Goal: Task Accomplishment & Management: Manage account settings

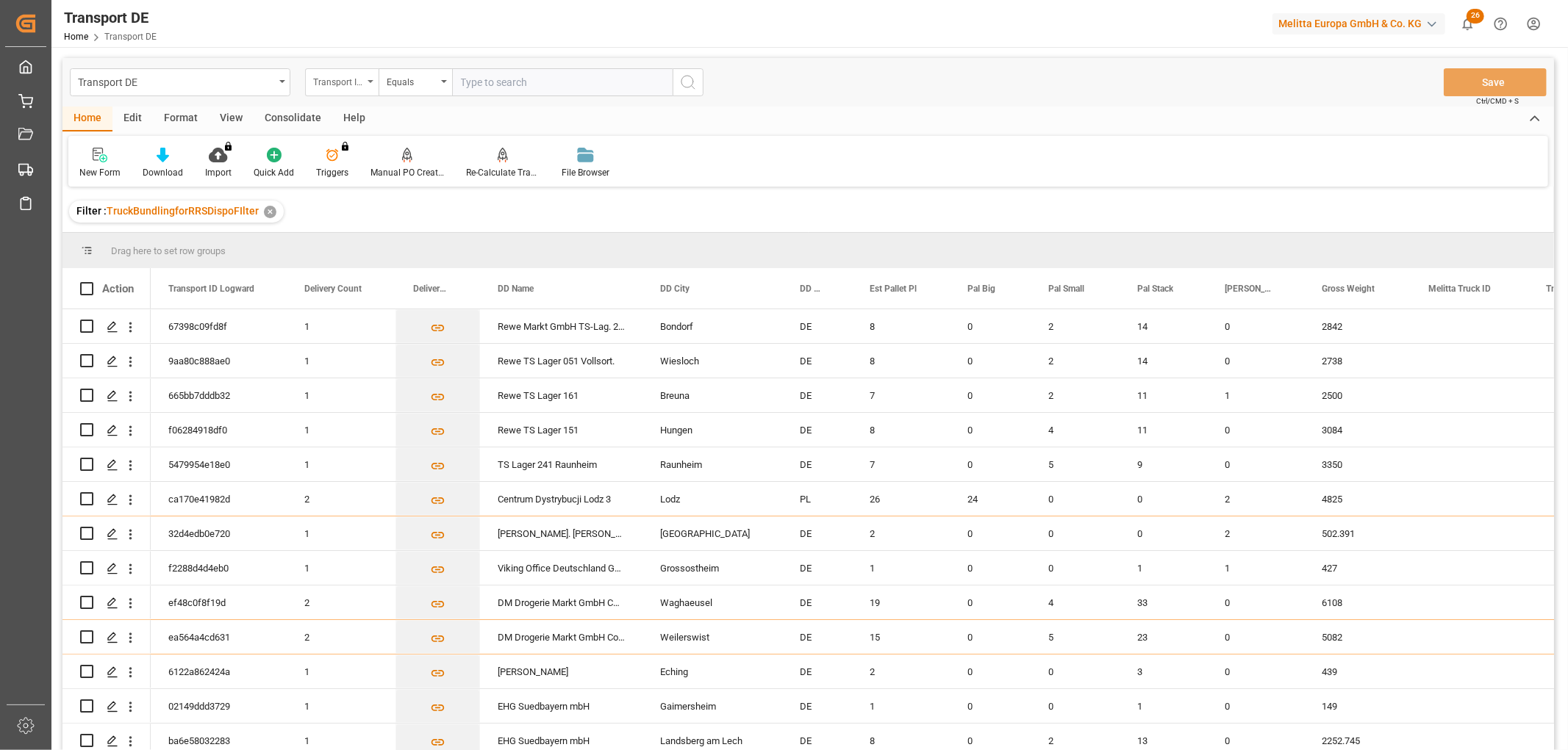
click at [351, 78] on div "Transport ID Logward" at bounding box center [338, 80] width 50 height 17
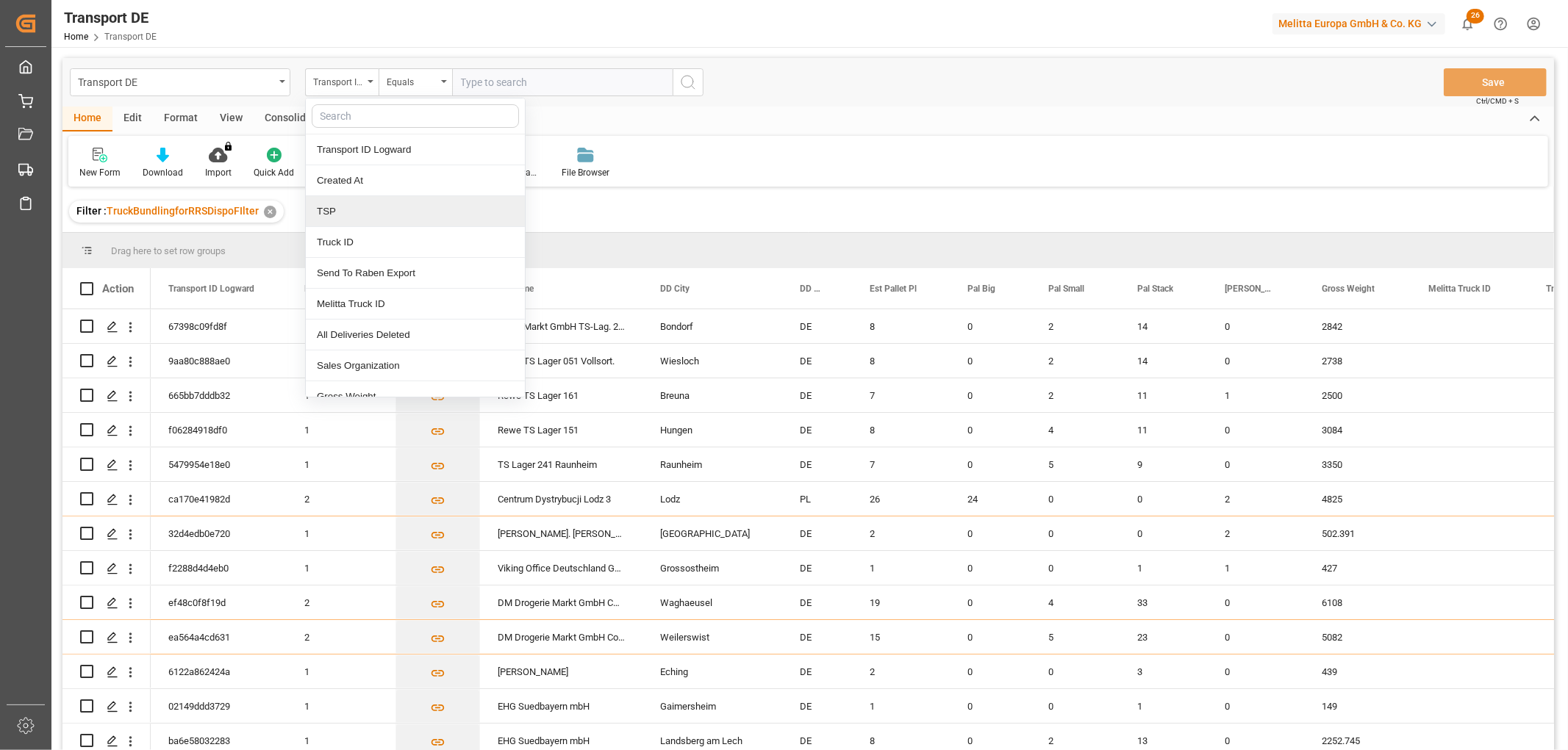
click at [369, 211] on div "TSP" at bounding box center [415, 211] width 219 height 31
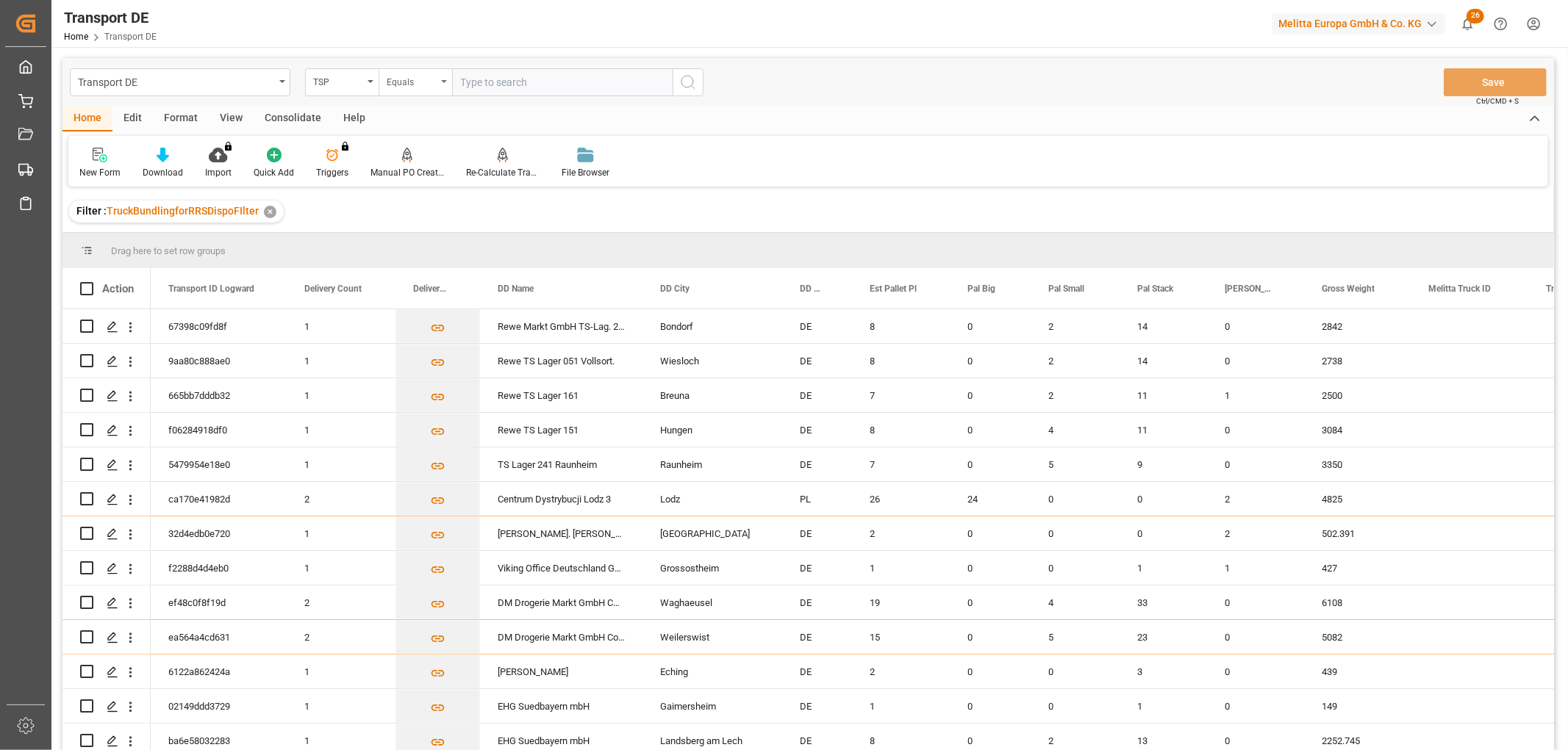
click at [414, 84] on div "Equals" at bounding box center [411, 80] width 50 height 17
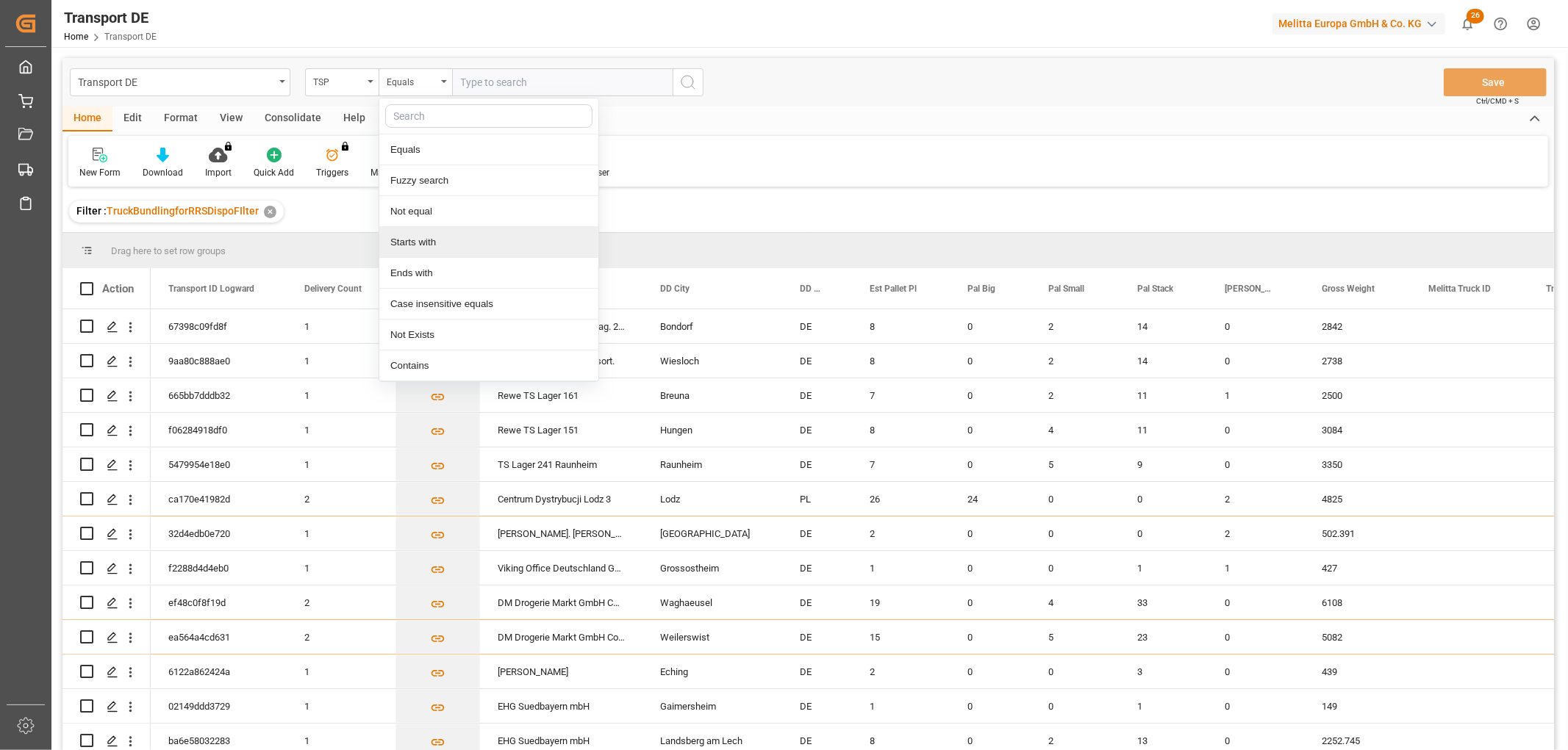
click at [412, 241] on div "Starts with" at bounding box center [489, 242] width 219 height 31
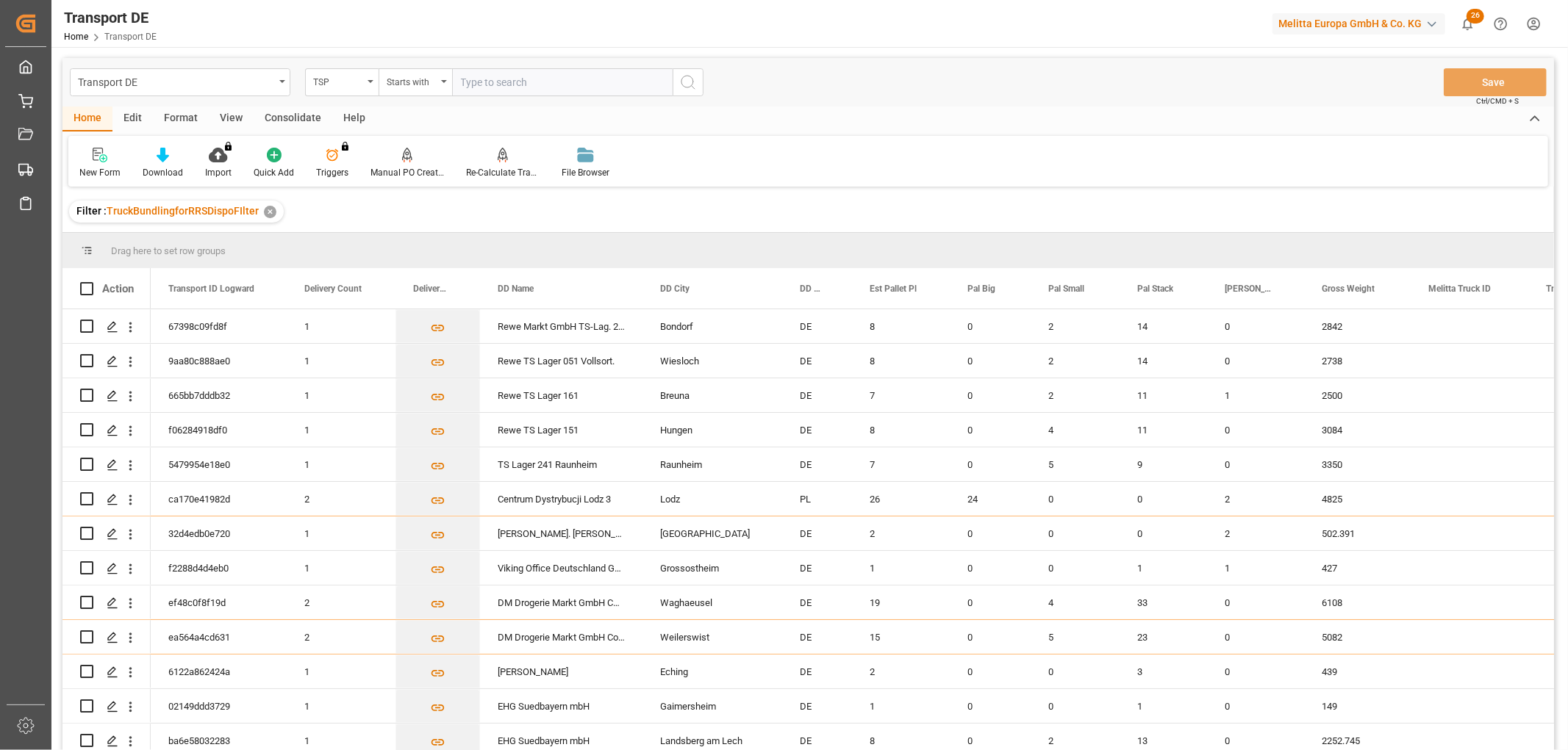
click at [477, 78] on input "text" at bounding box center [562, 82] width 220 height 28
type input "Raben PL"
click at [697, 82] on button "search button" at bounding box center [687, 82] width 31 height 28
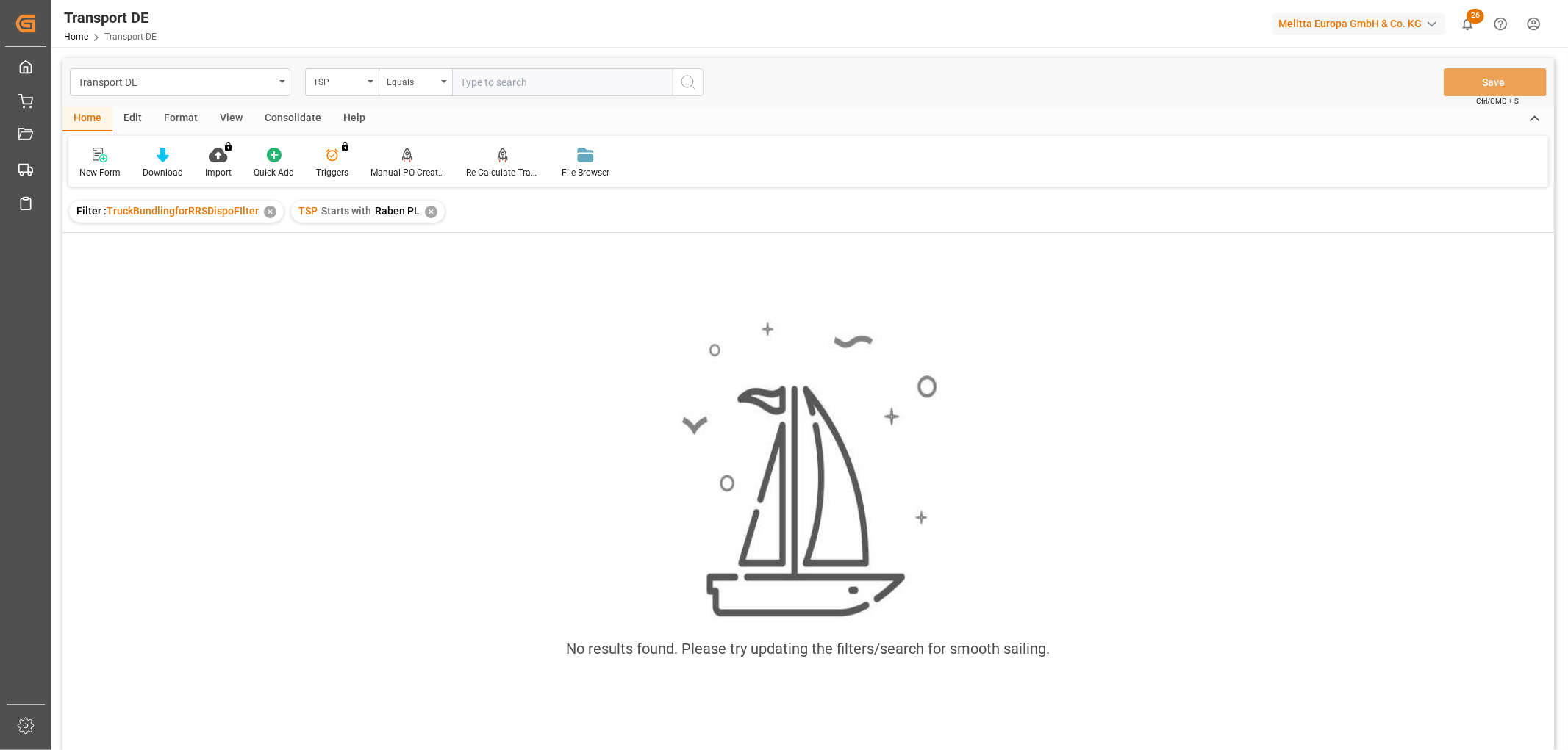
click at [428, 207] on div "✕" at bounding box center [431, 212] width 13 height 13
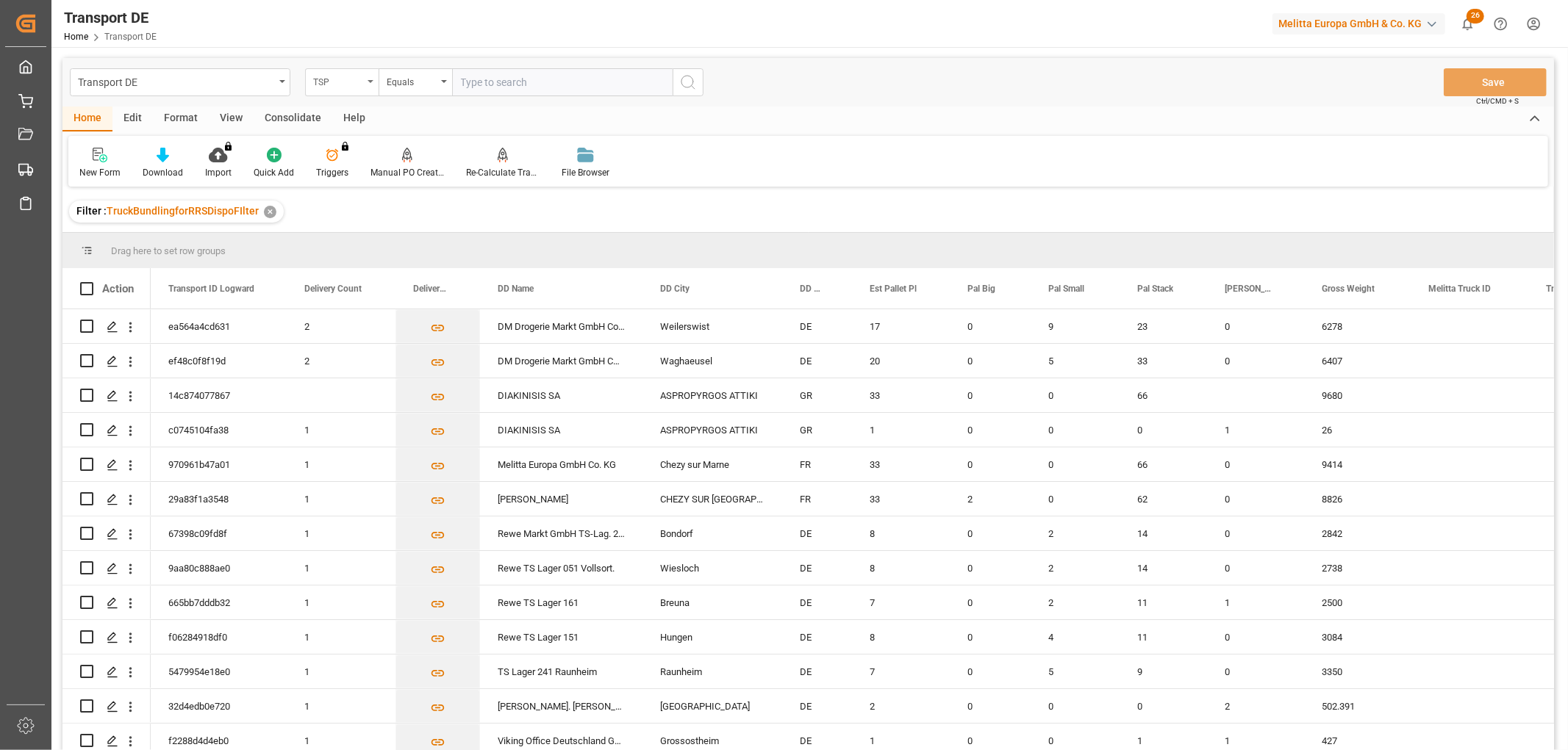
click at [327, 78] on div "TSP" at bounding box center [338, 80] width 50 height 17
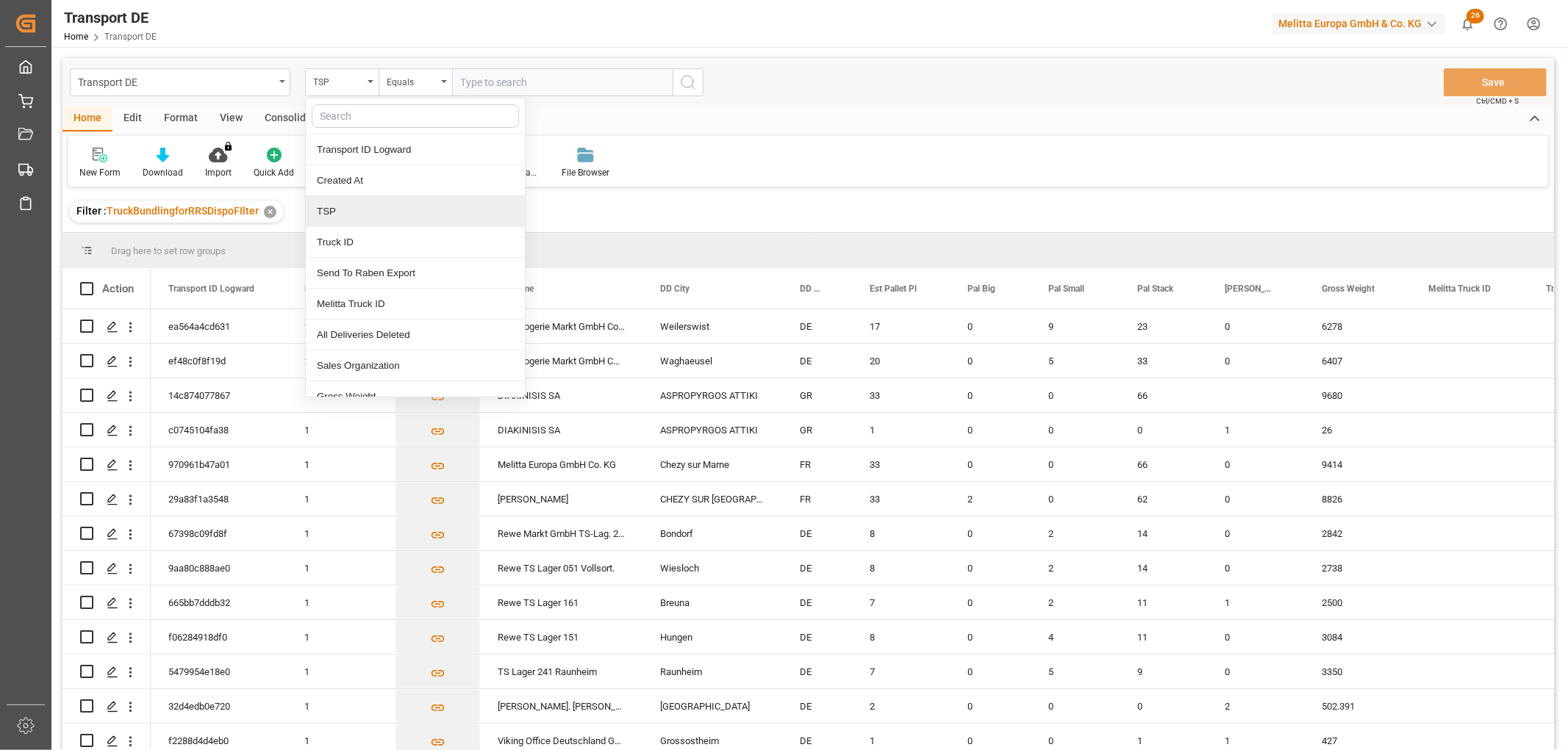
click at [339, 215] on div "TSP" at bounding box center [415, 211] width 219 height 31
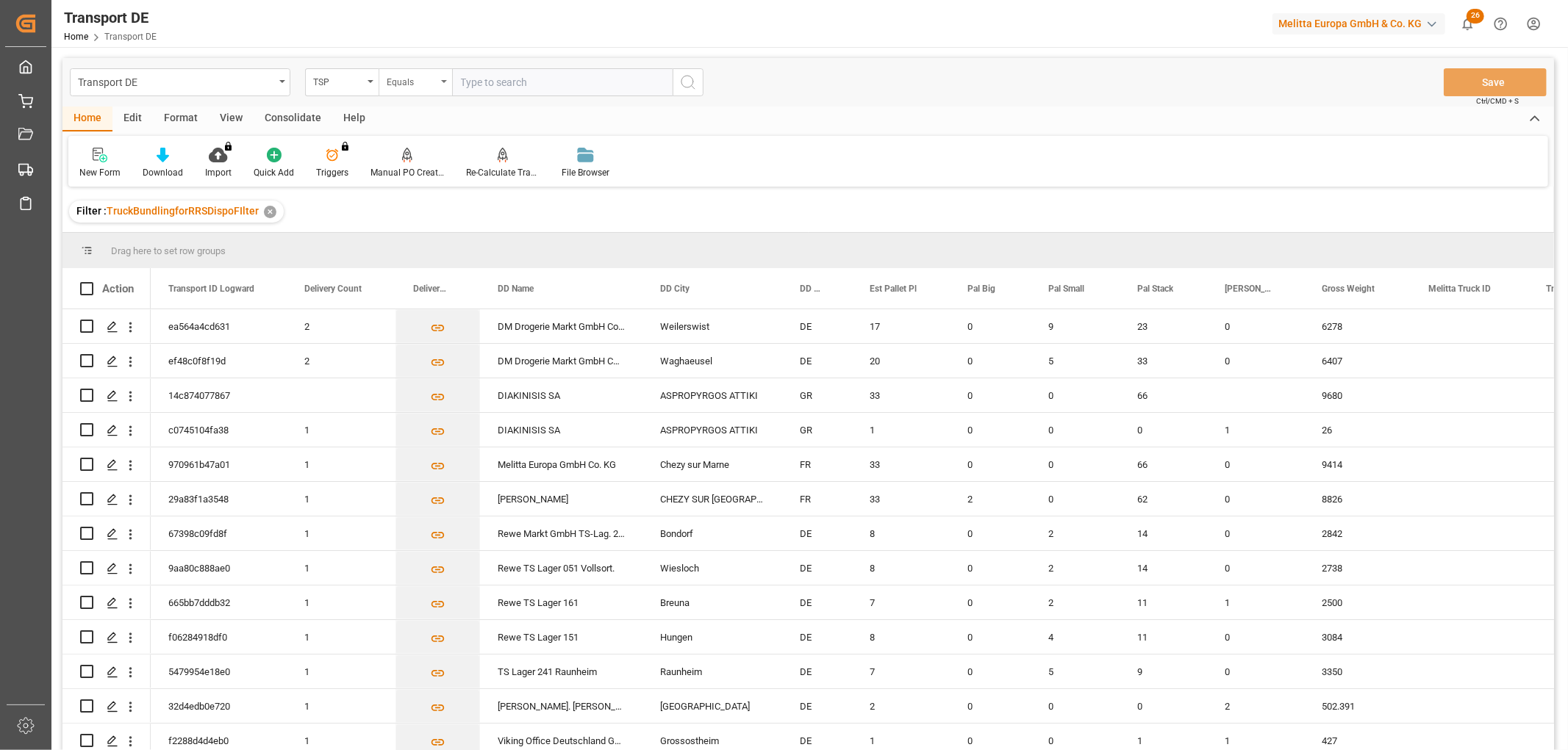
click at [405, 85] on div "Equals" at bounding box center [411, 80] width 50 height 17
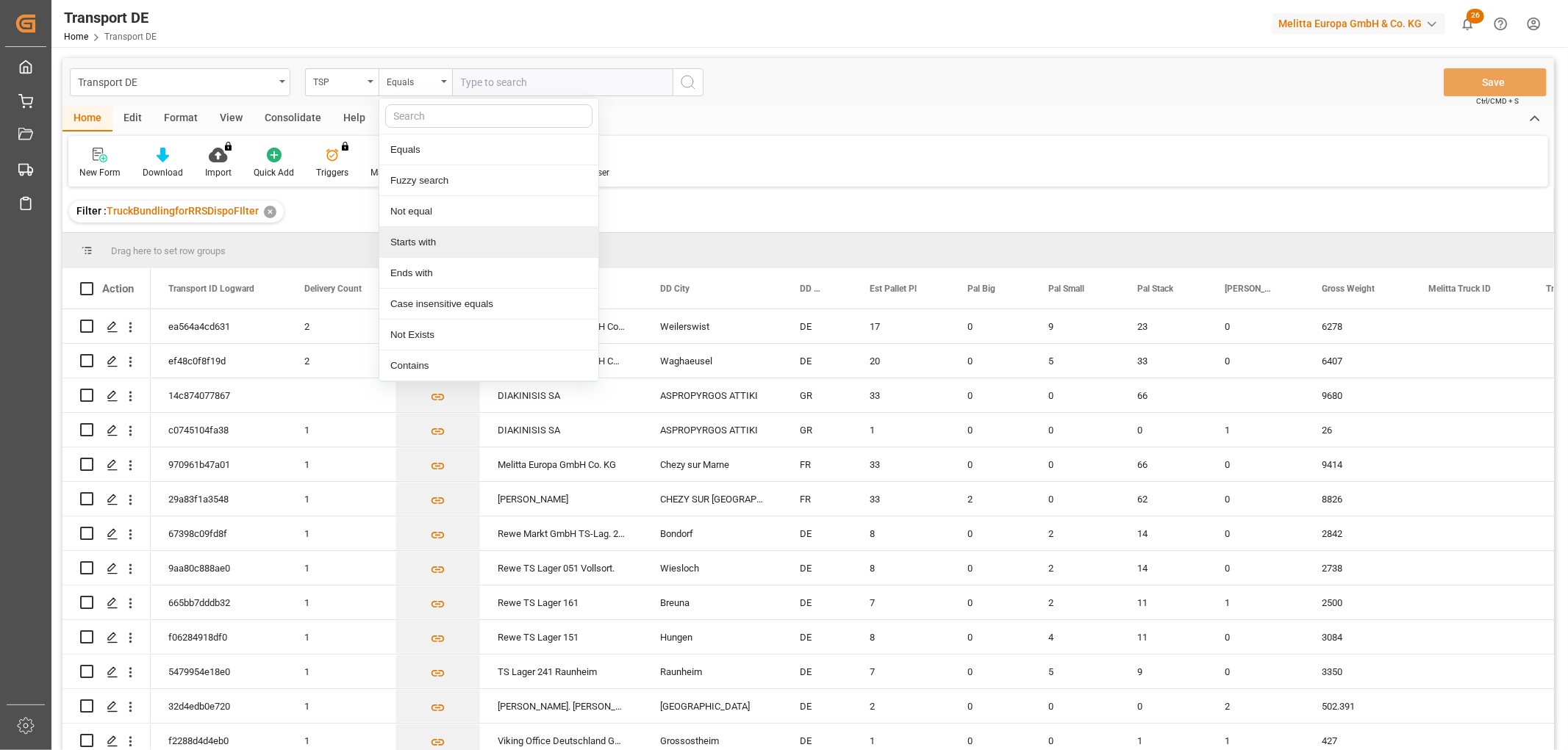
click at [417, 244] on div "Starts with" at bounding box center [489, 242] width 219 height 31
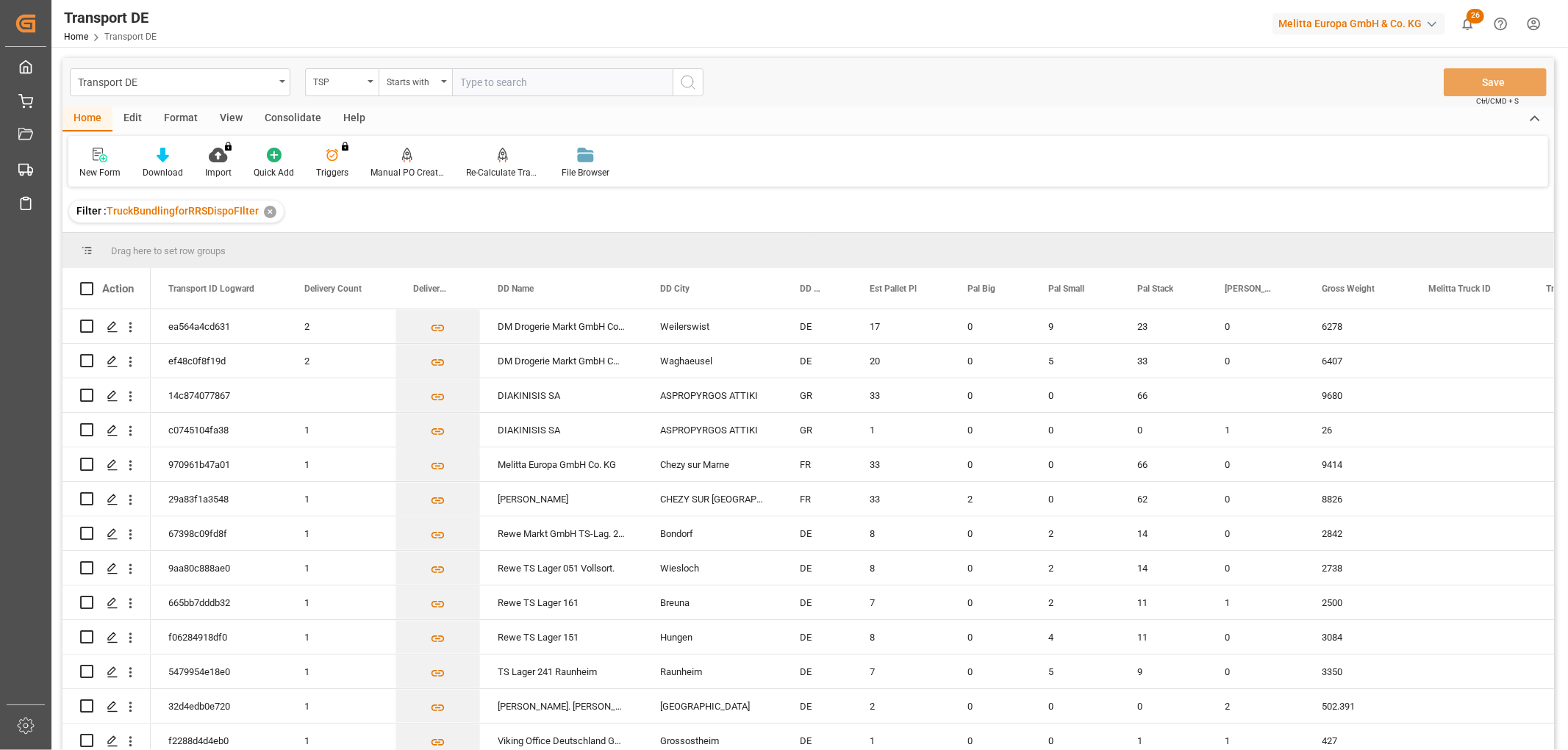
click at [471, 80] on input "text" at bounding box center [562, 82] width 220 height 28
type input "Self pickup DE"
click at [689, 80] on icon "search button" at bounding box center [688, 82] width 17 height 17
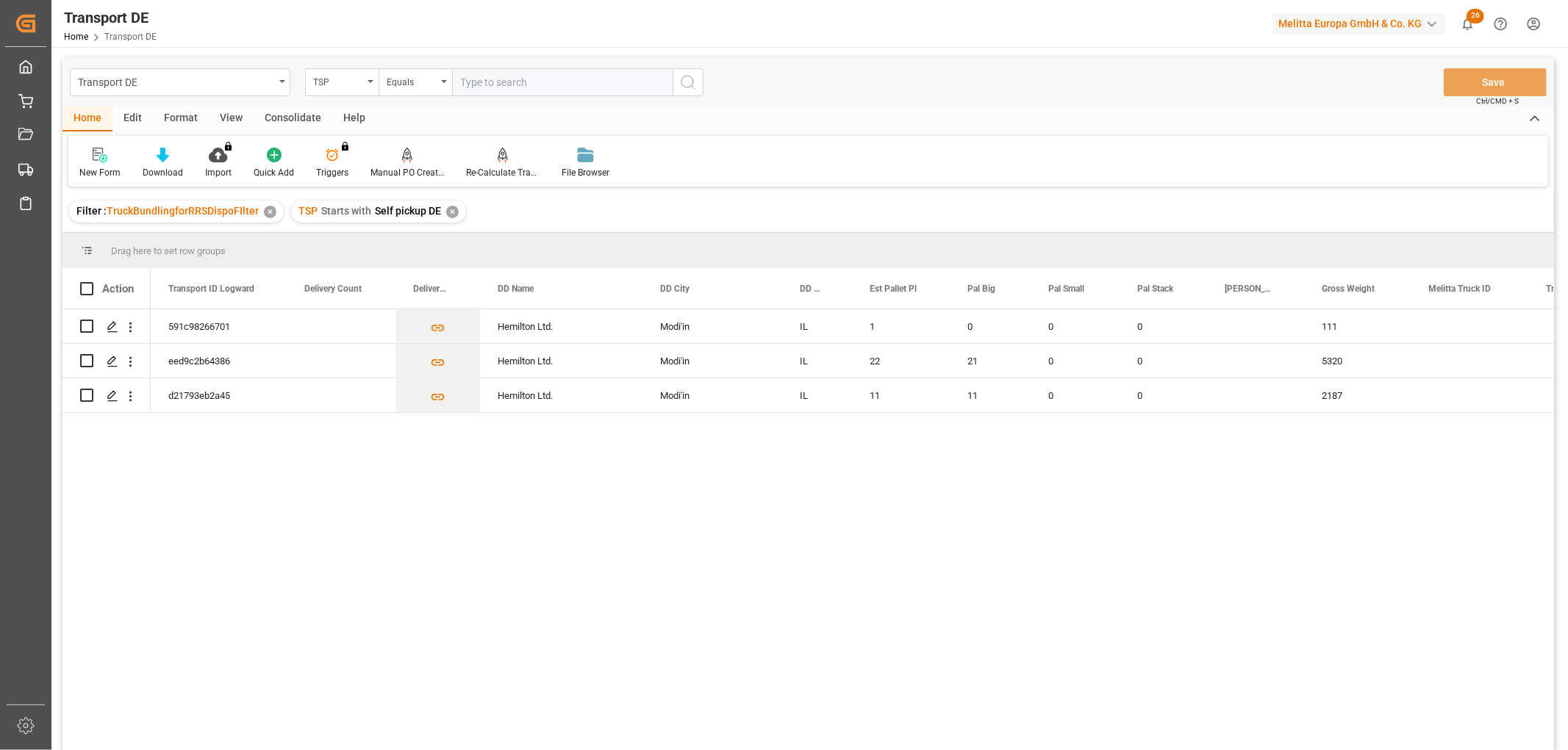
click at [453, 213] on div "✕" at bounding box center [452, 212] width 13 height 13
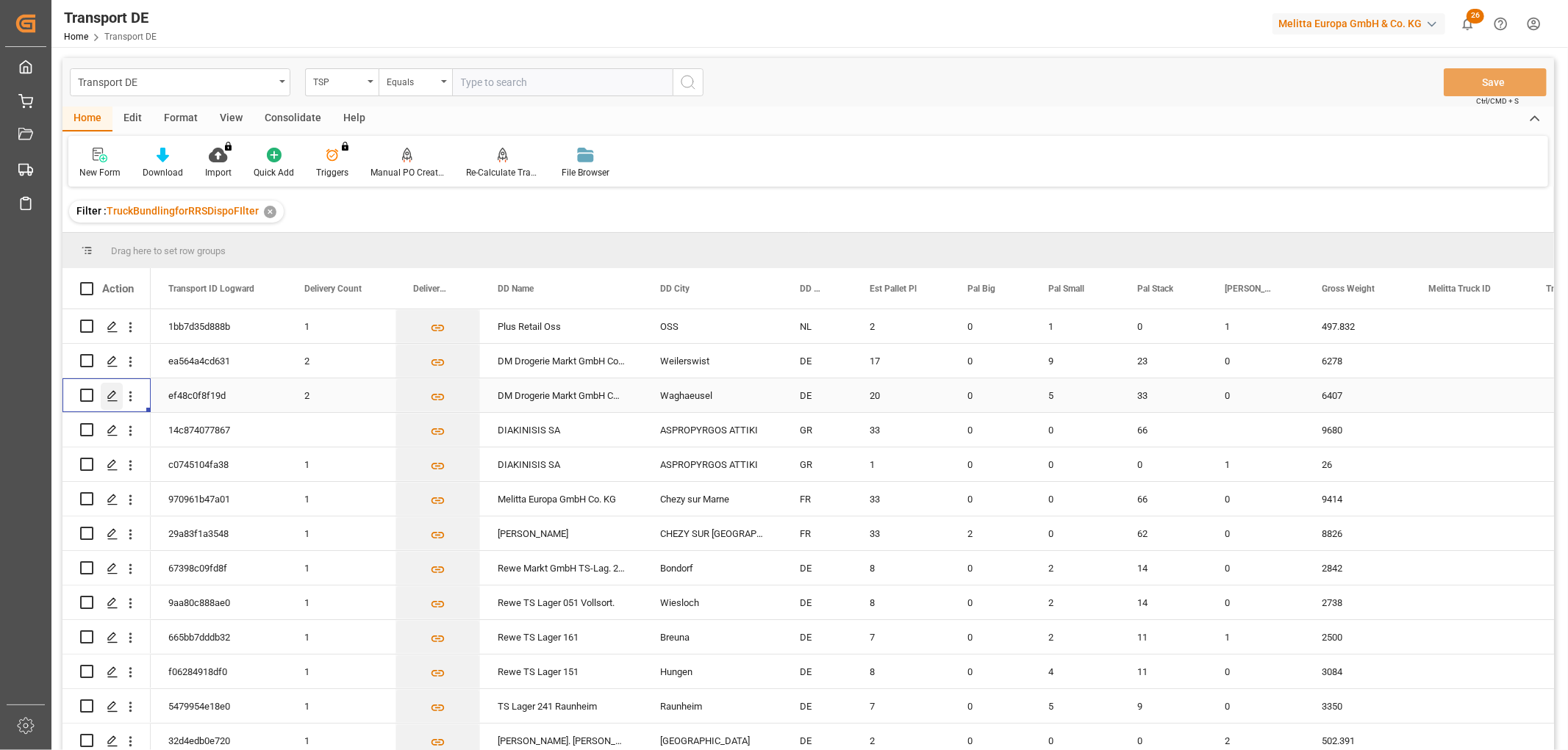
click at [112, 394] on icon "Press SPACE to select this row." at bounding box center [112, 396] width 12 height 12
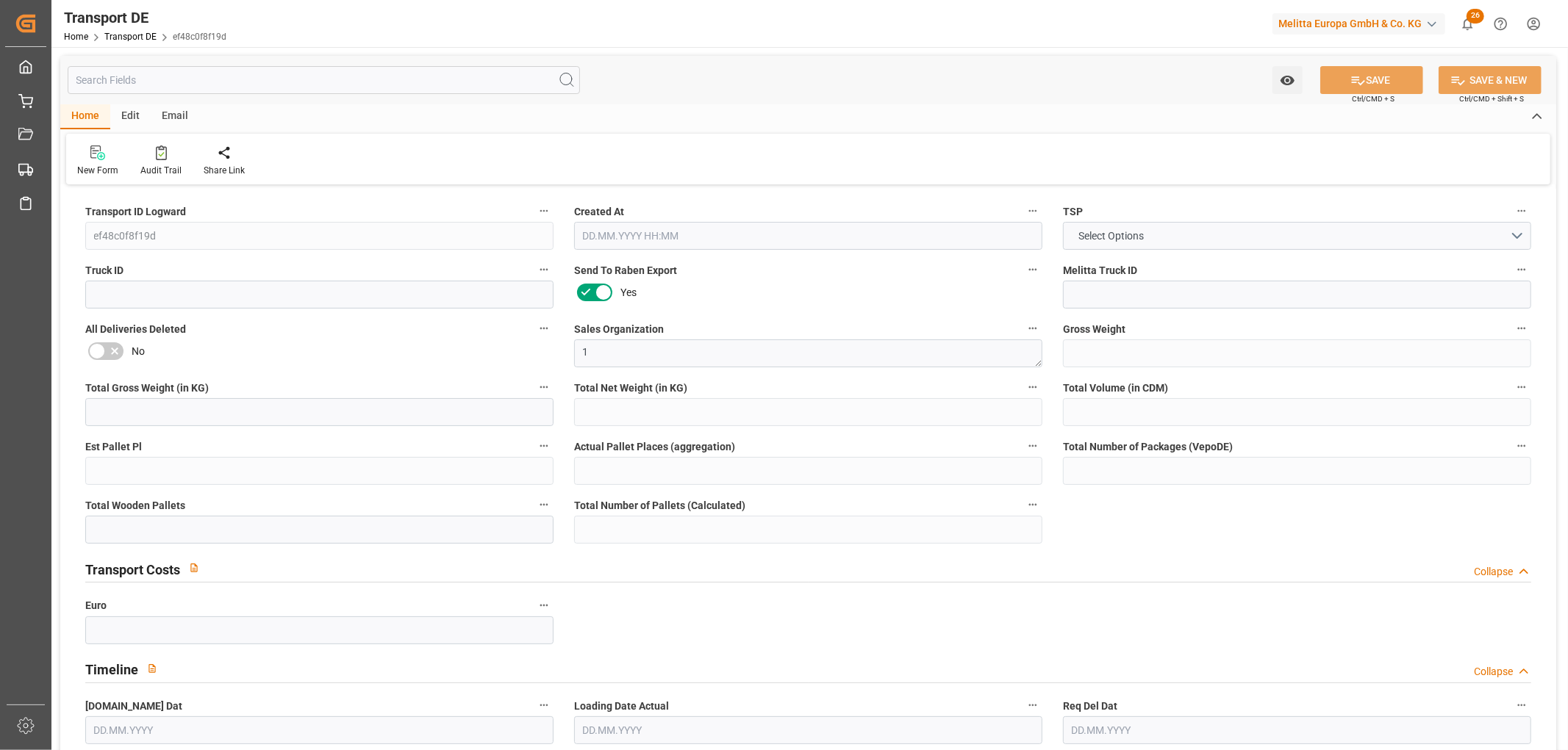
type input "6407"
type input "5432.423"
type input "4032.155"
type input "31641.768"
type input "20"
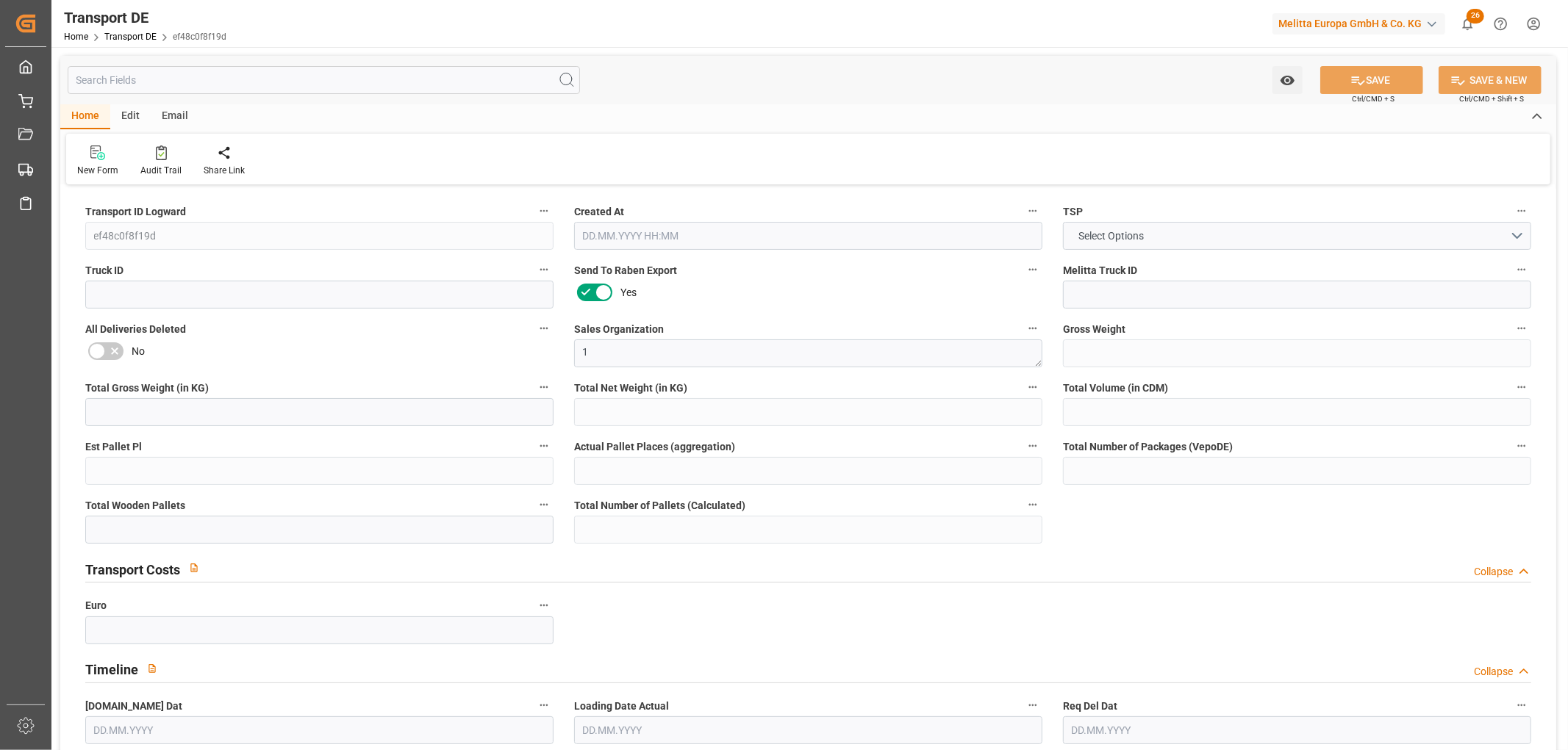
type input "0"
type input "38"
type input "28"
type input "0"
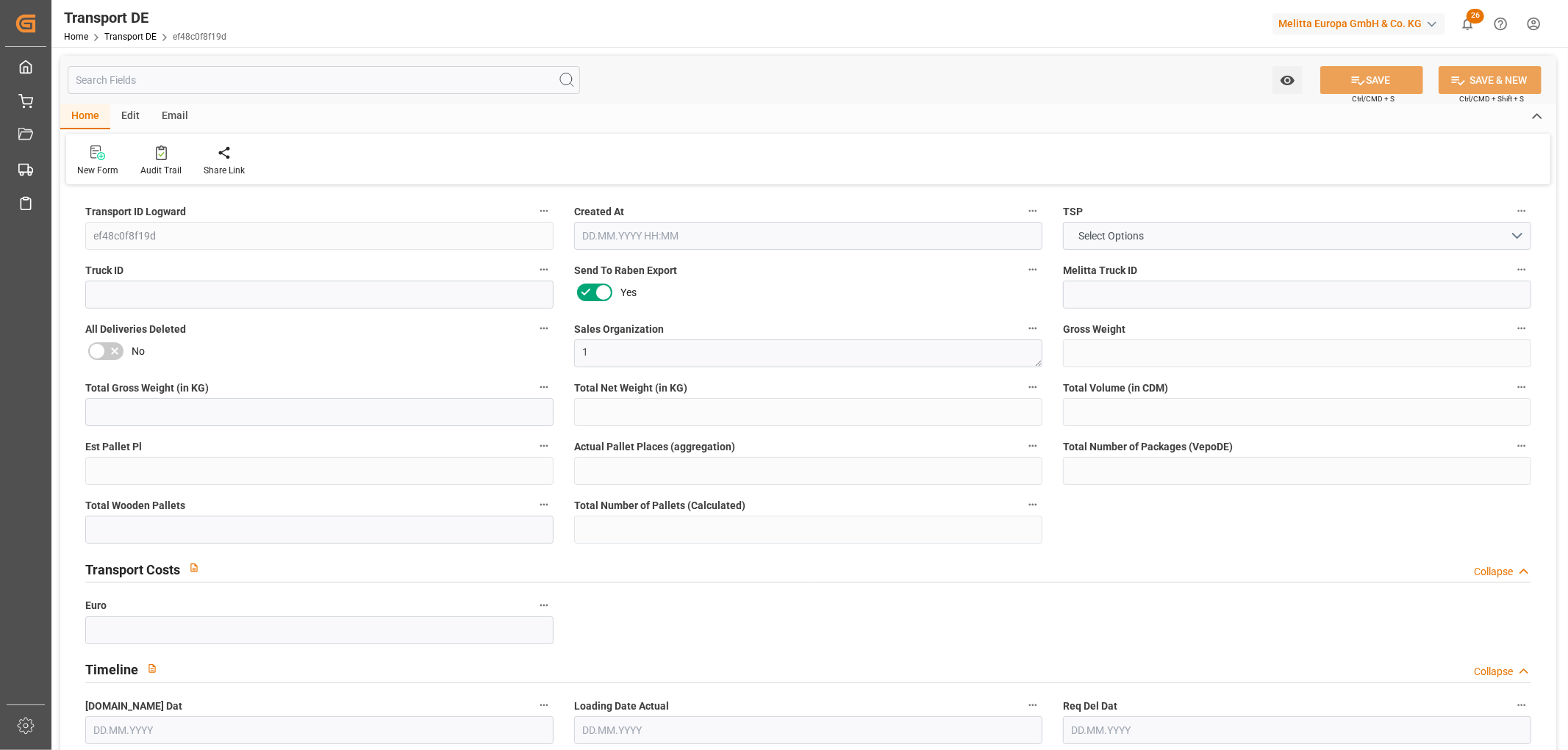
type input "68"
type input "0"
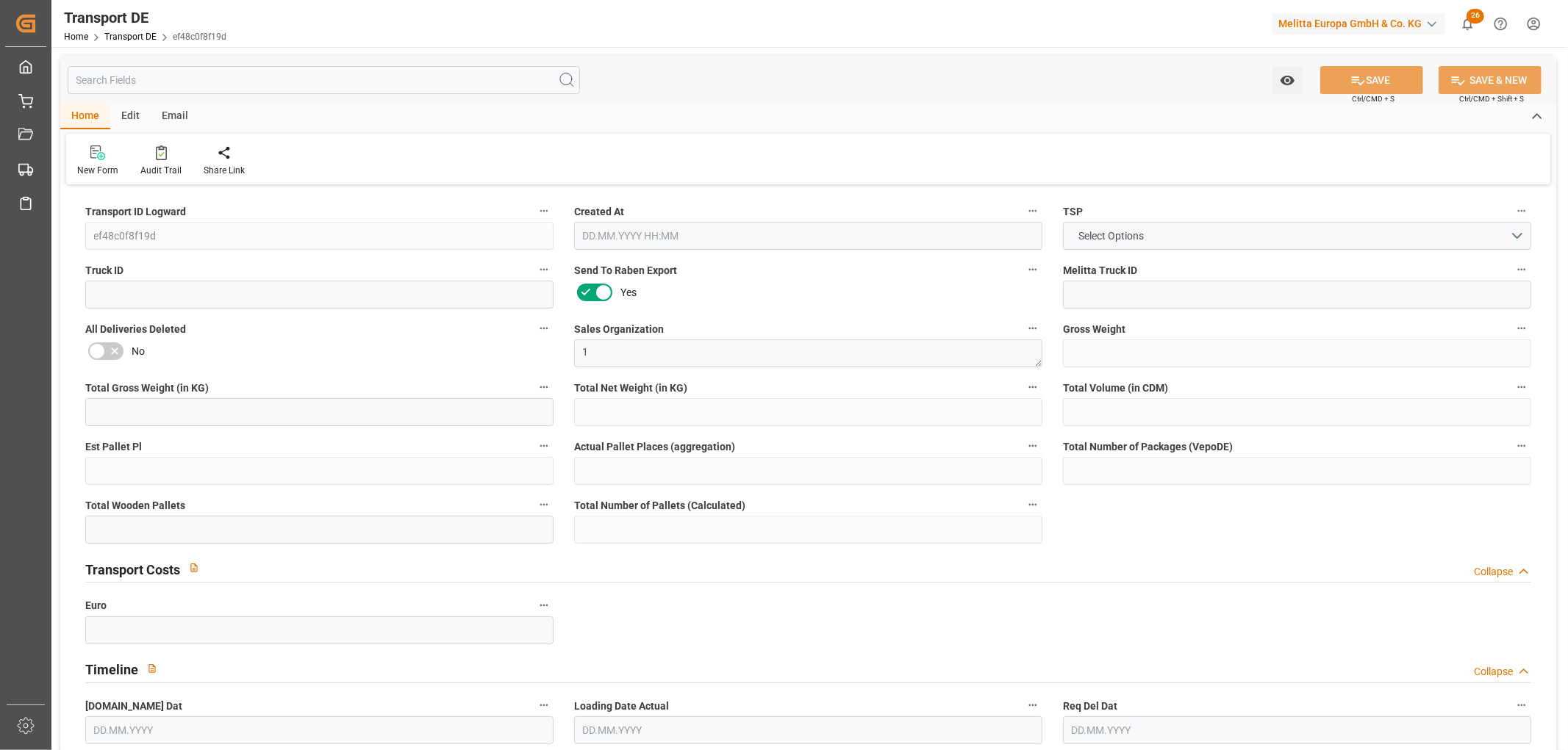
type input "0"
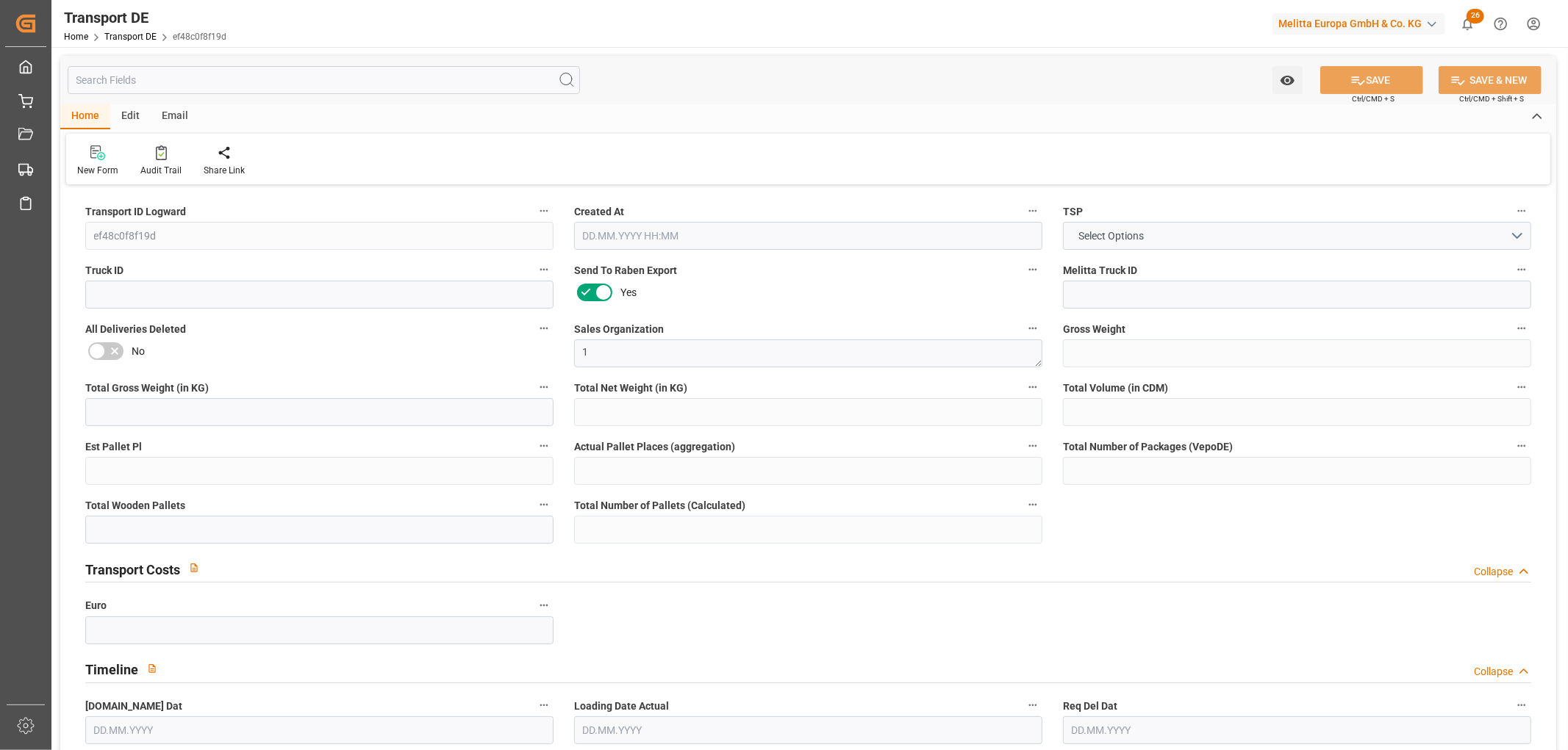
type input "0"
type input "5"
type input "33"
type input "0"
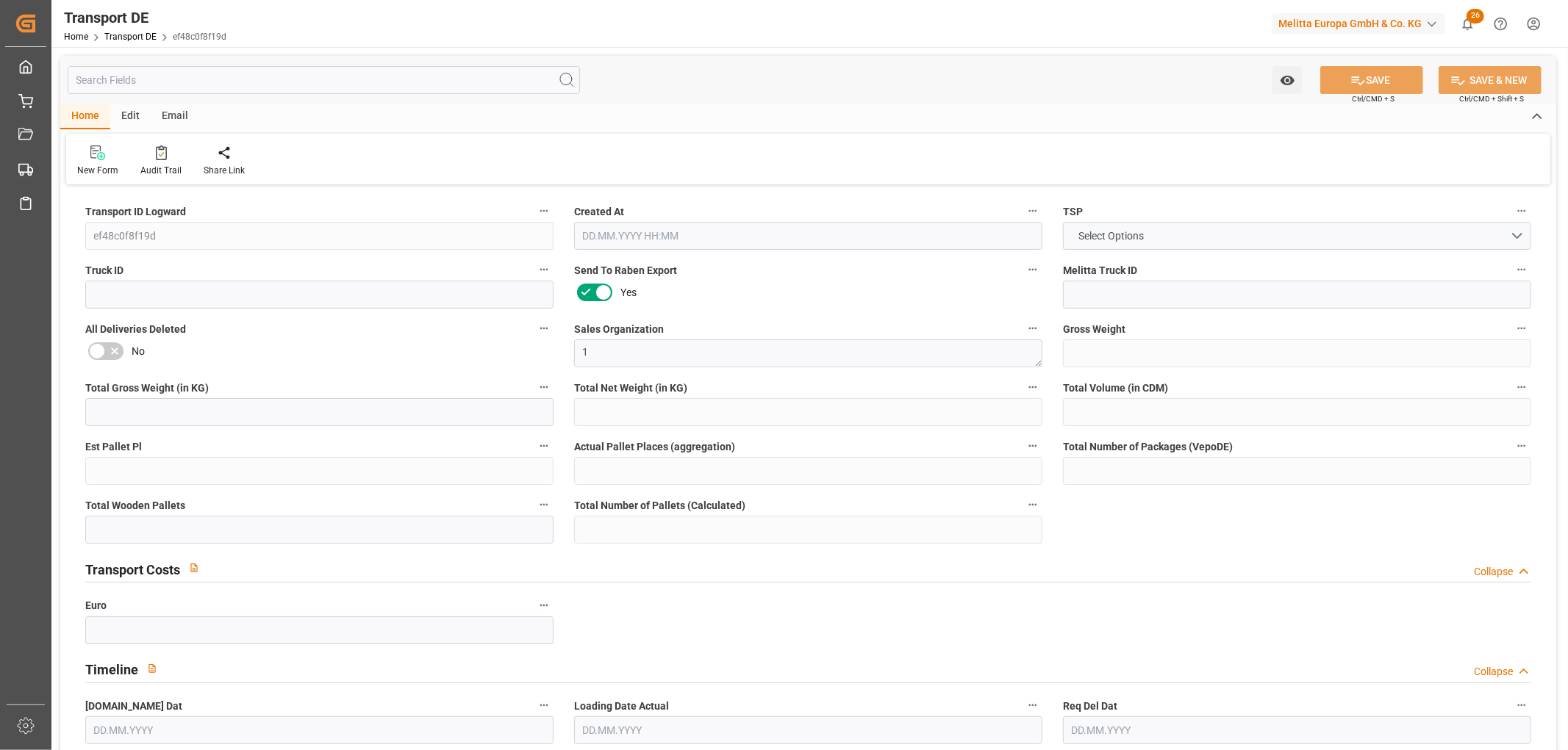
type input "0"
type input "2"
type input "0"
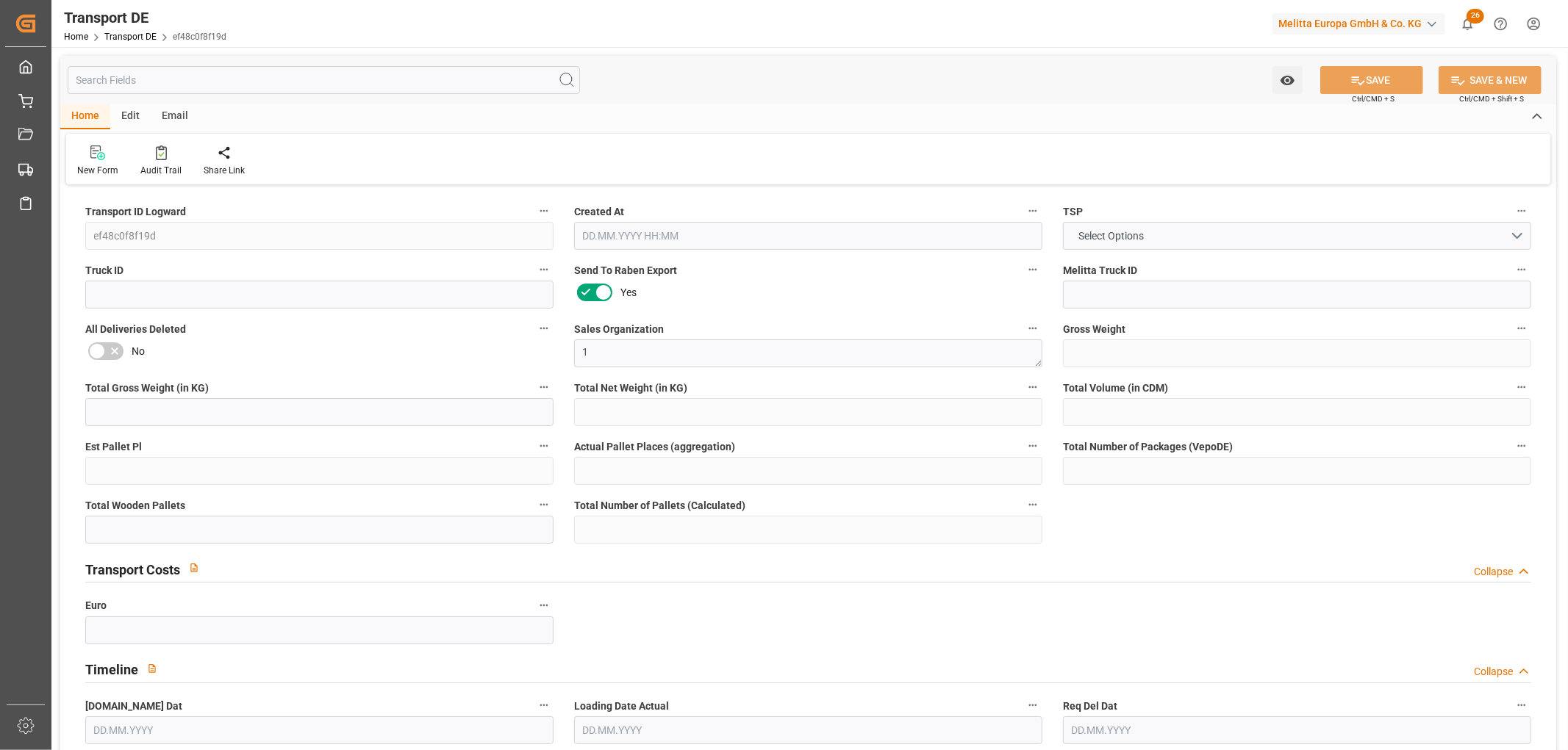
type input "2557"
type input "642.712"
type input "596.23"
type input "23.09.2025 23:02"
type input "26.09.2025"
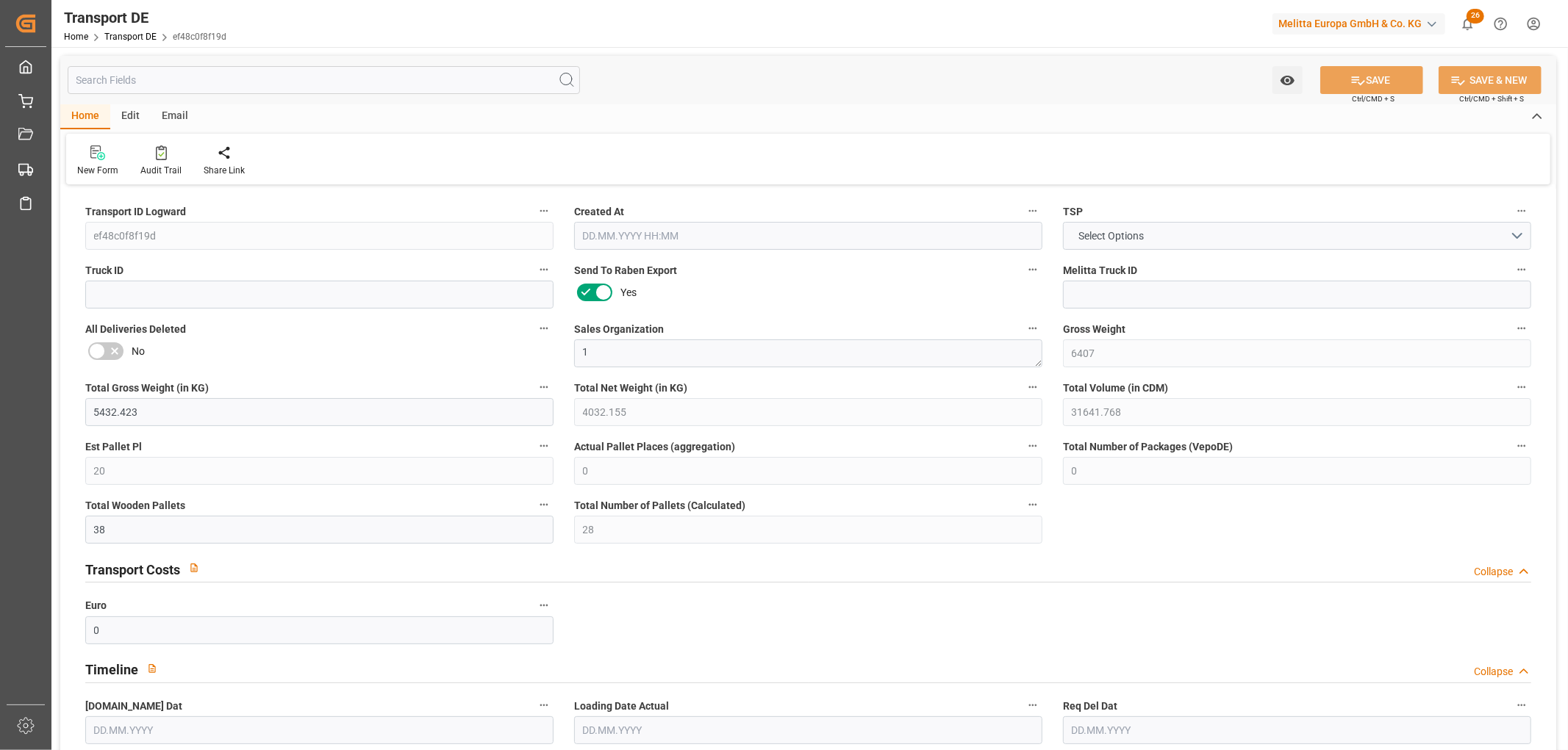
type input "[DATE]"
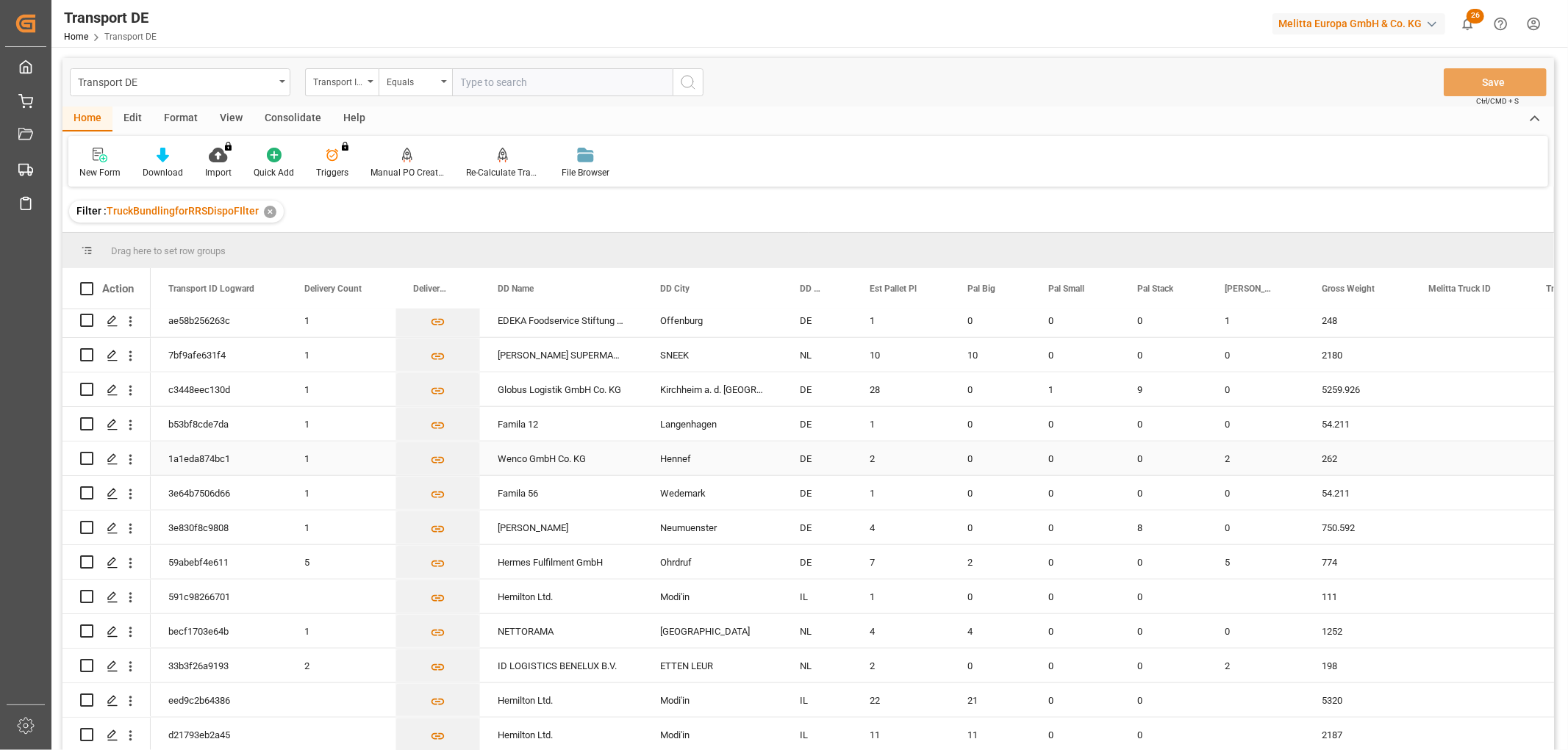
scroll to position [1423, 0]
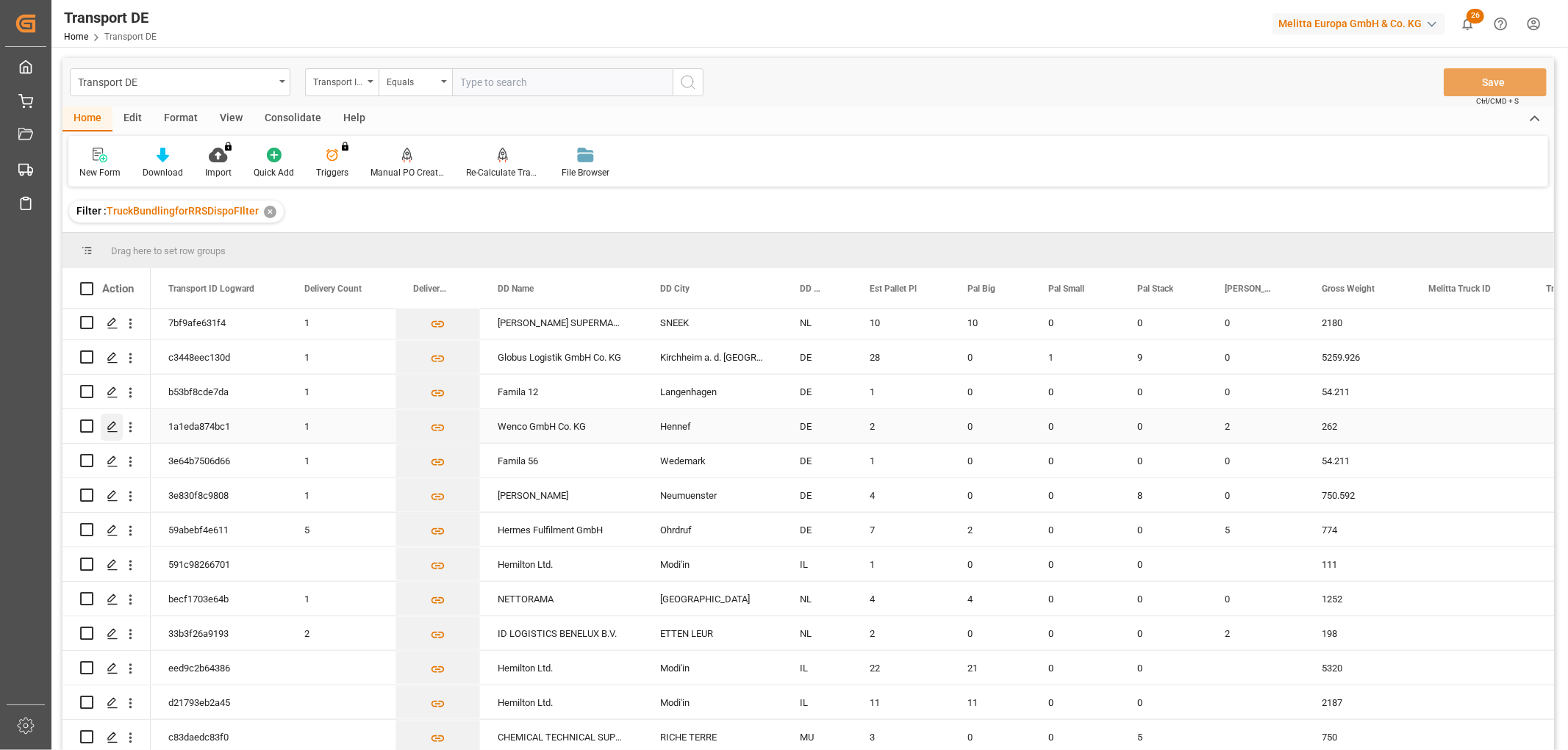
click at [112, 421] on icon "Press SPACE to select this row." at bounding box center [112, 427] width 12 height 12
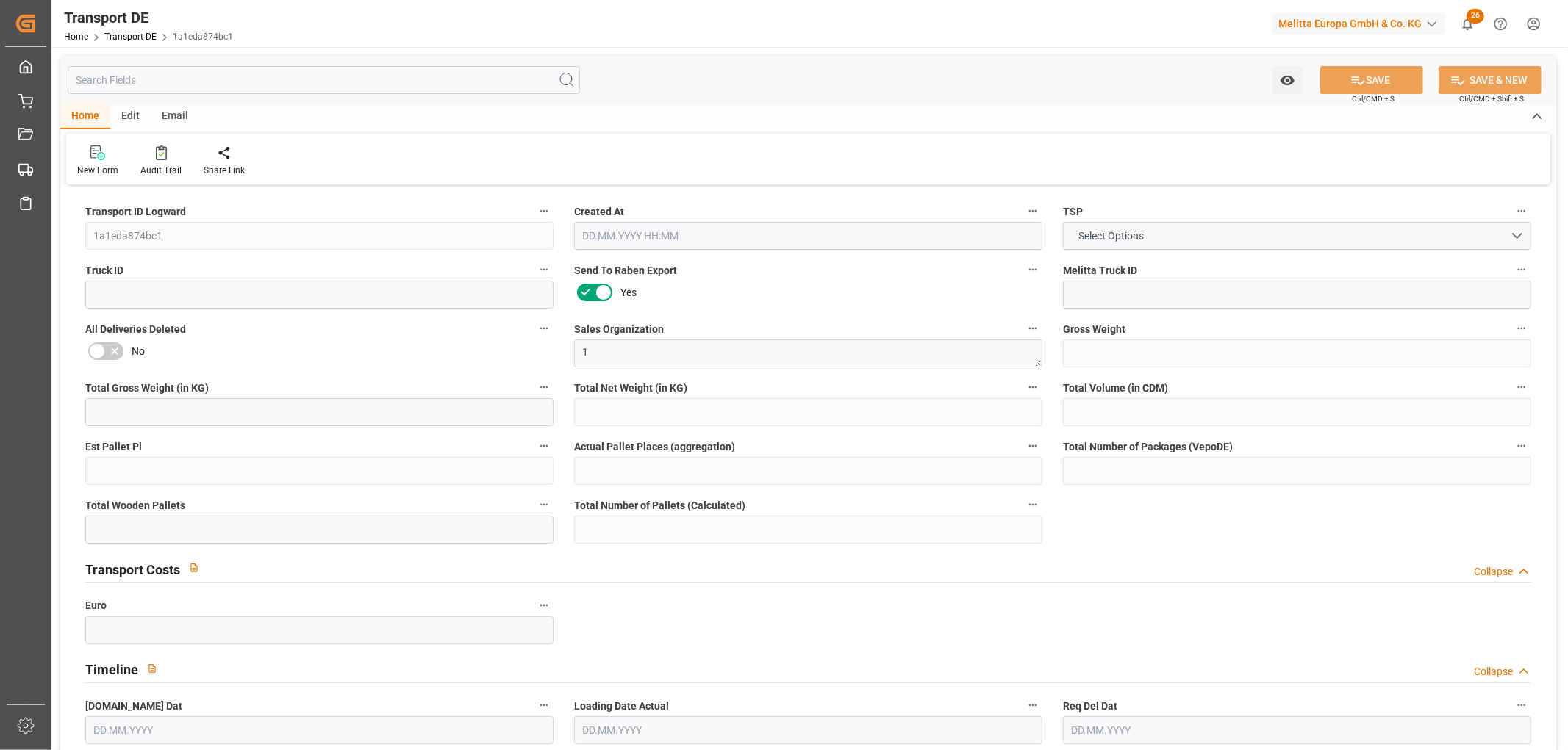
type input "262"
type input "210.999"
type input "145.907"
type input "2967.18"
type input "2"
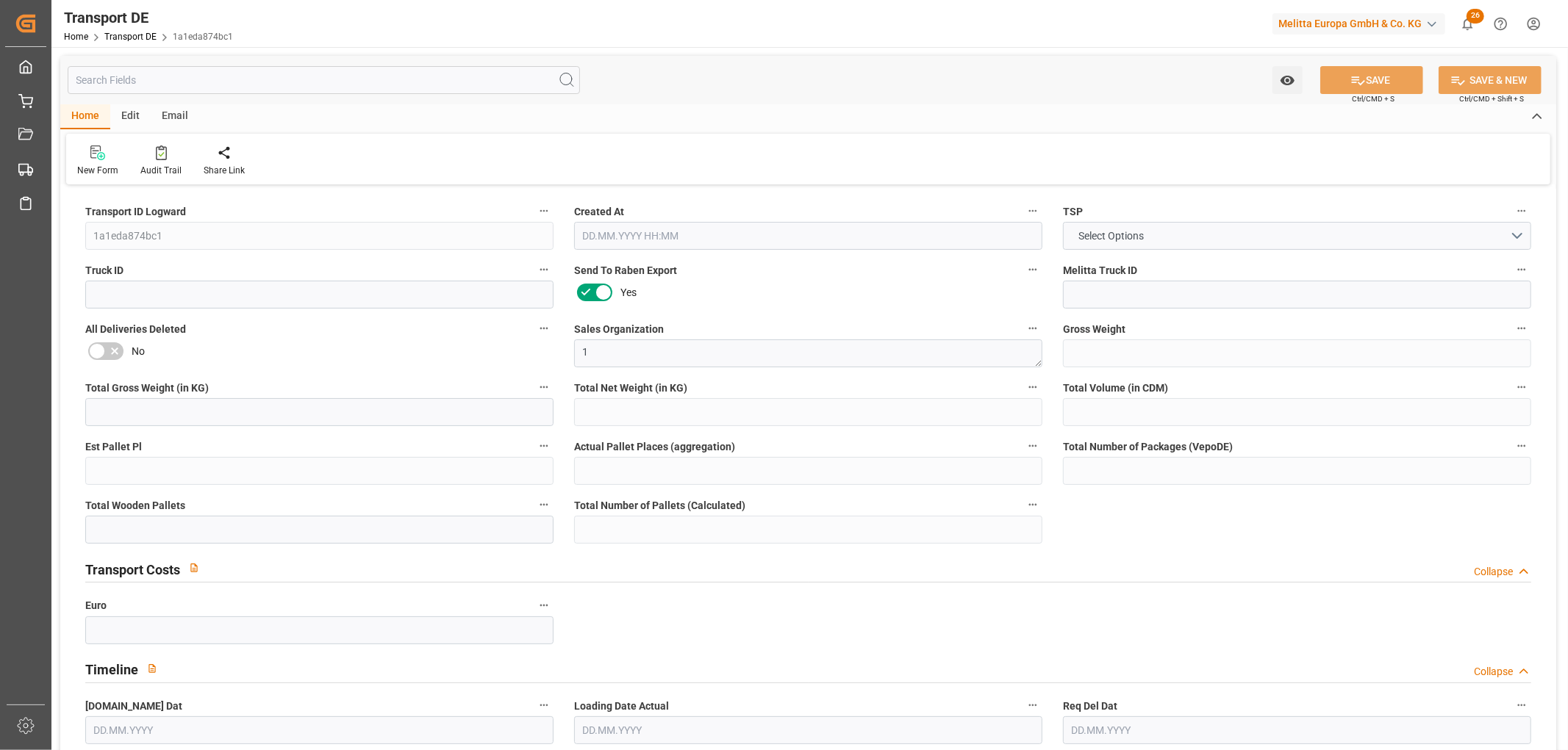
type input "0"
type input "2"
type input "0"
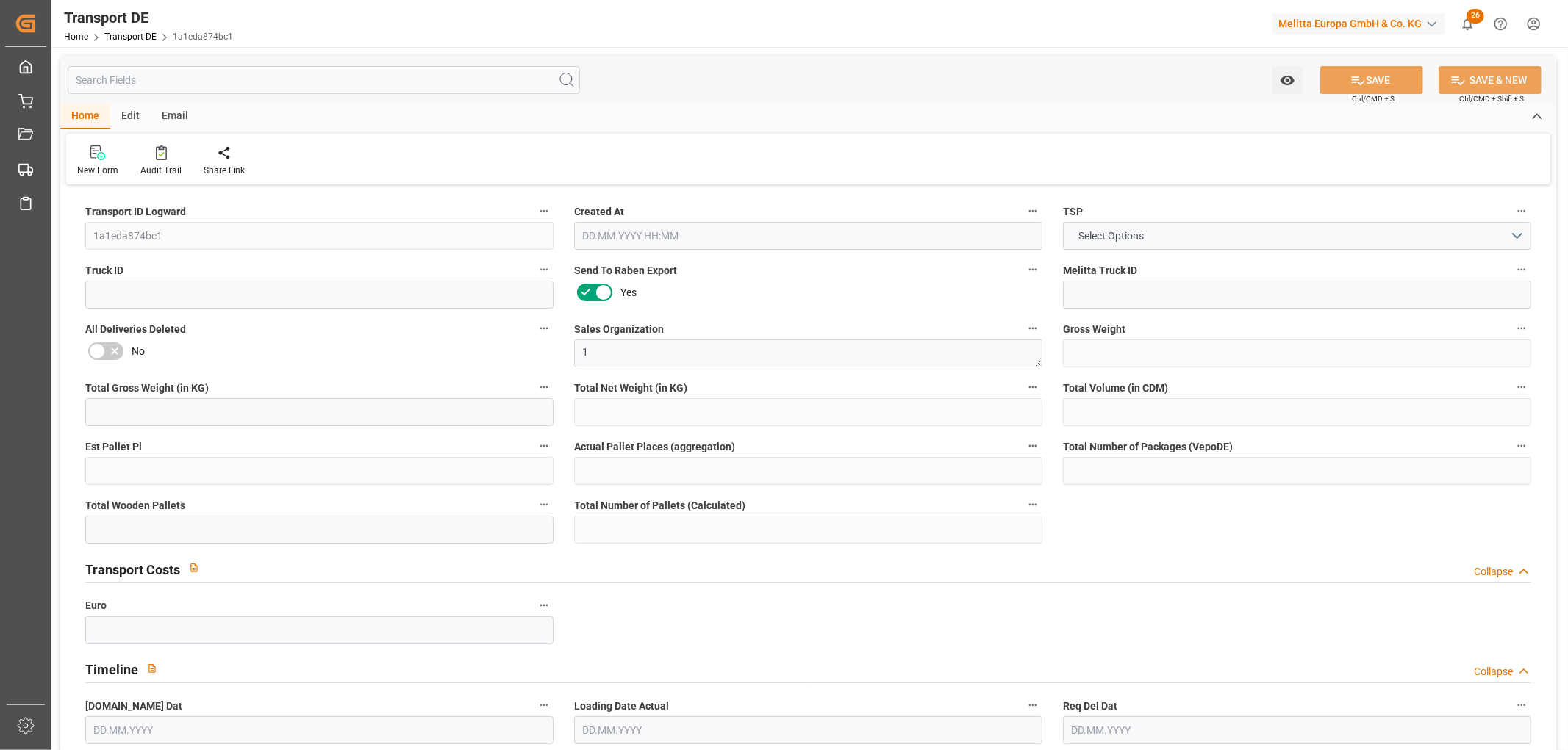
type input "53"
type input "0"
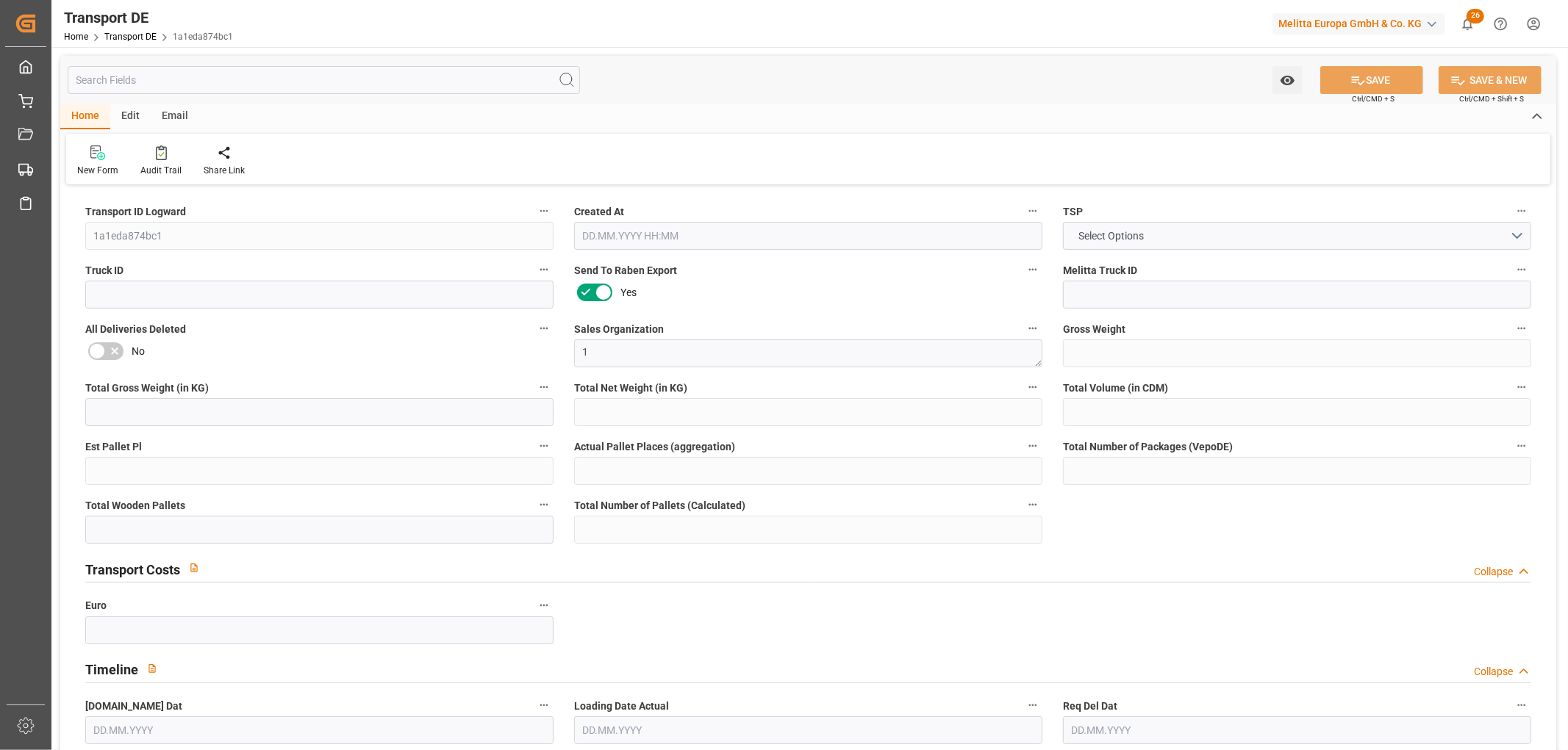
type input "0"
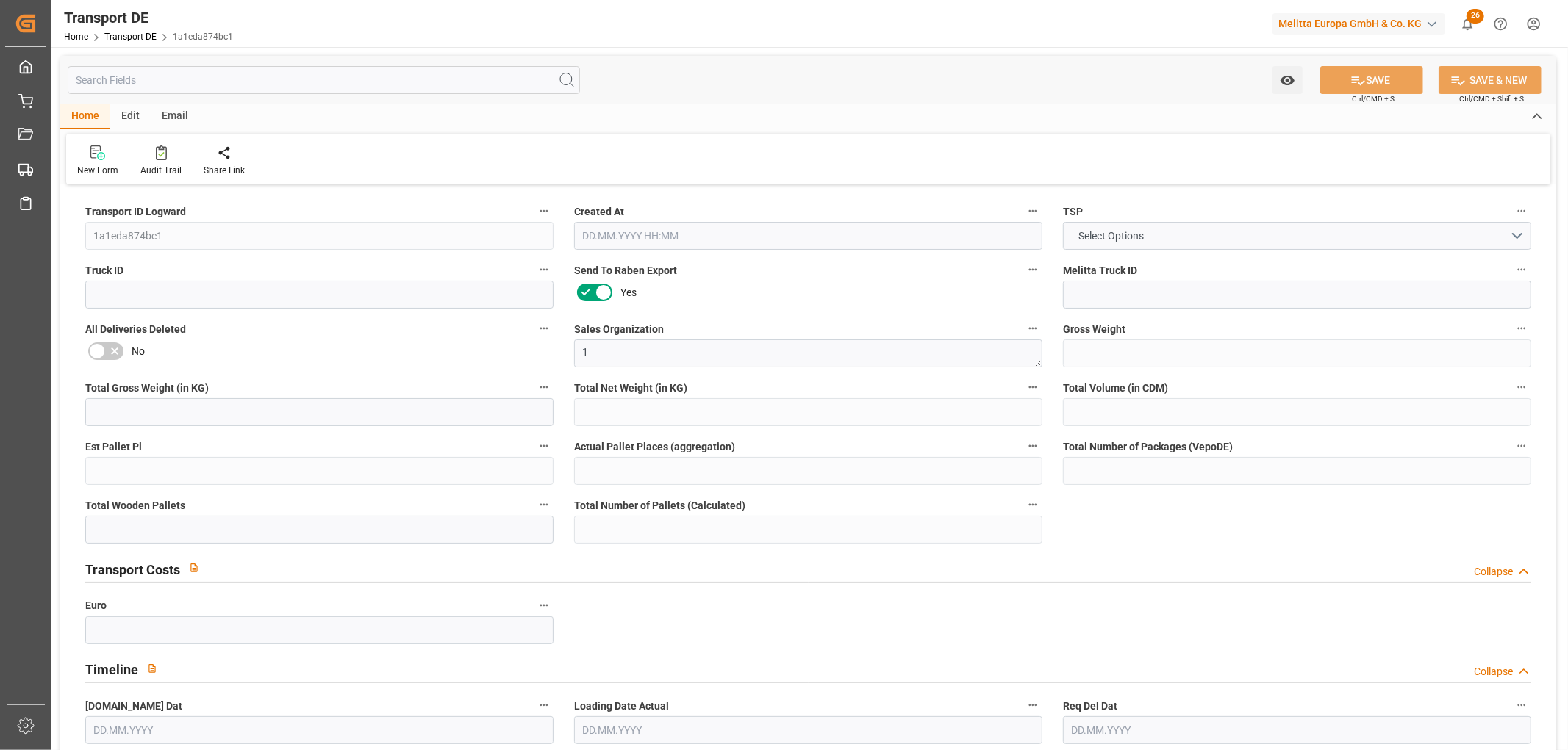
type input "0"
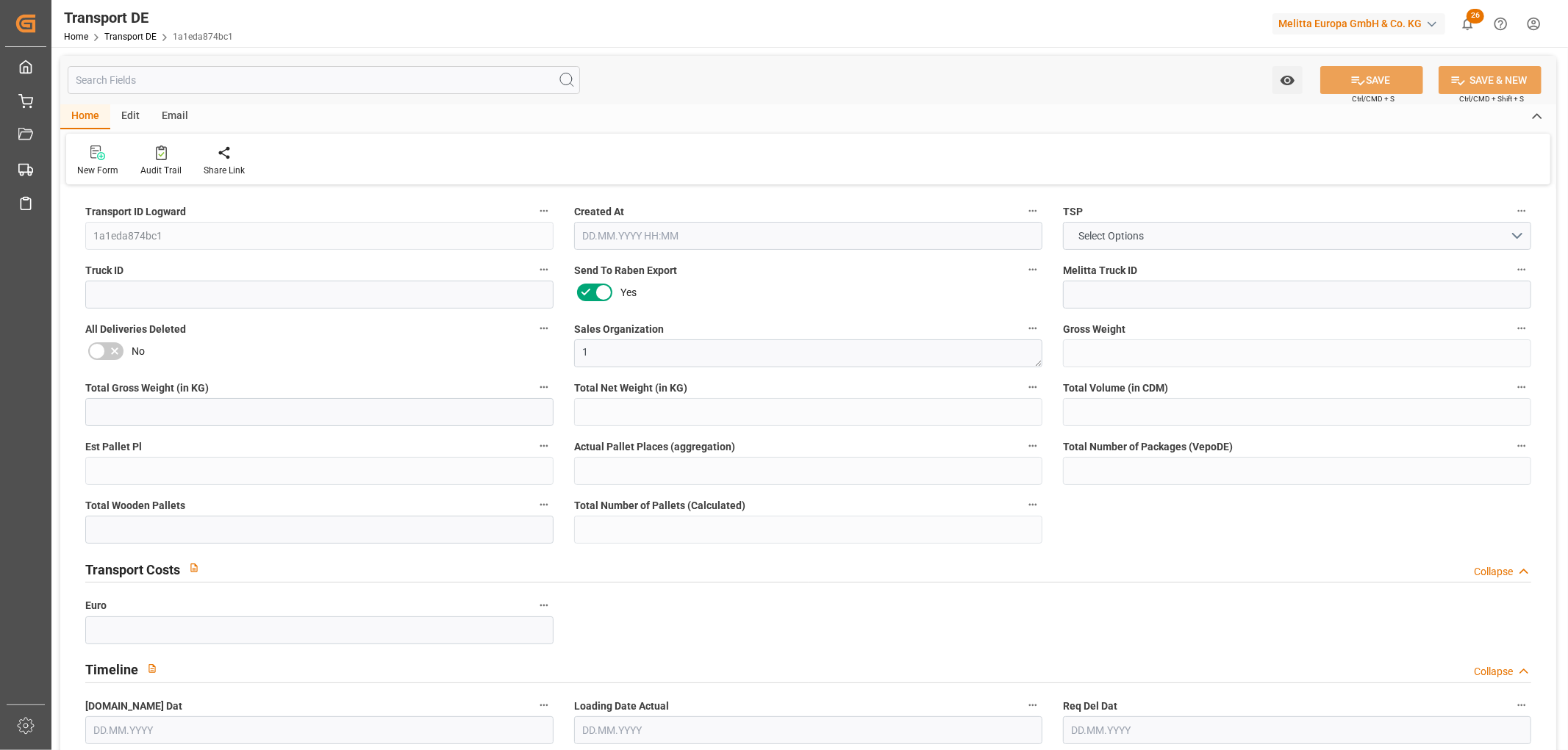
type input "0"
type input "1"
type input "2"
type input "0"
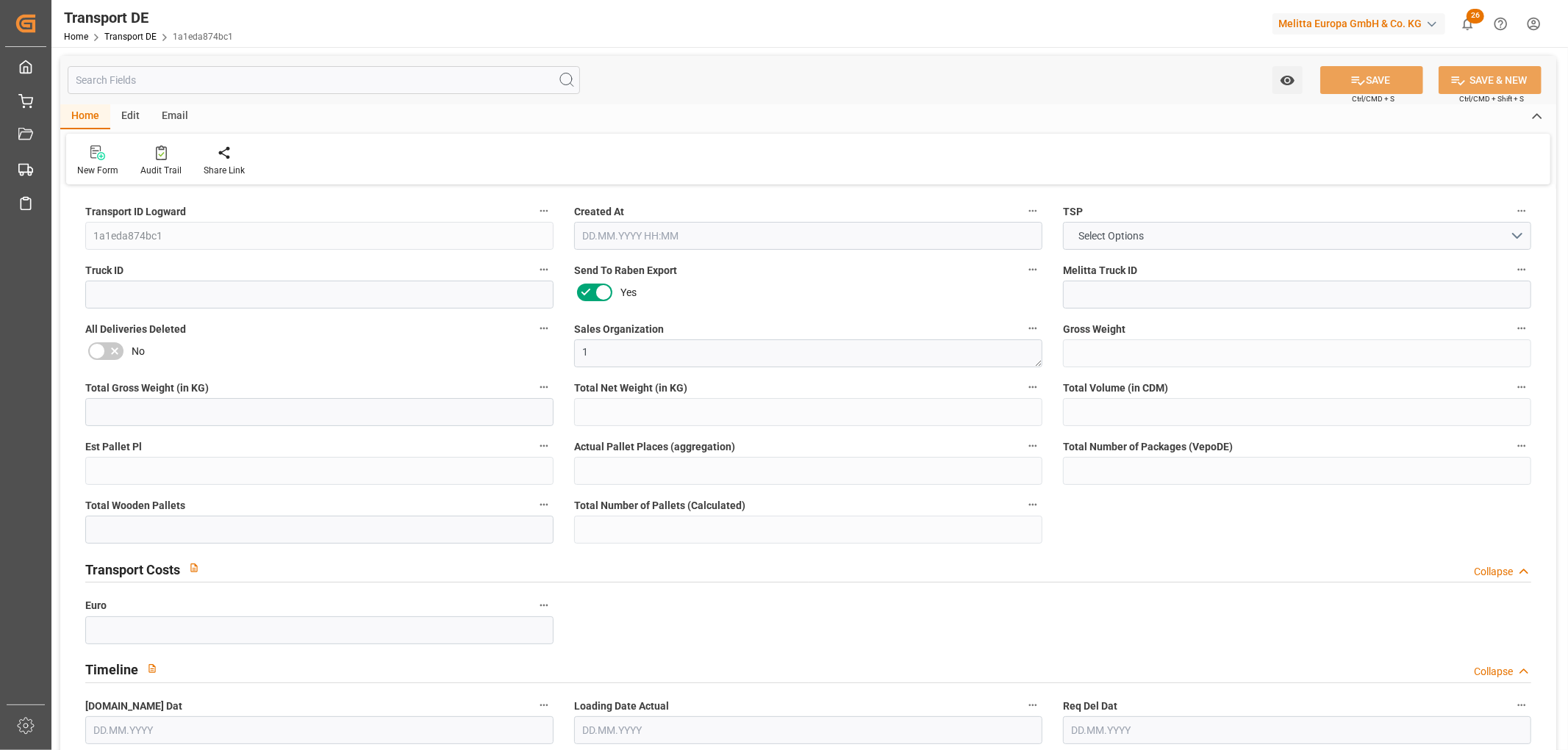
type input "319"
type input "93.395"
type input "86.44"
type input "20.09.2025 23:01"
type input "29.09.2025"
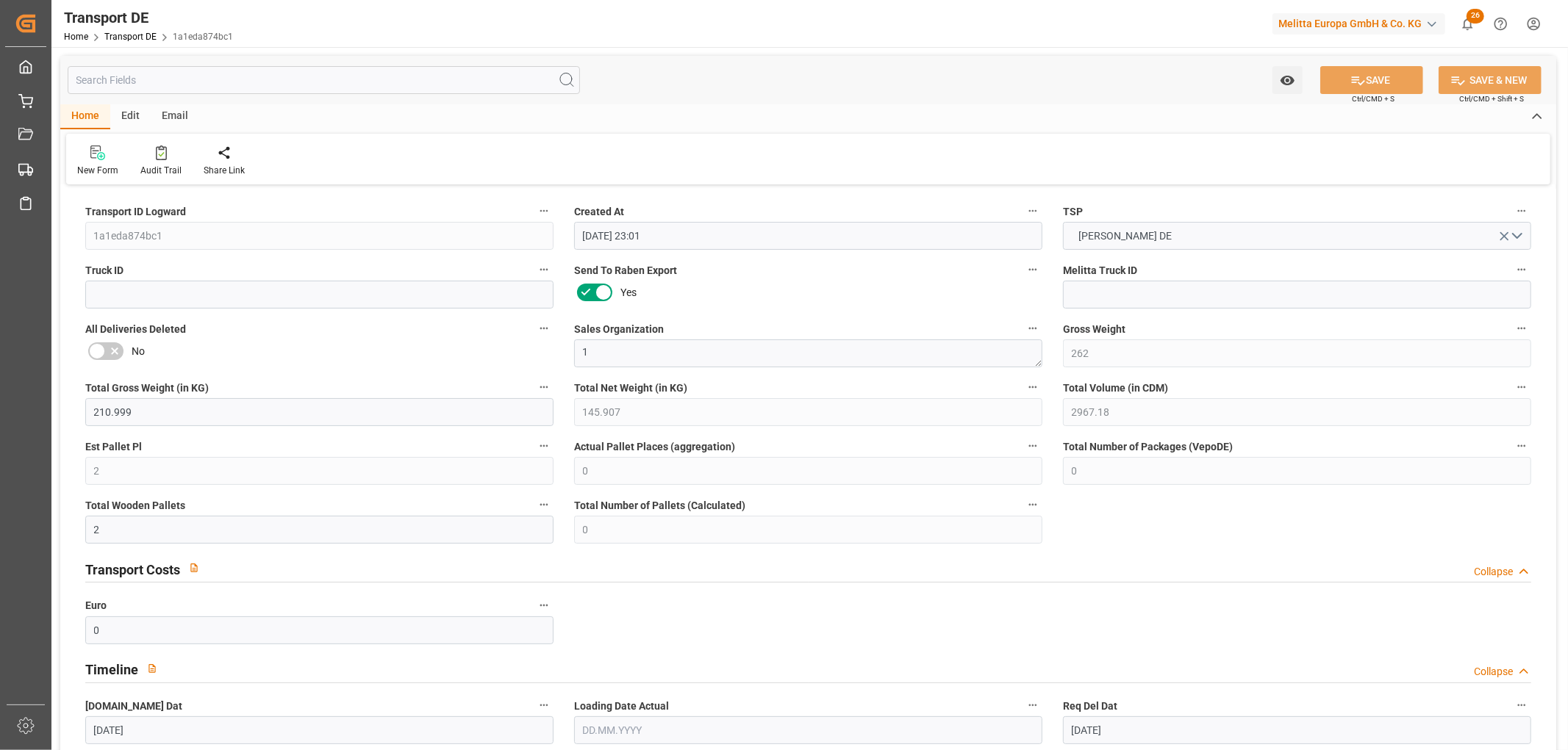
type input "01.10.2025"
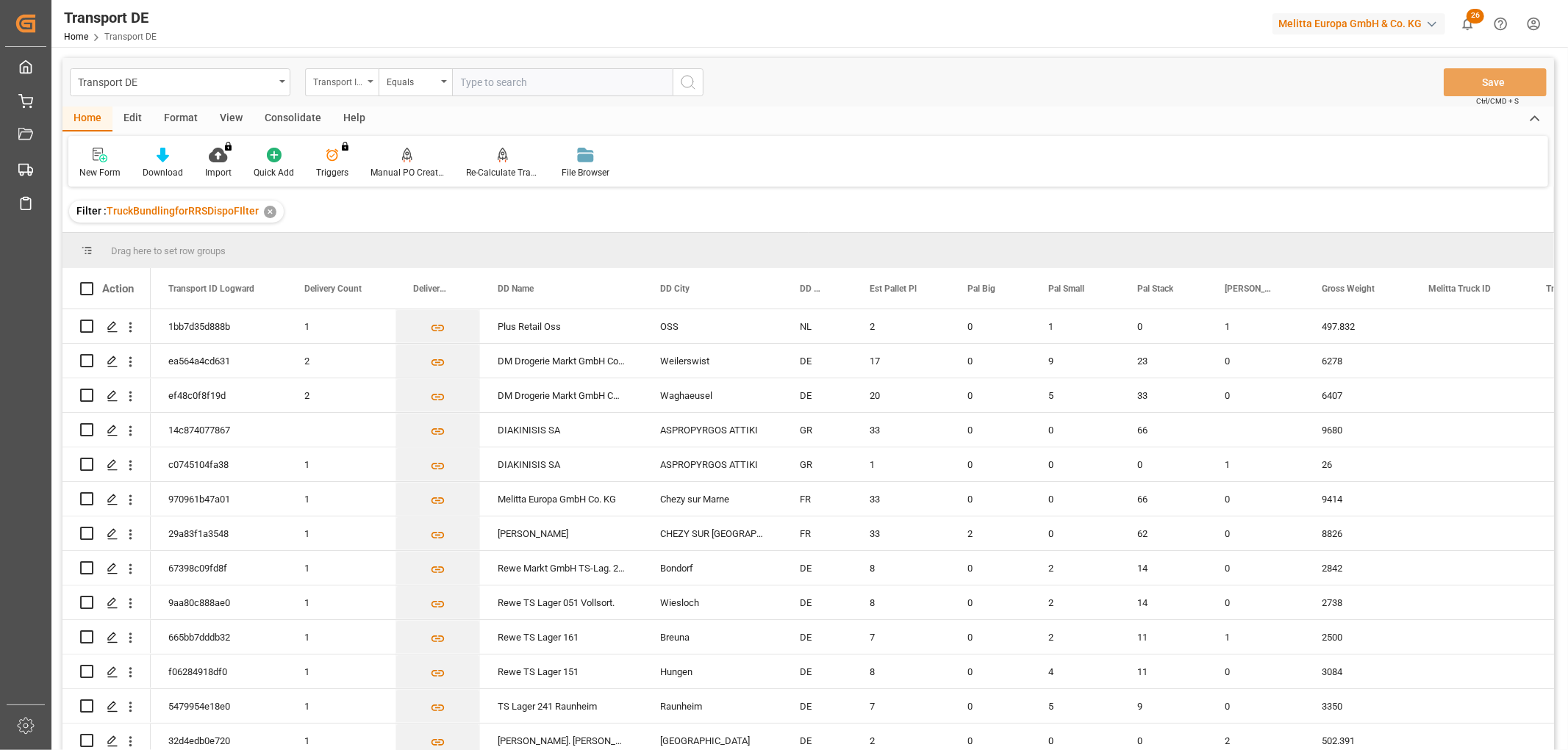
click at [339, 77] on div "Transport ID Logward" at bounding box center [338, 80] width 50 height 17
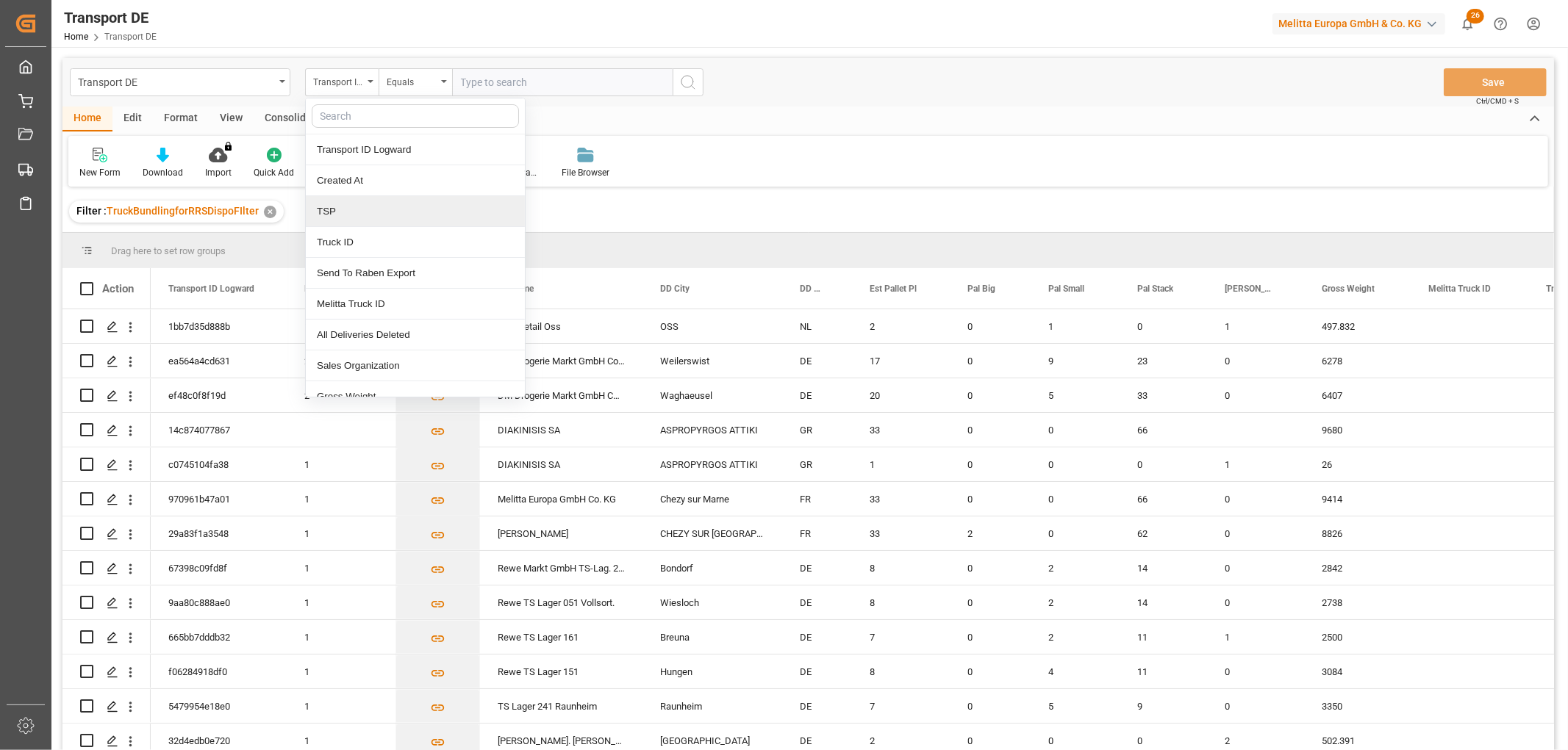
click at [328, 208] on div "TSP" at bounding box center [415, 211] width 219 height 31
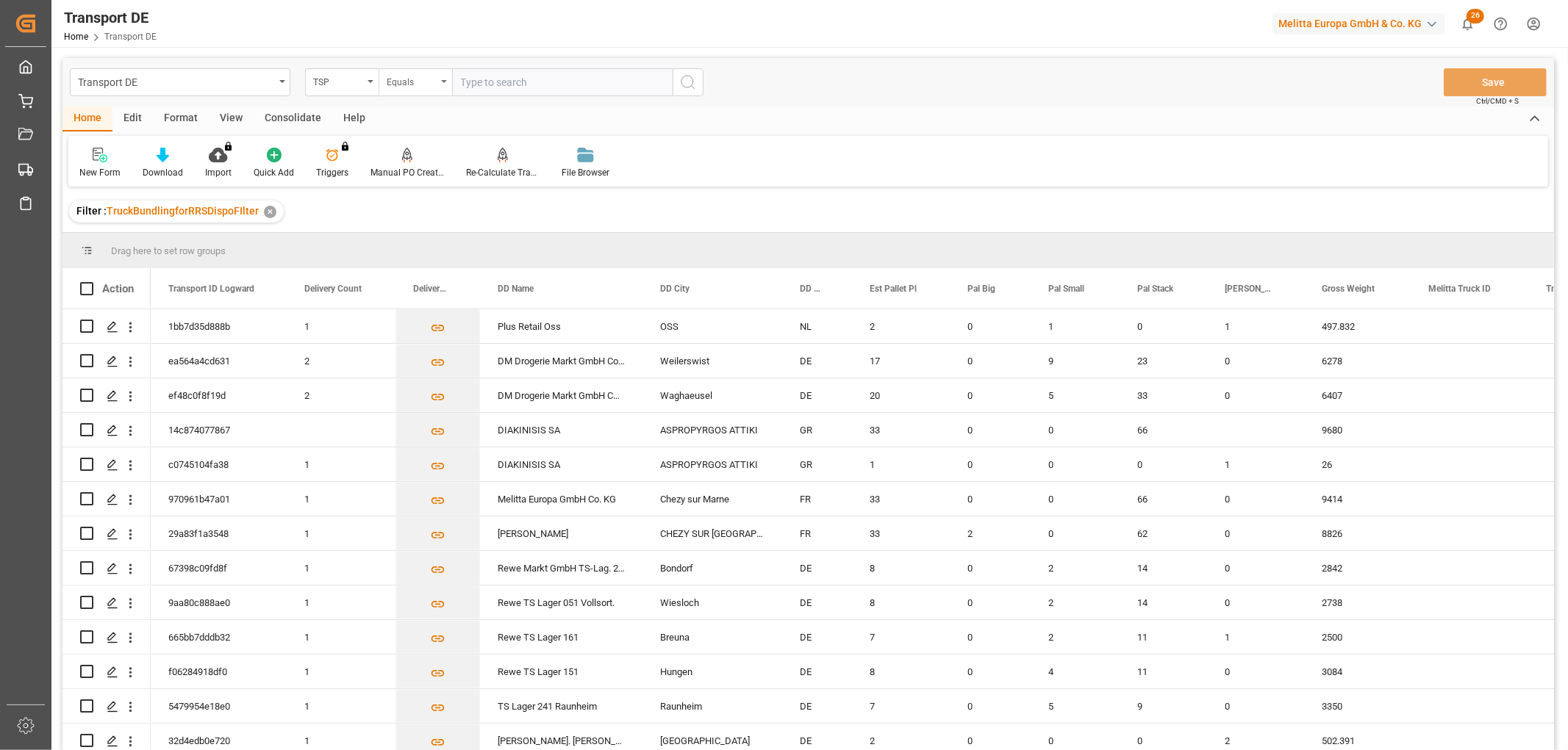
click at [405, 87] on div "Equals" at bounding box center [411, 80] width 50 height 17
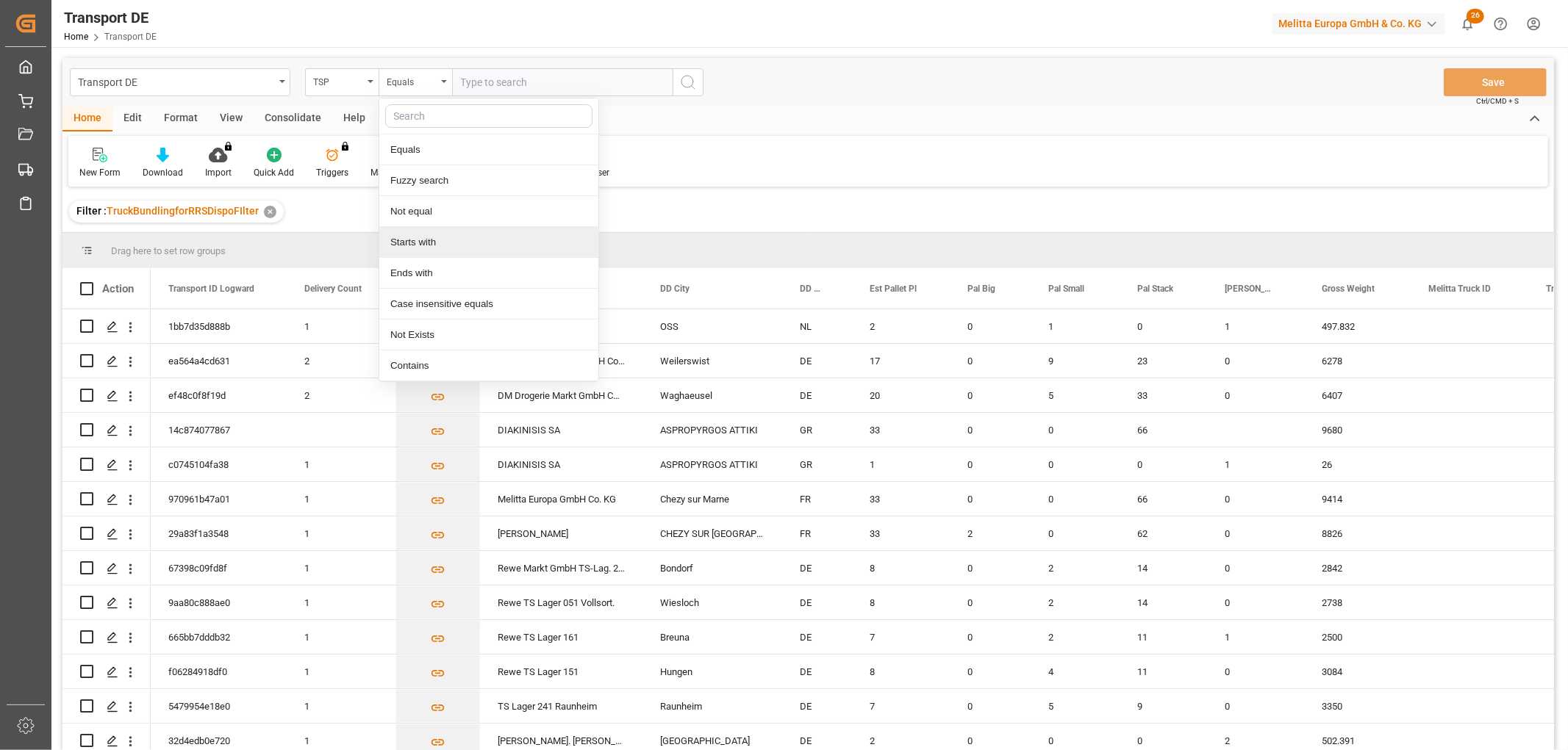
click at [399, 239] on div "Starts with" at bounding box center [489, 242] width 219 height 31
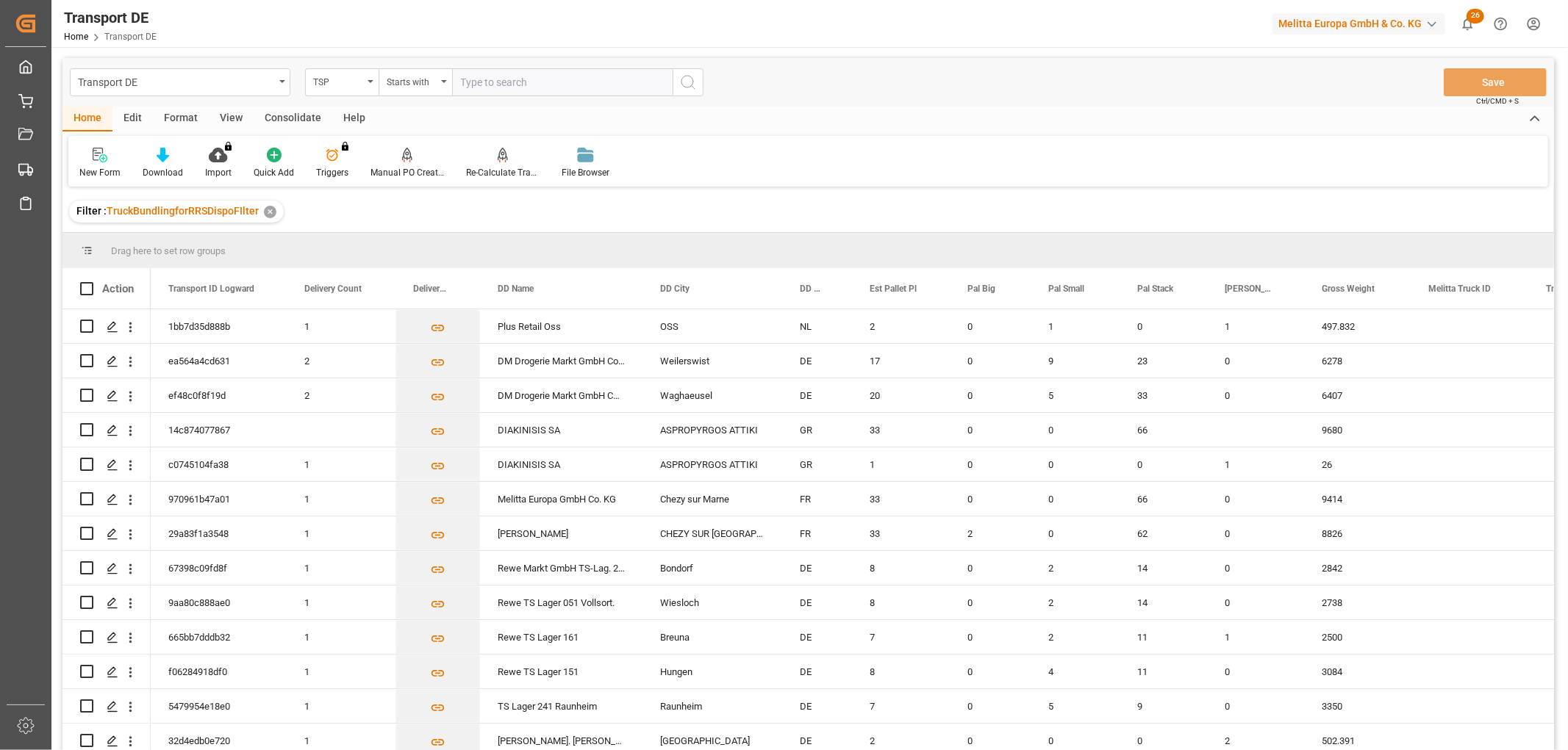
click at [480, 79] on input "text" at bounding box center [562, 82] width 220 height 28
type input "Raben PL"
click at [689, 80] on icon "search button" at bounding box center [688, 82] width 17 height 17
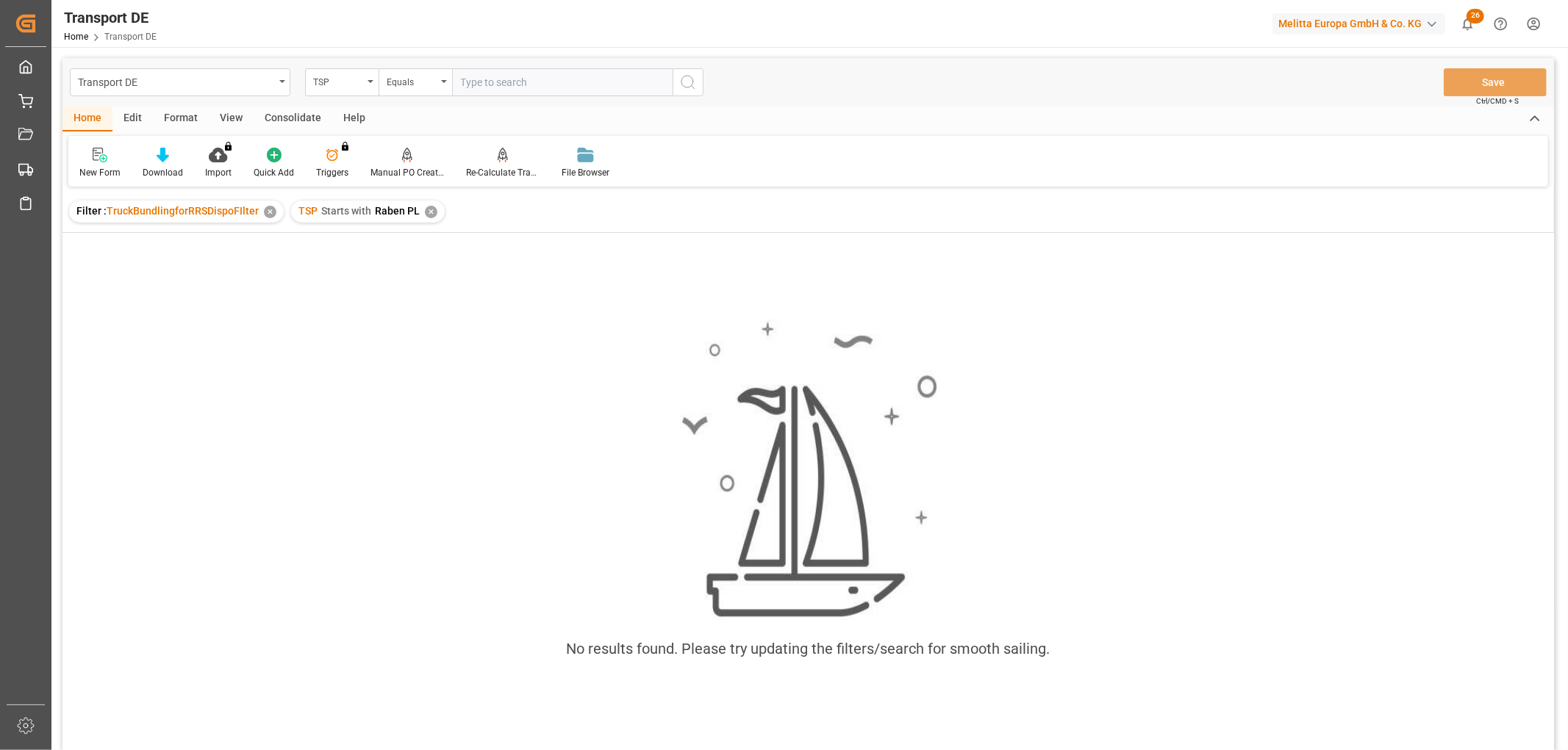
click at [425, 215] on div "✕" at bounding box center [431, 212] width 13 height 13
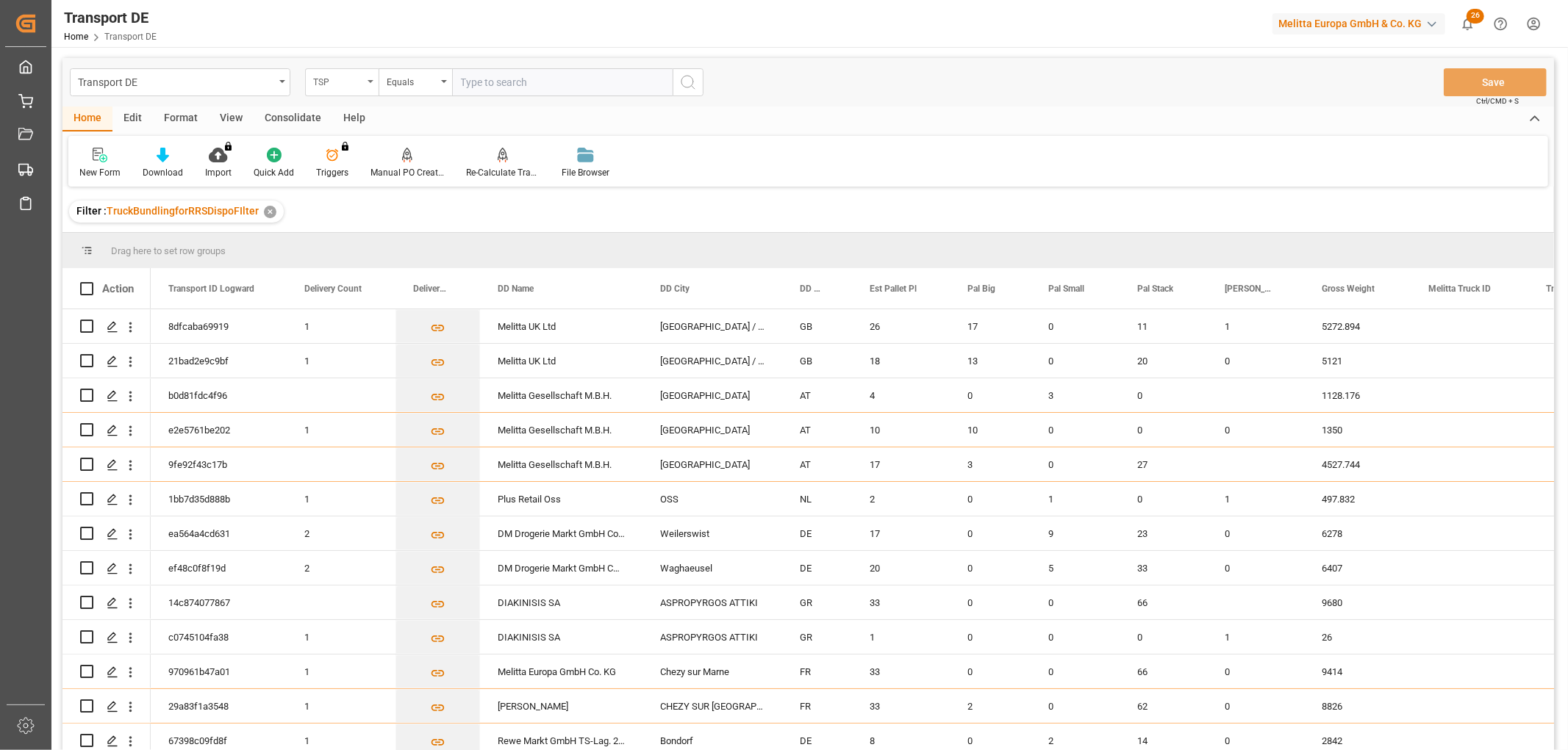
click at [321, 79] on div "TSP" at bounding box center [338, 80] width 50 height 17
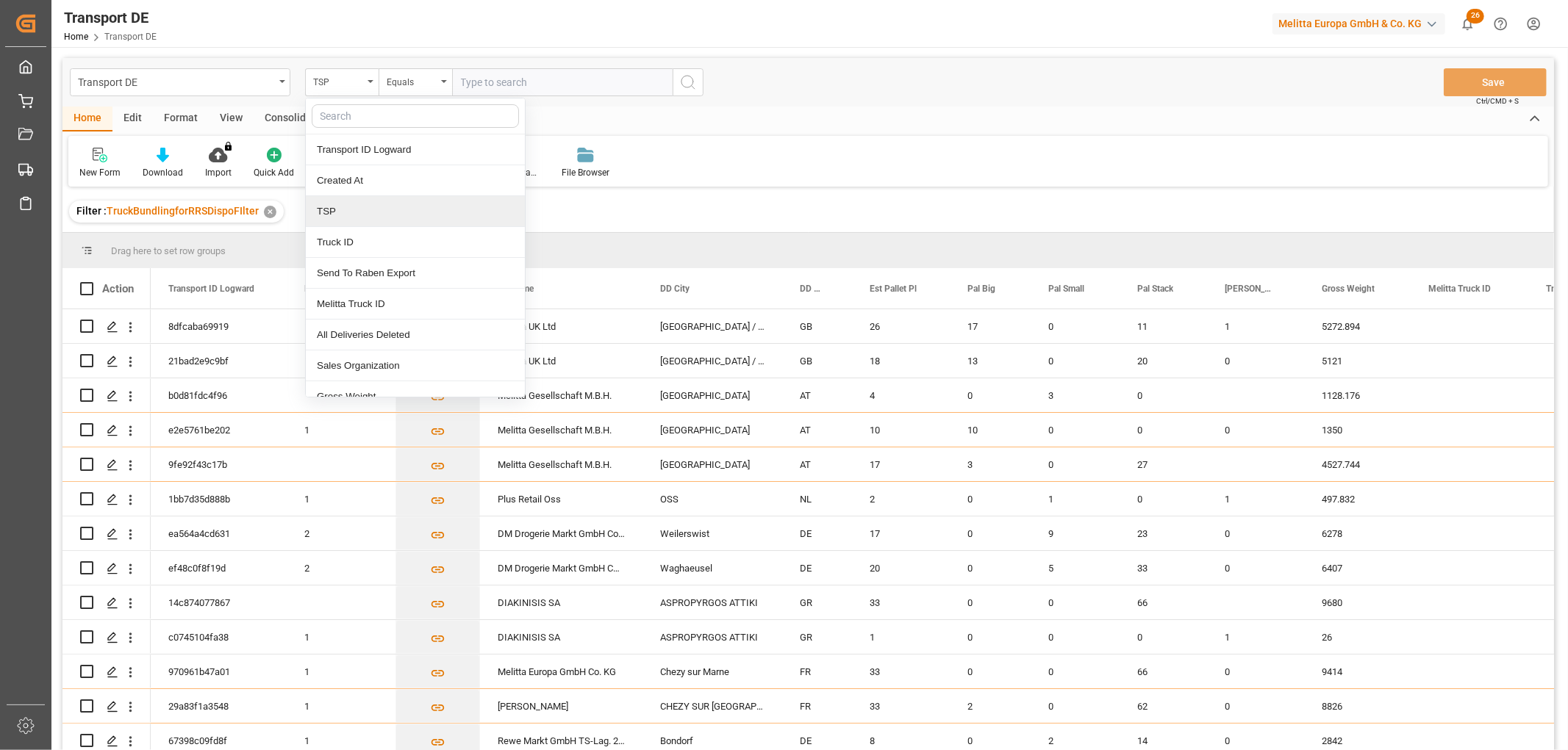
click at [331, 210] on div "TSP" at bounding box center [415, 211] width 219 height 31
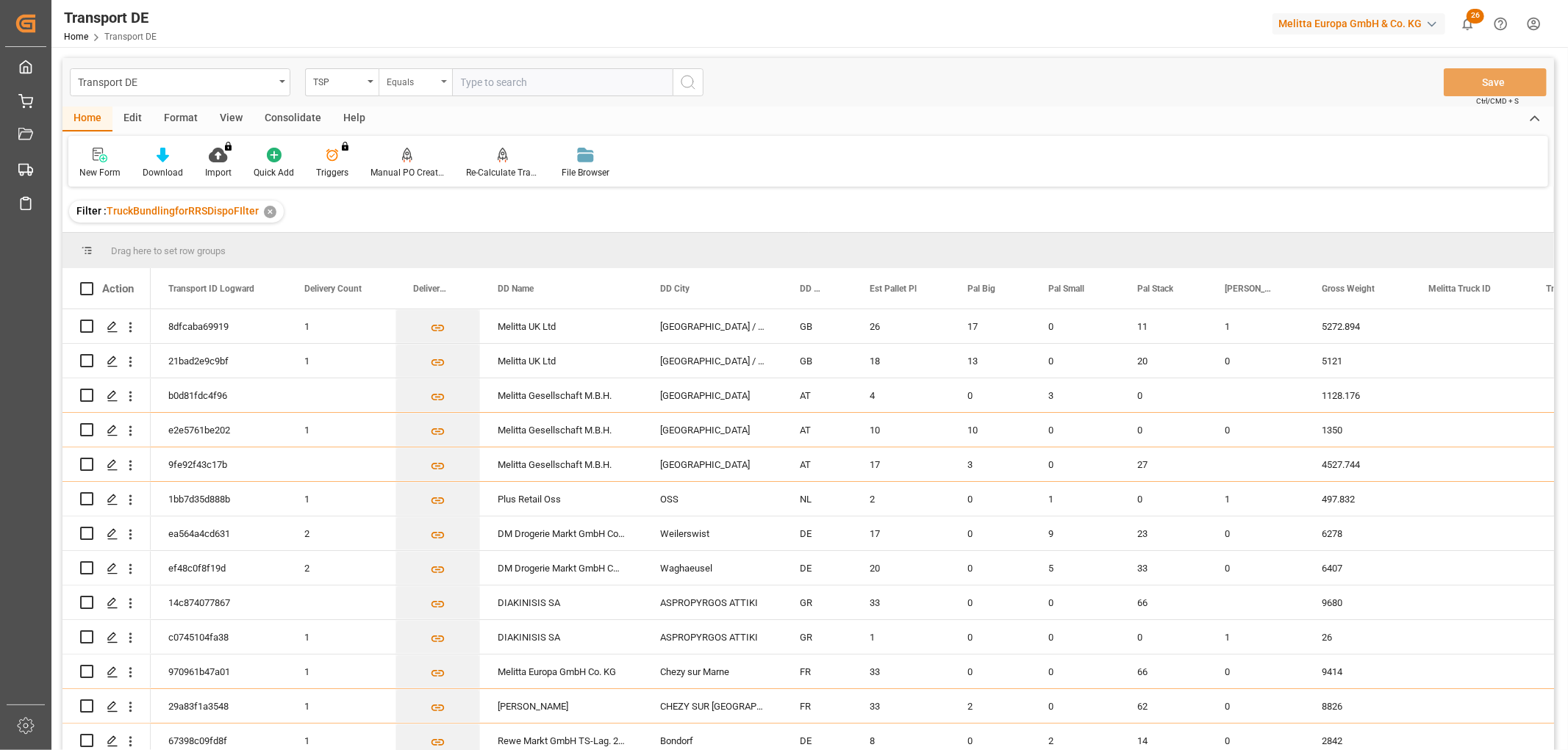
click at [410, 75] on div "Equals" at bounding box center [411, 80] width 50 height 17
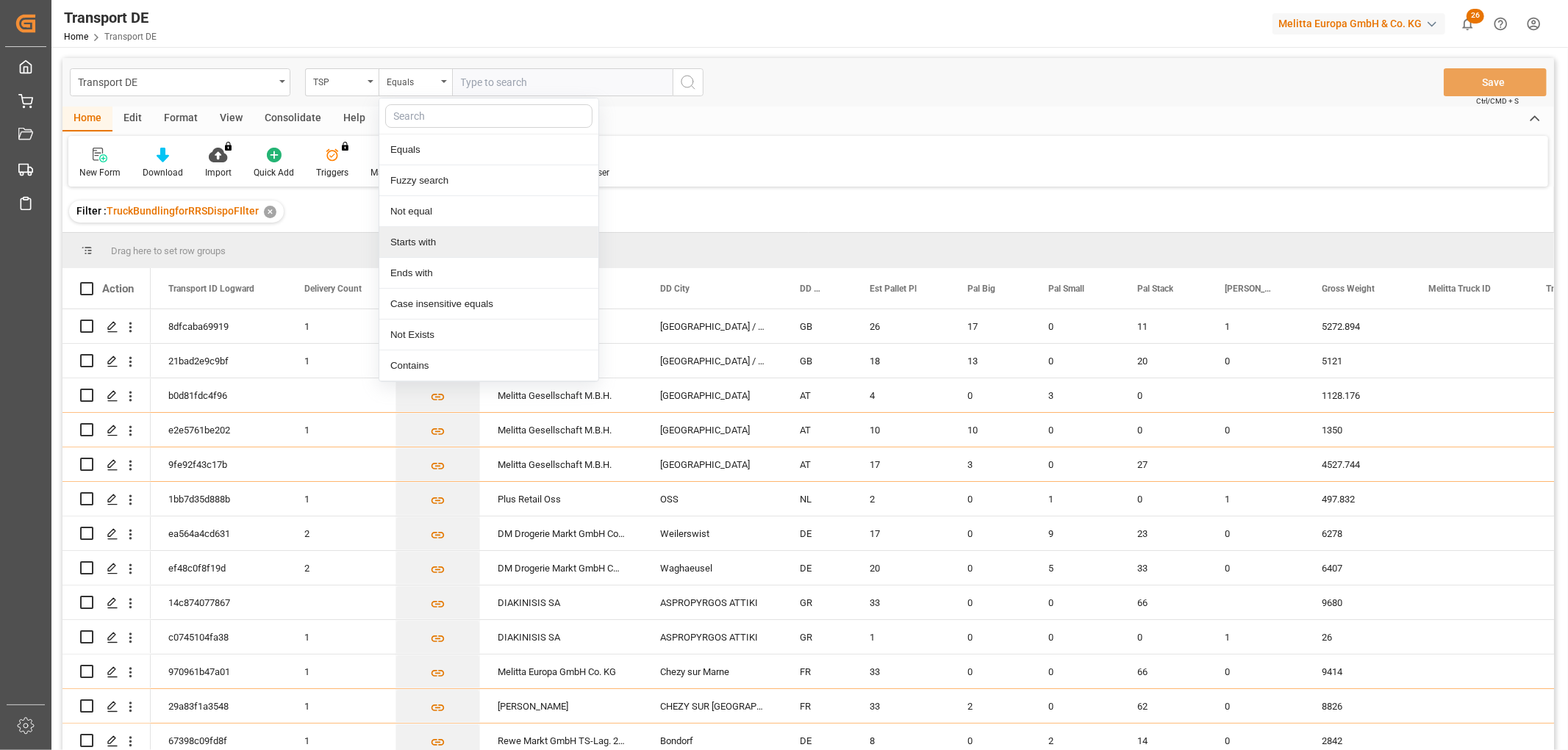
click at [406, 242] on div "Starts with" at bounding box center [489, 242] width 219 height 31
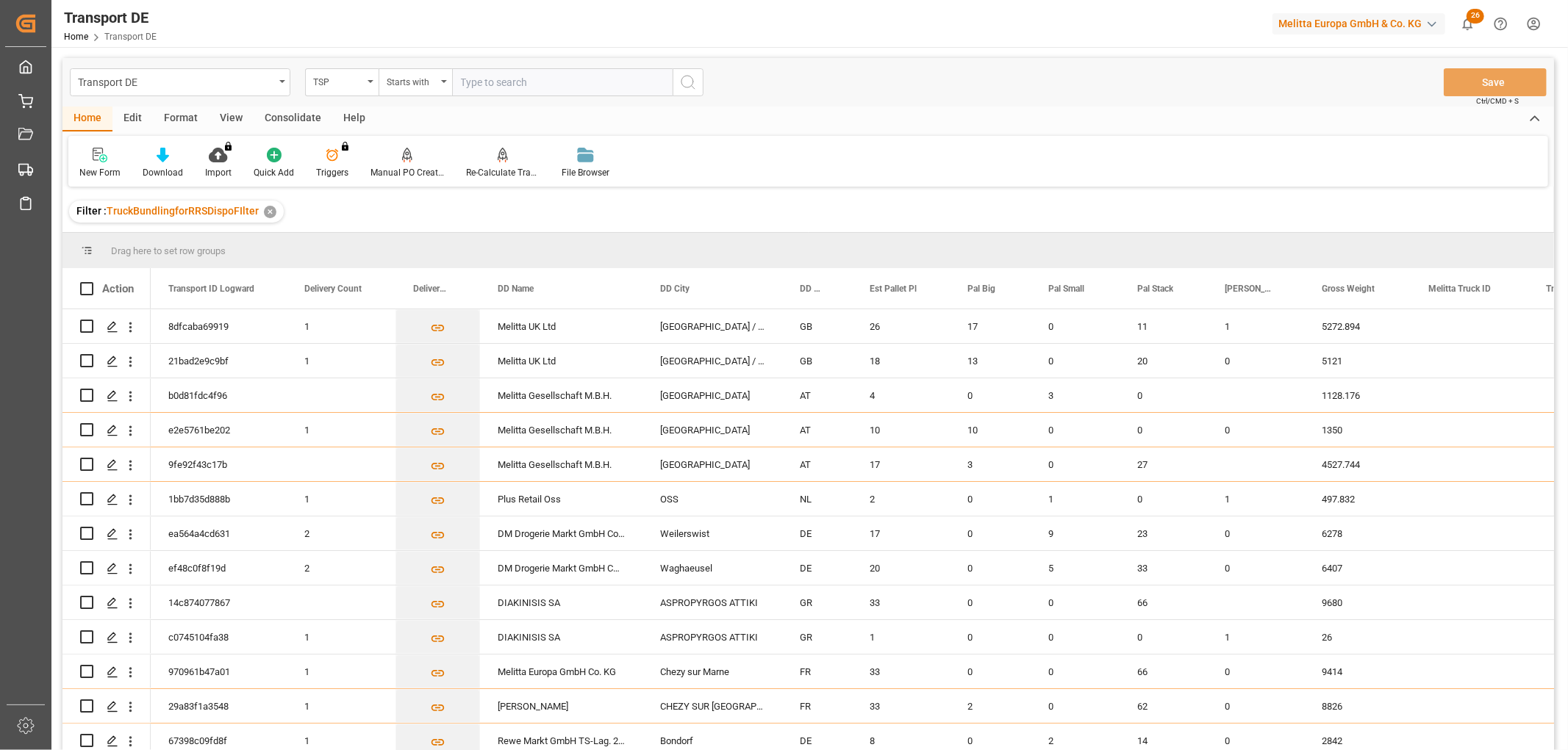
click at [491, 78] on input "text" at bounding box center [562, 82] width 220 height 28
type input "Raben PL"
click at [687, 83] on icon "search button" at bounding box center [688, 82] width 17 height 17
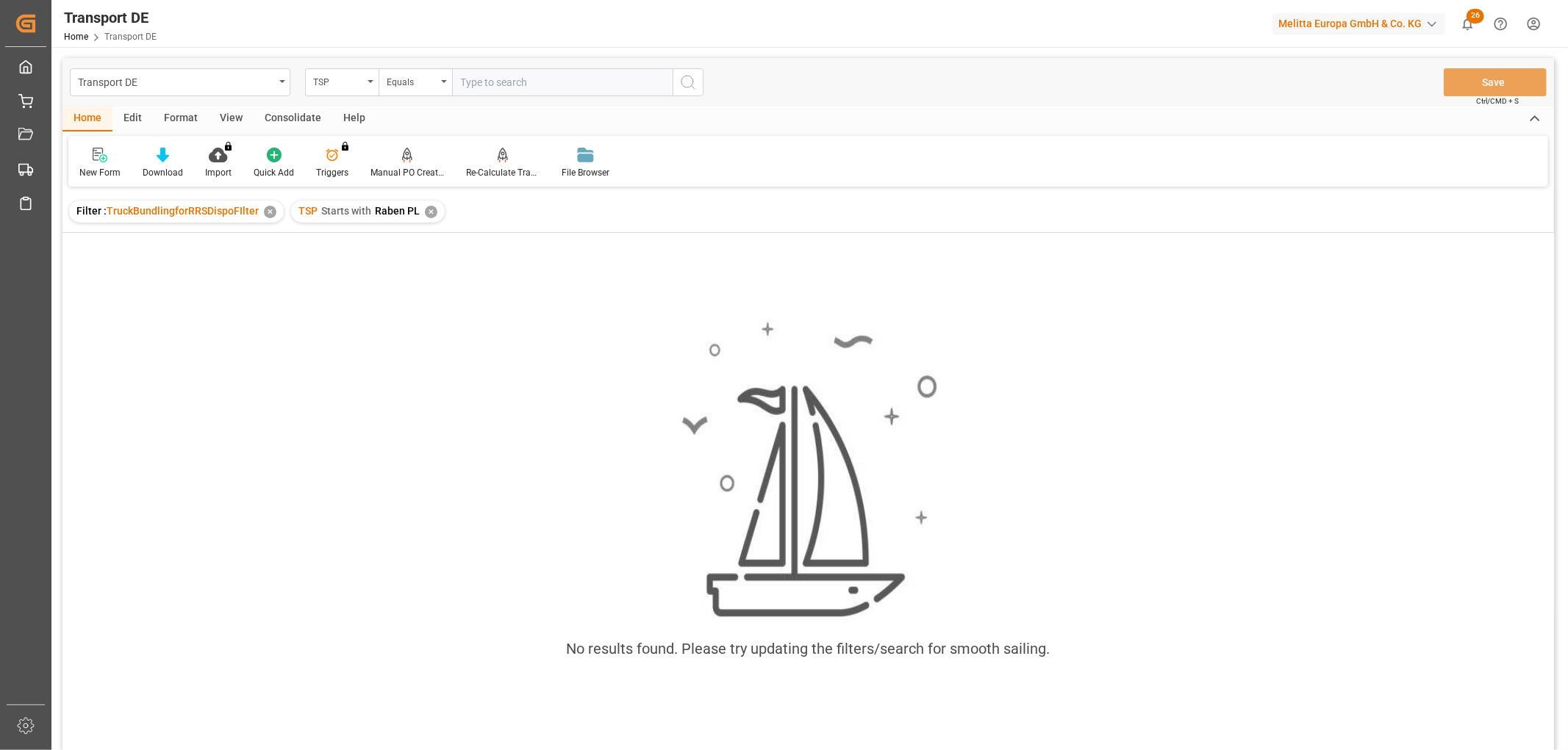
click at [430, 209] on div "✕" at bounding box center [431, 212] width 13 height 13
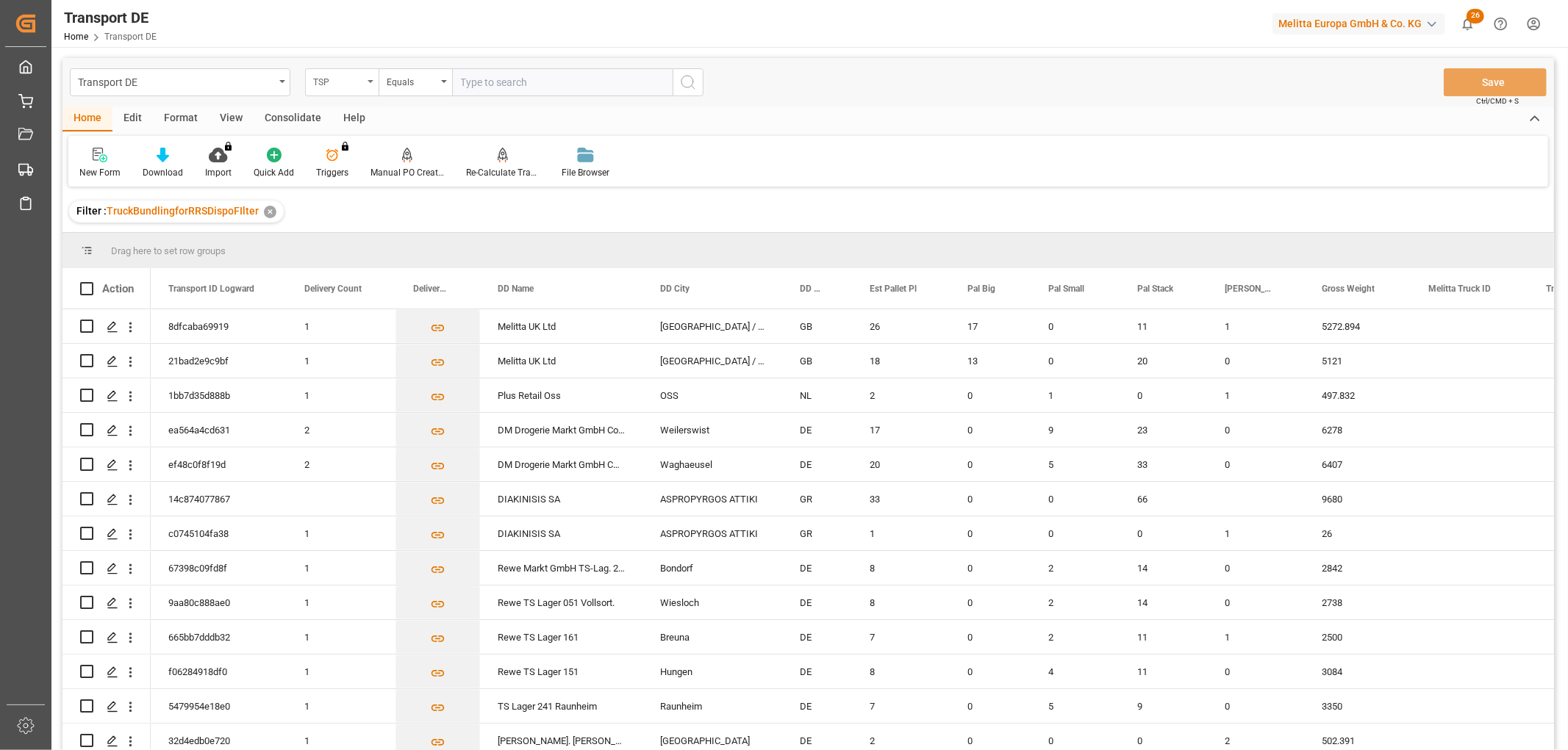
click at [326, 86] on div "TSP" at bounding box center [338, 80] width 50 height 17
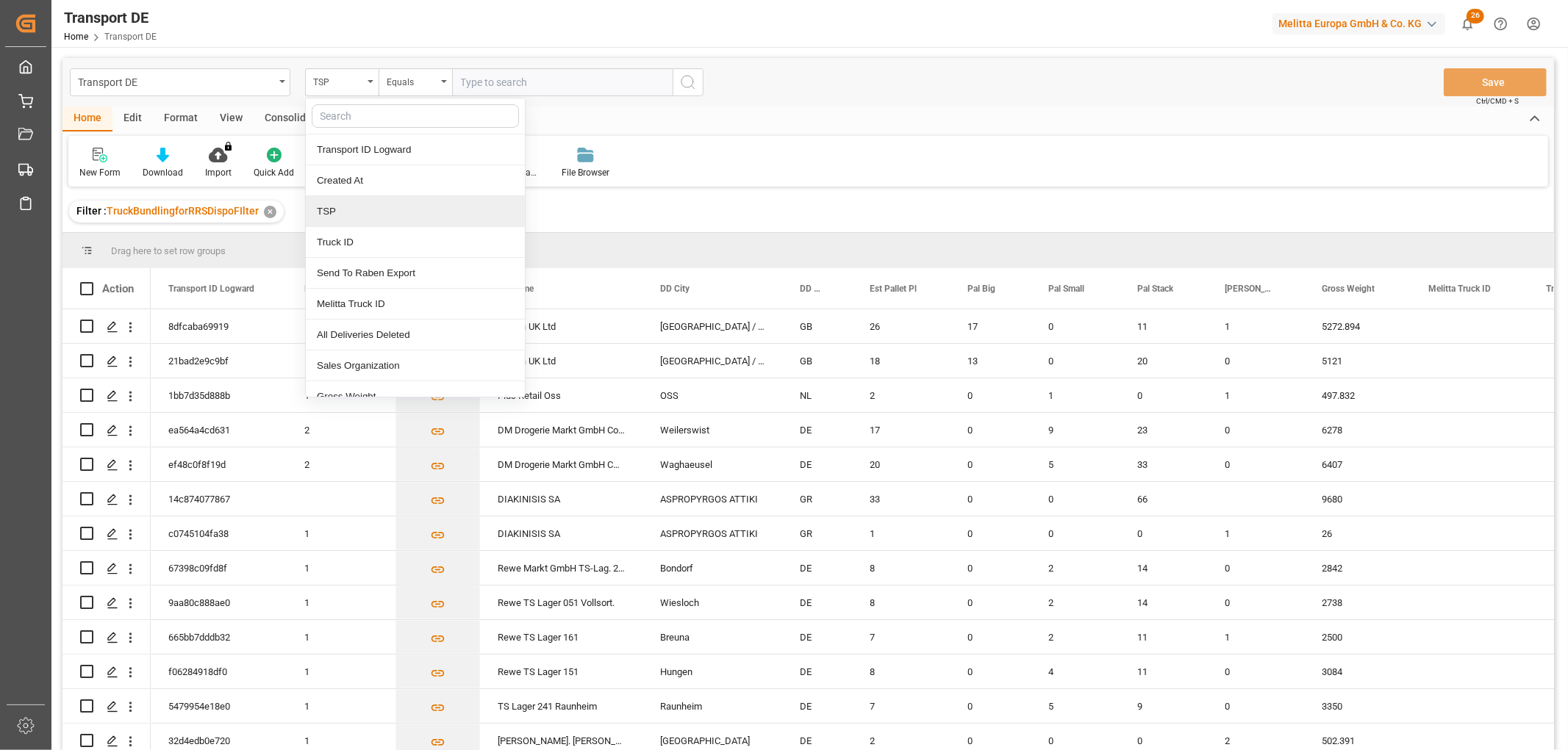
click at [334, 209] on div "TSP" at bounding box center [415, 211] width 219 height 31
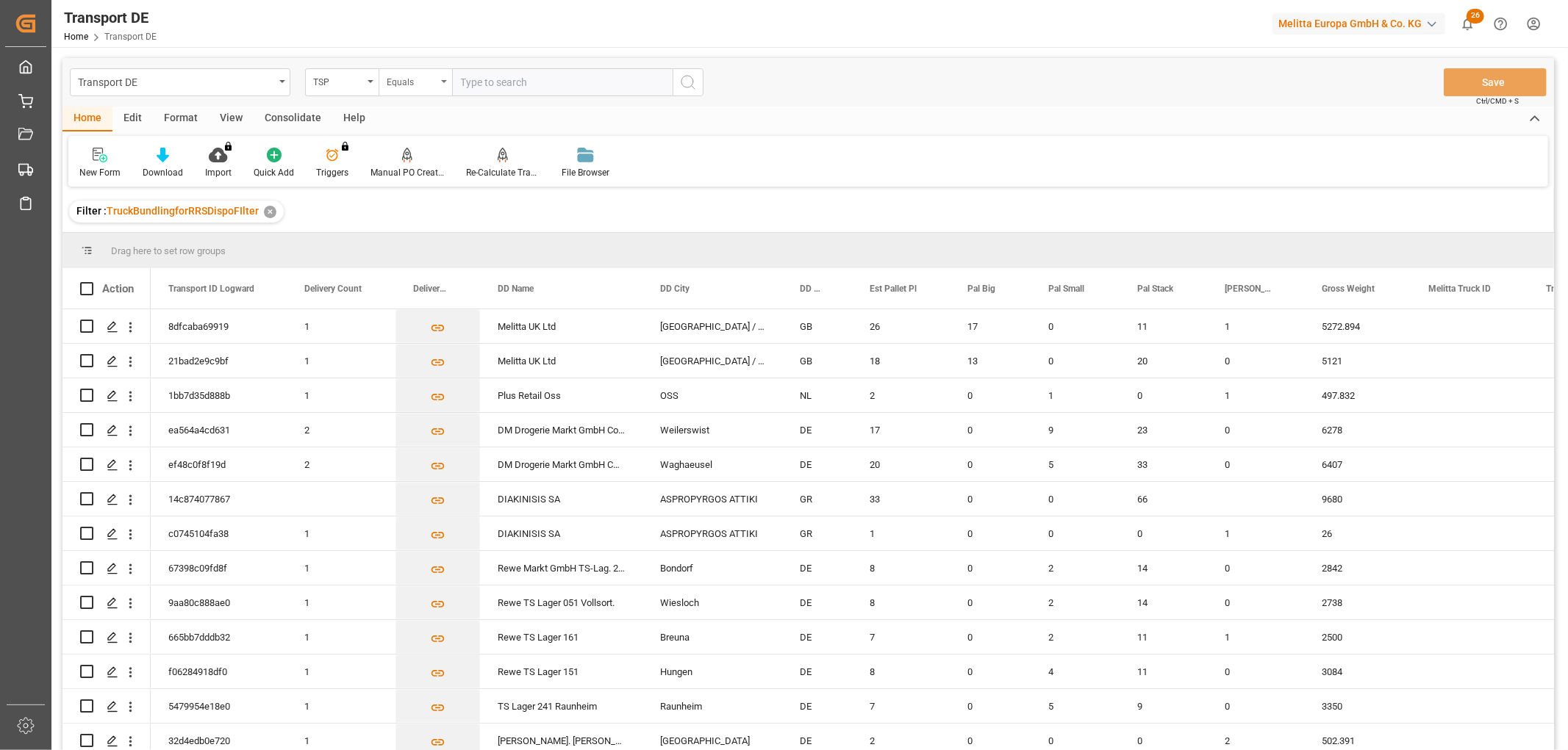
click at [398, 81] on div "Equals" at bounding box center [411, 80] width 50 height 17
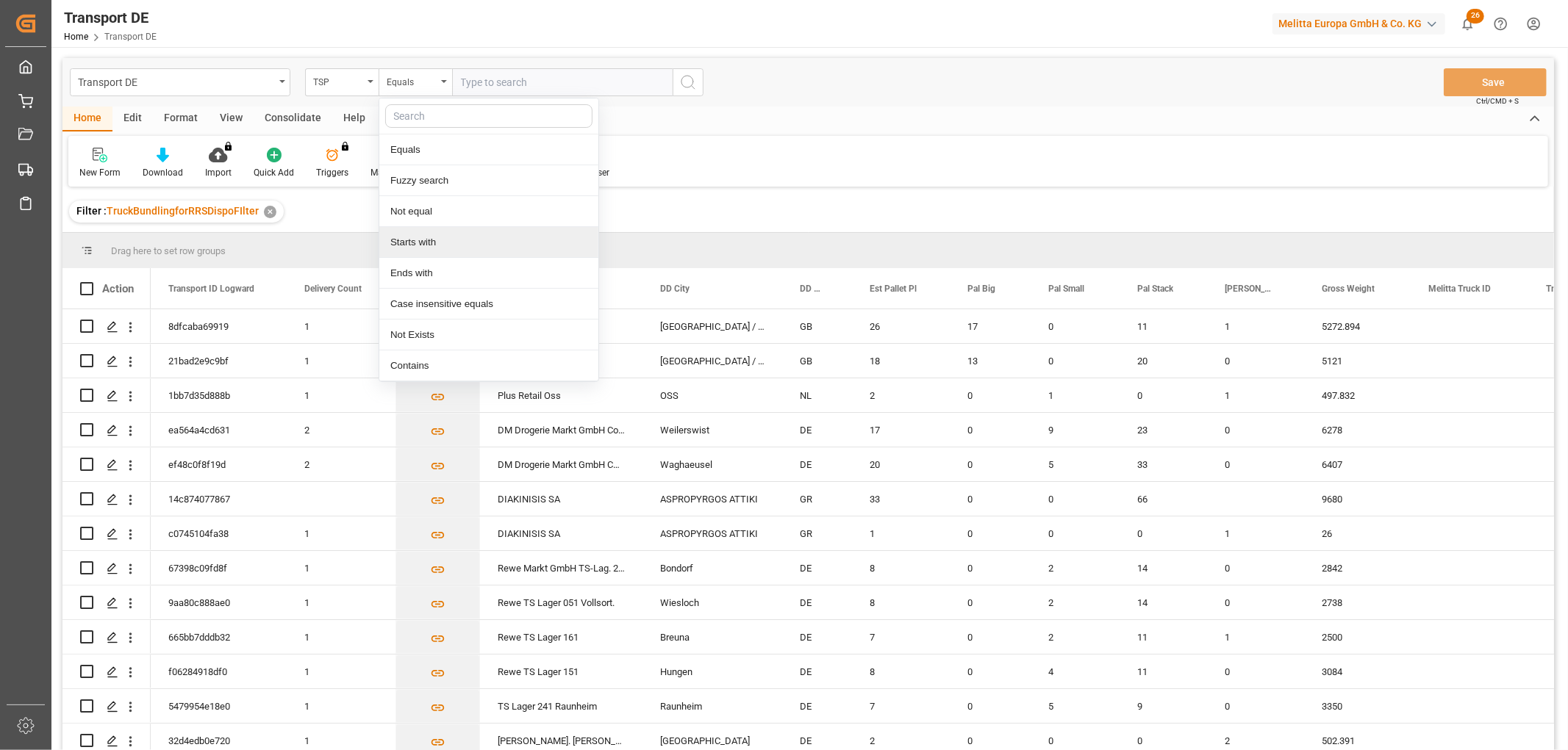
click at [402, 238] on div "Starts with" at bounding box center [489, 242] width 219 height 31
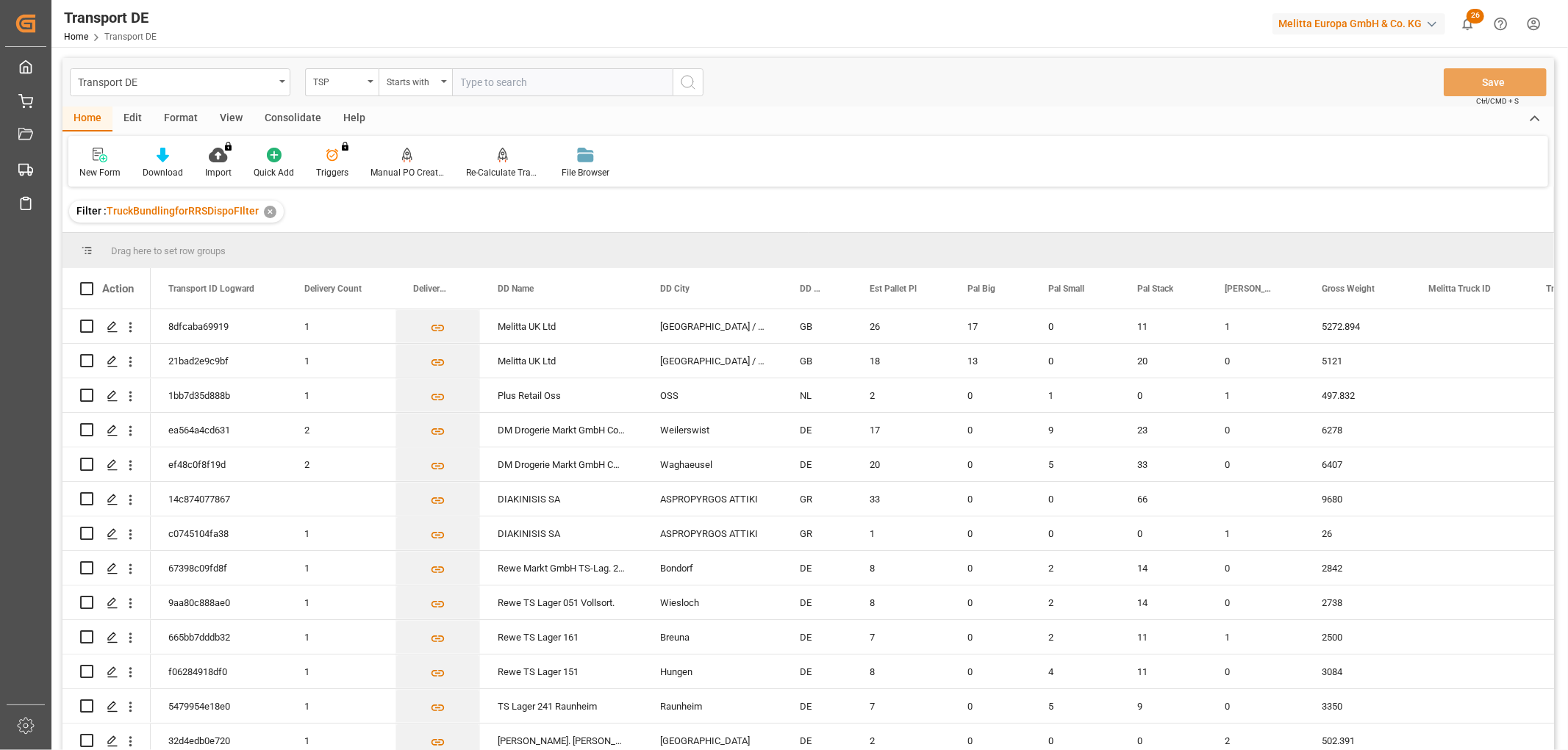
click at [472, 79] on input "text" at bounding box center [562, 82] width 220 height 28
type input "Hartmann"
click at [687, 85] on icon "search button" at bounding box center [688, 82] width 17 height 17
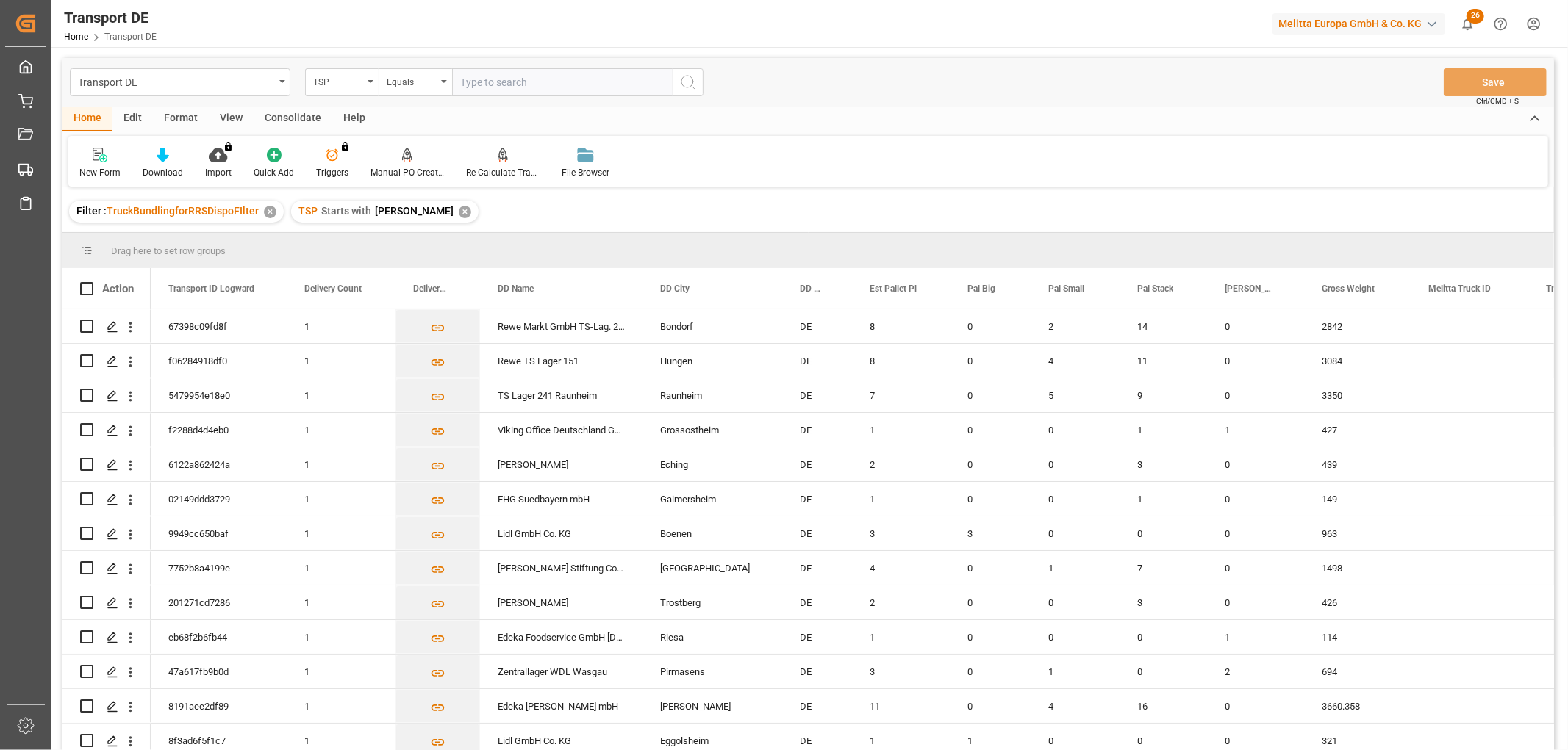
click at [458, 209] on div "✕" at bounding box center [465, 212] width 13 height 13
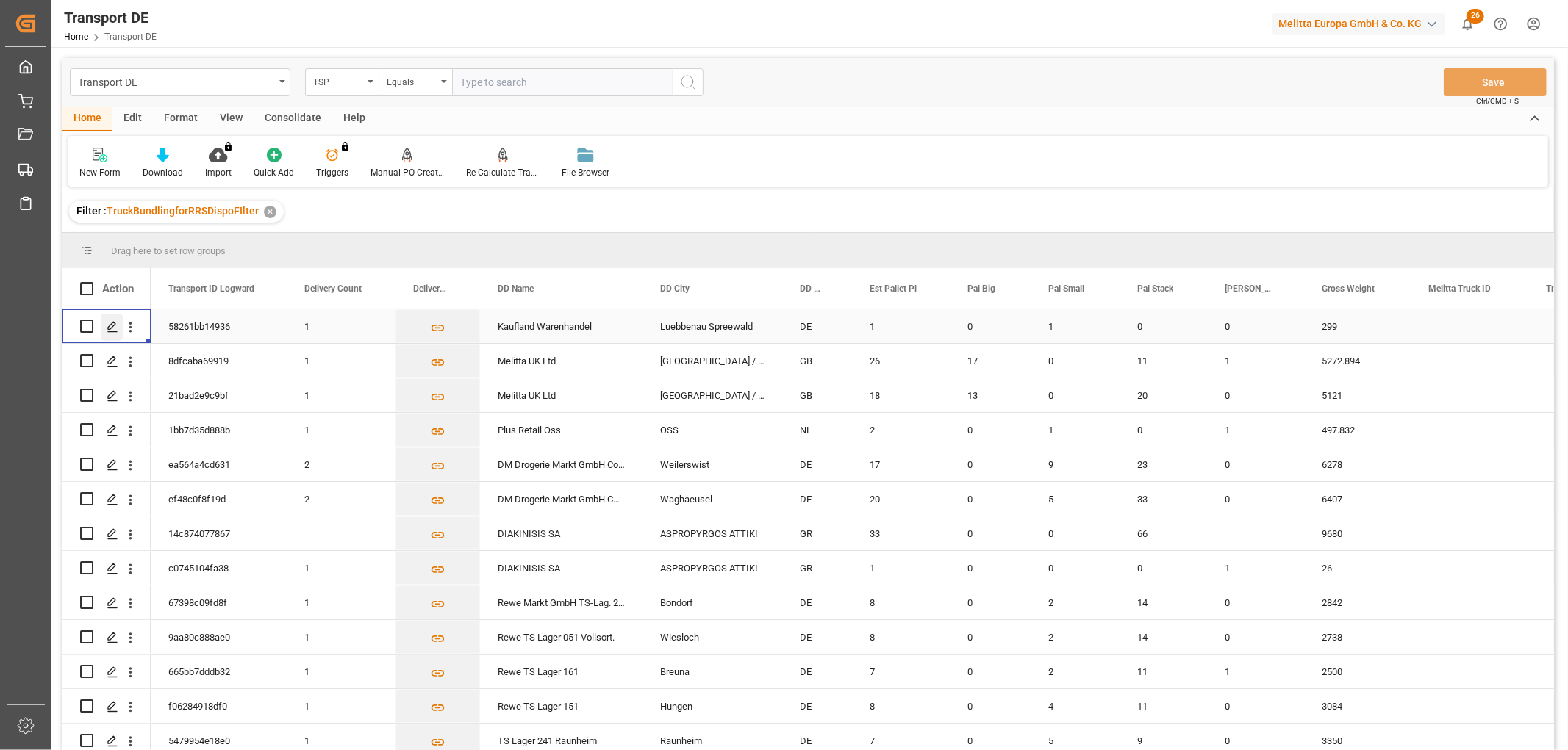
click at [111, 325] on icon "Press SPACE to select this row." at bounding box center [112, 326] width 12 height 12
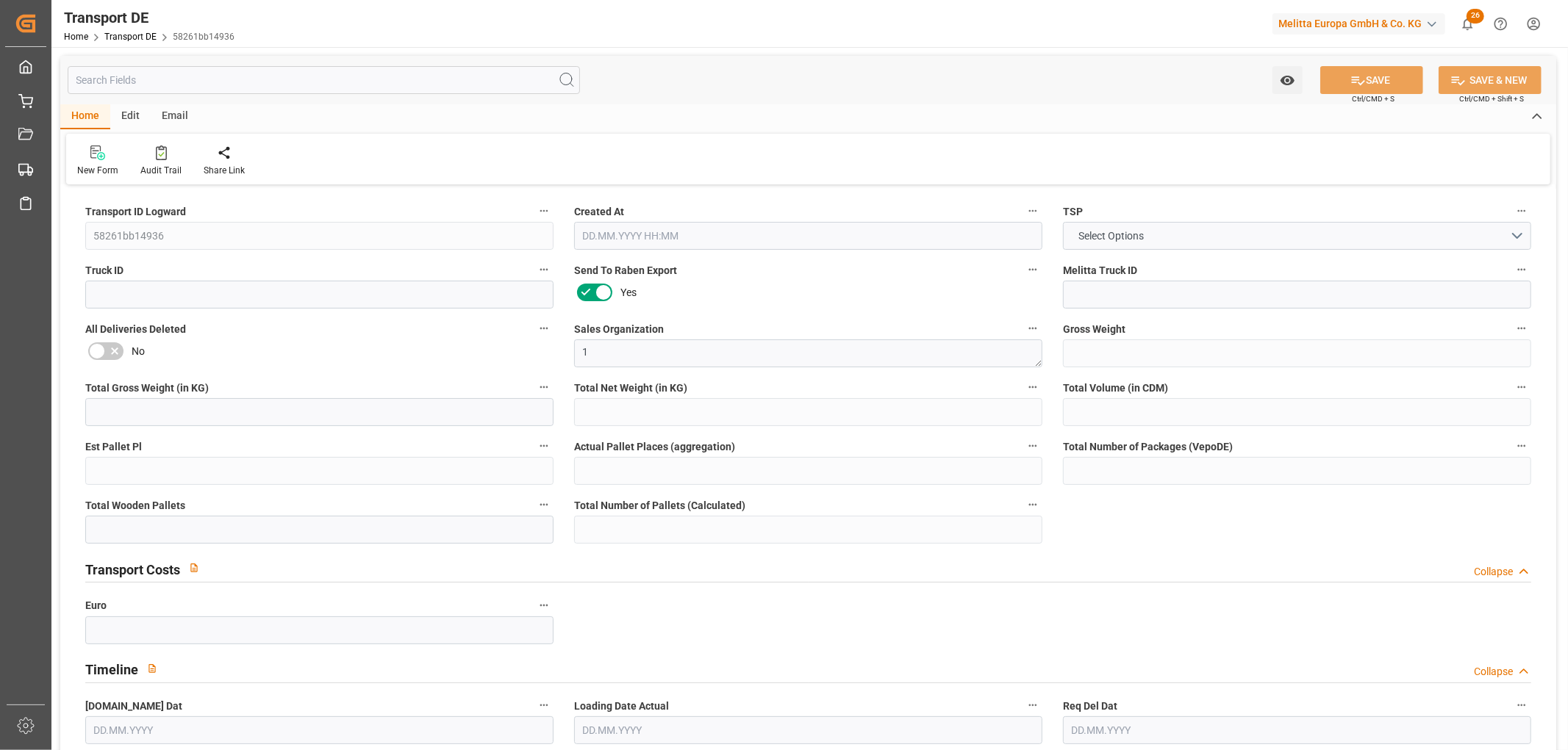
type input "299"
type input "267.552"
type input "245.376"
type input "973.44"
type input "1"
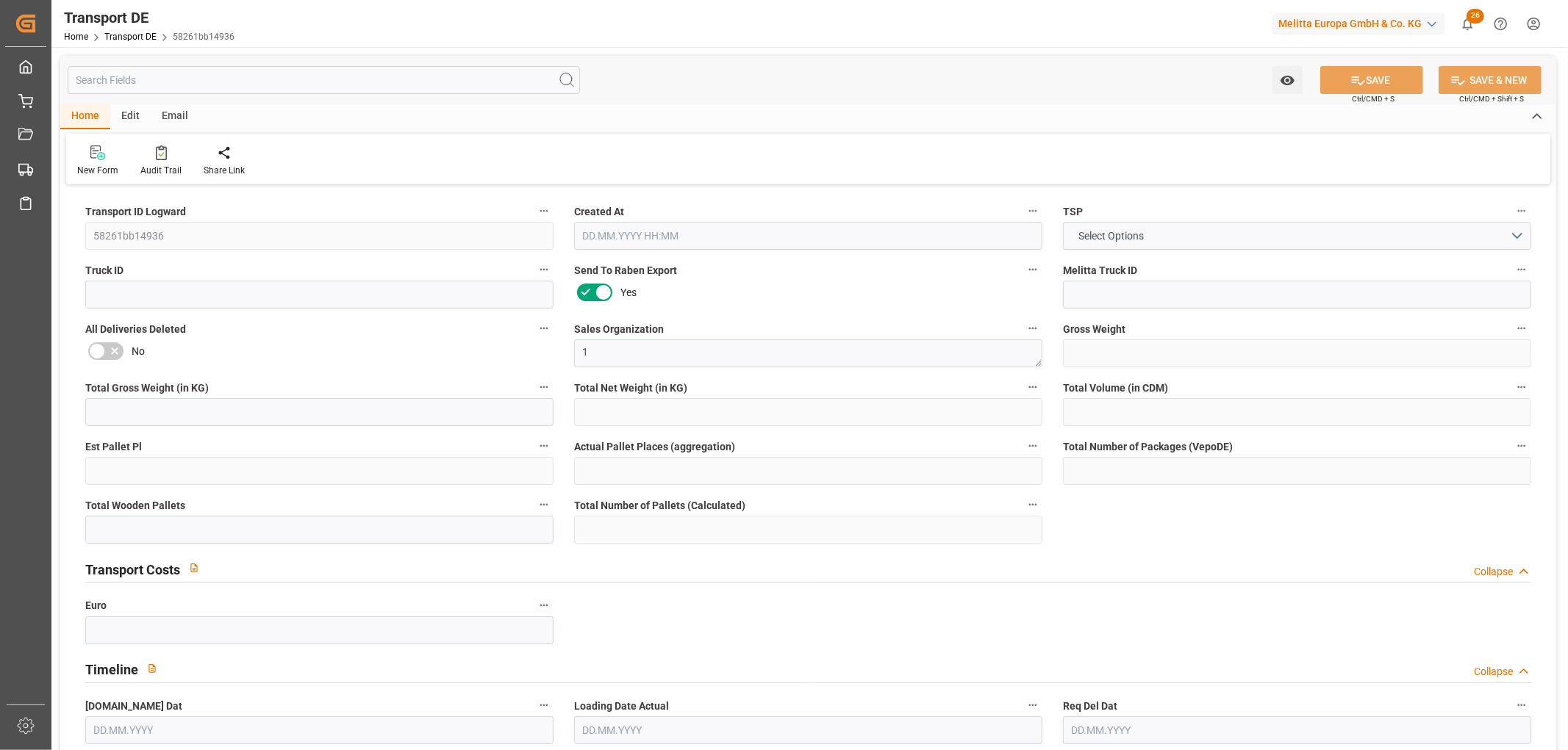
type input "0"
type input "1"
type input "0"
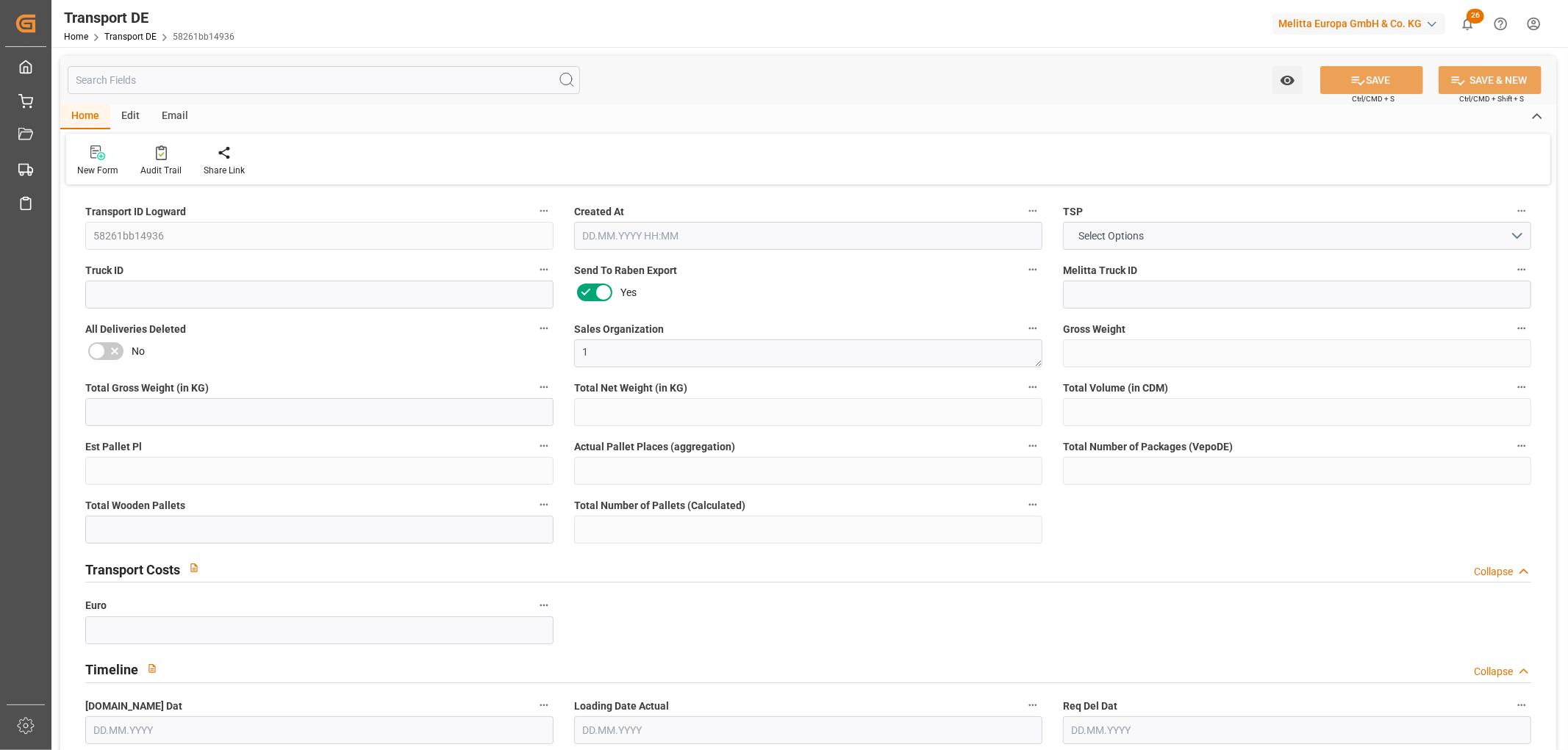
type input "3"
type input "0"
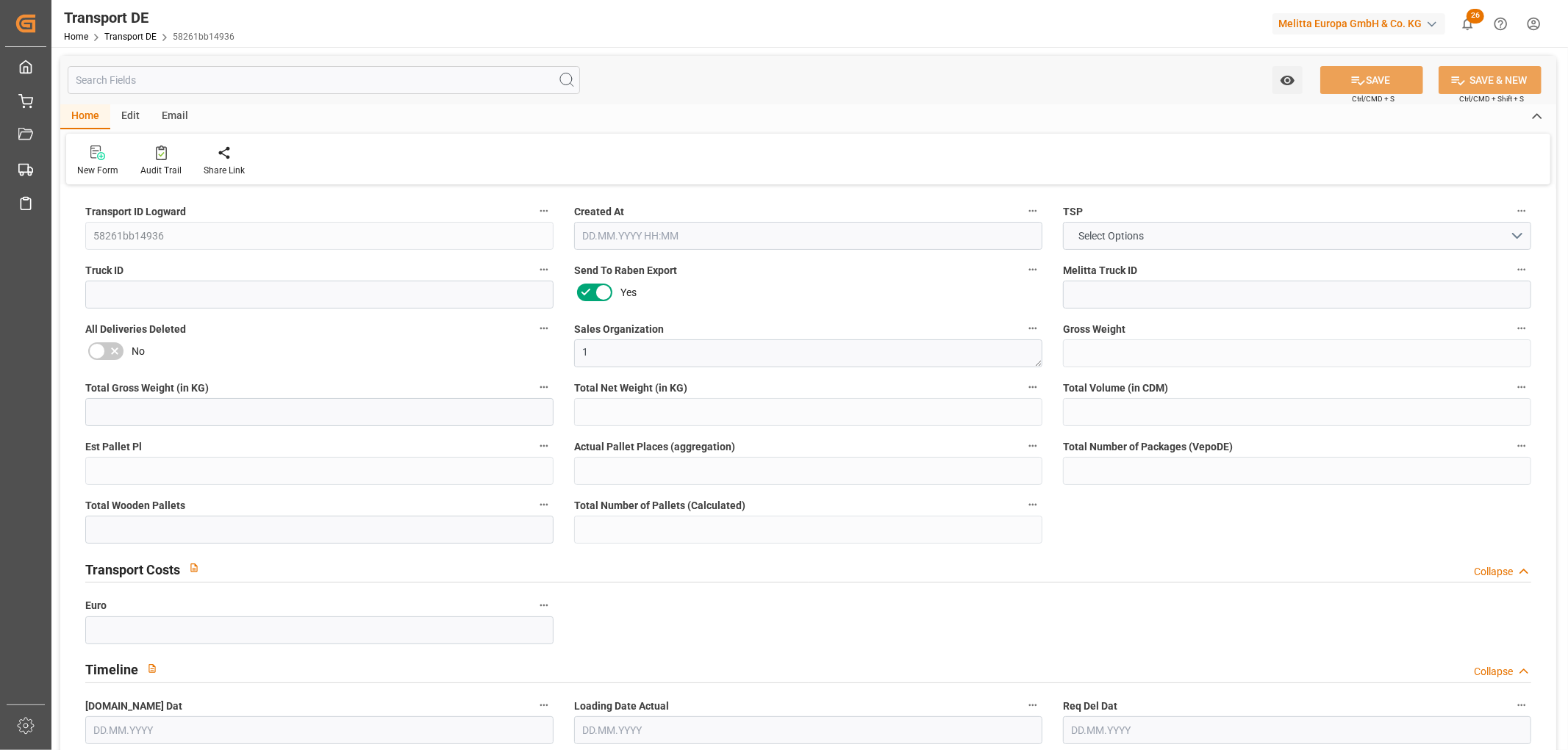
type input "0"
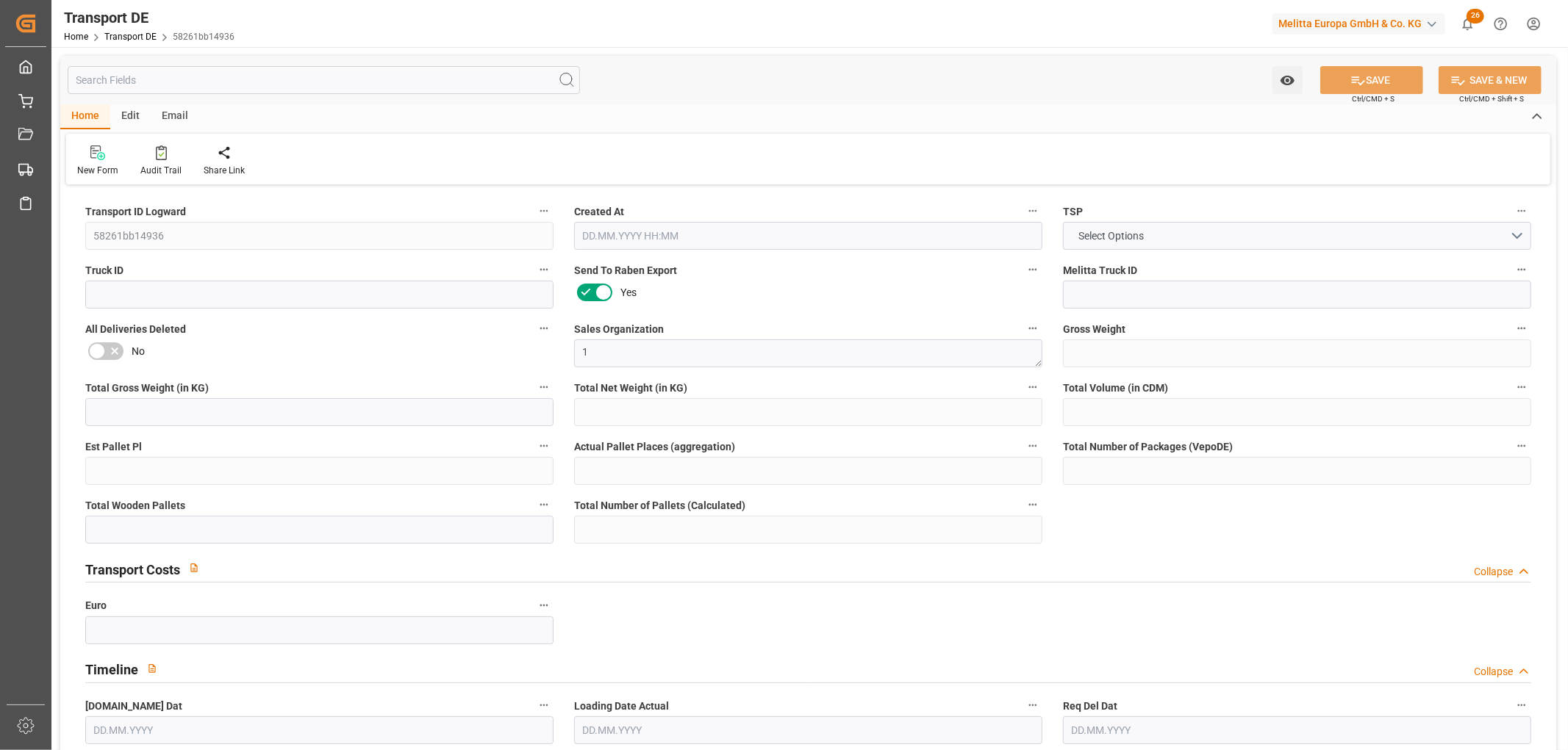
type input "0"
type input "1"
type input "0"
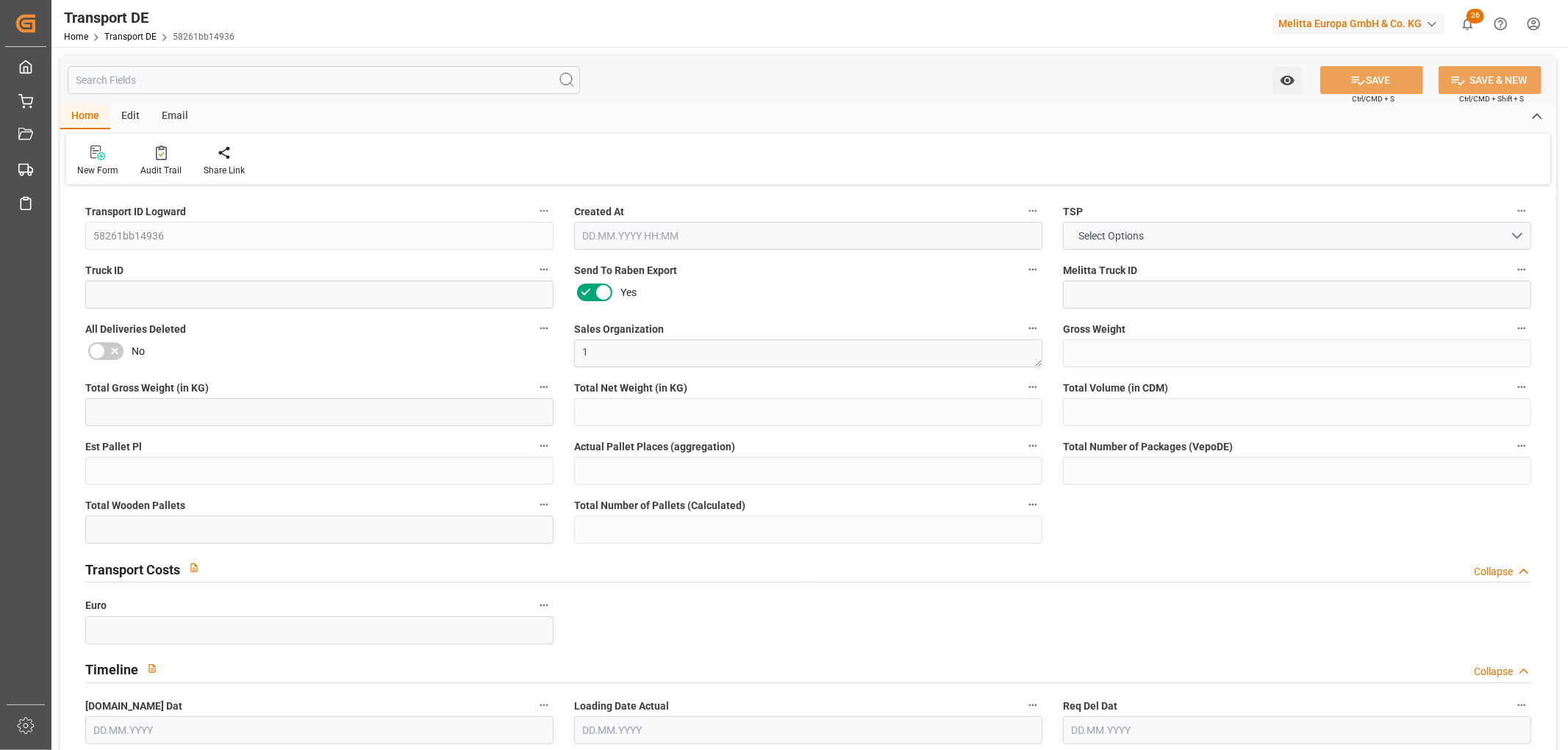
type input "0"
type input "1"
type input "0"
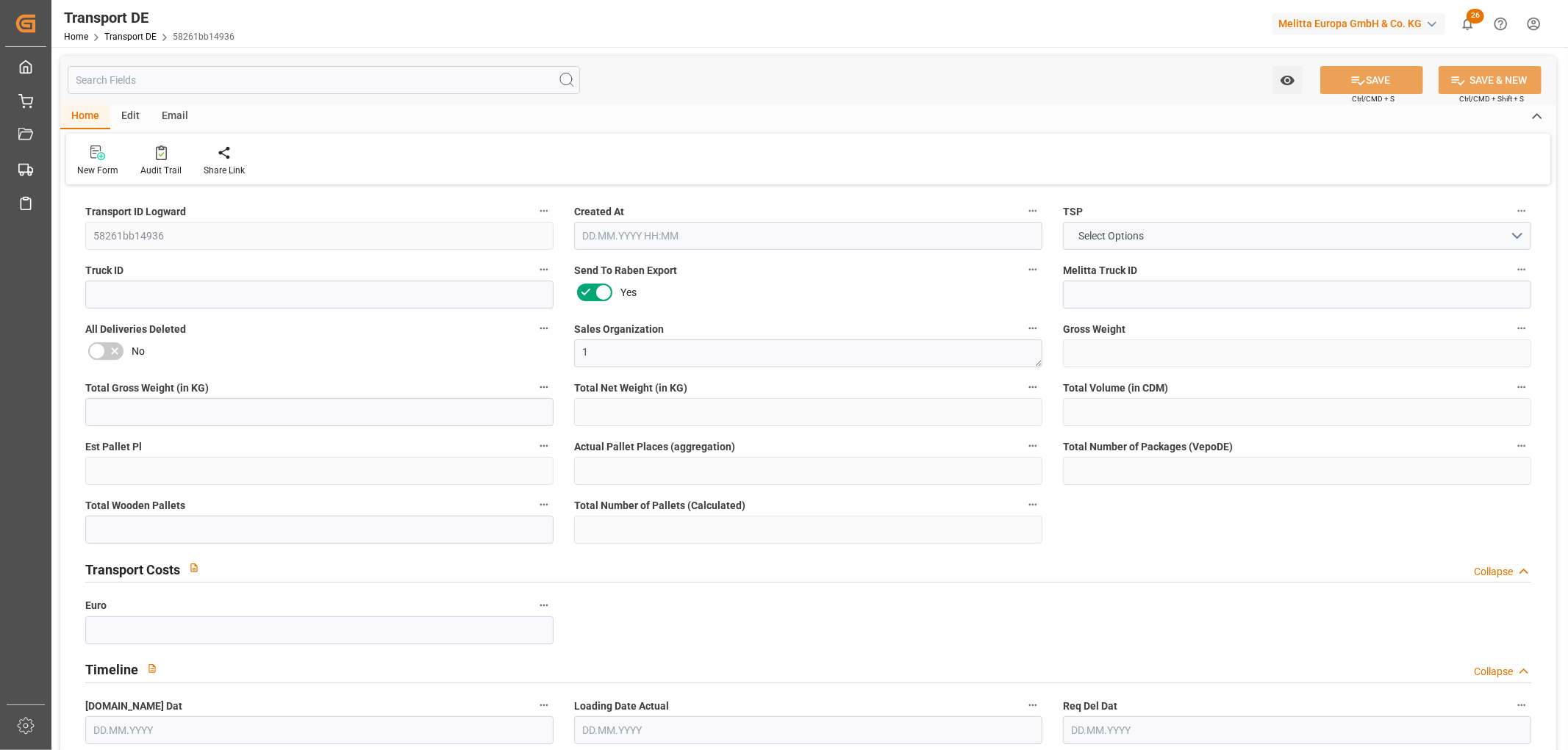
type input "144"
type input "72.192"
type input "67.71"
type input "24.09.2025 11:17"
type input "[DATE]"
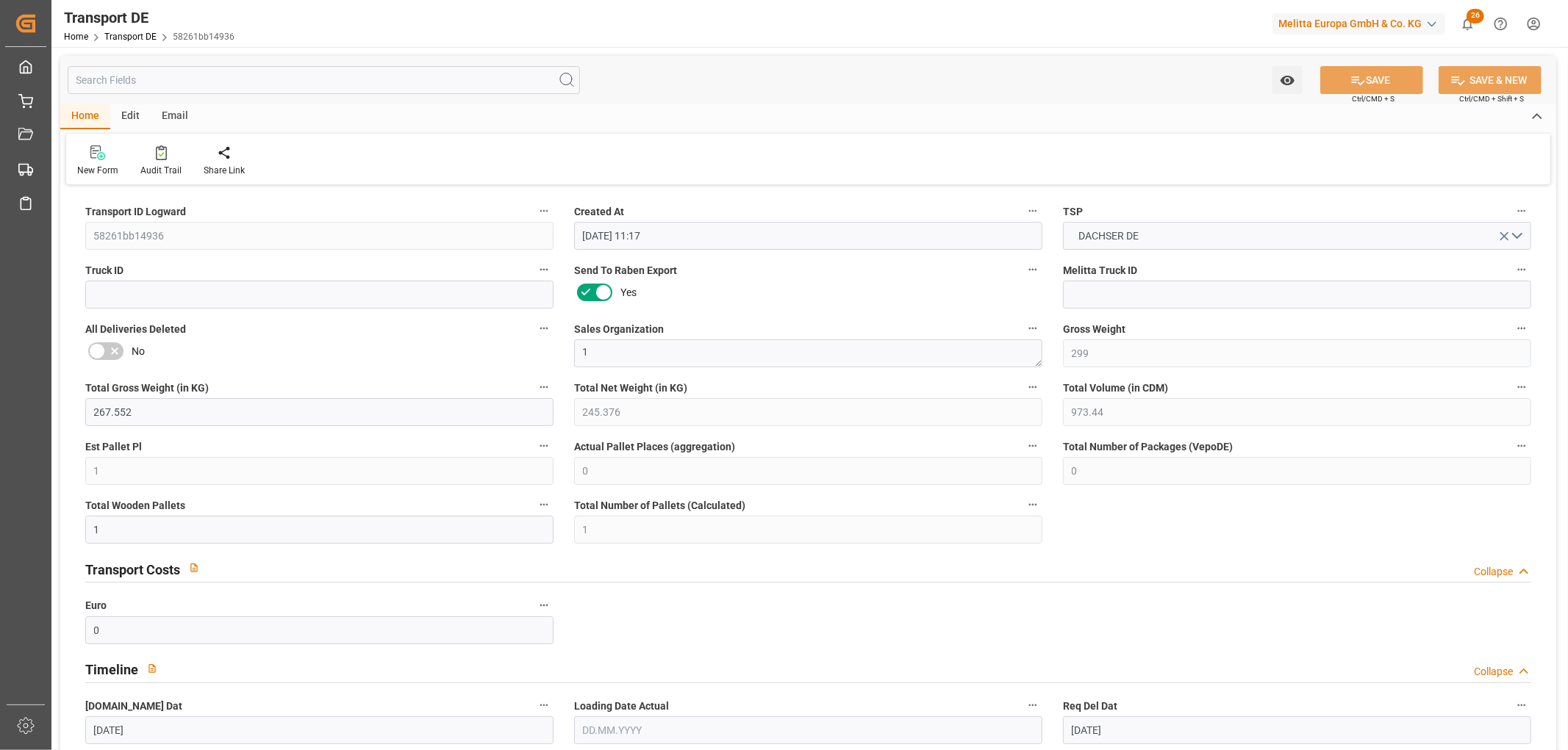
type input "29.09.2025"
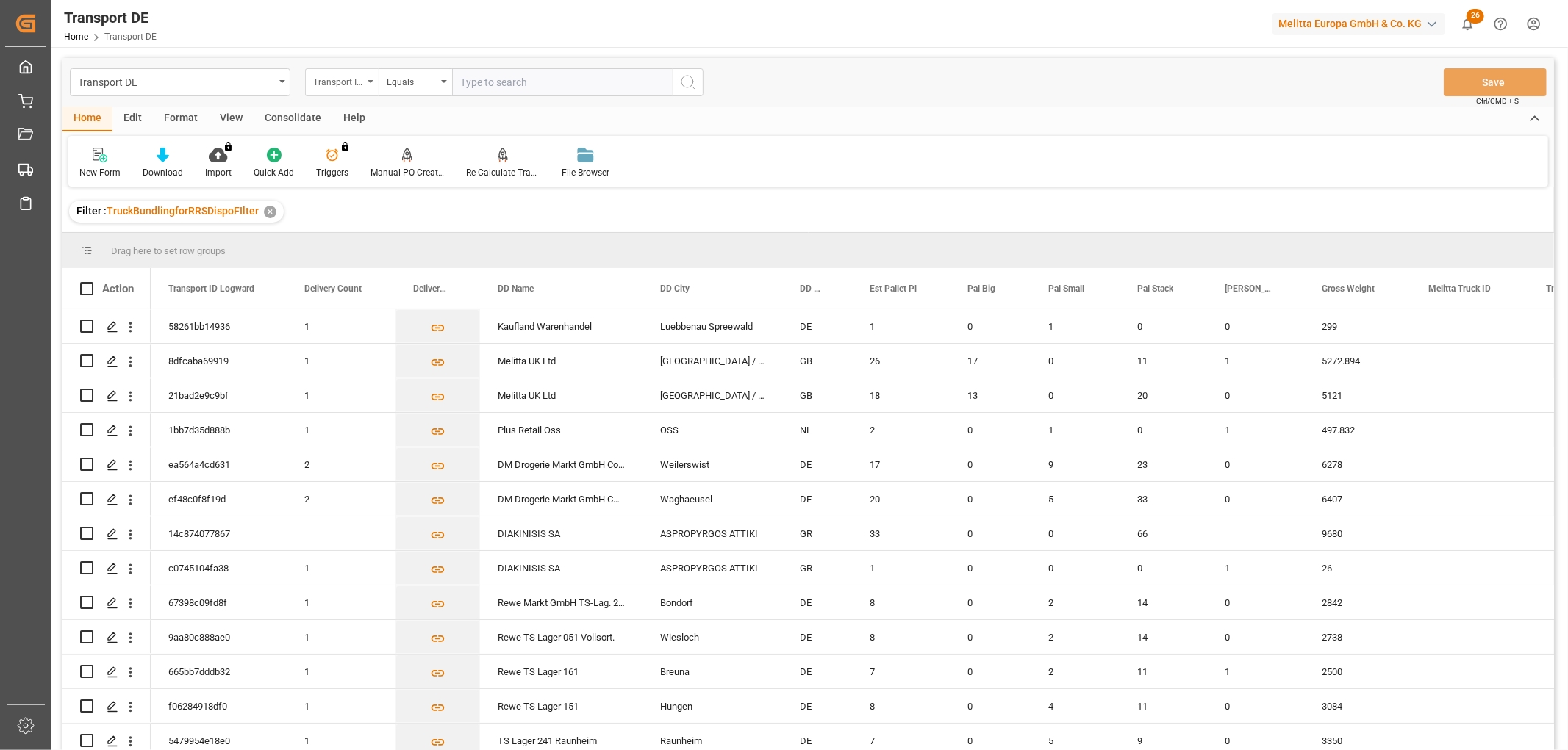
click at [328, 82] on div "Transport ID Logward" at bounding box center [338, 80] width 50 height 17
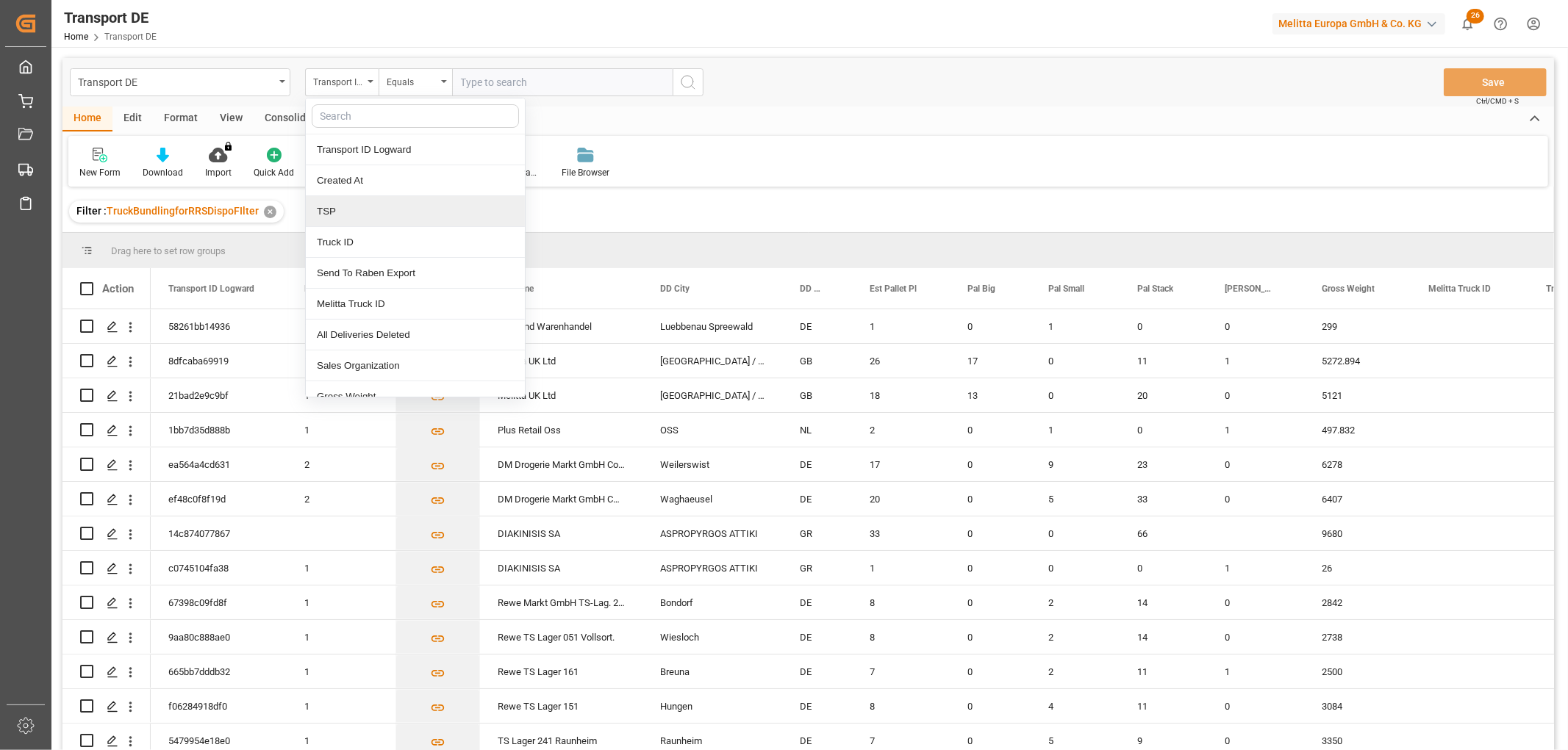
click at [332, 217] on div "TSP" at bounding box center [415, 211] width 219 height 31
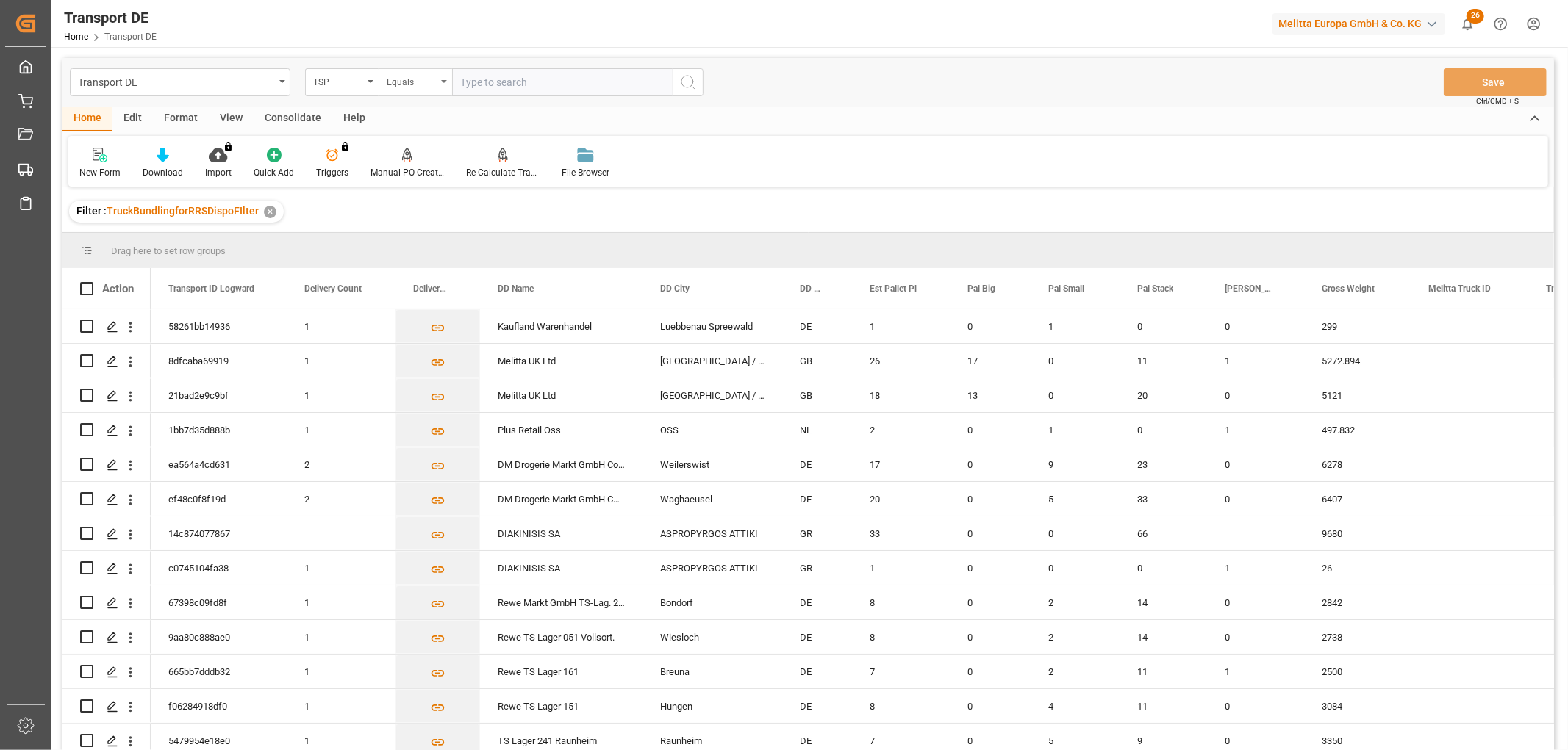
click at [395, 85] on div "Equals" at bounding box center [411, 80] width 50 height 17
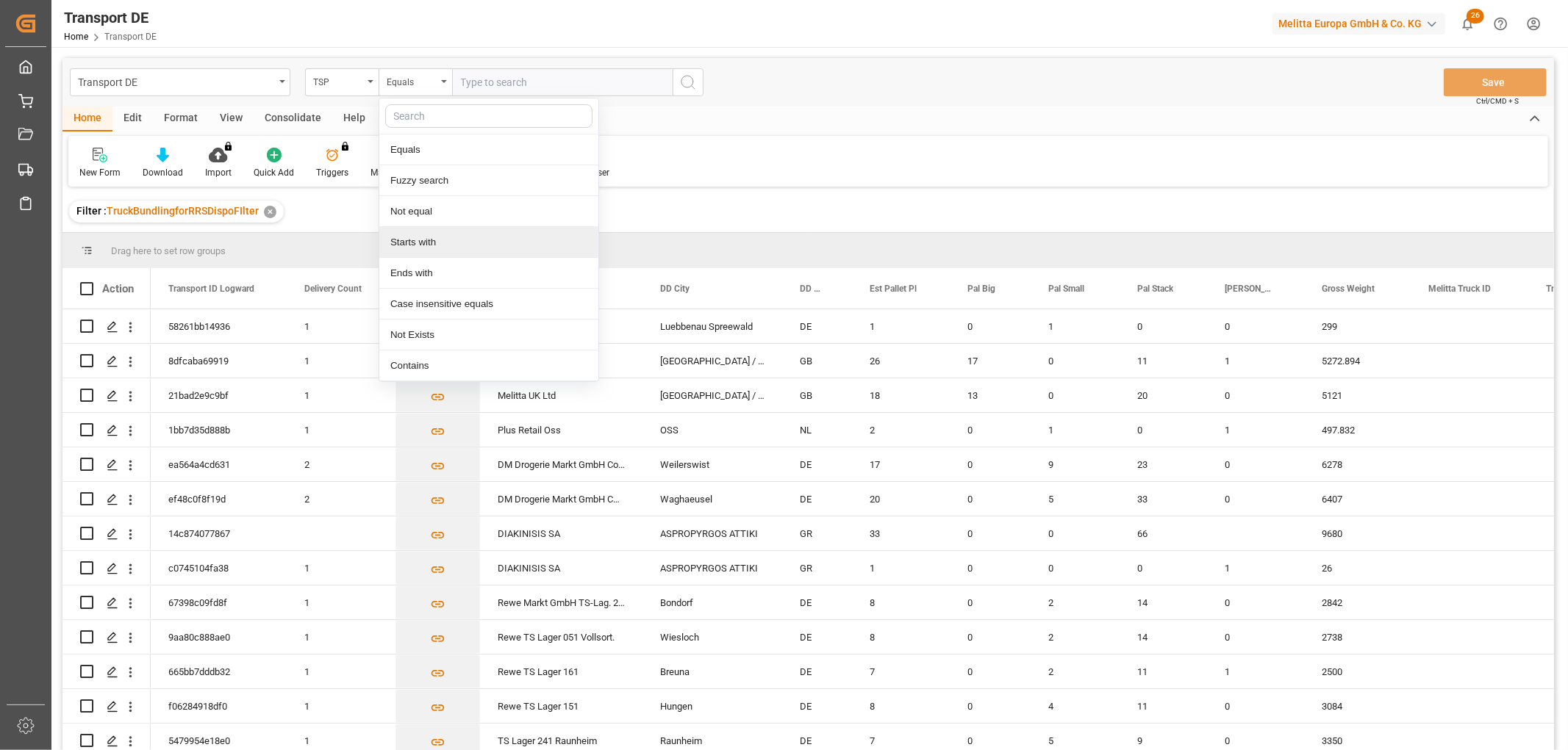
click at [413, 241] on div "Starts with" at bounding box center [489, 242] width 219 height 31
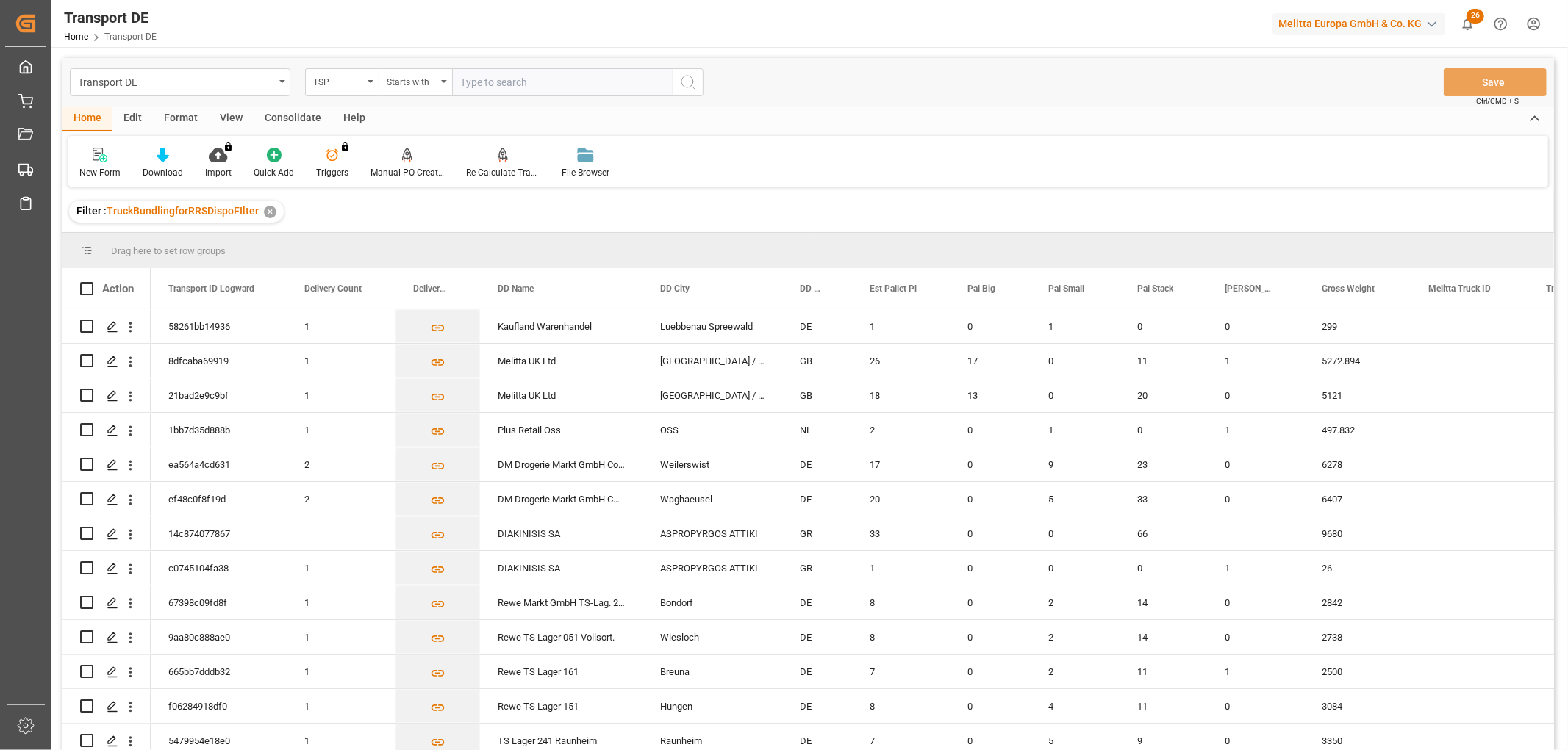
click at [492, 83] on input "text" at bounding box center [562, 82] width 220 height 28
type input "Dachser DE"
click at [690, 80] on icon "search button" at bounding box center [688, 82] width 17 height 17
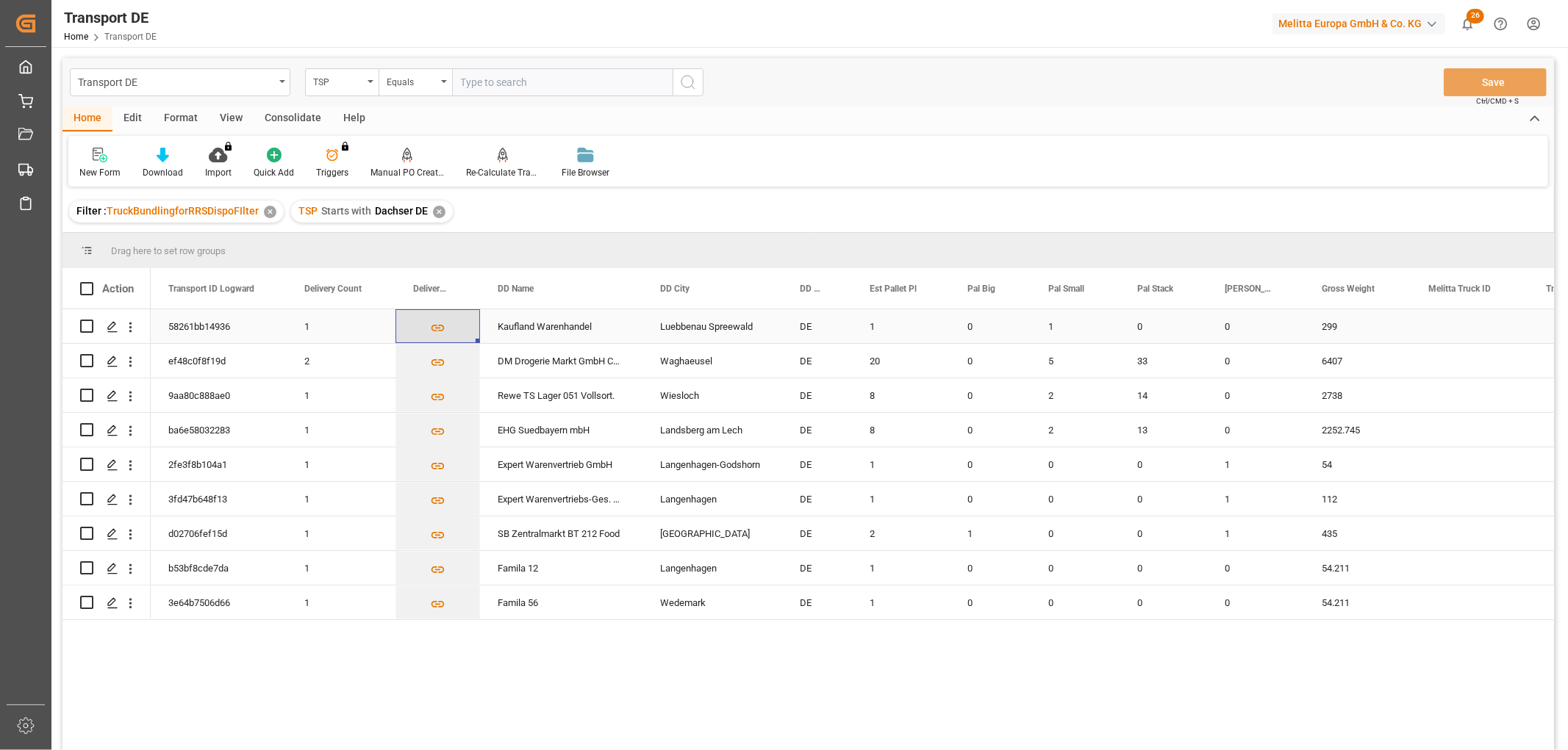
click at [437, 325] on icon "Press SPACE to select this row." at bounding box center [438, 328] width 16 height 16
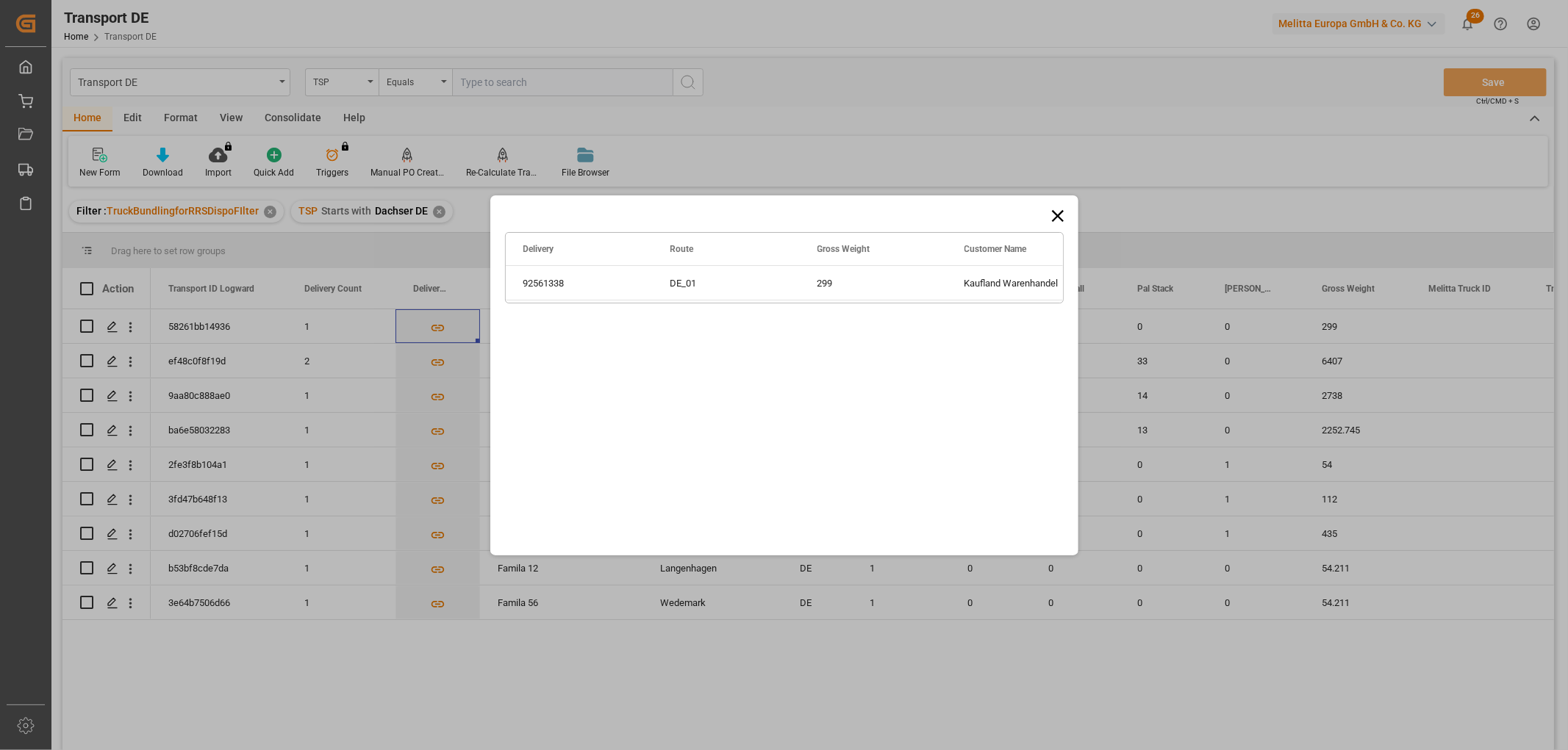
click at [1054, 215] on icon at bounding box center [1057, 216] width 21 height 21
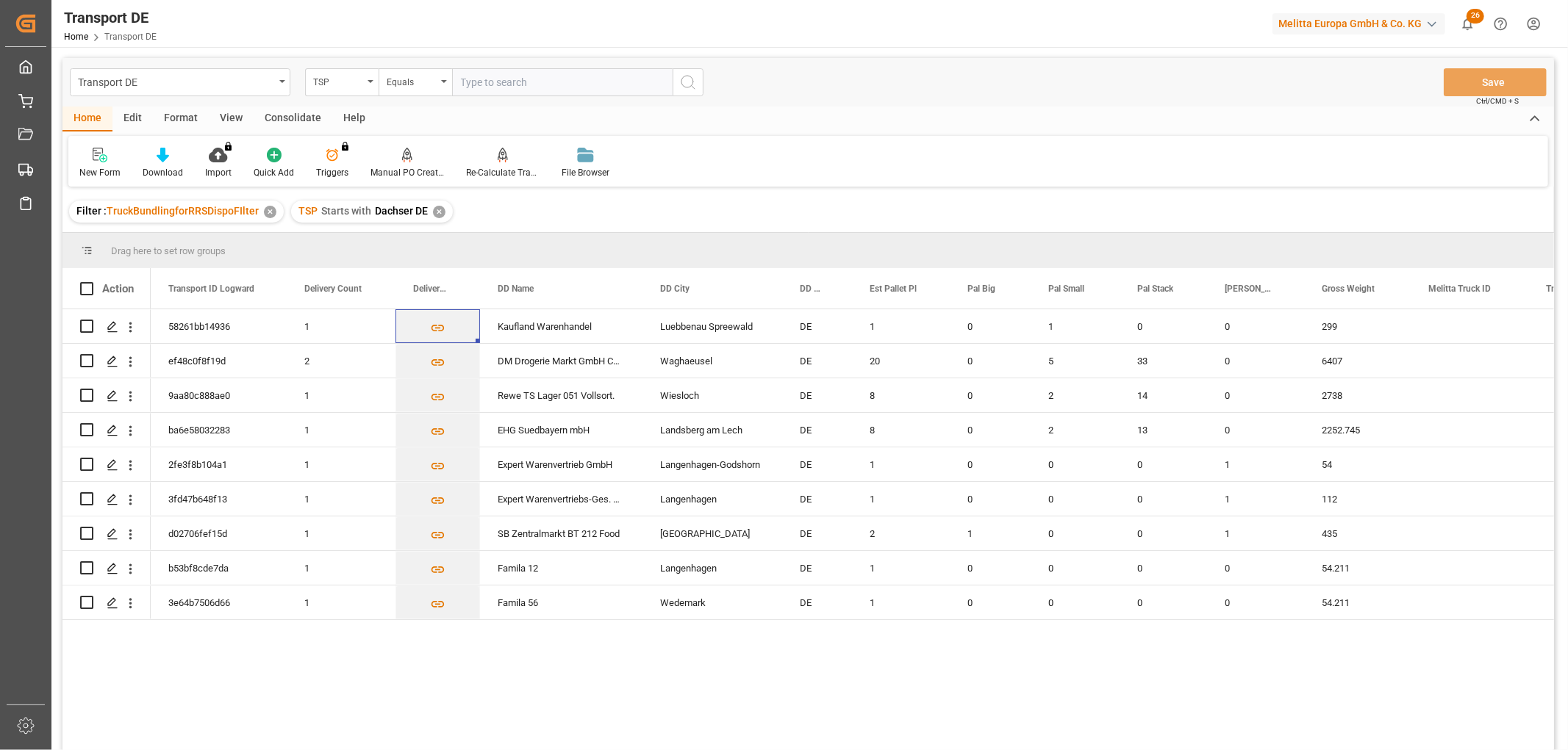
click at [289, 112] on div "Consolidate" at bounding box center [293, 119] width 79 height 25
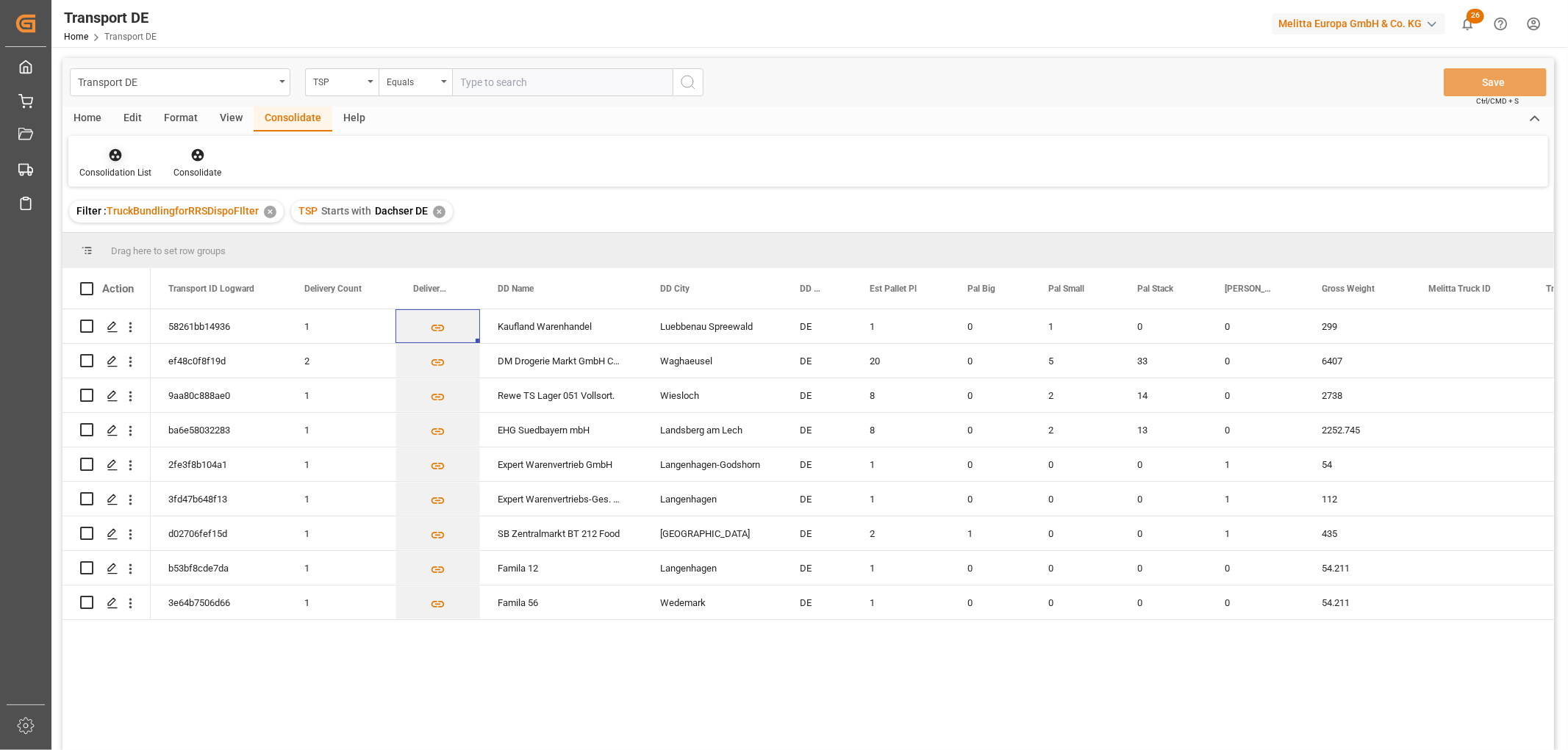
click at [114, 162] on icon at bounding box center [115, 155] width 15 height 15
click at [119, 238] on div "Transport DE TSP Equals Save Ctrl/CMD + S Home Edit Format View Consolidate Hel…" at bounding box center [808, 424] width 1491 height 731
click at [88, 325] on input "Press Space to toggle row selection (unchecked)" at bounding box center [87, 326] width 13 height 13
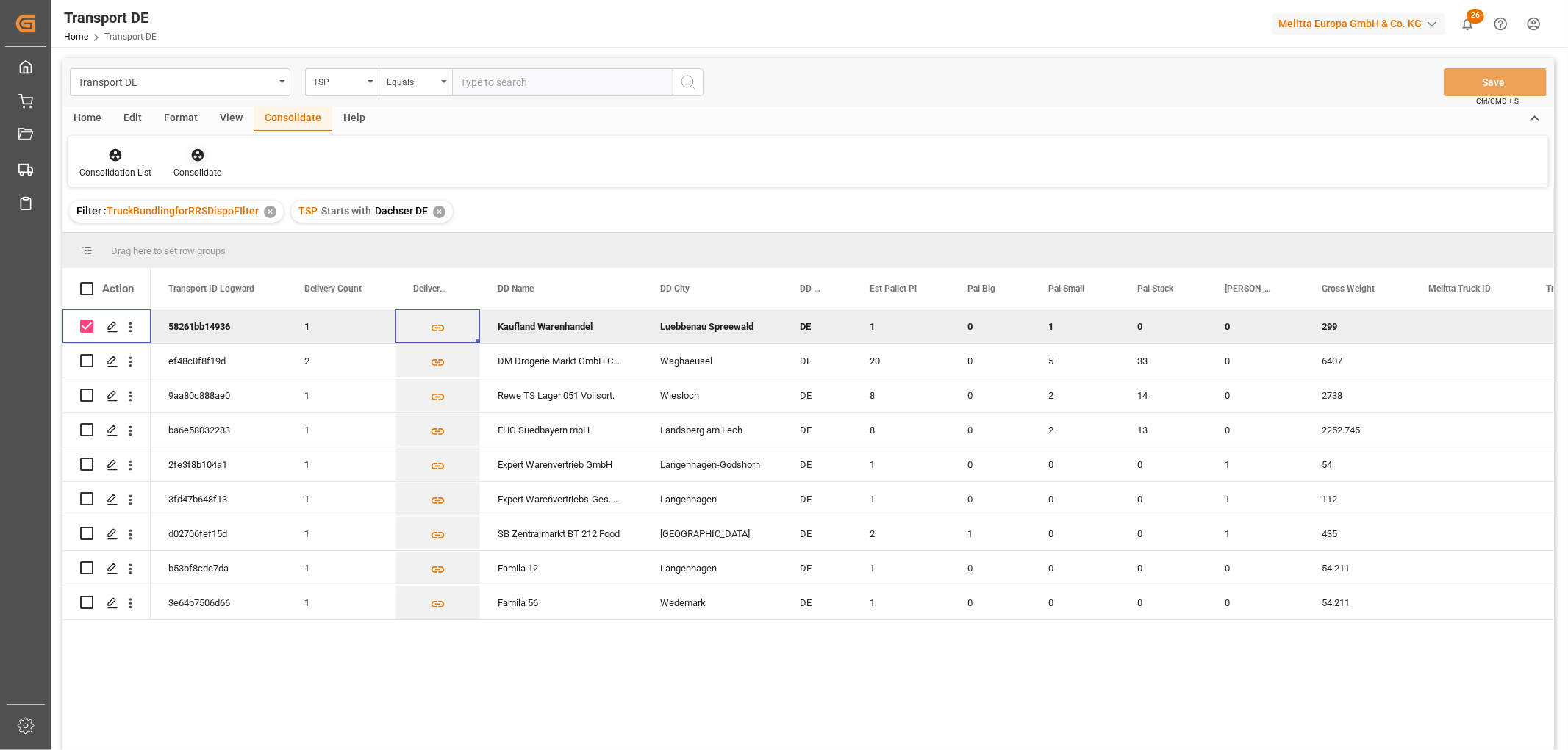
click at [196, 155] on icon at bounding box center [197, 155] width 15 height 15
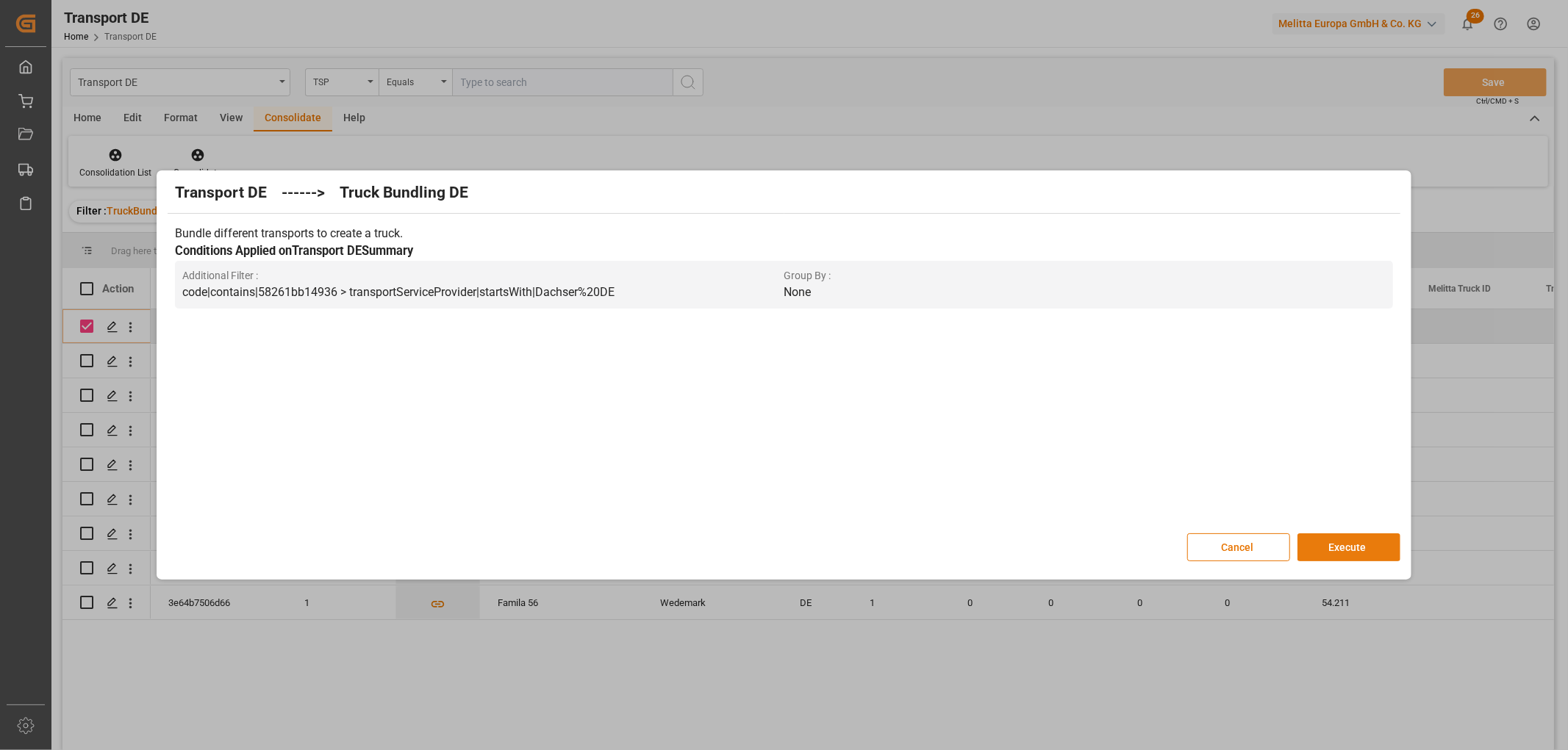
click at [1357, 547] on button "Execute" at bounding box center [1349, 547] width 103 height 28
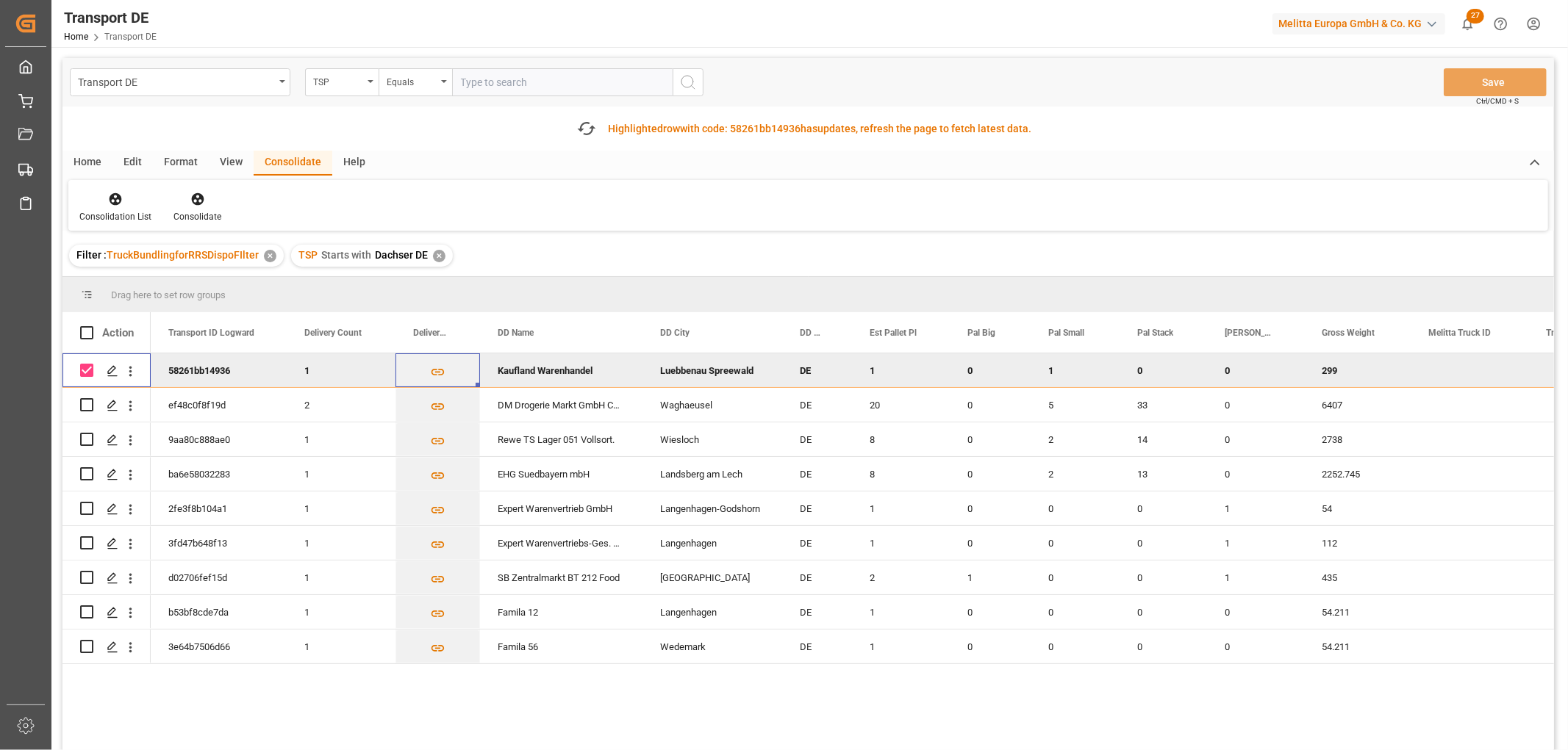
click at [90, 366] on input "Press Space to toggle row selection (checked)" at bounding box center [87, 370] width 13 height 13
checkbox input "false"
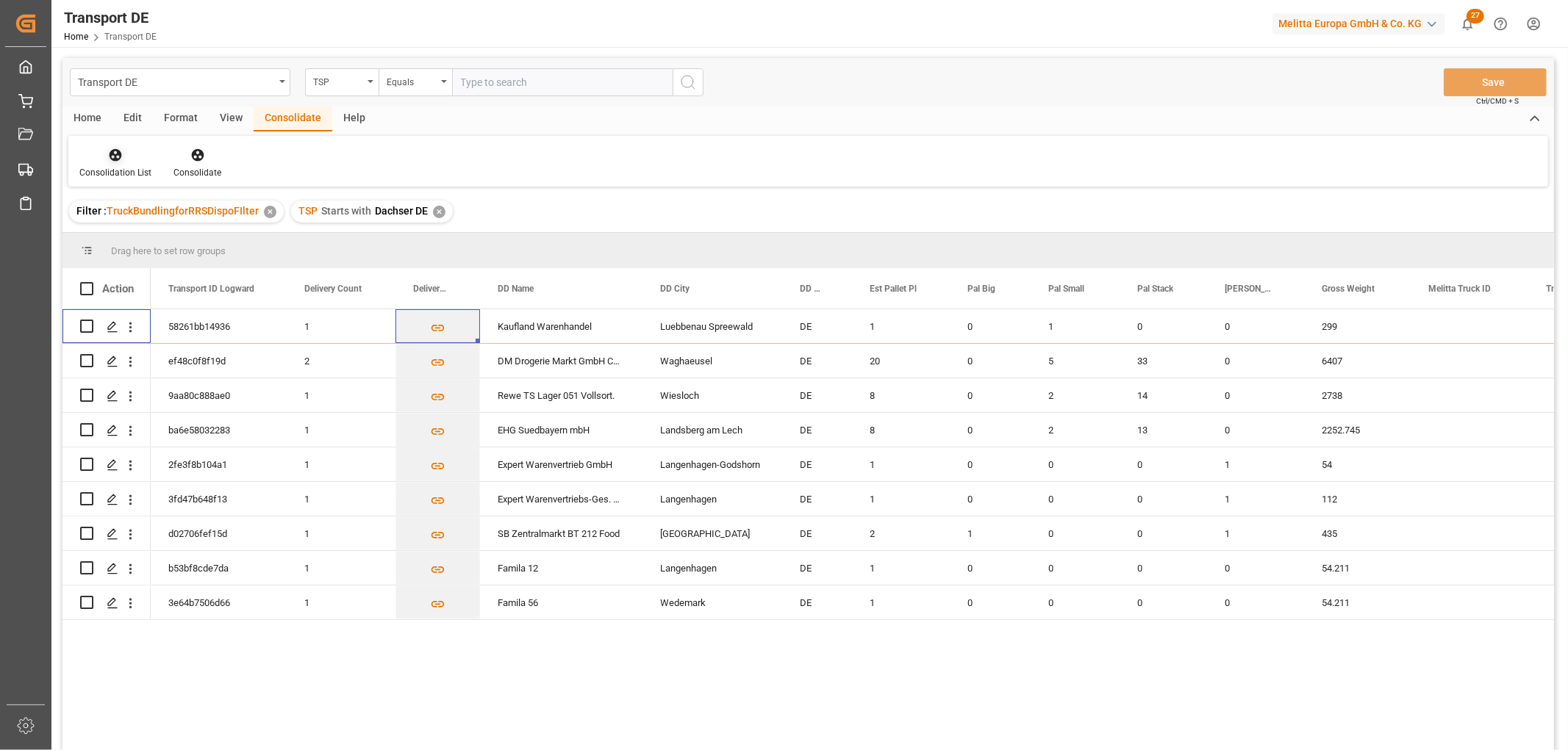
click at [119, 156] on icon at bounding box center [116, 155] width 13 height 13
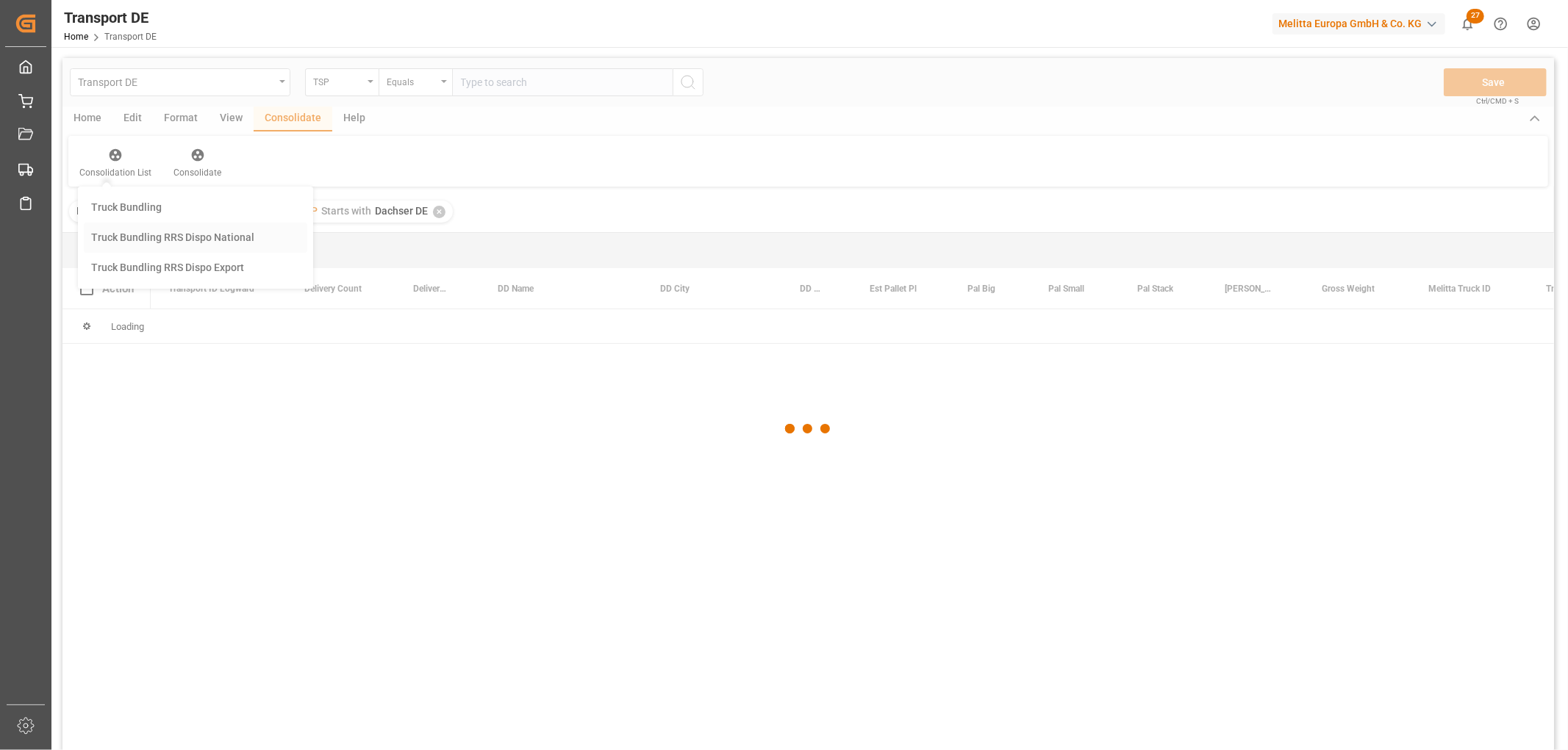
click at [127, 237] on div "Transport DE TSP Equals Save Ctrl/CMD + S Home Edit Format View Consolidate Hel…" at bounding box center [808, 424] width 1491 height 731
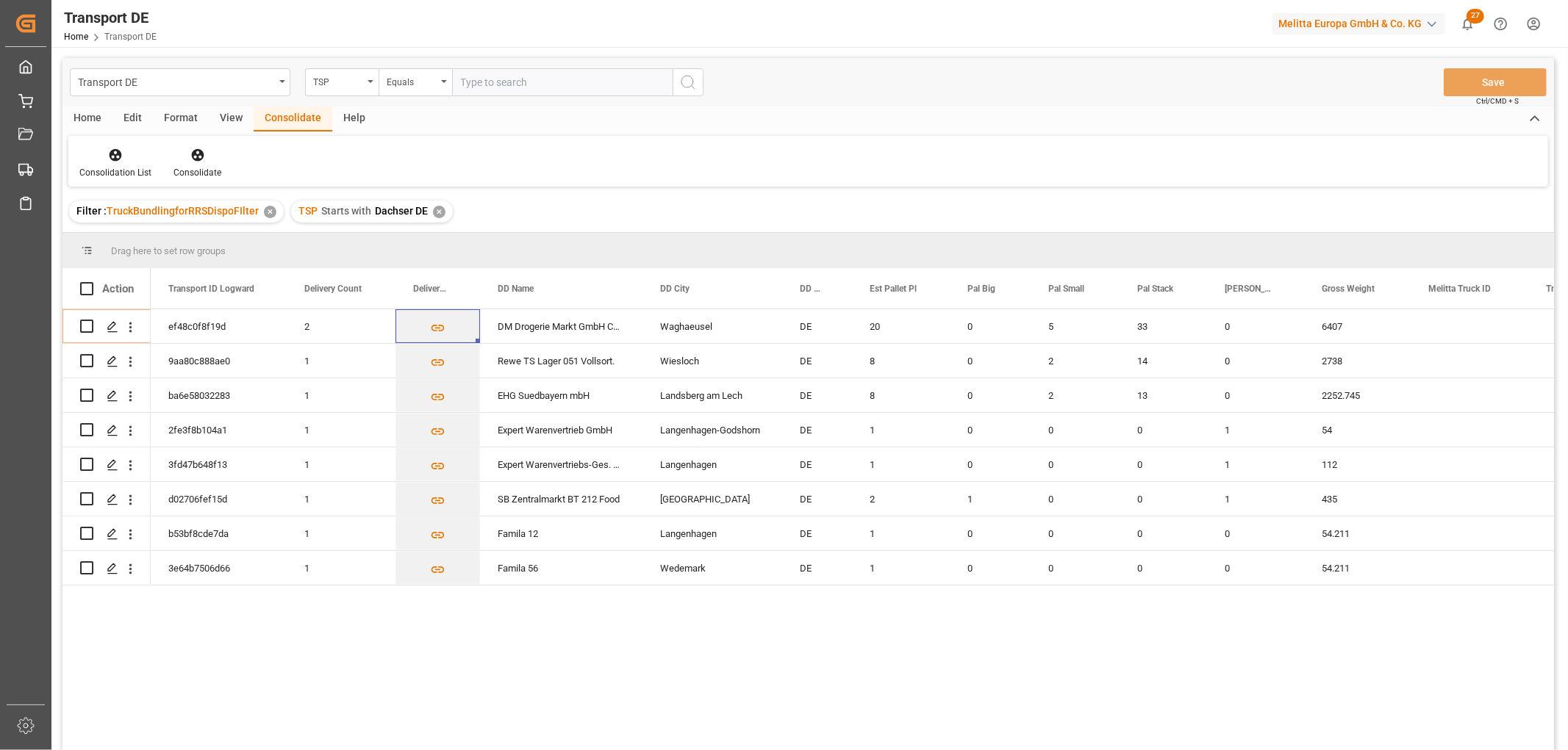
click at [436, 210] on div "✕" at bounding box center [440, 212] width 13 height 13
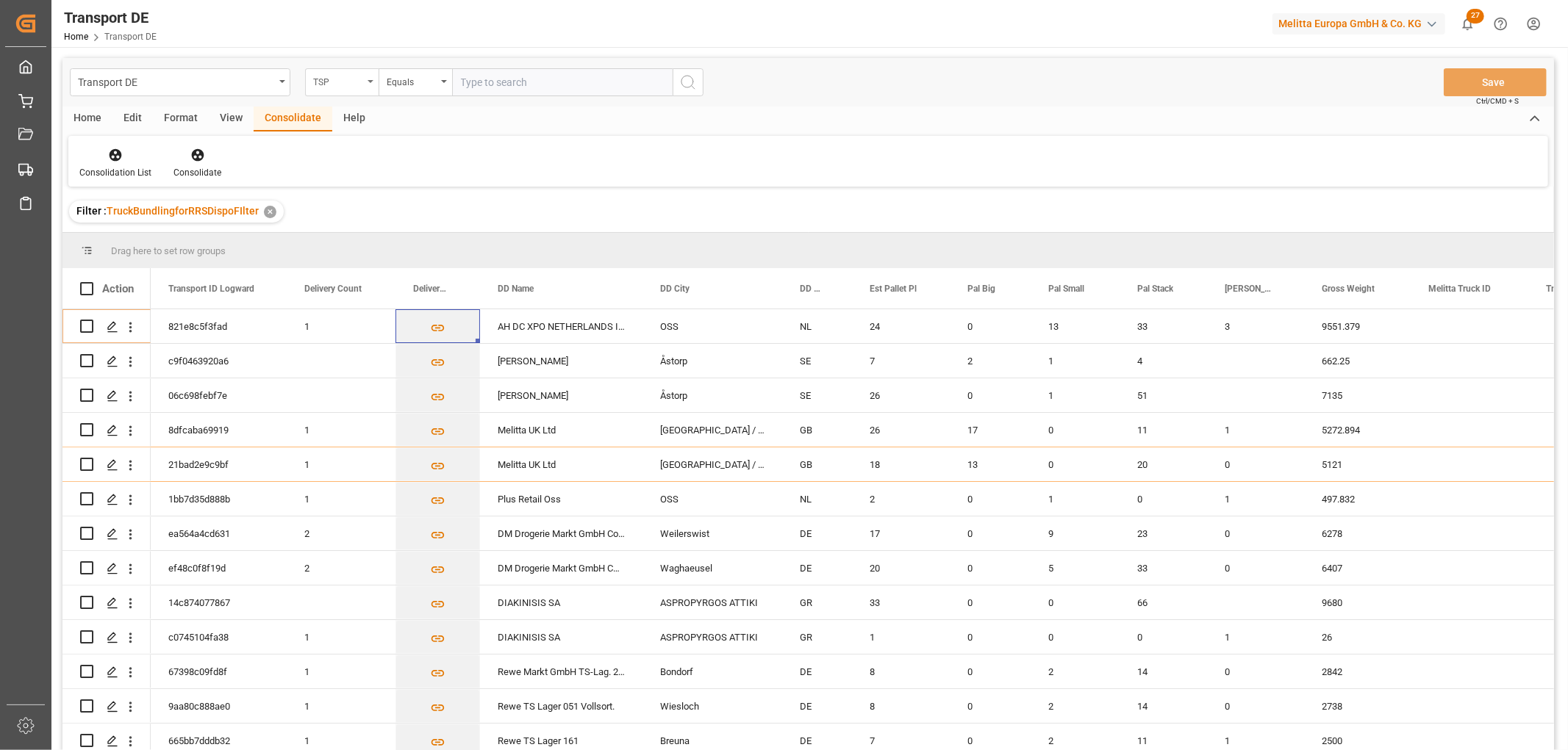
click at [341, 78] on div "TSP" at bounding box center [338, 80] width 50 height 17
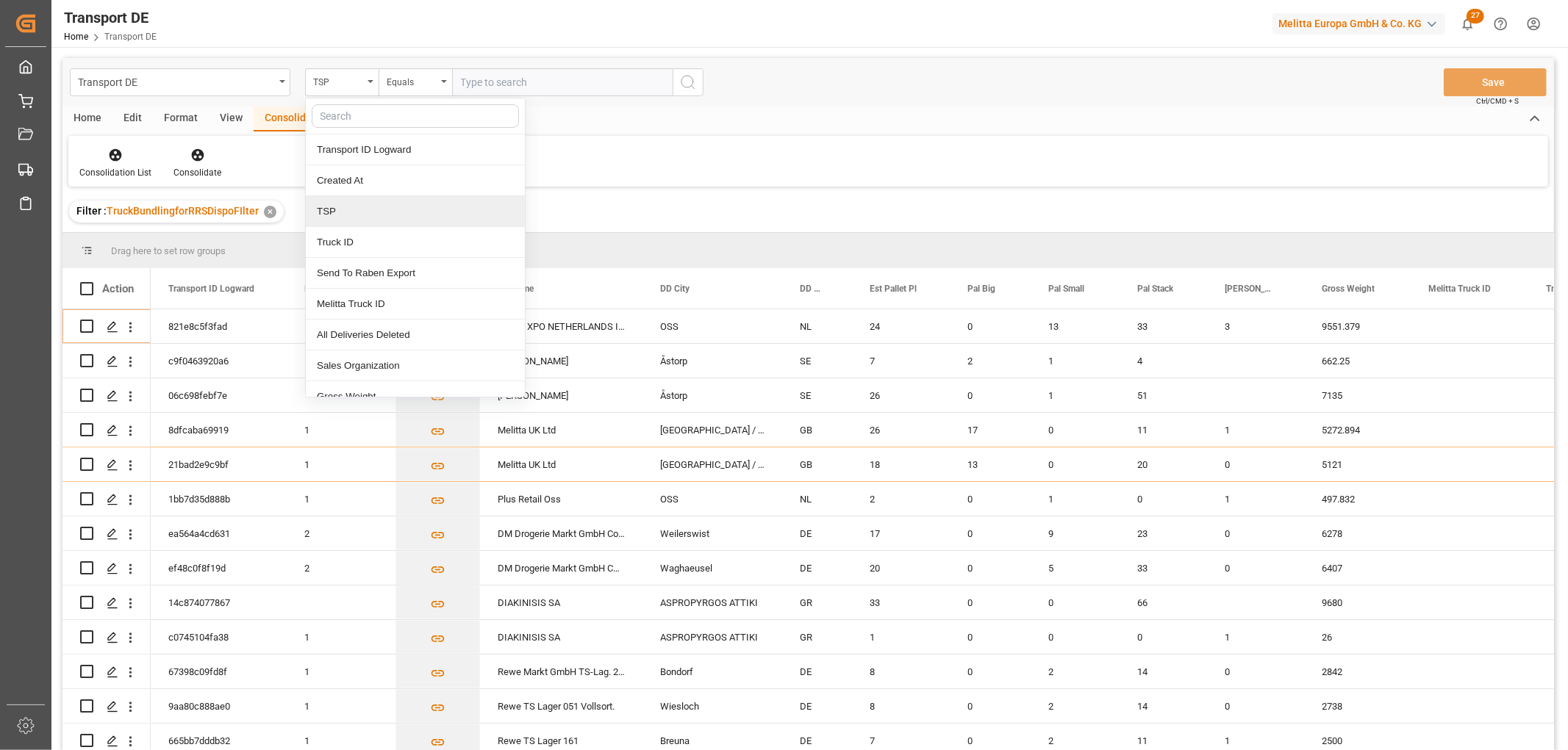
click at [364, 215] on div "TSP" at bounding box center [415, 211] width 219 height 31
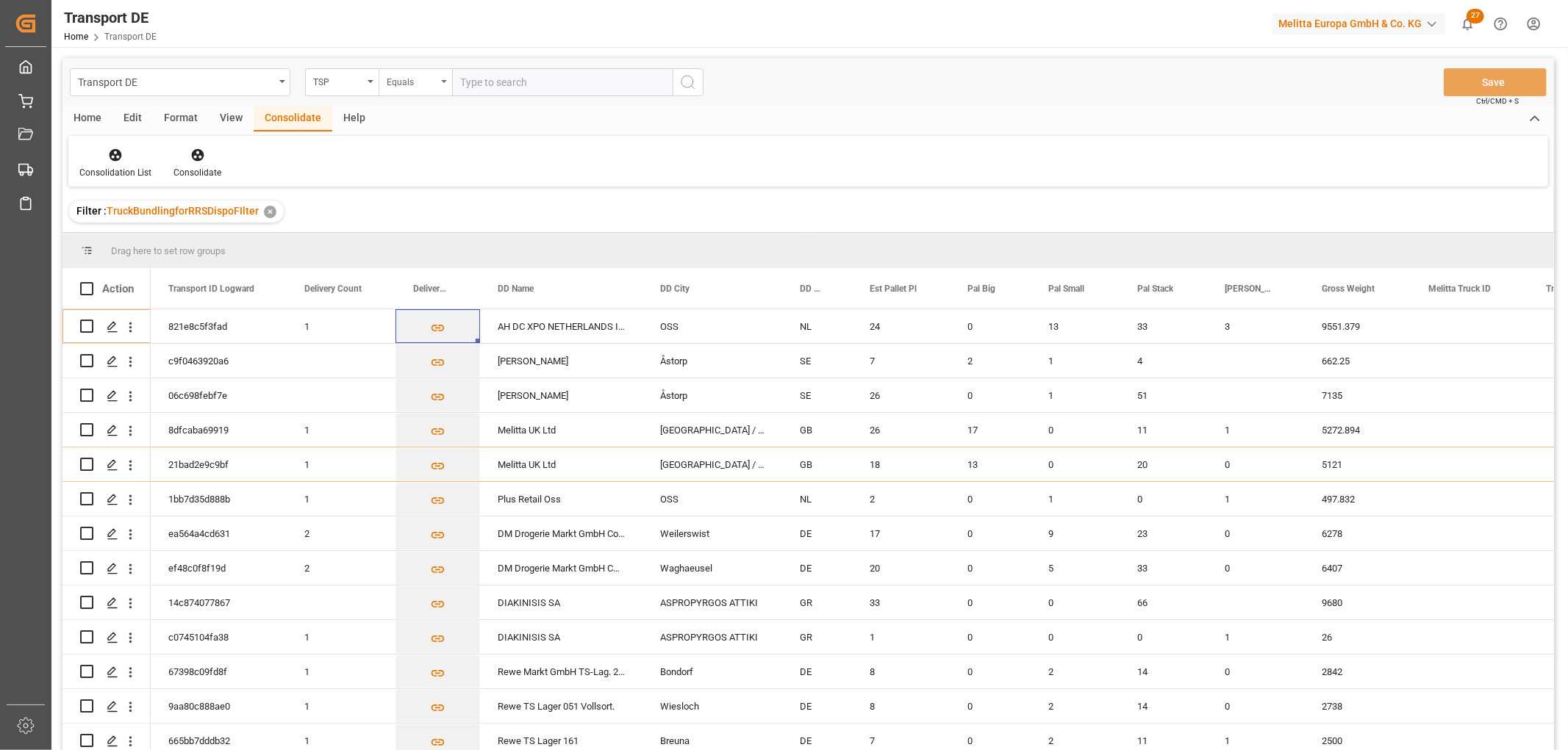
click at [399, 83] on div "Equals" at bounding box center [411, 80] width 50 height 17
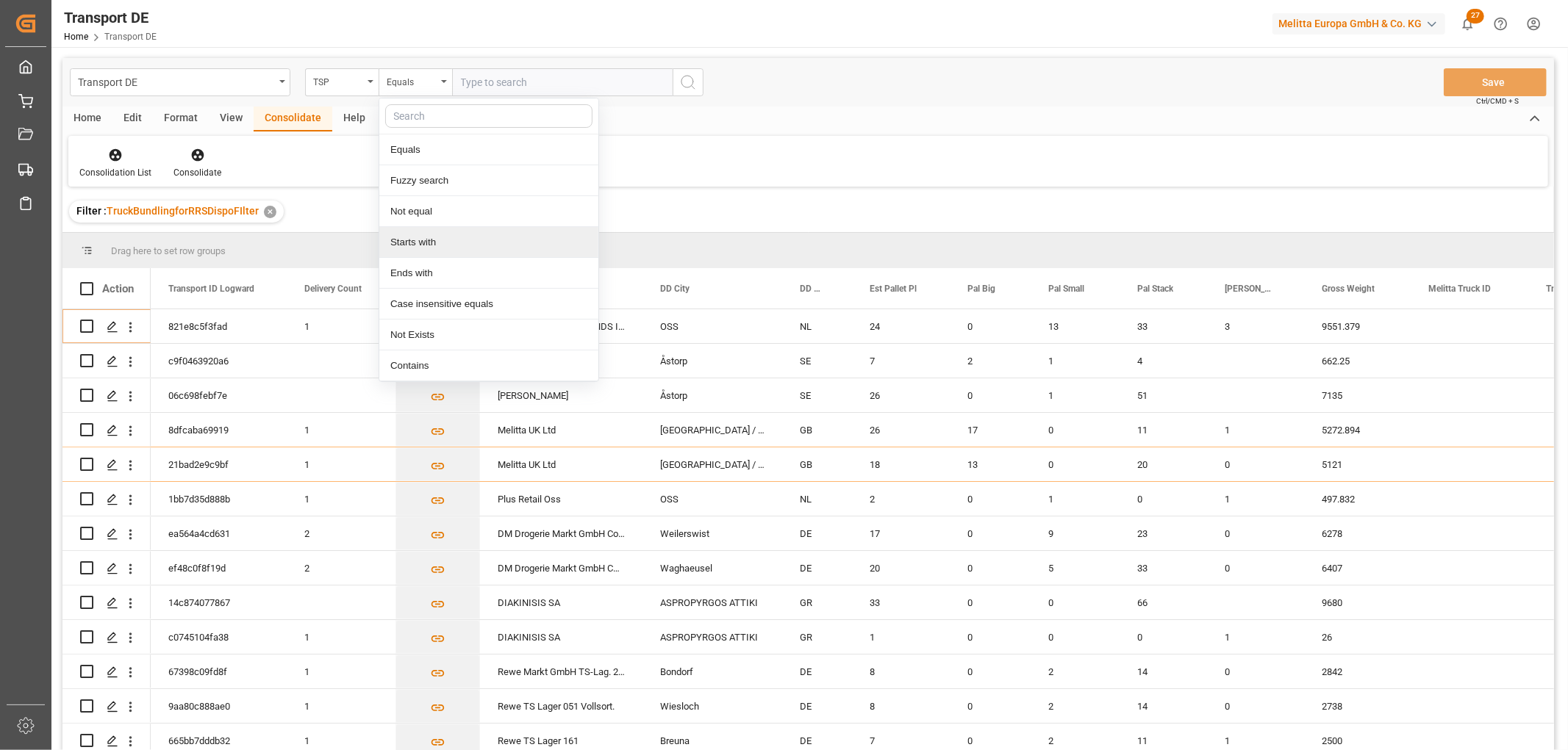
click at [414, 238] on div "Starts with" at bounding box center [489, 242] width 219 height 31
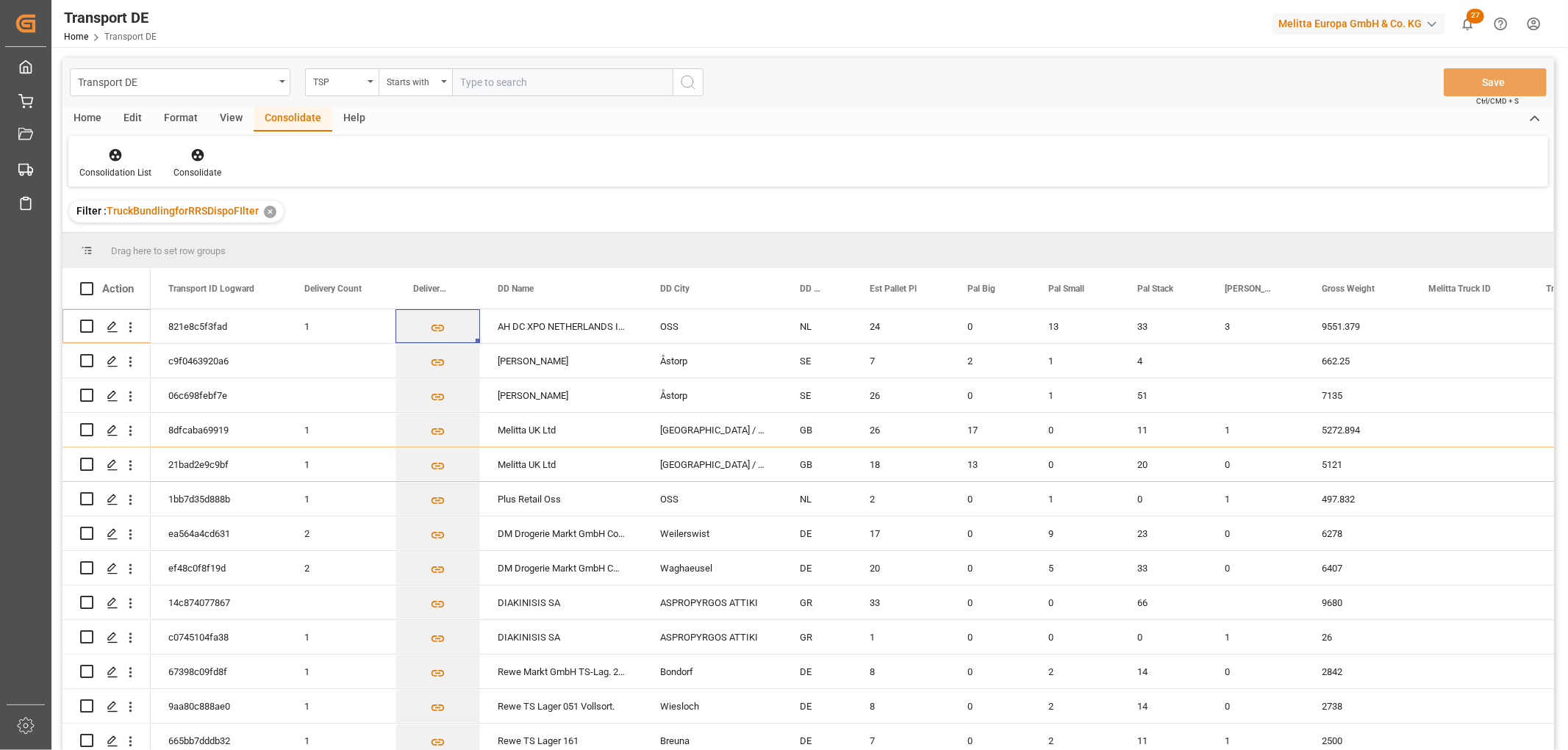
click at [480, 75] on input "text" at bounding box center [562, 82] width 220 height 28
type input "LIT DE"
click at [680, 83] on icon "search button" at bounding box center [688, 82] width 17 height 17
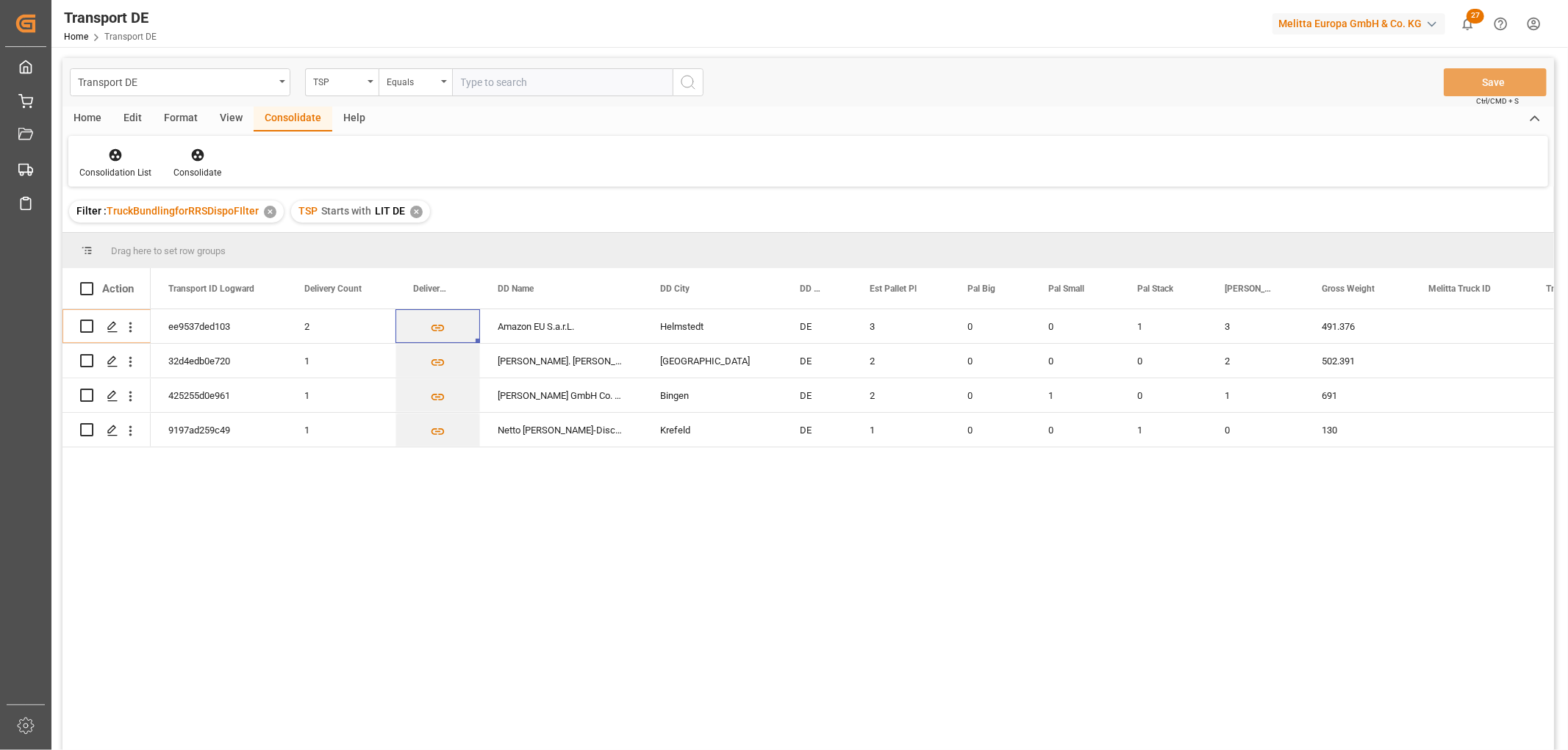
click at [413, 210] on div "✕" at bounding box center [417, 212] width 13 height 13
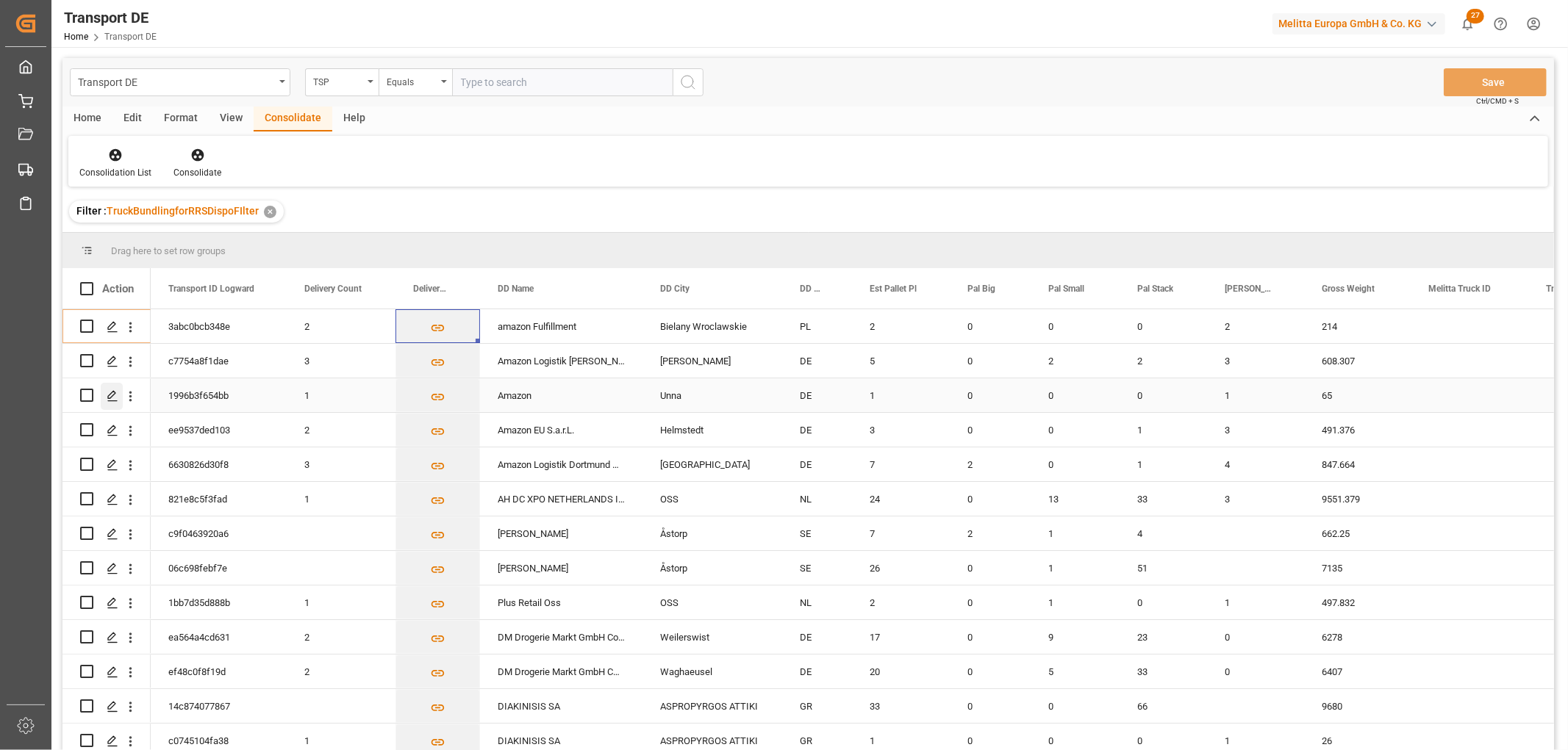
click at [112, 393] on icon "Press SPACE to select this row." at bounding box center [112, 396] width 12 height 12
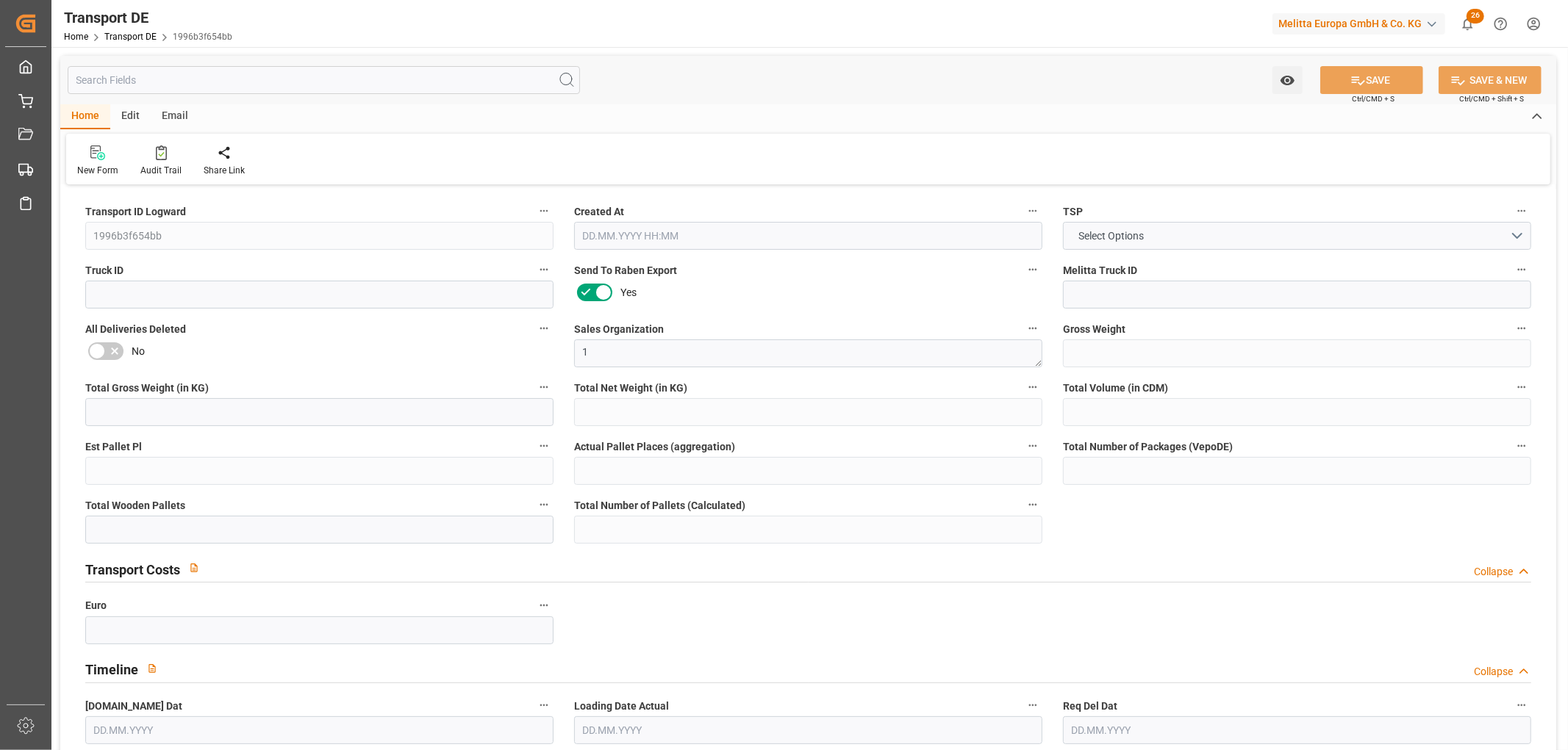
type input "65"
type input "39.788"
type input "32.764"
type input "486.064"
type input "1"
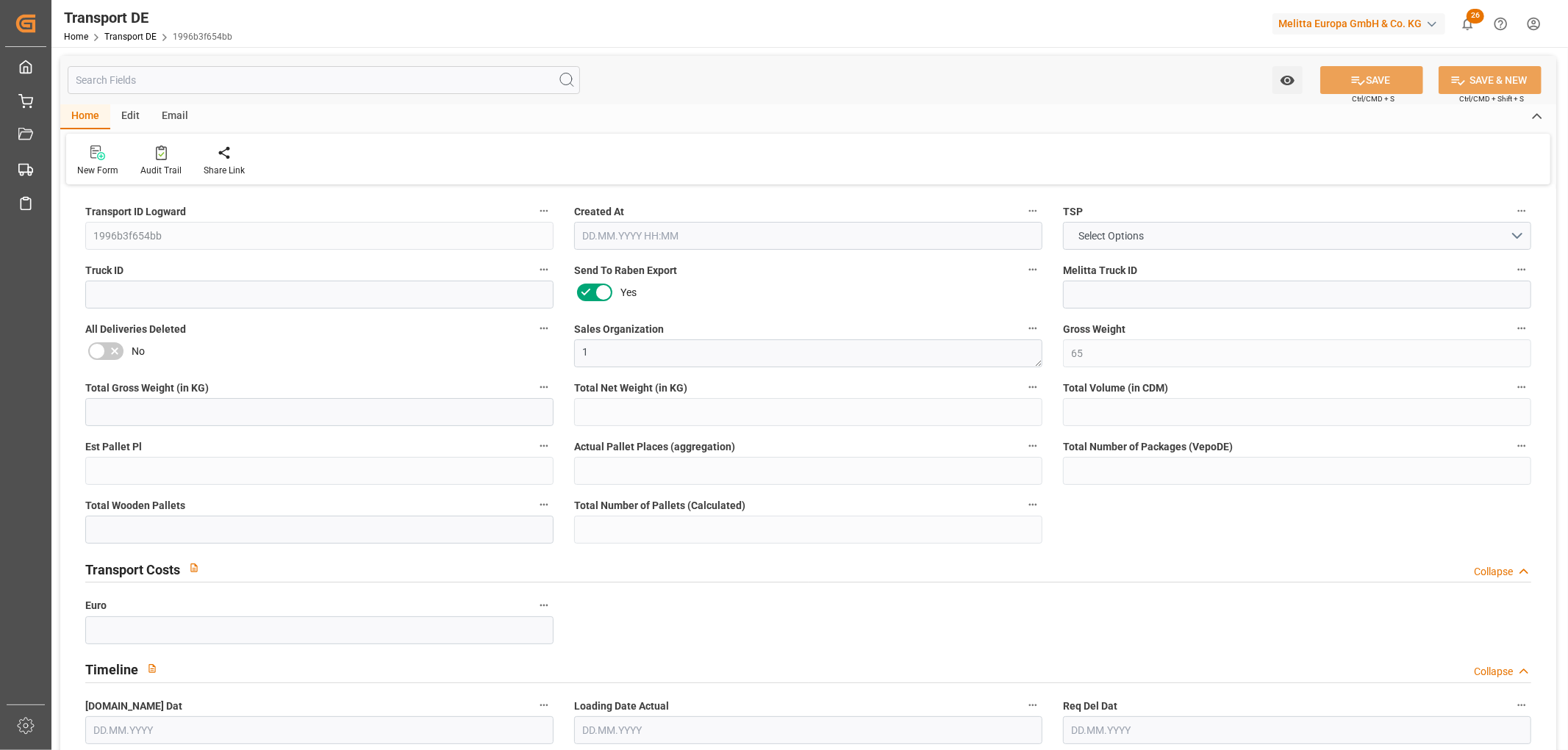
type input "0"
type input "1"
type input "0"
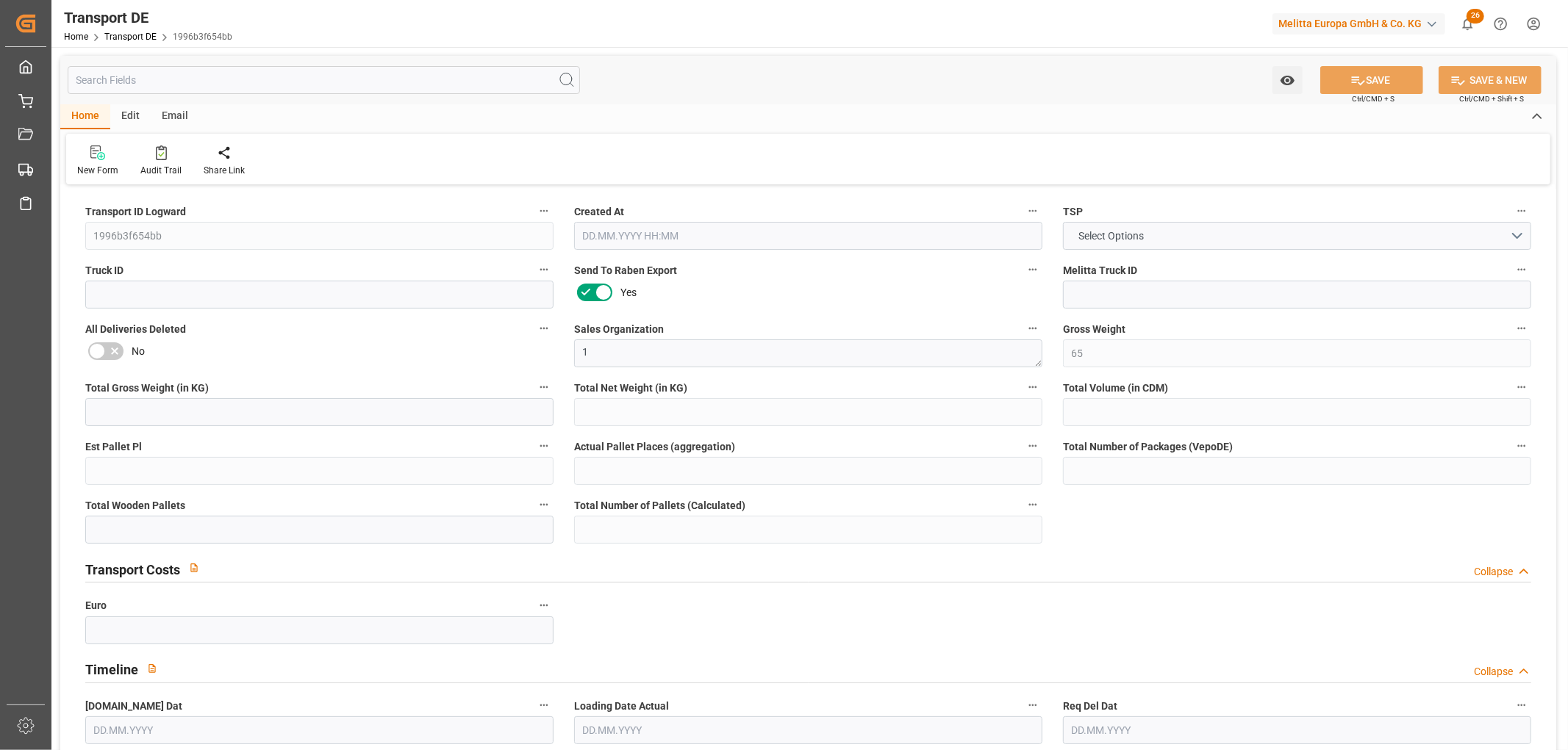
type input "59"
type input "0"
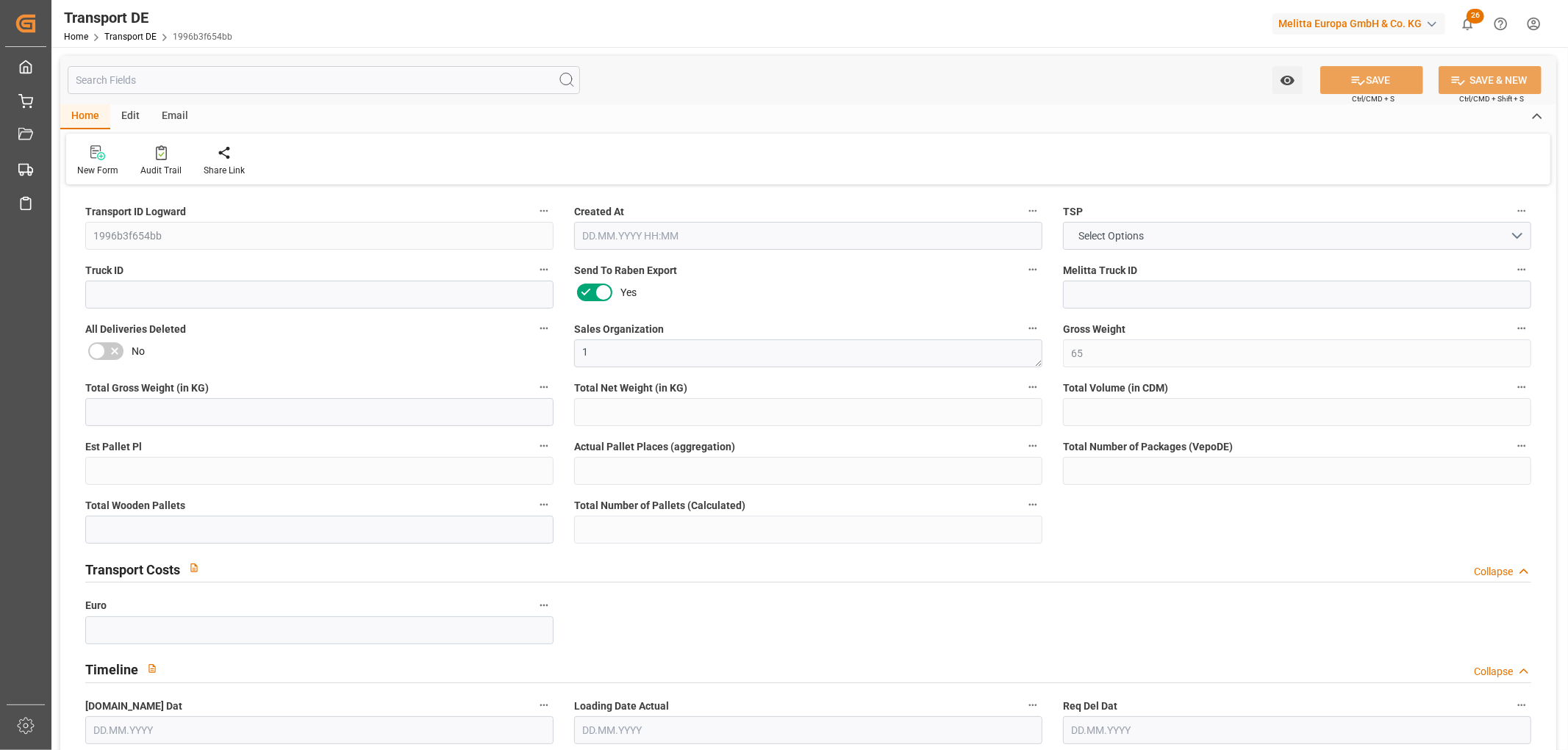
type input "0"
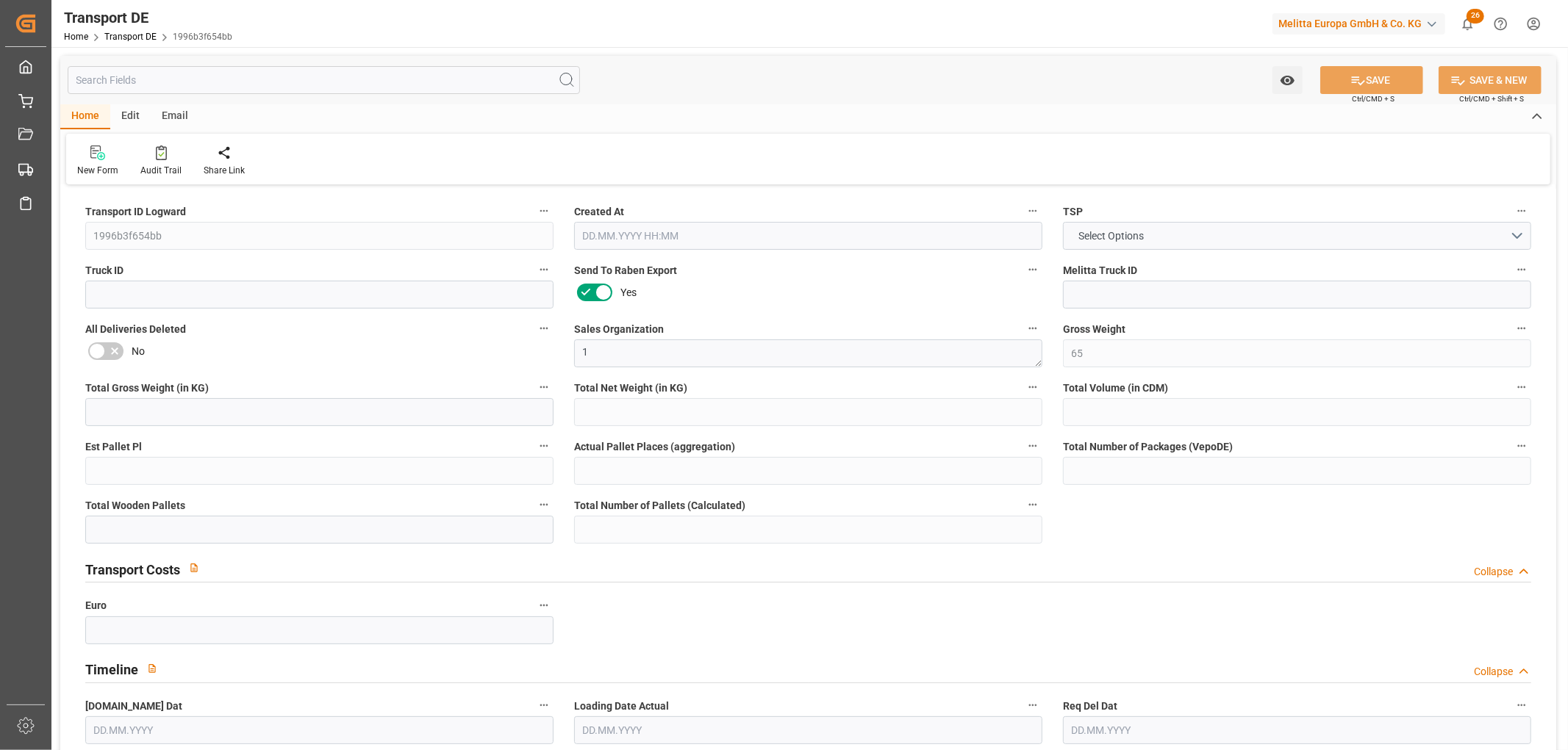
type input "0"
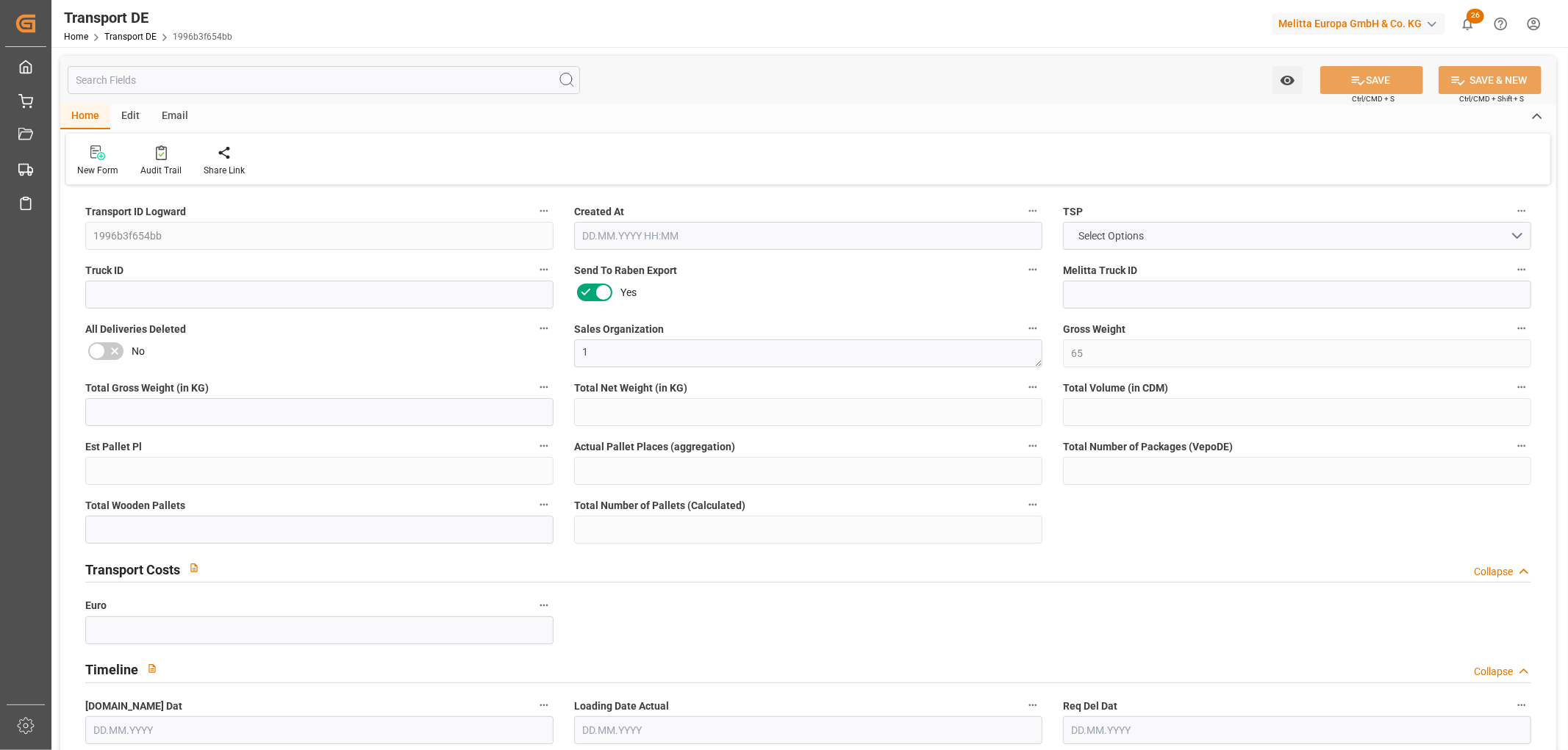
type input "0"
type input "1"
type input "0"
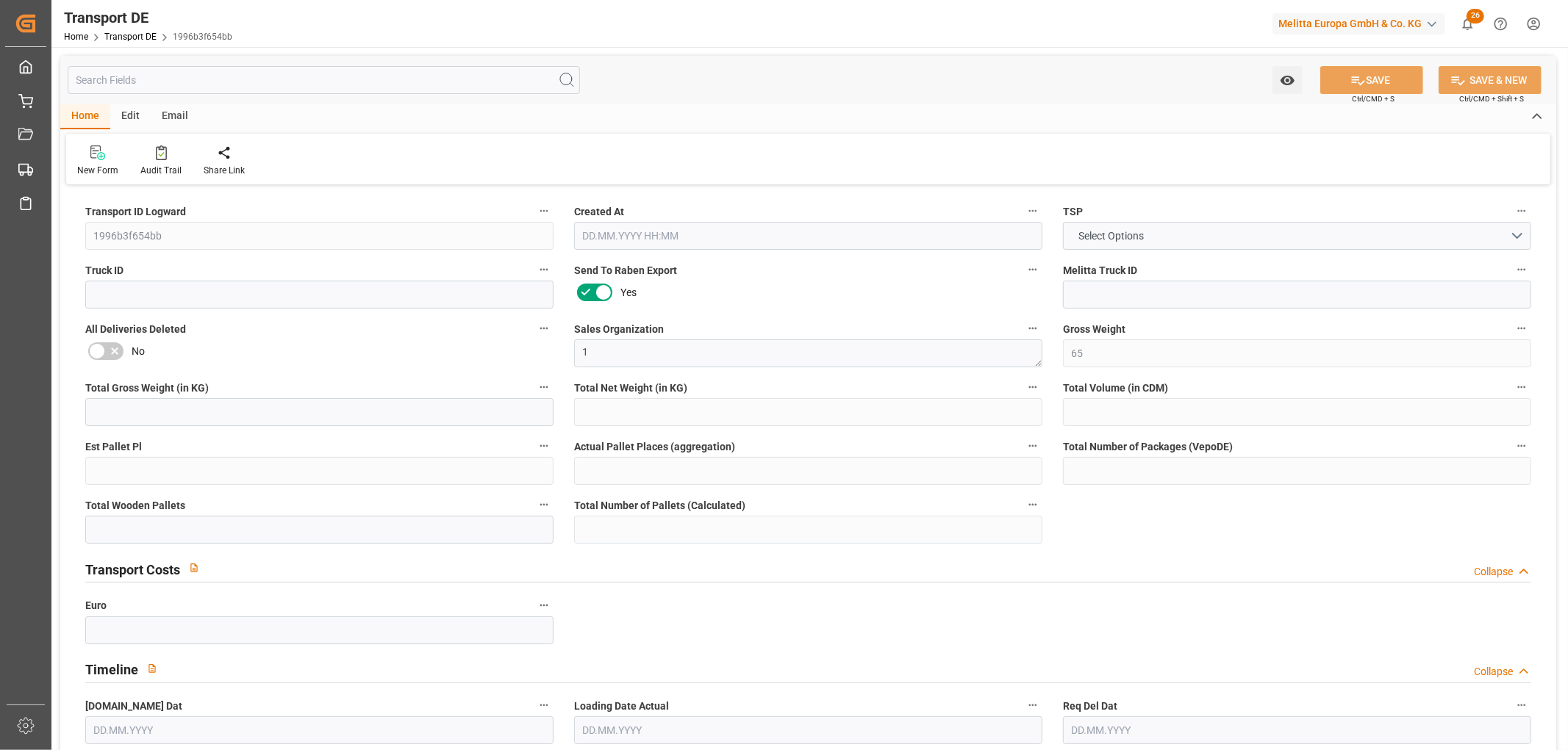
type input "20"
type input "55.676"
type input "39.74"
type input "24.09.2025 11:44"
type input "[DATE]"
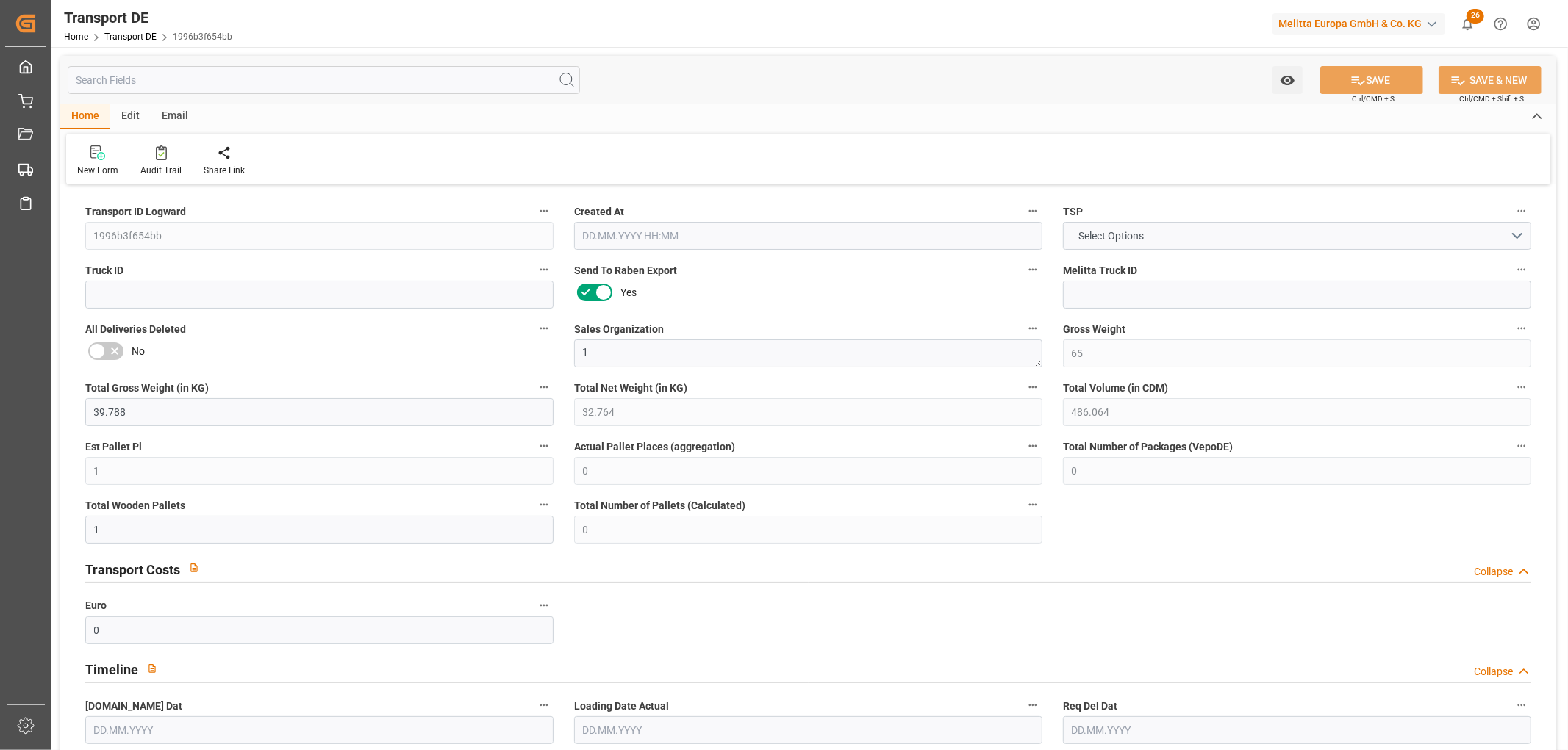
type input "[DATE]"
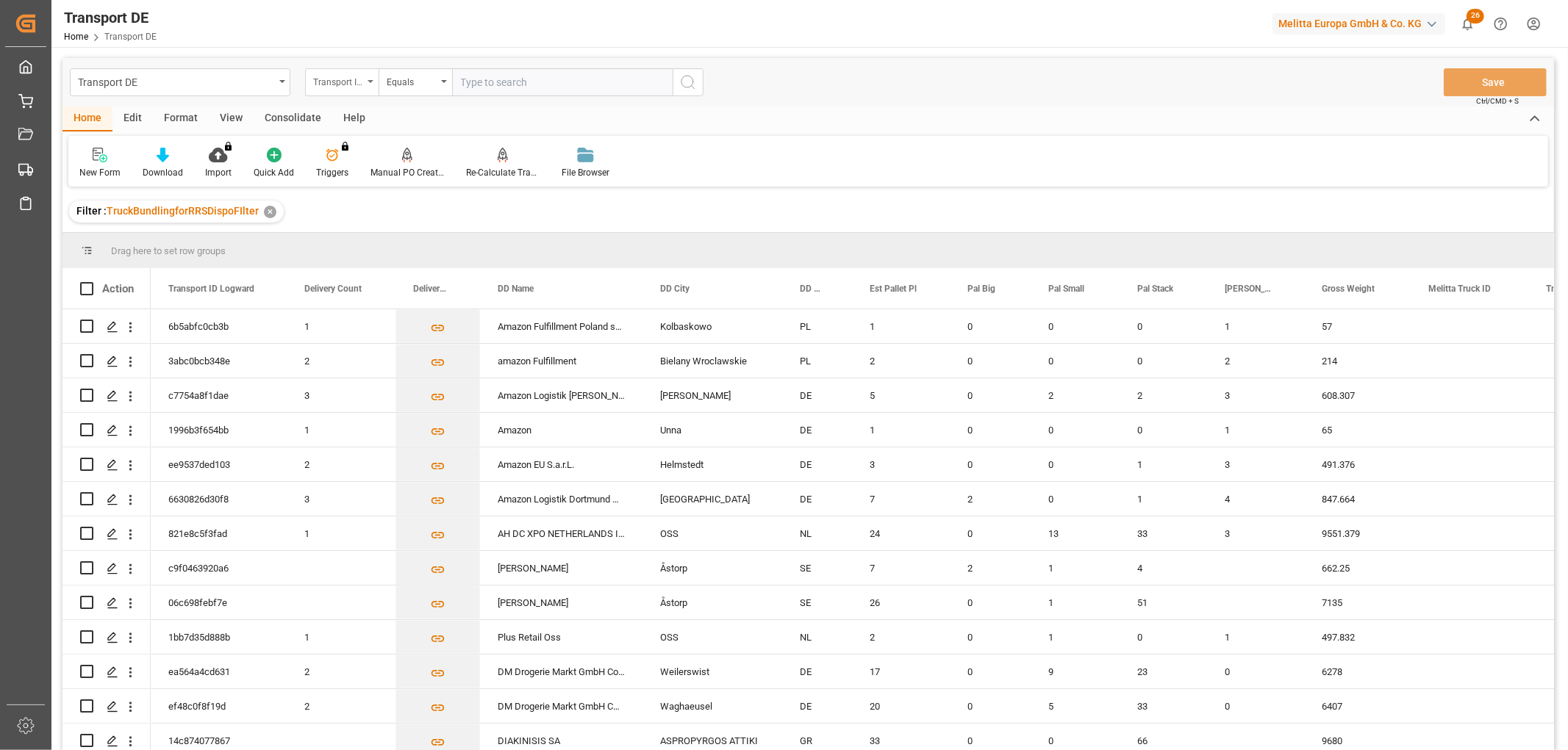
click at [338, 82] on div "Transport ID Logward" at bounding box center [338, 80] width 50 height 17
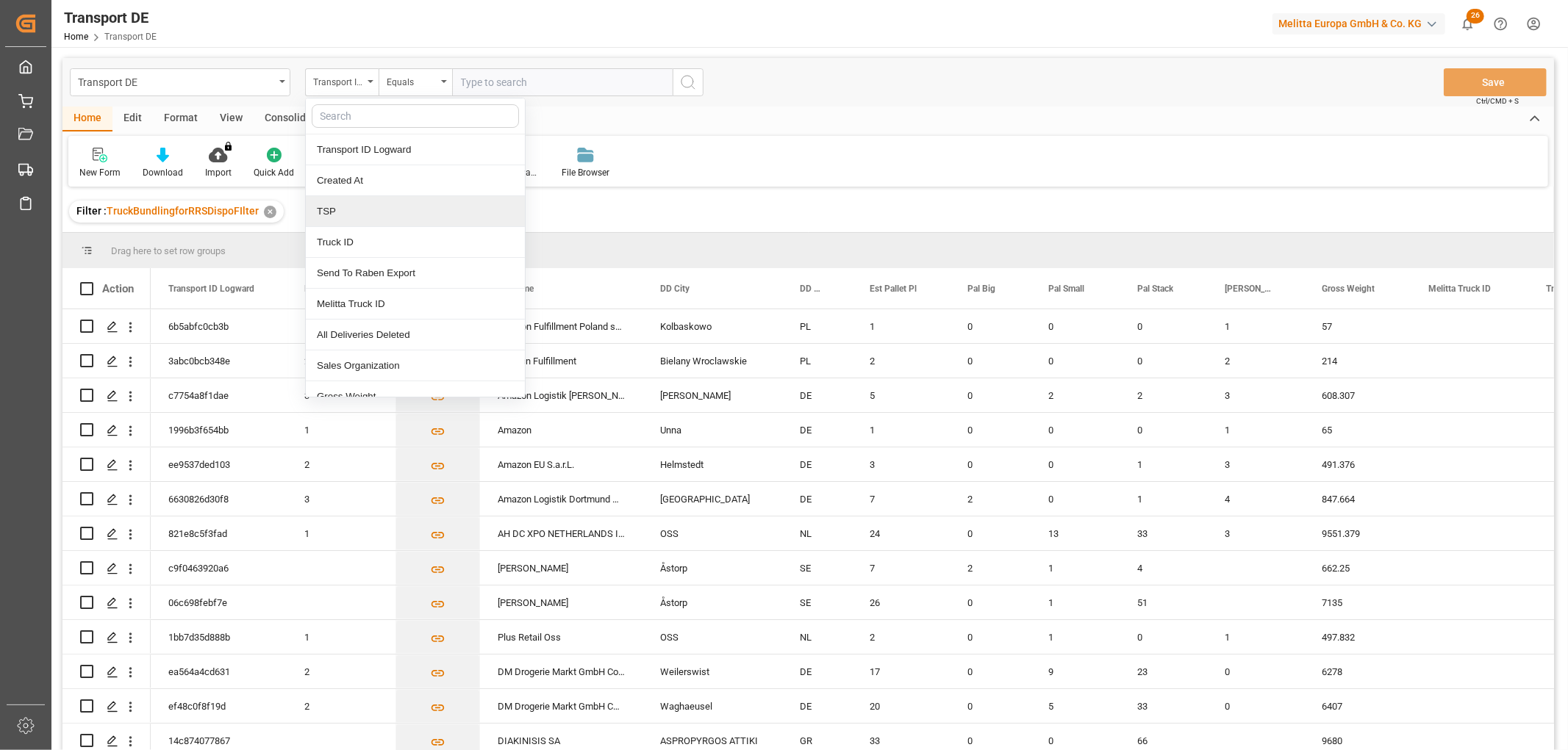
click at [346, 214] on div "TSP" at bounding box center [415, 211] width 219 height 31
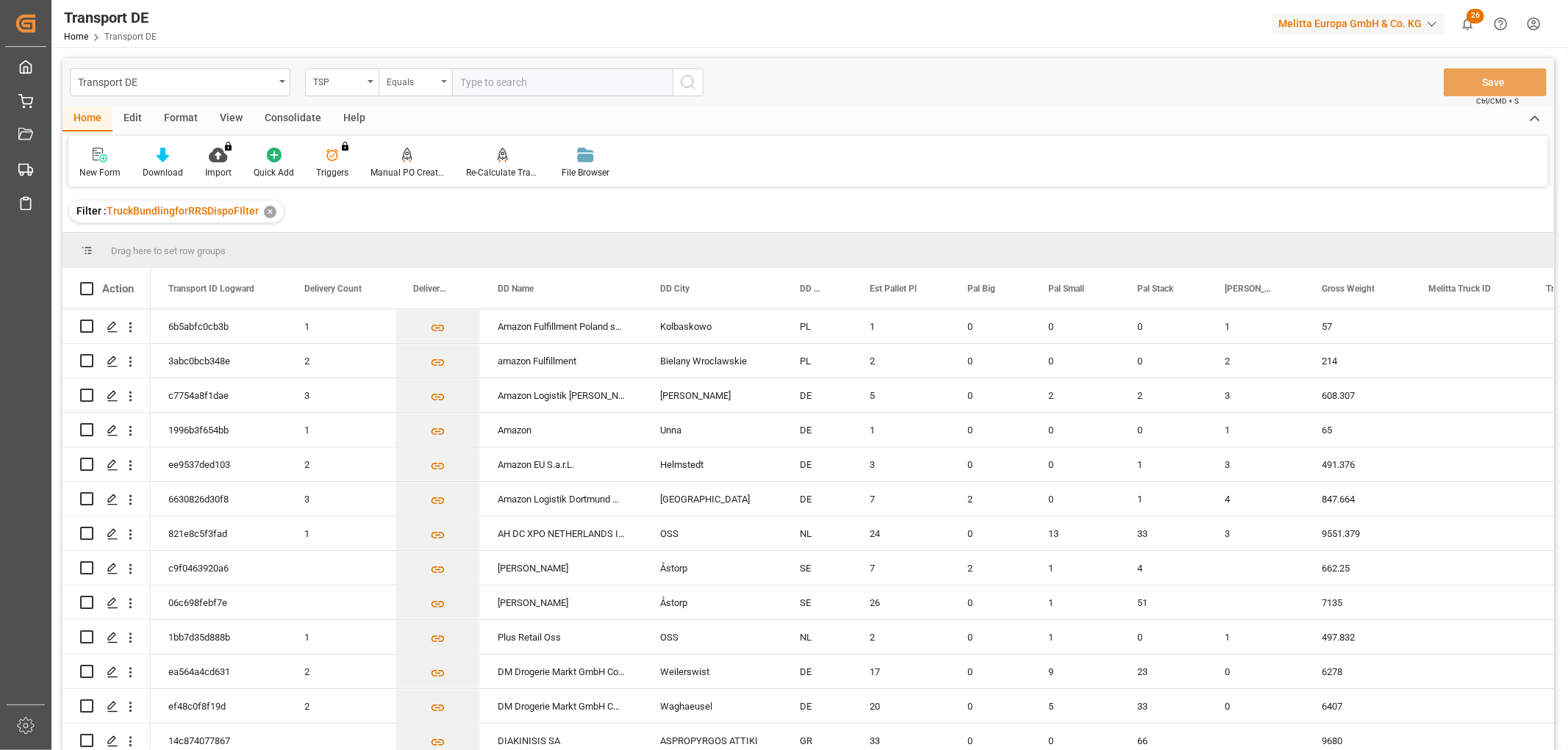
click at [401, 88] on div "Equals" at bounding box center [411, 80] width 50 height 17
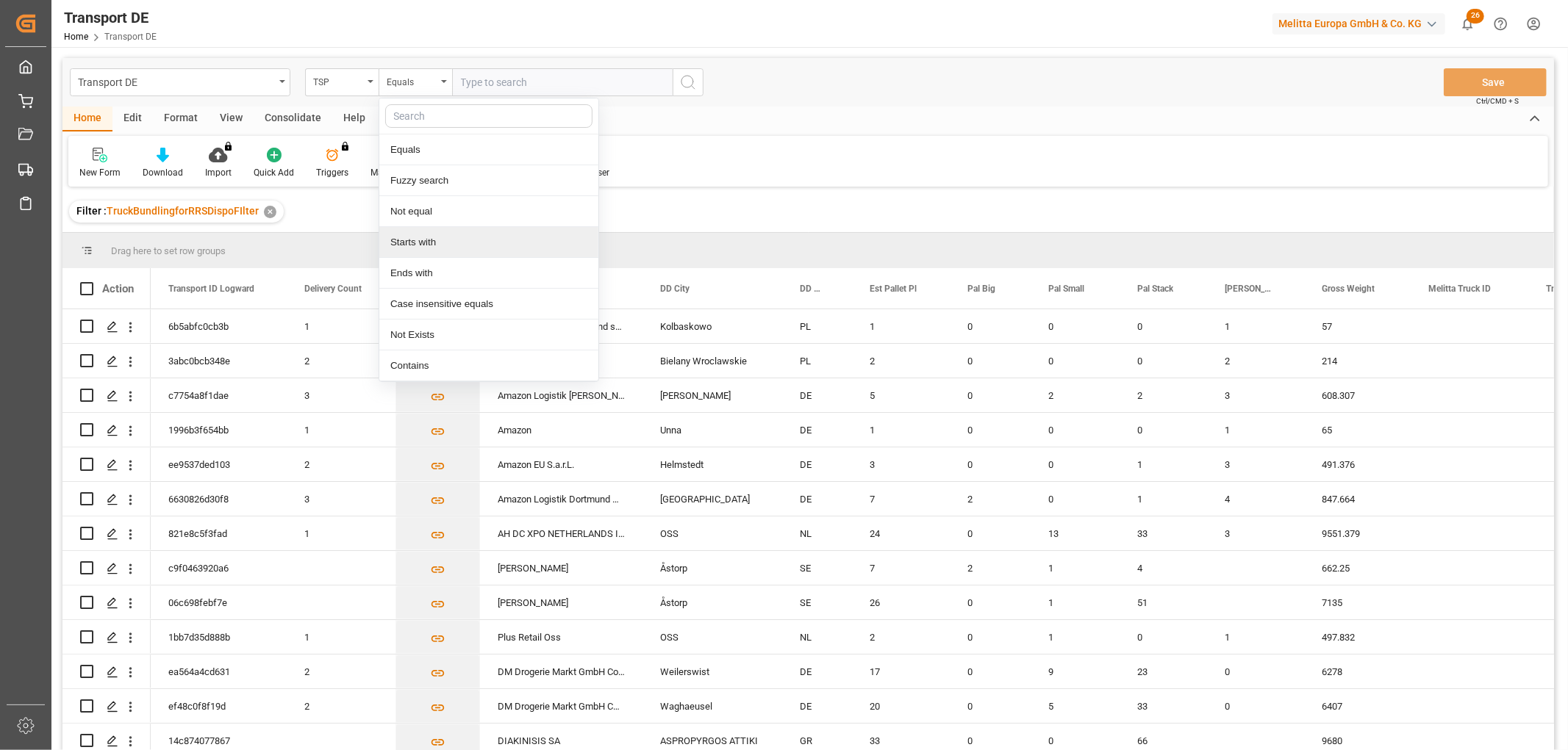
click at [419, 238] on div "Starts with" at bounding box center [489, 242] width 219 height 31
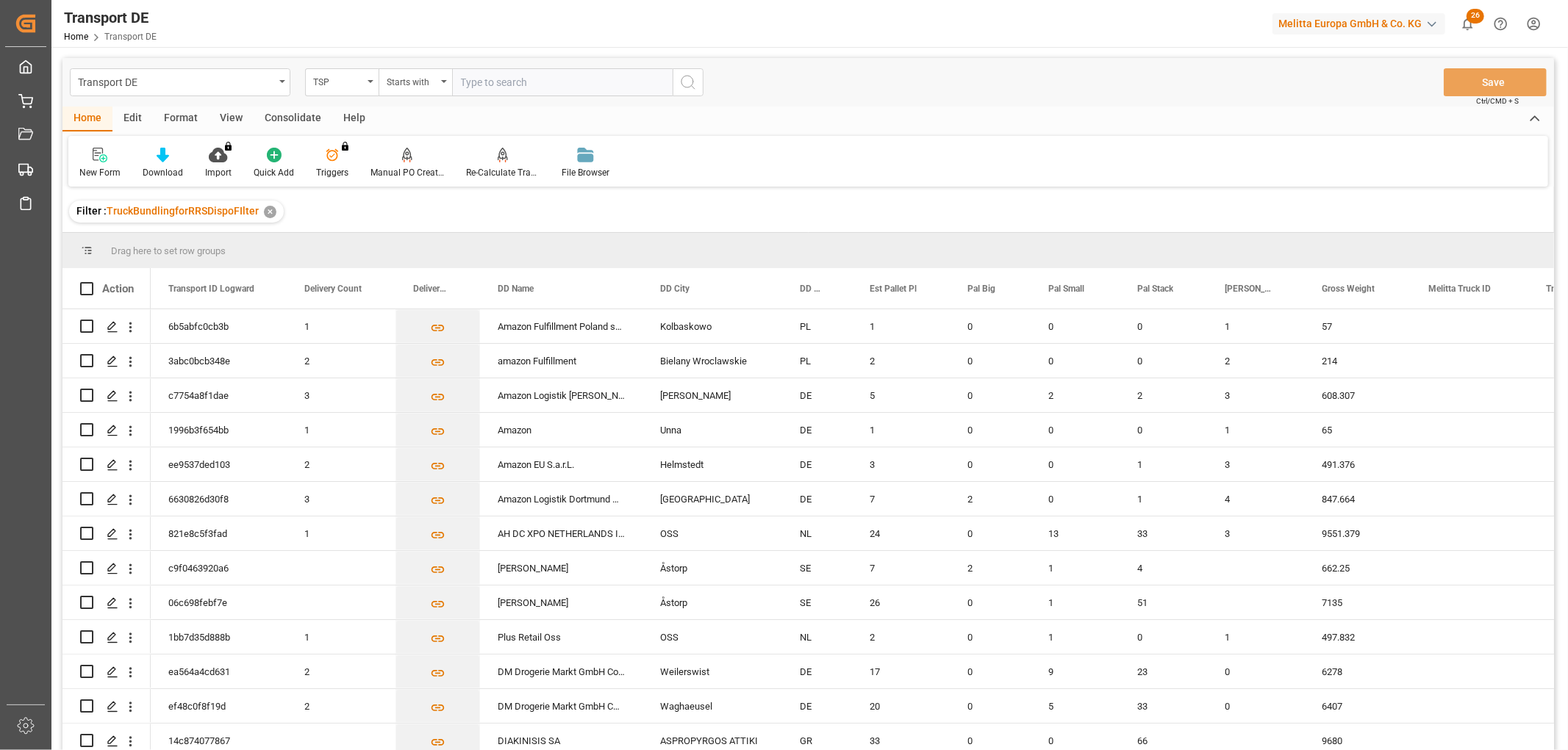
click at [478, 80] on input "text" at bounding box center [562, 82] width 220 height 28
type input "Raben PL"
click at [688, 80] on icon "search button" at bounding box center [688, 82] width 17 height 17
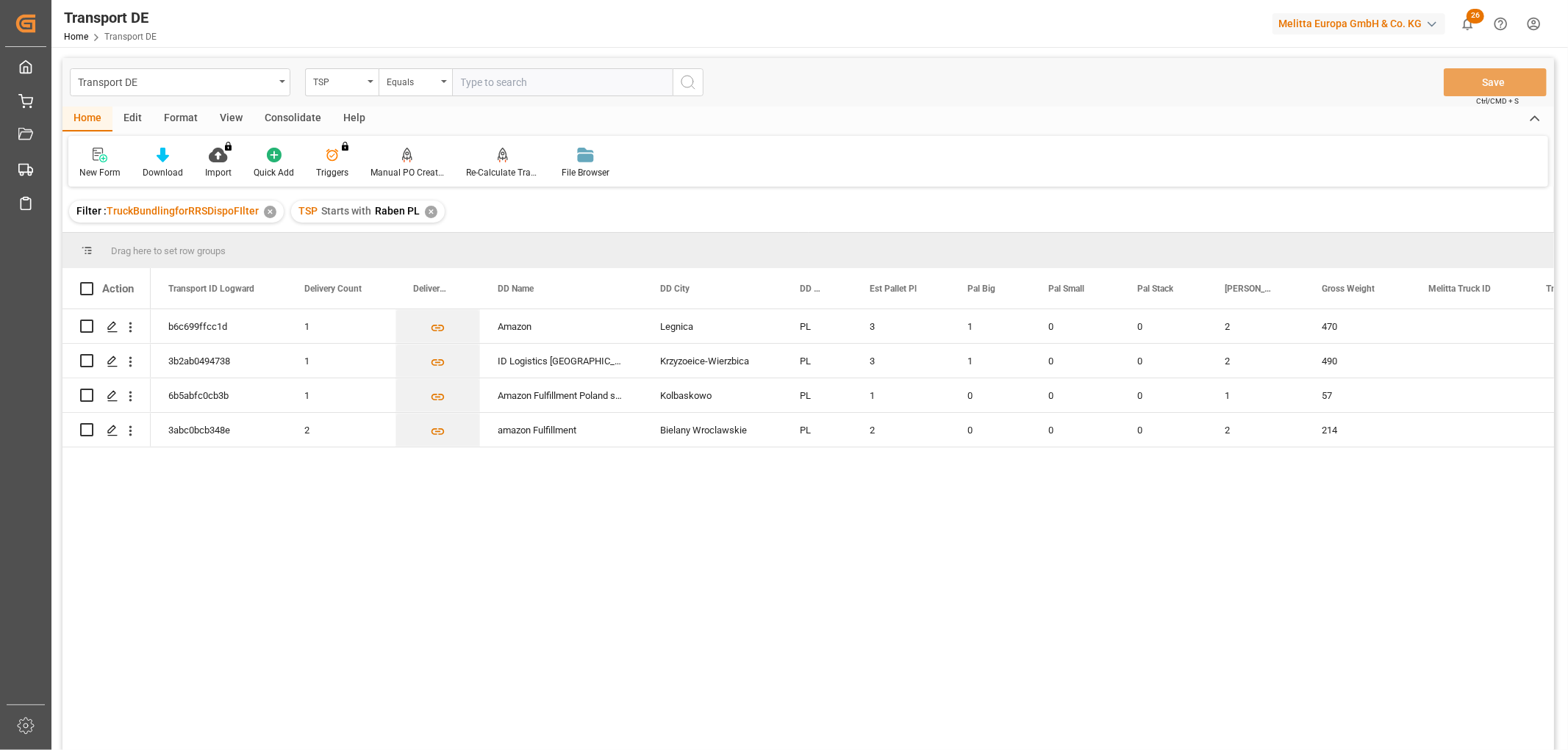
click at [426, 211] on div "✕" at bounding box center [431, 212] width 13 height 13
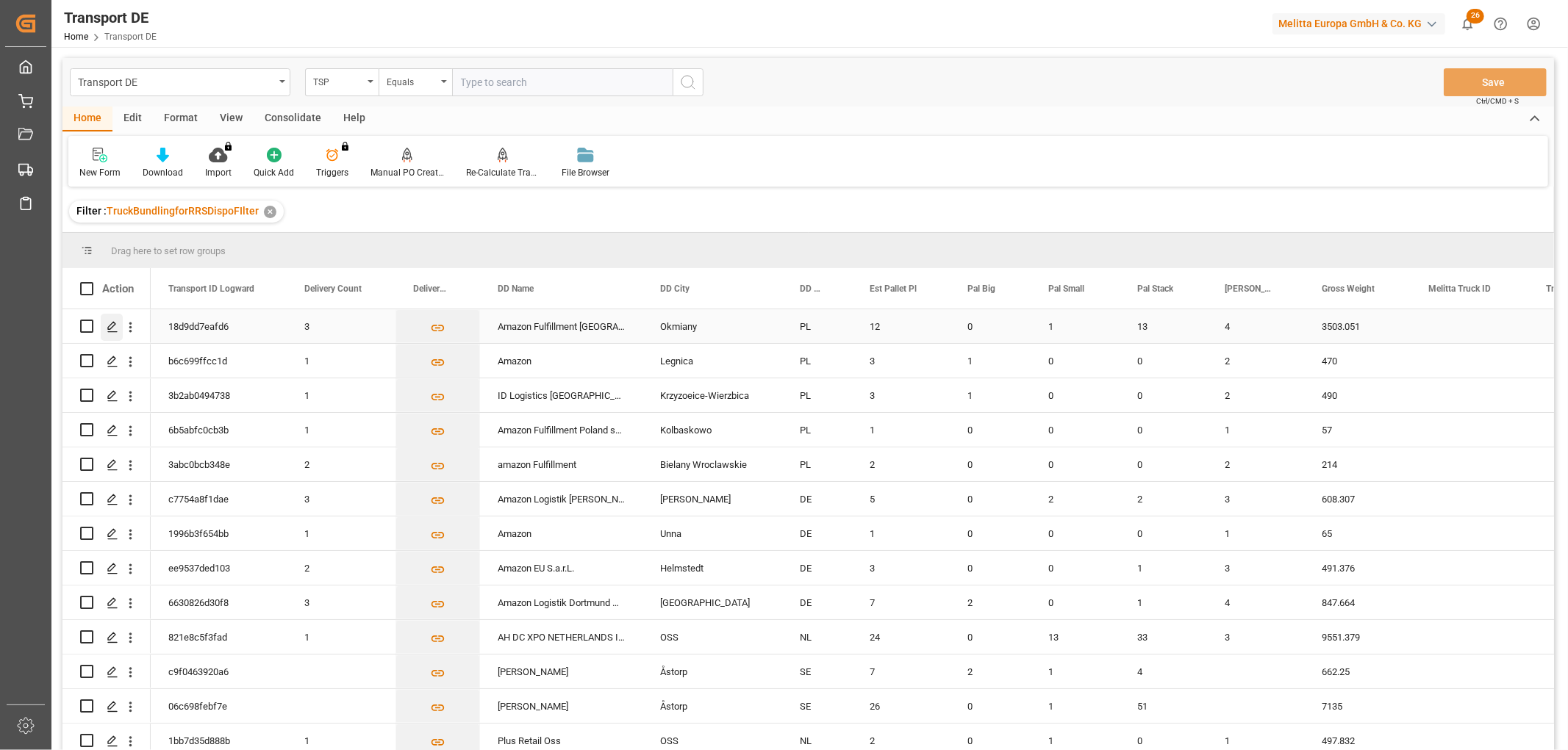
click at [111, 323] on icon "Press SPACE to select this row." at bounding box center [112, 326] width 12 height 12
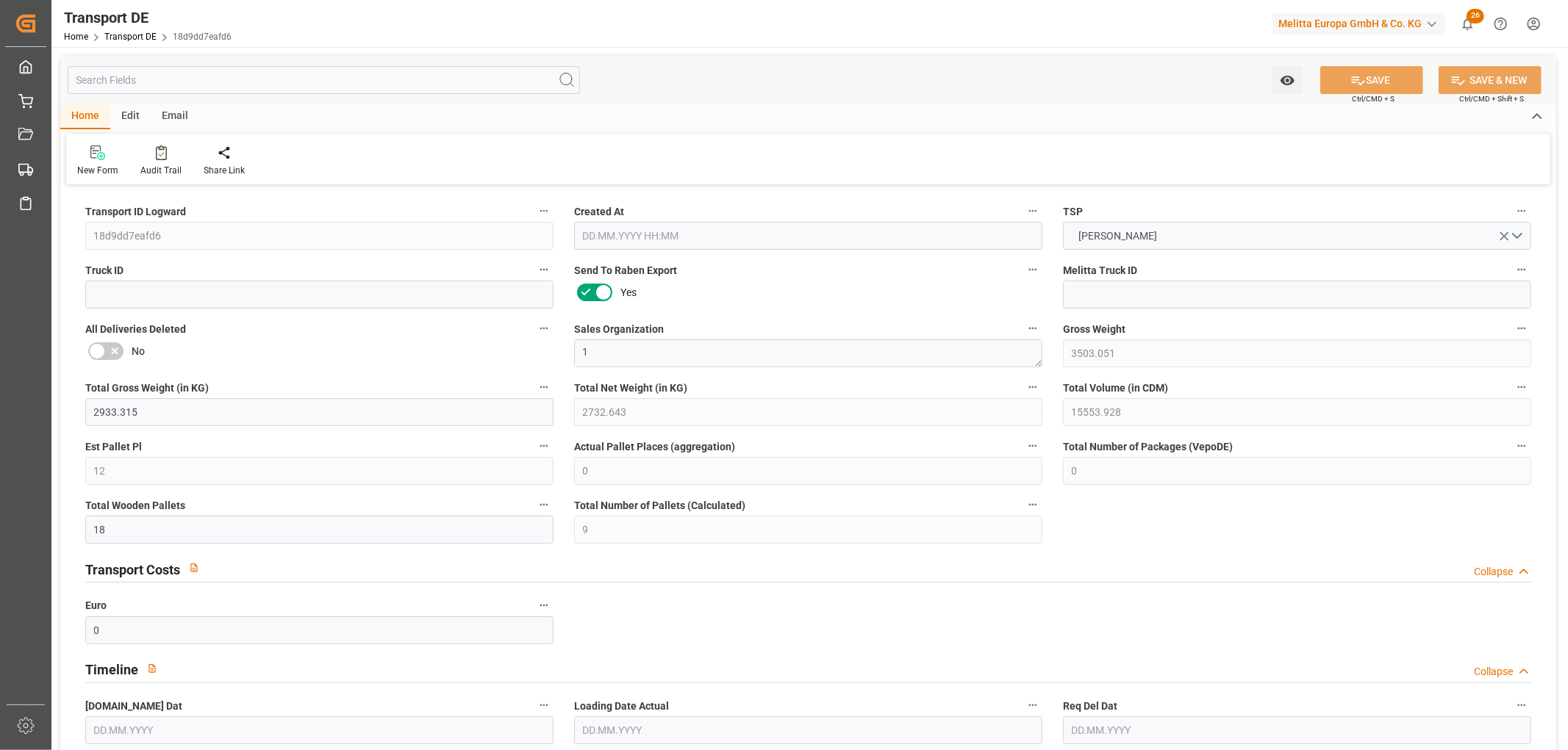
type input "3503.051"
type input "2933.315"
type input "2732.643"
type input "15553.928"
type input "12"
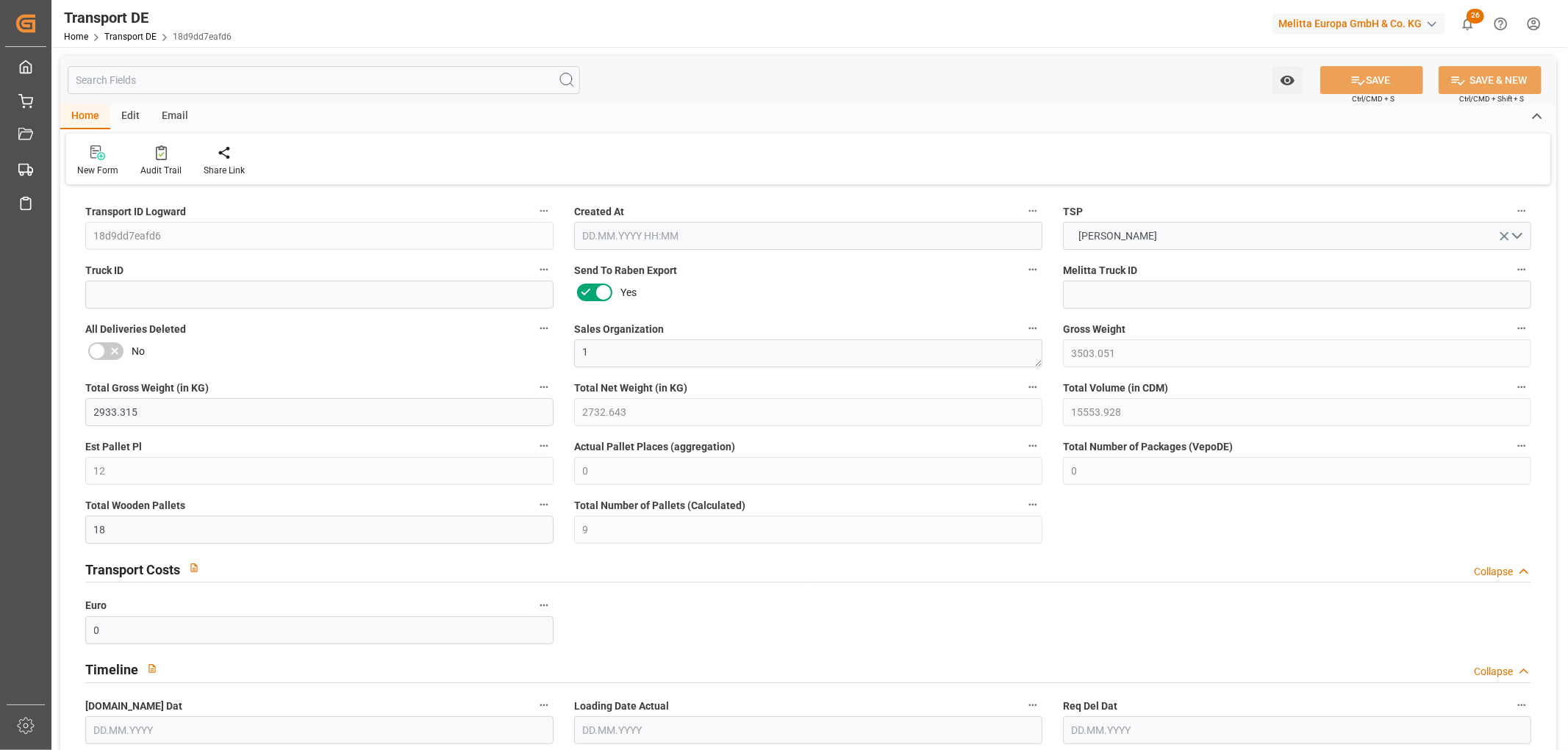
type input "0"
type input "18"
type input "9"
type input "0"
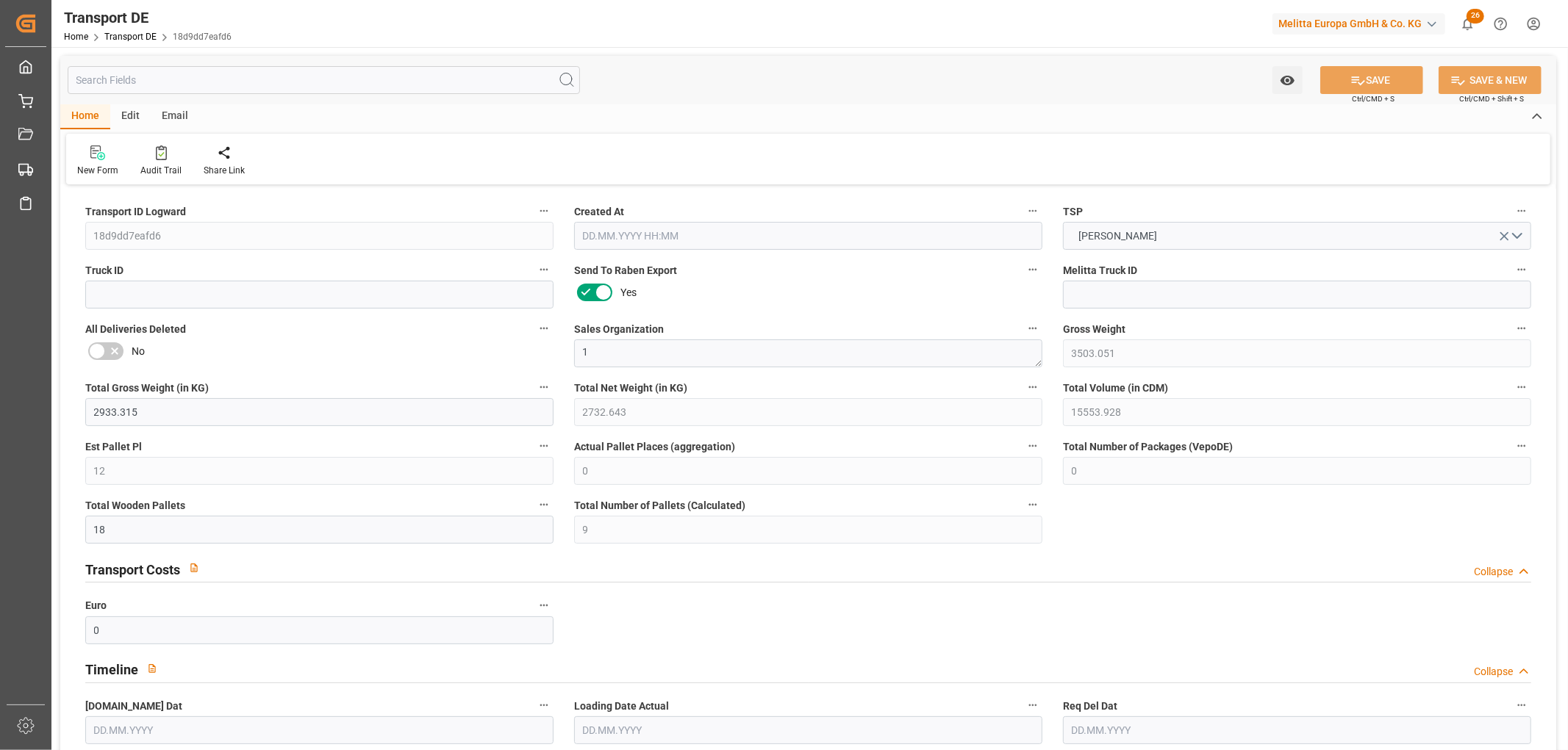
type input "59"
type input "0"
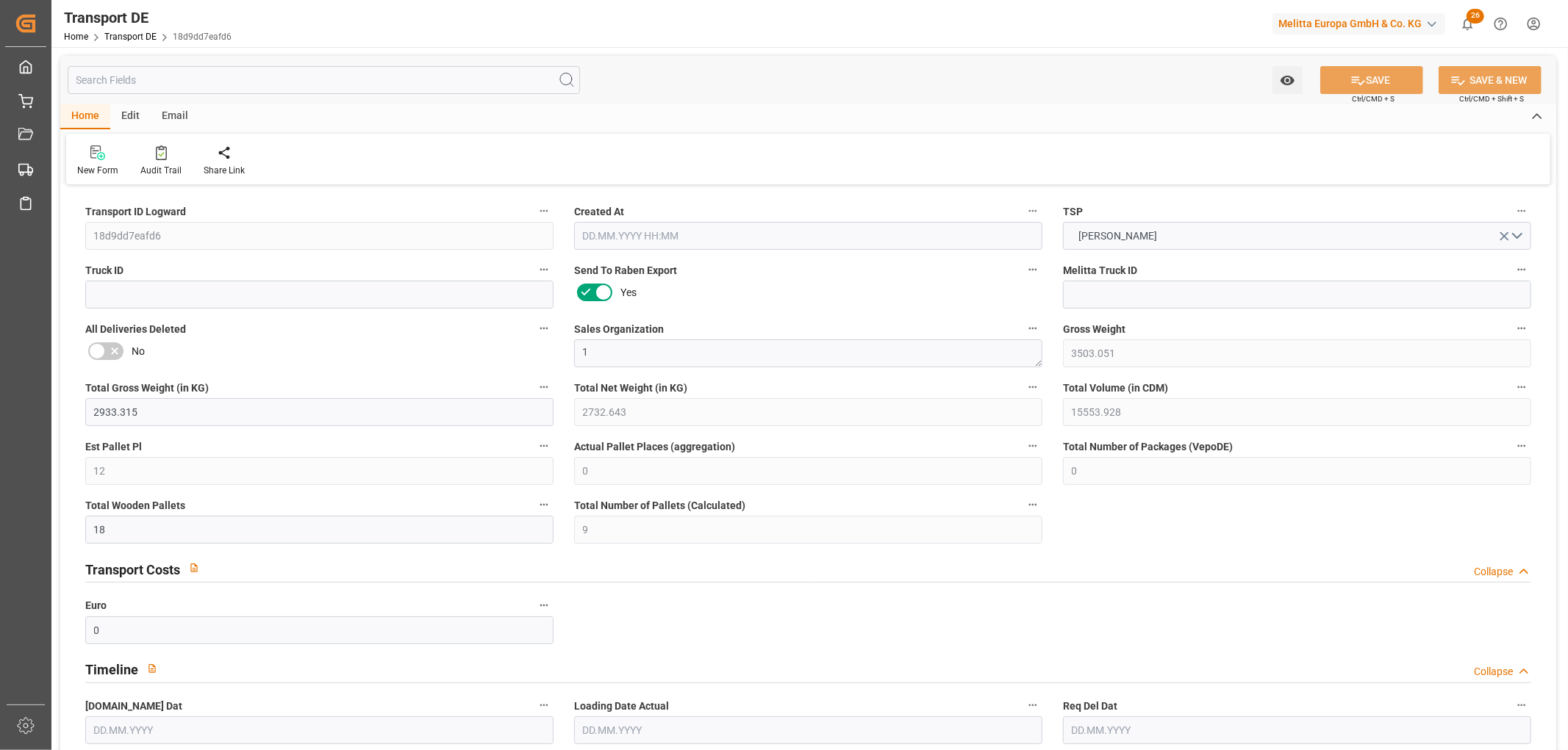
type input "0"
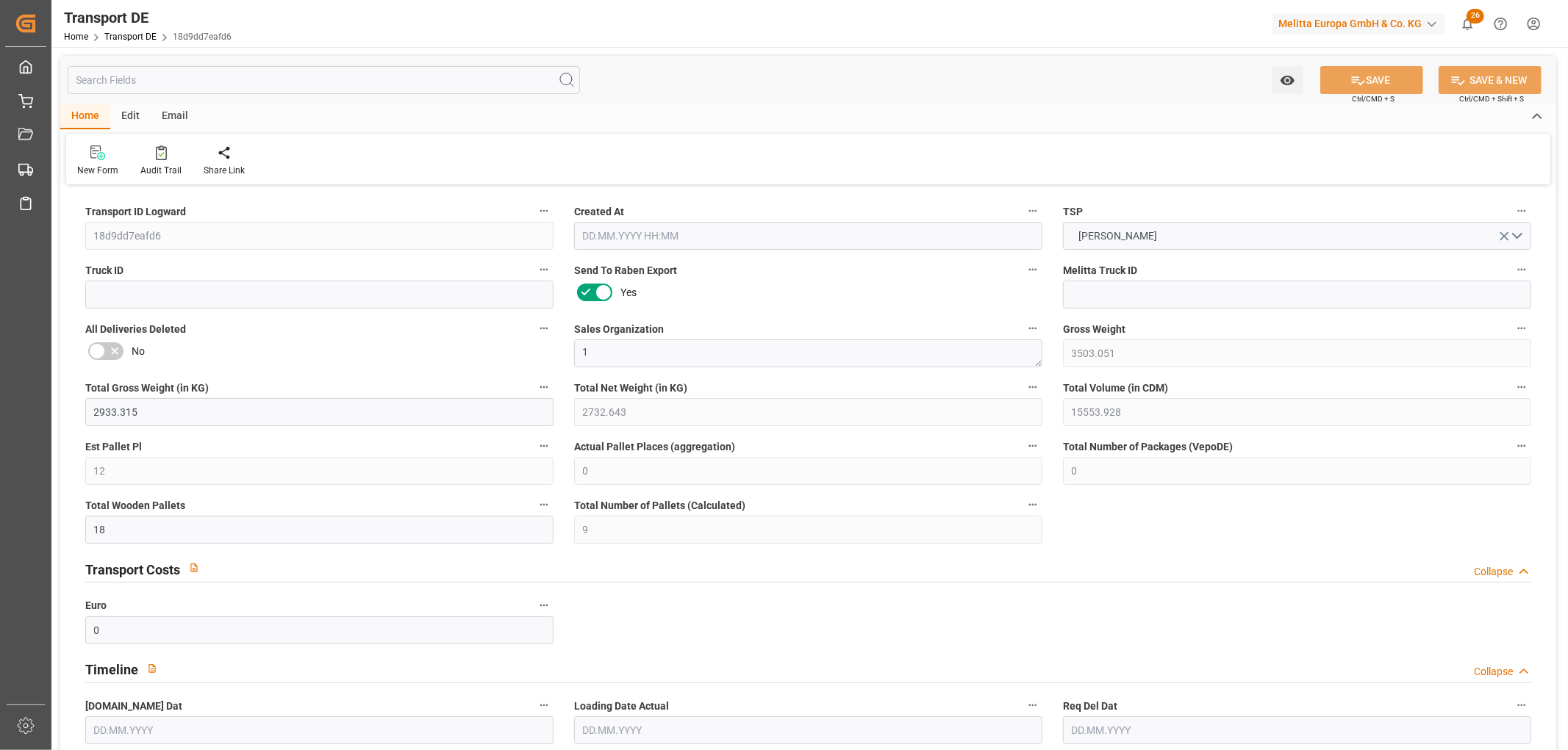
type input "0"
type input "1"
type input "13"
type input "0"
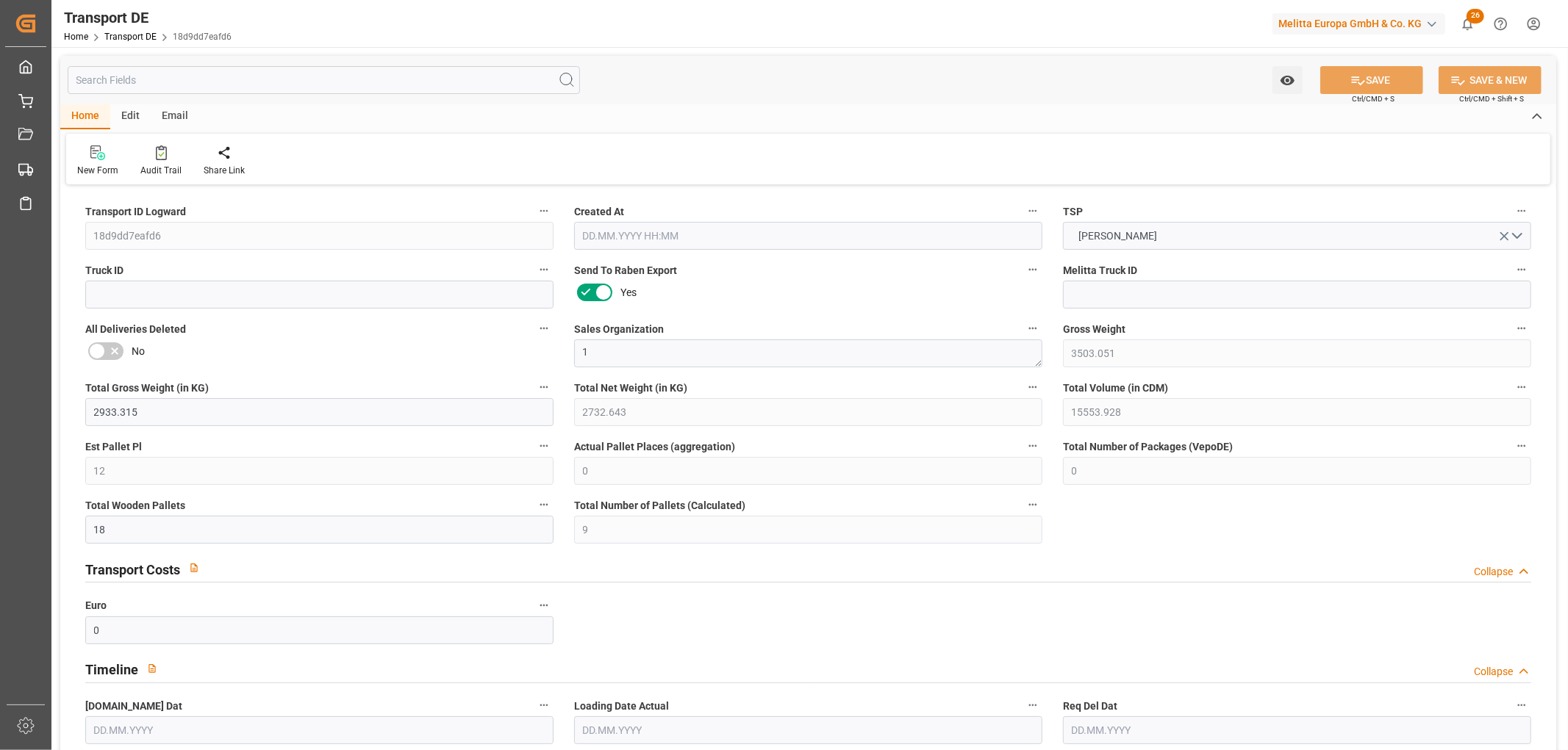
type input "0"
type input "3"
type input "4"
type input "0"
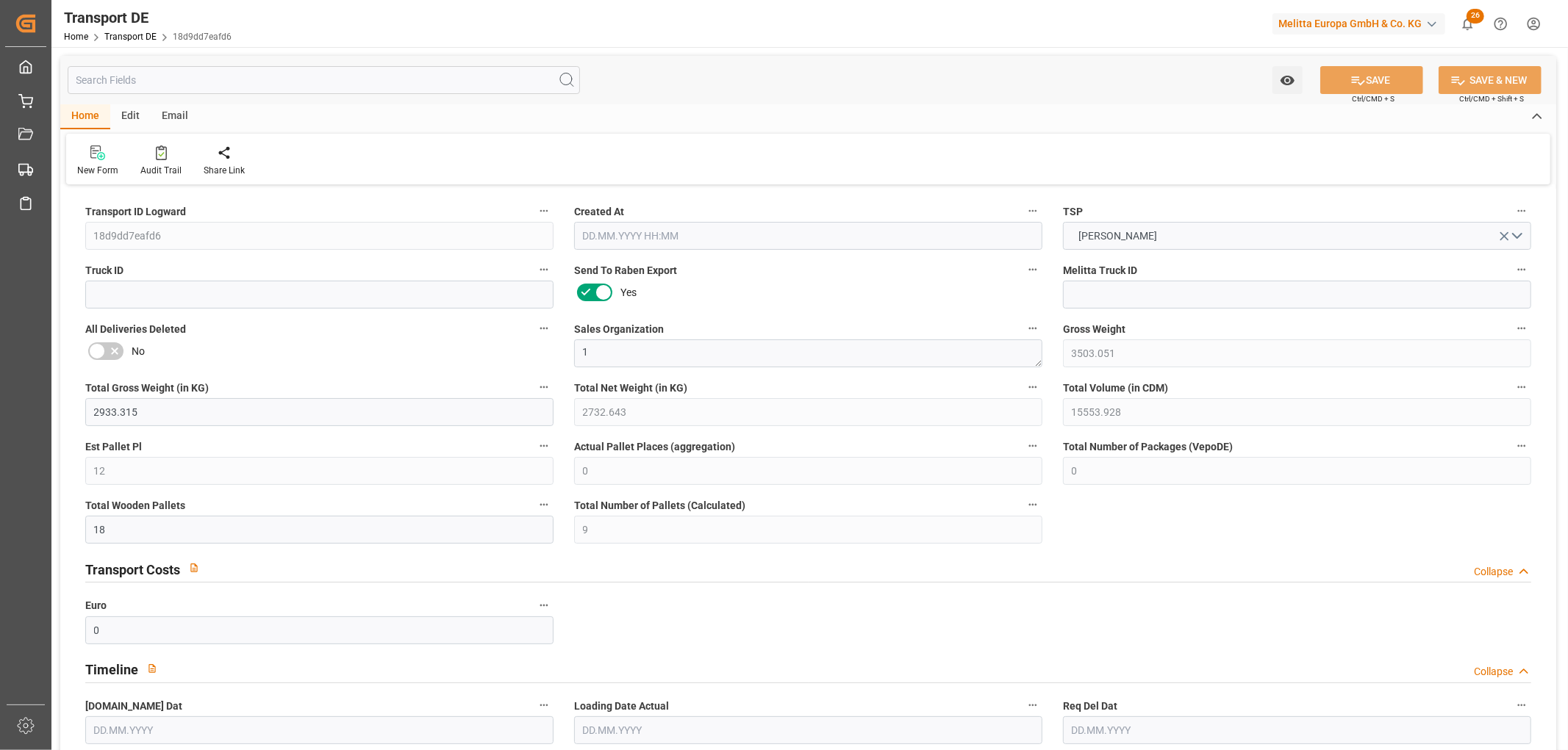
type input "840"
type input "627.576"
type input "415.457"
type input "24.09.2025 11:47"
type input "25.09.2025"
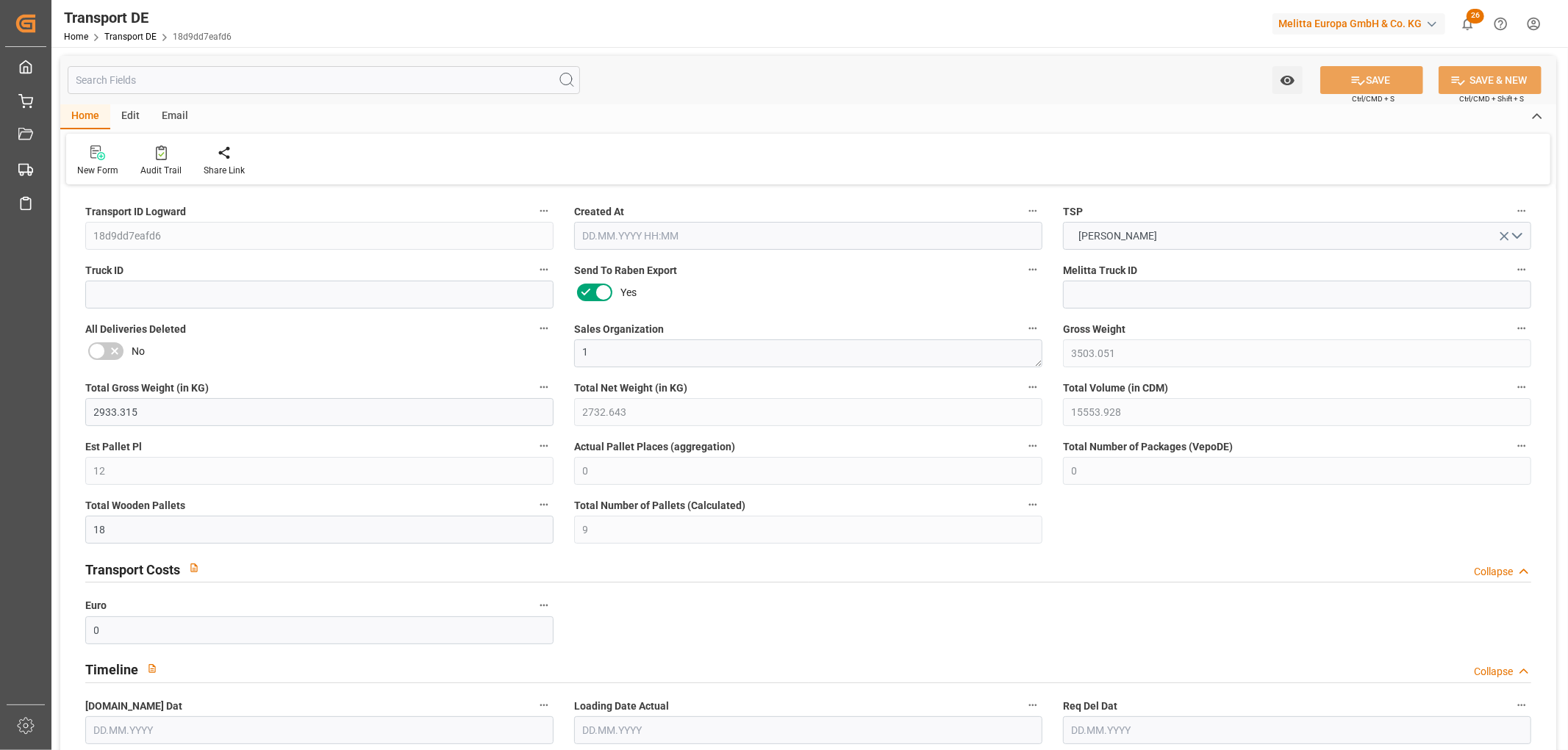
type input "[DATE]"
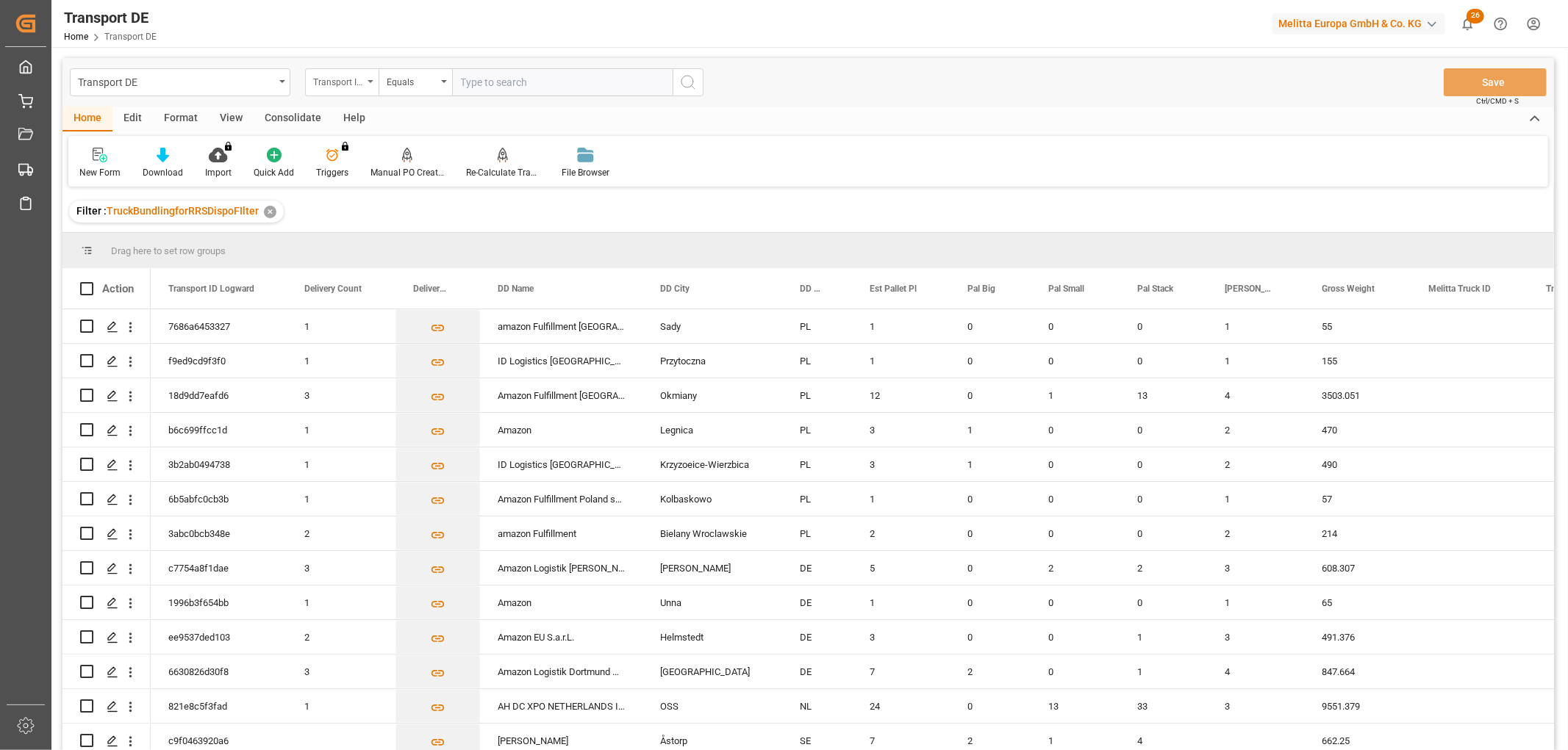
click at [350, 83] on div "Transport ID Logward" at bounding box center [338, 80] width 50 height 17
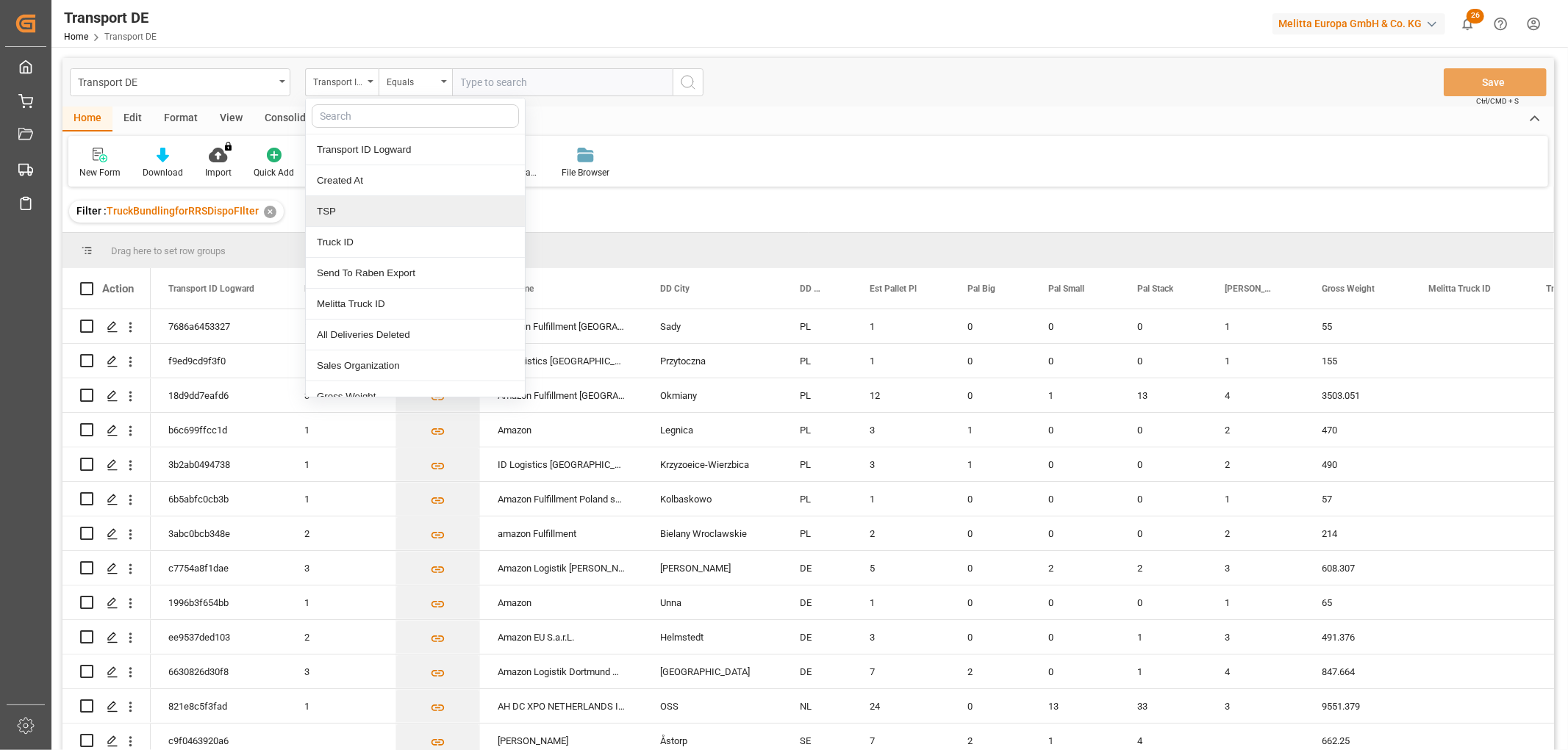
click at [351, 209] on div "TSP" at bounding box center [415, 211] width 219 height 31
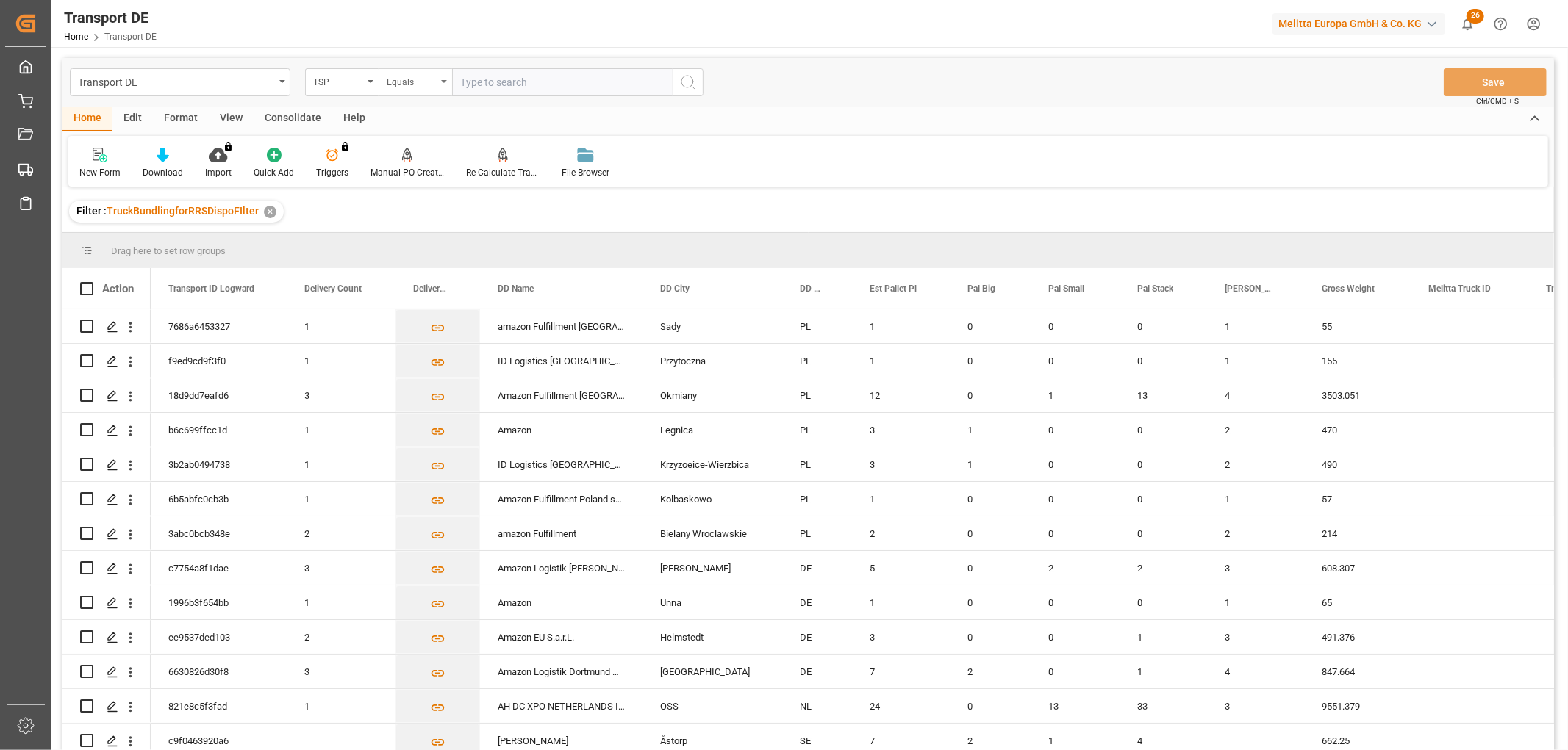
click at [413, 80] on div "Equals" at bounding box center [411, 80] width 50 height 17
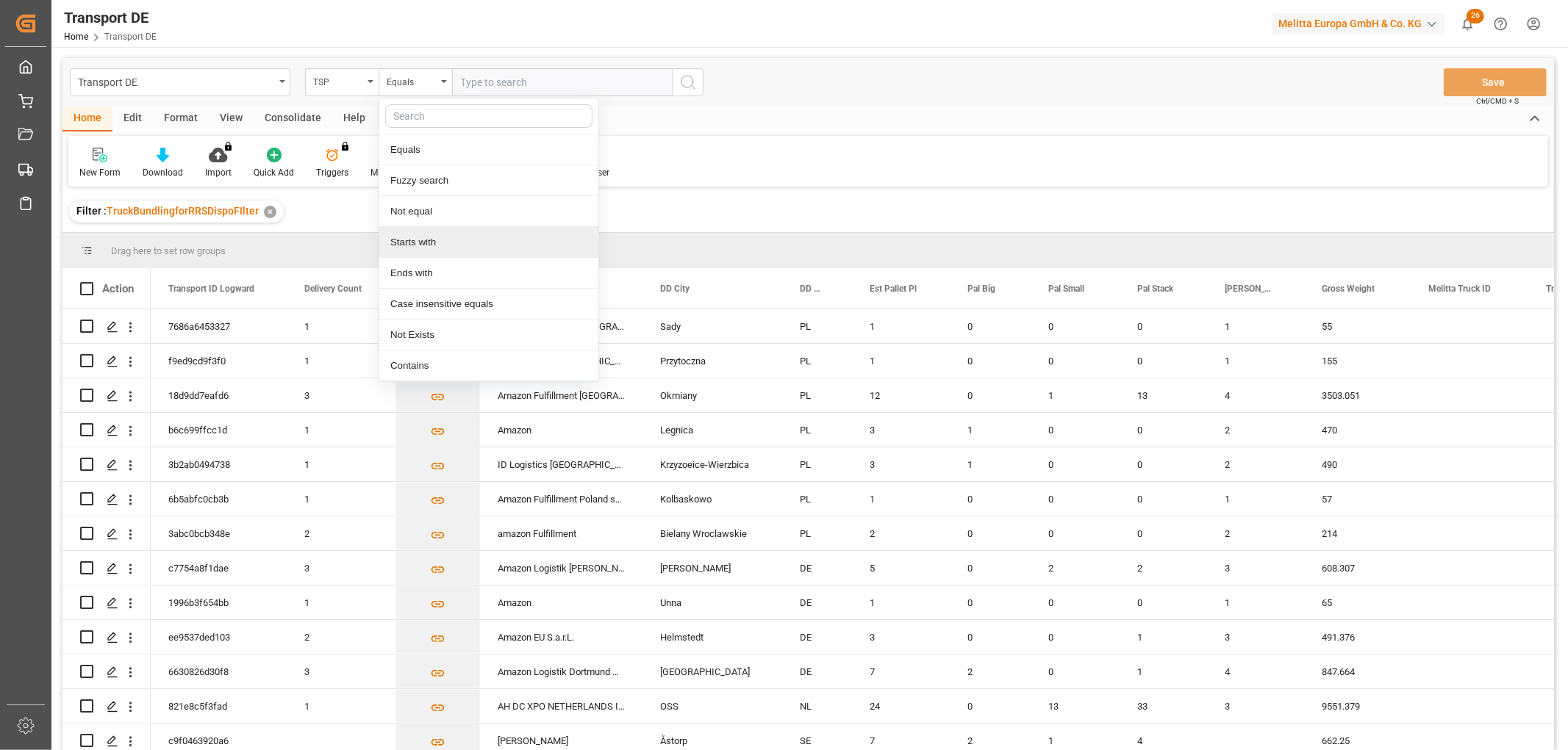
click at [437, 244] on div "Starts with" at bounding box center [489, 242] width 219 height 31
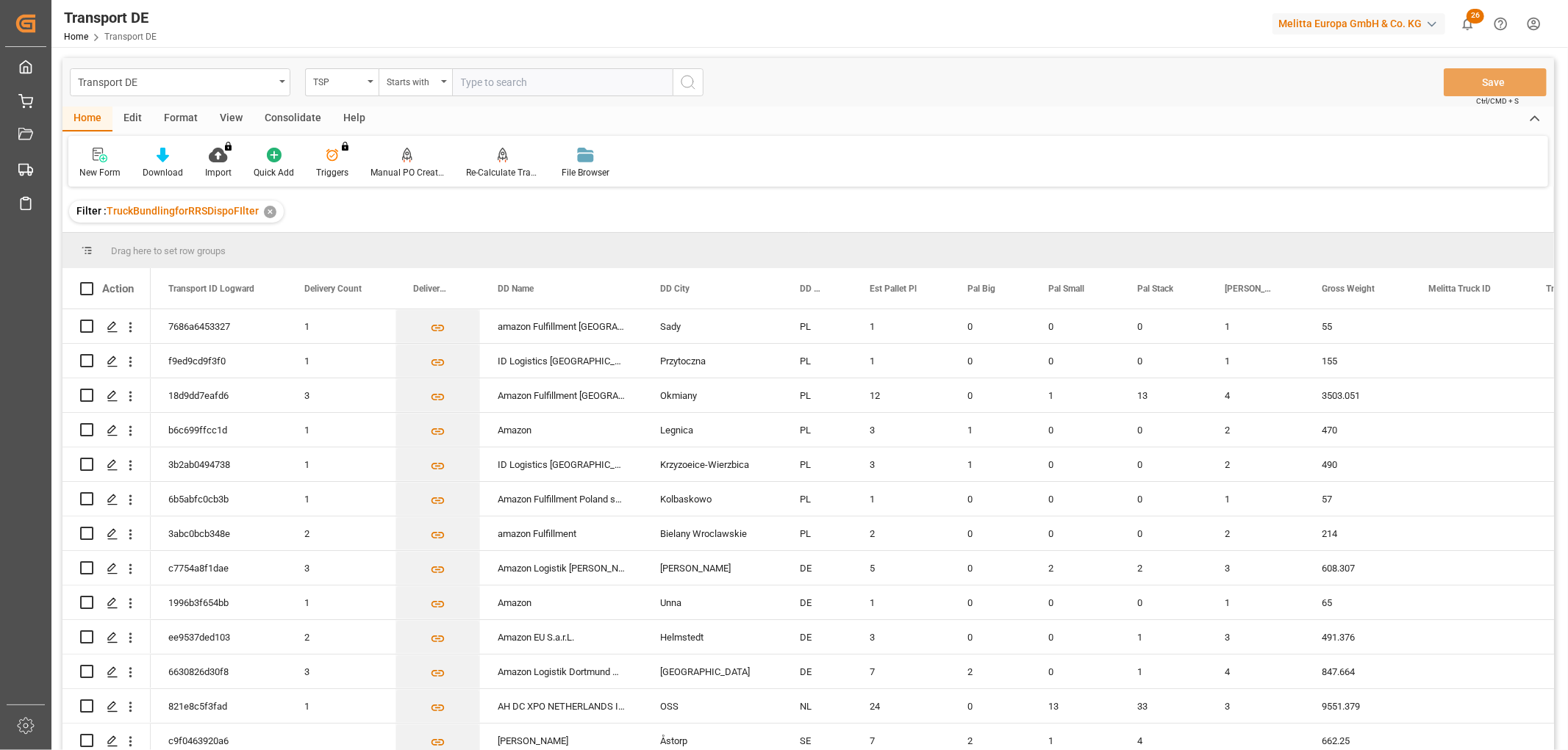
click at [468, 79] on input "text" at bounding box center [562, 82] width 220 height 28
type input "LIT DE"
click at [690, 89] on icon "search button" at bounding box center [688, 82] width 17 height 17
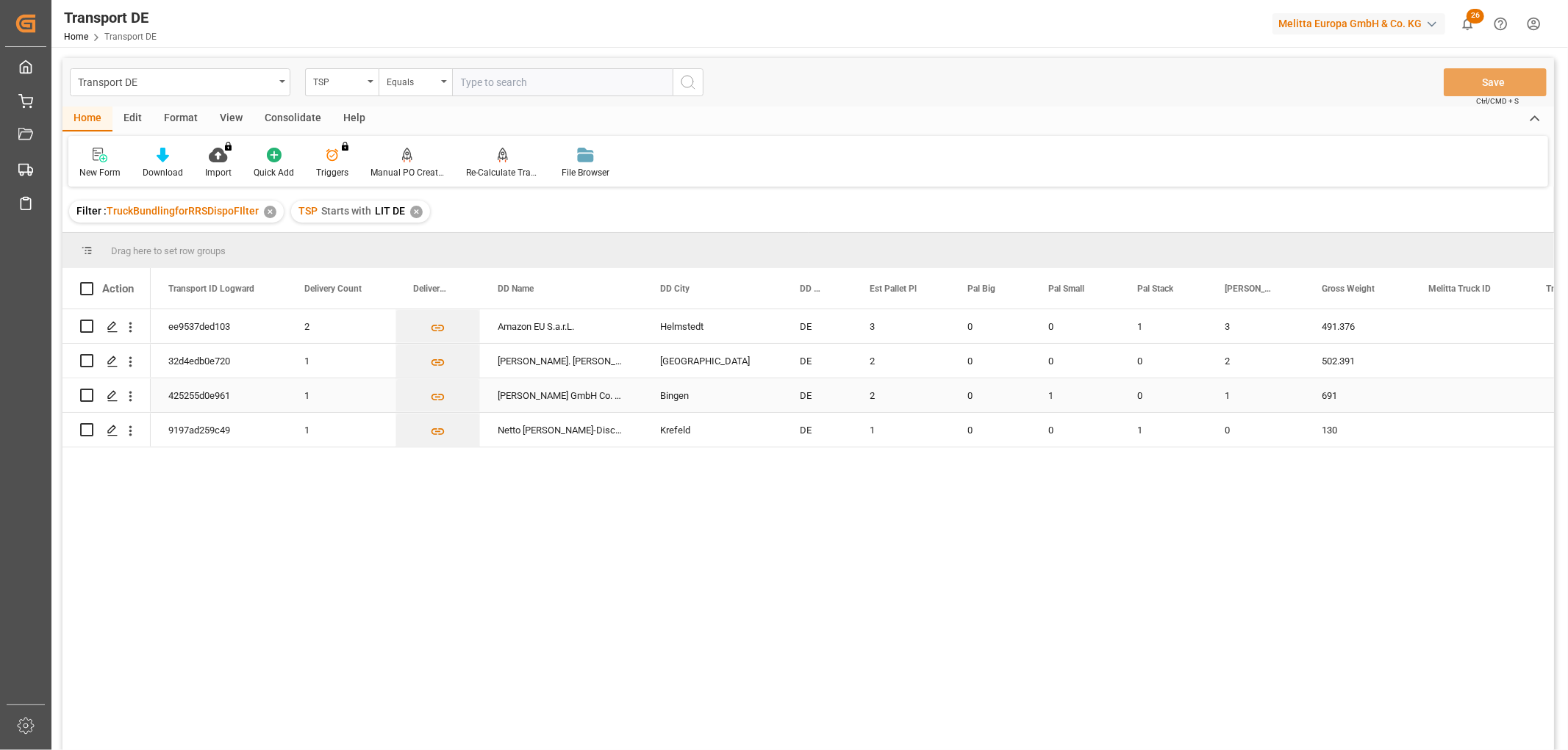
click at [84, 394] on input "Press Space to toggle row selection (unchecked)" at bounding box center [87, 395] width 13 height 13
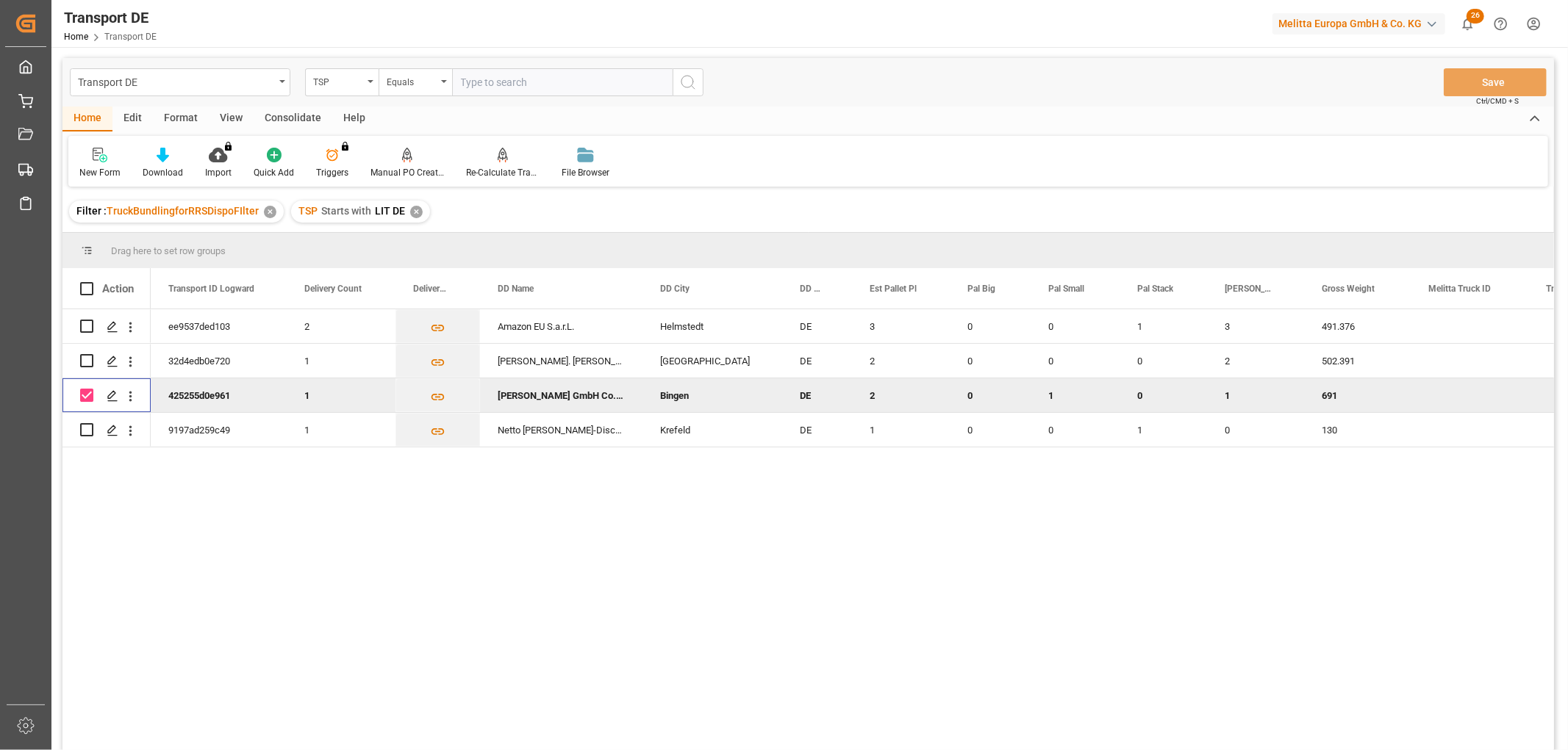
click at [84, 394] on input "Press Space to toggle row selection (checked)" at bounding box center [87, 395] width 13 height 13
checkbox input "false"
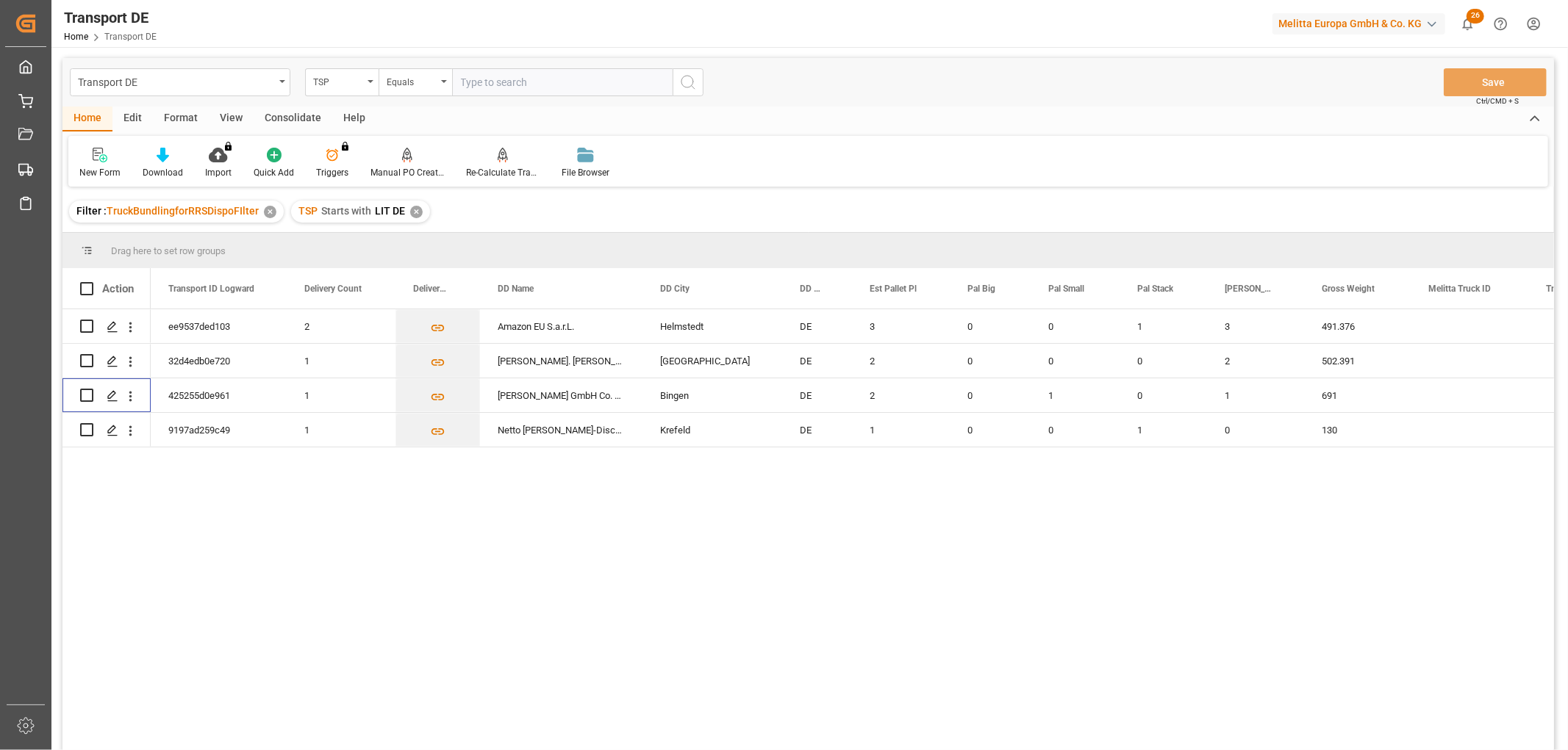
click at [278, 118] on div "Consolidate" at bounding box center [293, 119] width 79 height 25
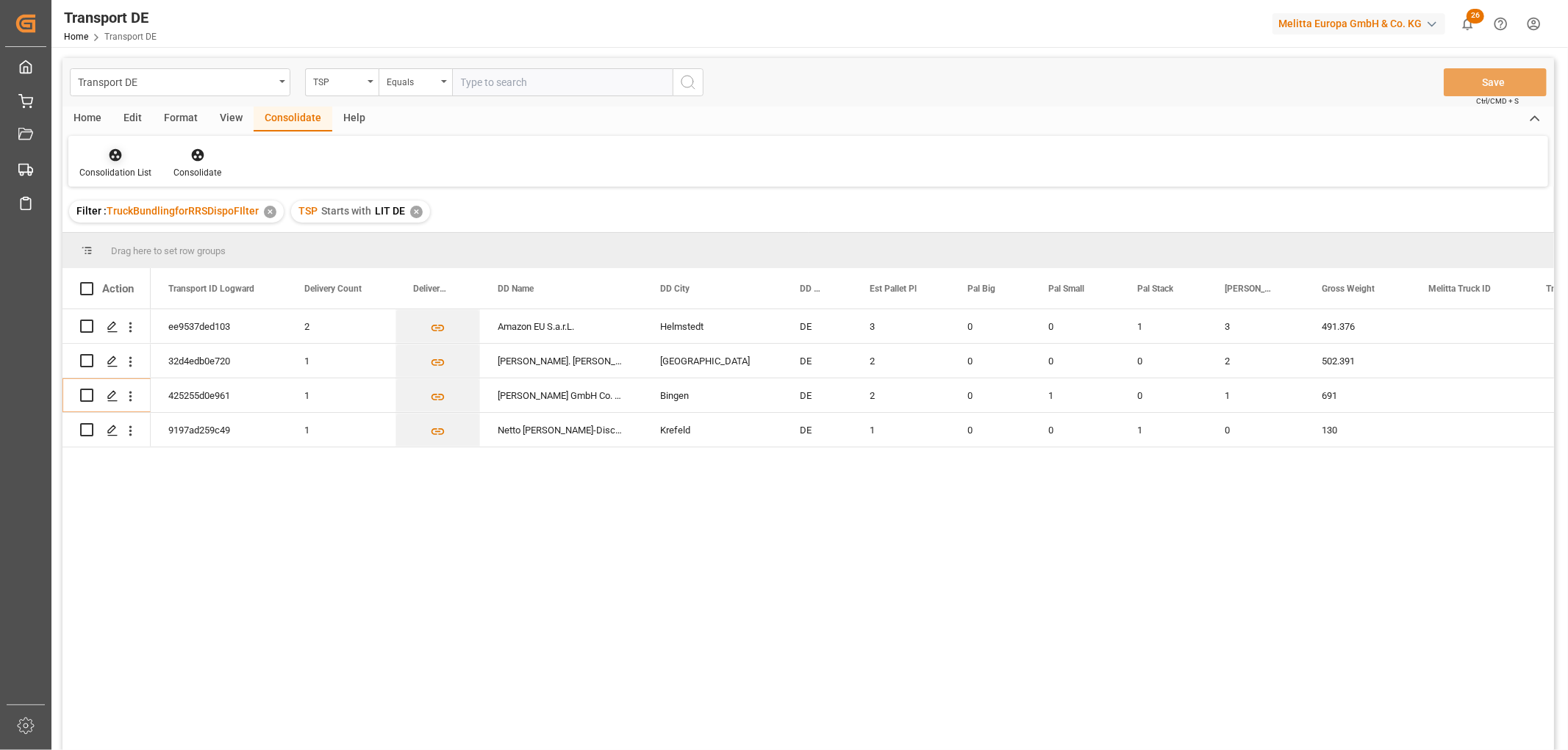
click at [113, 158] on icon at bounding box center [116, 155] width 13 height 13
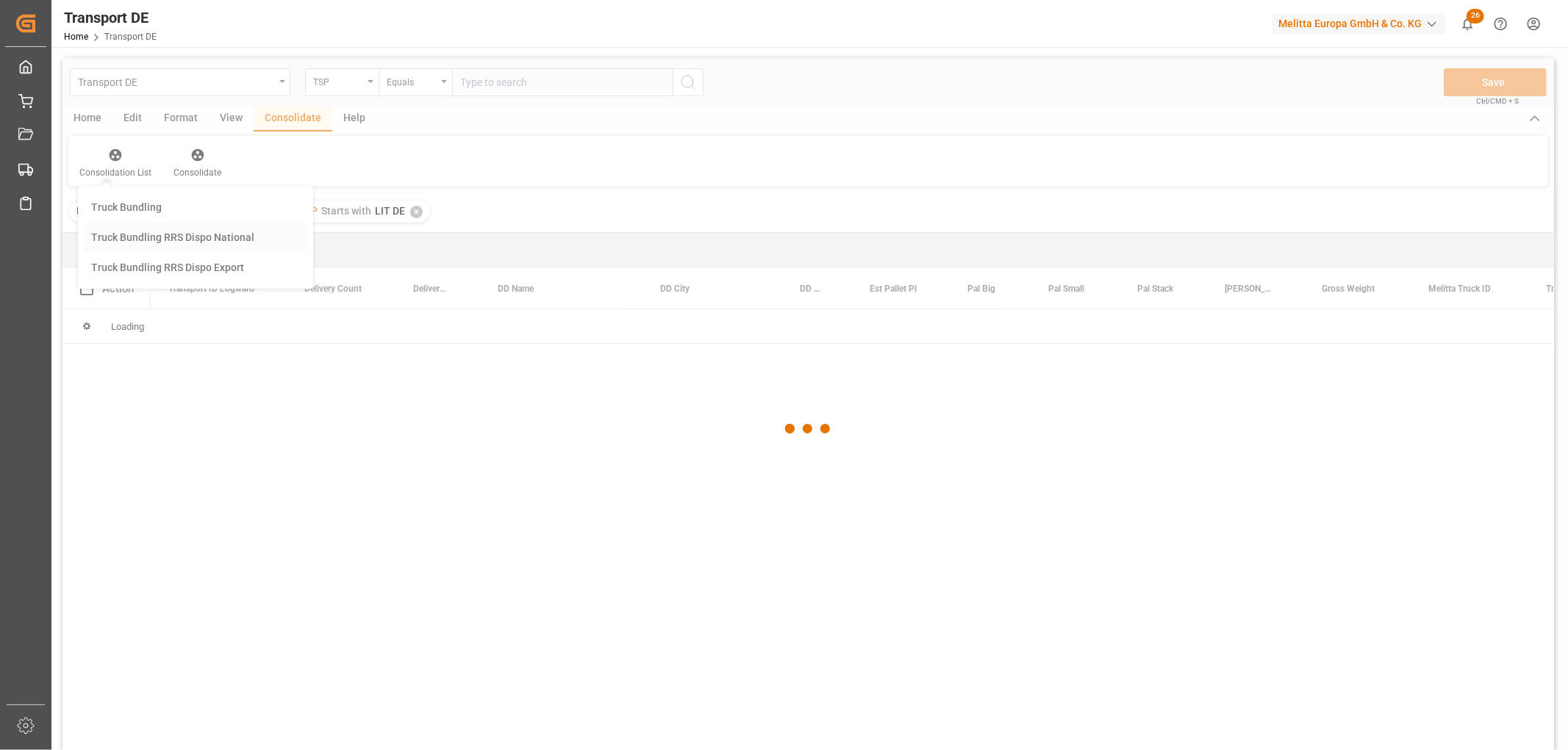
click at [143, 233] on div "Transport DE TSP Equals Save Ctrl/CMD + S Home Edit Format View Consolidate Hel…" at bounding box center [808, 424] width 1491 height 731
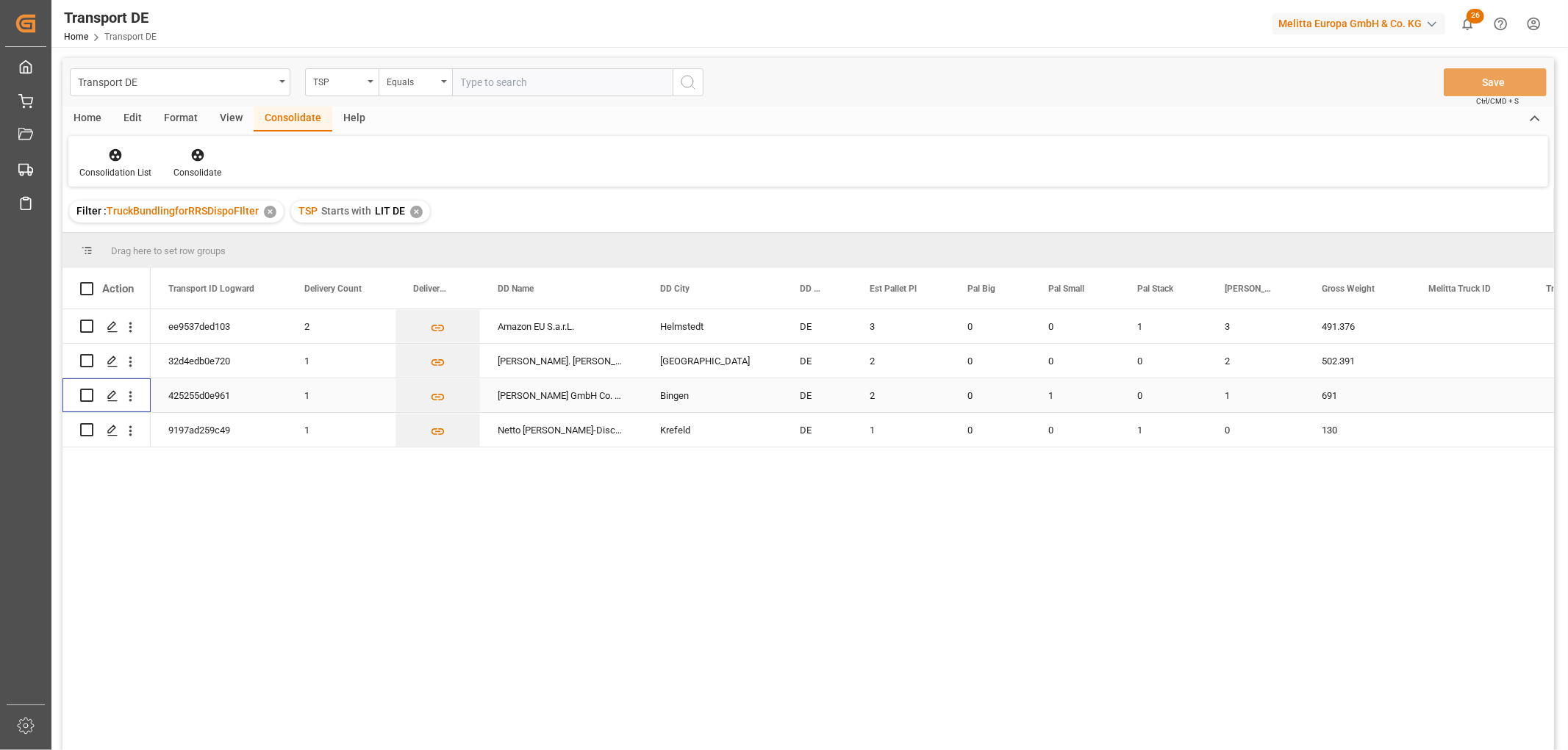
click at [89, 394] on input "Press Space to toggle row selection (unchecked)" at bounding box center [87, 395] width 13 height 13
checkbox input "true"
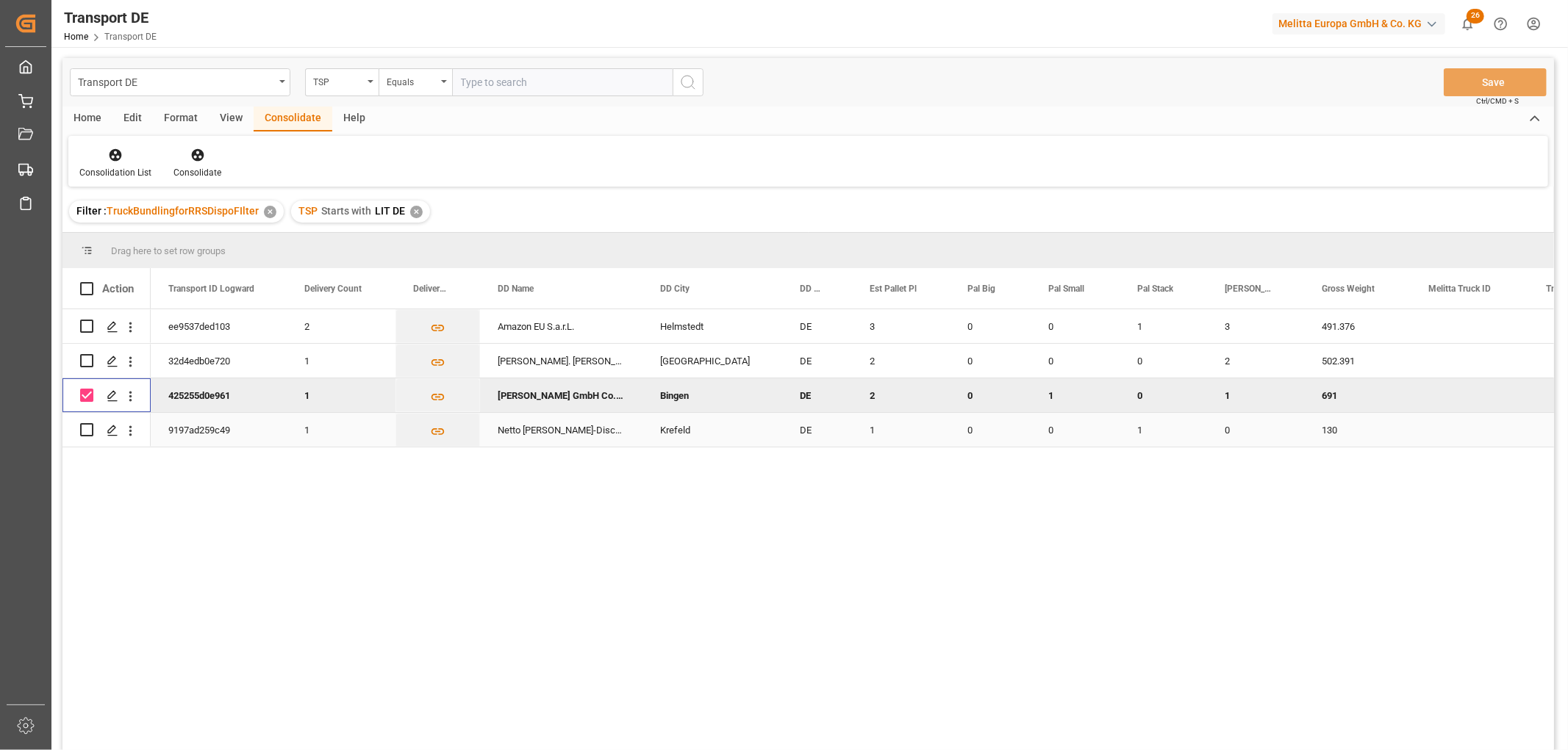
click at [85, 427] on input "Press Space to toggle row selection (unchecked)" at bounding box center [87, 429] width 13 height 13
checkbox input "true"
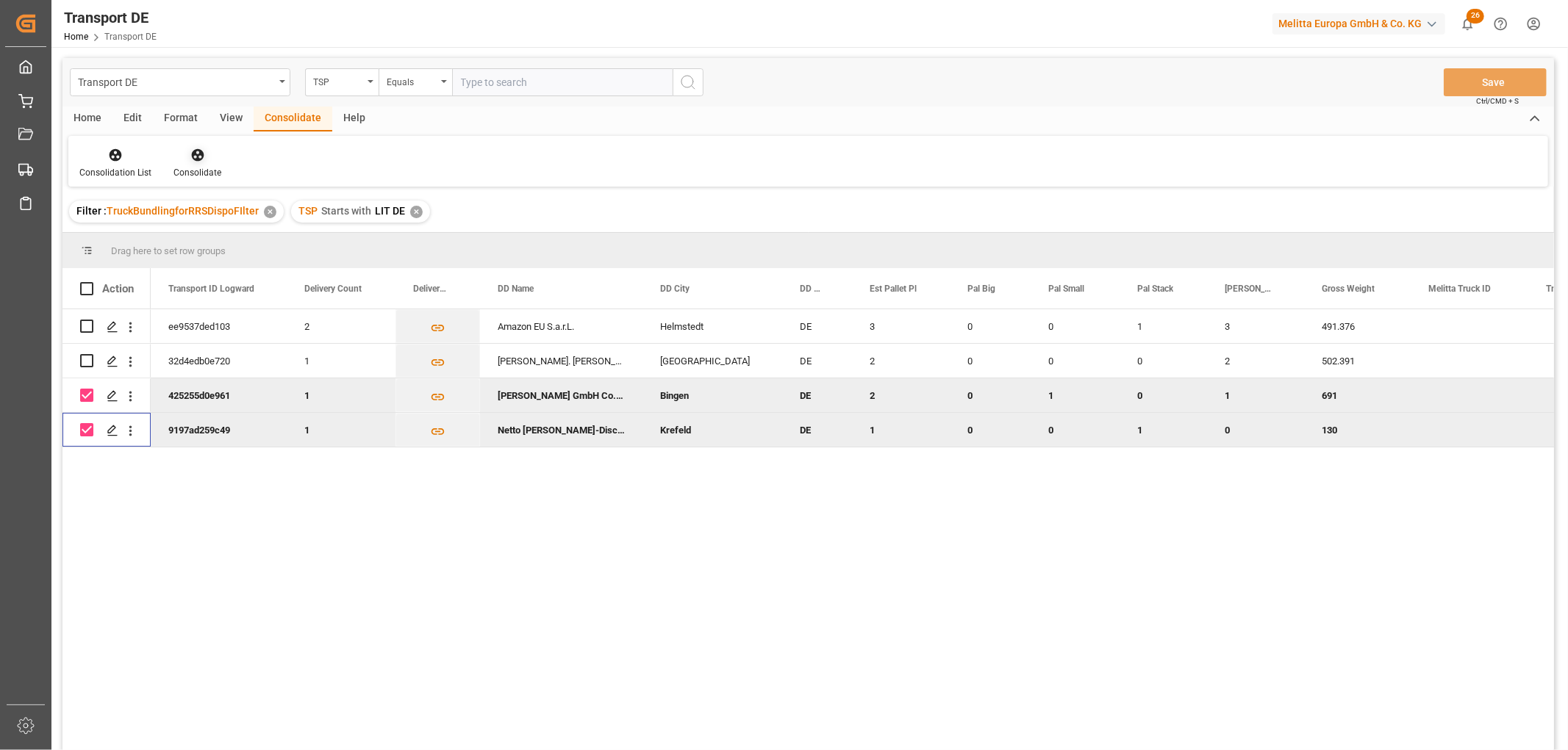
click at [193, 148] on icon at bounding box center [197, 155] width 15 height 15
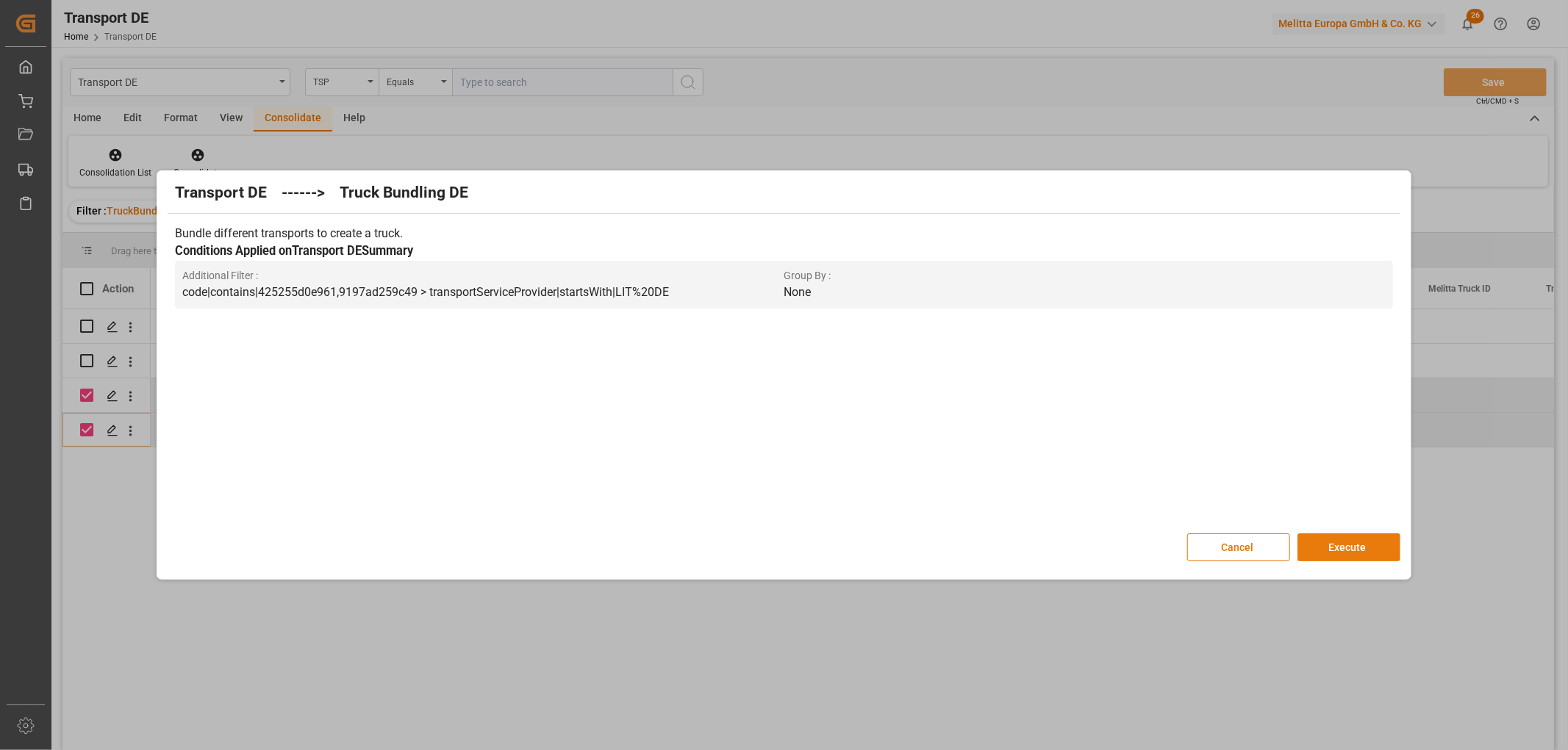
click at [1343, 547] on button "Execute" at bounding box center [1349, 547] width 103 height 28
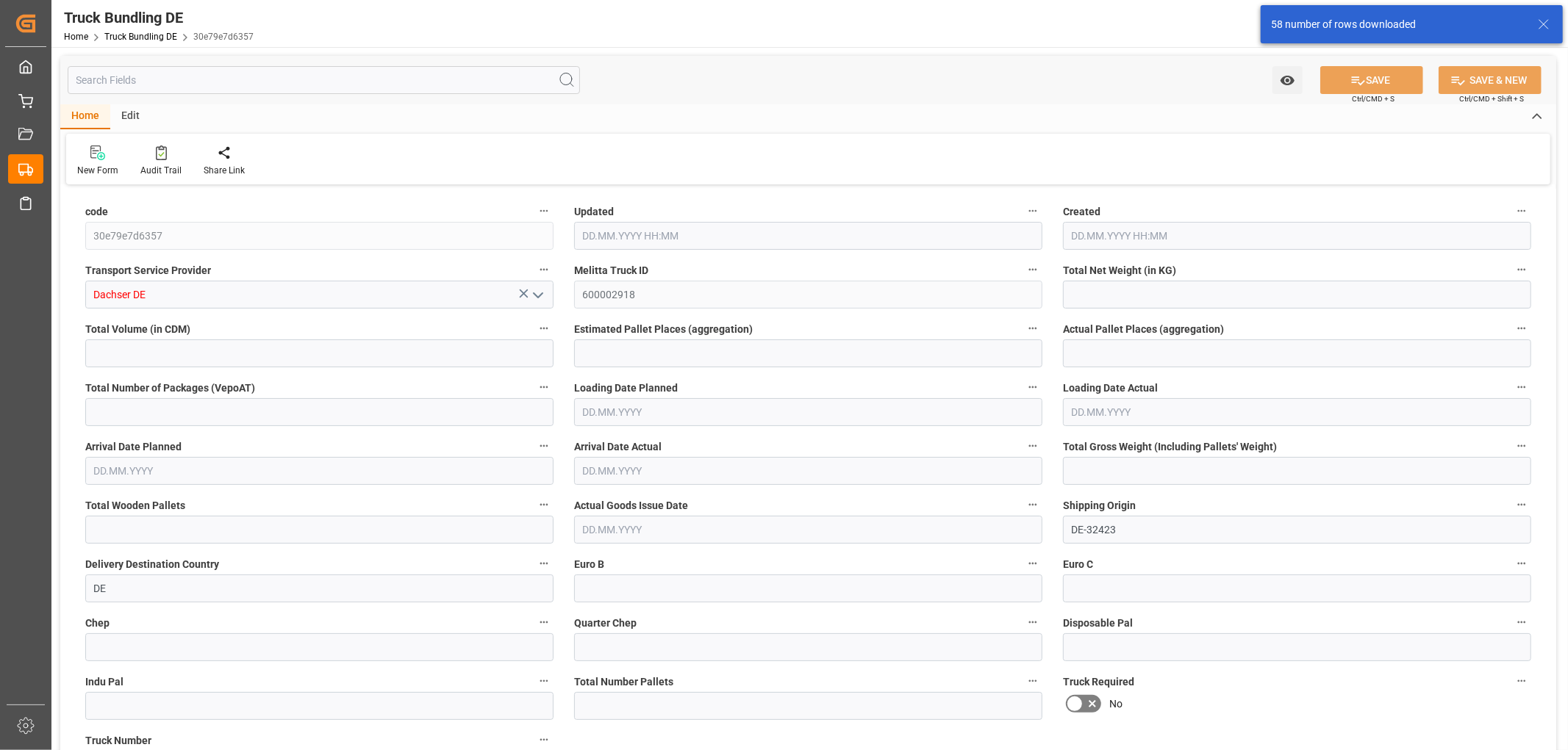
type input "245.376"
type input "973.44"
type input "1"
type input "0"
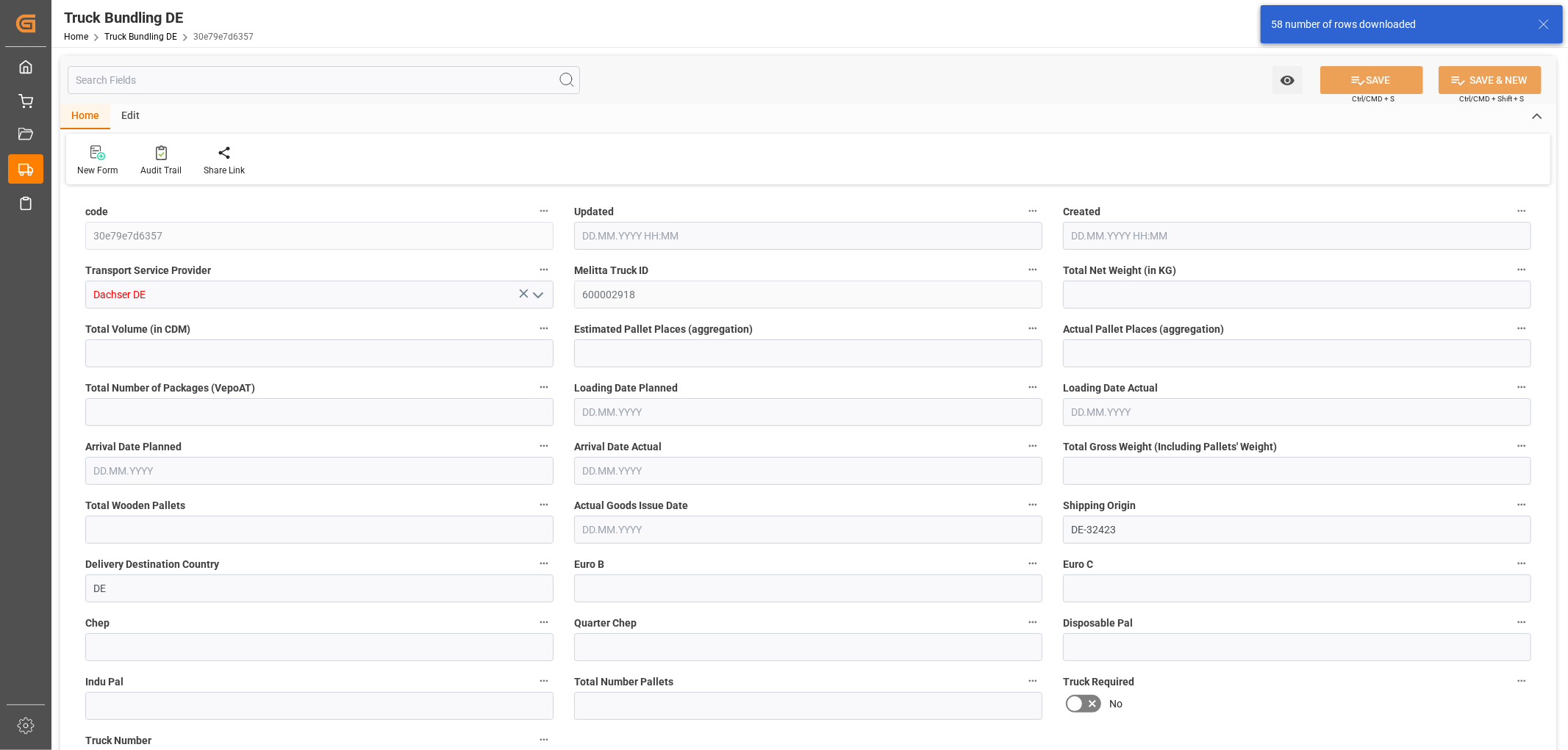
type input "299"
type input "1"
type input "0"
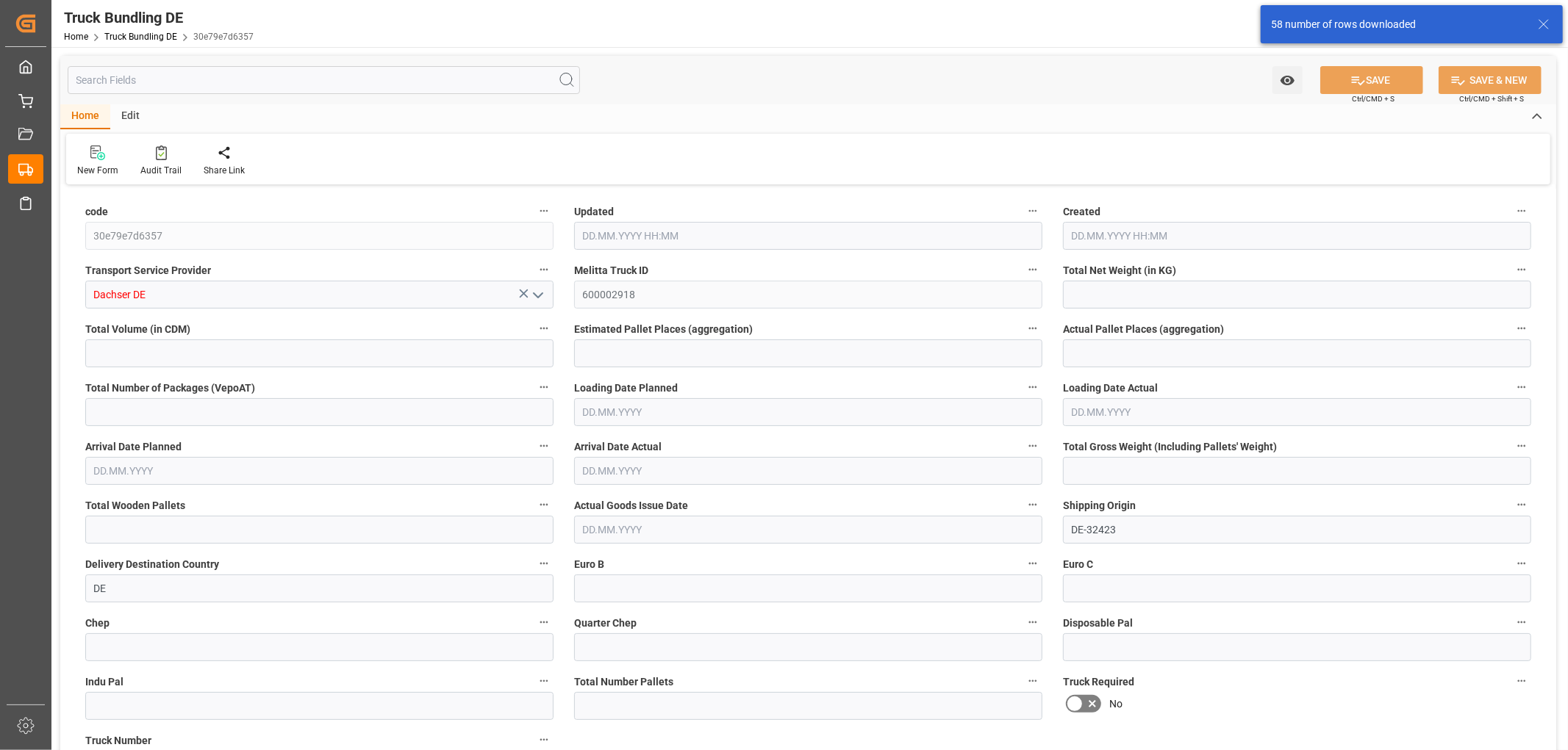
type input "0"
type input "24.09.2025 11:27"
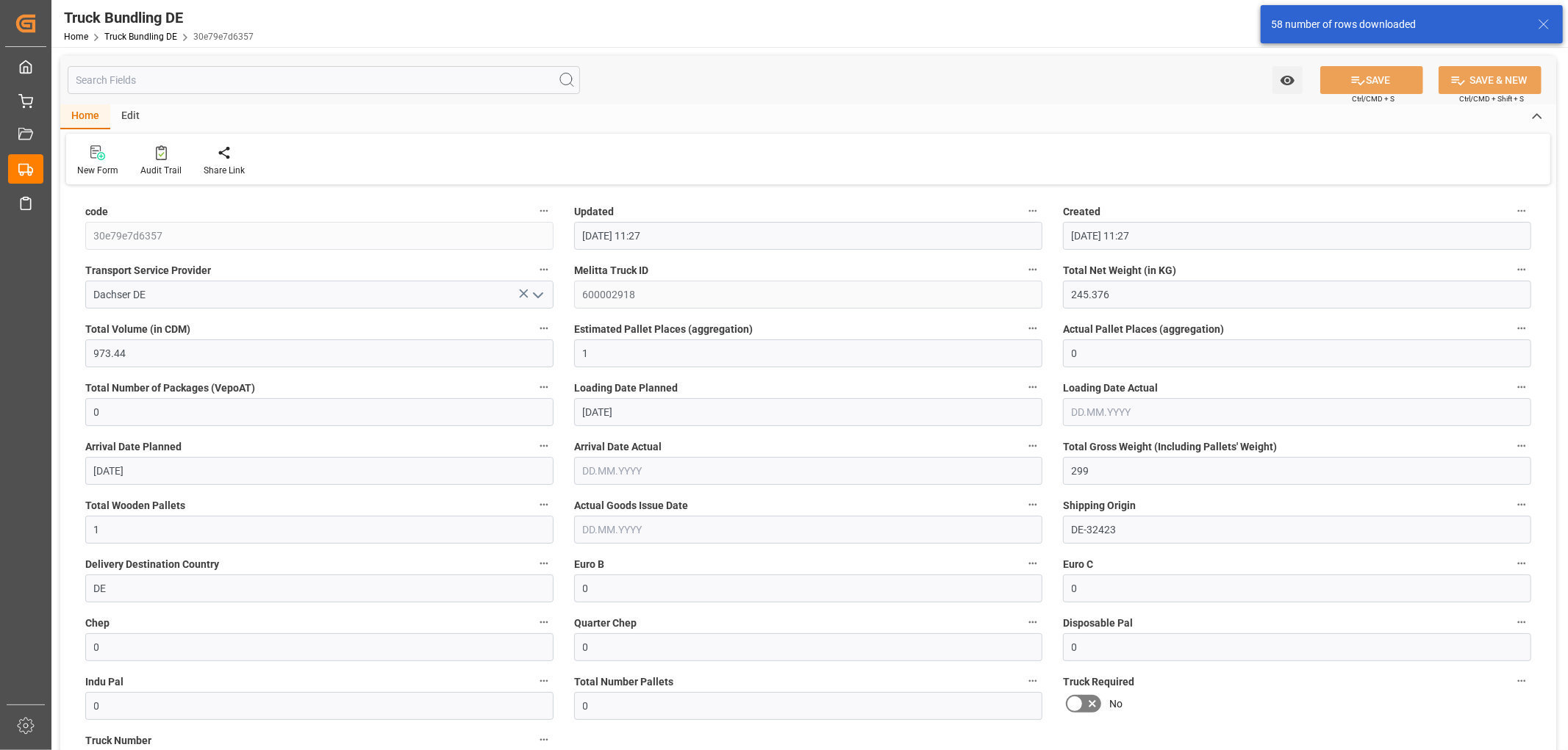
type input "24.09.2025 11:27"
type input "[DATE]"
type input "29.09.2025"
type input "[DATE]"
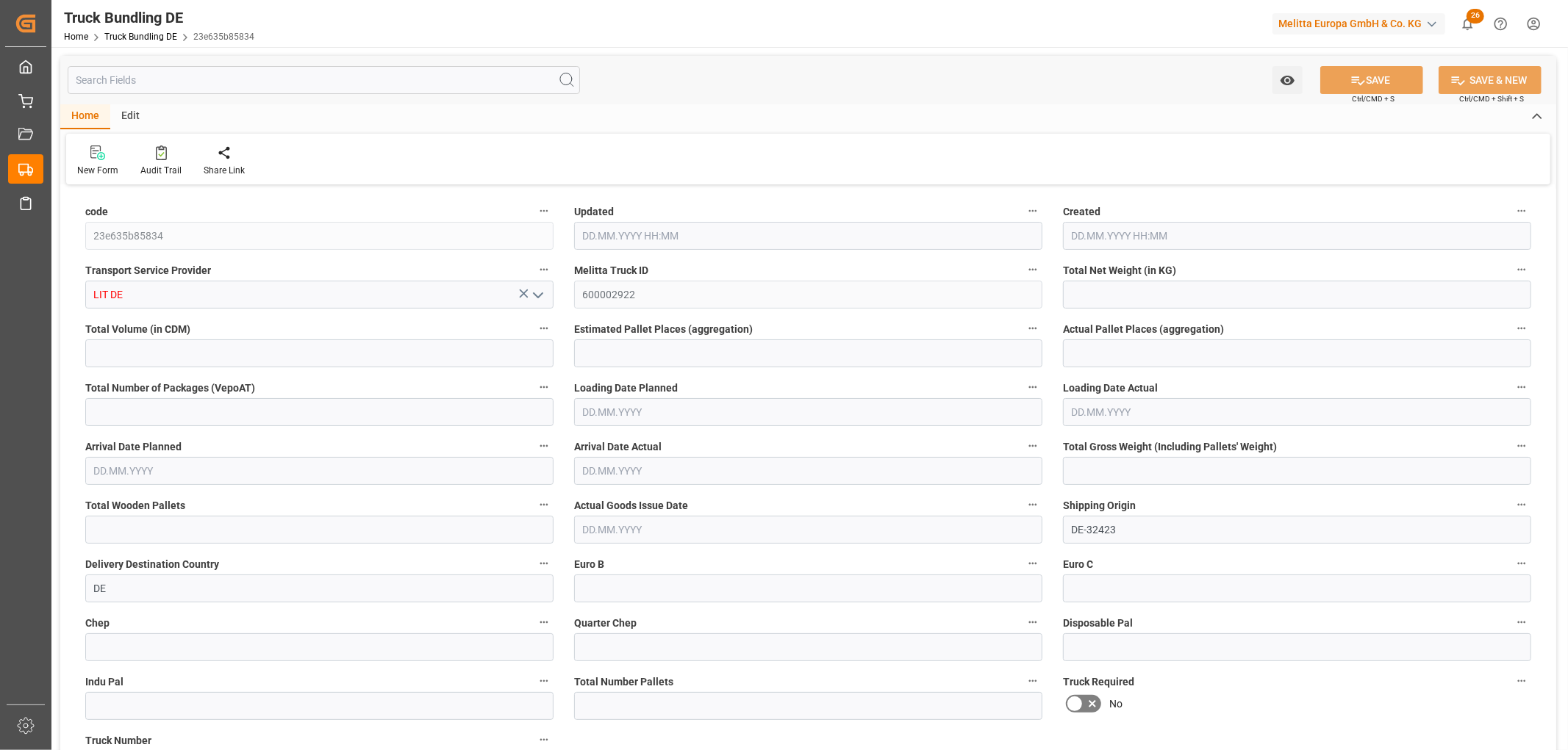
type input "662.066"
type input "2712.66"
type input "3"
type input "0"
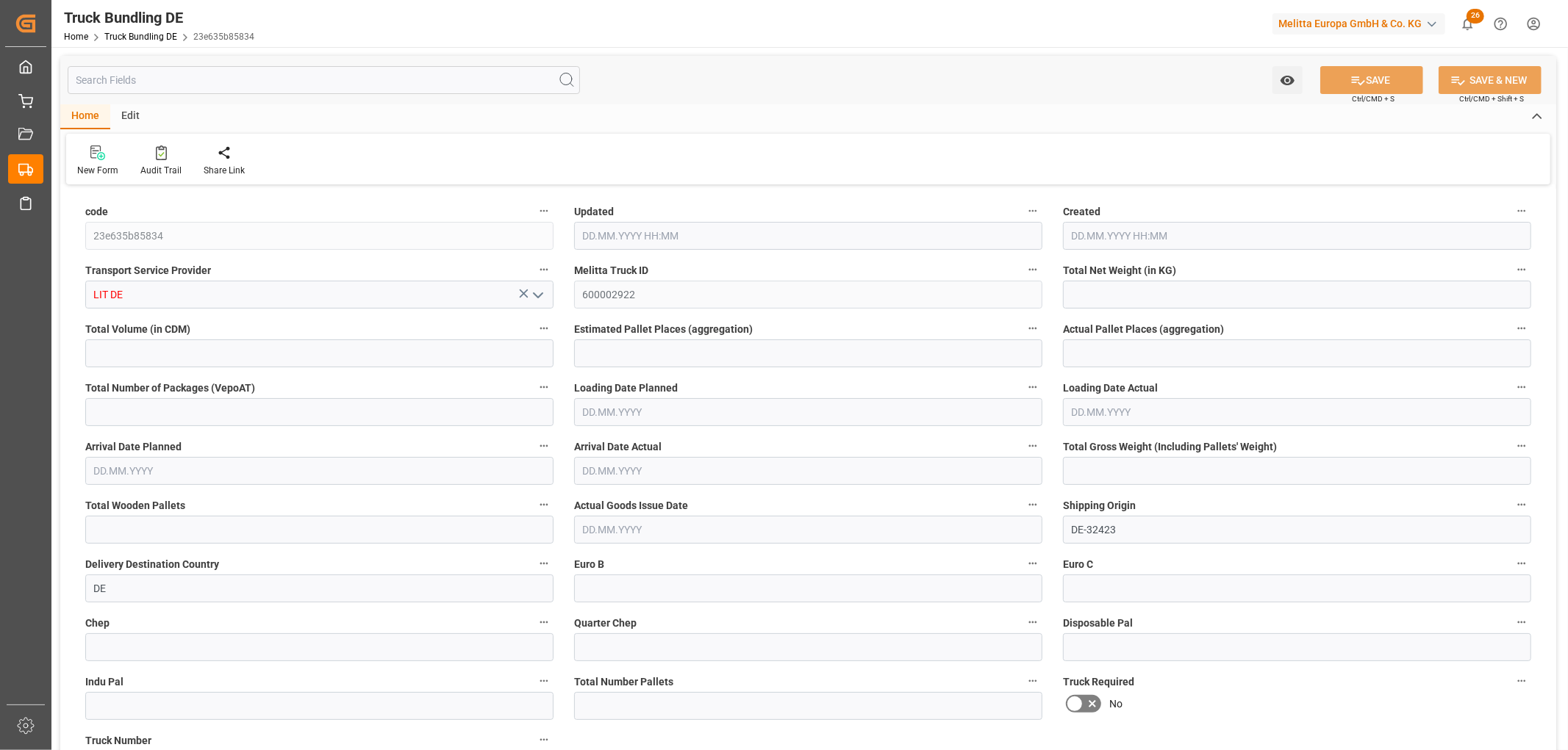
type input "821"
type input "3"
type input "0"
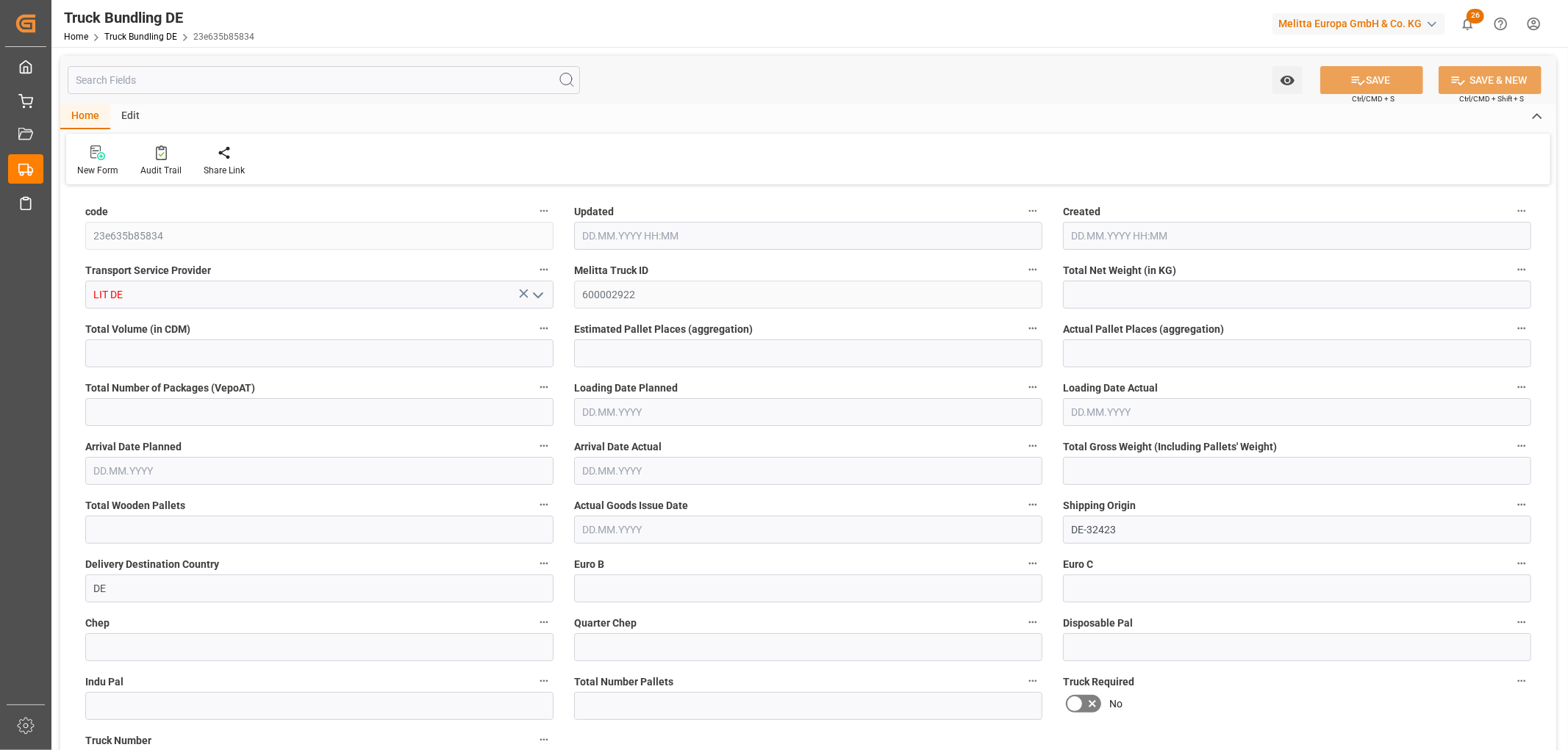
type input "0"
type input "24.09.2025 11:56"
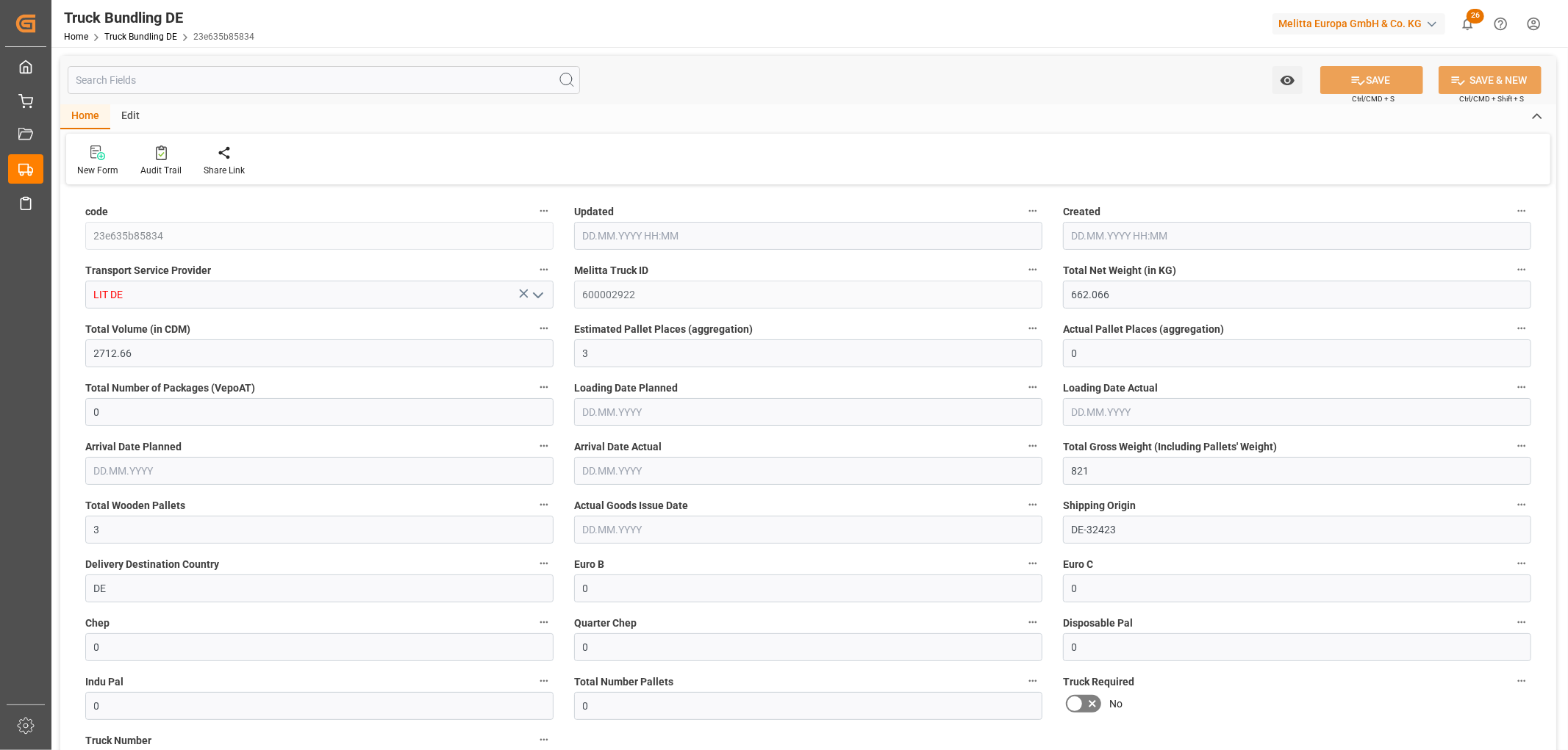
type input "24.09.2025 11:56"
type input "[DATE]"
type input "24.09.2025"
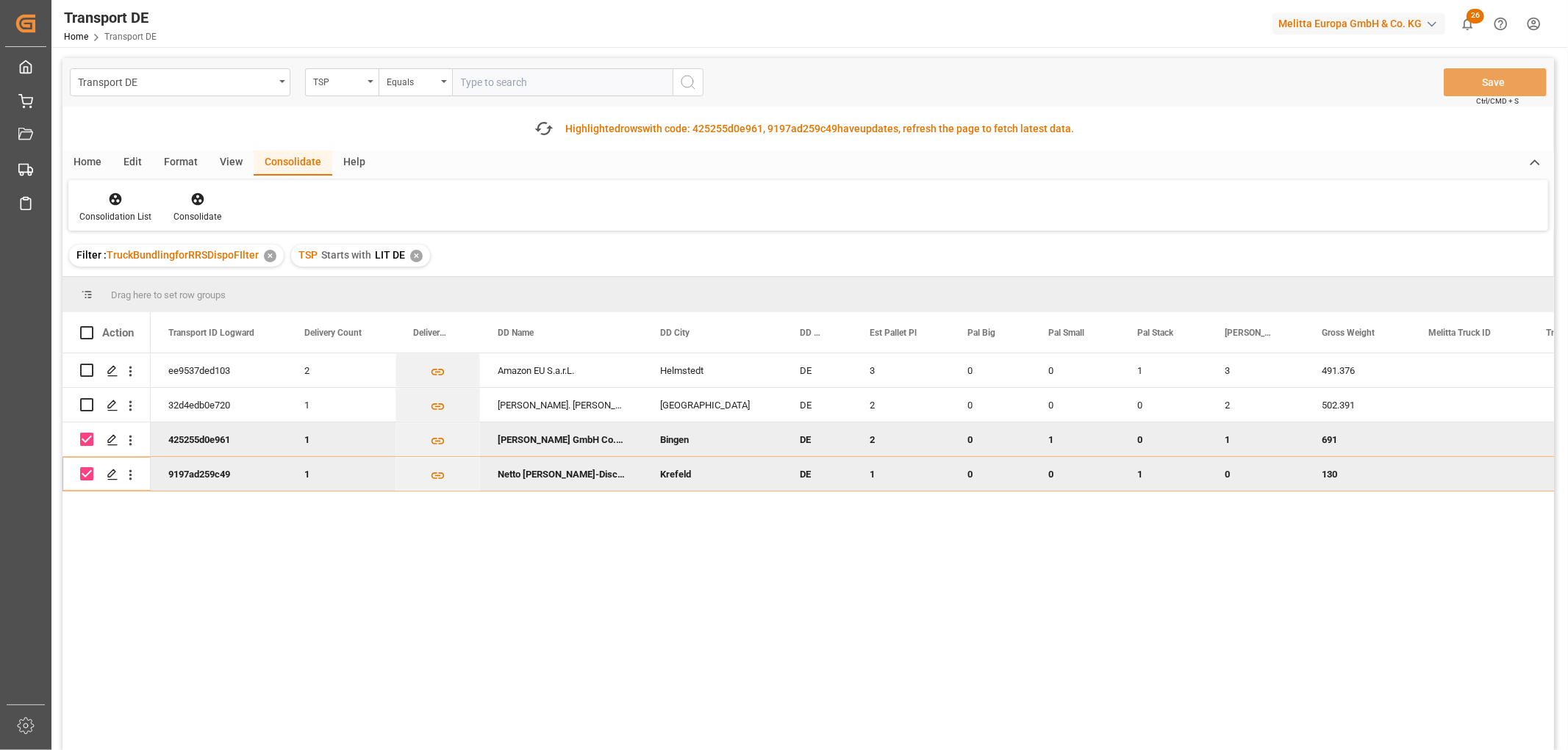
click at [84, 434] on input "Press Space to toggle row selection (checked)" at bounding box center [87, 439] width 13 height 13
checkbox input "false"
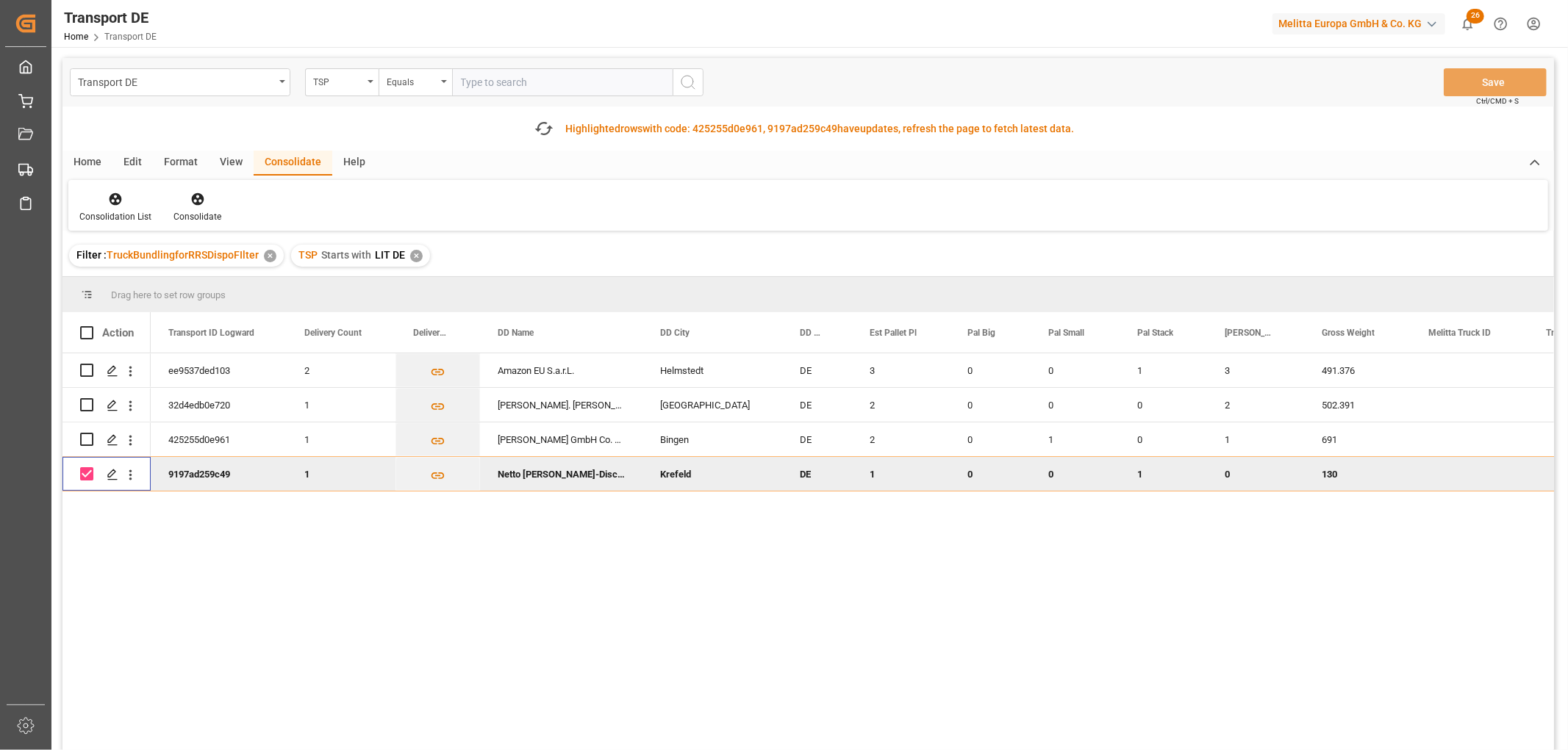
click at [87, 468] on input "Press Space to toggle row selection (checked)" at bounding box center [87, 473] width 13 height 13
checkbox input "false"
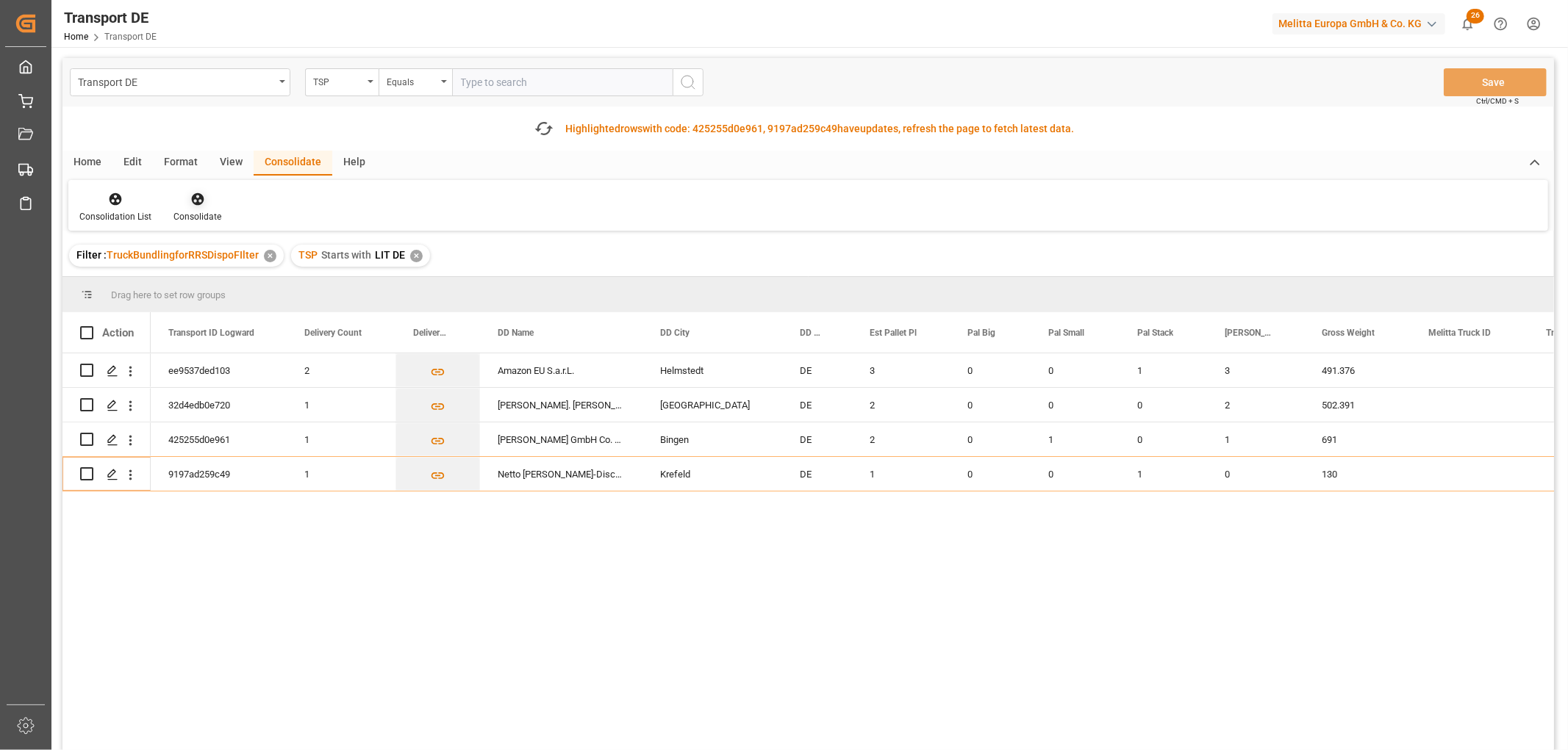
click at [197, 196] on icon at bounding box center [197, 200] width 13 height 13
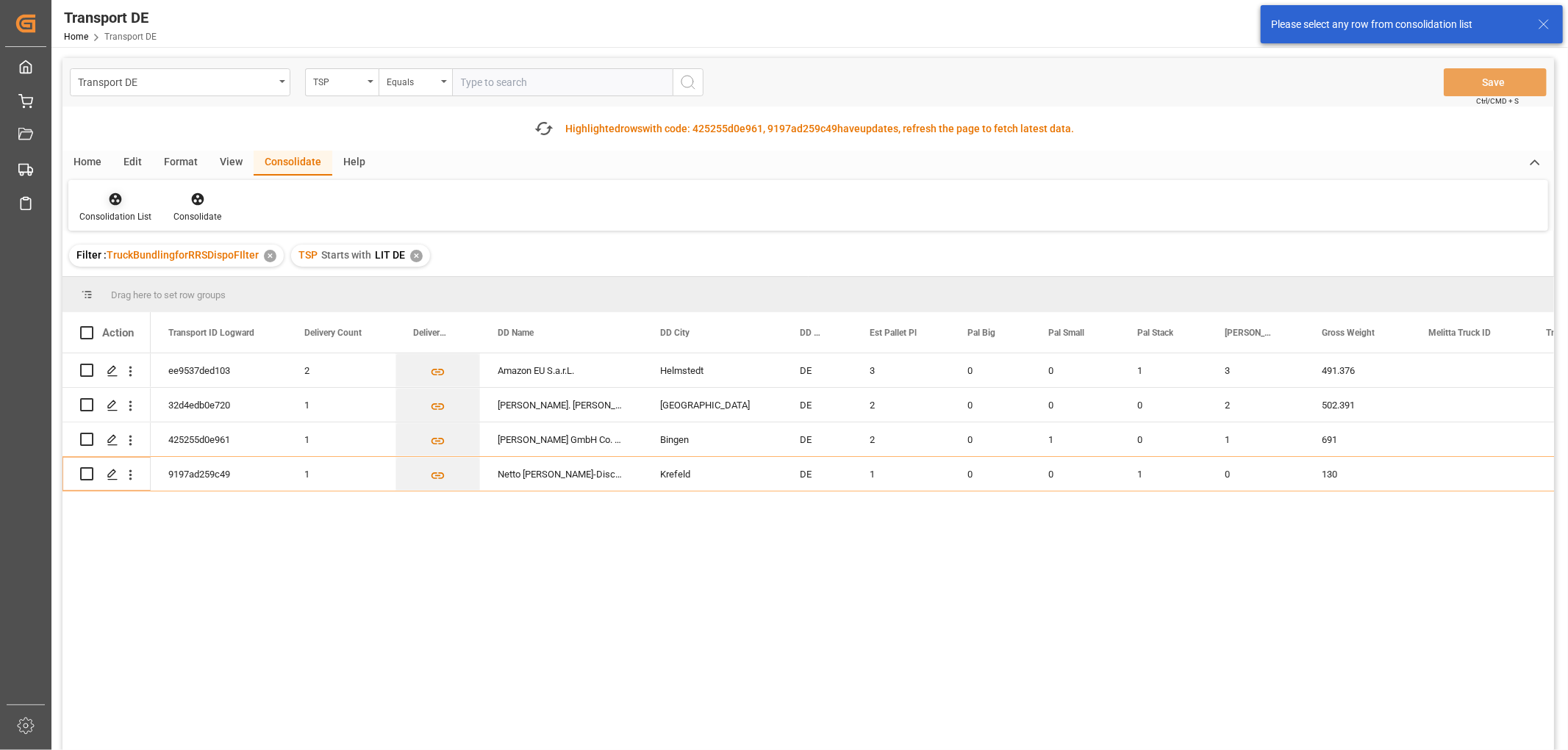
click at [120, 196] on icon at bounding box center [116, 200] width 13 height 13
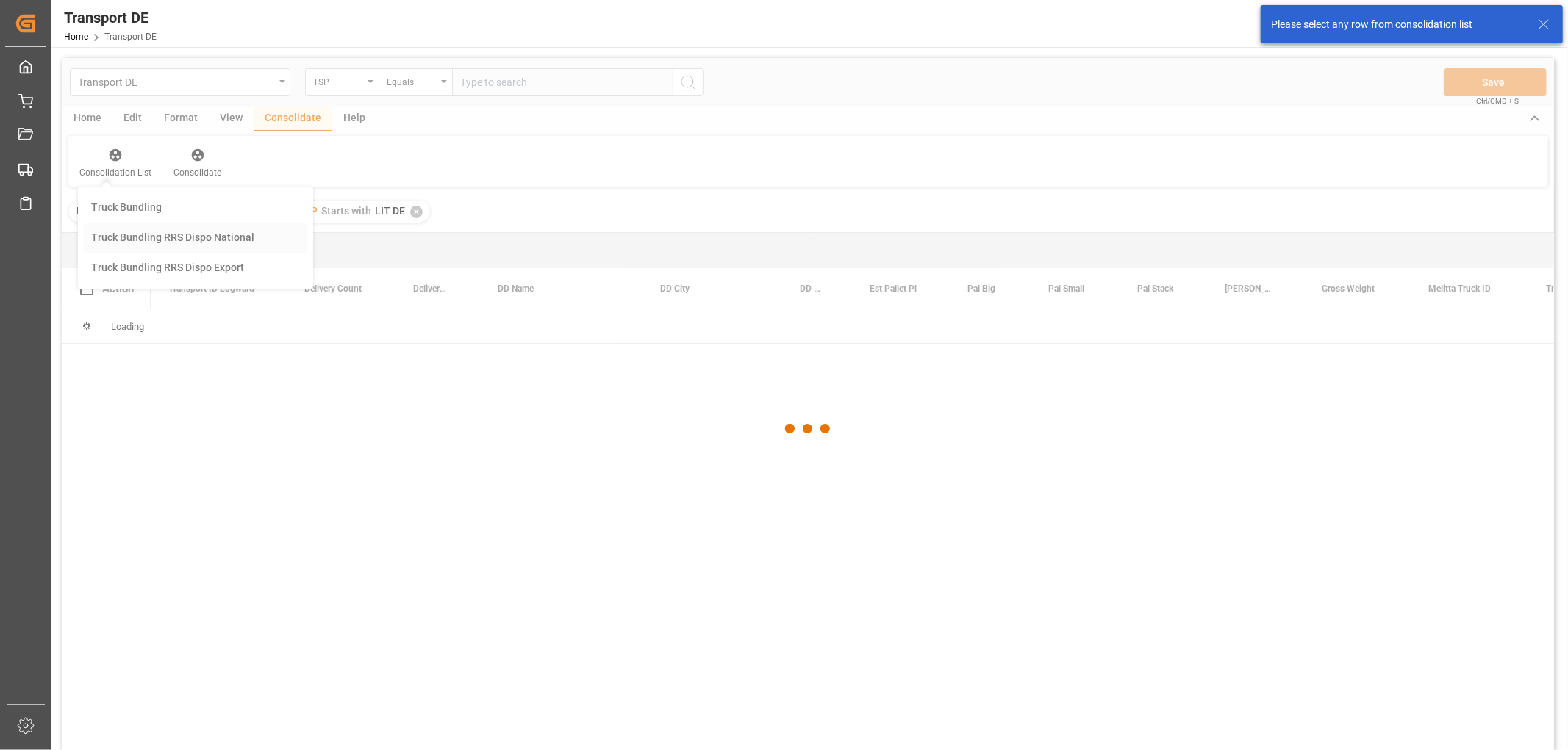
click at [169, 283] on div "Transport DE TSP Equals Save Ctrl/CMD + S Home Edit Format View Consolidate Hel…" at bounding box center [808, 424] width 1491 height 731
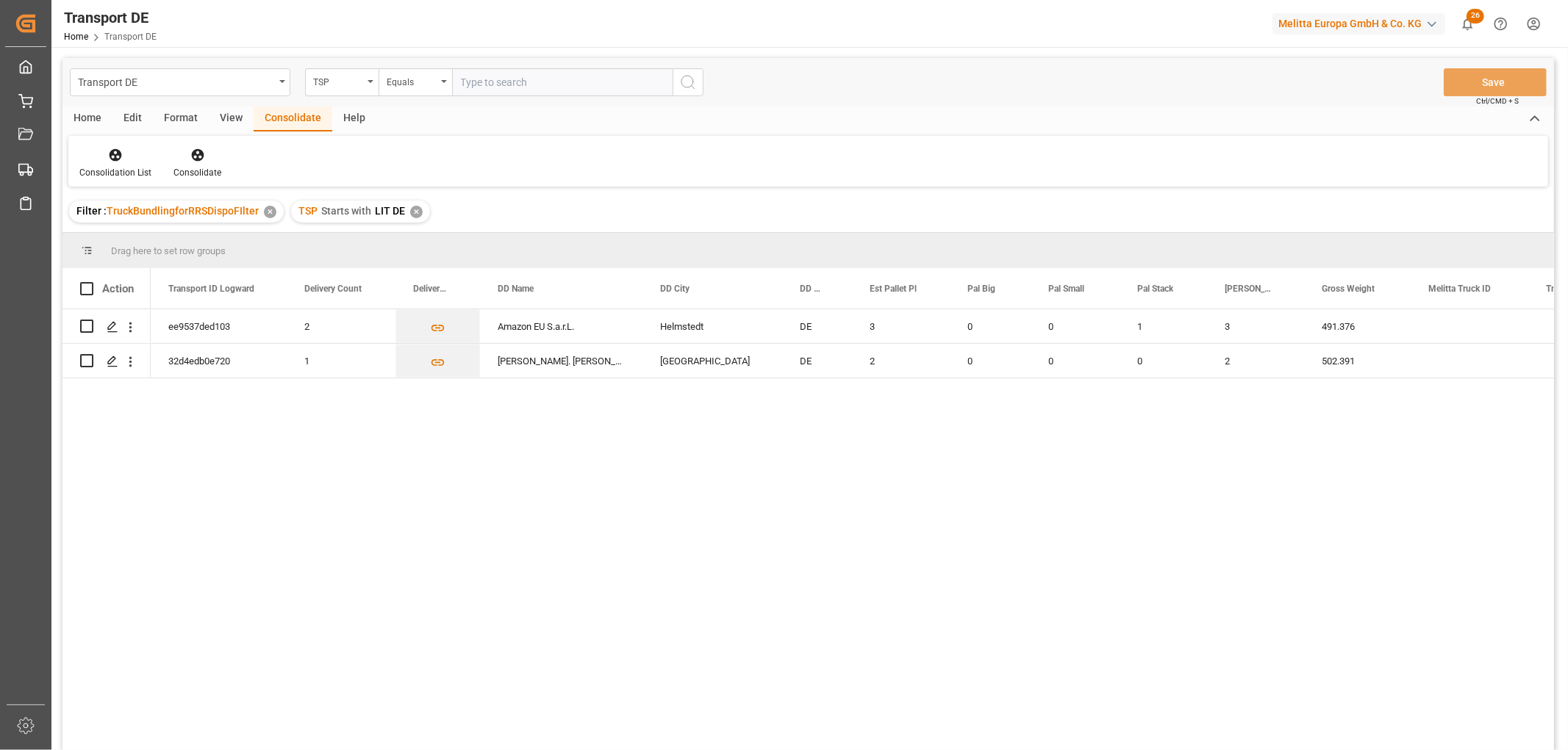
click at [410, 209] on div "✕" at bounding box center [417, 212] width 13 height 13
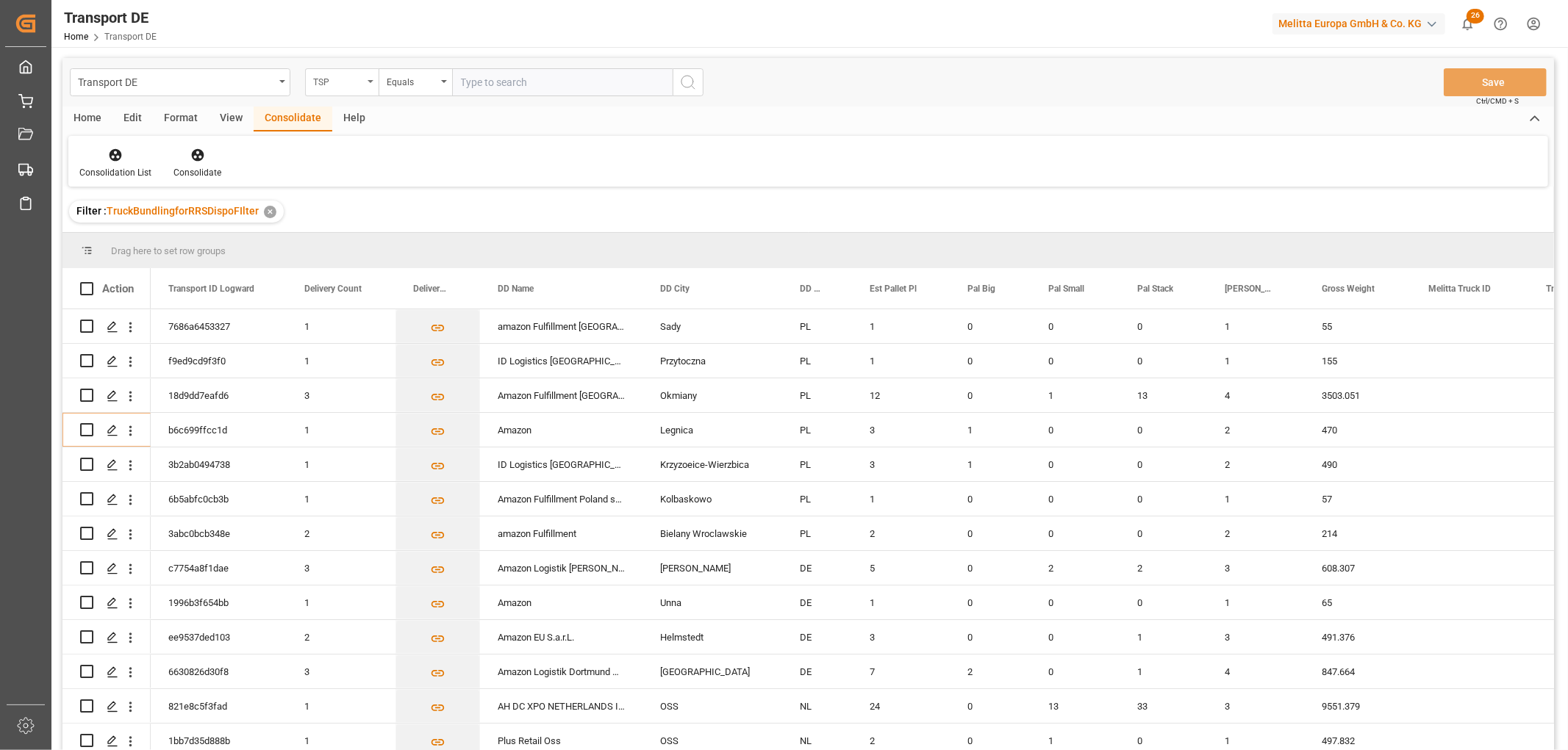
click at [327, 81] on div "TSP" at bounding box center [338, 80] width 50 height 17
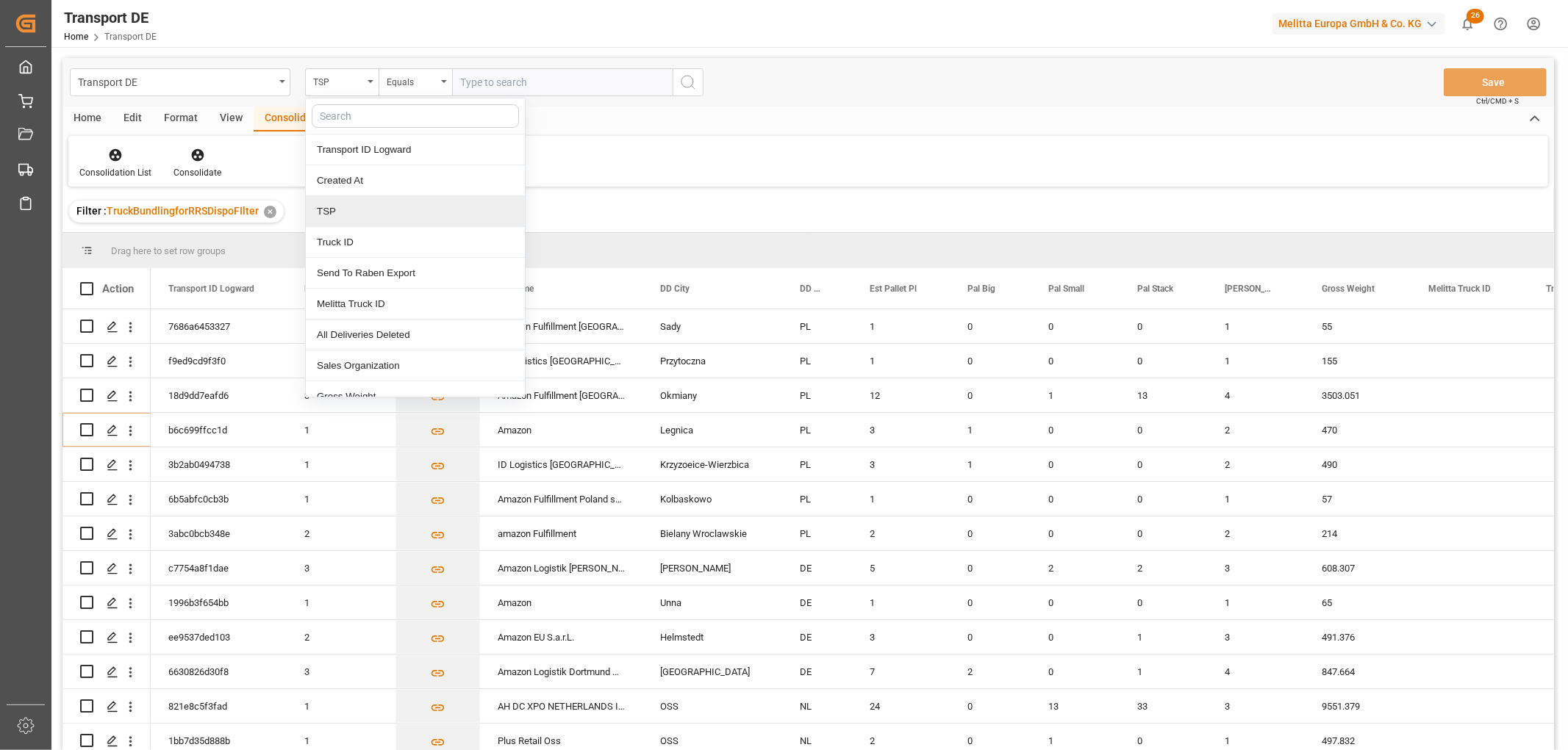
click at [339, 215] on div "TSP" at bounding box center [415, 211] width 219 height 31
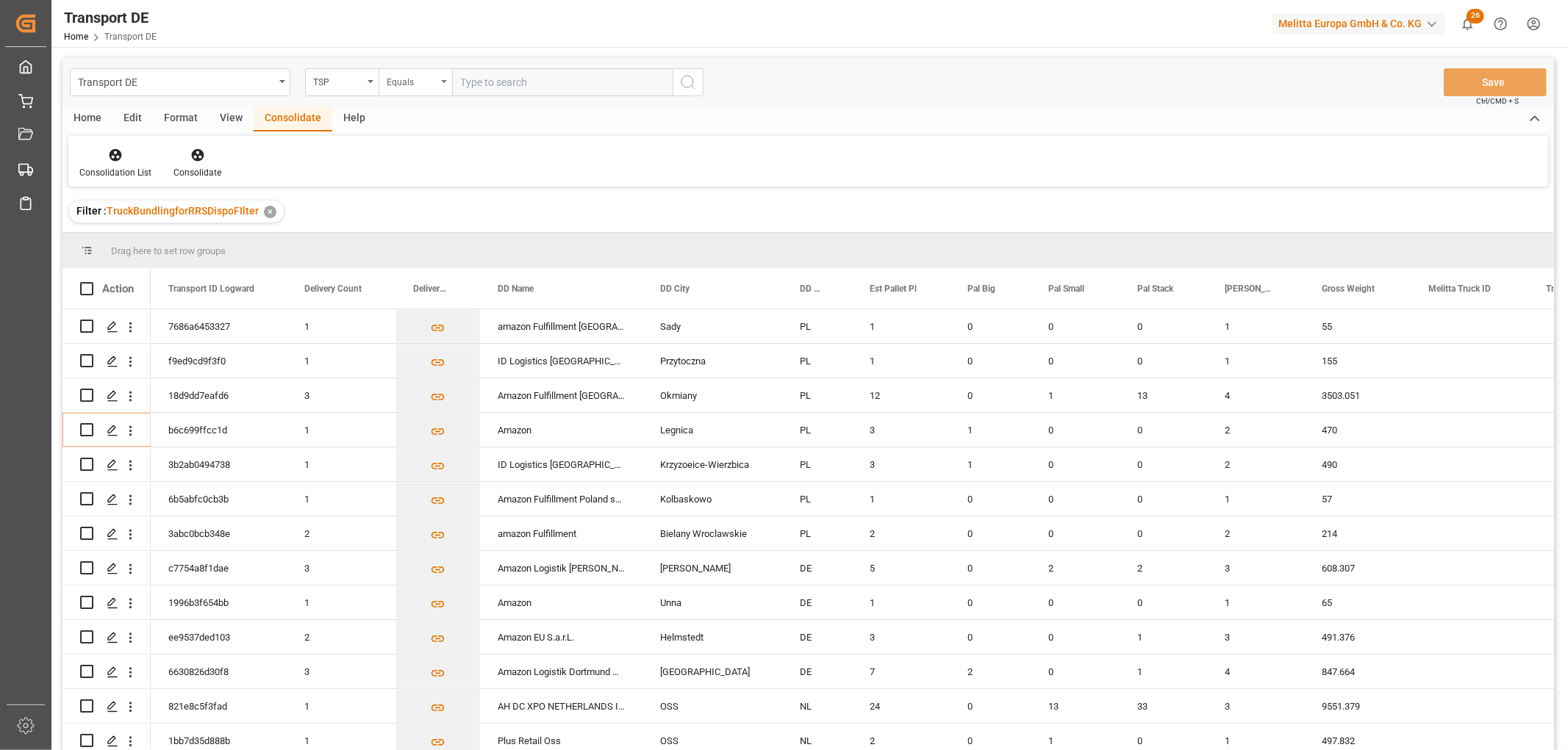
click at [409, 82] on div "Equals" at bounding box center [411, 80] width 50 height 17
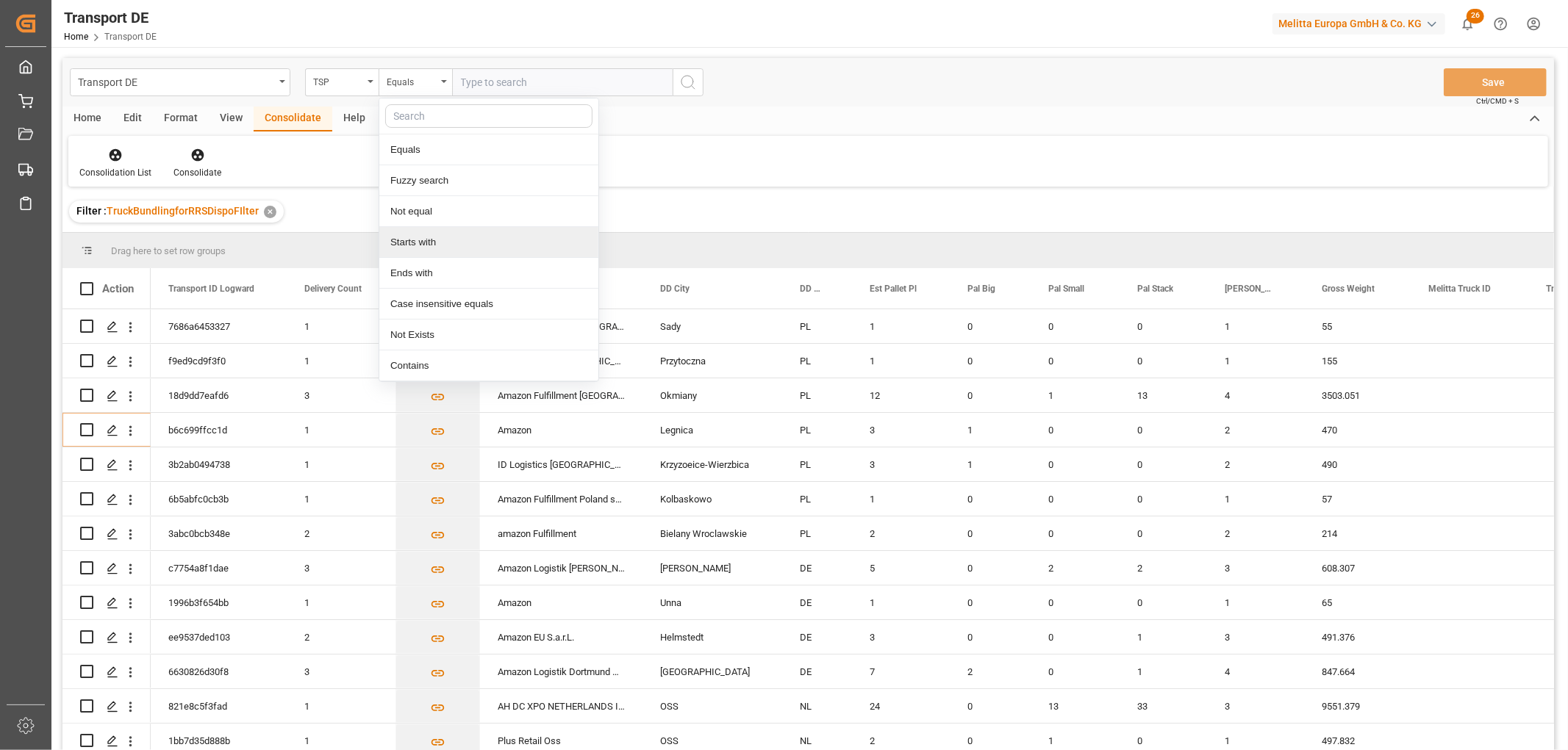
click at [416, 252] on div "Starts with" at bounding box center [489, 242] width 219 height 31
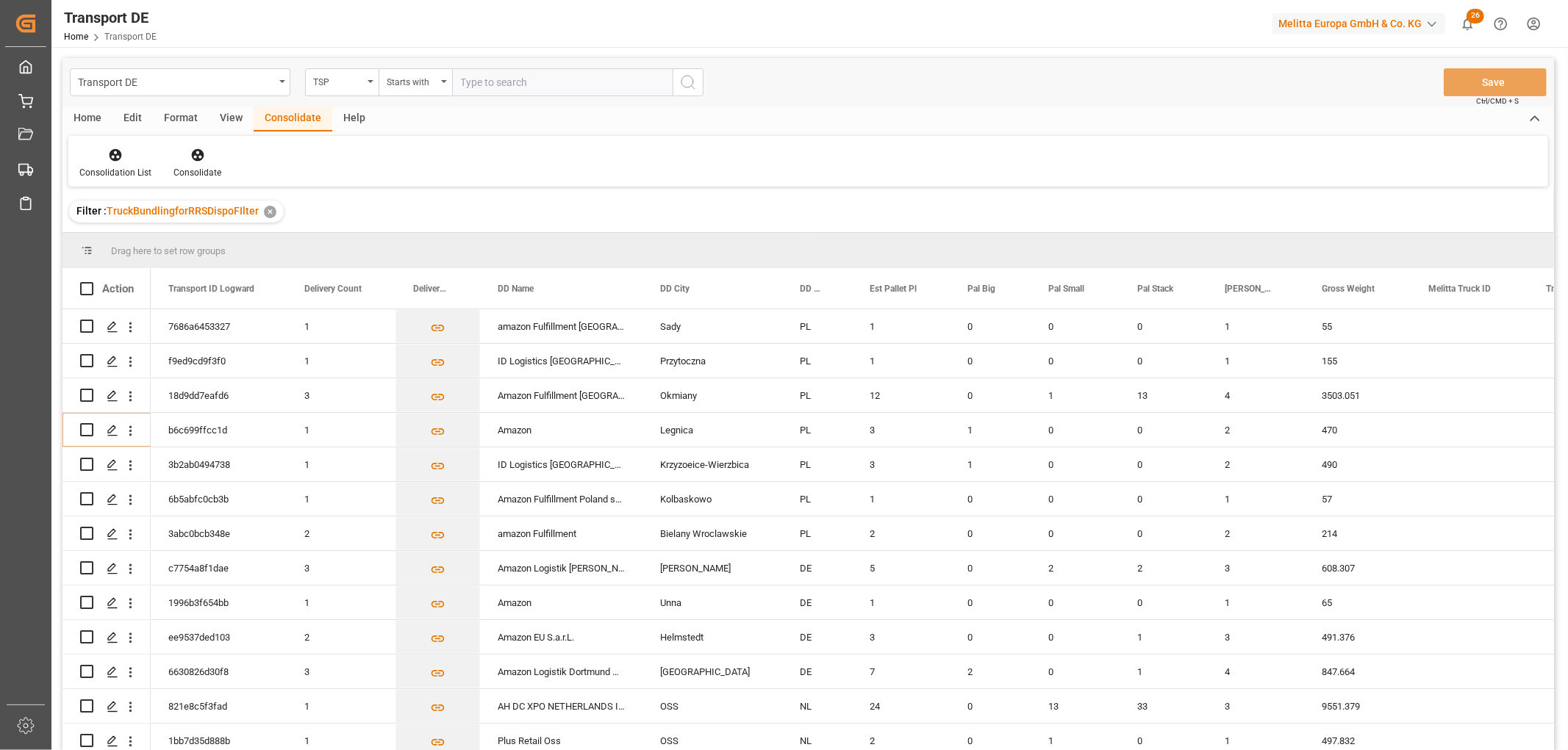
click at [489, 87] on input "text" at bounding box center [562, 82] width 220 height 28
type input "Hartmann"
click at [686, 87] on circle "search button" at bounding box center [687, 81] width 12 height 12
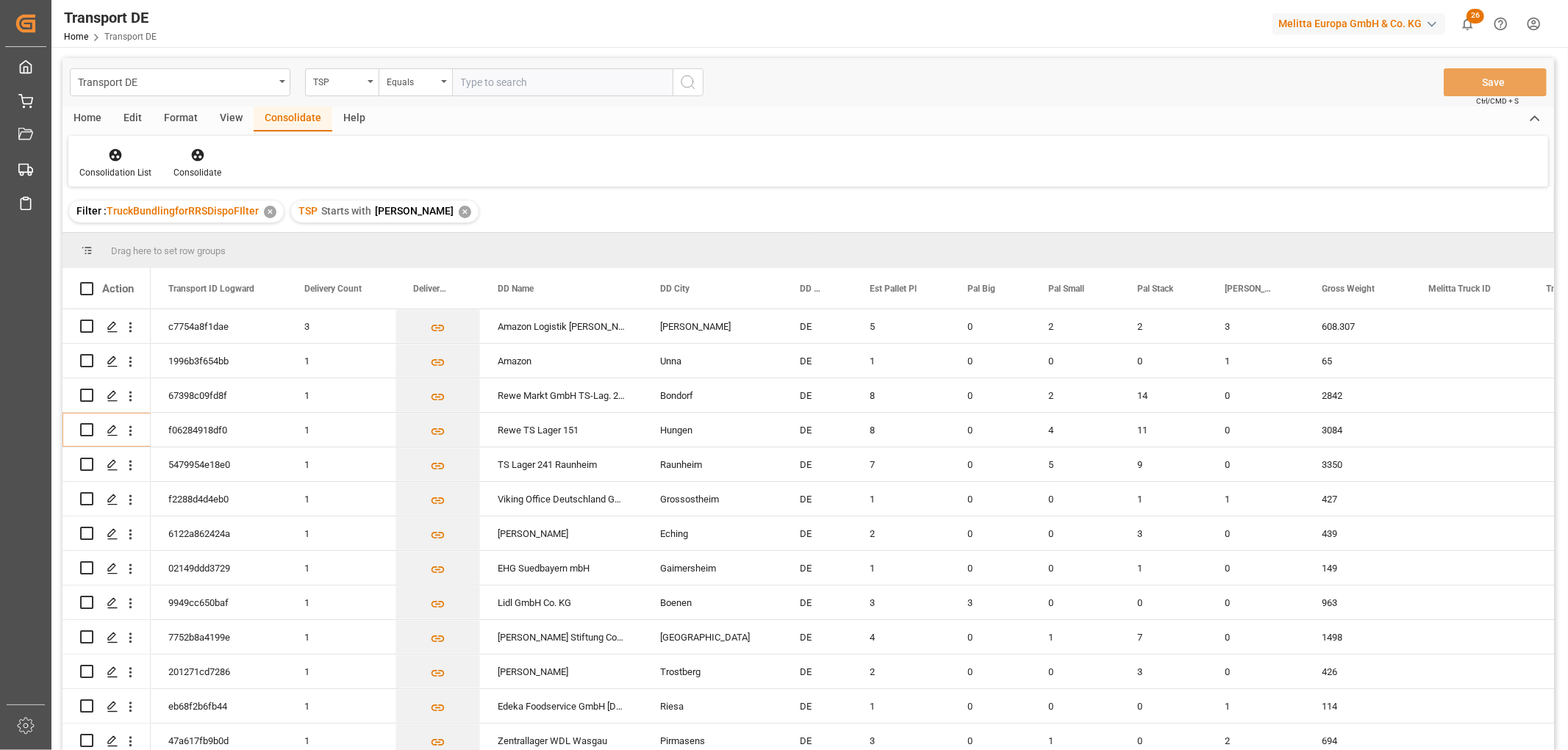
click at [458, 210] on div "✕" at bounding box center [465, 212] width 13 height 13
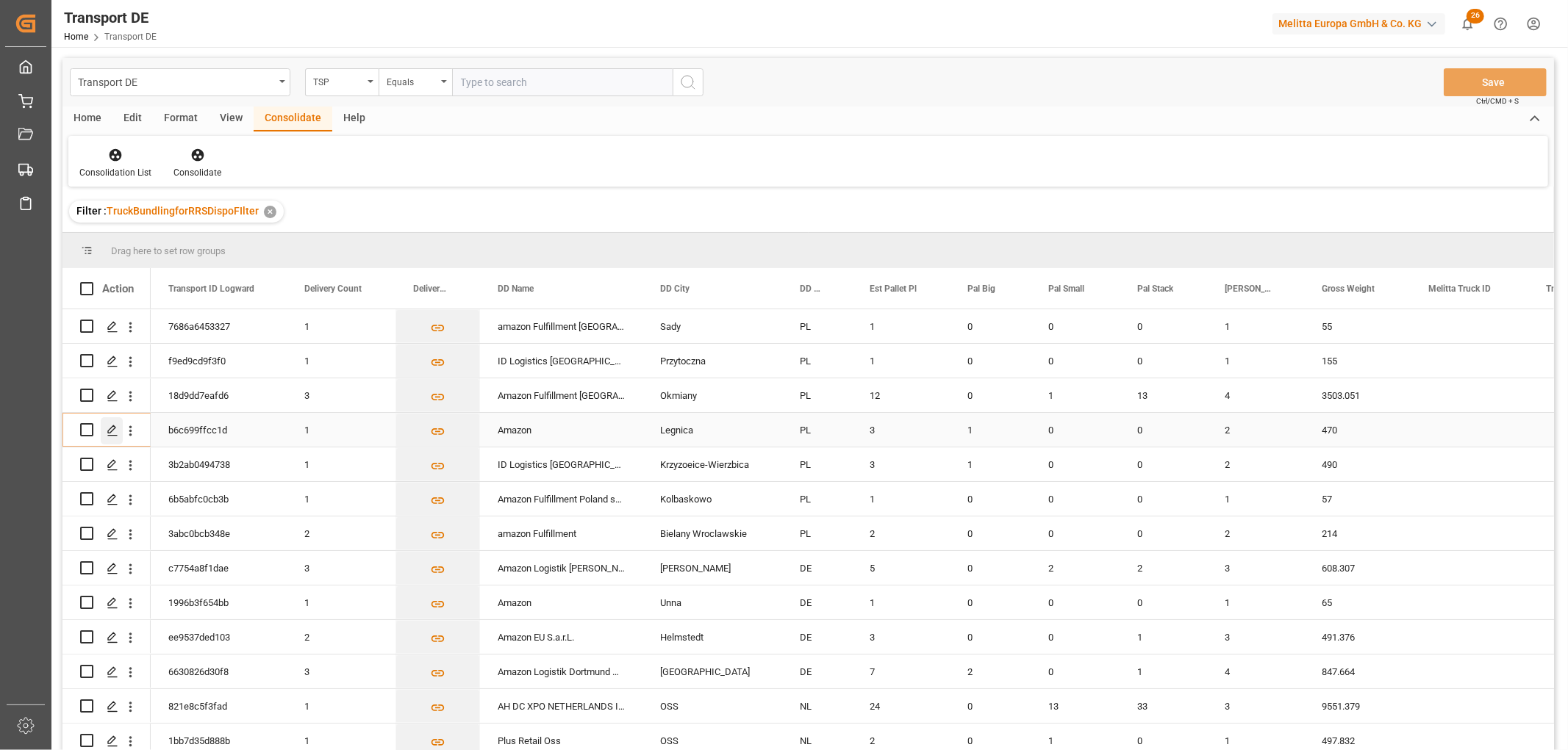
click at [112, 429] on polygon "Press SPACE to select this row." at bounding box center [111, 428] width 7 height 7
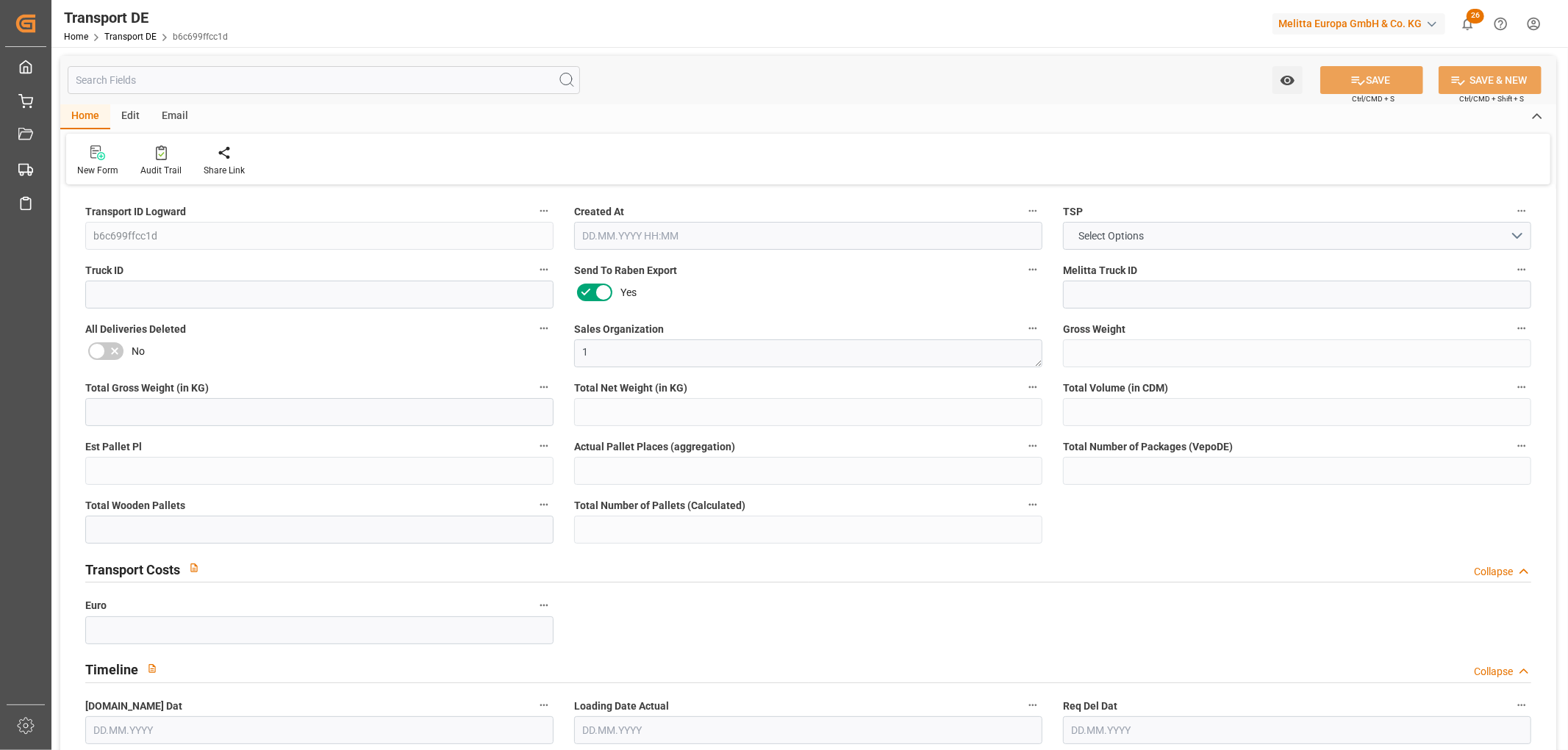
type input "470"
type input "378.461"
type input "311.593"
type input "3570.645"
type input "3"
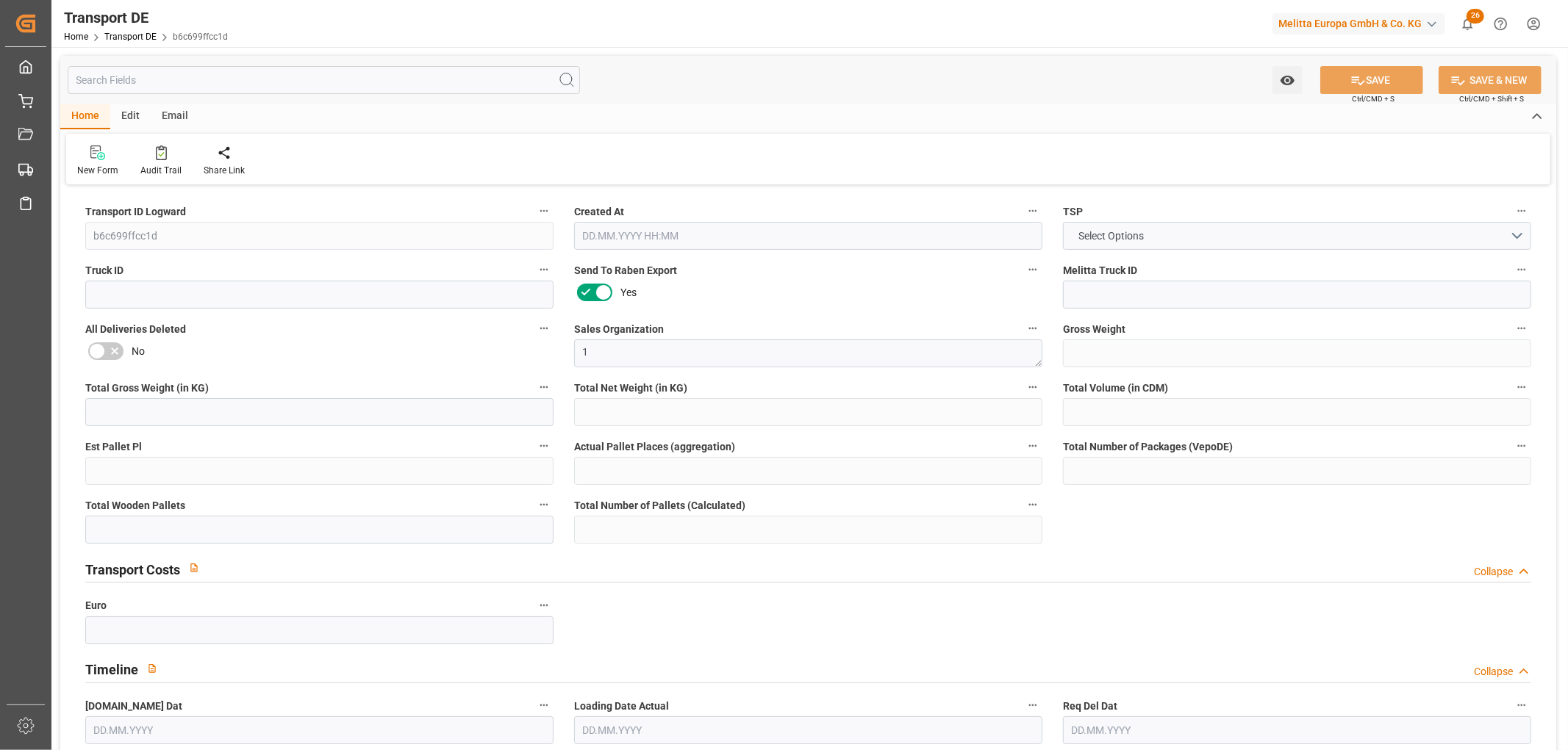
type input "0"
type input "3"
type input "1"
type input "0"
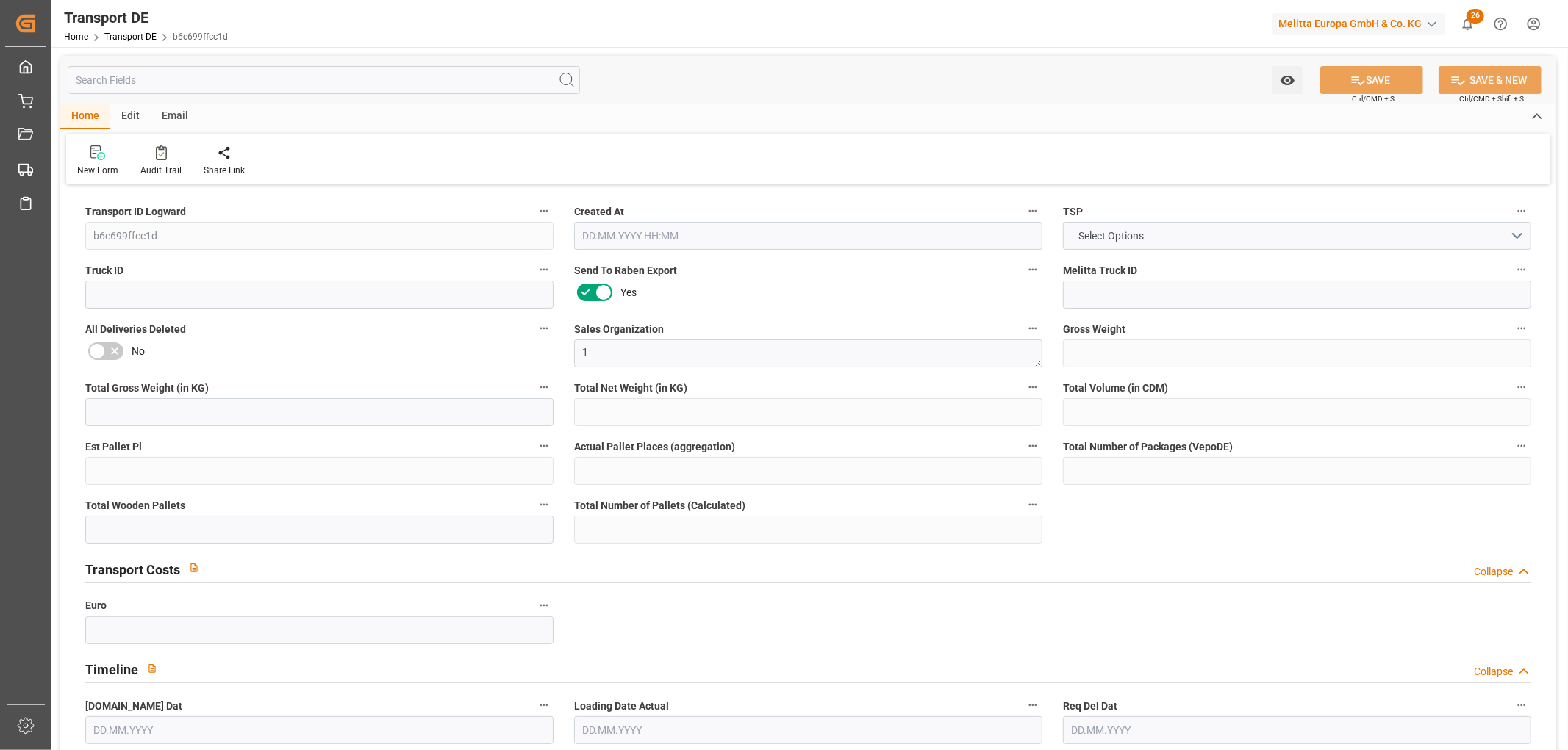
type input "59"
type input "0"
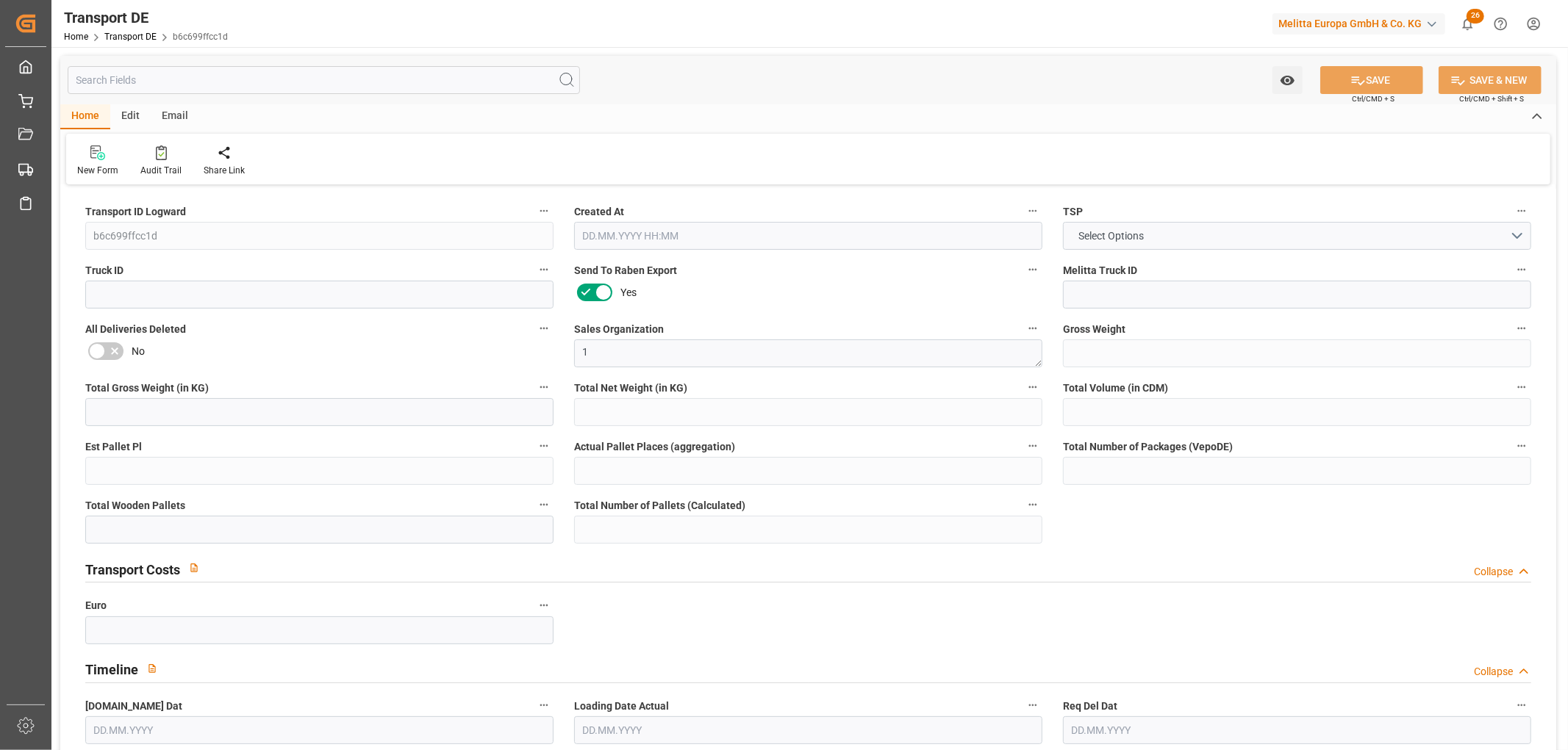
type input "0"
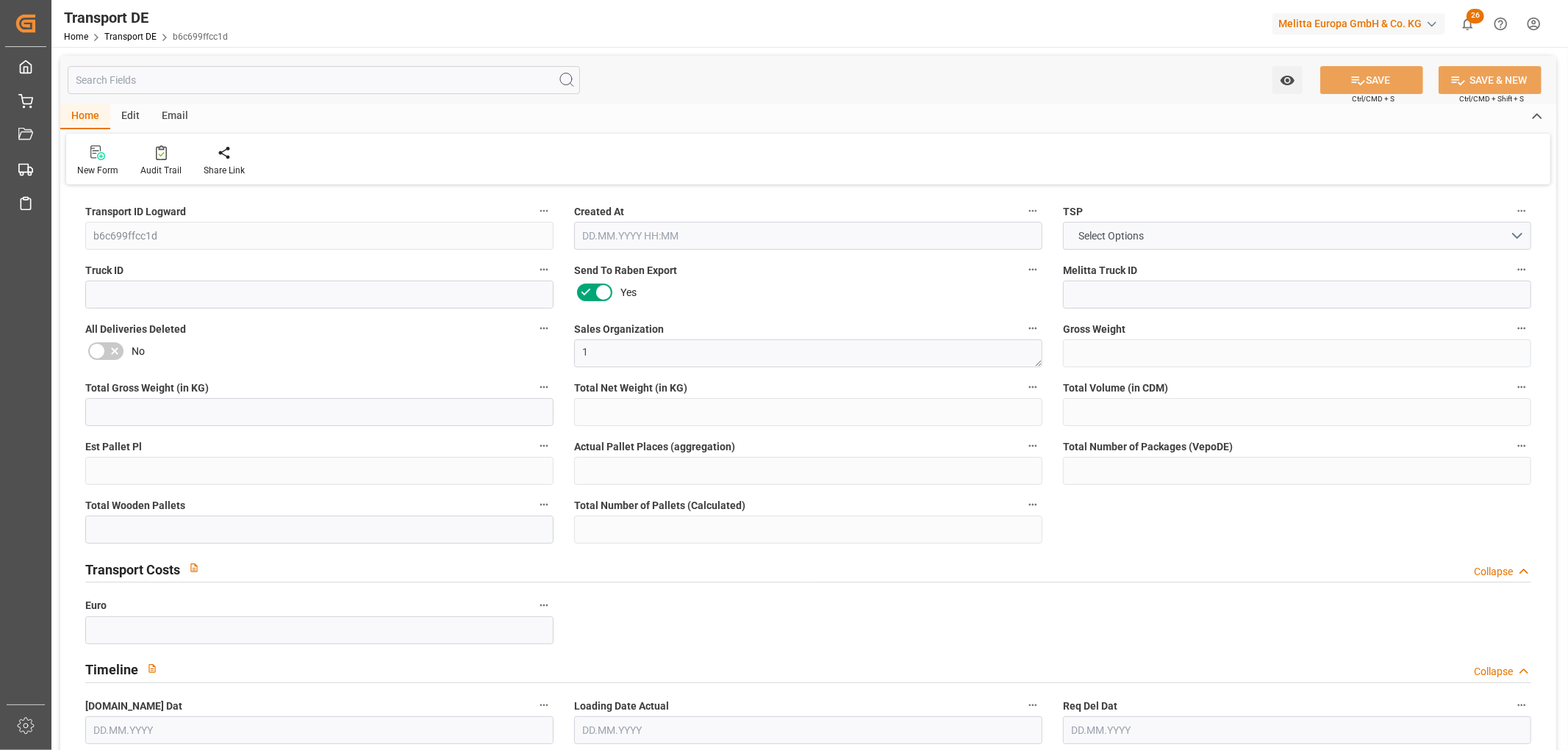
type input "0"
type input "1"
type input "0"
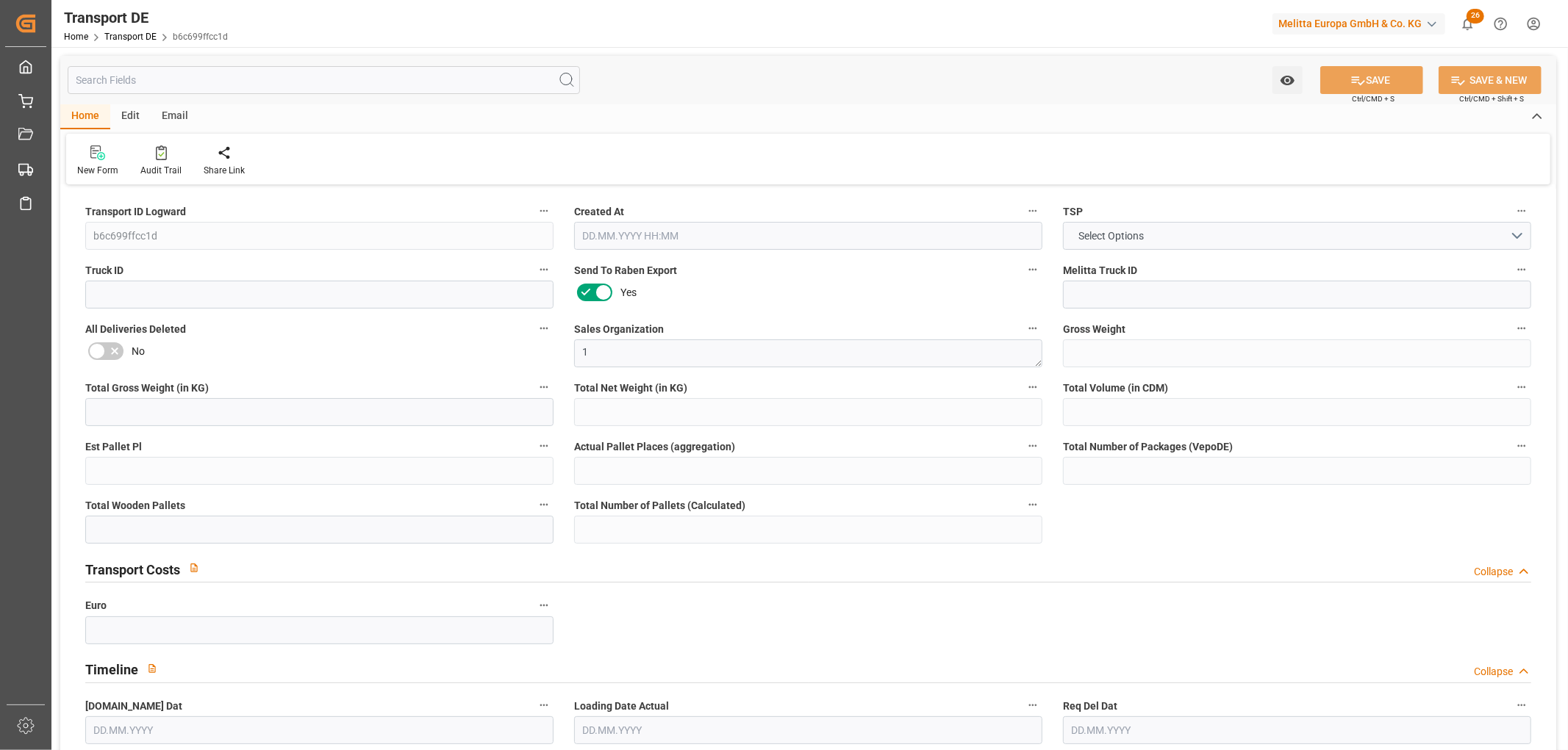
type input "0"
type input "1"
type input "2"
type input "0"
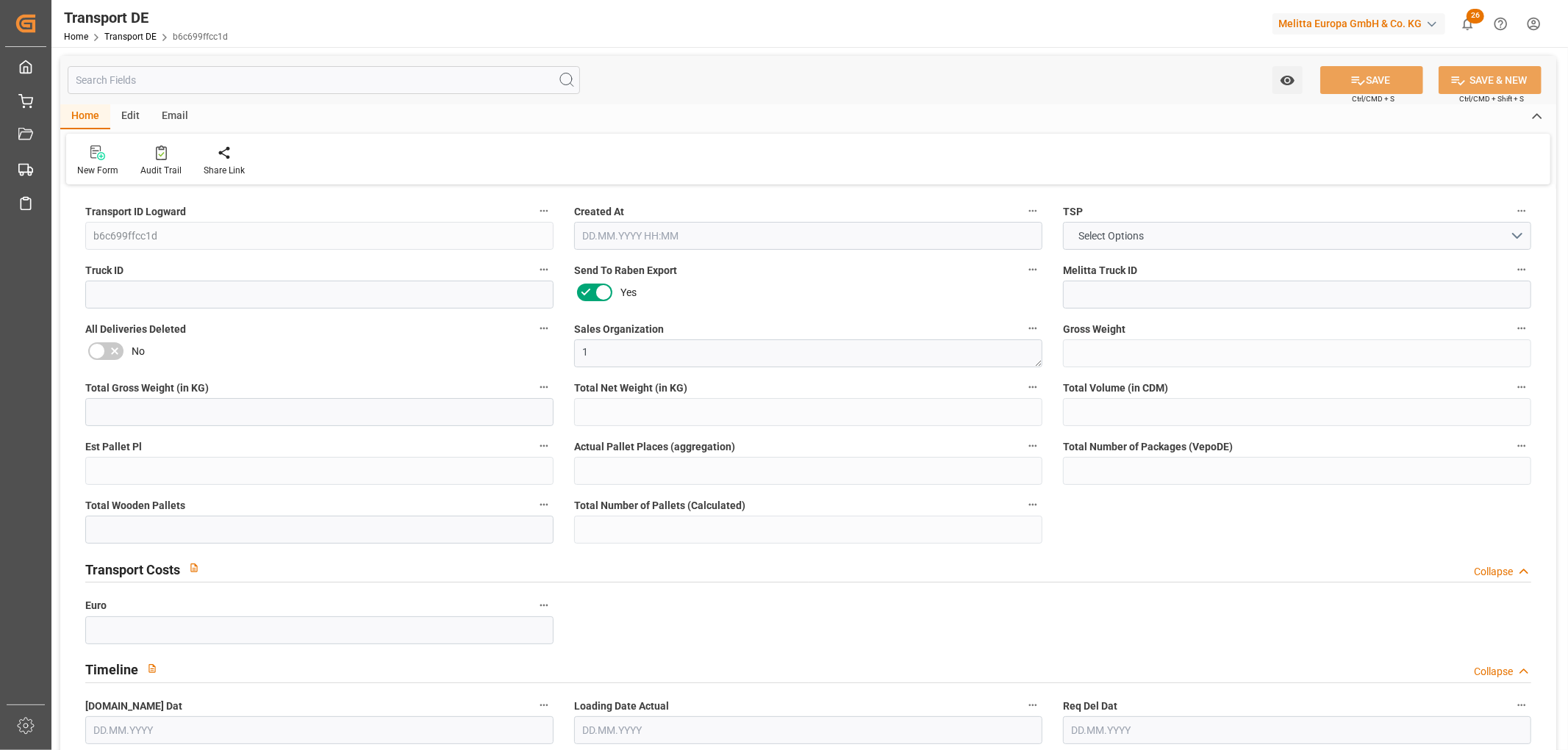
type input "201"
type input "216.4676"
type input "165.6326"
type input "[DATE] 11:47"
type input "[DATE]"
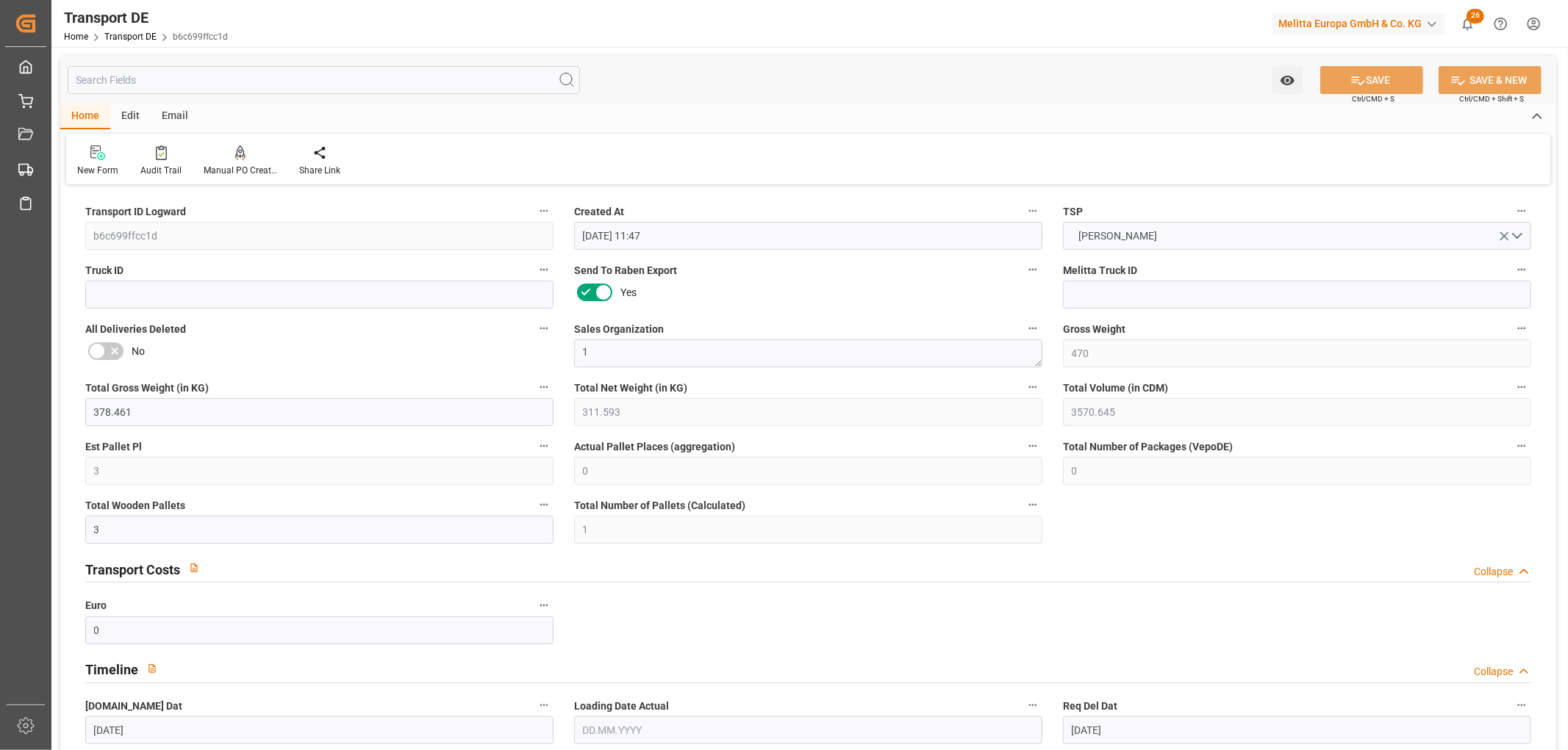
type input "[DATE]"
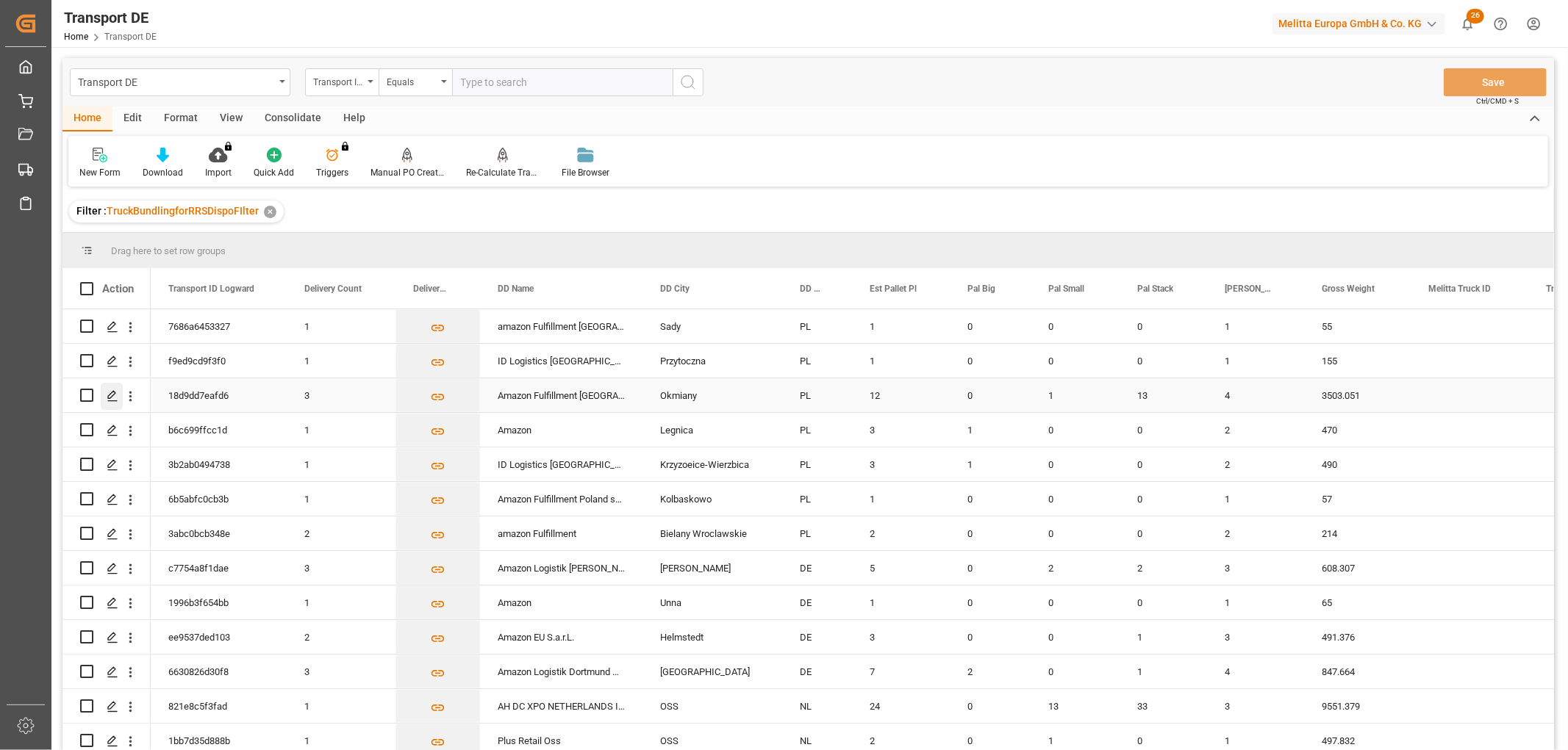
click at [108, 395] on polygon "Press SPACE to select this row." at bounding box center [111, 394] width 7 height 7
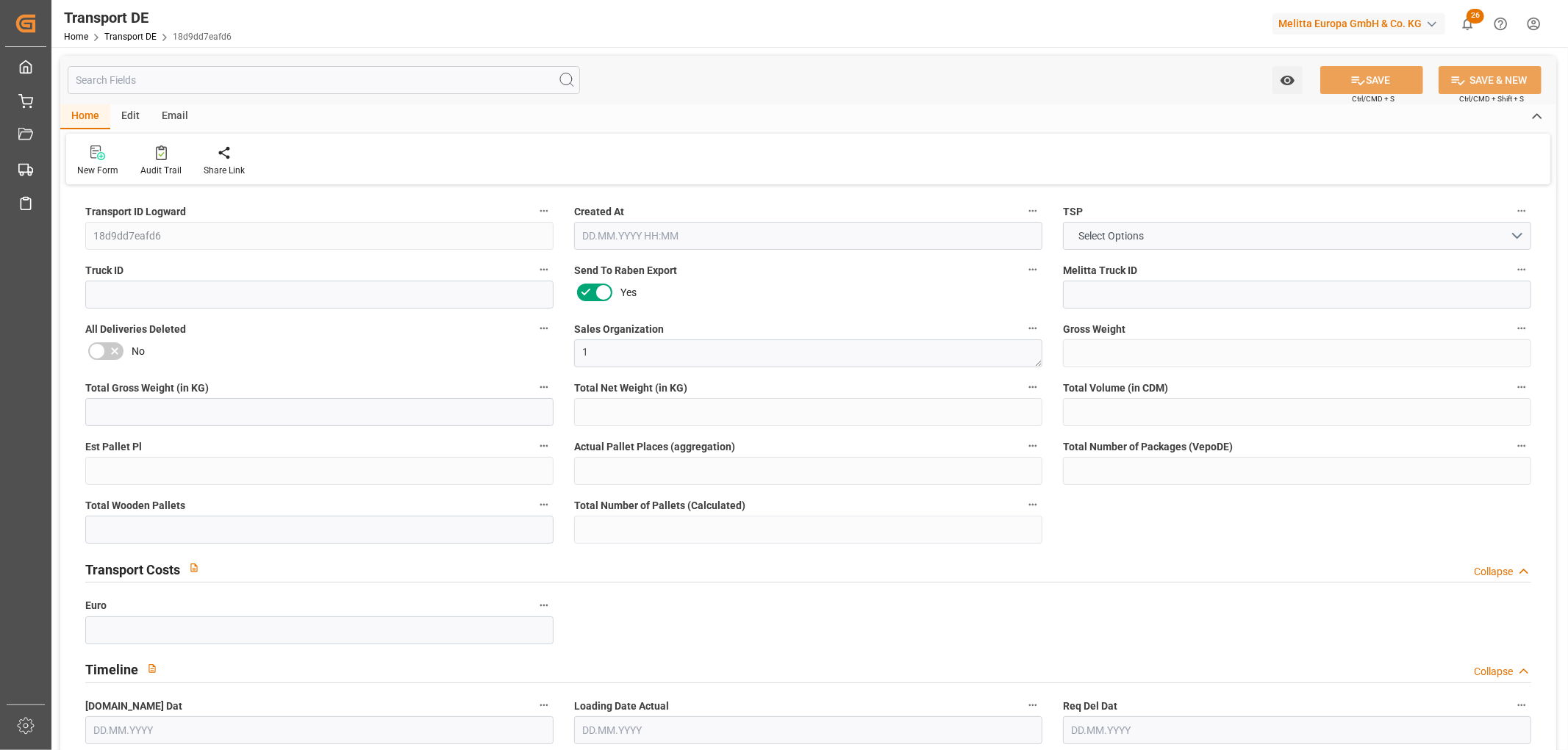
type input "3503.051"
type input "2933.315"
type input "2732.643"
type input "15553.928"
type input "12"
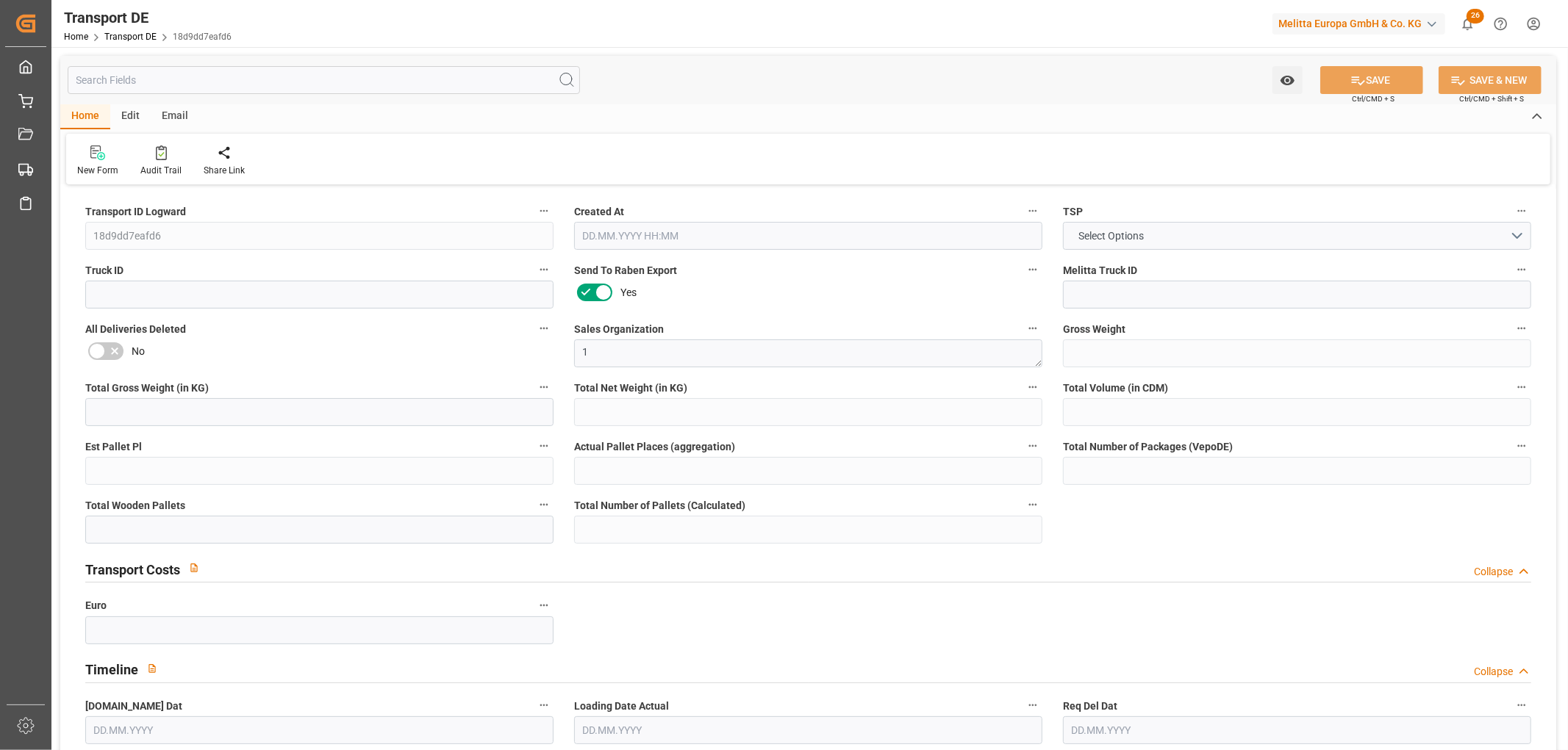
type input "0"
type input "18"
type input "9"
type input "0"
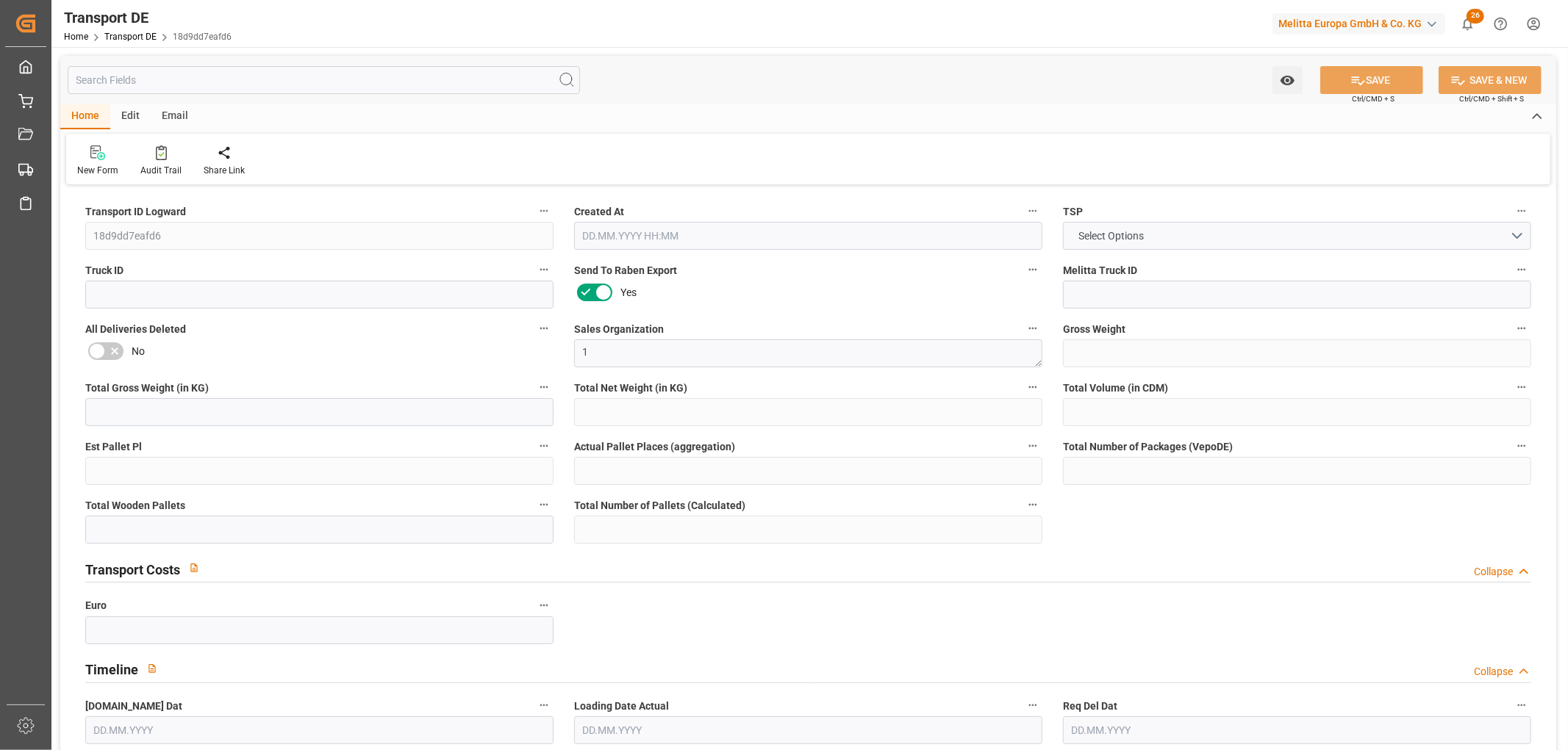
type input "59"
type input "0"
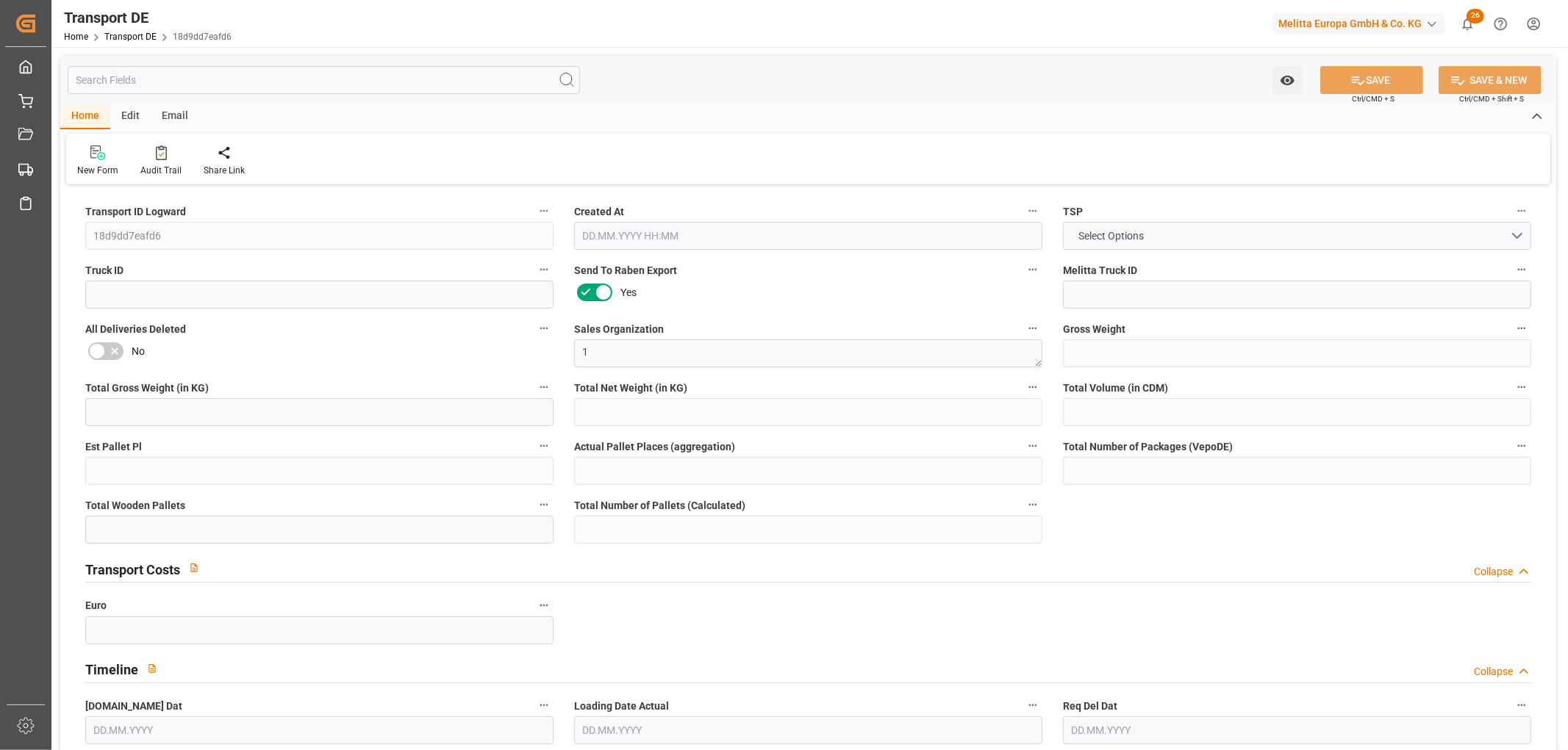
type input "0"
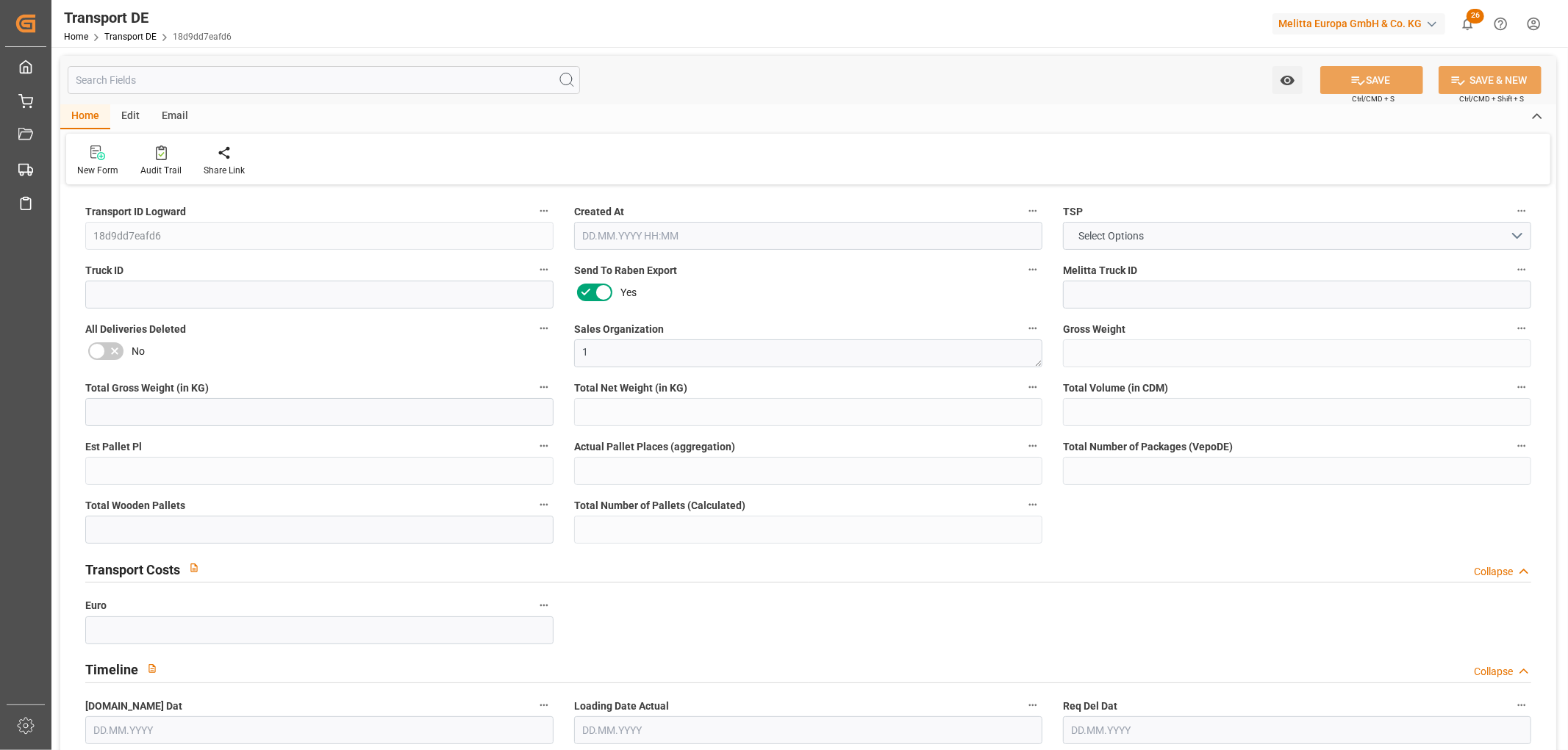
type input "0"
type input "1"
type input "13"
type input "0"
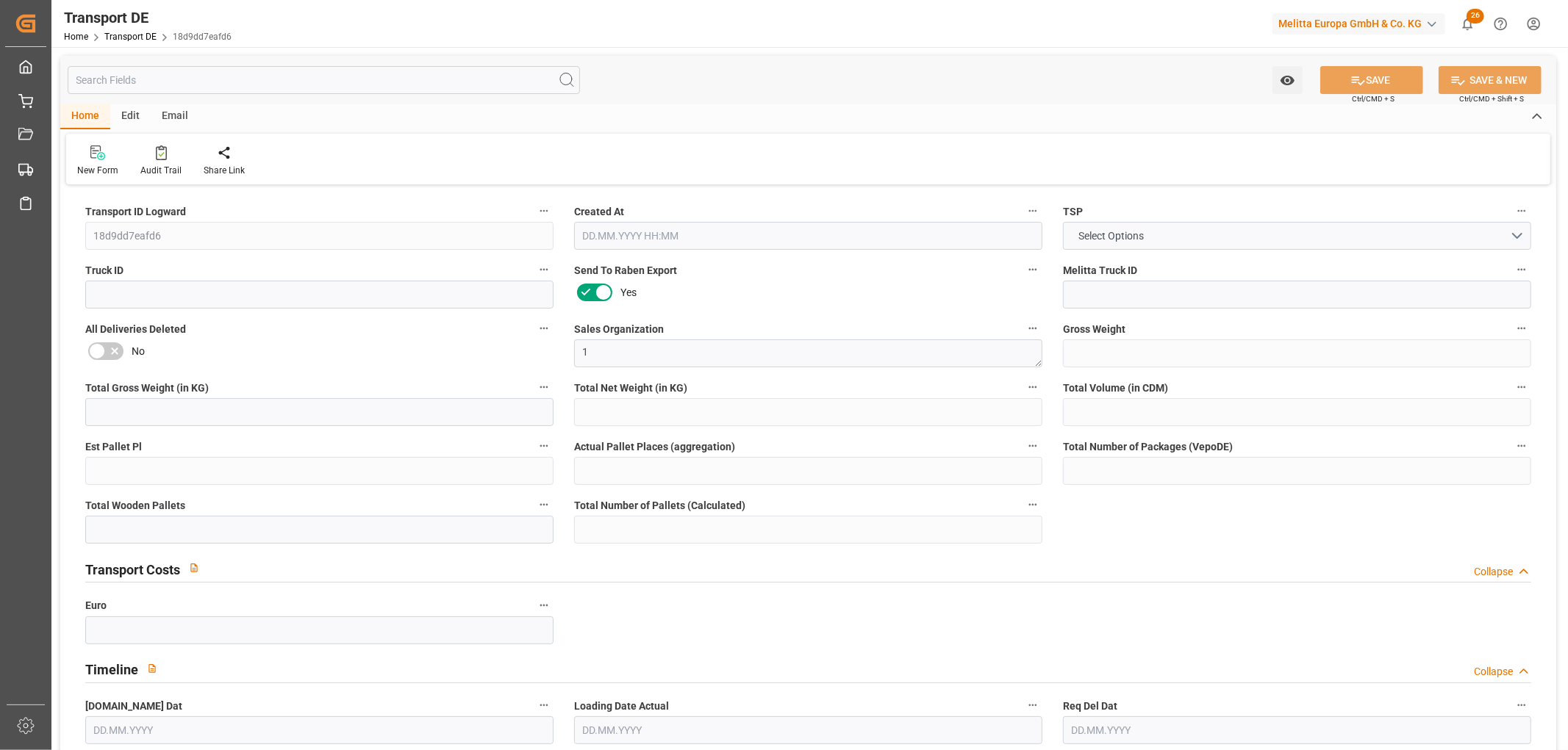
type input "0"
type input "3"
type input "4"
type input "0"
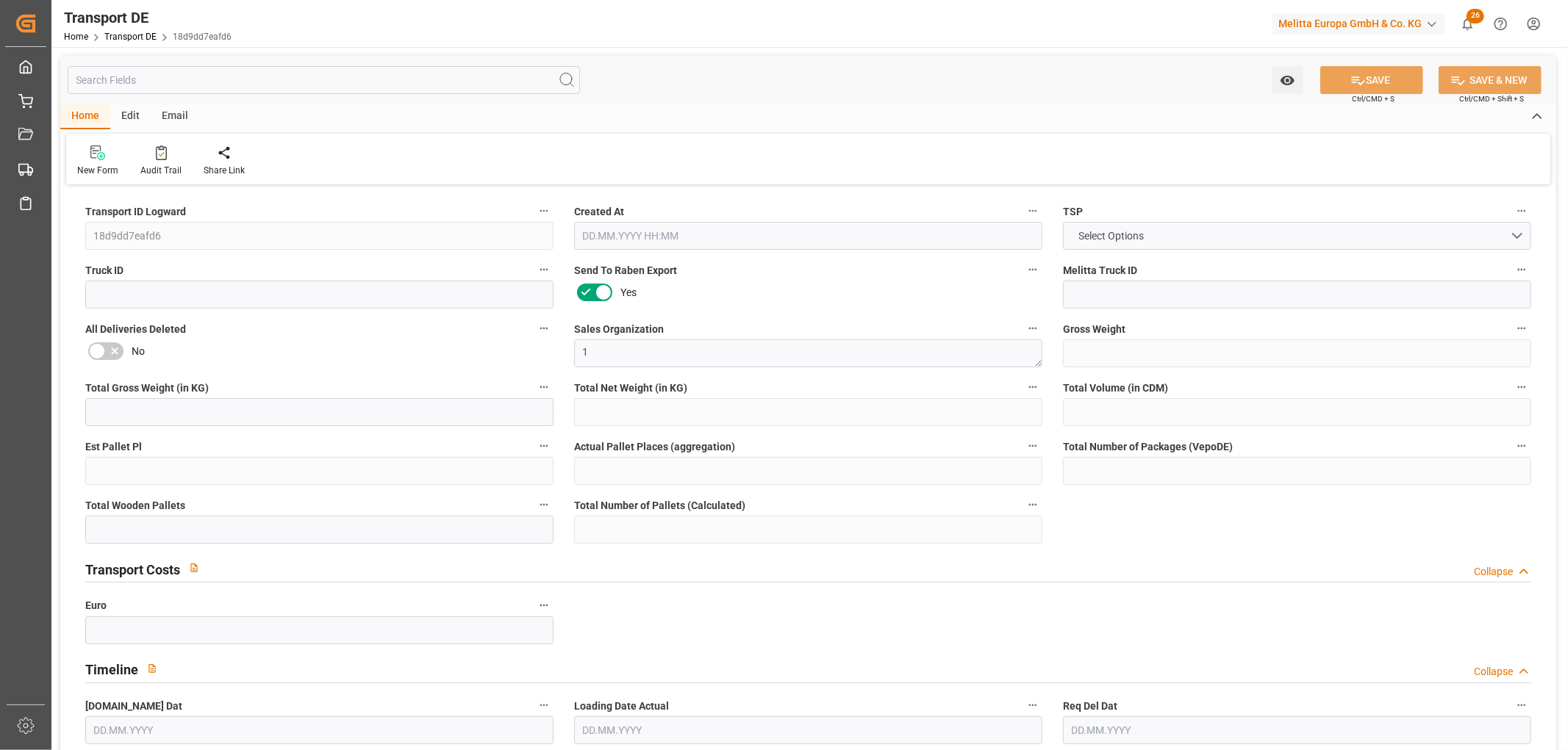
type input "840"
type input "627.576"
type input "415.457"
type input "24.09.2025 11:47"
type input "[DATE]"
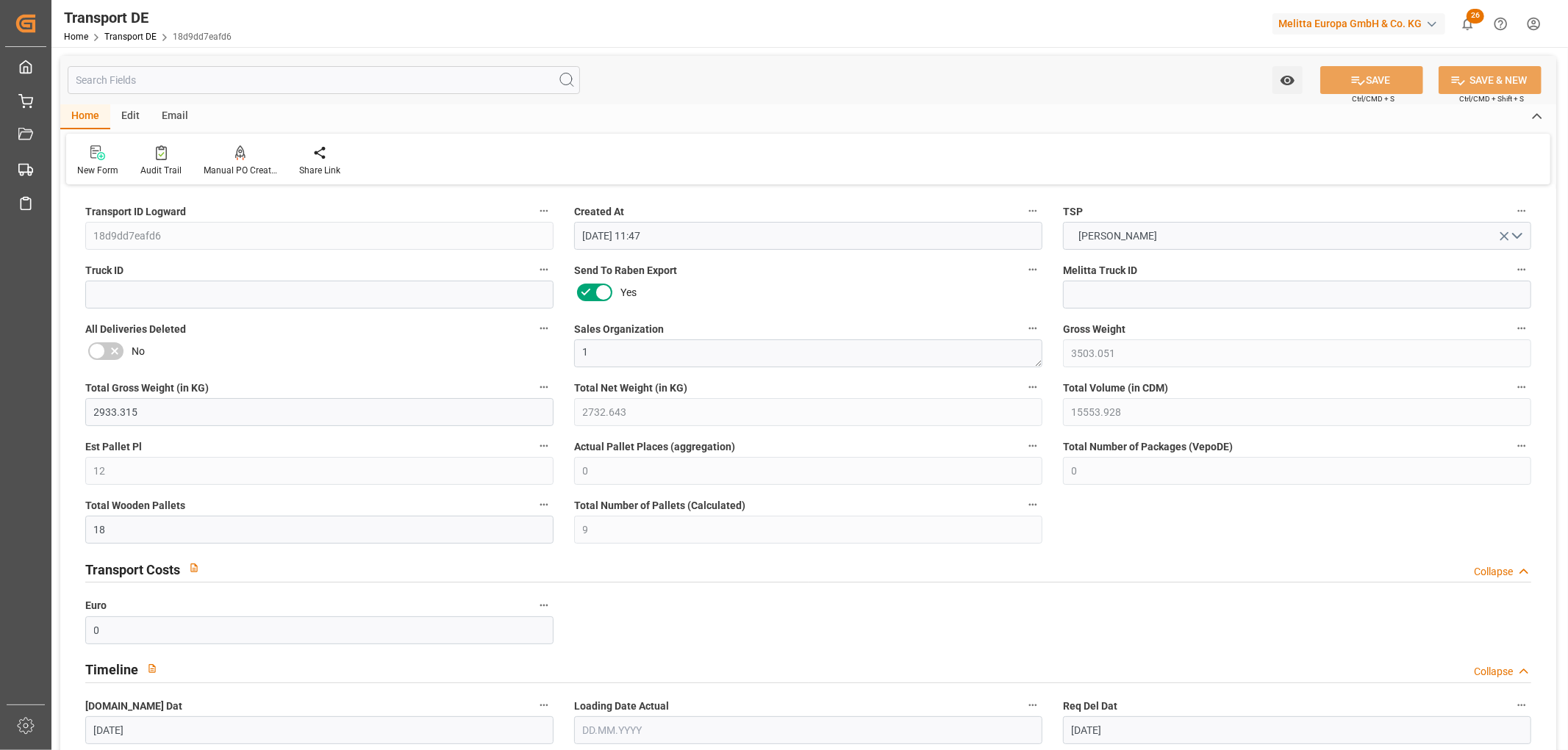
type input "[DATE]"
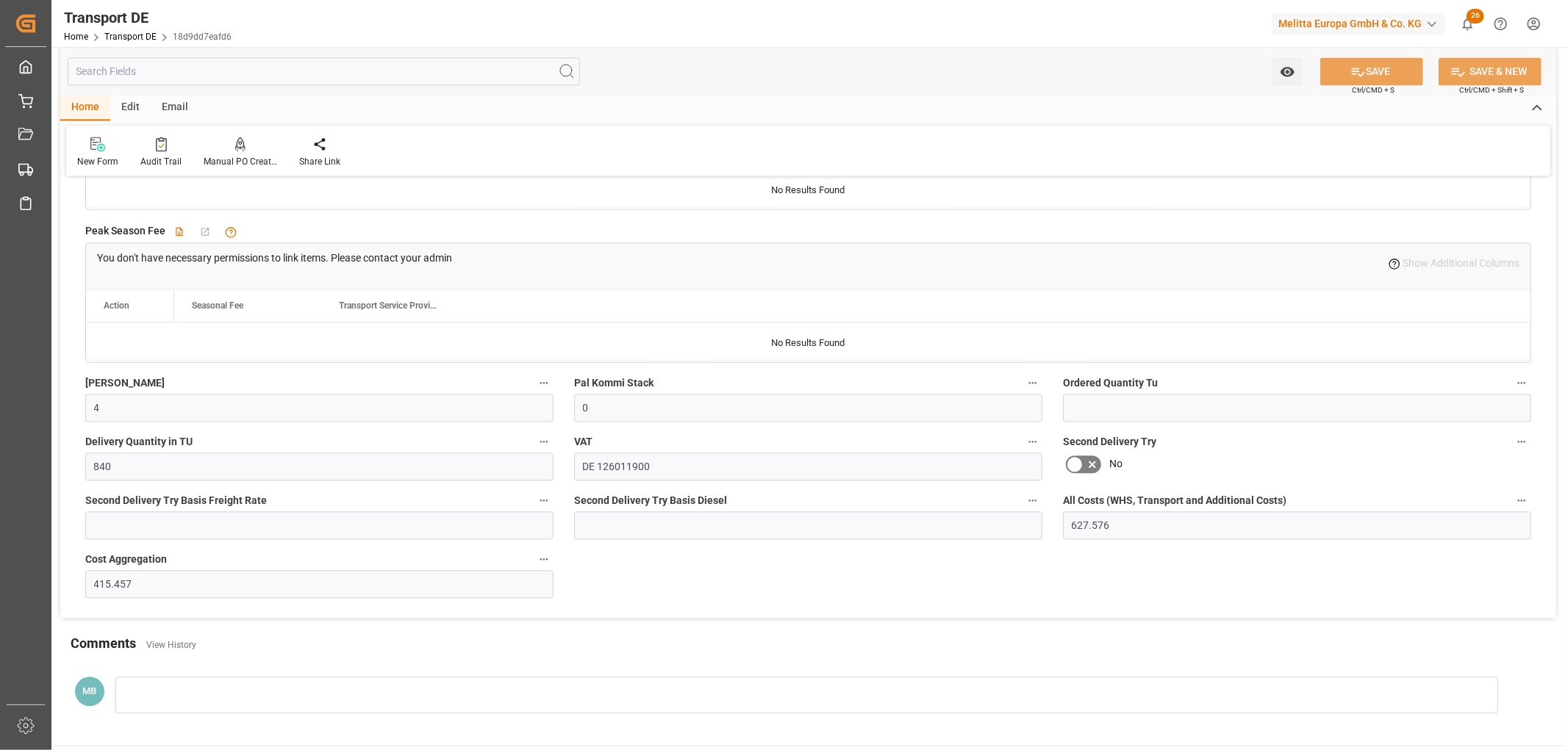
scroll to position [2476, 0]
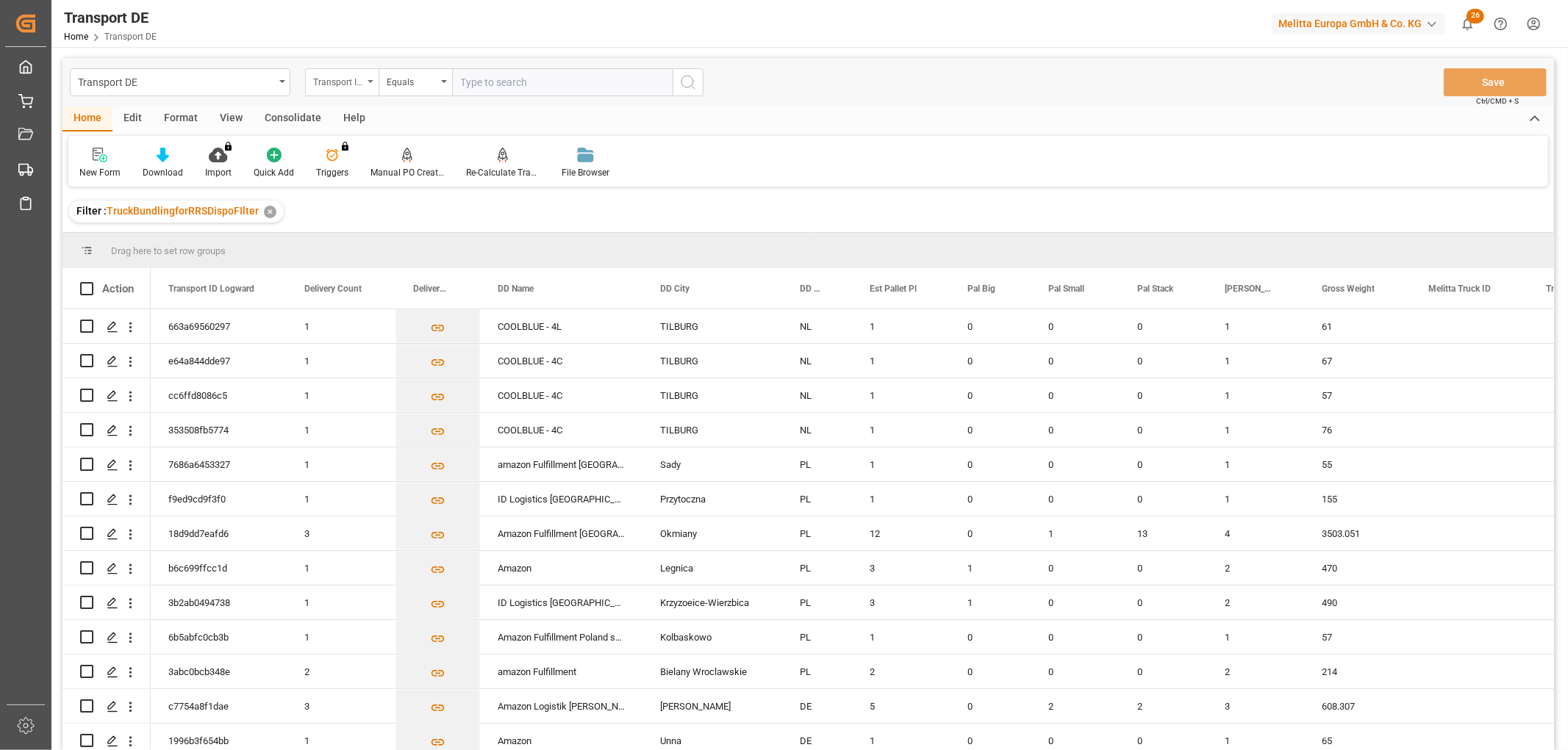
click at [320, 73] on div "Transport ID Logward" at bounding box center [338, 80] width 50 height 17
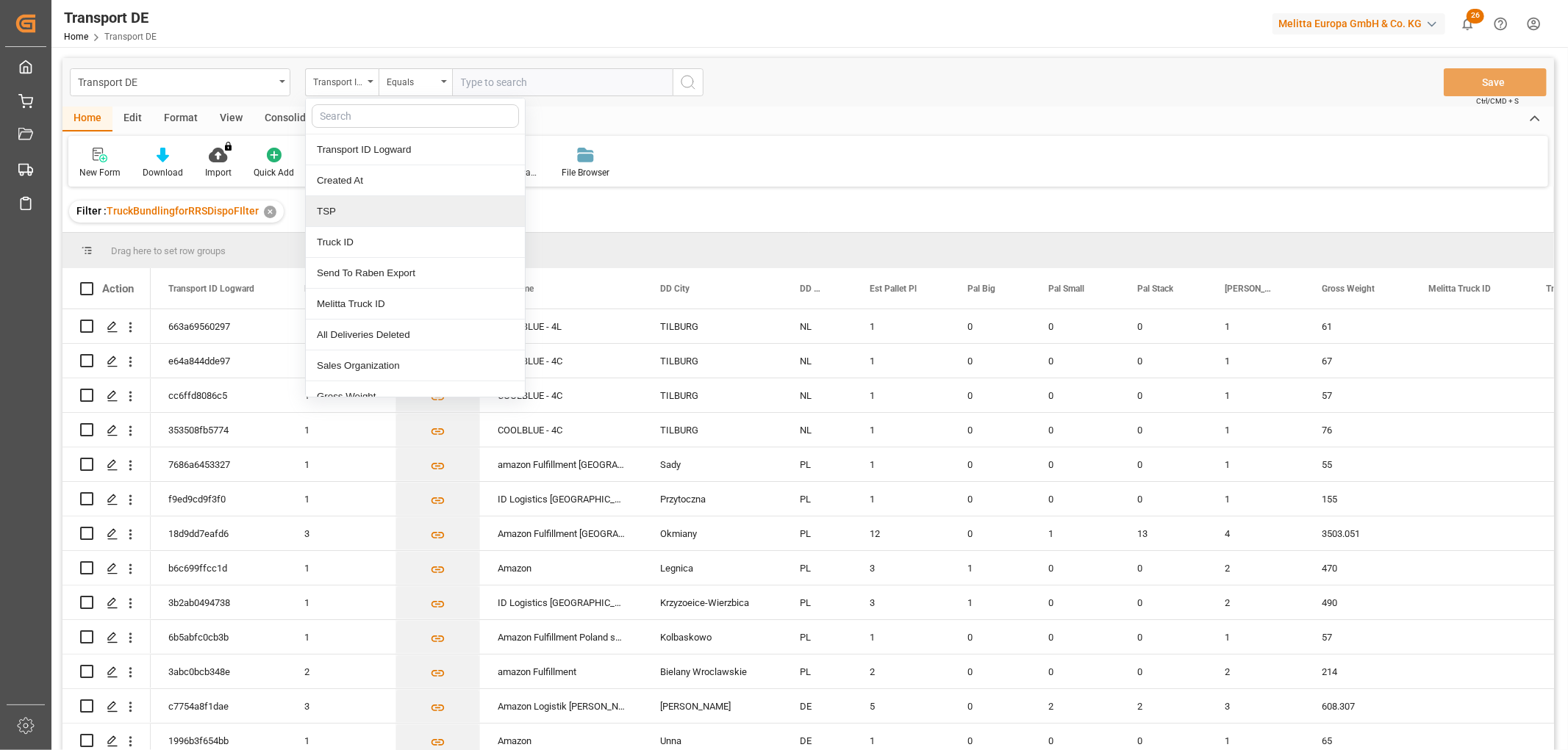
drag, startPoint x: 324, startPoint y: 213, endPoint x: 348, endPoint y: 155, distance: 62.8
click at [324, 214] on div "TSP" at bounding box center [415, 211] width 219 height 31
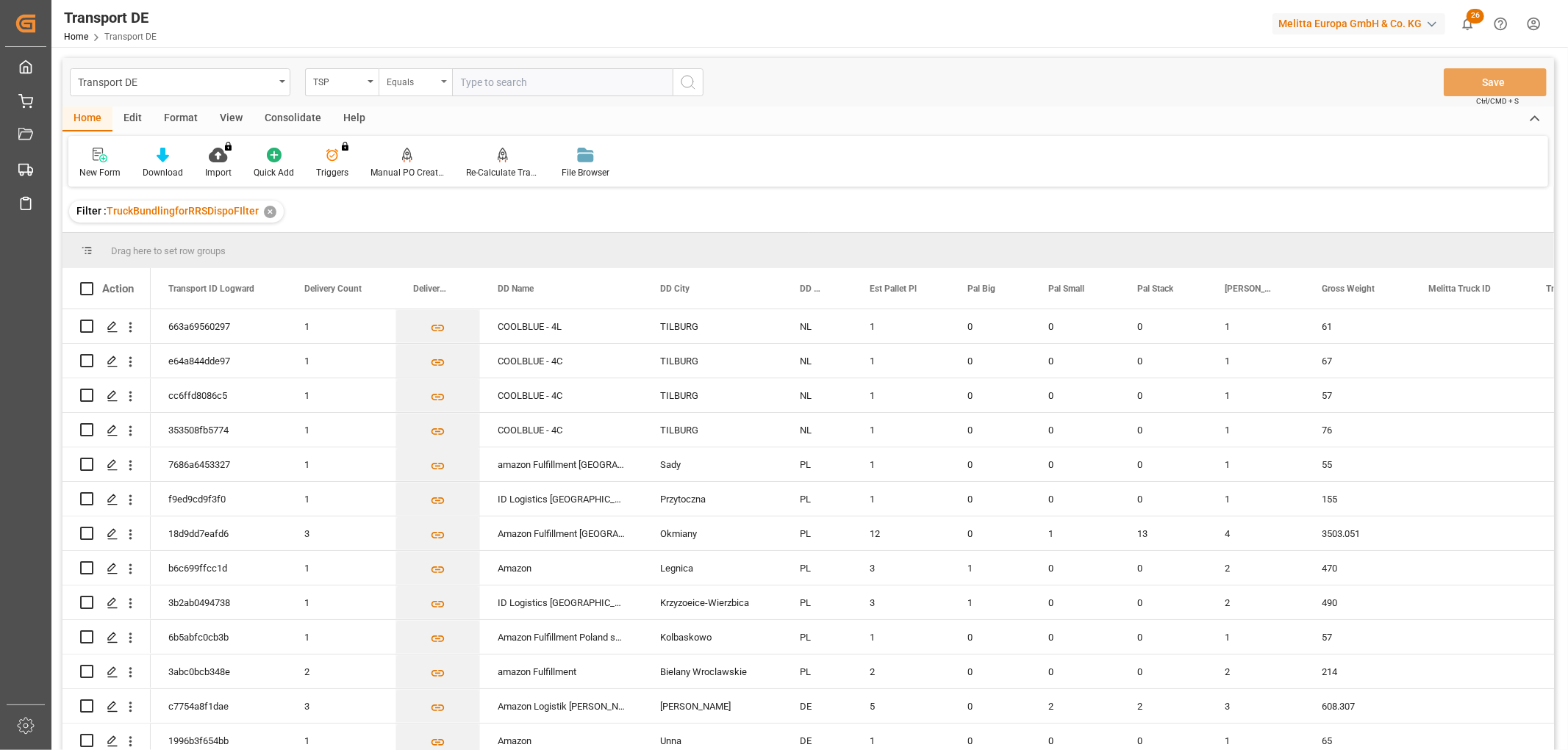
click at [400, 81] on div "Equals" at bounding box center [411, 80] width 50 height 17
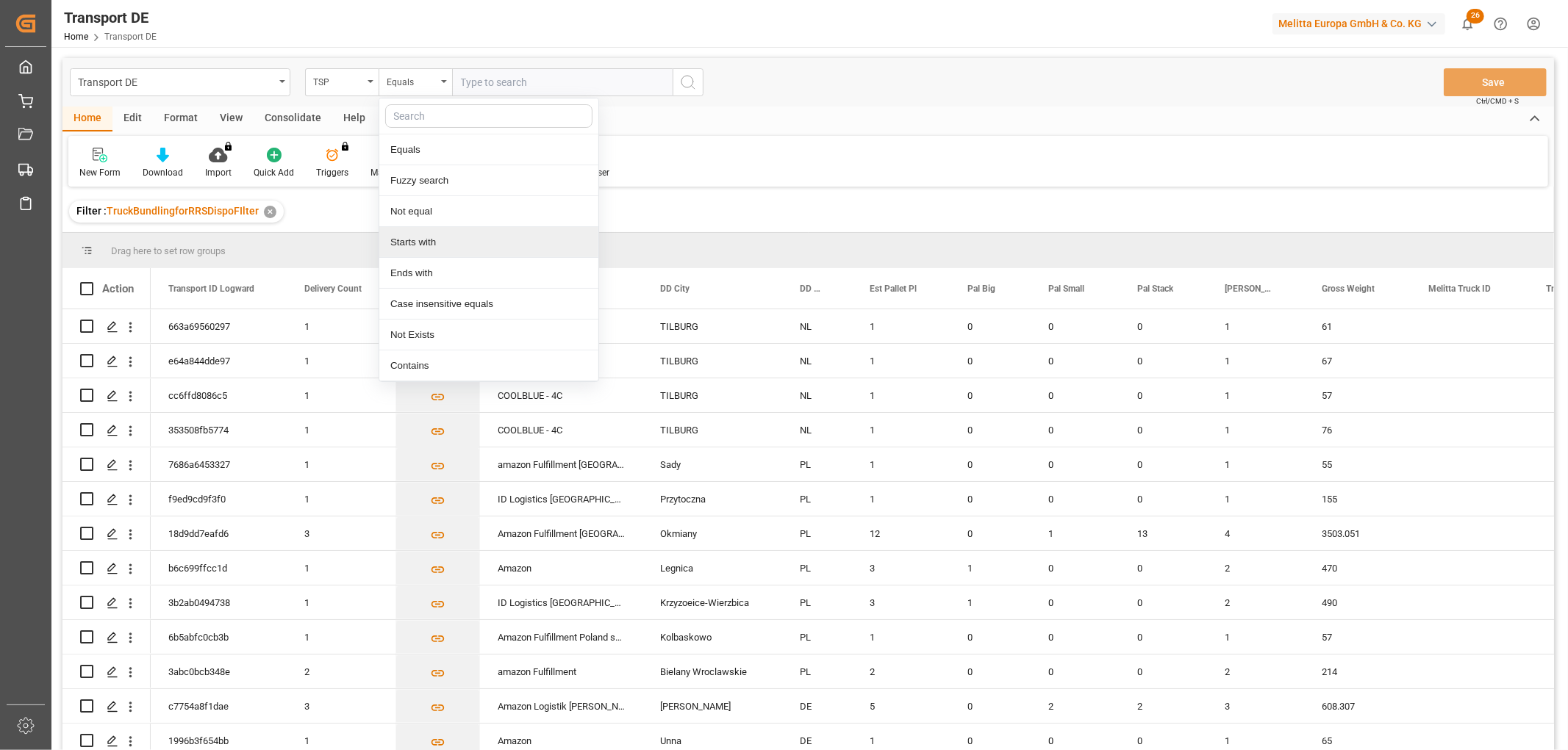
click at [409, 244] on div "Starts with" at bounding box center [489, 242] width 219 height 31
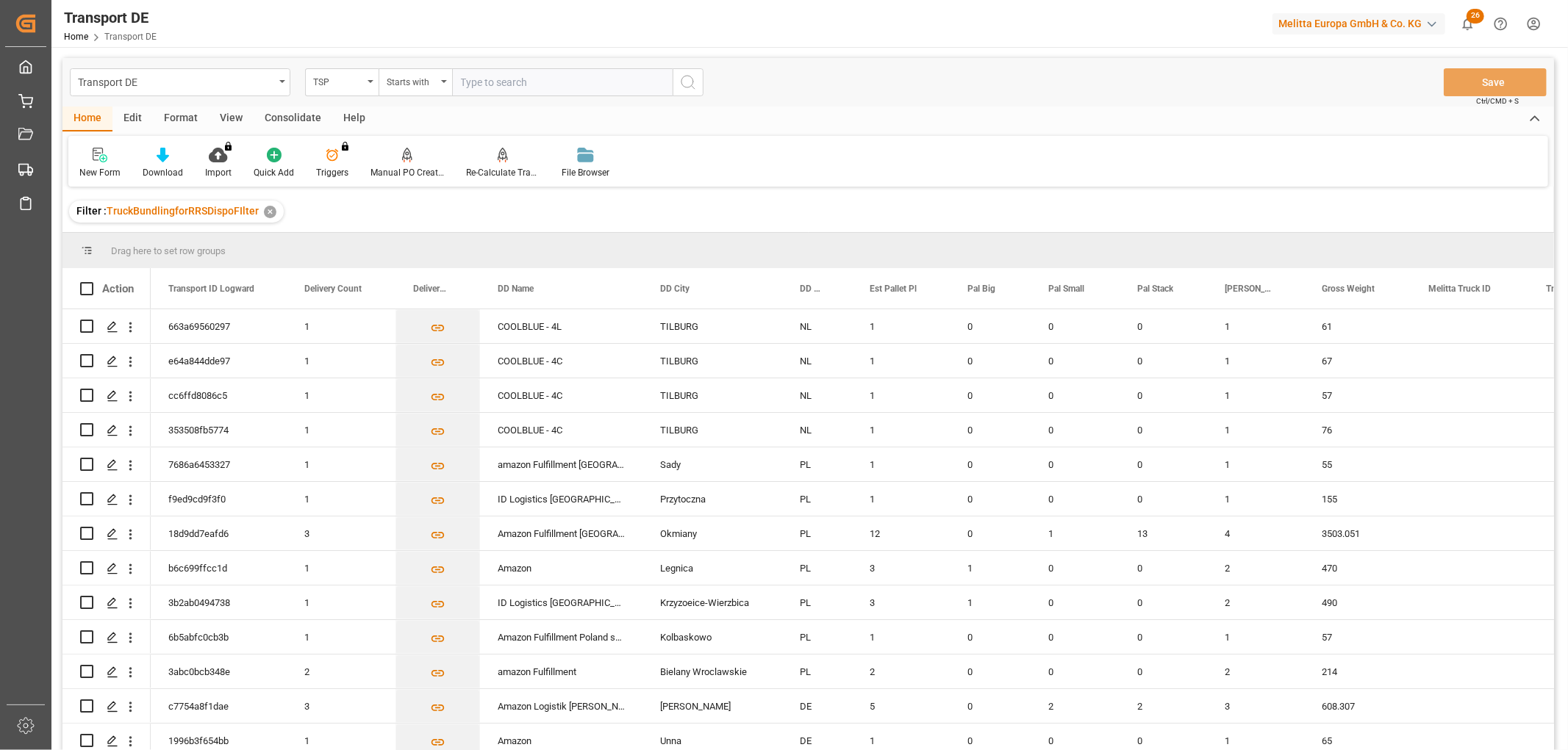
click at [469, 77] on input "text" at bounding box center [562, 82] width 220 height 28
type input "Dachser DE"
click at [682, 80] on icon "search button" at bounding box center [688, 82] width 17 height 17
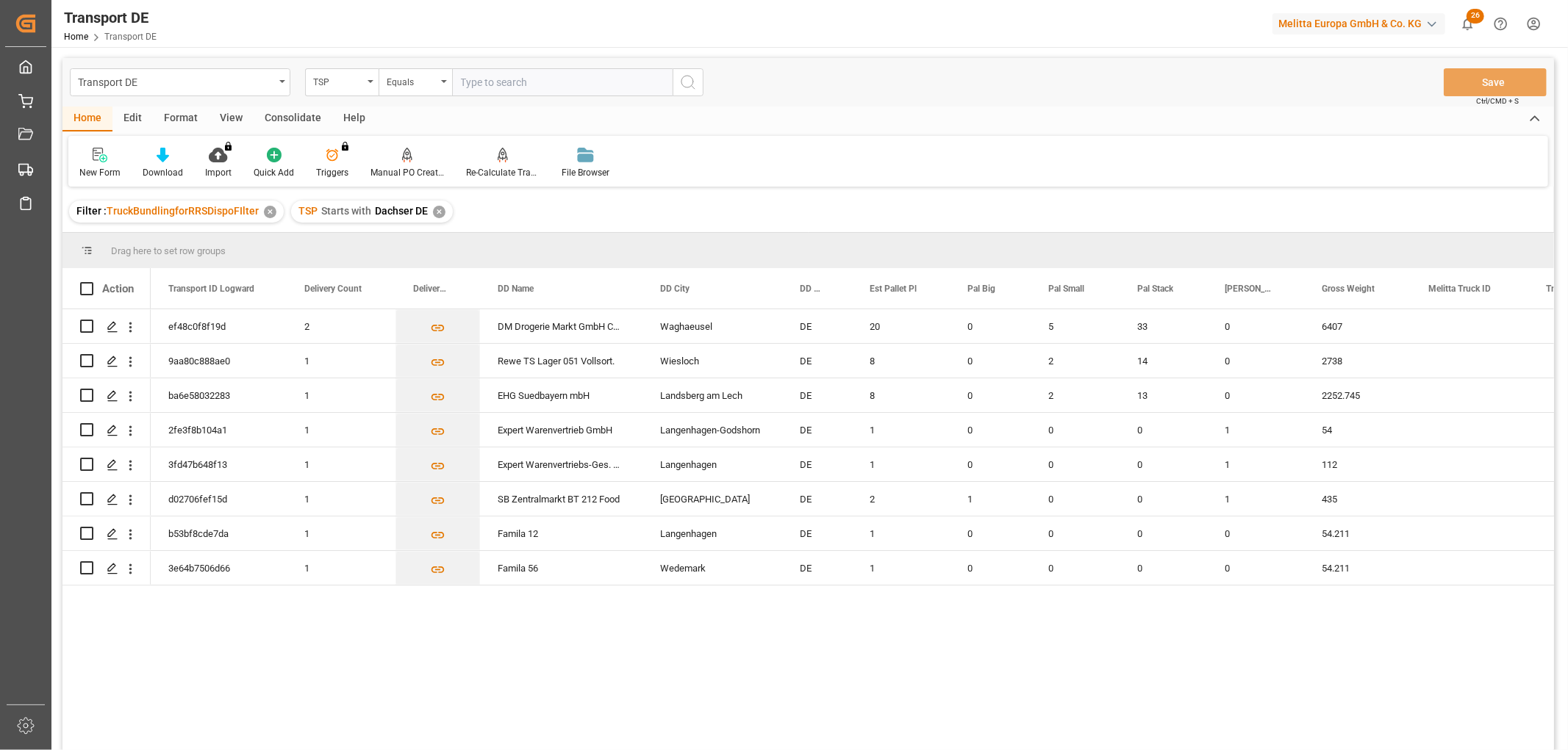
click at [434, 214] on div "✕" at bounding box center [440, 212] width 13 height 13
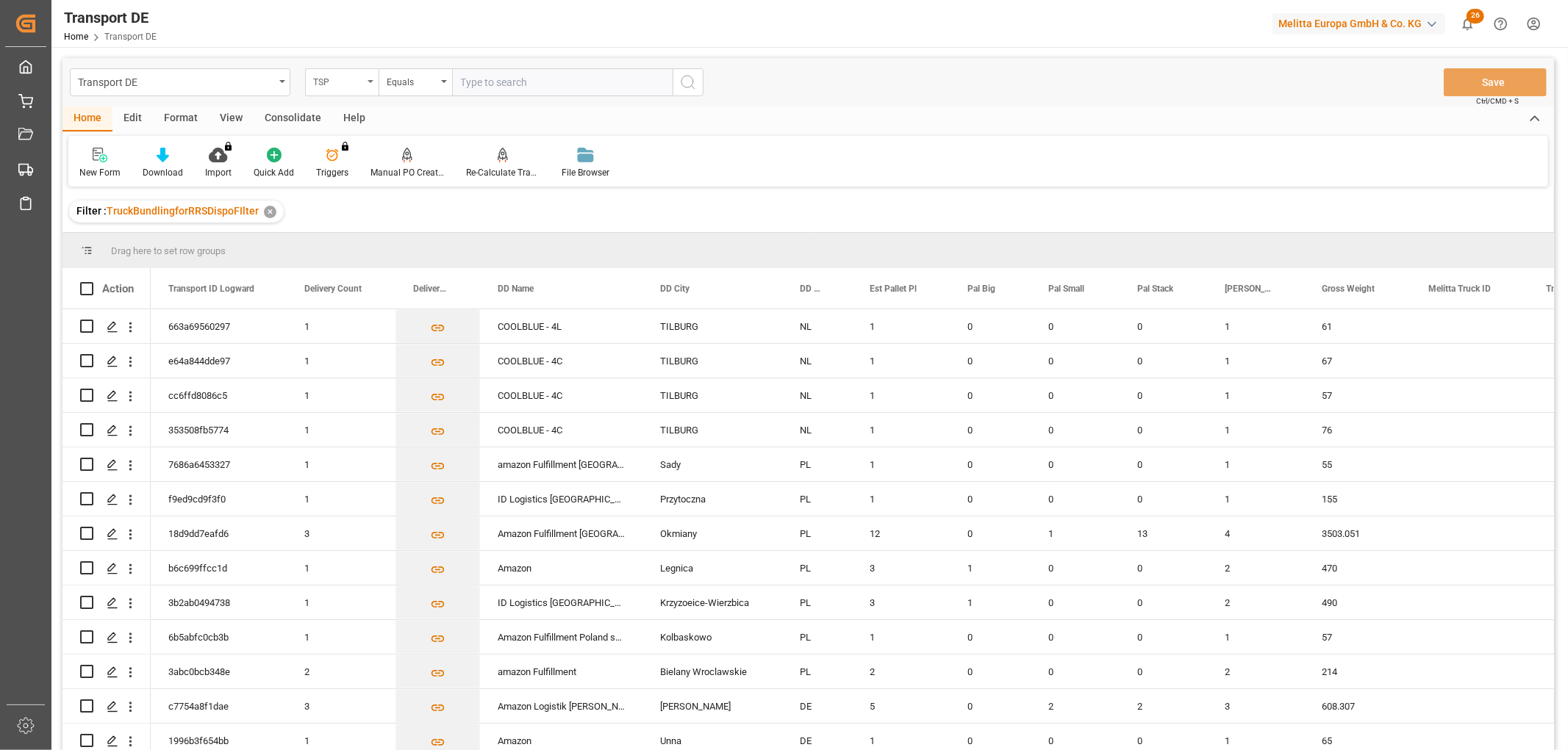
click at [337, 82] on div "TSP" at bounding box center [338, 80] width 50 height 17
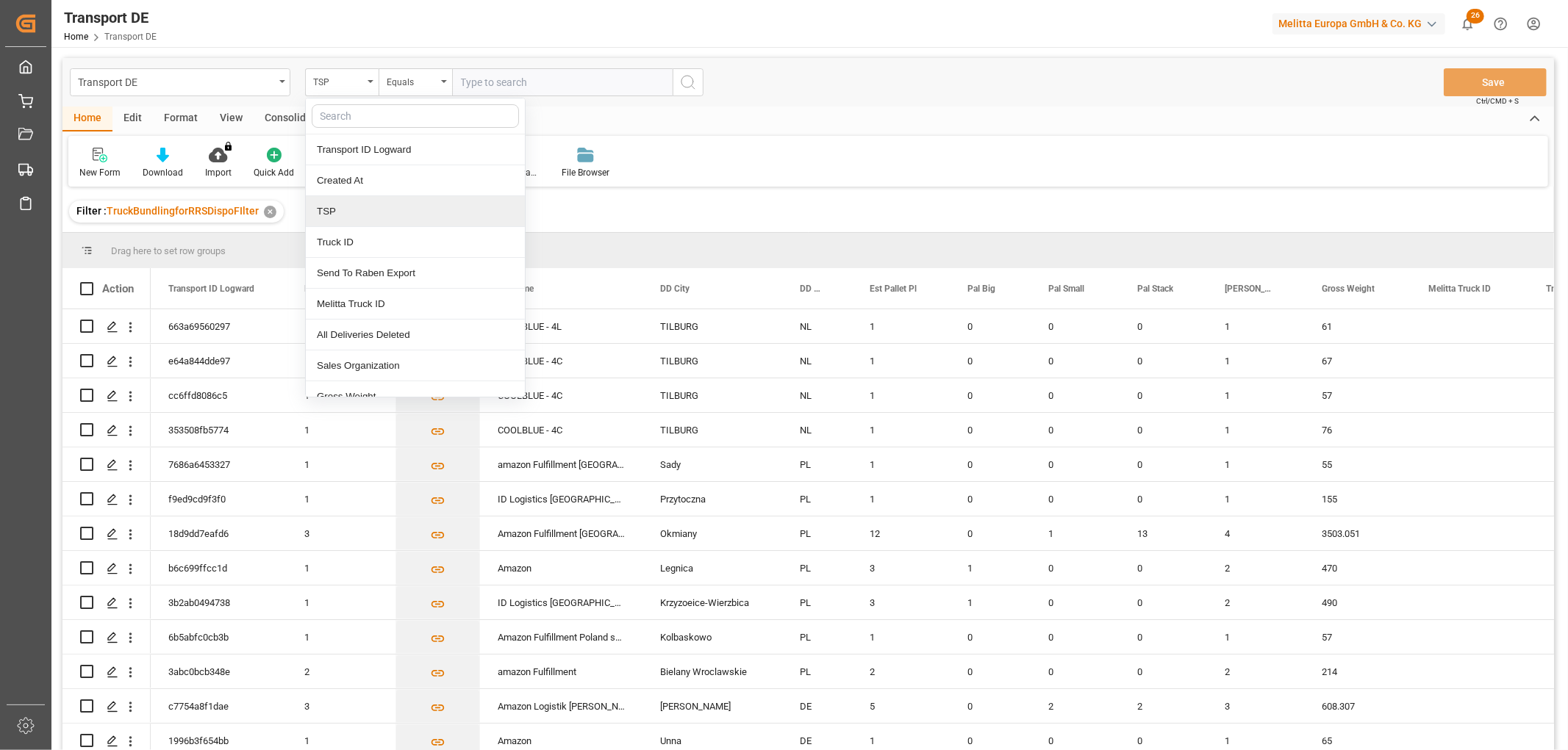
click at [336, 208] on div "TSP" at bounding box center [415, 211] width 219 height 31
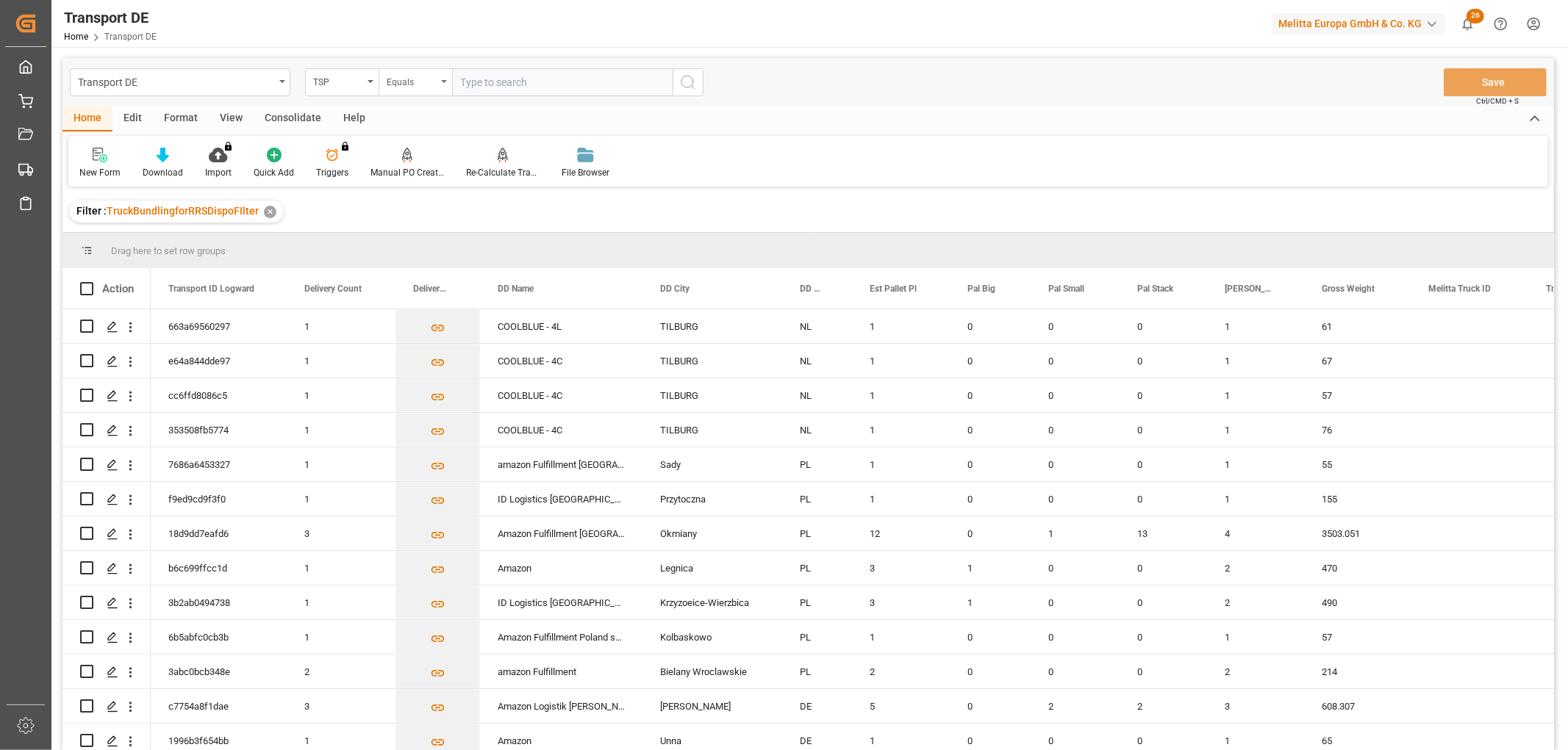
click at [399, 84] on div "Equals" at bounding box center [411, 80] width 50 height 17
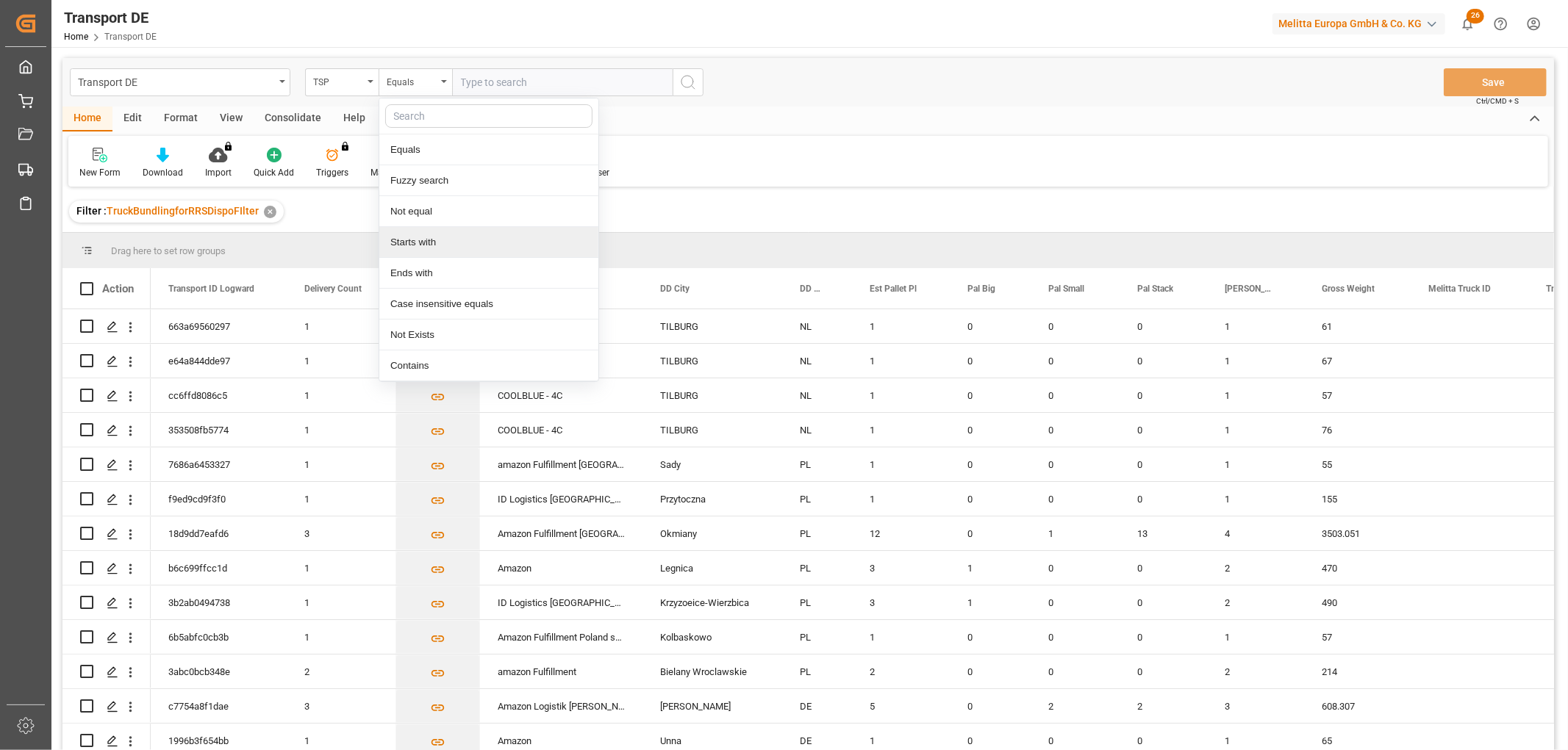
click at [419, 244] on div "Starts with" at bounding box center [489, 242] width 219 height 31
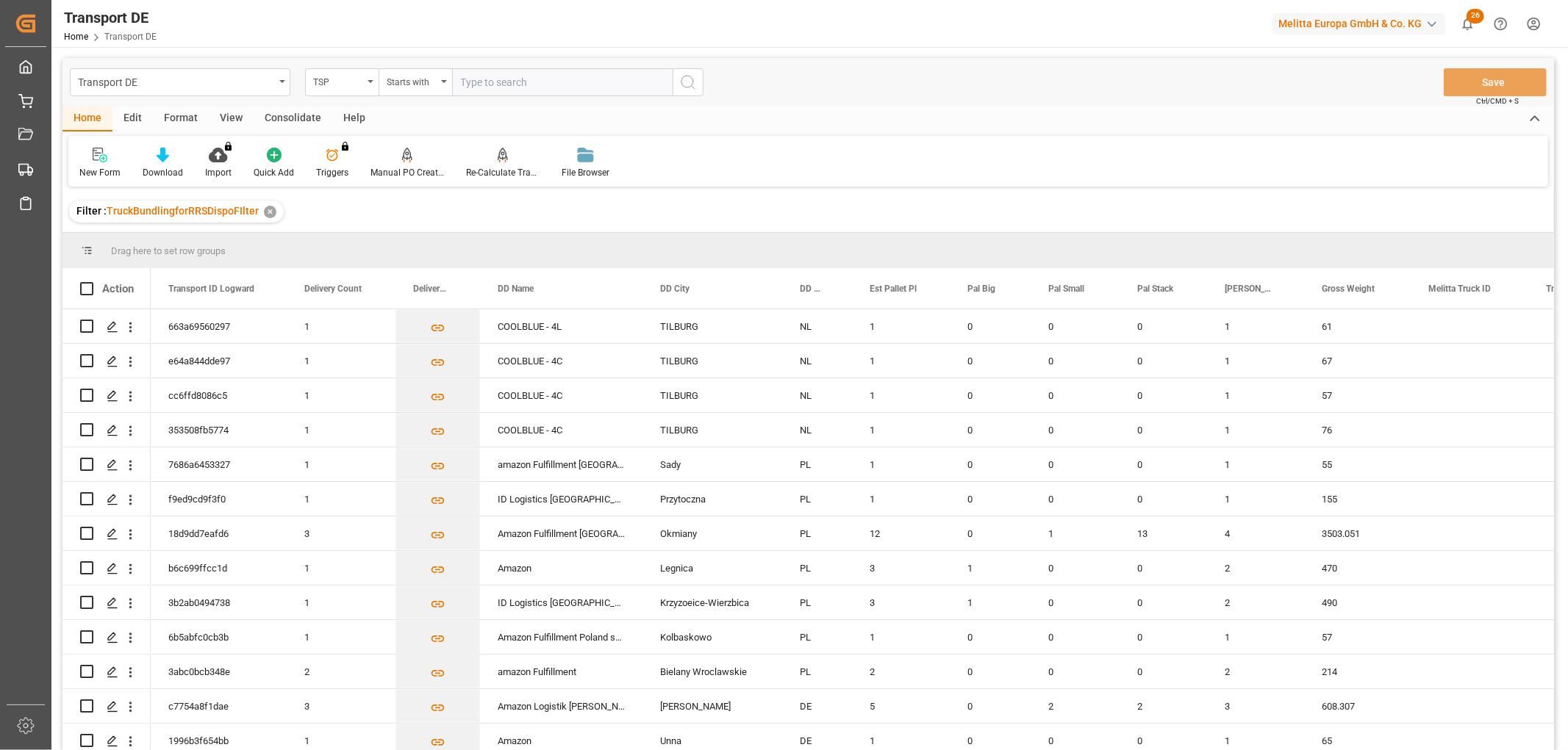
click at [457, 83] on input "text" at bounding box center [562, 82] width 220 height 28
type input "LIT DE"
click at [685, 79] on icon "search button" at bounding box center [688, 82] width 17 height 17
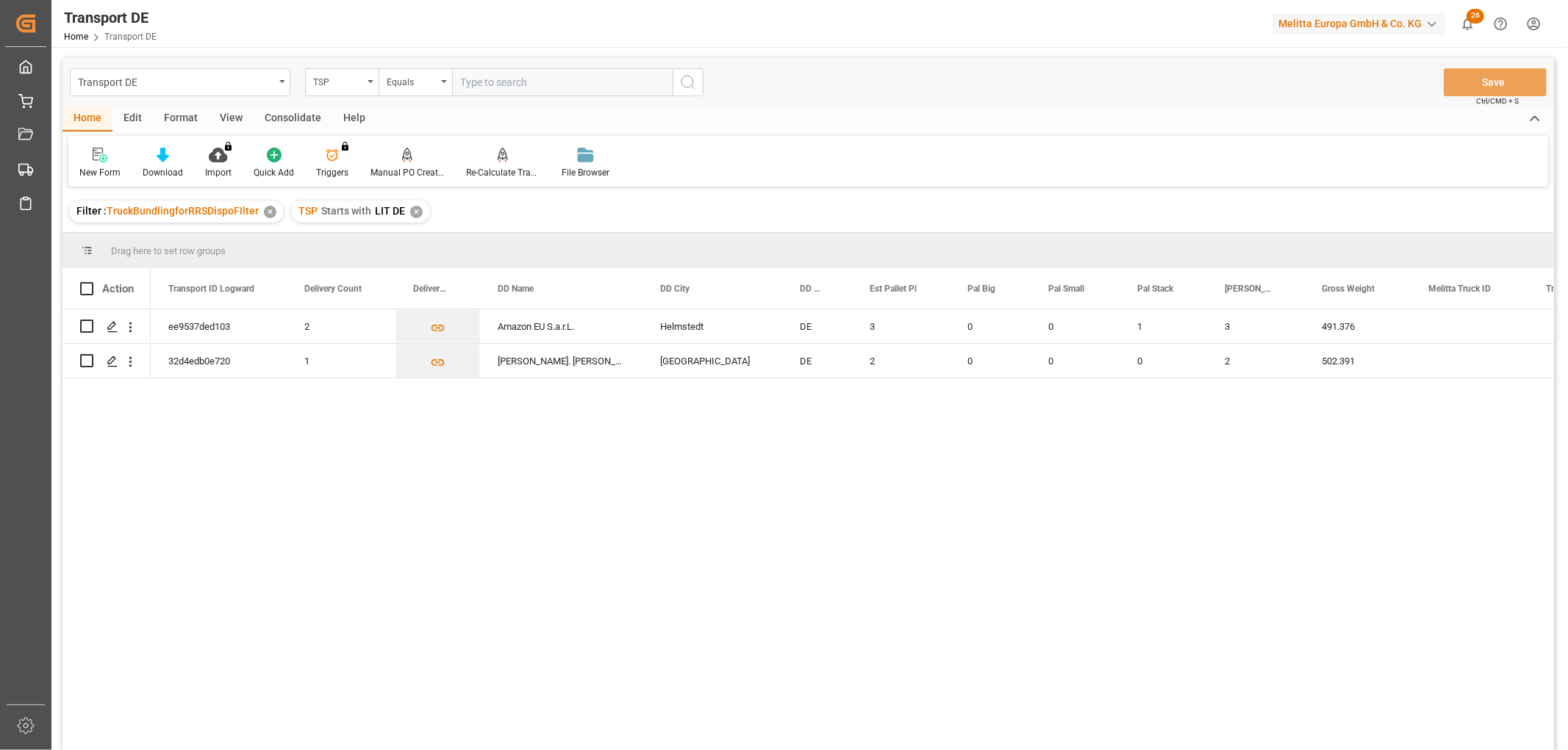
click at [285, 116] on div "Consolidate" at bounding box center [293, 119] width 79 height 25
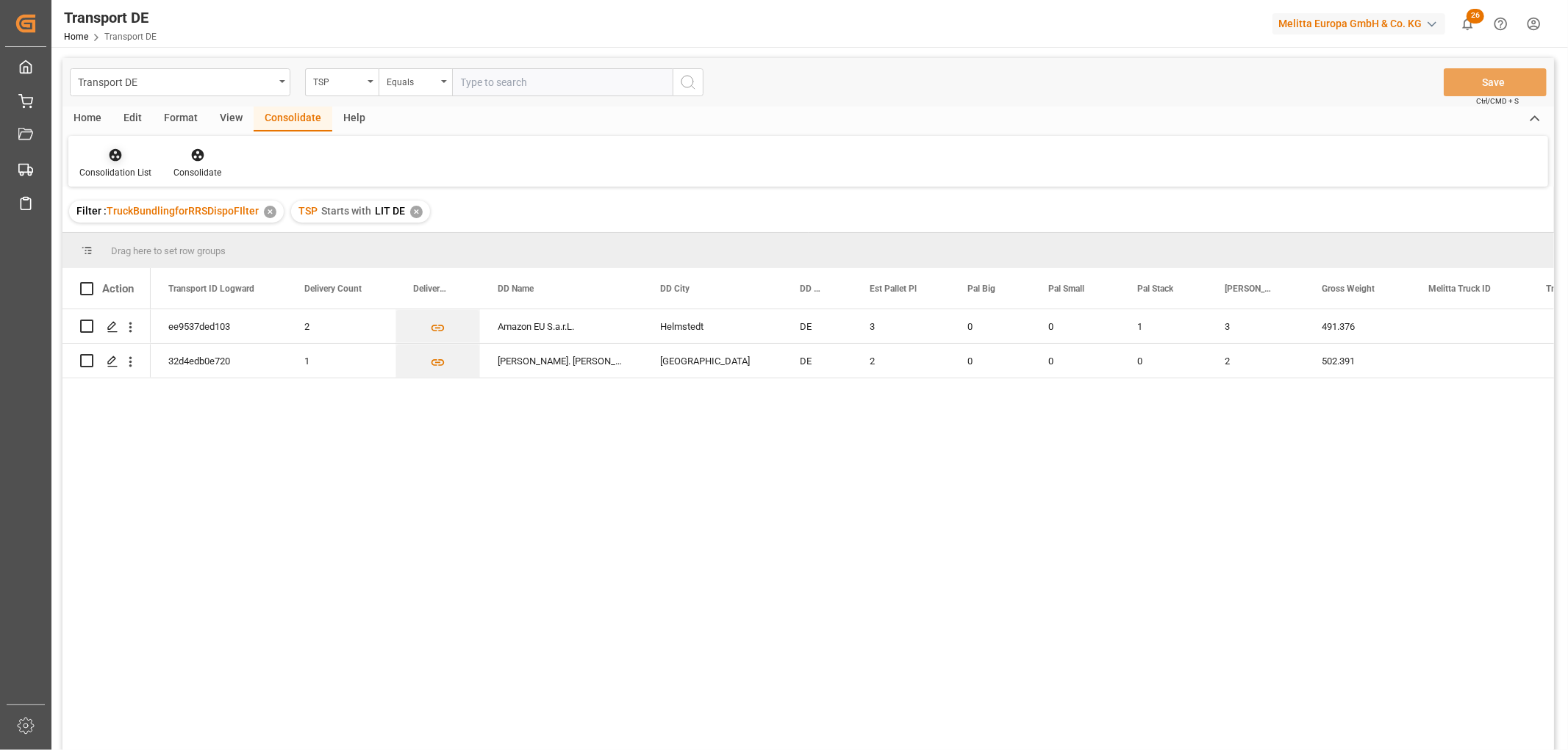
click at [114, 164] on div "Consolidation List" at bounding box center [115, 162] width 94 height 32
click at [129, 241] on div "Transport DE TSP Equals Save Ctrl/CMD + S Home Edit Format View Consolidate Hel…" at bounding box center [808, 424] width 1491 height 731
click at [90, 323] on input "Press Space to toggle row selection (unchecked)" at bounding box center [87, 326] width 13 height 13
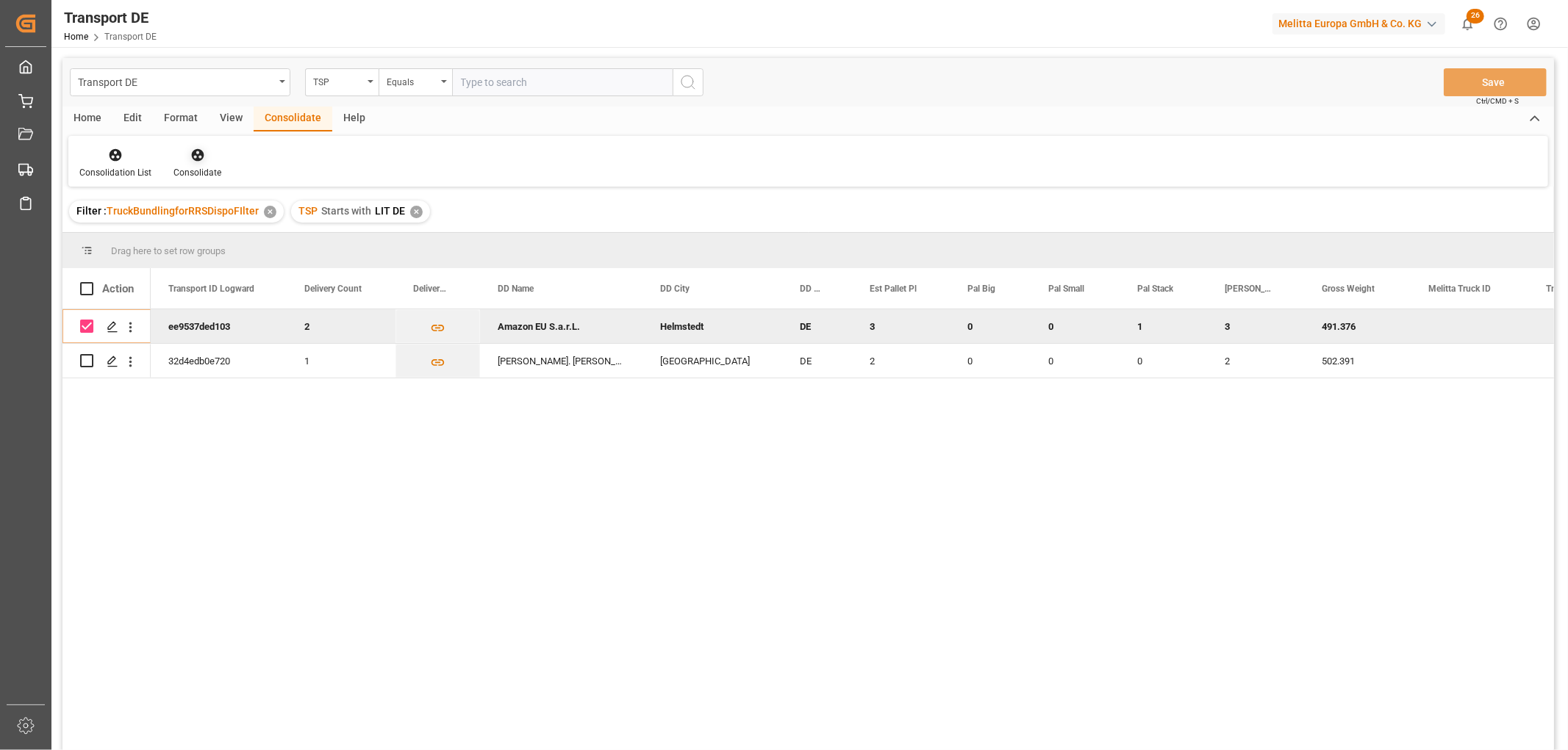
click at [194, 153] on icon at bounding box center [197, 155] width 13 height 13
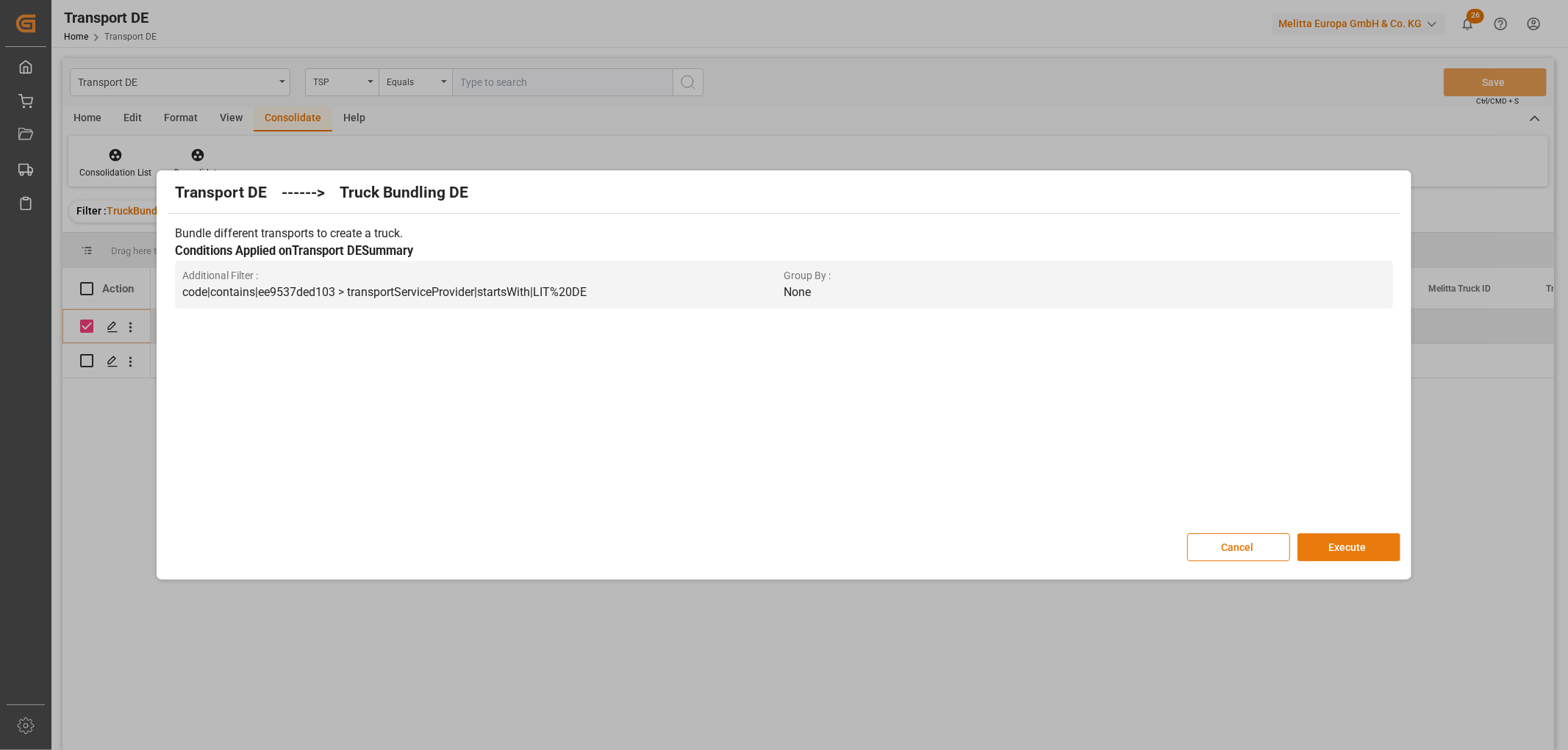
click at [1360, 540] on button "Execute" at bounding box center [1349, 547] width 103 height 28
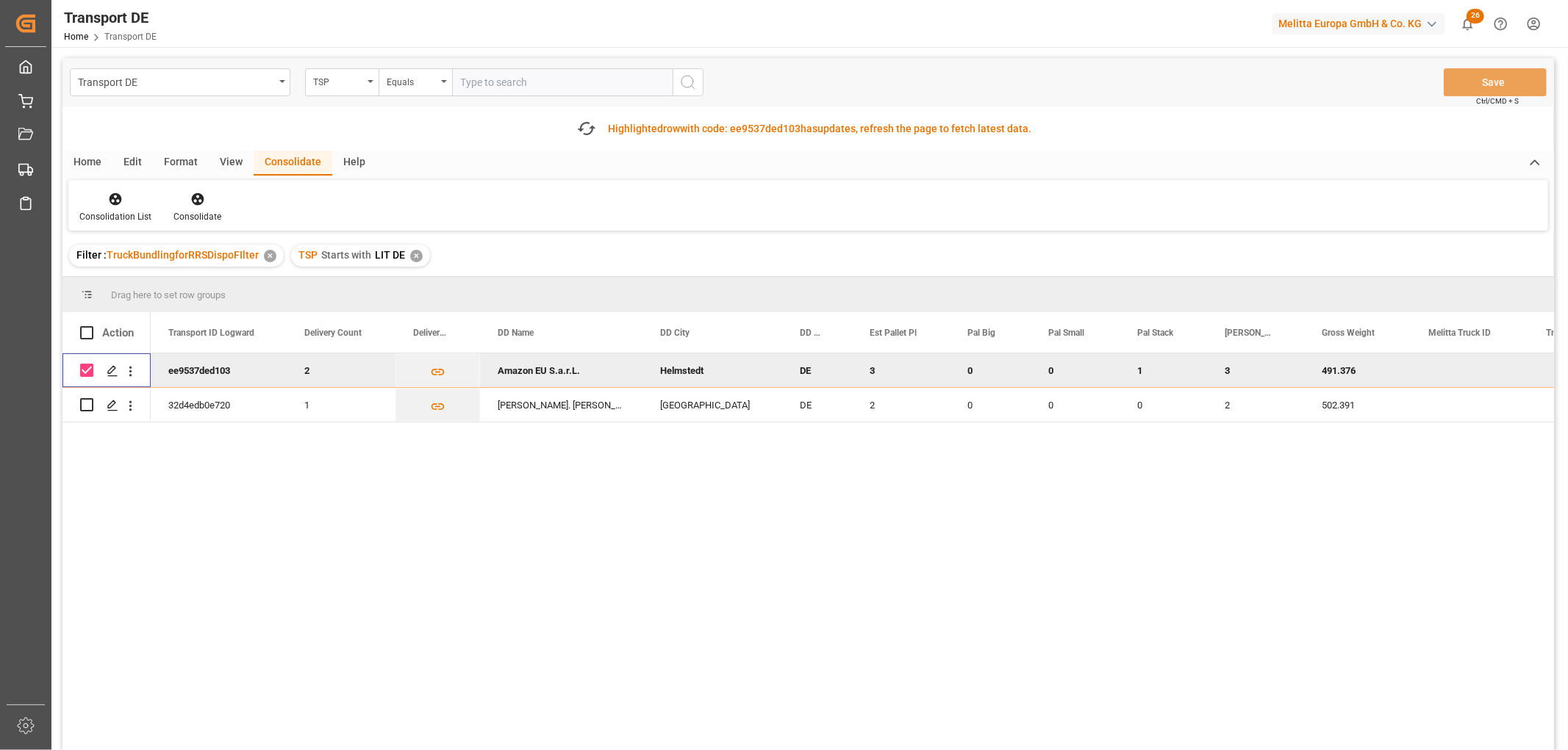
click at [84, 369] on input "Press Space to toggle row selection (checked)" at bounding box center [87, 370] width 13 height 13
checkbox input "false"
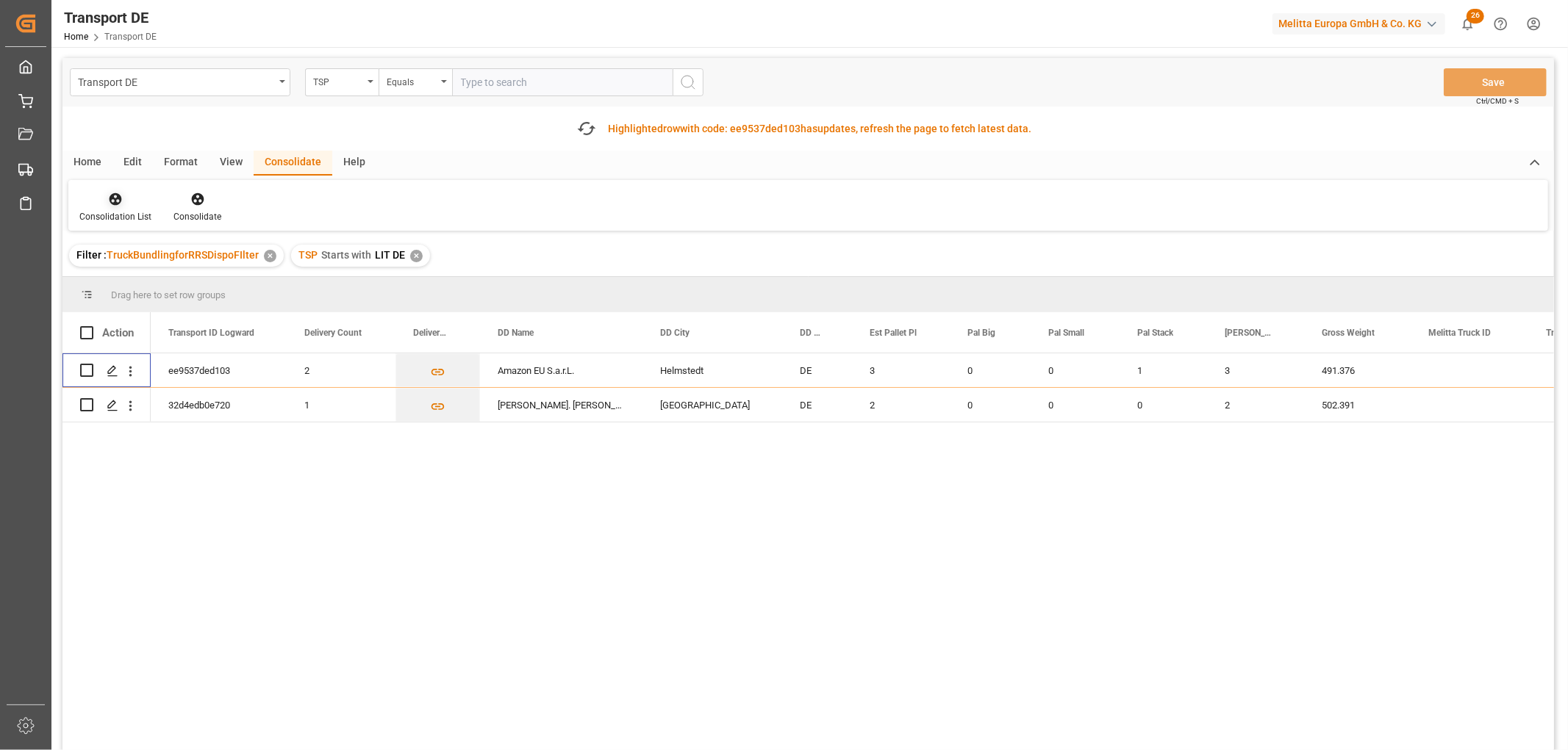
click at [116, 207] on div "Consolidation List" at bounding box center [115, 207] width 94 height 32
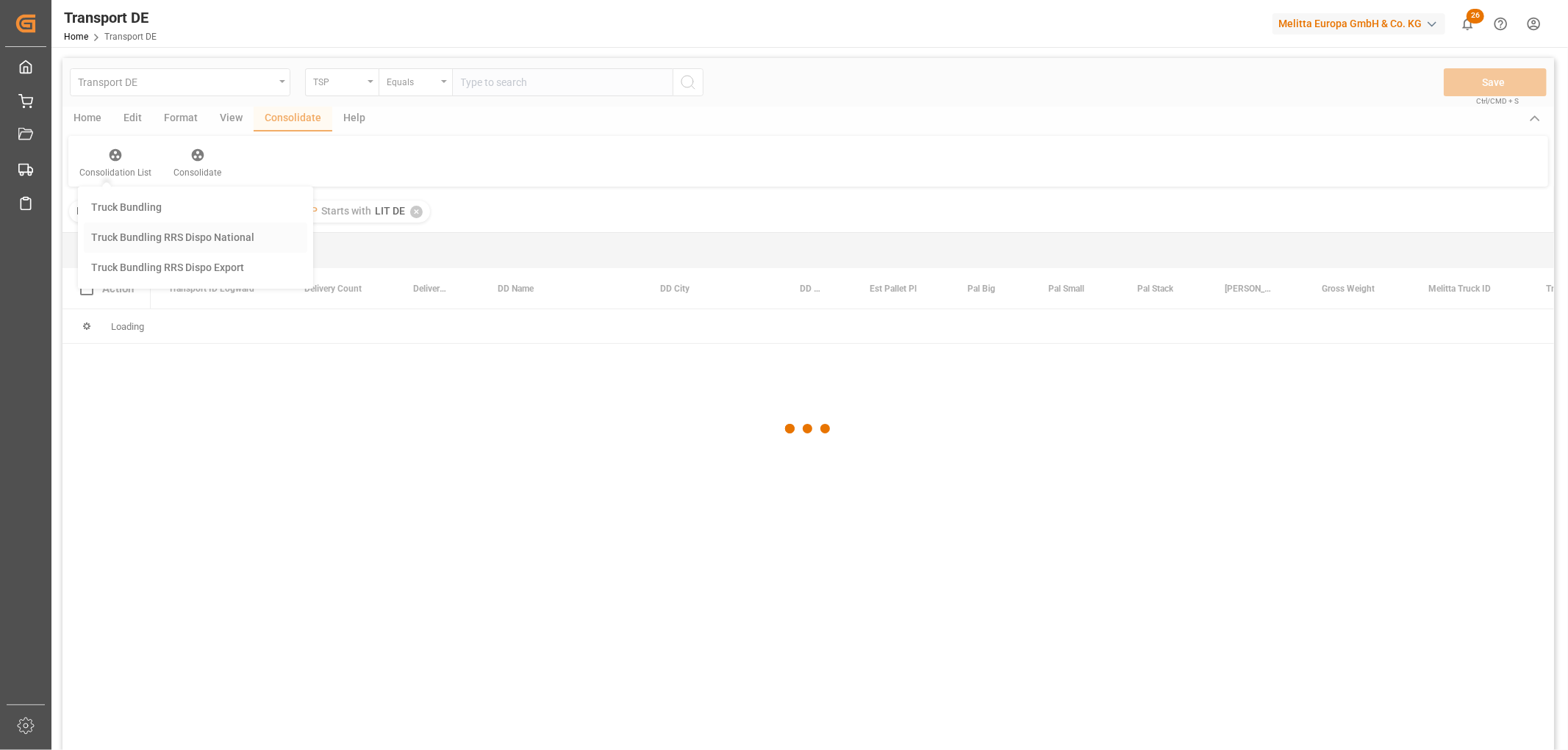
click at [130, 282] on div "Transport DE TSP Equals Save Ctrl/CMD + S Home Edit Format View Consolidate Hel…" at bounding box center [808, 424] width 1491 height 731
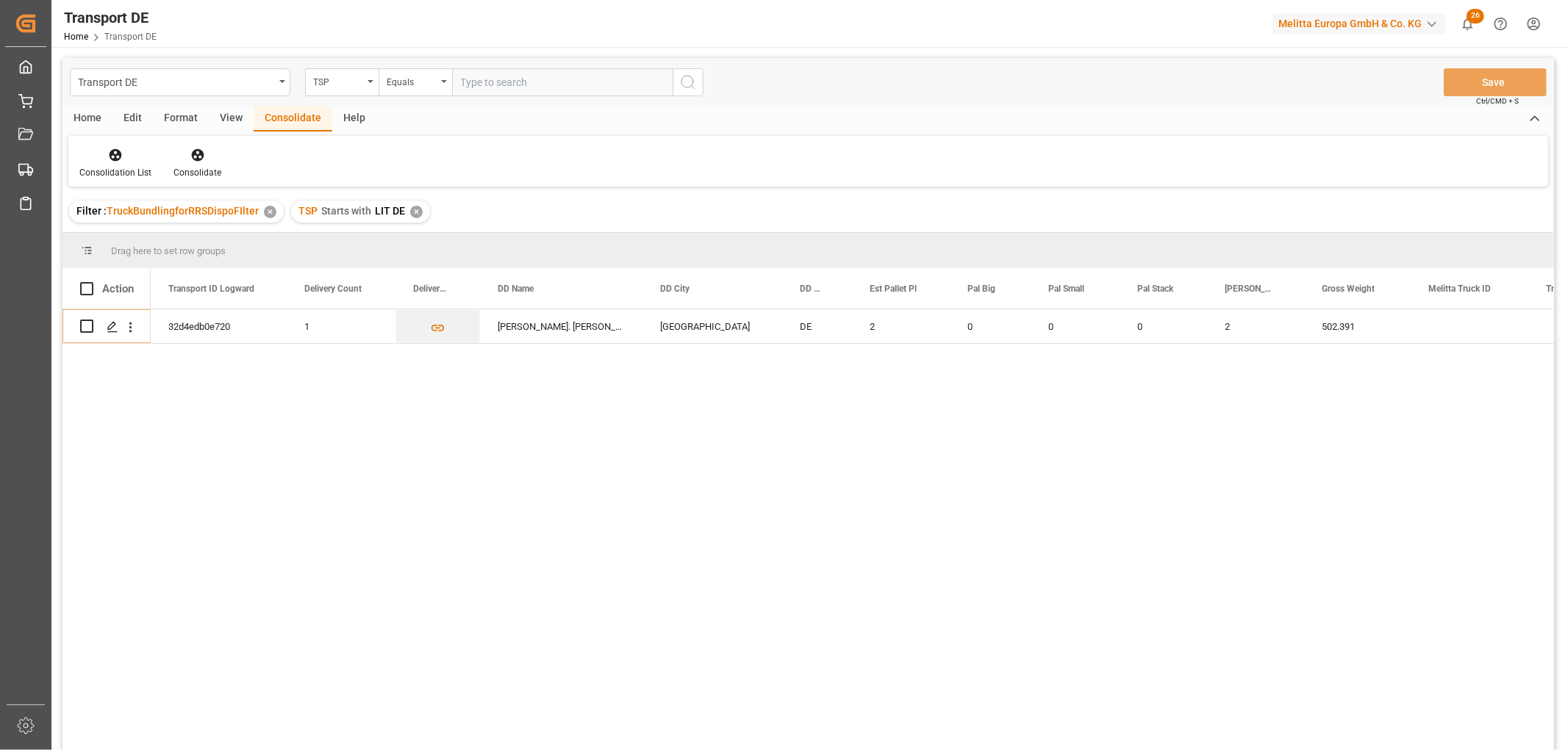
click at [412, 213] on div "✕" at bounding box center [417, 212] width 13 height 13
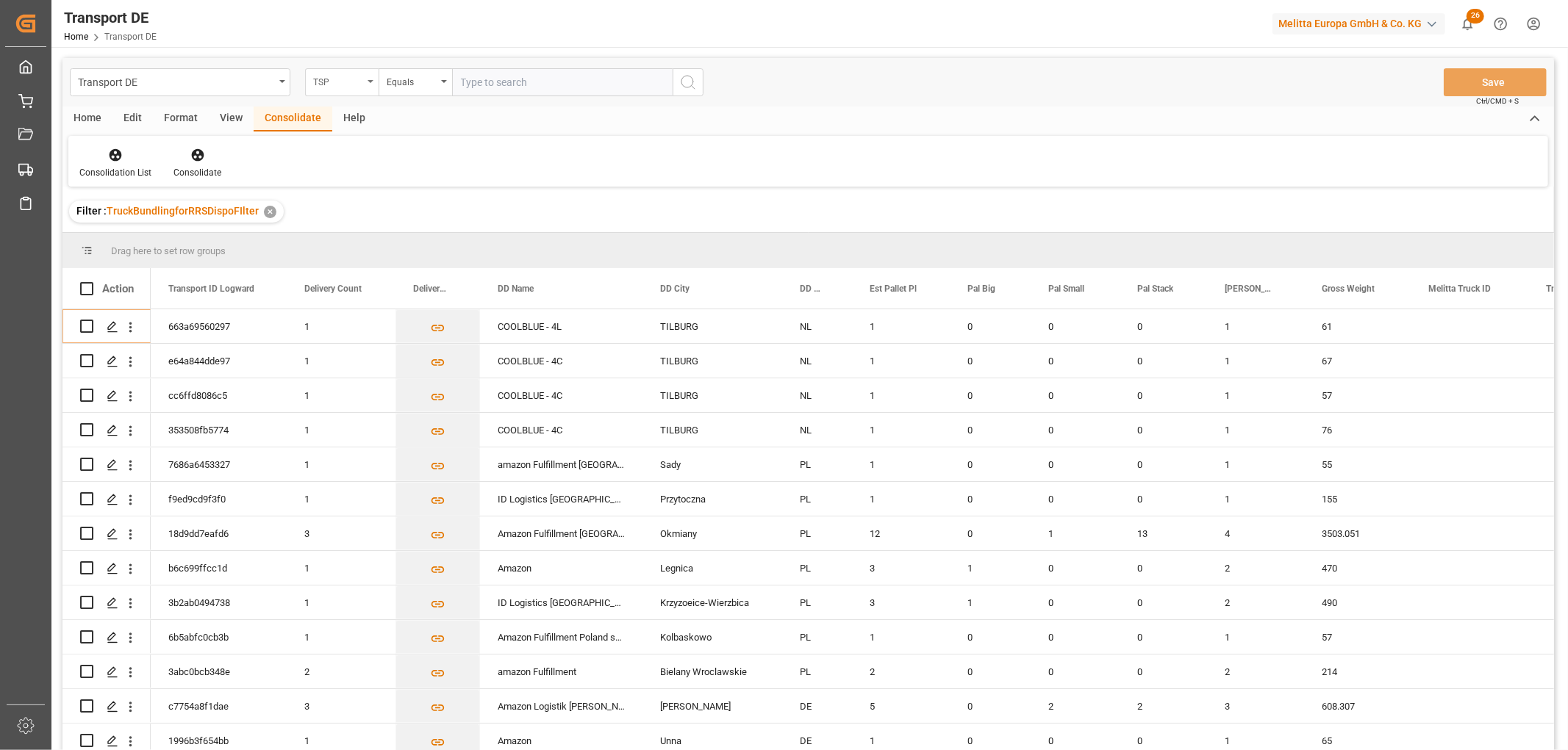
click at [349, 84] on div "TSP" at bounding box center [338, 80] width 50 height 17
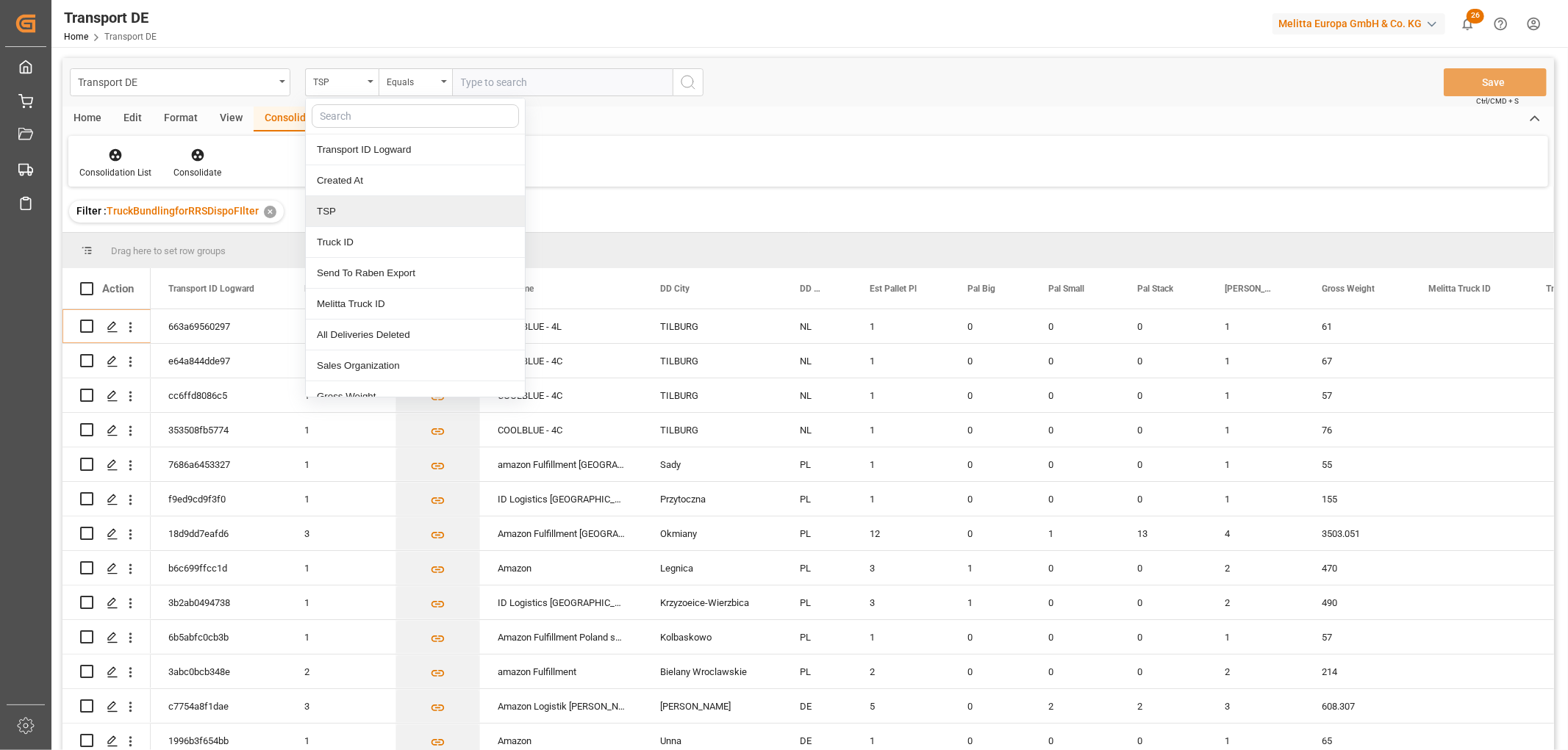
click at [355, 211] on div "TSP" at bounding box center [415, 211] width 219 height 31
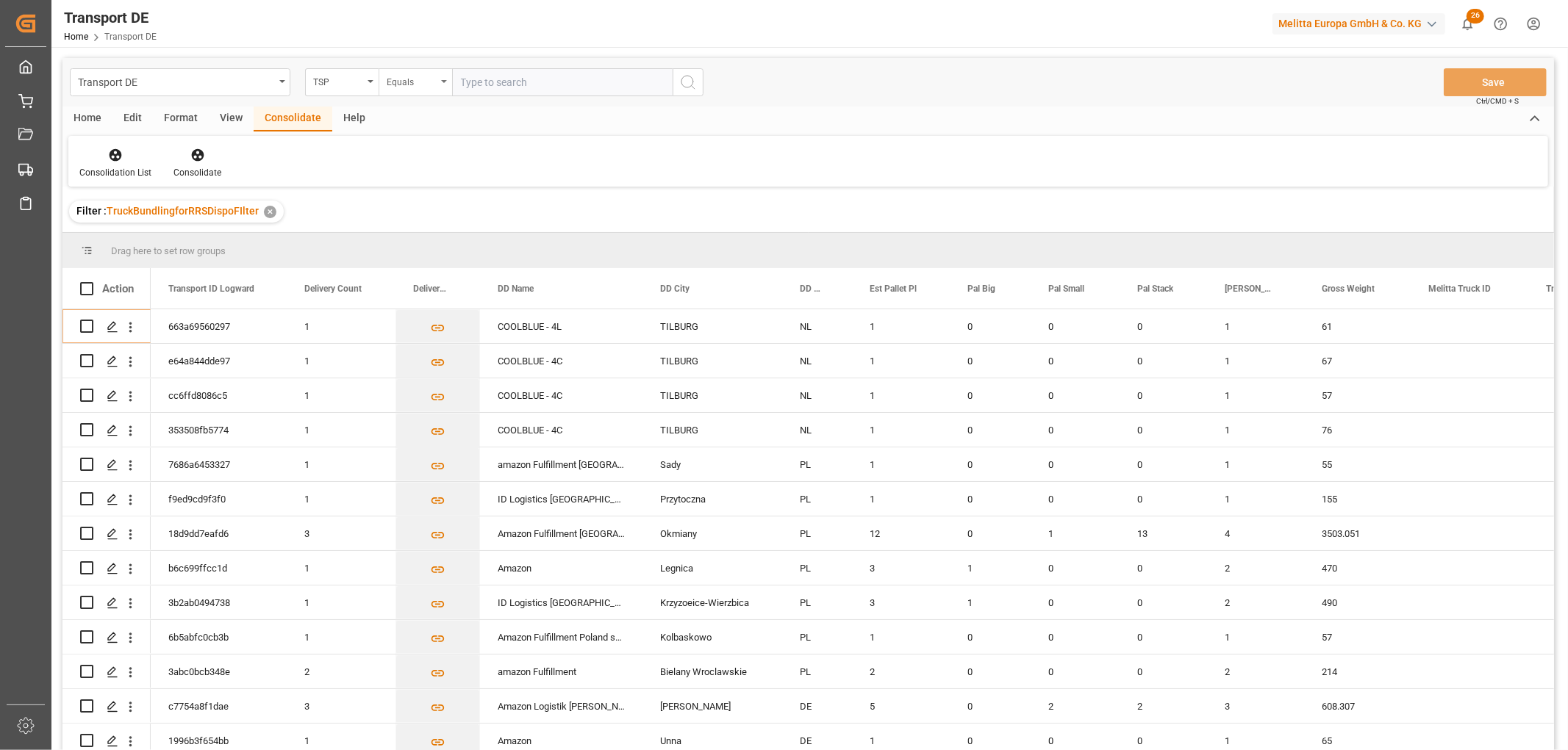
click at [402, 76] on div "Equals" at bounding box center [411, 80] width 50 height 17
click at [412, 241] on div "Starts with" at bounding box center [489, 242] width 219 height 31
click at [490, 73] on input "text" at bounding box center [562, 82] width 220 height 28
type input "Hartmann"
click at [689, 80] on icon "search button" at bounding box center [688, 82] width 17 height 17
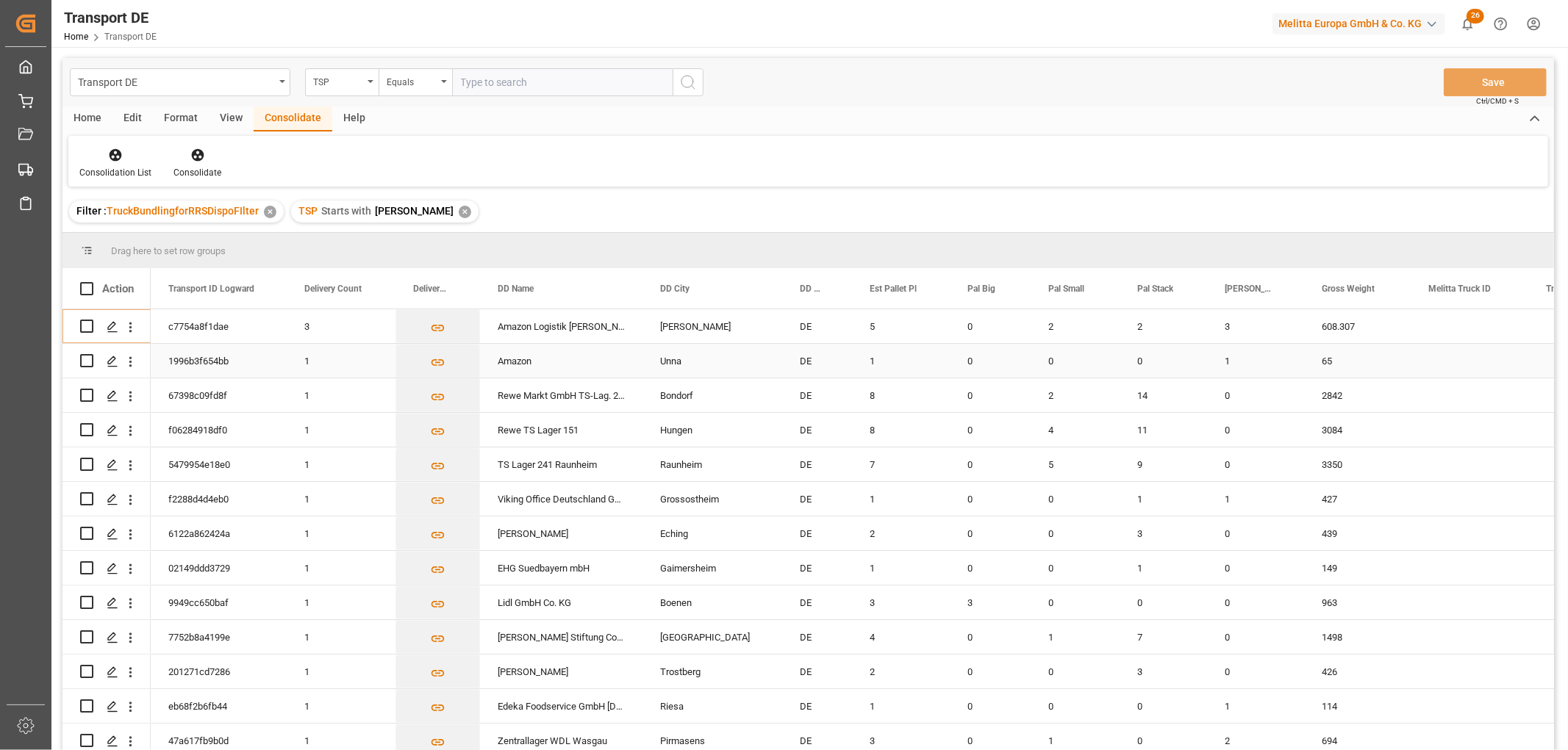
click at [89, 360] on input "Press Space to toggle row selection (unchecked)" at bounding box center [87, 360] width 13 height 13
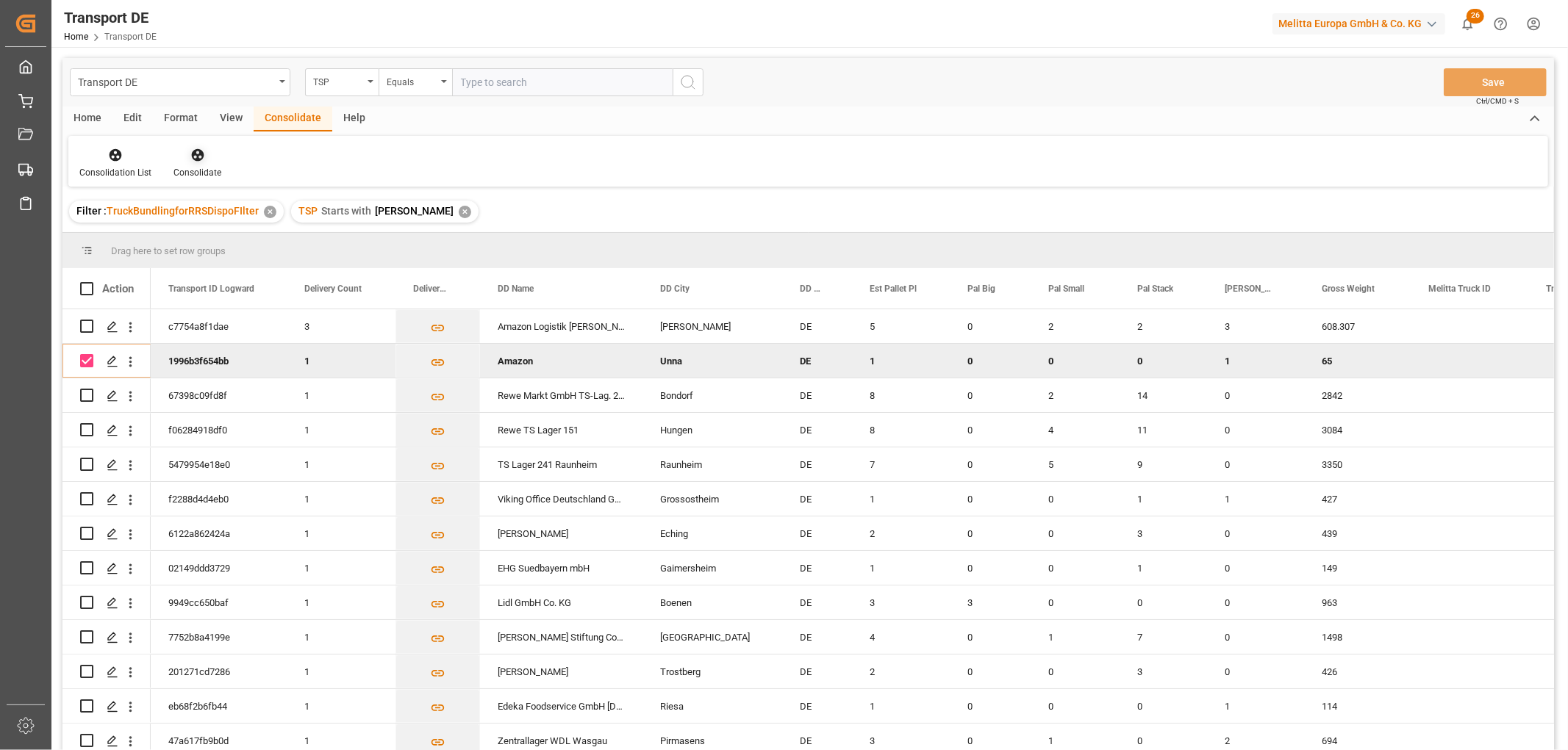
click at [194, 153] on icon at bounding box center [197, 155] width 13 height 13
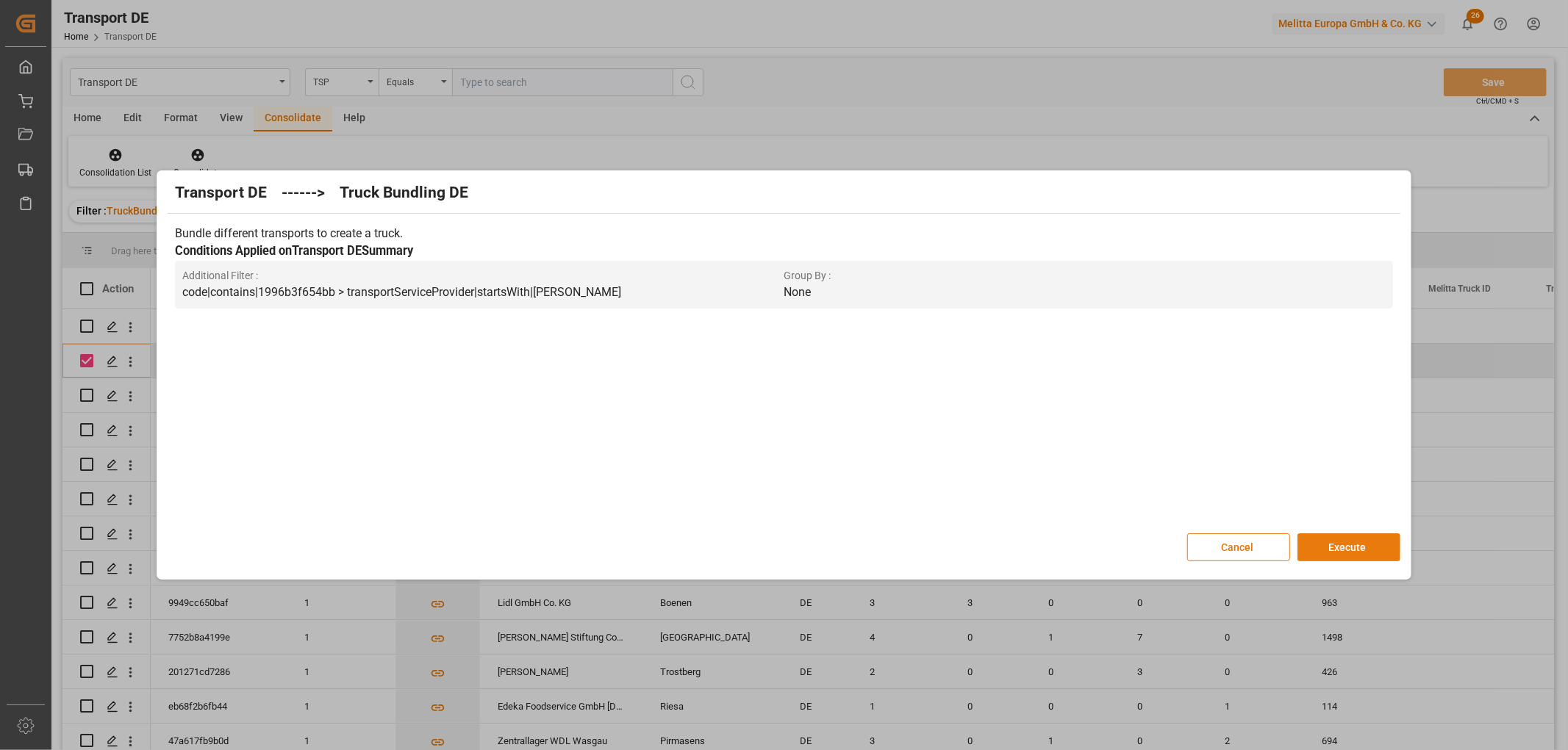
click at [1363, 543] on button "Execute" at bounding box center [1349, 547] width 103 height 28
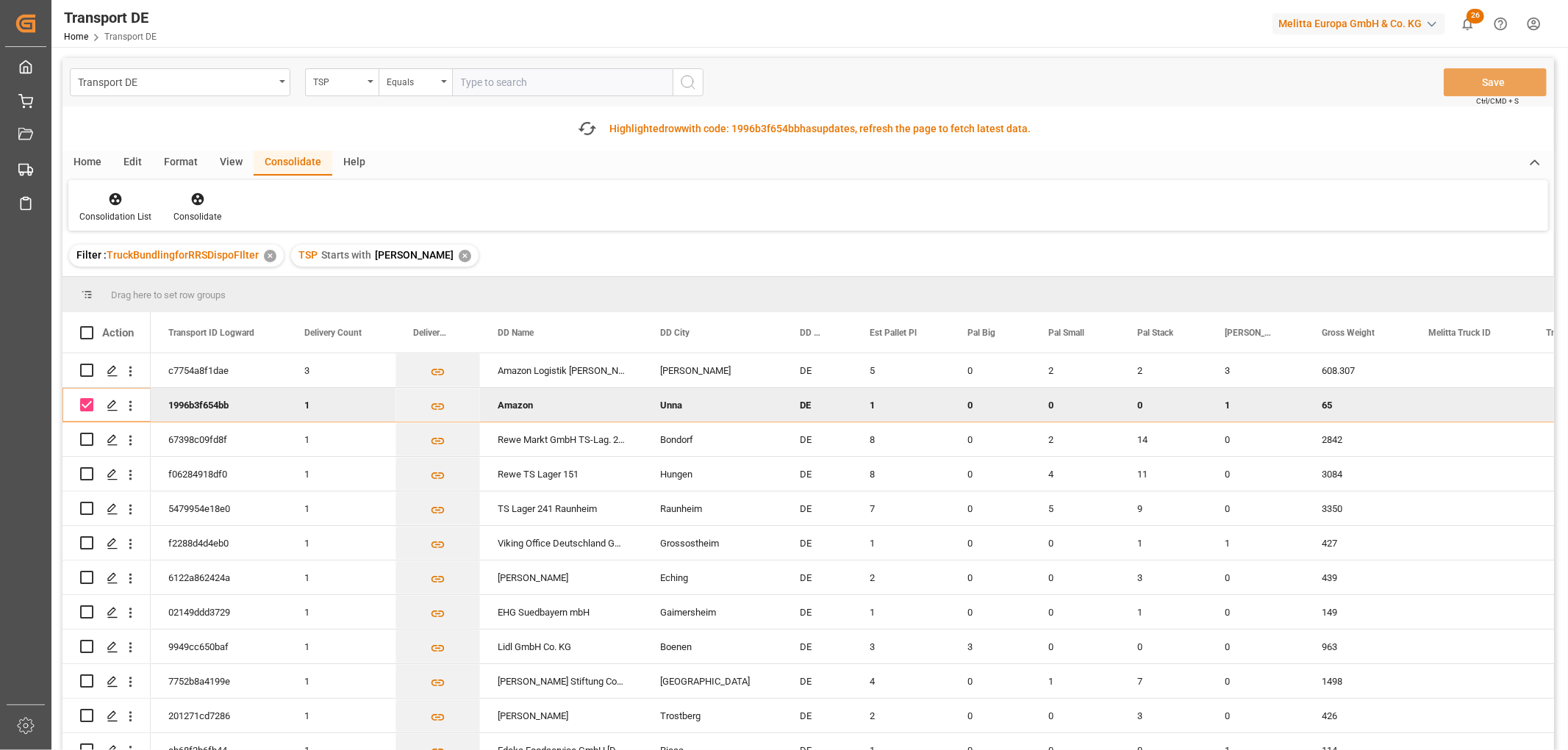
click at [87, 402] on input "Press Space to toggle row selection (checked)" at bounding box center [87, 405] width 13 height 13
checkbox input "false"
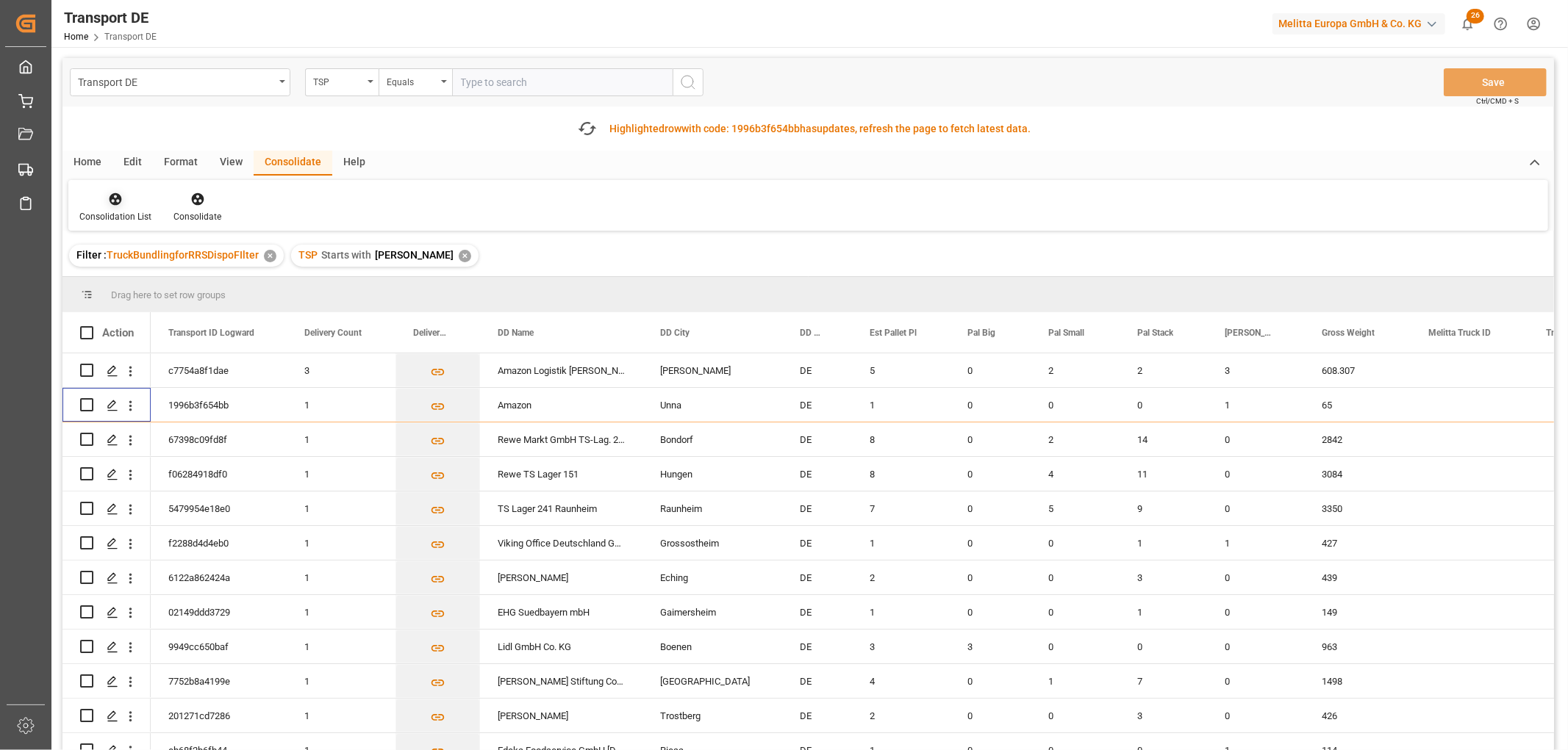
click at [112, 197] on icon at bounding box center [116, 200] width 13 height 13
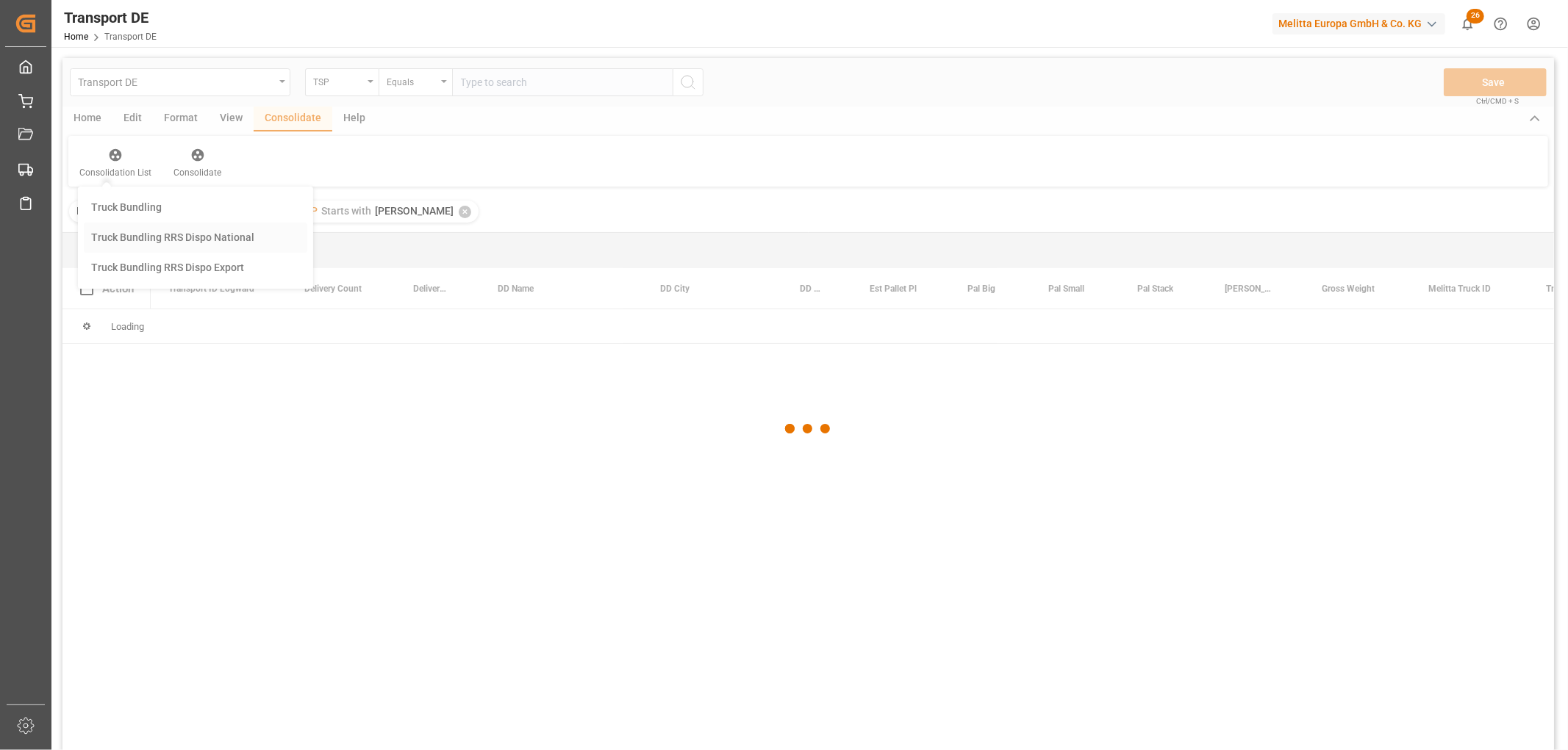
click at [123, 283] on div "Transport DE TSP Equals Save Ctrl/CMD + S Home Edit Format View Consolidate Hel…" at bounding box center [808, 424] width 1491 height 731
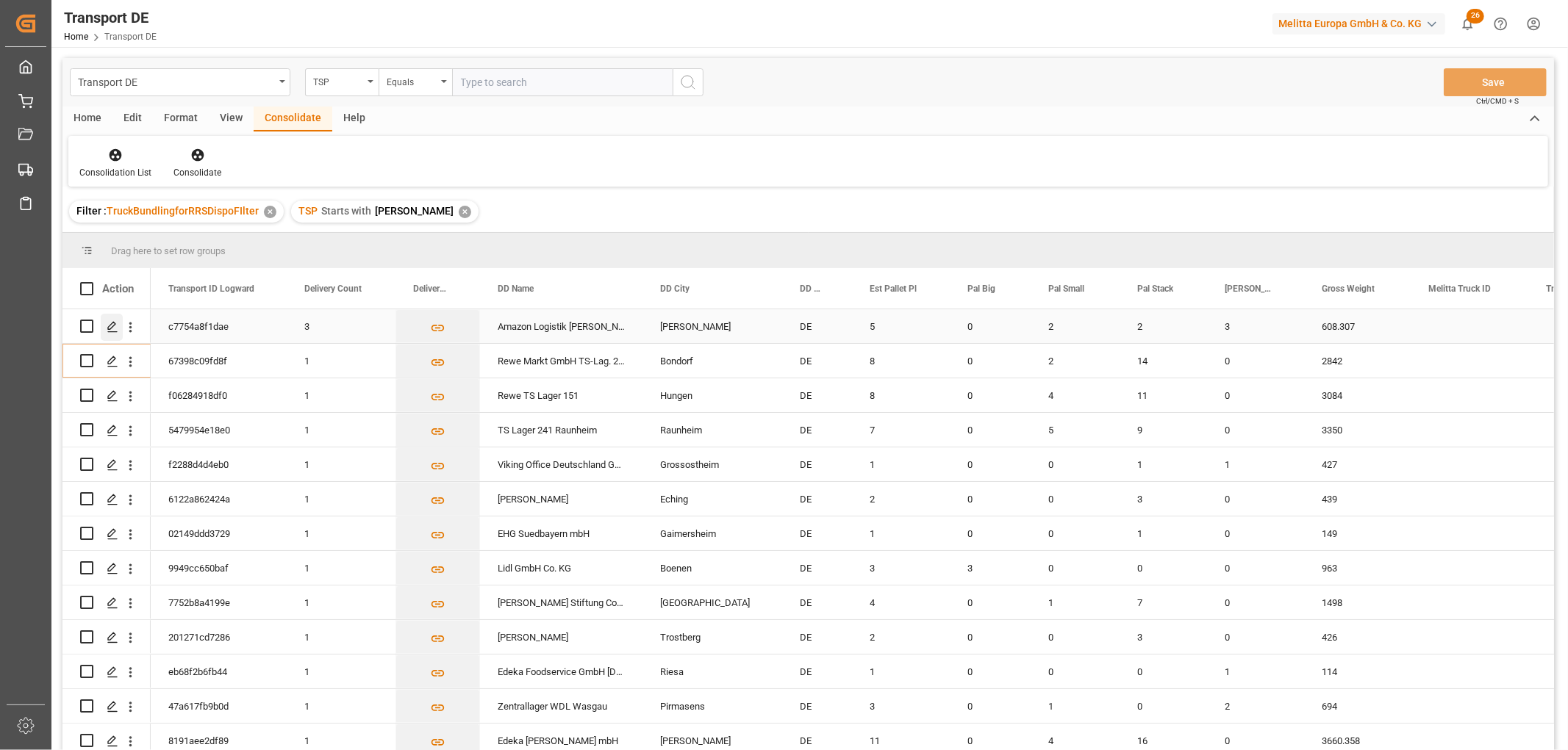
click at [111, 326] on icon "Press SPACE to select this row." at bounding box center [112, 326] width 12 height 12
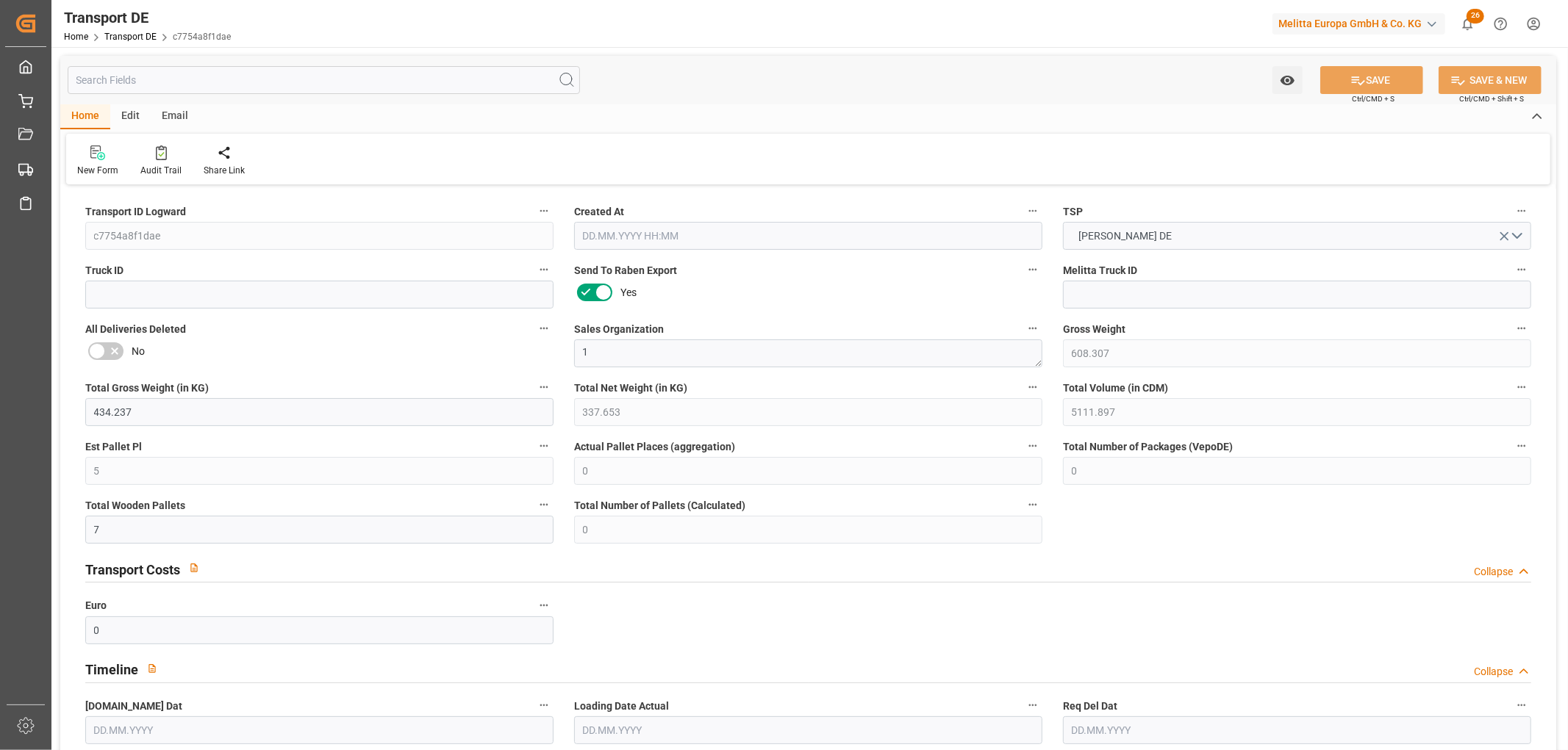
type input "608.307"
type input "434.237"
type input "337.653"
type input "5111.897"
type input "5"
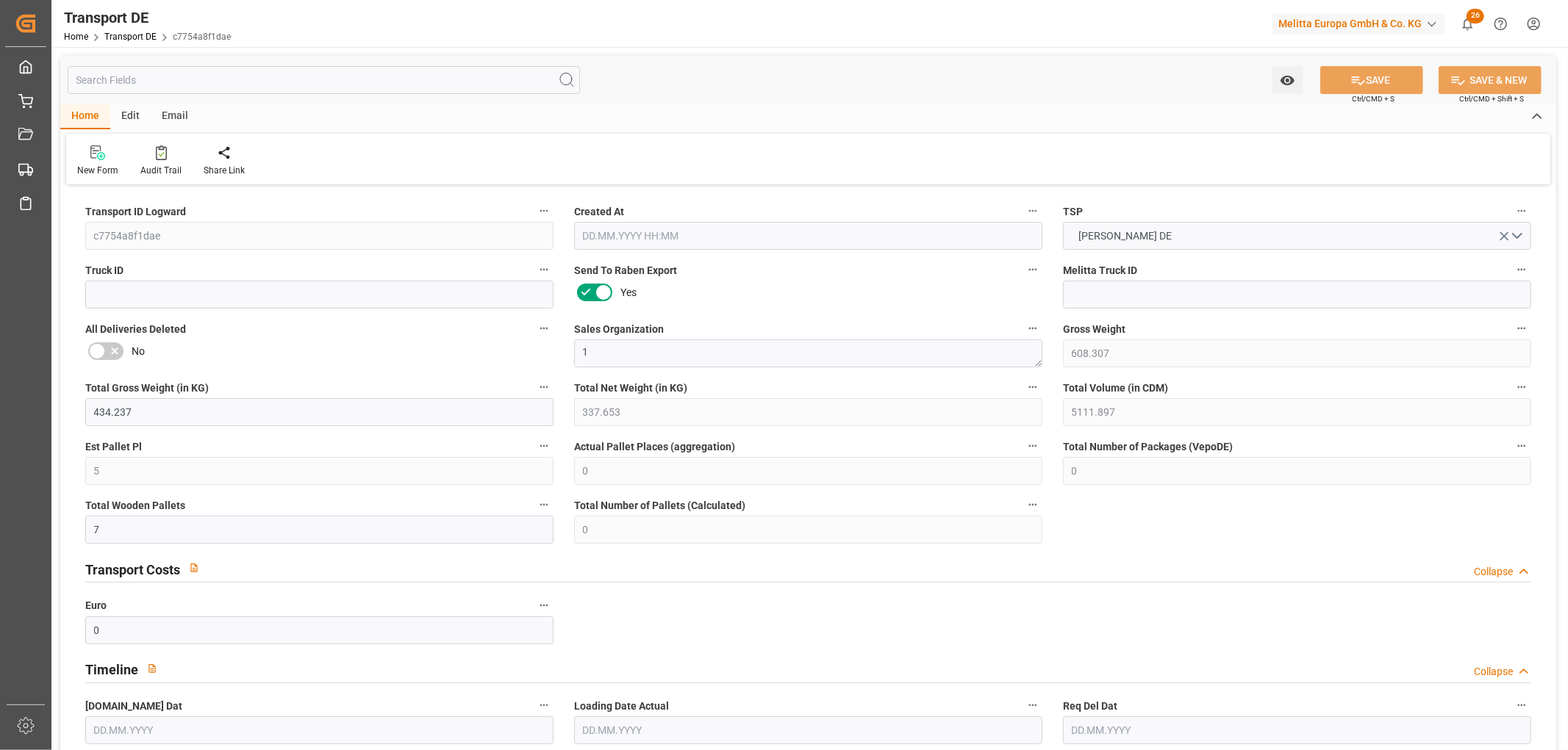
type input "0"
type input "7"
type input "0"
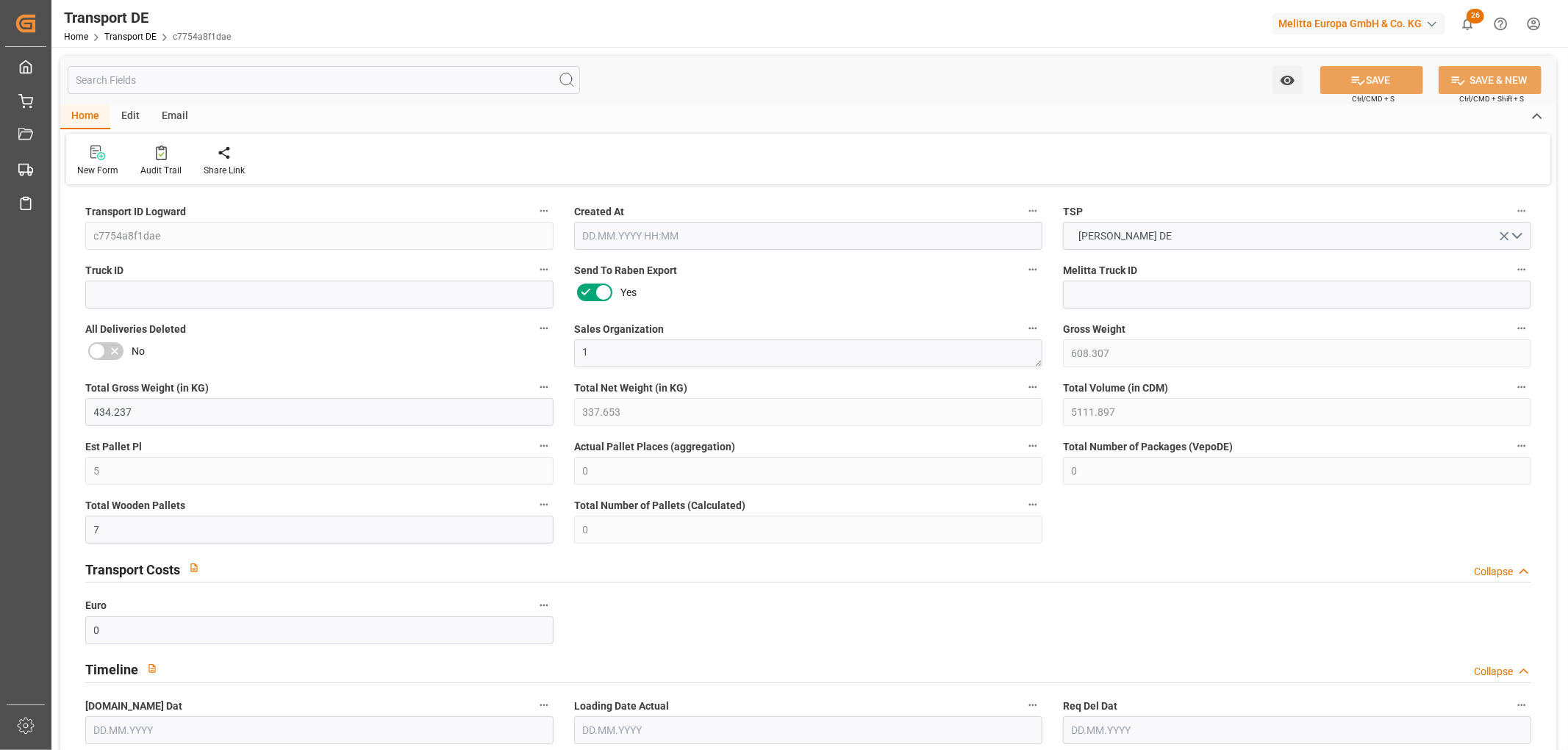
type input "59"
type input "0"
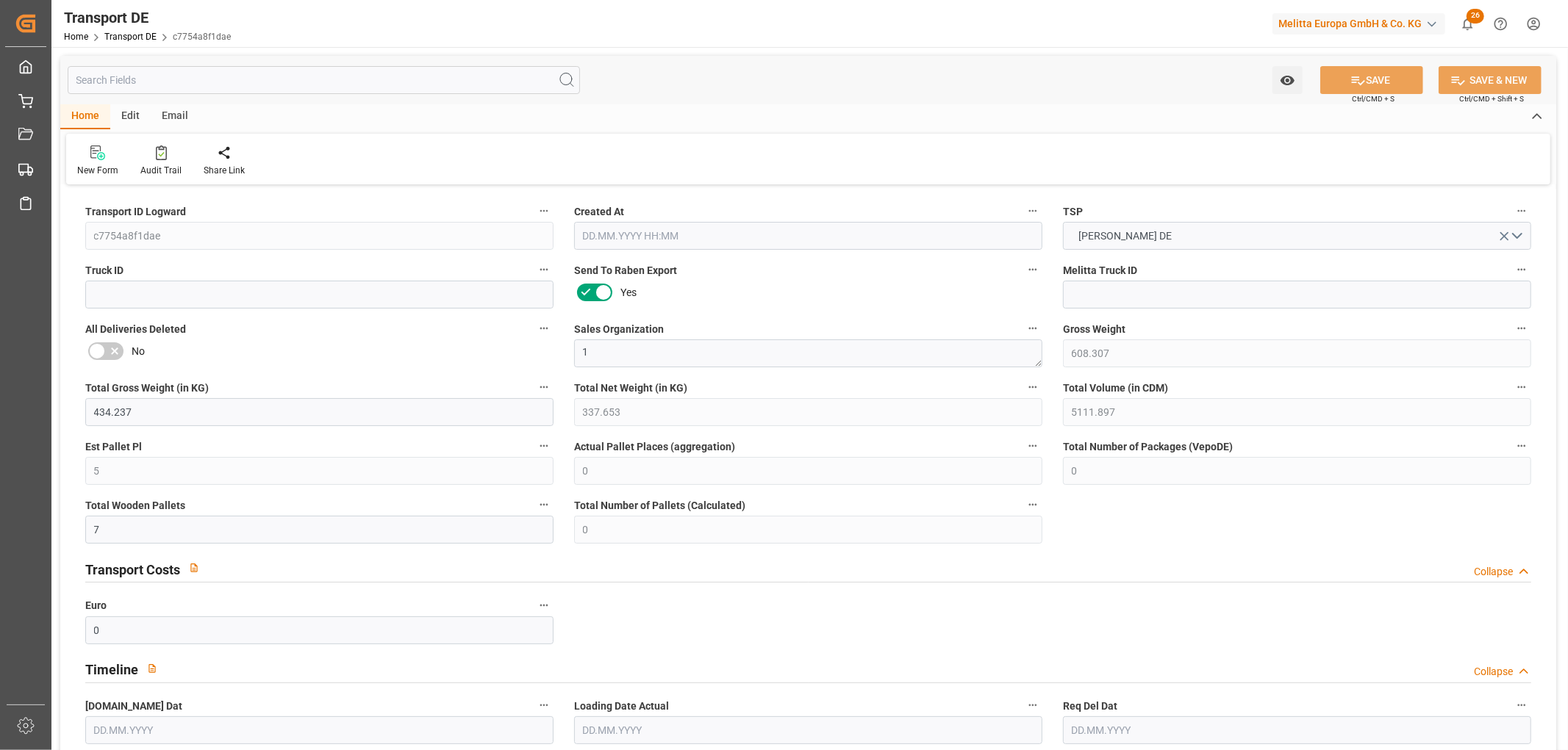
type input "0"
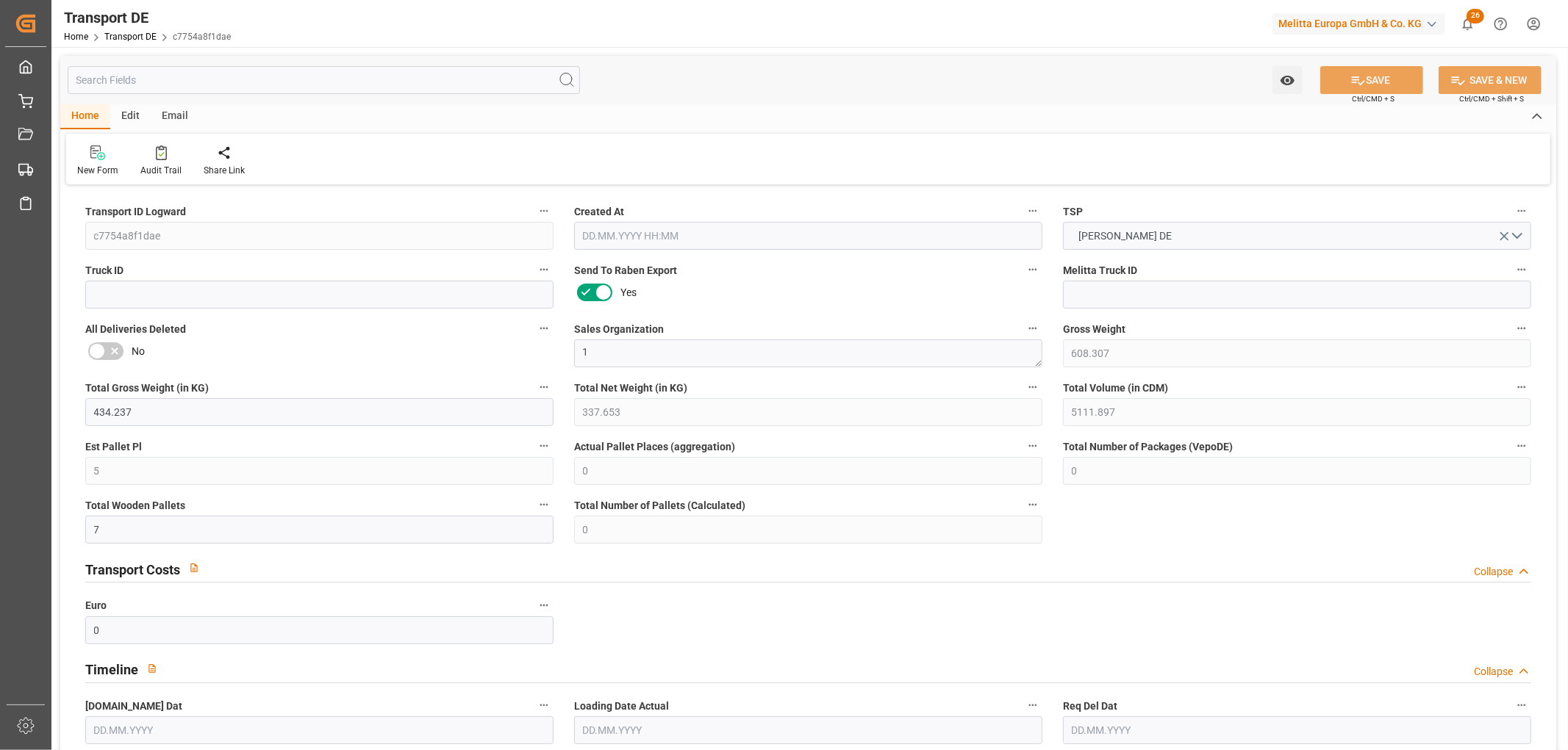
type input "0"
type input "2"
type input "0"
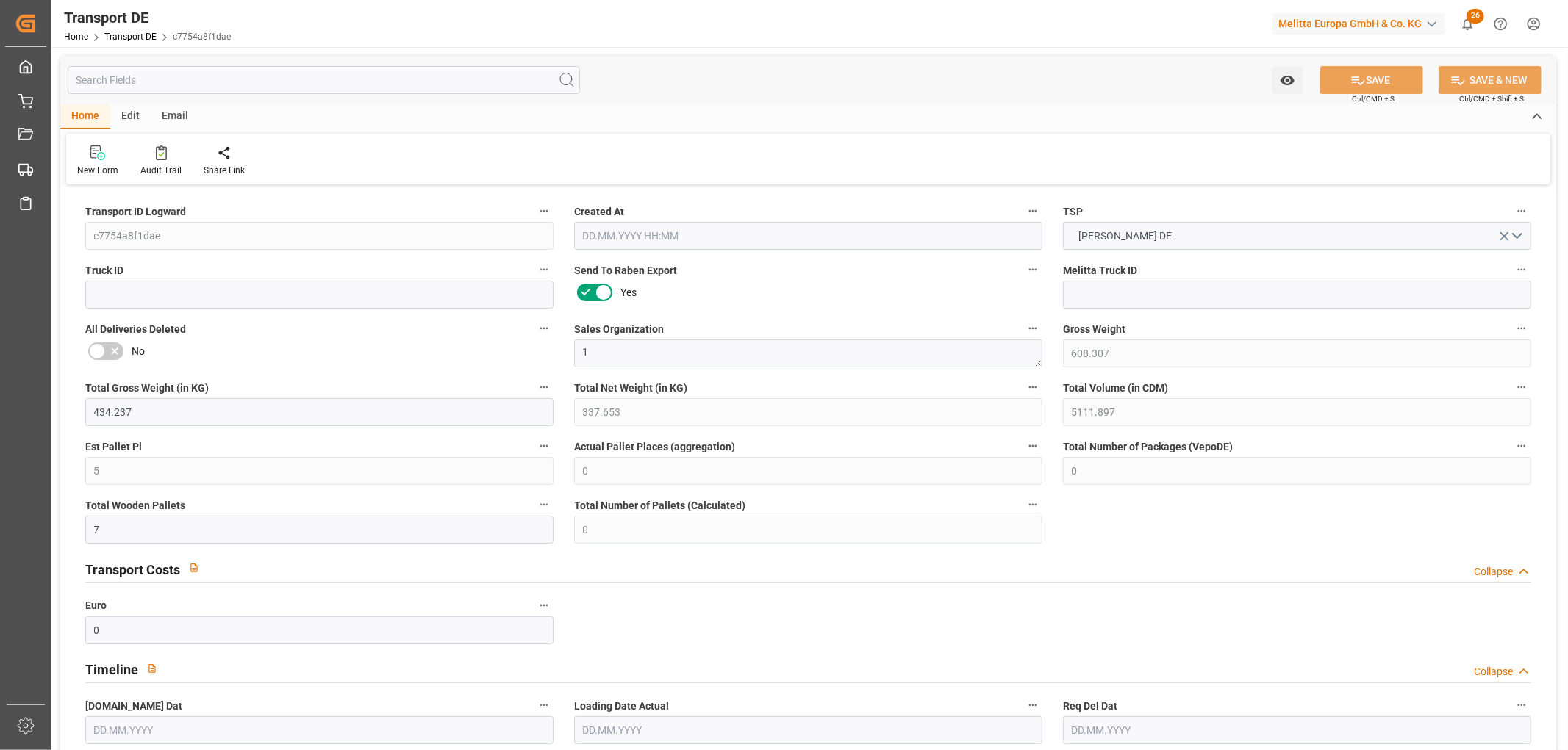
type input "0"
type input "3"
type input "0"
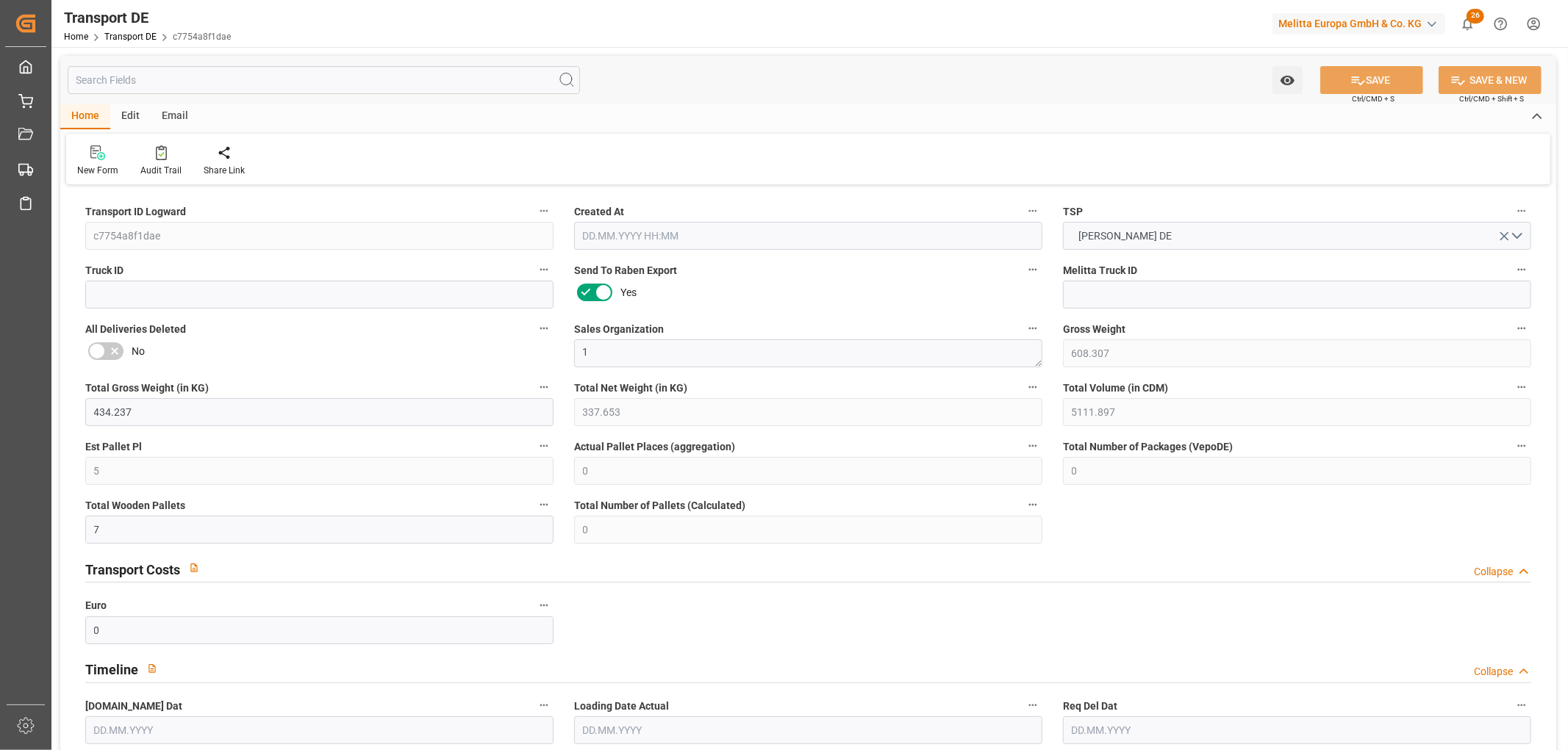
type input "466"
type input "223.197"
type input "133.02"
type input "24.09.2025 11:44"
type input "[DATE]"
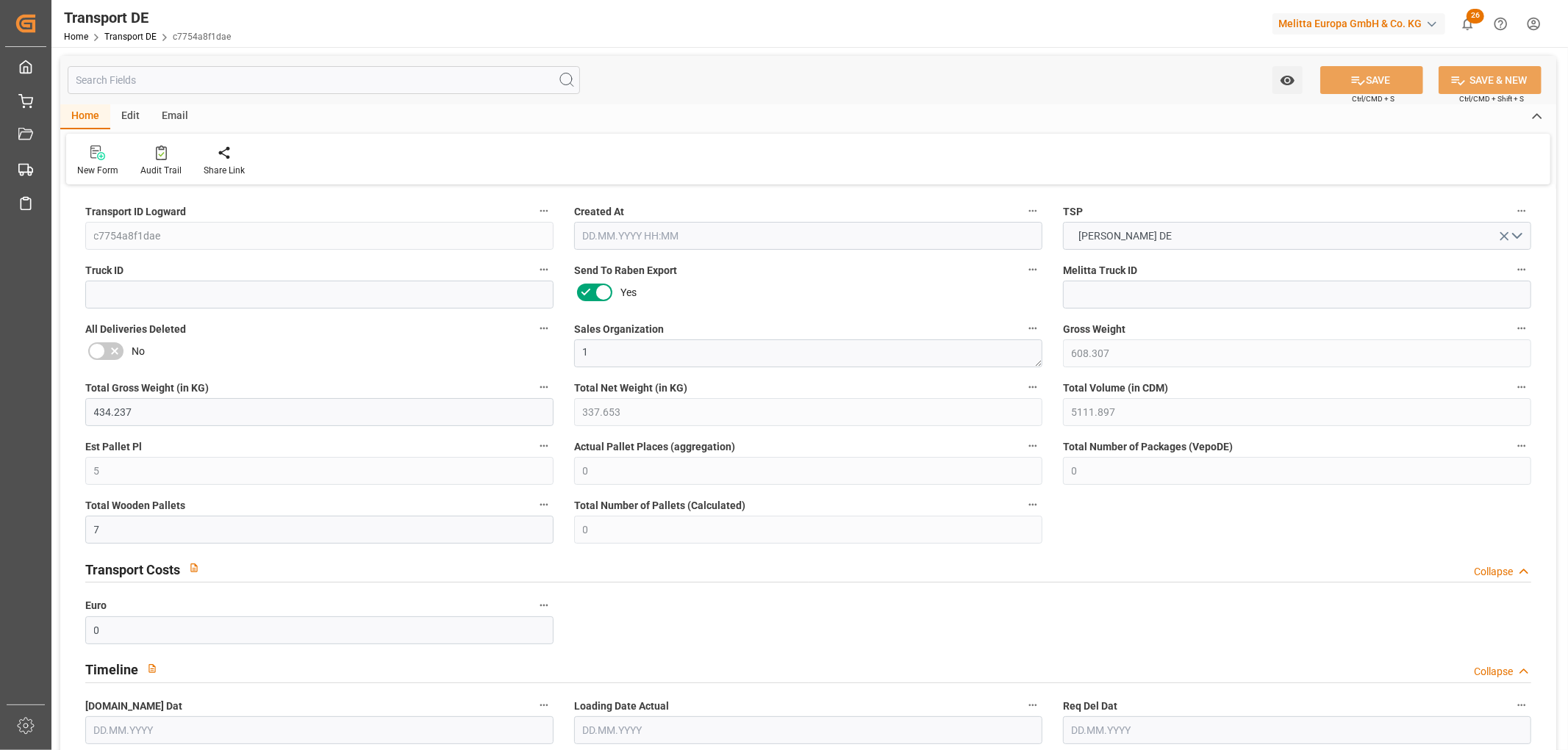
type input "[DATE]"
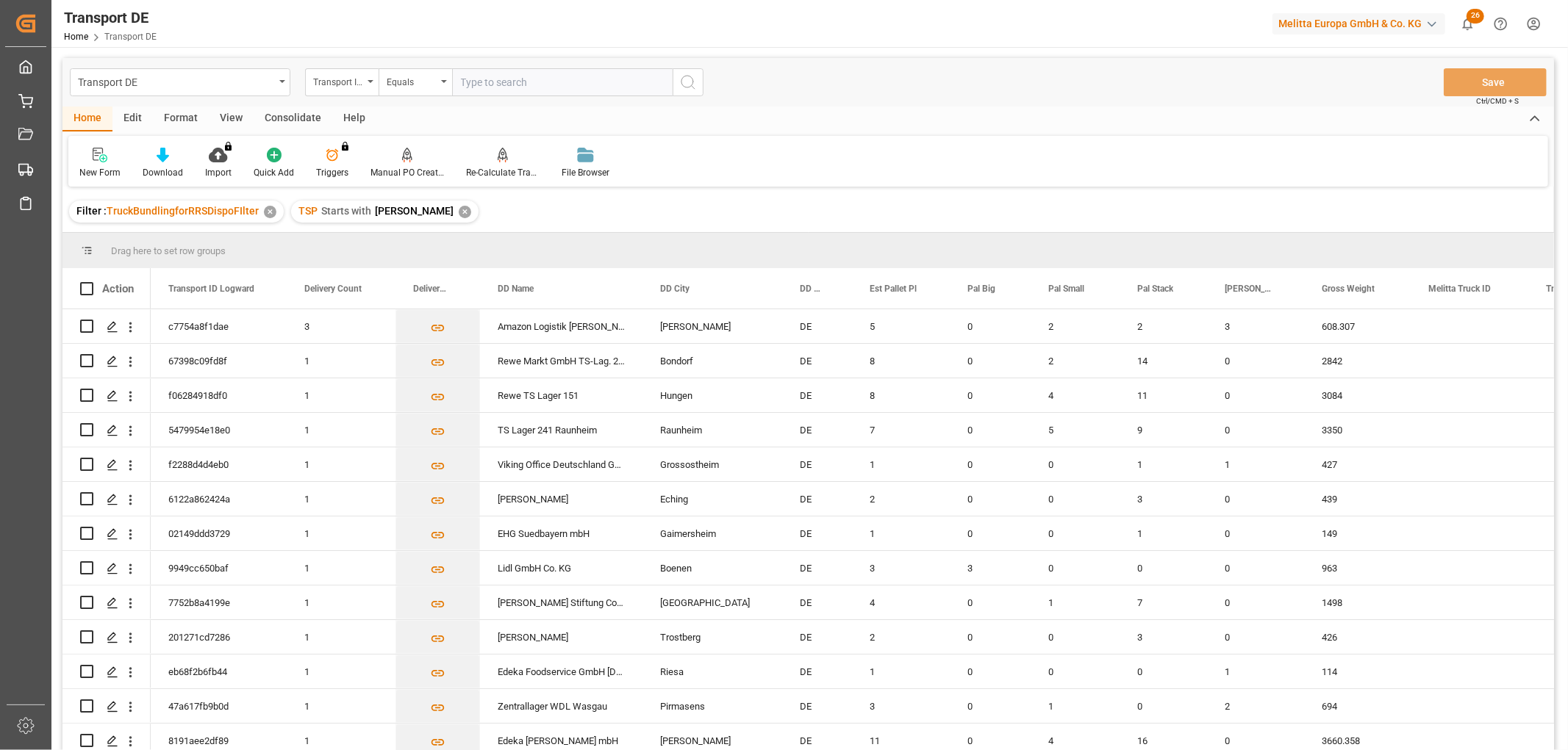
click at [282, 113] on div "Consolidate" at bounding box center [293, 119] width 79 height 25
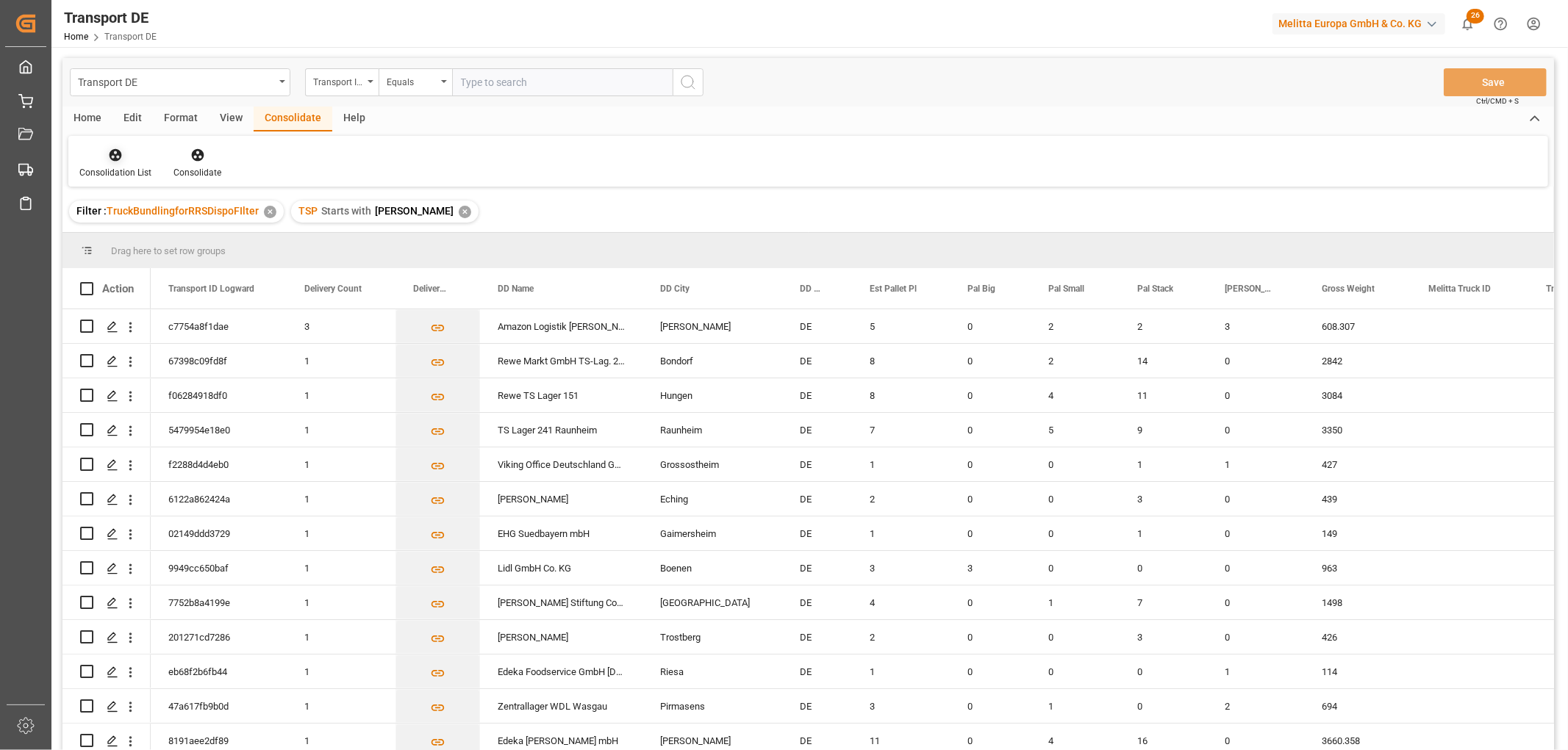
click at [115, 150] on icon at bounding box center [116, 155] width 13 height 13
click at [140, 239] on div "Transport DE Transport ID Logward Equals Save Ctrl/CMD + S Home Edit Format Vie…" at bounding box center [808, 424] width 1491 height 731
click at [84, 326] on input "Press Space to toggle row selection (unchecked)" at bounding box center [87, 326] width 13 height 13
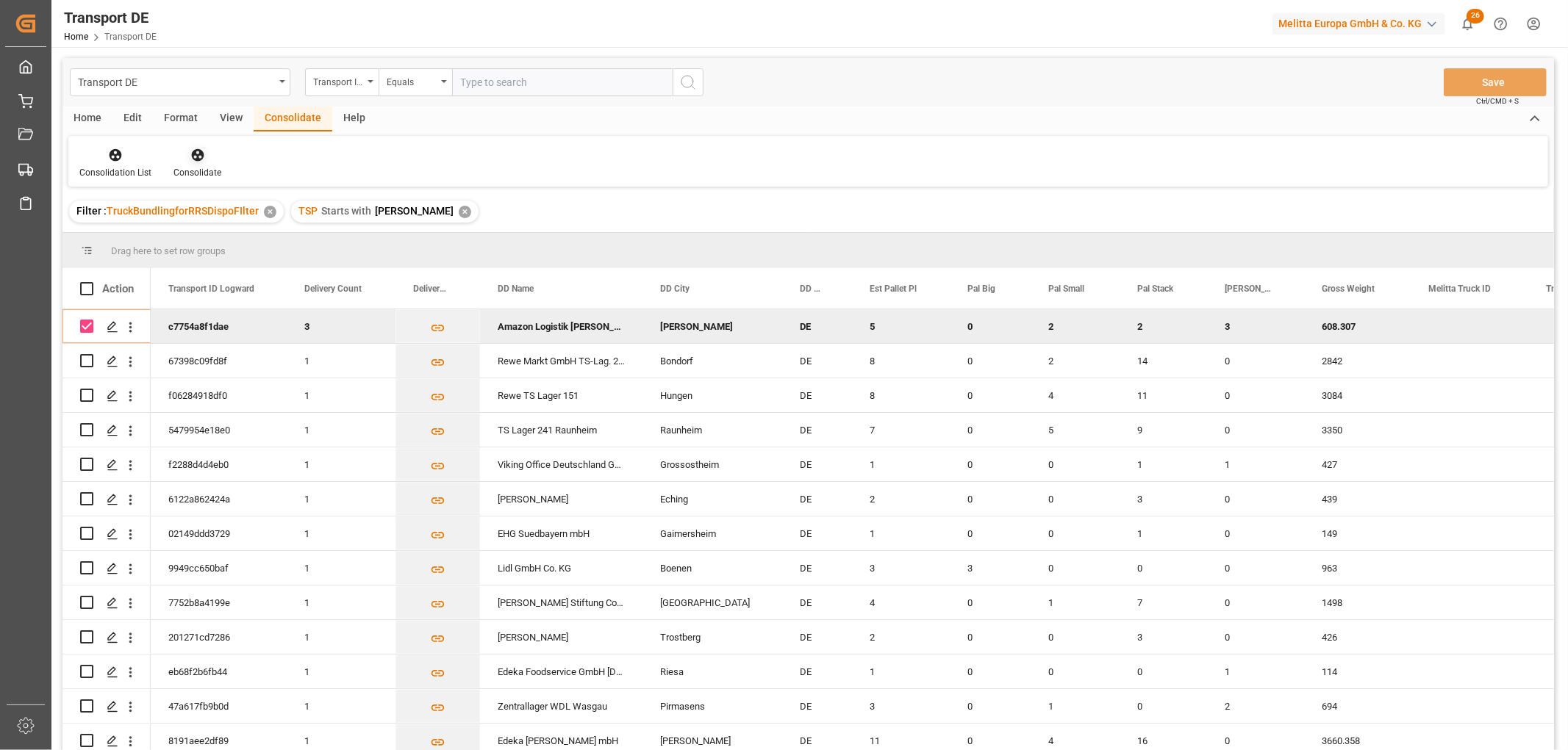
click at [196, 155] on icon at bounding box center [197, 155] width 13 height 13
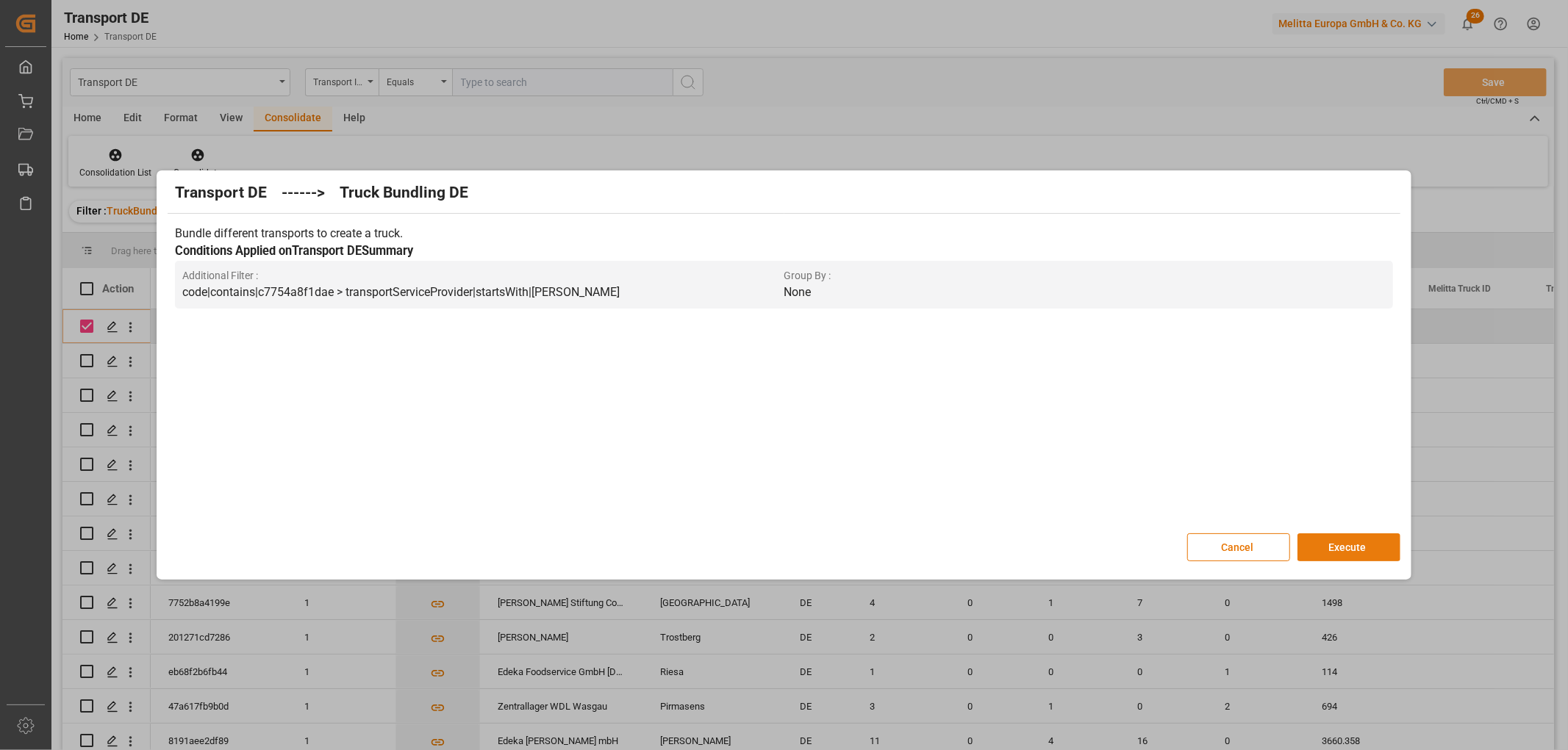
click at [1345, 547] on button "Execute" at bounding box center [1349, 547] width 103 height 28
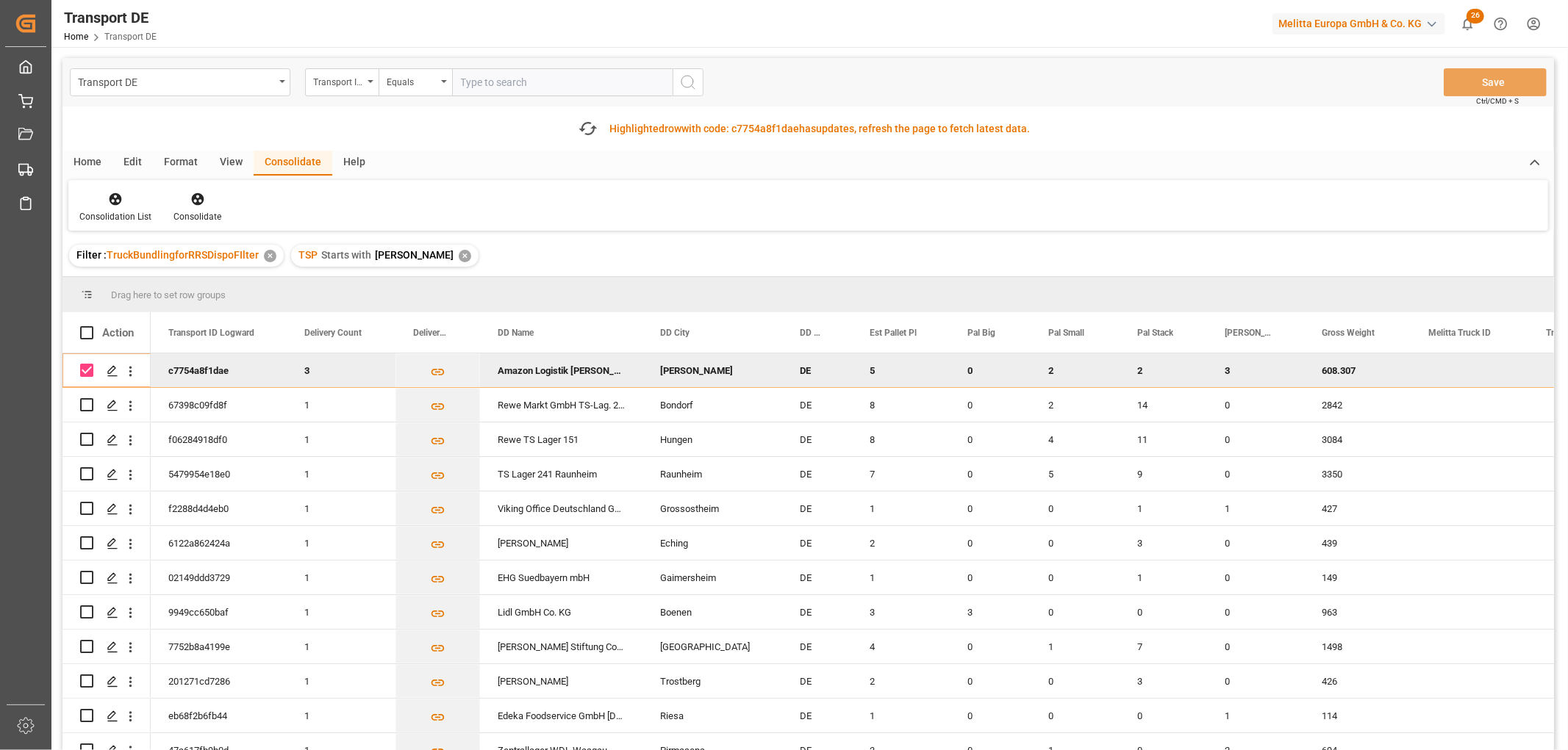
click at [90, 370] on input "Press Space to toggle row selection (checked)" at bounding box center [87, 370] width 13 height 13
checkbox input "false"
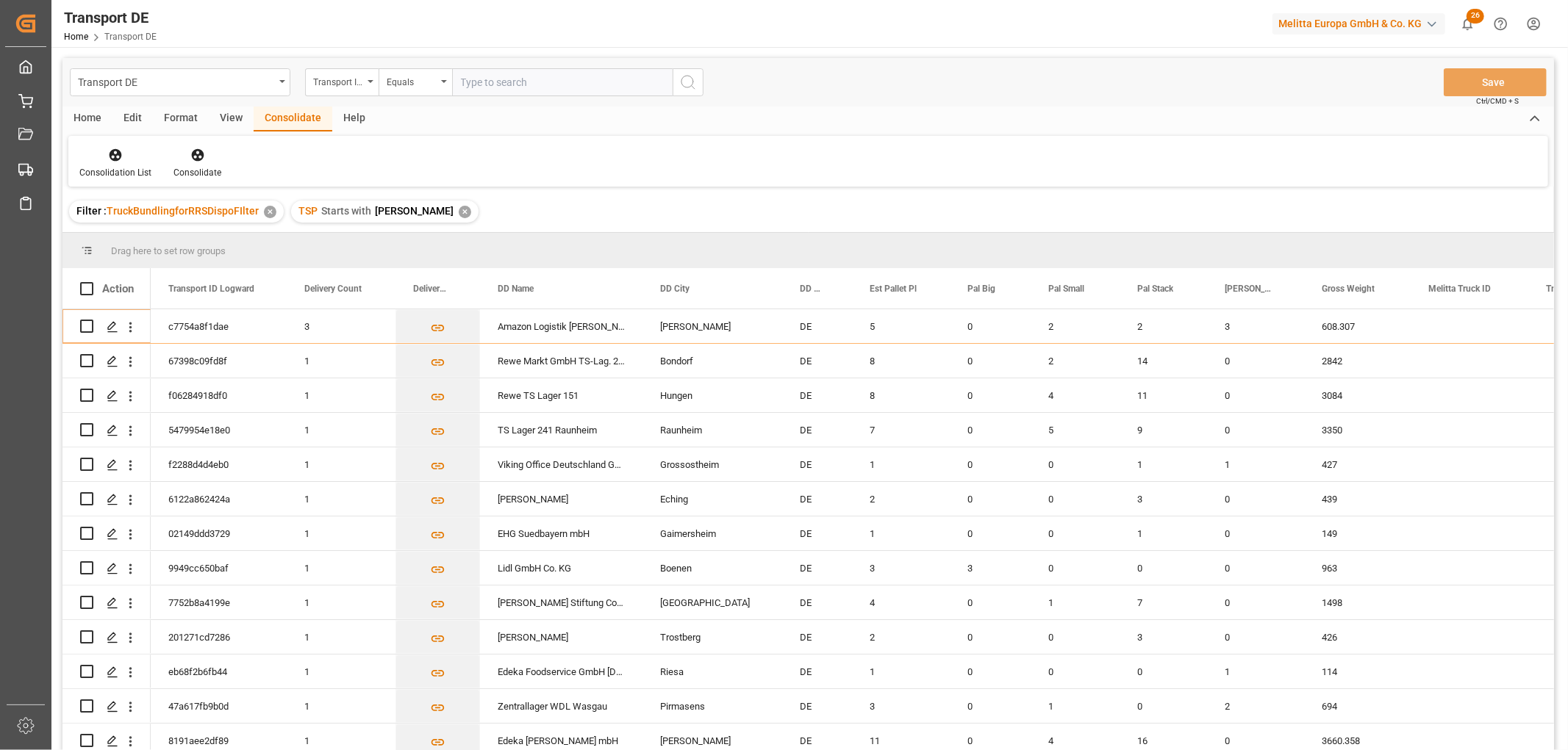
click at [458, 207] on div "✕" at bounding box center [465, 212] width 13 height 13
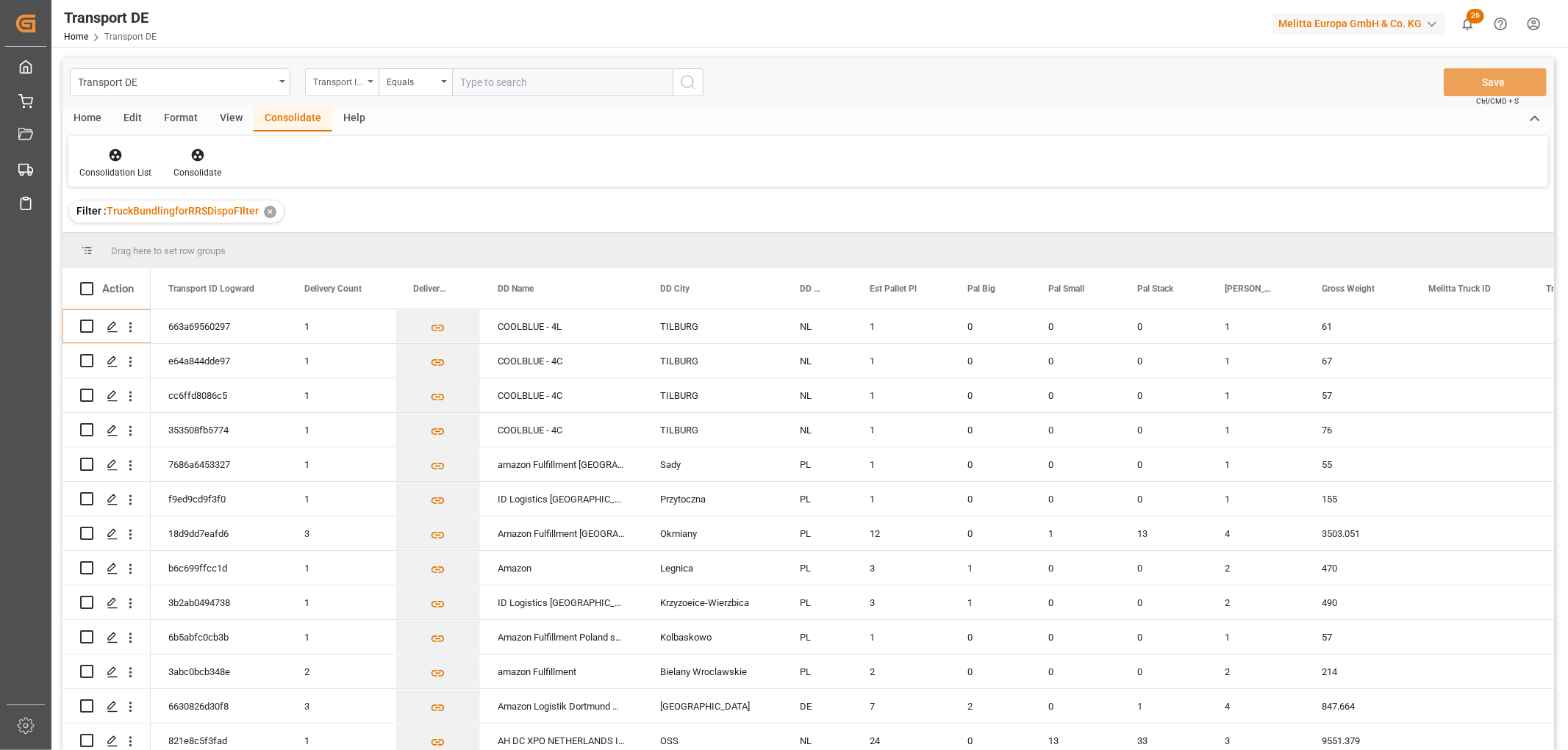
click at [332, 76] on div "Transport ID Logward" at bounding box center [338, 80] width 50 height 17
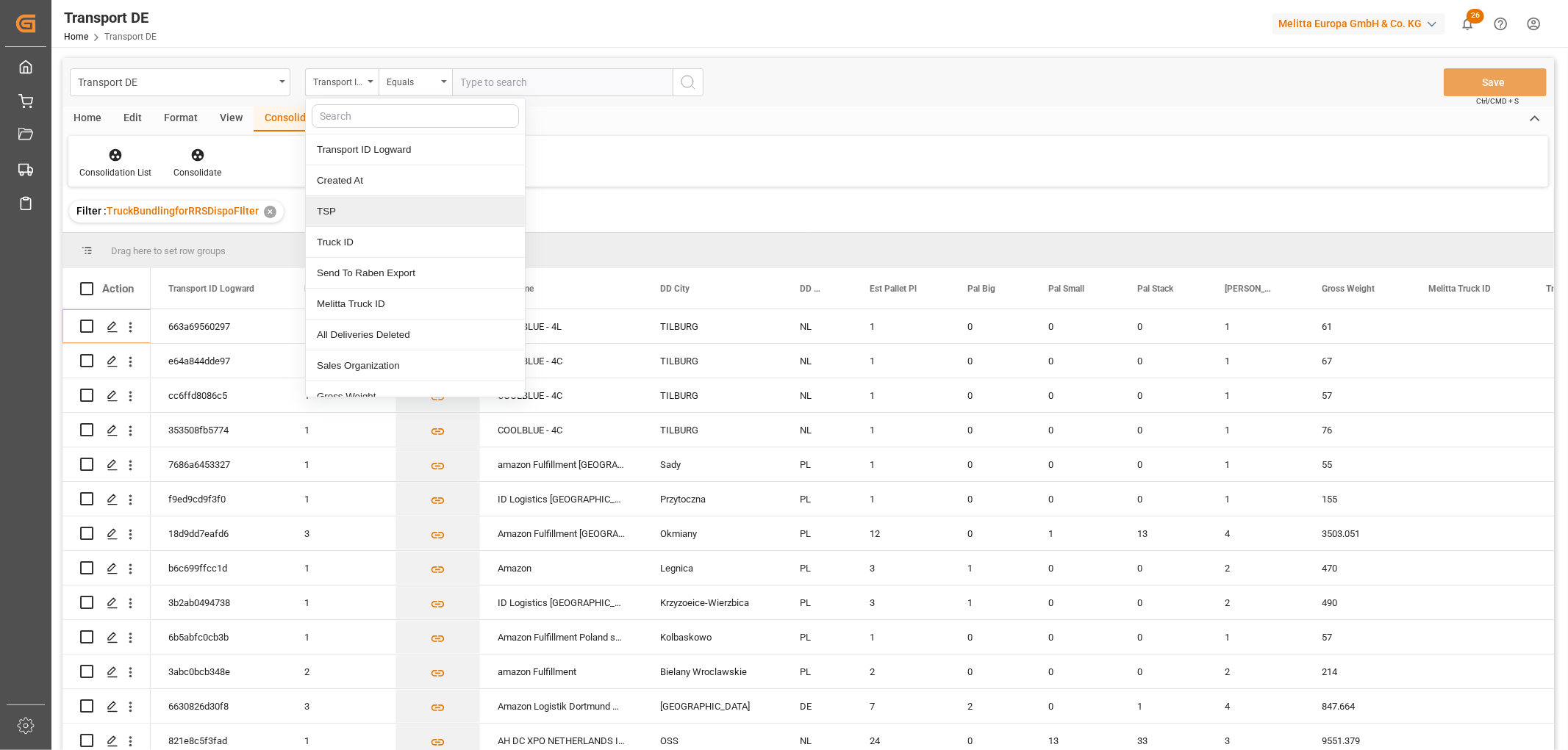
click at [344, 211] on div "TSP" at bounding box center [415, 211] width 219 height 31
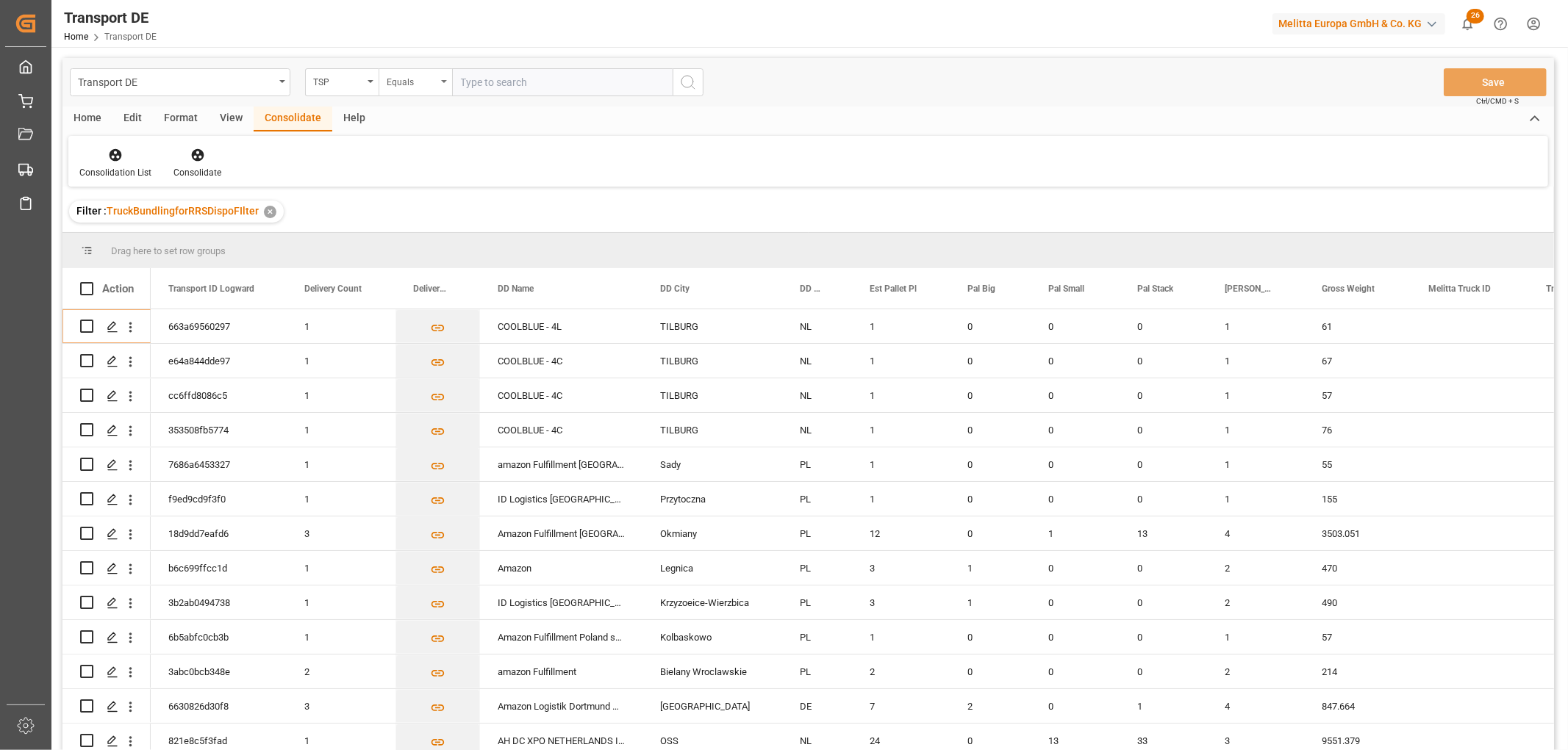
click at [408, 82] on div "Equals" at bounding box center [411, 80] width 50 height 17
click at [420, 247] on div "Starts with" at bounding box center [489, 242] width 219 height 31
click at [477, 84] on input "text" at bounding box center [562, 82] width 220 height 28
type input "Moeller"
click at [689, 84] on icon "search button" at bounding box center [688, 82] width 17 height 17
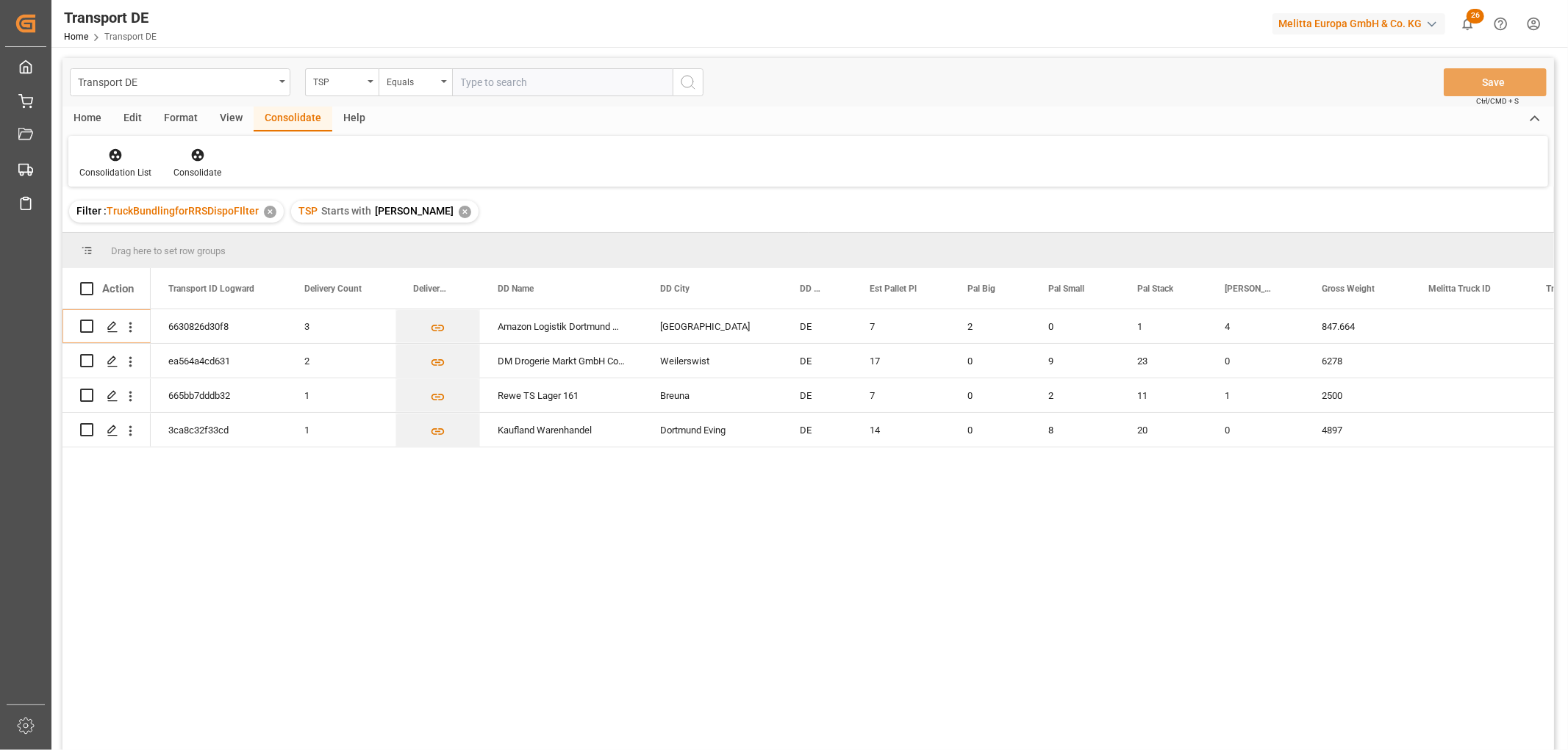
click at [458, 211] on div "✕" at bounding box center [465, 212] width 13 height 13
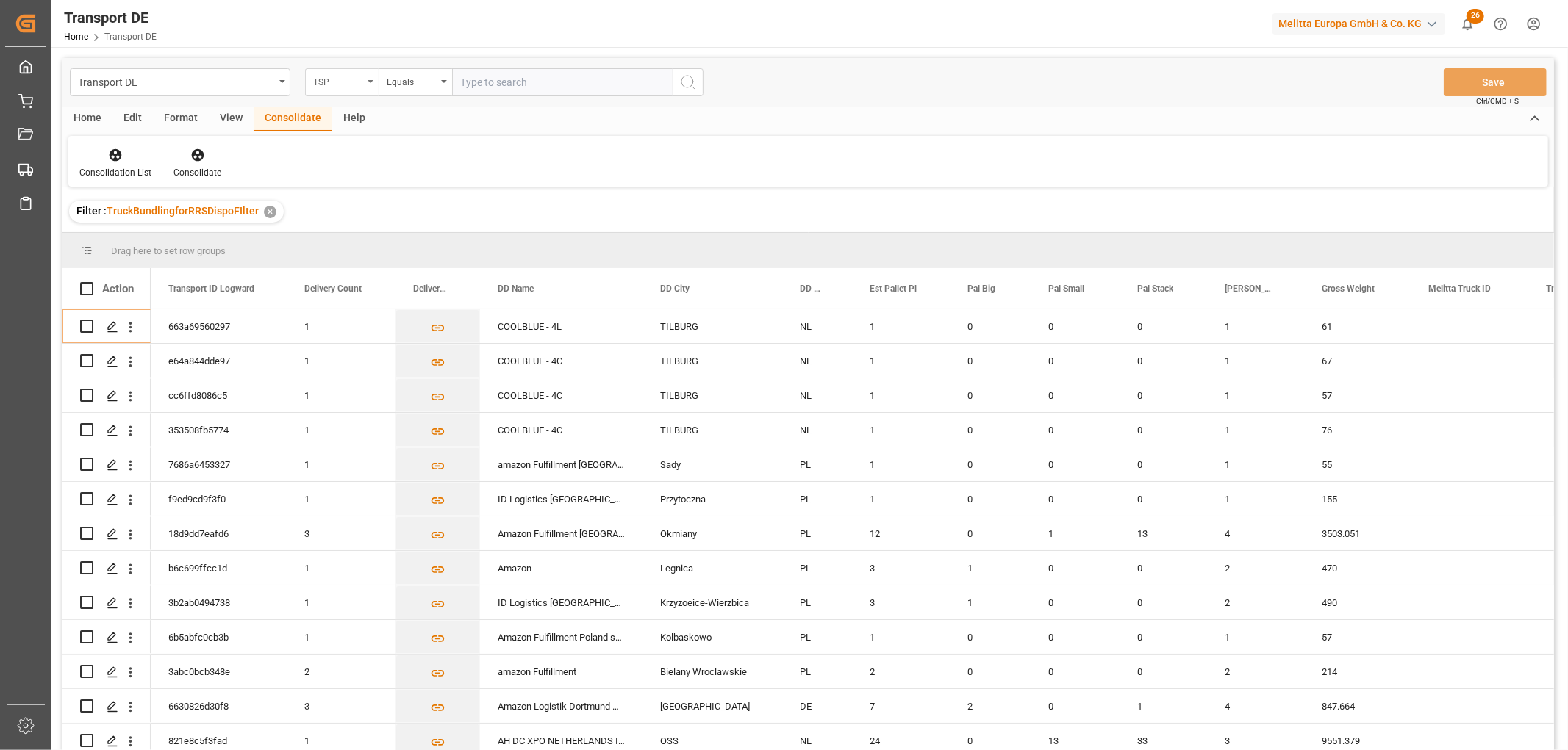
click at [337, 80] on div "TSP" at bounding box center [338, 80] width 50 height 17
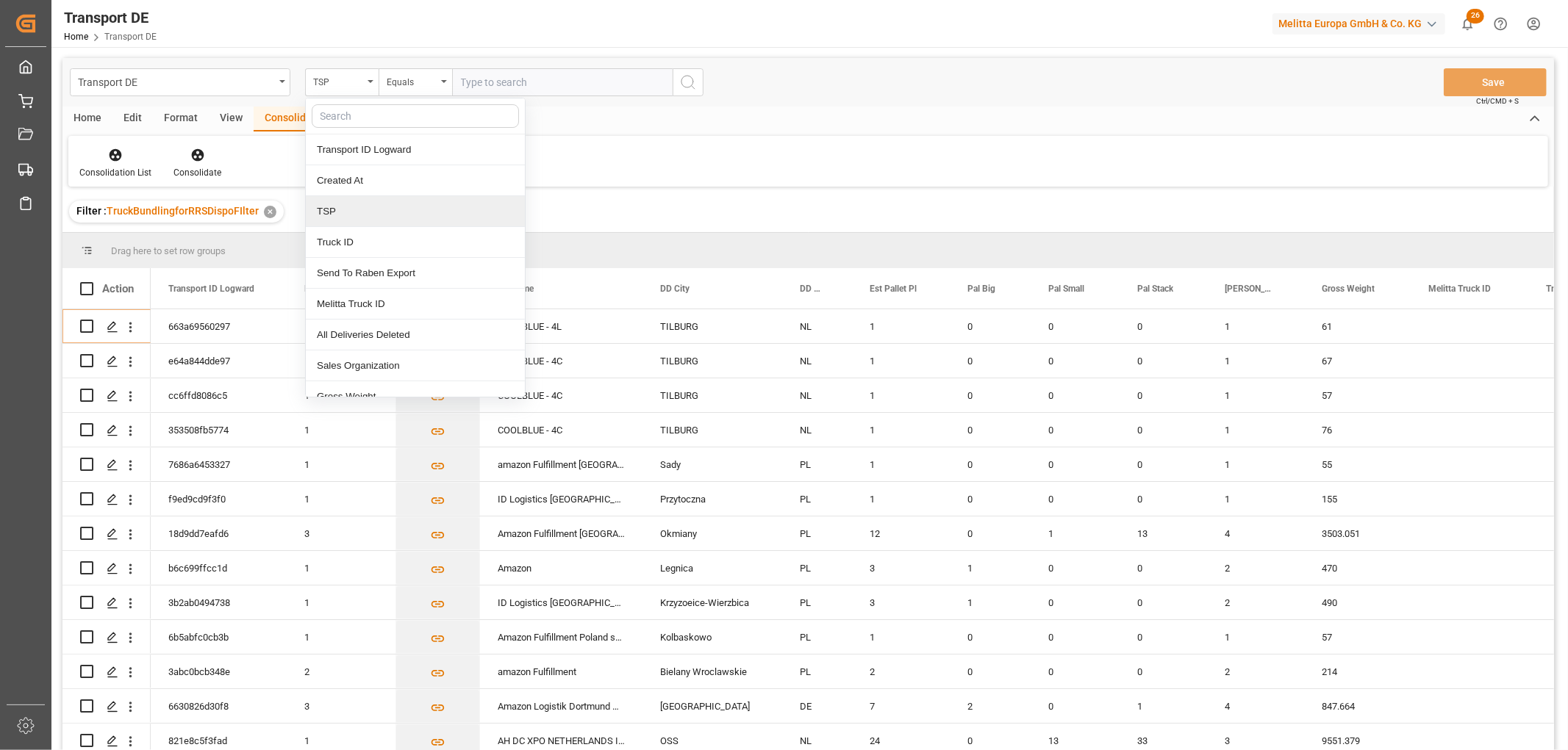
click at [354, 207] on div "TSP" at bounding box center [415, 211] width 219 height 31
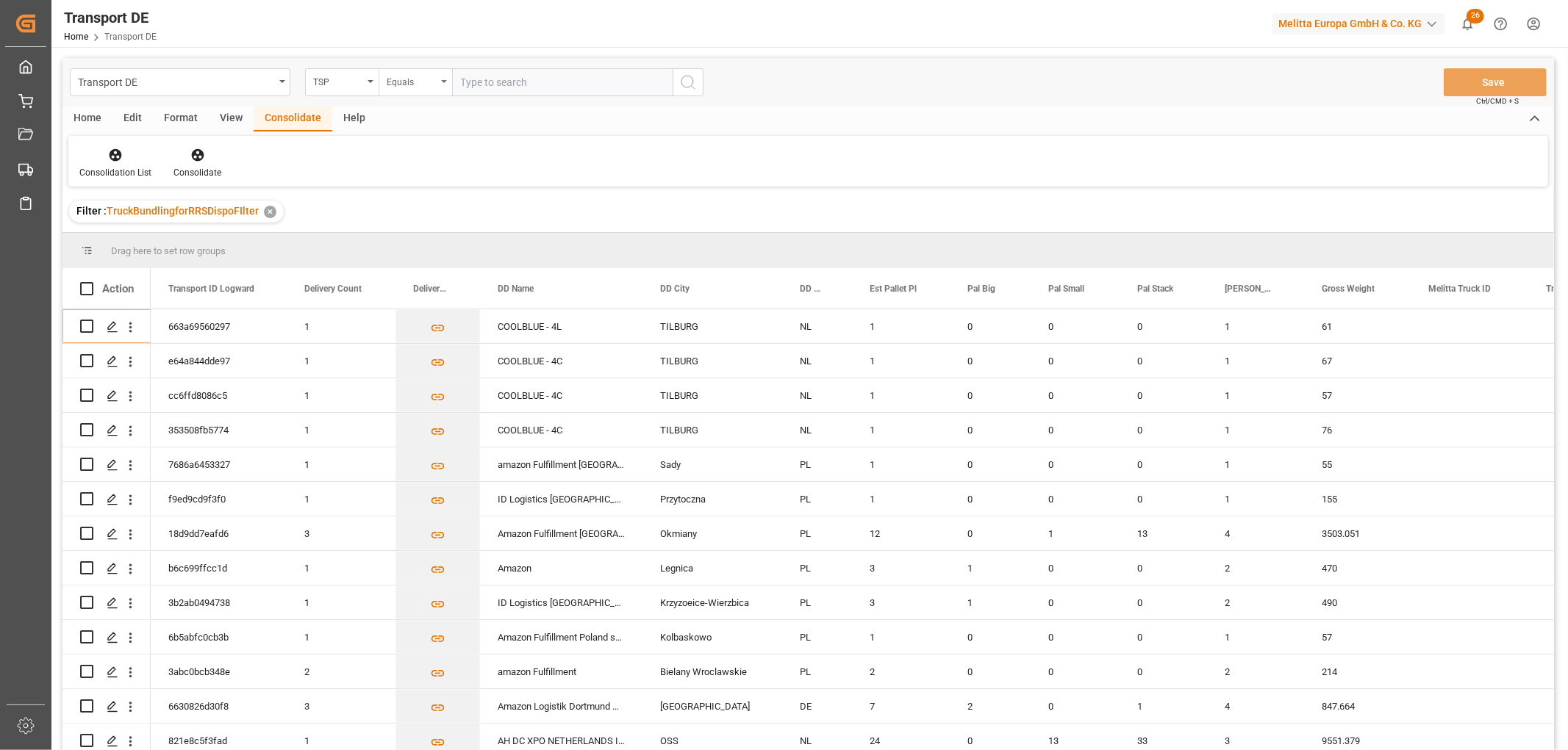
click at [397, 80] on div "Equals" at bounding box center [411, 80] width 50 height 17
drag, startPoint x: 412, startPoint y: 238, endPoint x: 429, endPoint y: 184, distance: 56.6
click at [413, 239] on div "Starts with" at bounding box center [489, 242] width 219 height 31
click at [479, 81] on input "text" at bounding box center [562, 82] width 220 height 28
type input "Raben PL"
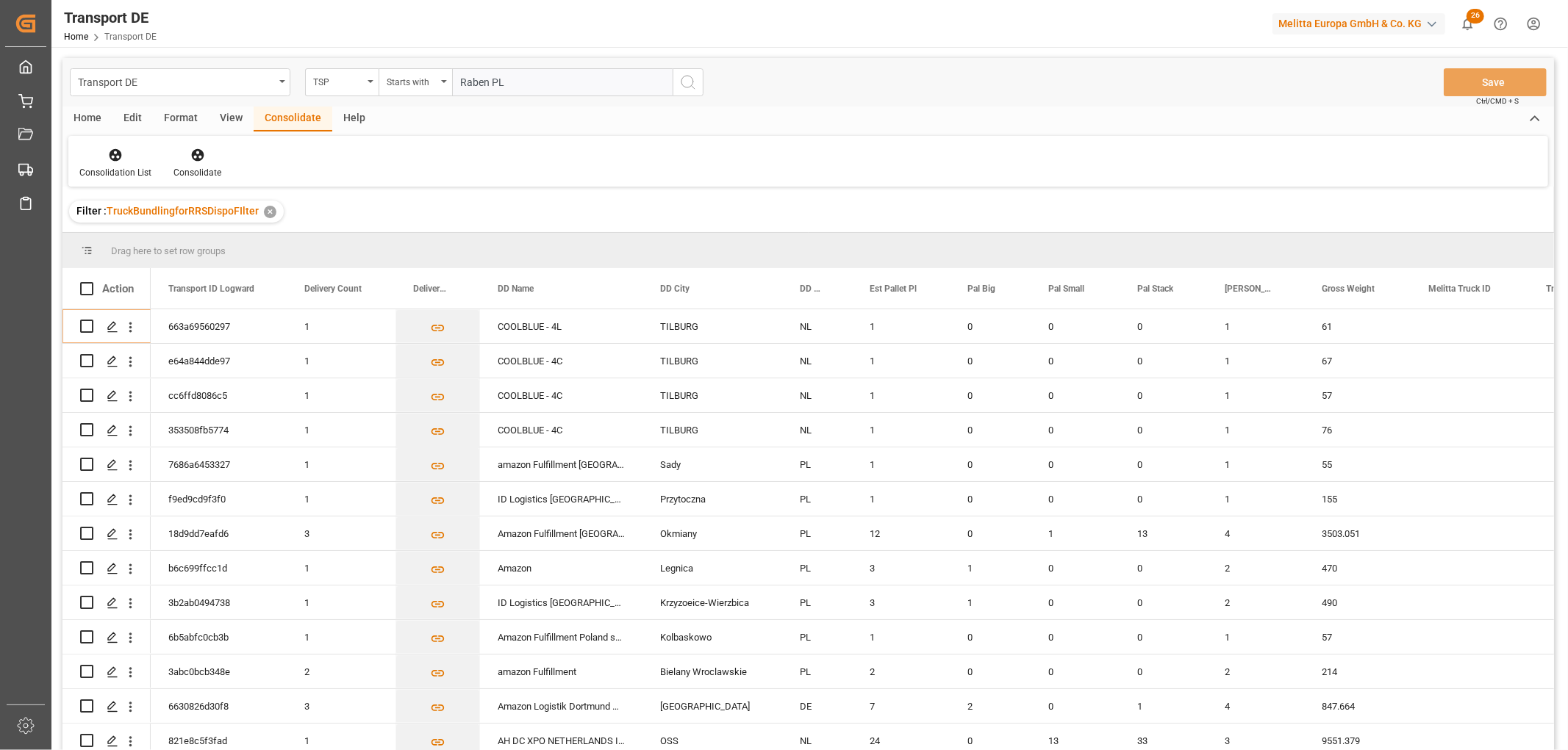
click at [687, 79] on icon "search button" at bounding box center [688, 82] width 17 height 17
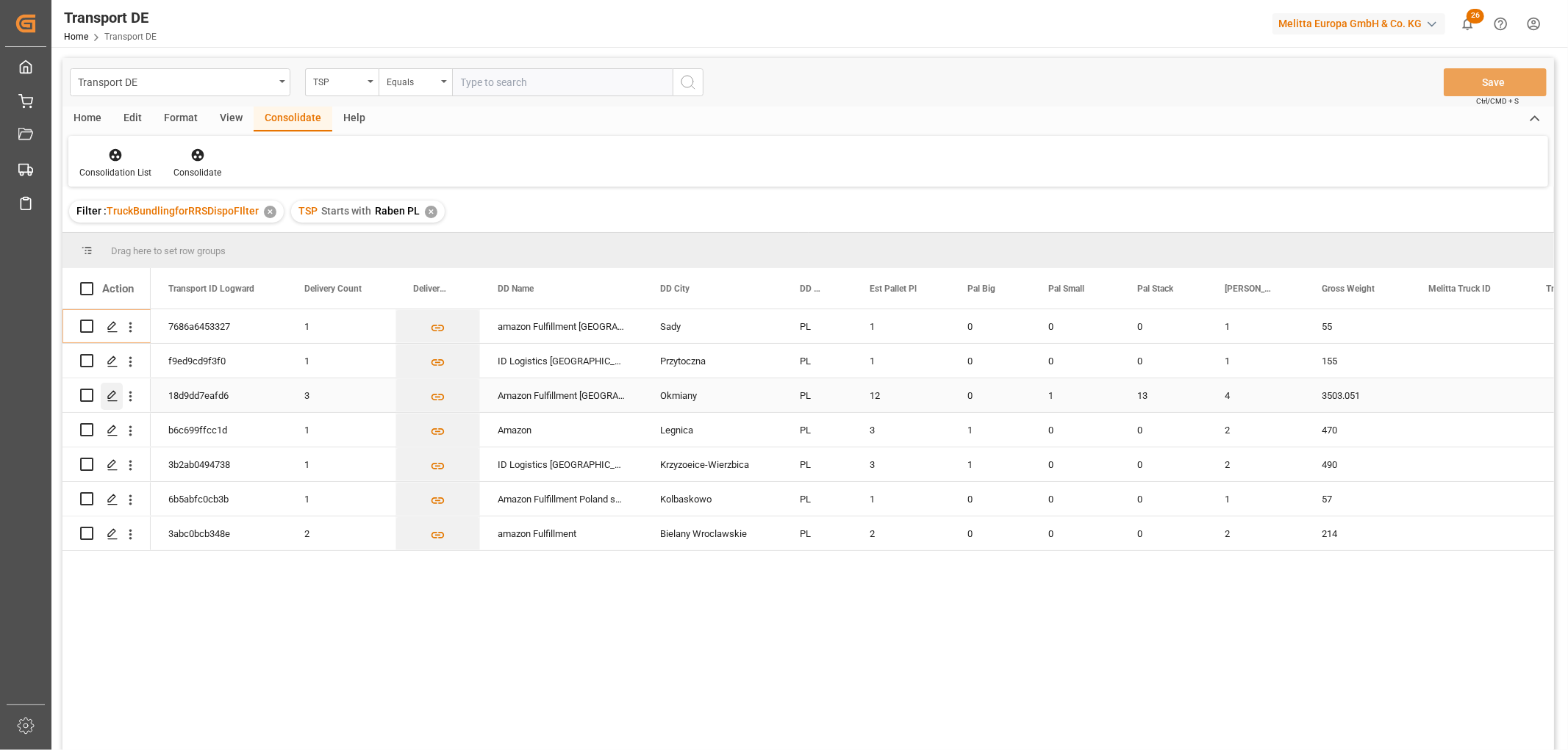
click at [113, 391] on icon "Press SPACE to select this row." at bounding box center [112, 396] width 12 height 12
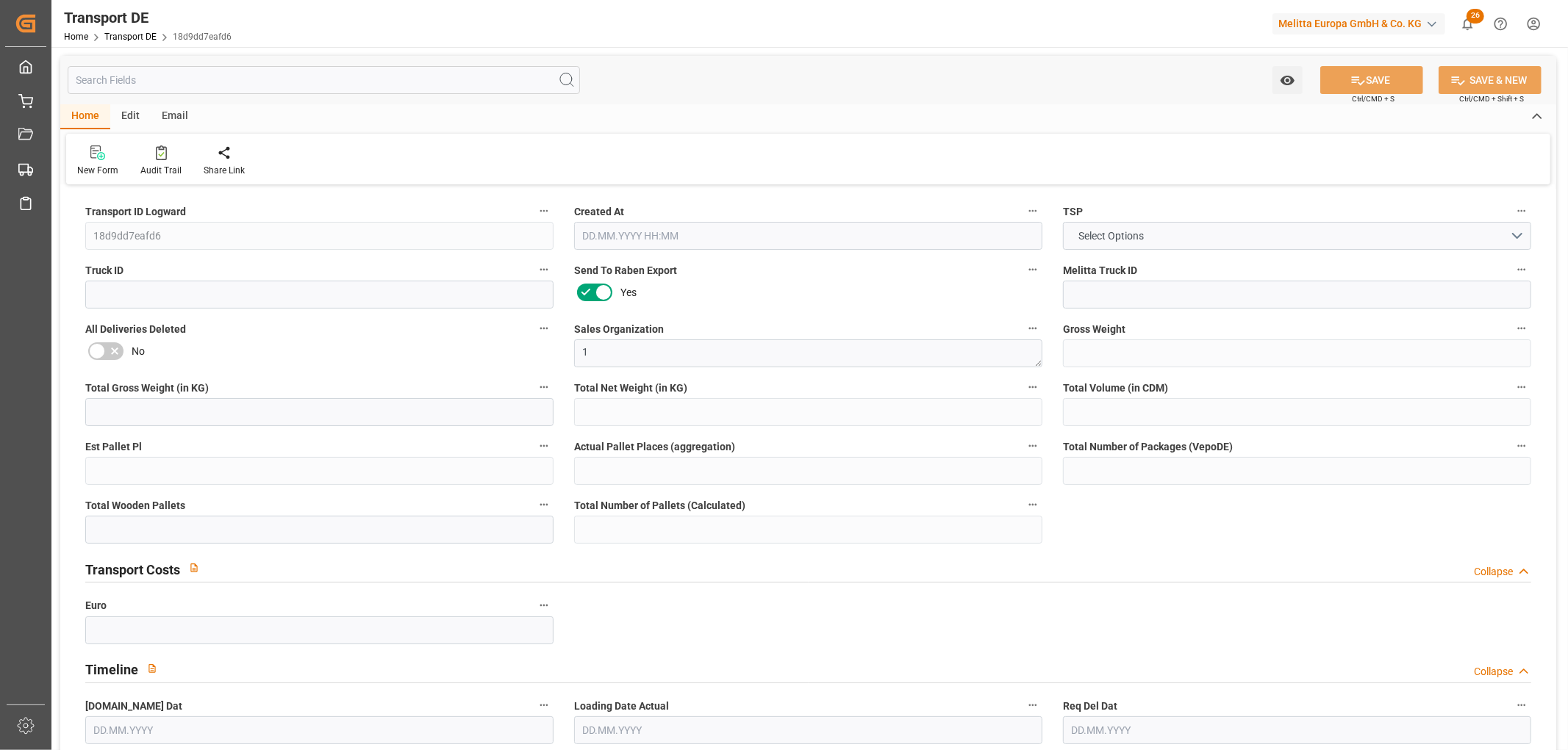
type input "3503.051"
type input "2933.315"
type input "2732.643"
type input "15553.928"
type input "12"
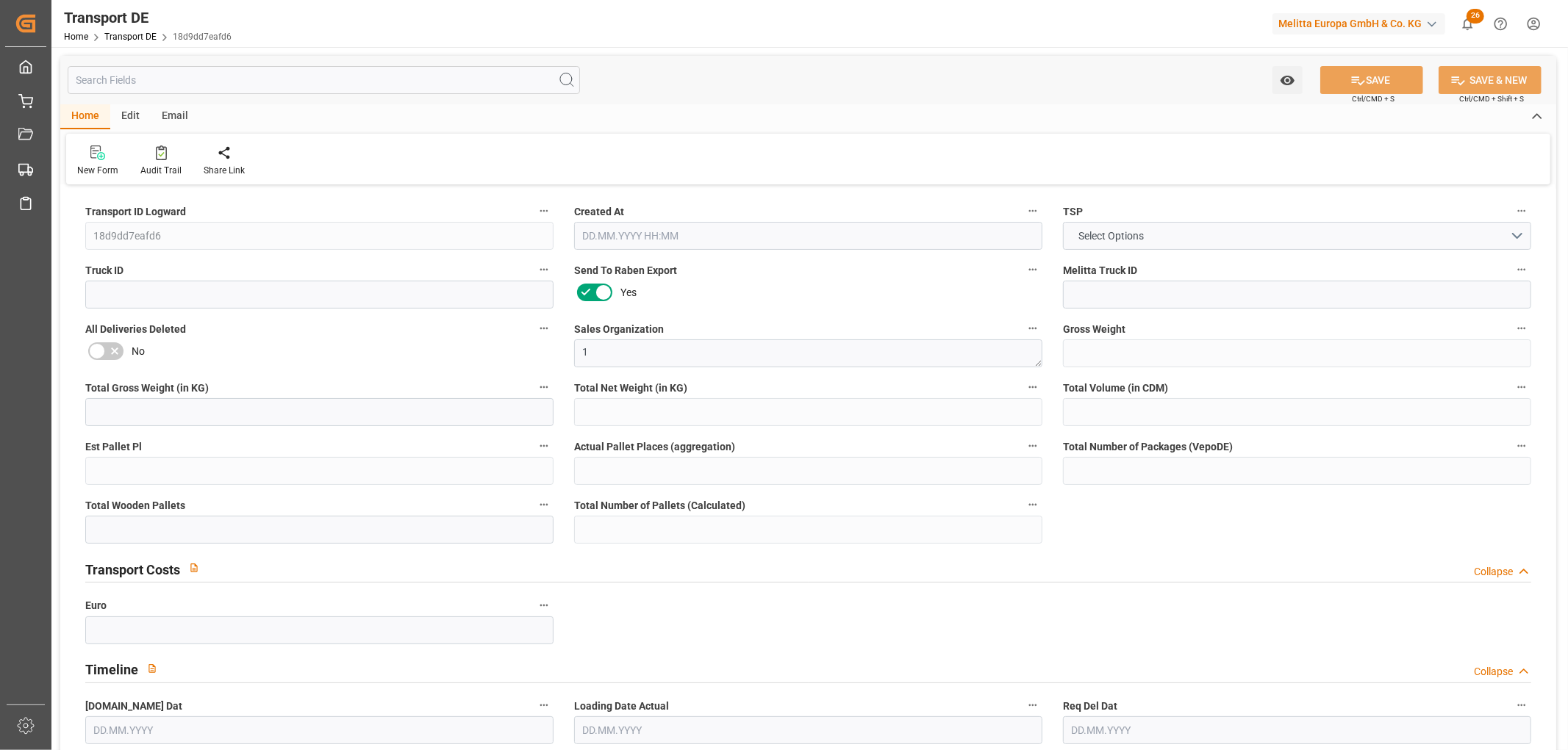
type input "0"
type input "18"
type input "9"
type input "0"
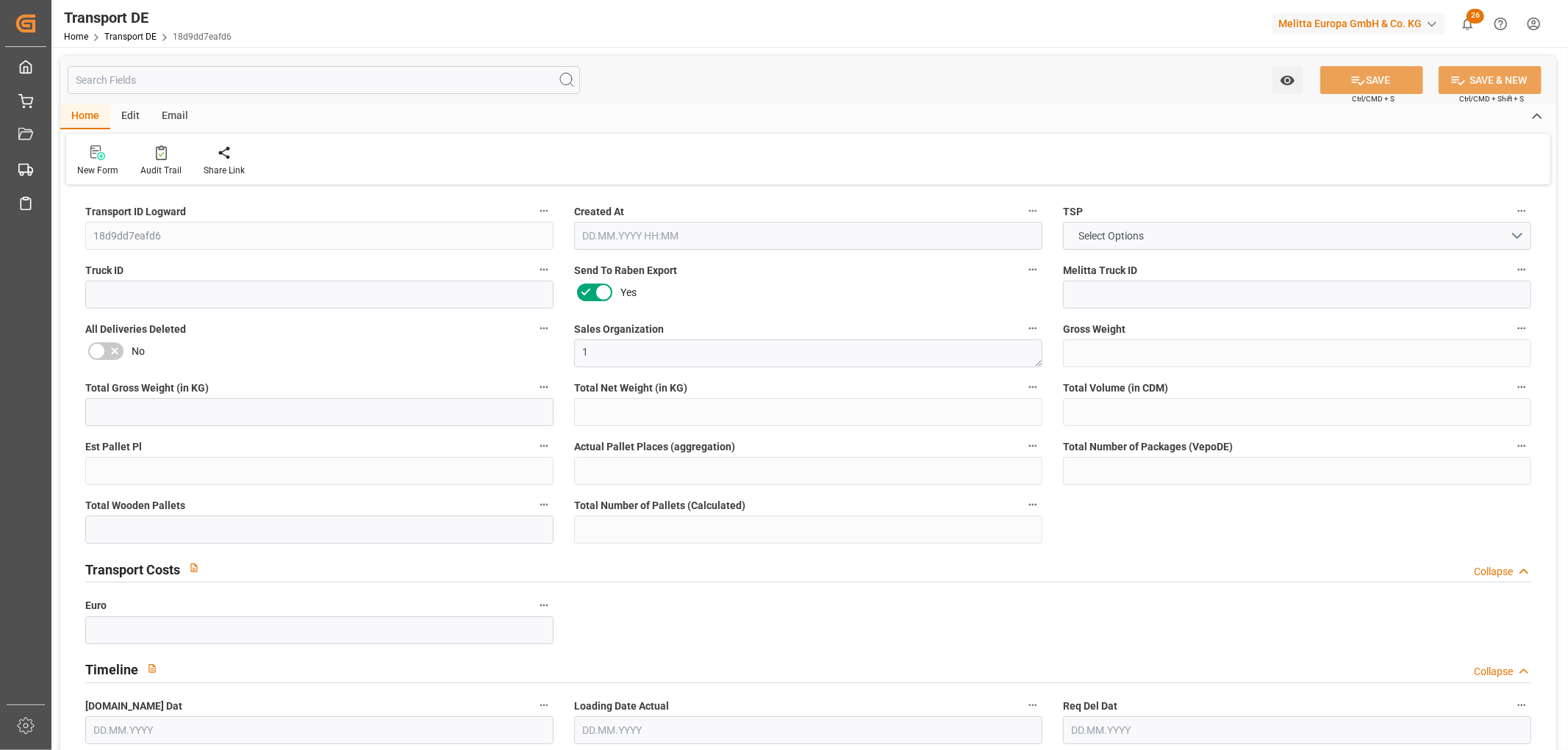
type input "59"
type input "0"
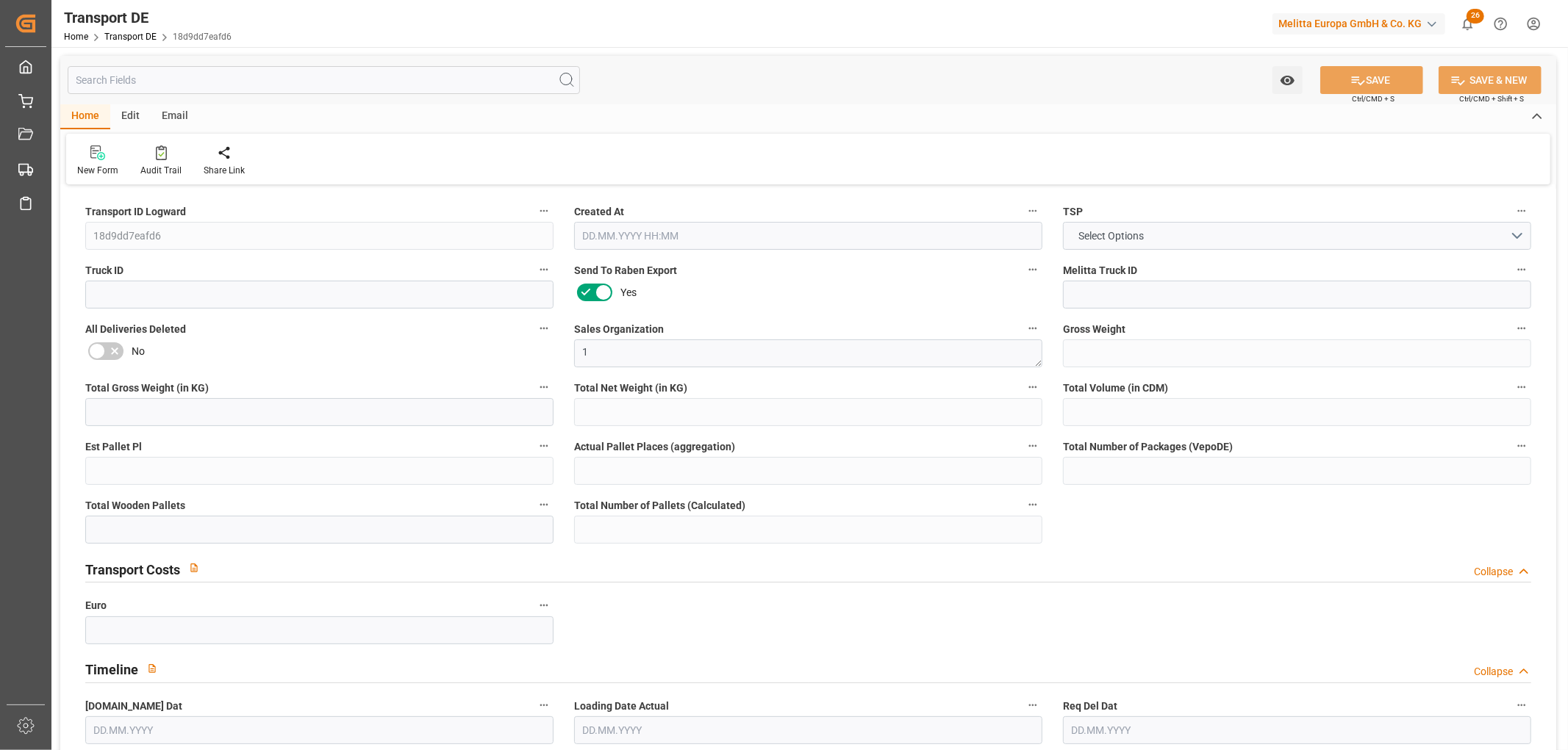
type input "0"
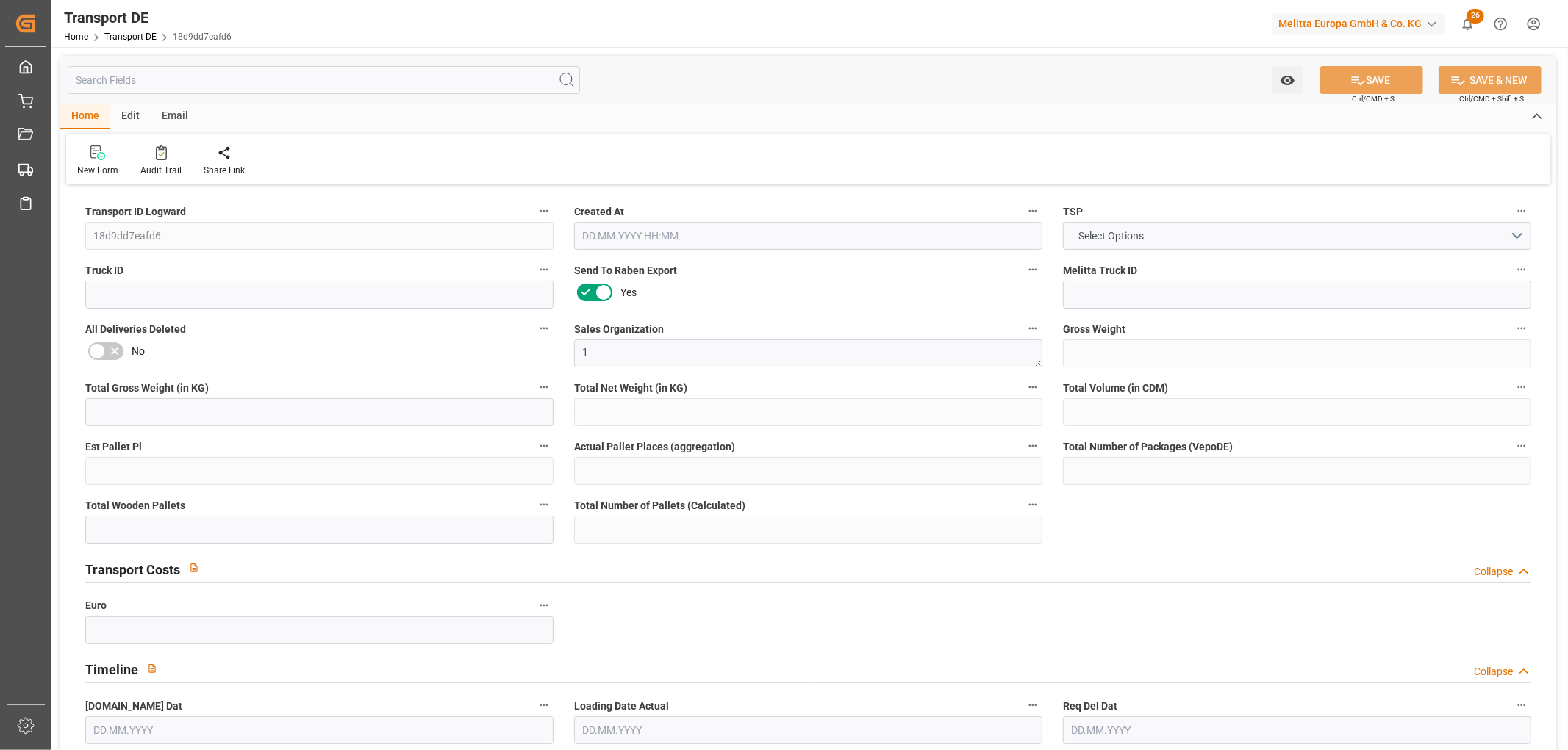
type input "0"
type input "1"
type input "13"
type input "0"
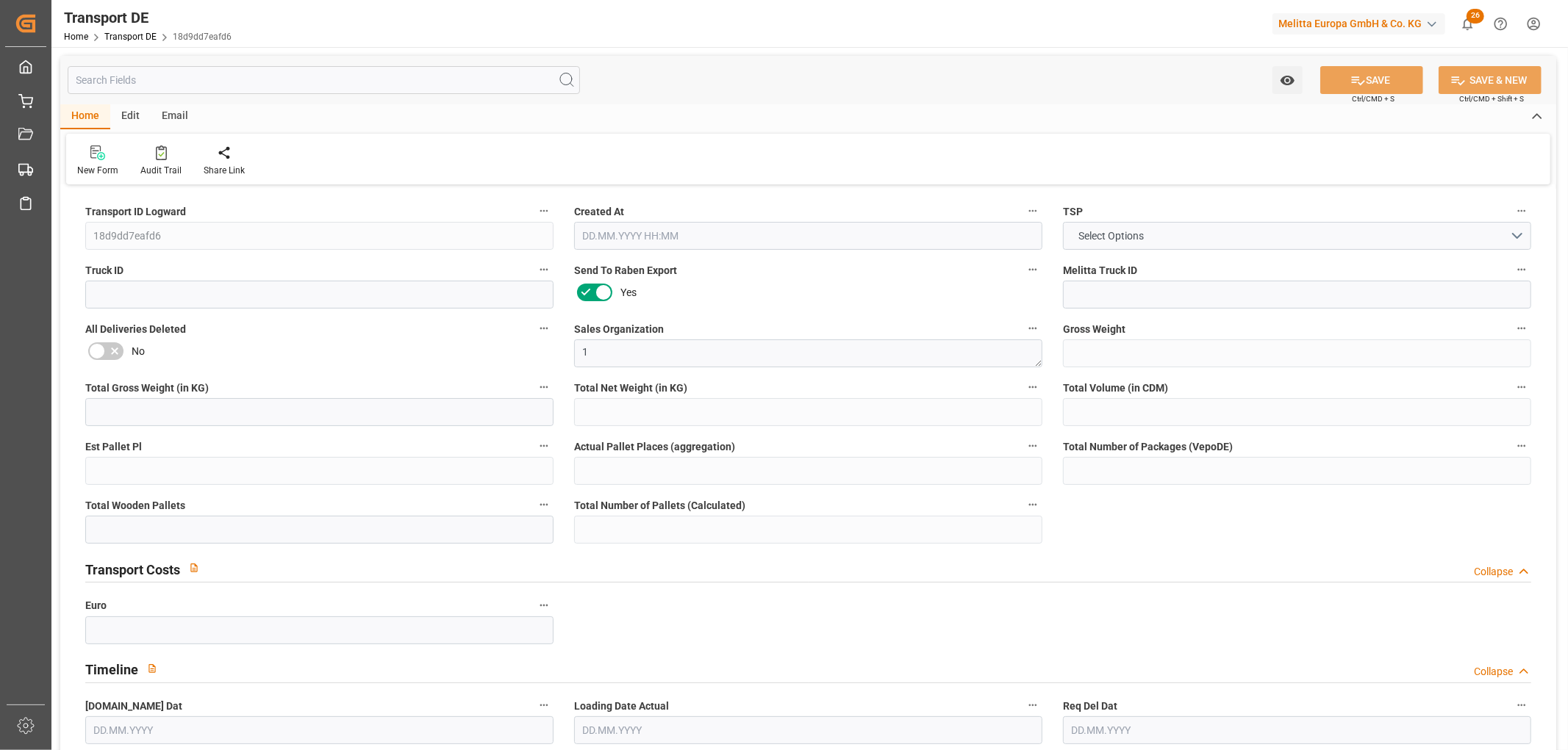
type input "0"
type input "3"
type input "4"
type input "0"
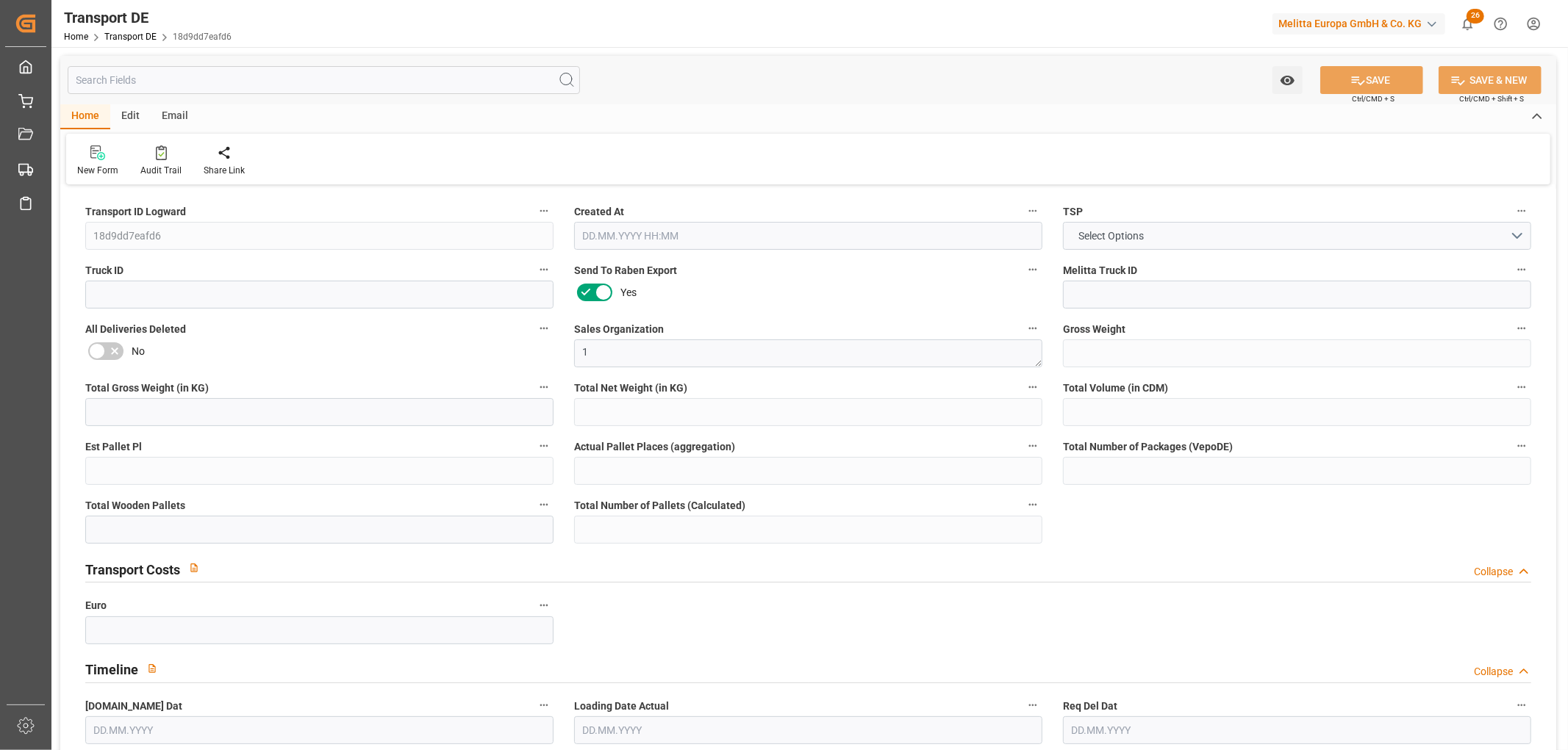
type input "840"
type input "627.576"
type input "415.457"
type input "24.09.2025 11:47"
type input "25.09.2025"
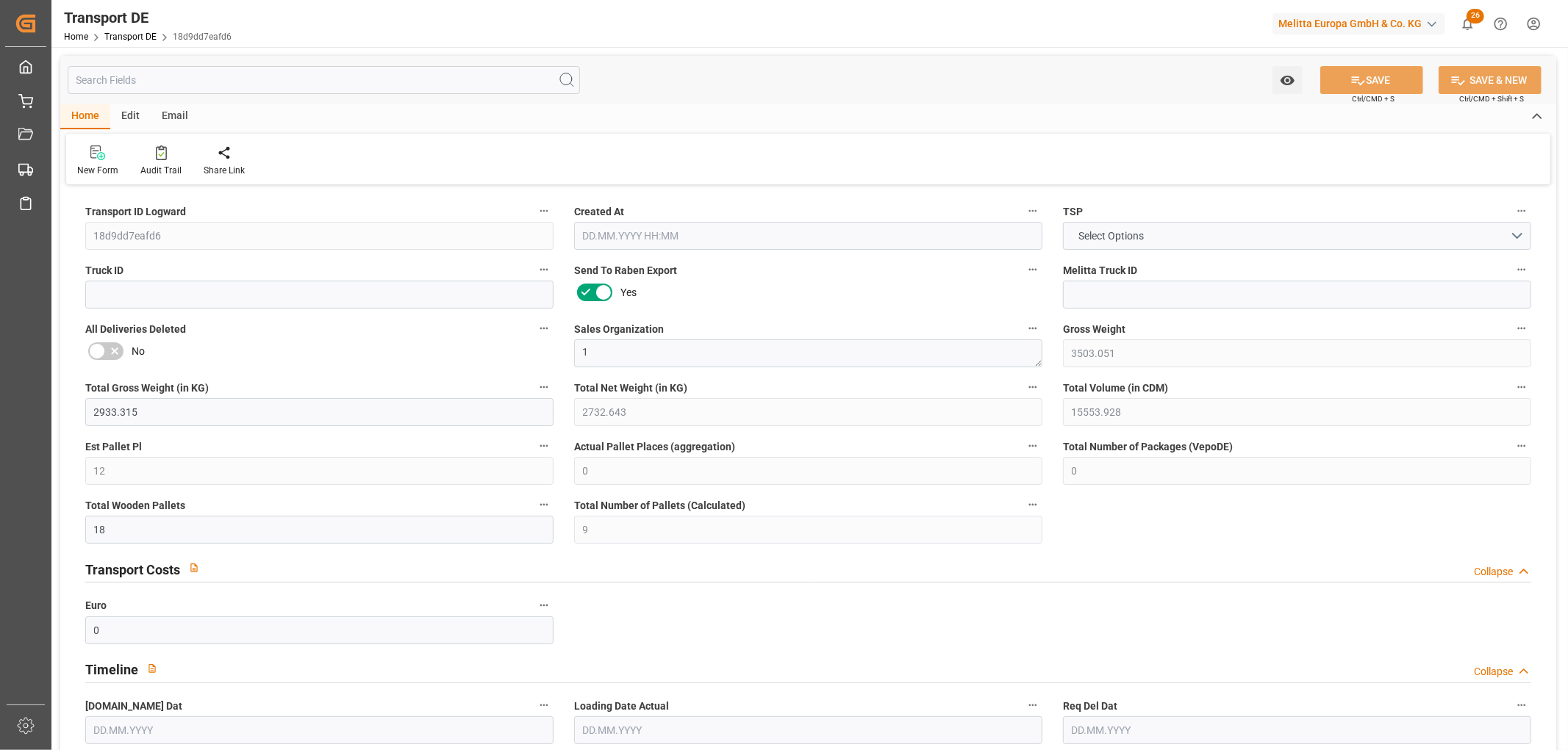
type input "[DATE]"
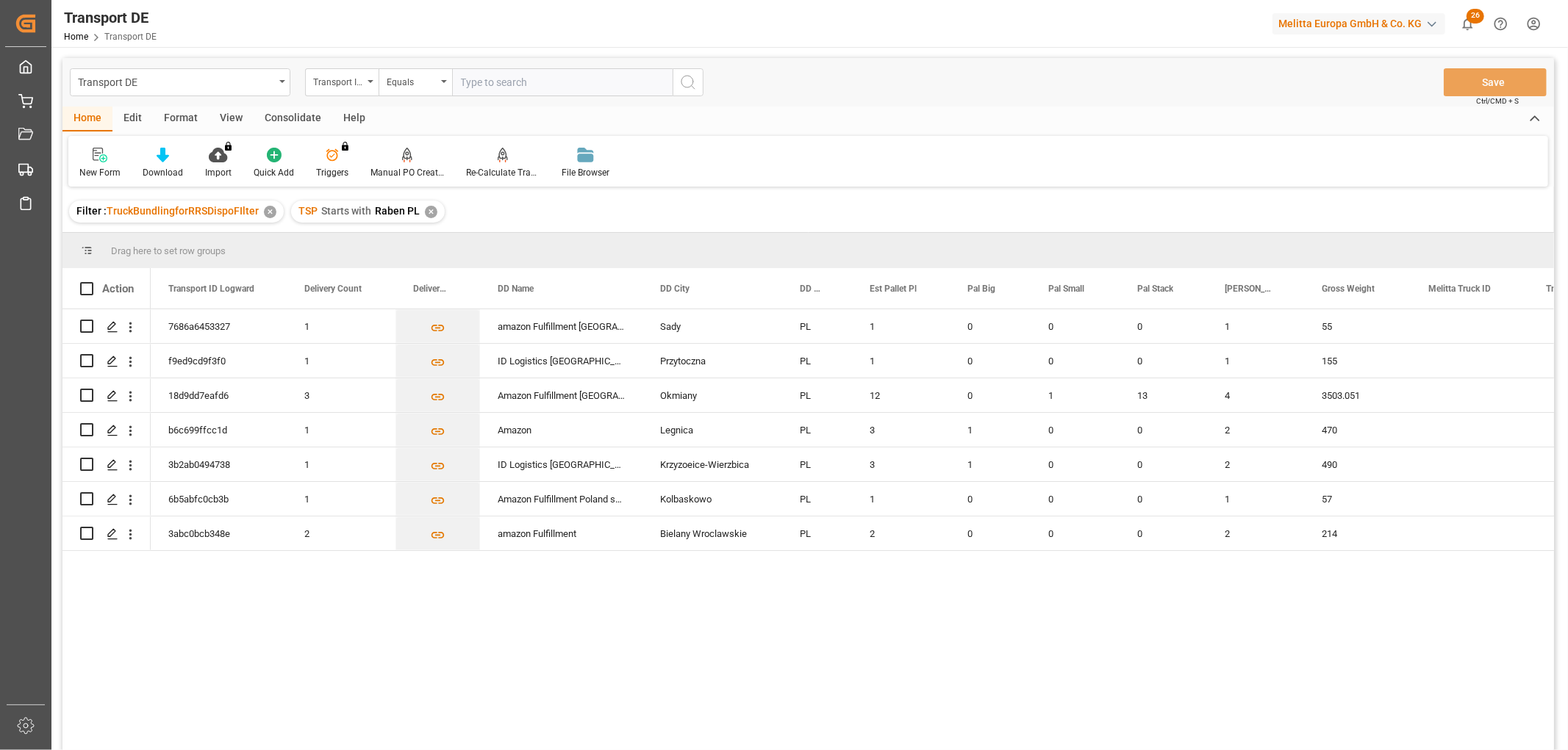
click at [282, 115] on div "Consolidate" at bounding box center [293, 119] width 79 height 25
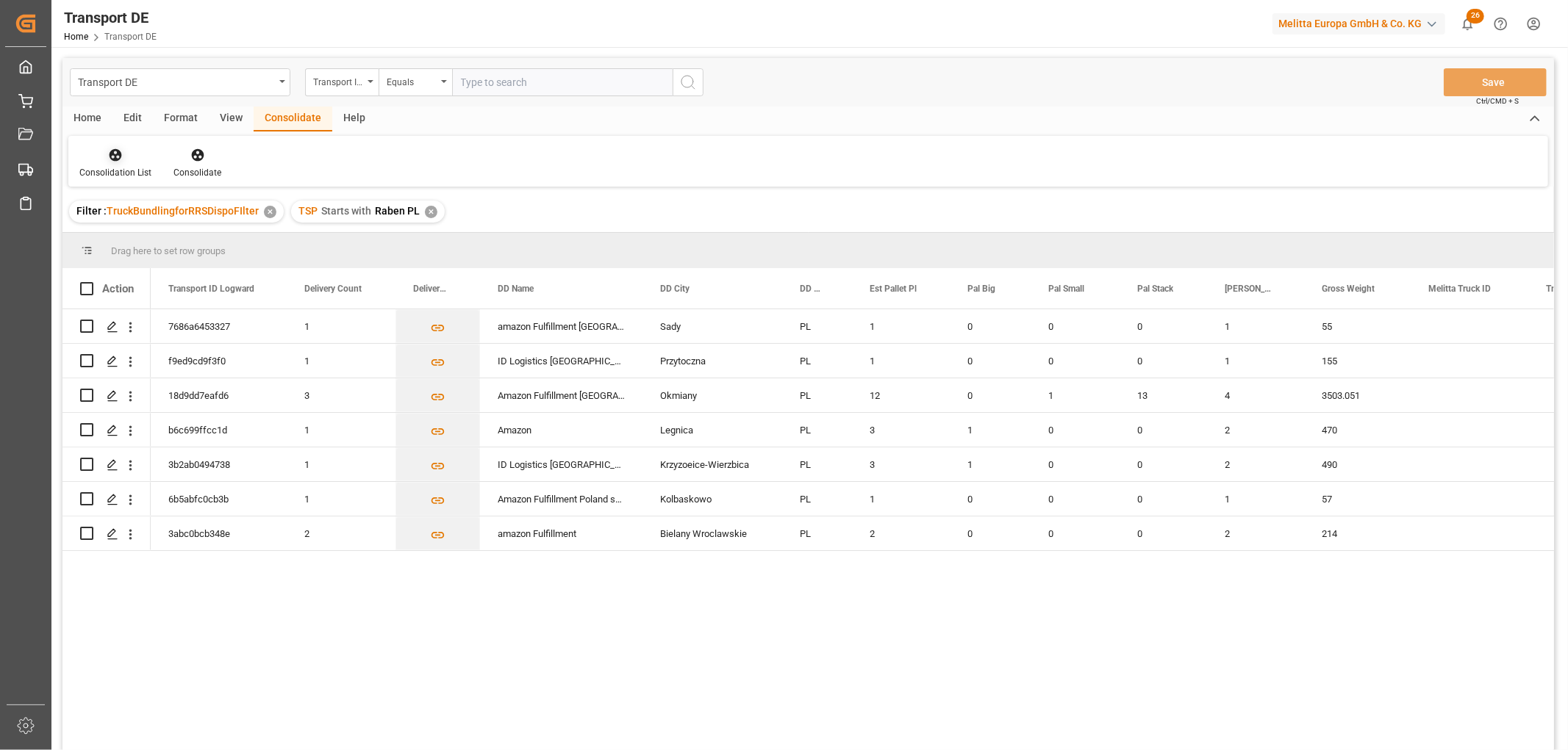
click at [114, 157] on icon at bounding box center [116, 155] width 13 height 13
click at [129, 232] on div "Transport DE Transport ID Logward Equals Save Ctrl/CMD + S Home Edit Format Vie…" at bounding box center [808, 424] width 1491 height 731
click at [82, 326] on input "Press Space to toggle row selection (unchecked)" at bounding box center [87, 326] width 13 height 13
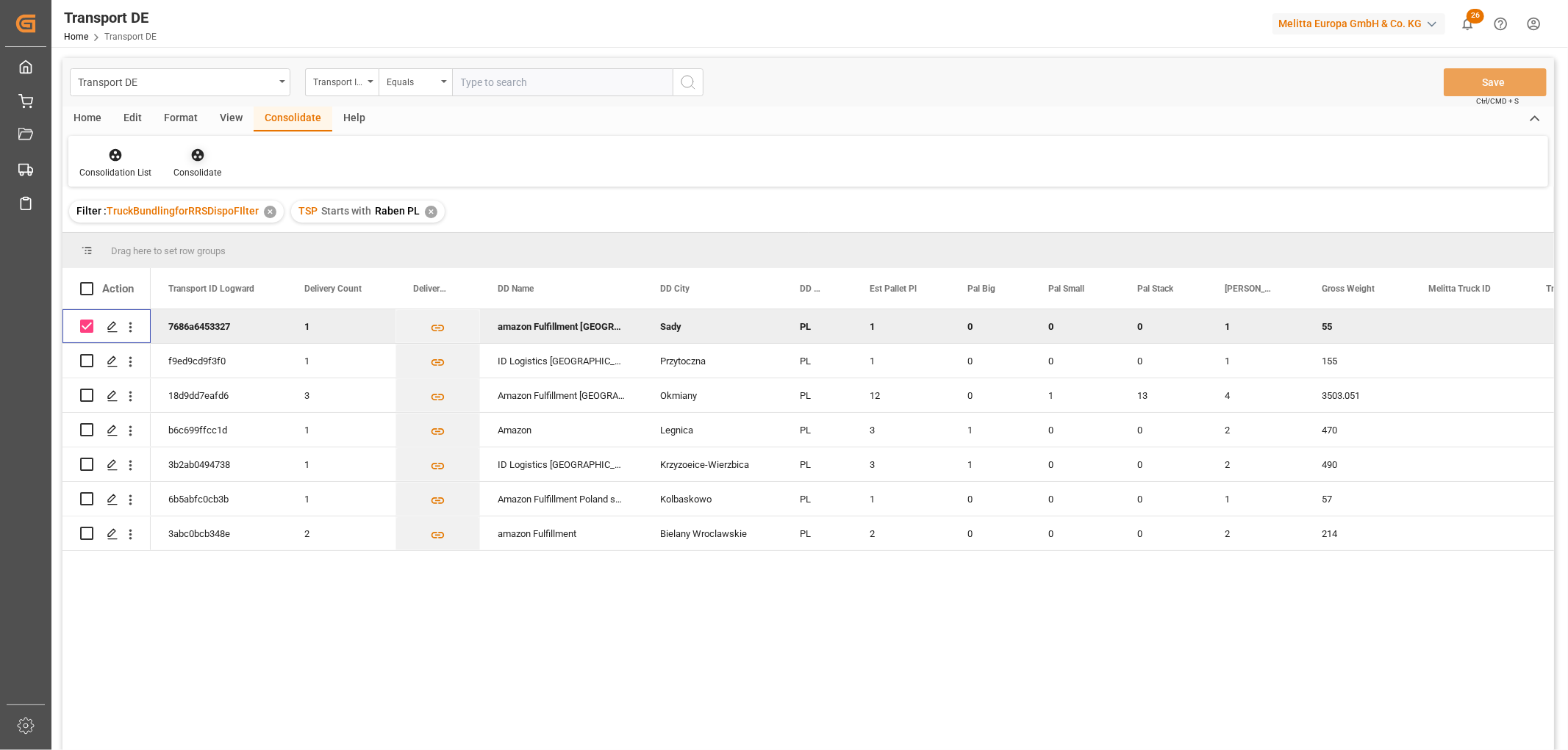
click at [193, 152] on icon at bounding box center [197, 155] width 13 height 13
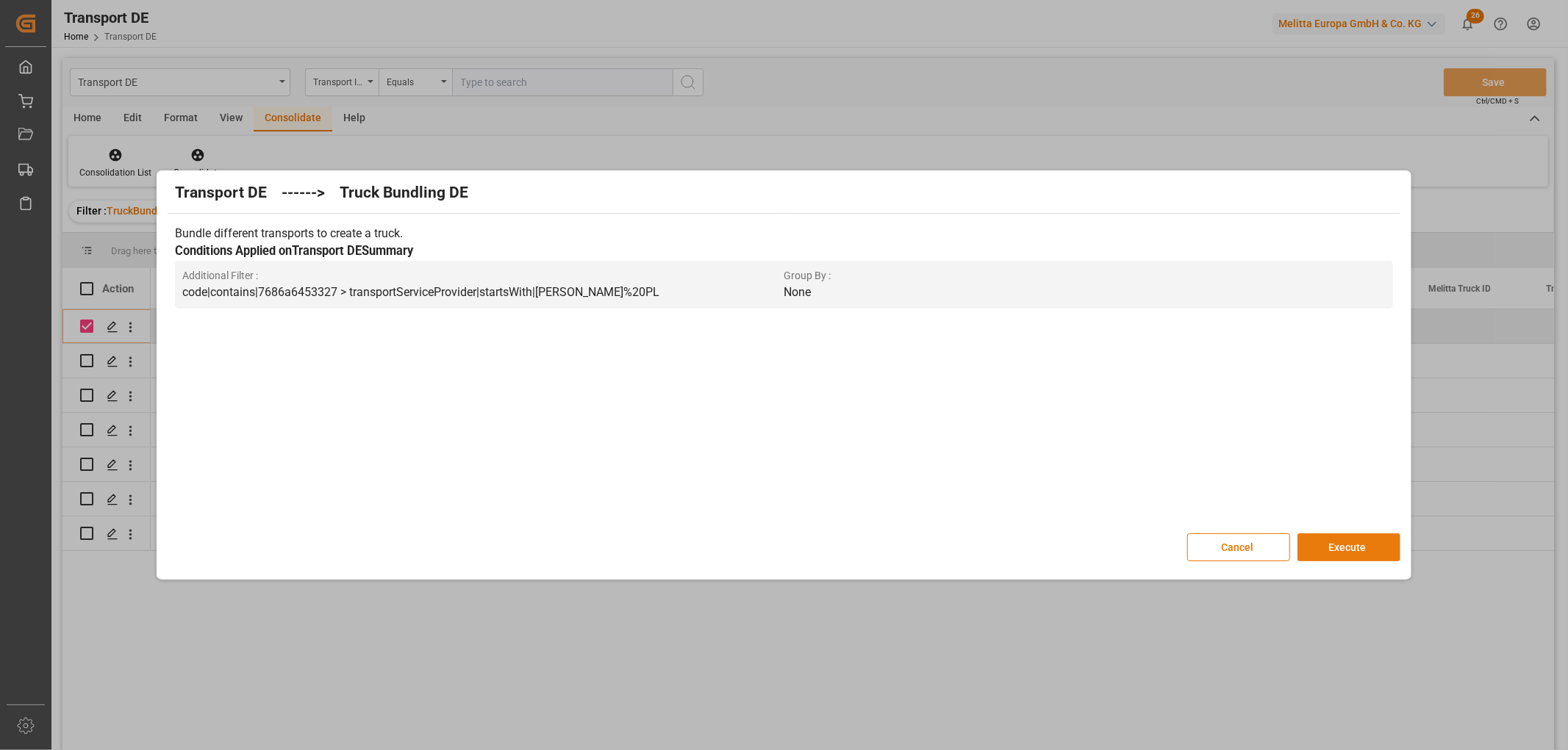
click at [1356, 544] on button "Execute" at bounding box center [1349, 547] width 103 height 28
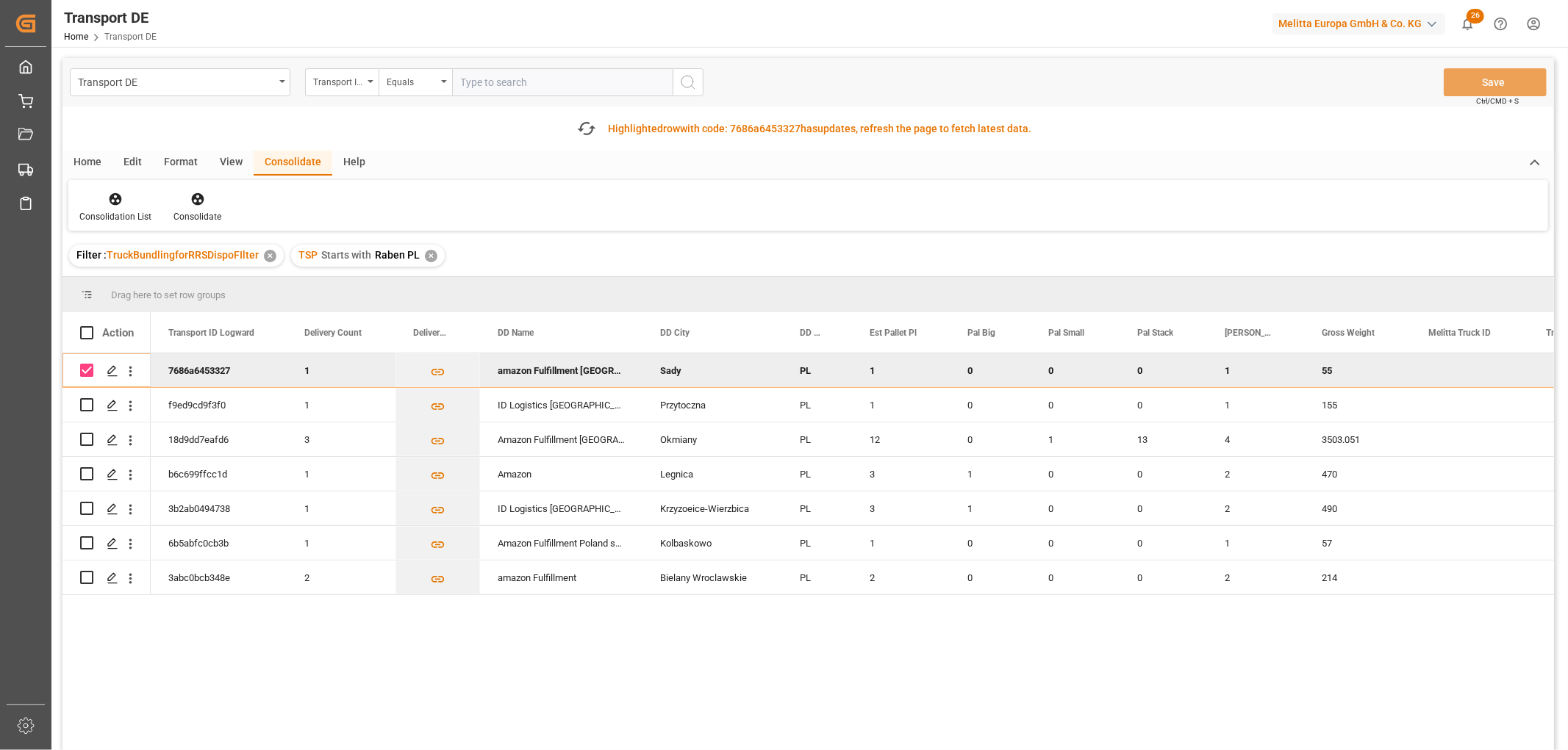
click at [87, 372] on input "Press Space to toggle row selection (checked)" at bounding box center [87, 370] width 13 height 13
checkbox input "false"
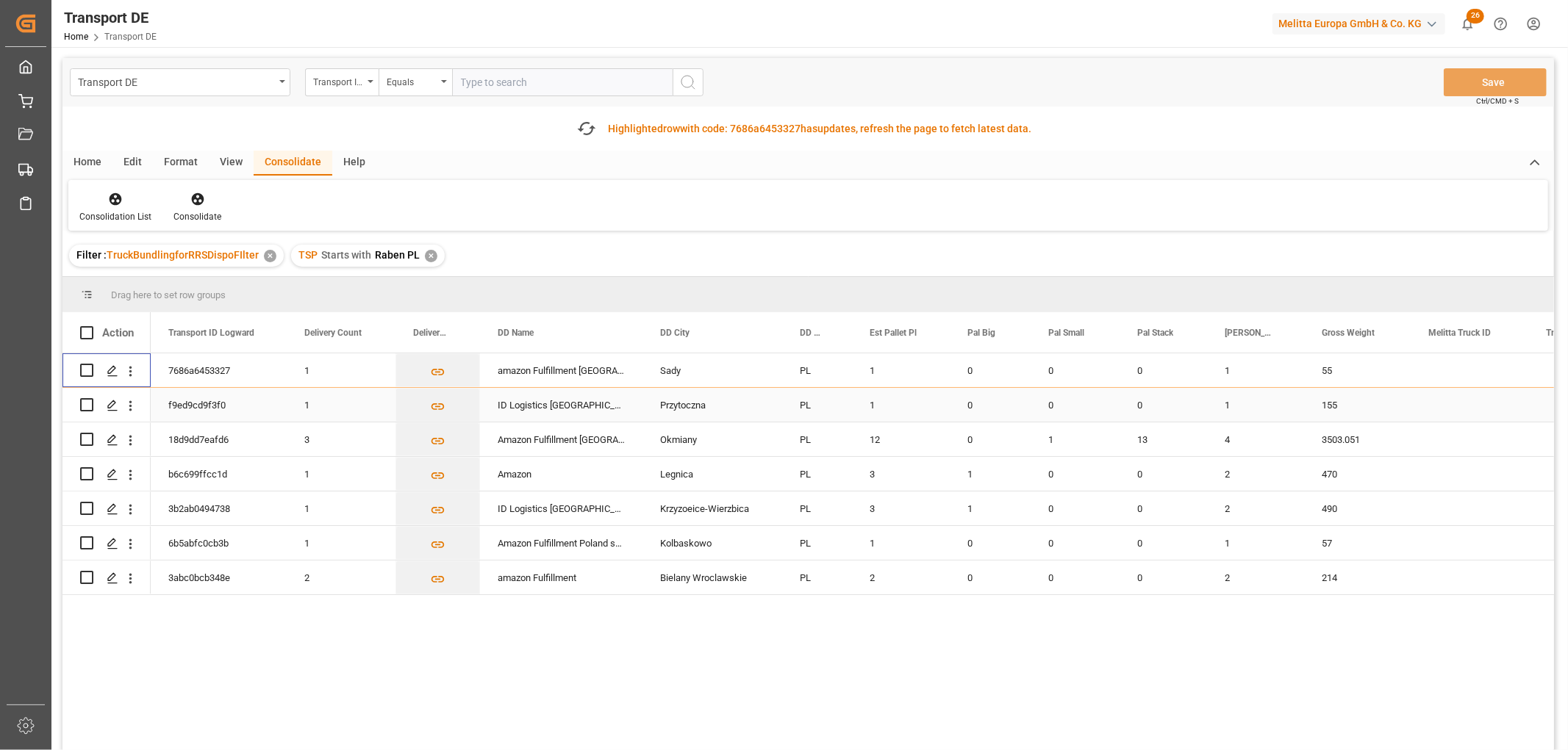
click at [86, 405] on input "Press Space to toggle row selection (unchecked)" at bounding box center [87, 405] width 13 height 13
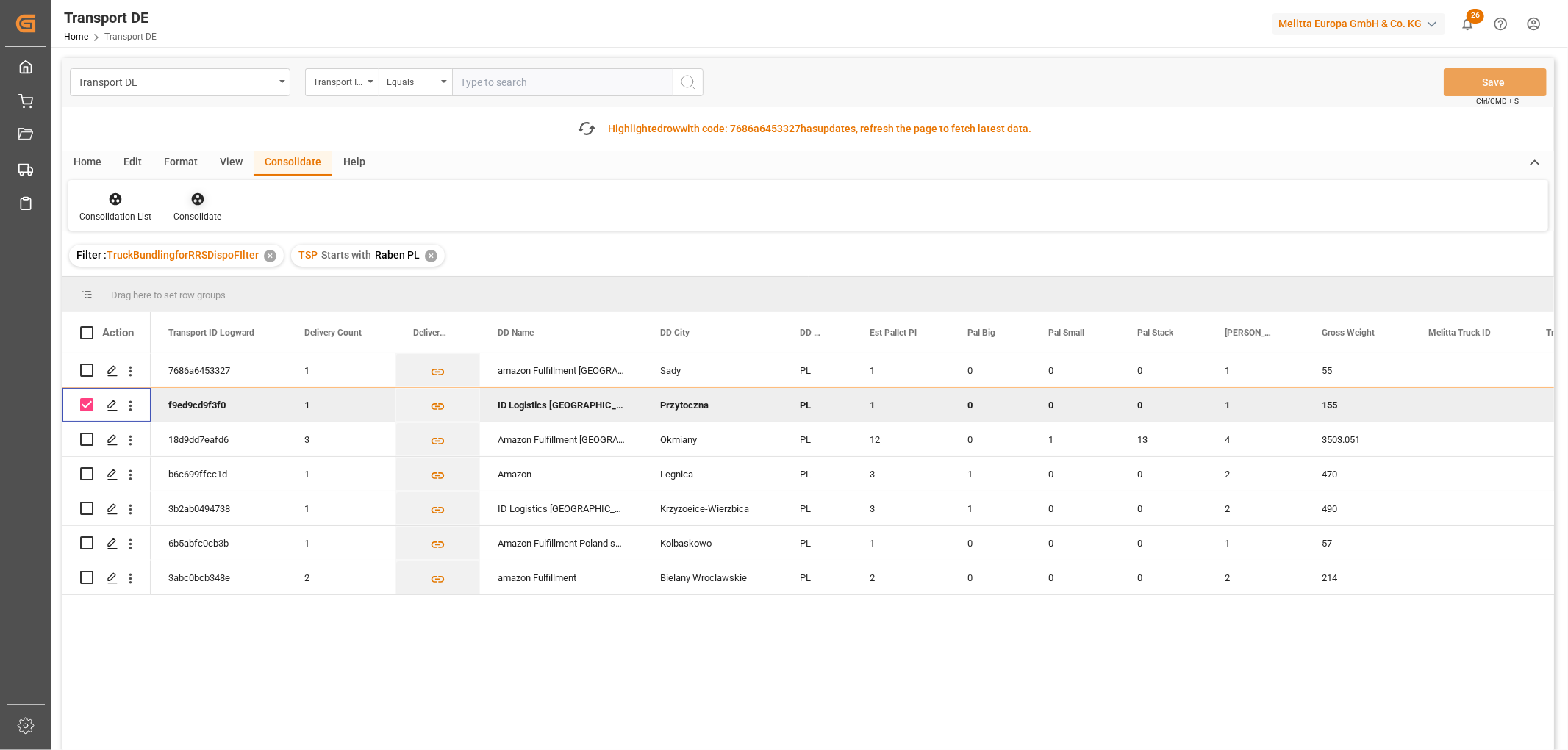
click at [196, 196] on icon at bounding box center [197, 199] width 15 height 15
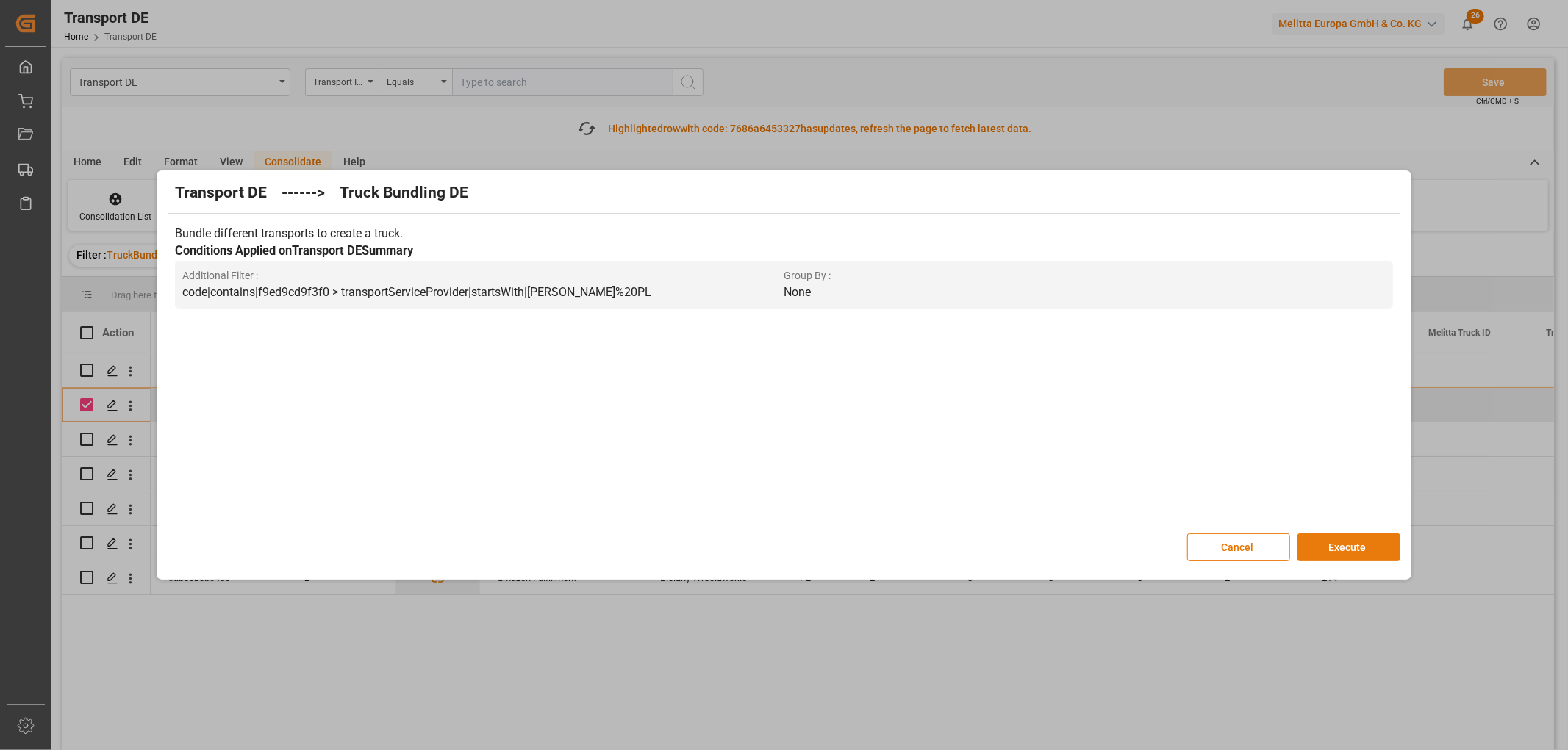
click at [1349, 545] on button "Execute" at bounding box center [1349, 547] width 103 height 28
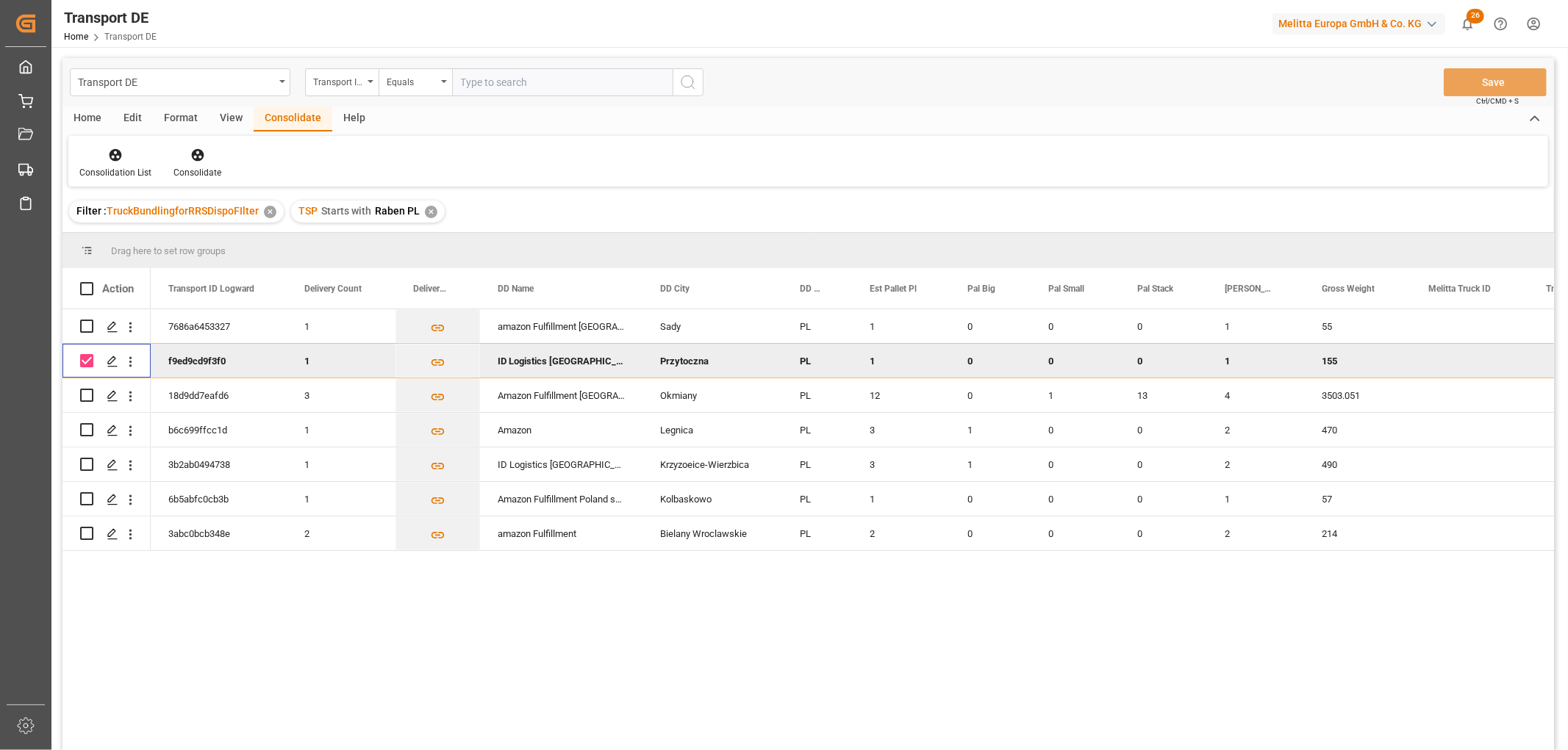
click at [84, 361] on input "Press Space to toggle row selection (checked)" at bounding box center [87, 360] width 13 height 13
checkbox input "false"
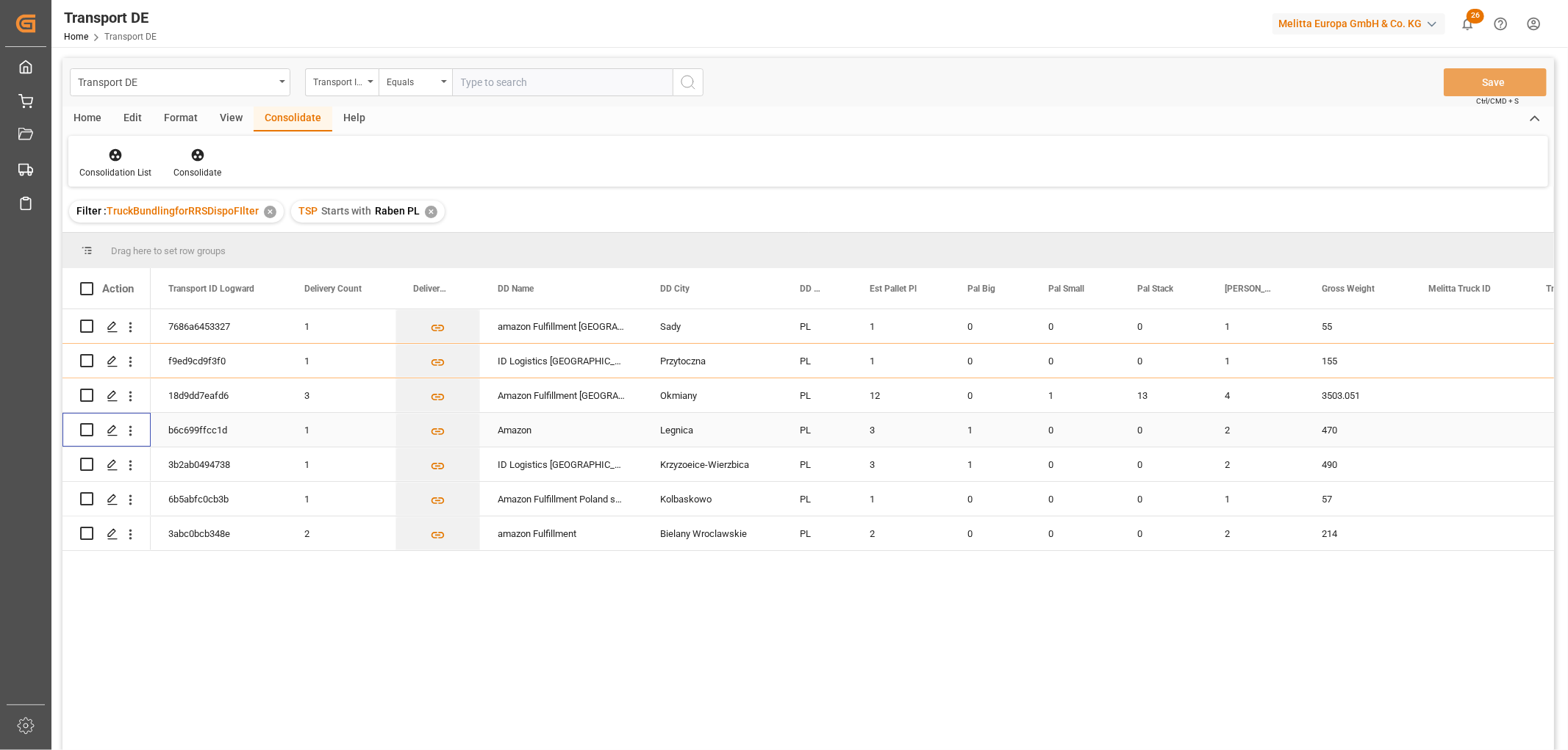
click at [84, 429] on input "Press Space to toggle row selection (unchecked)" at bounding box center [87, 429] width 13 height 13
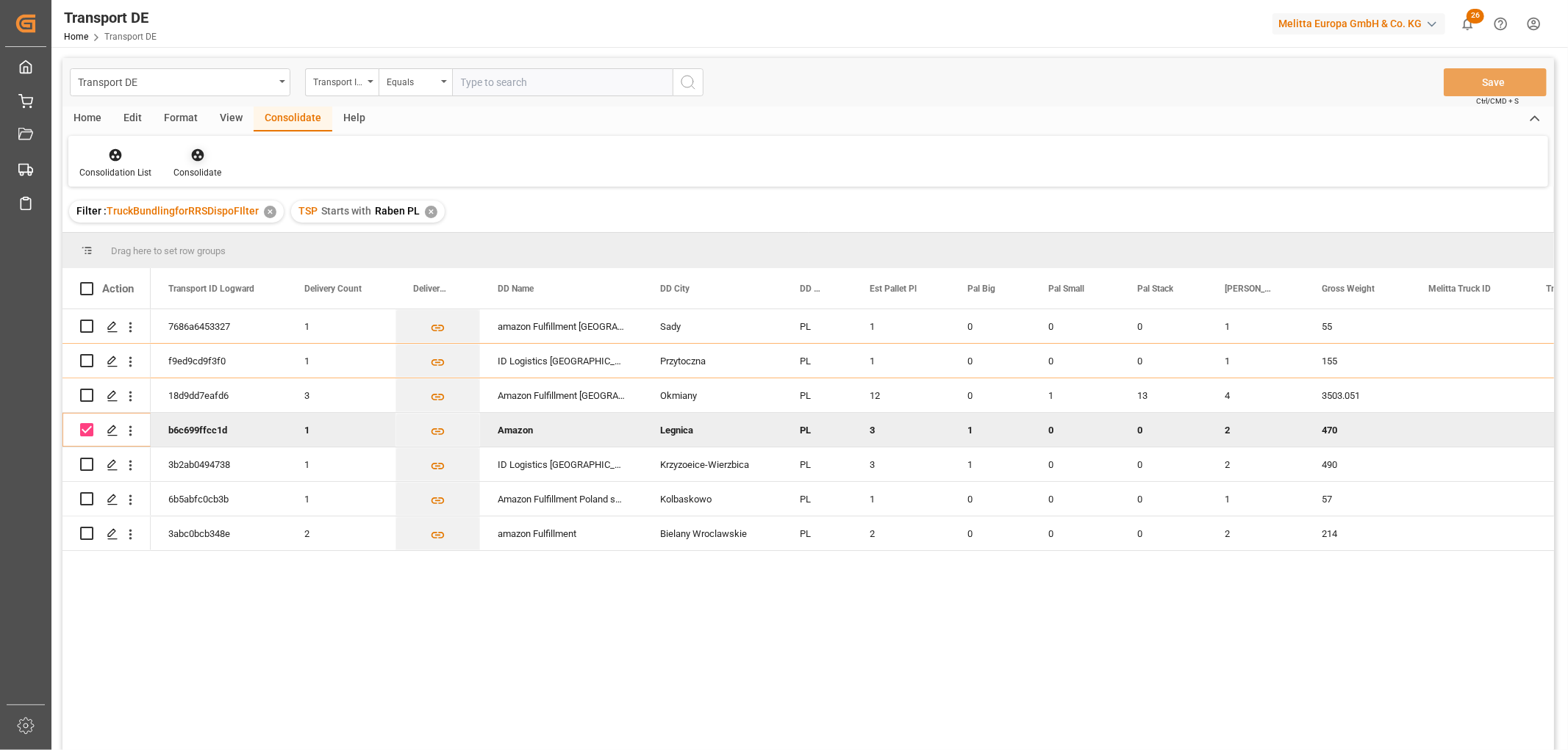
click at [195, 150] on icon at bounding box center [197, 155] width 13 height 13
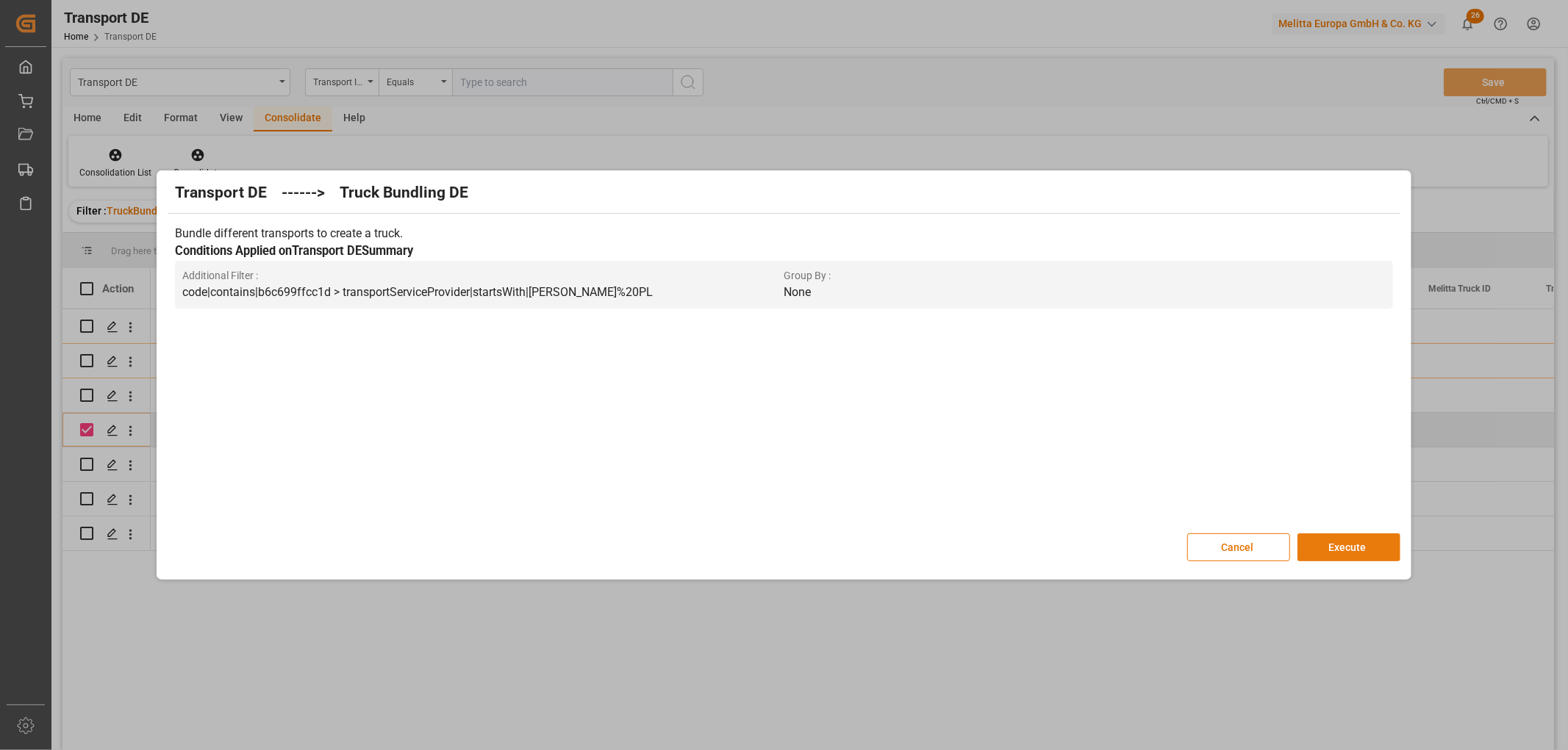
click at [1351, 545] on button "Execute" at bounding box center [1349, 547] width 103 height 28
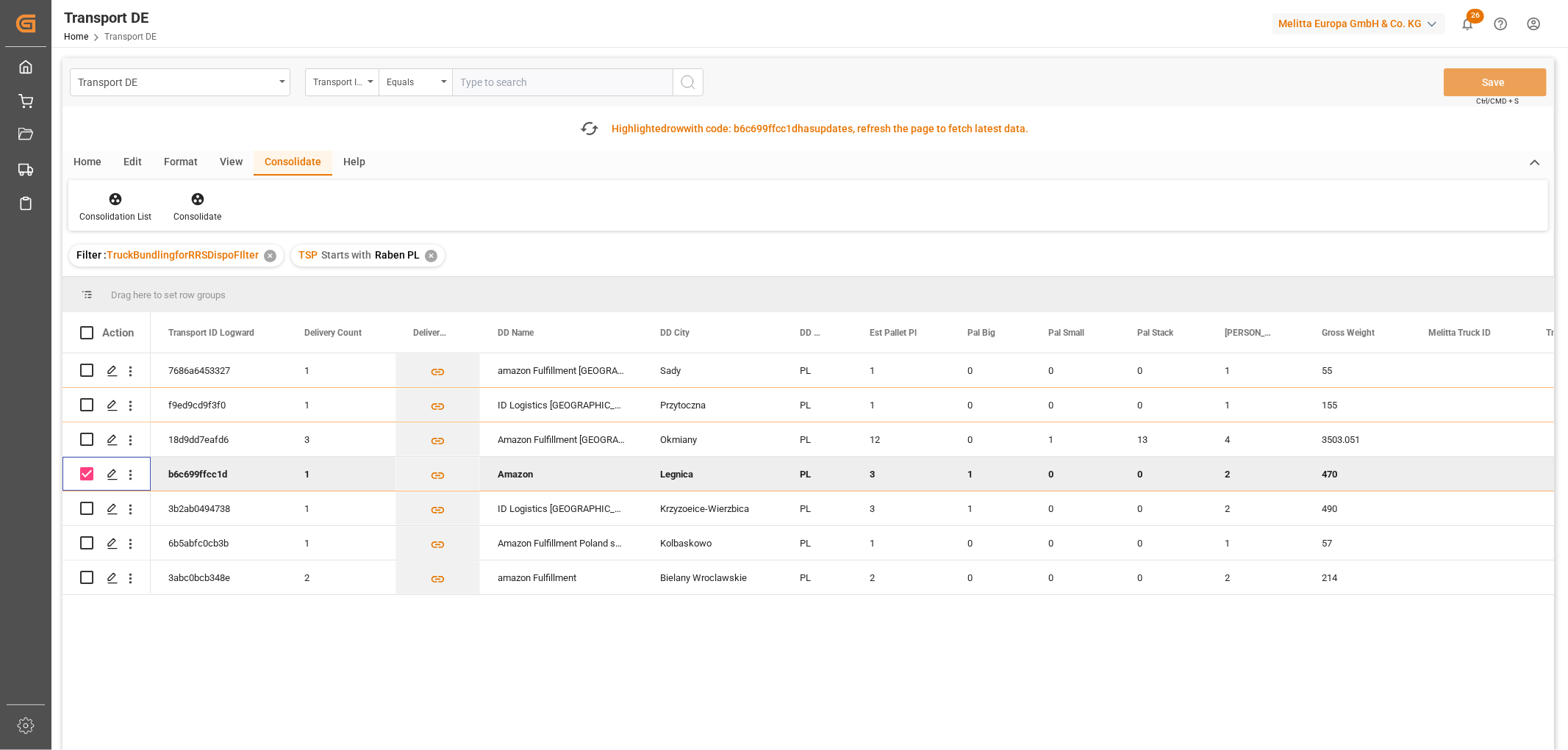
click at [89, 475] on input "Press Space to toggle row selection (checked)" at bounding box center [87, 473] width 13 height 13
checkbox input "false"
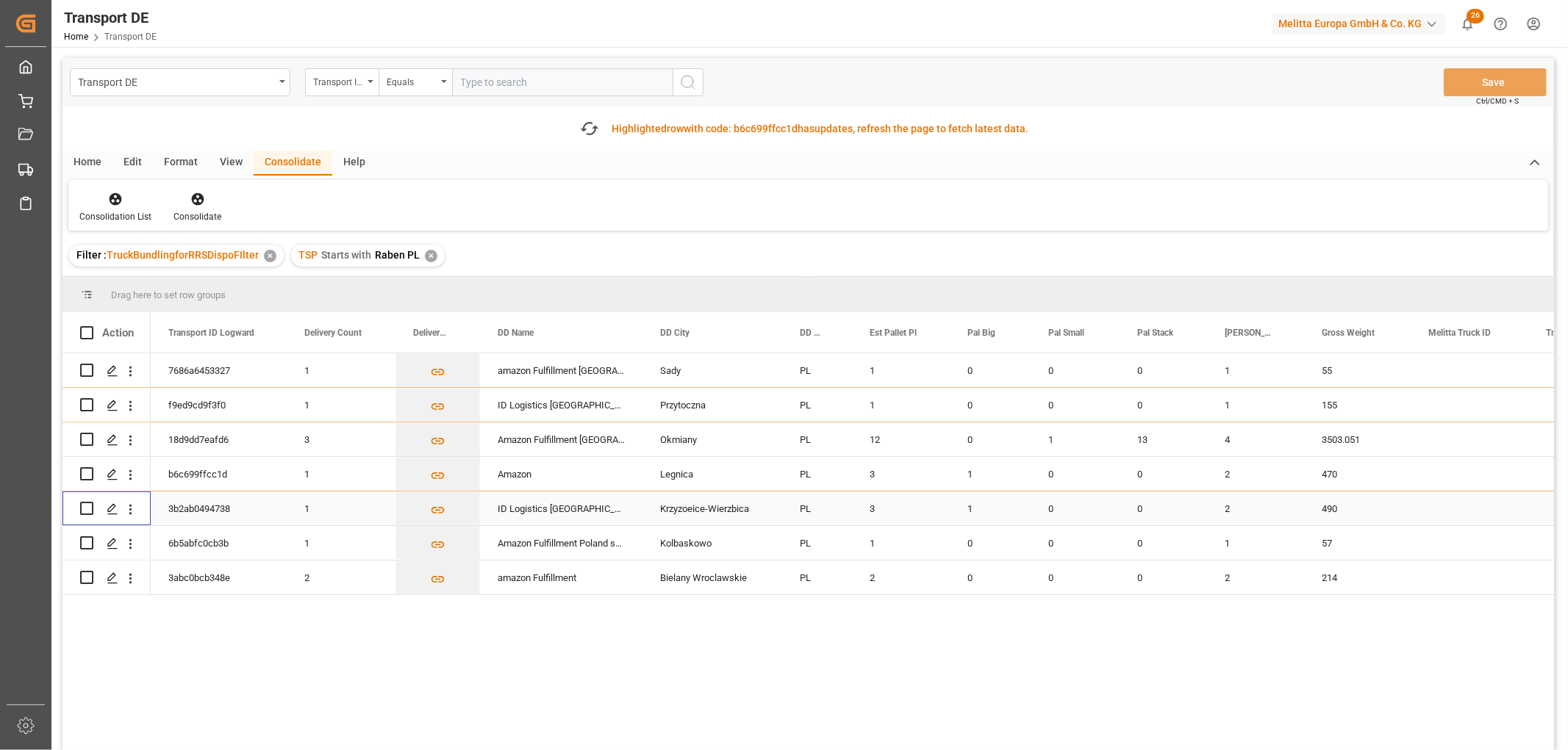
click at [89, 506] on input "Press Space to toggle row selection (unchecked)" at bounding box center [87, 508] width 13 height 13
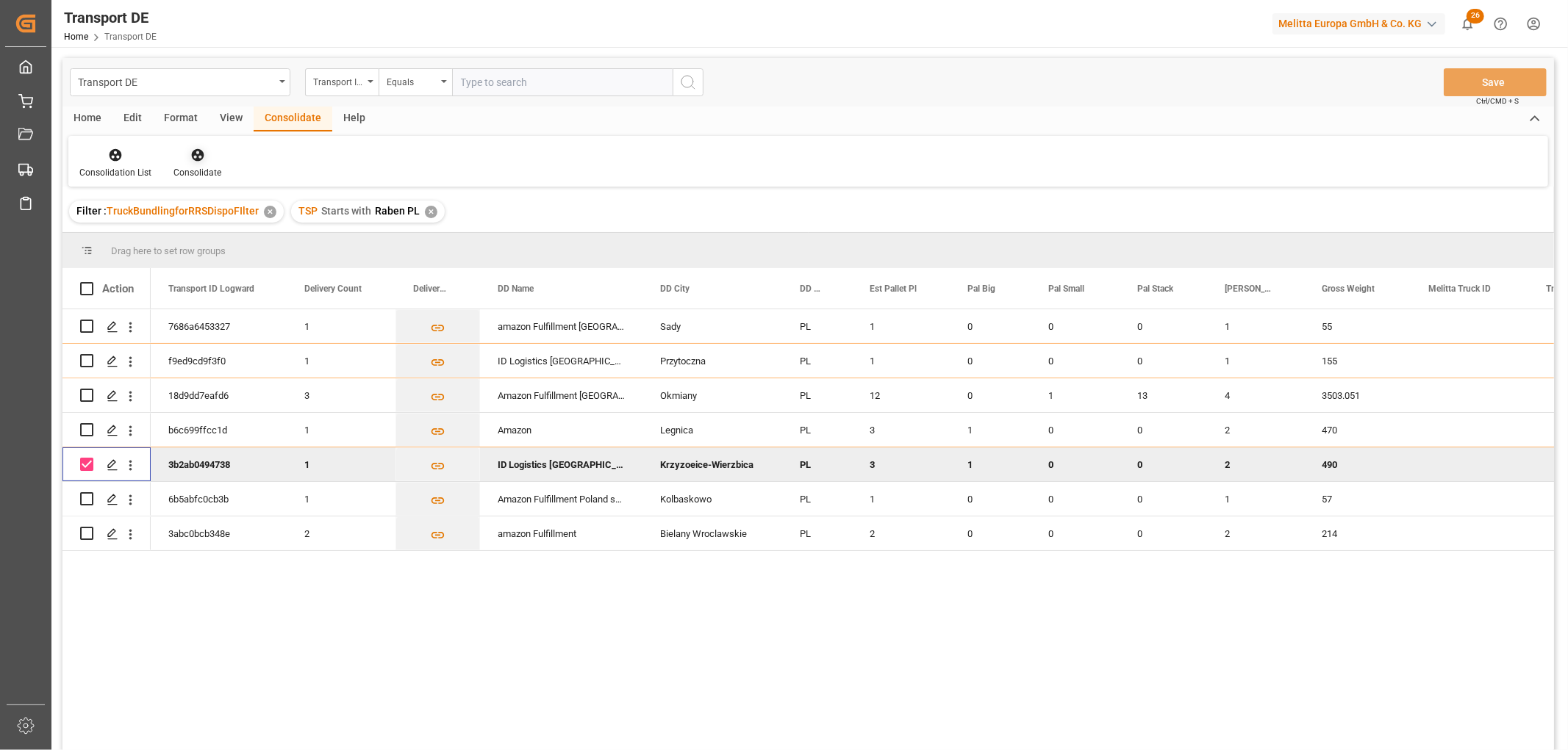
click at [197, 159] on icon at bounding box center [197, 155] width 13 height 13
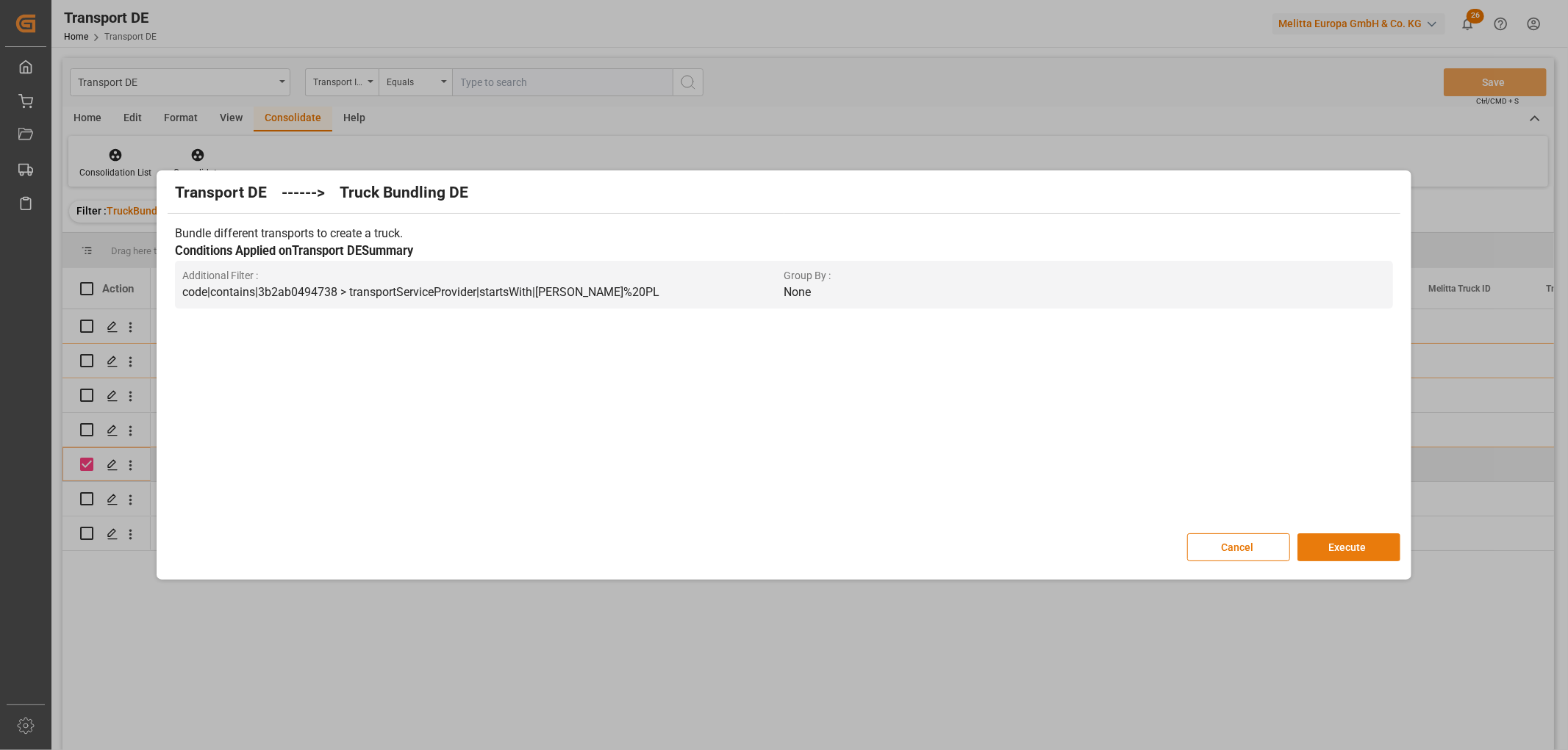
click at [1357, 546] on button "Execute" at bounding box center [1349, 547] width 103 height 28
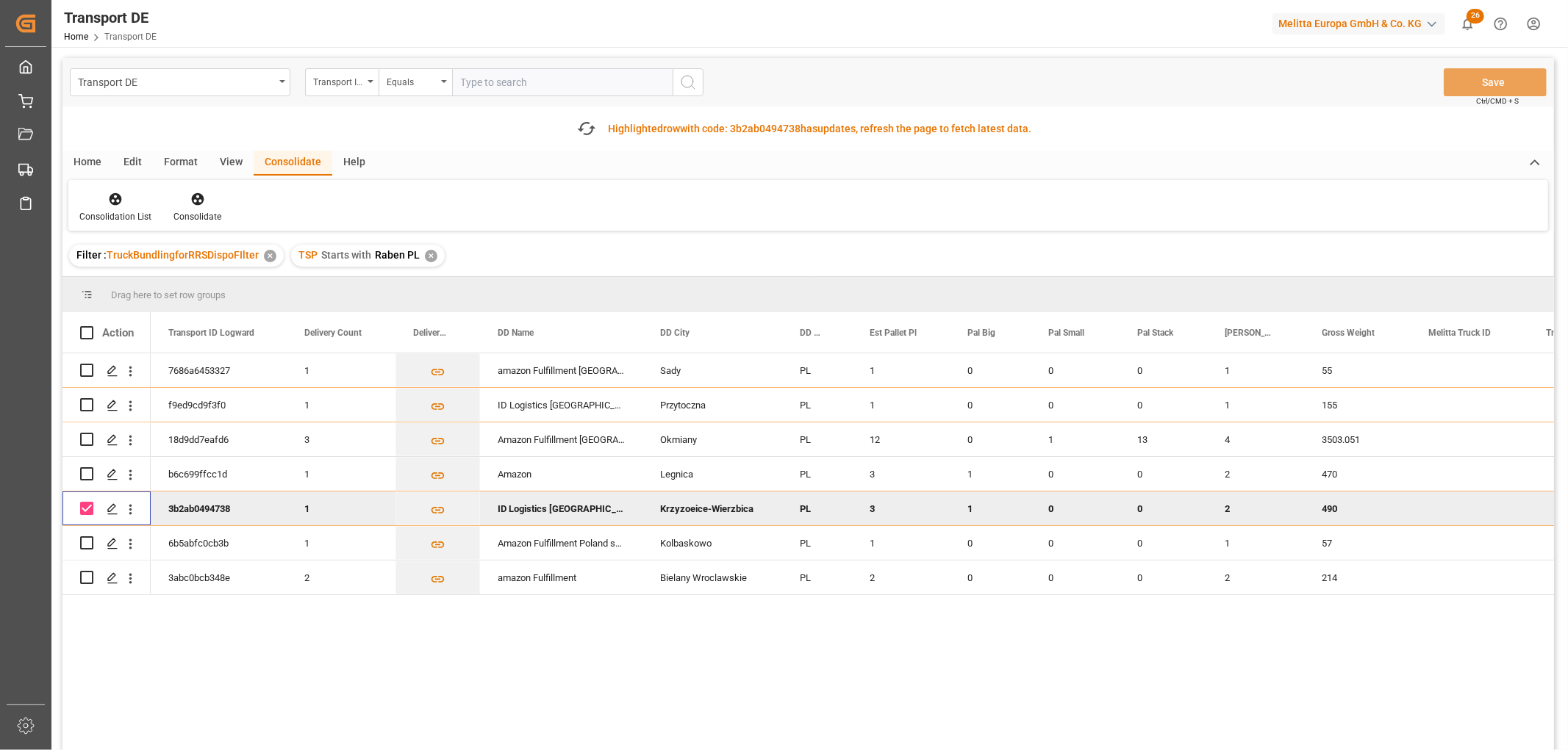
click at [91, 506] on input "Press Space to toggle row selection (checked)" at bounding box center [87, 508] width 13 height 13
checkbox input "false"
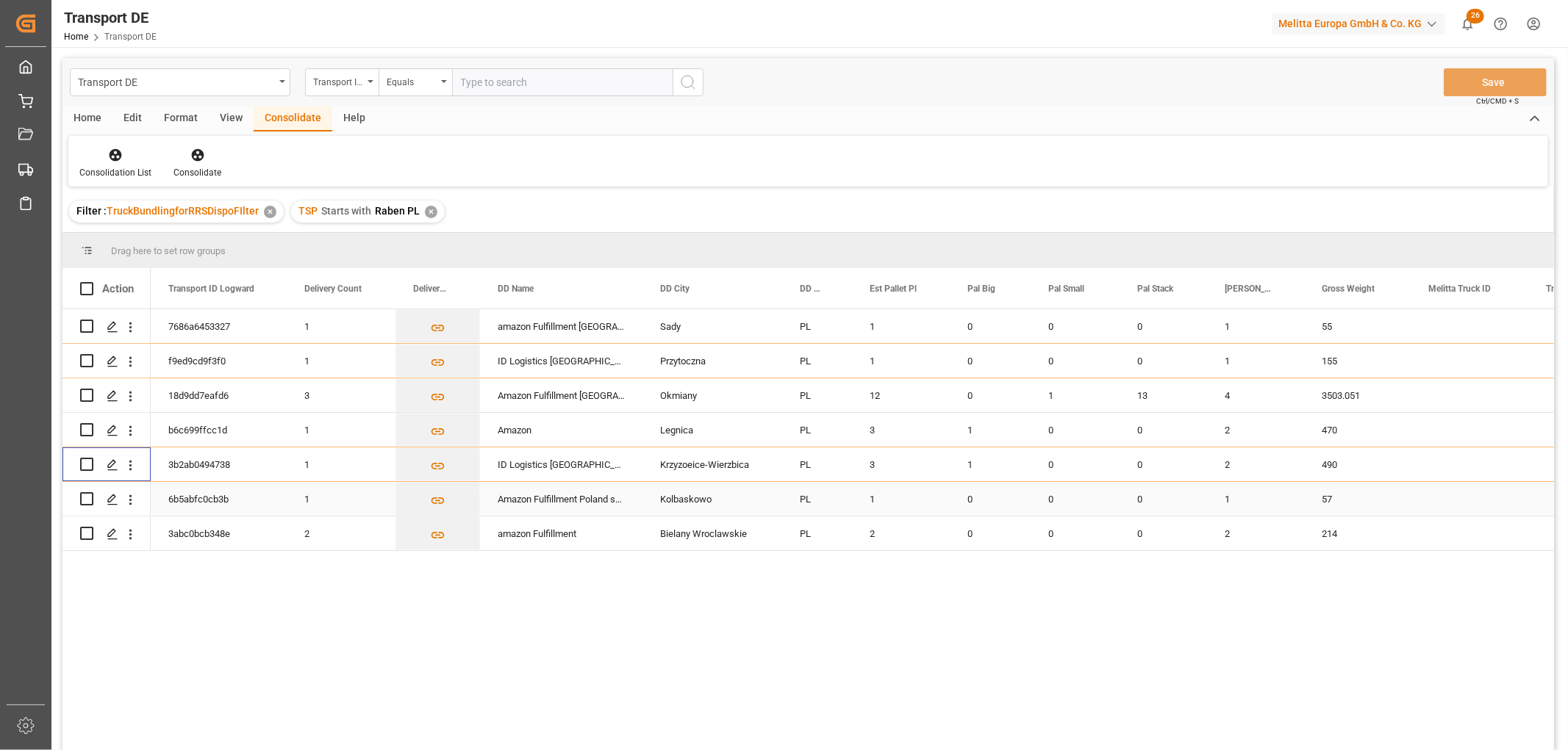
click at [90, 498] on input "Press Space to toggle row selection (unchecked)" at bounding box center [87, 498] width 13 height 13
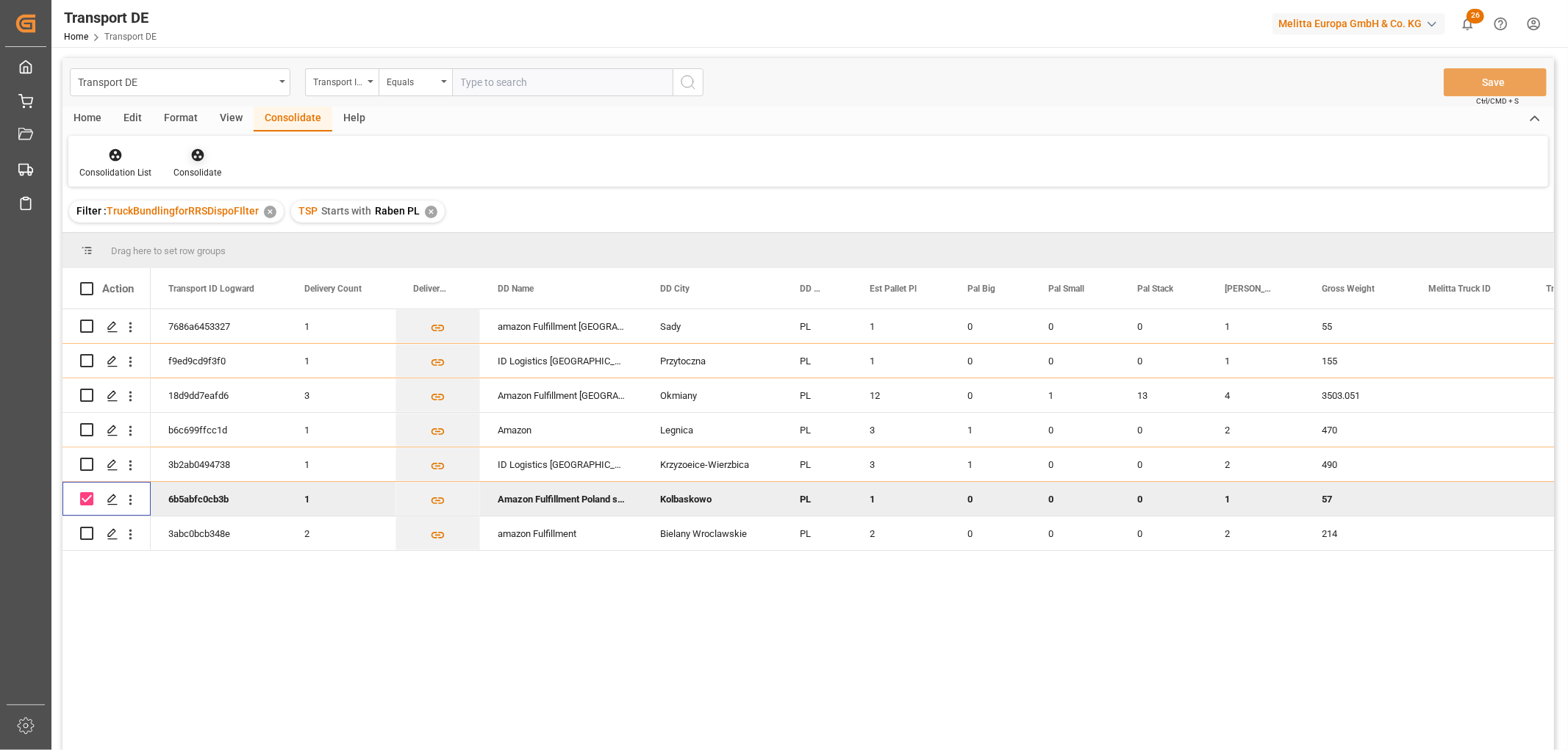
click at [193, 153] on icon at bounding box center [197, 155] width 13 height 13
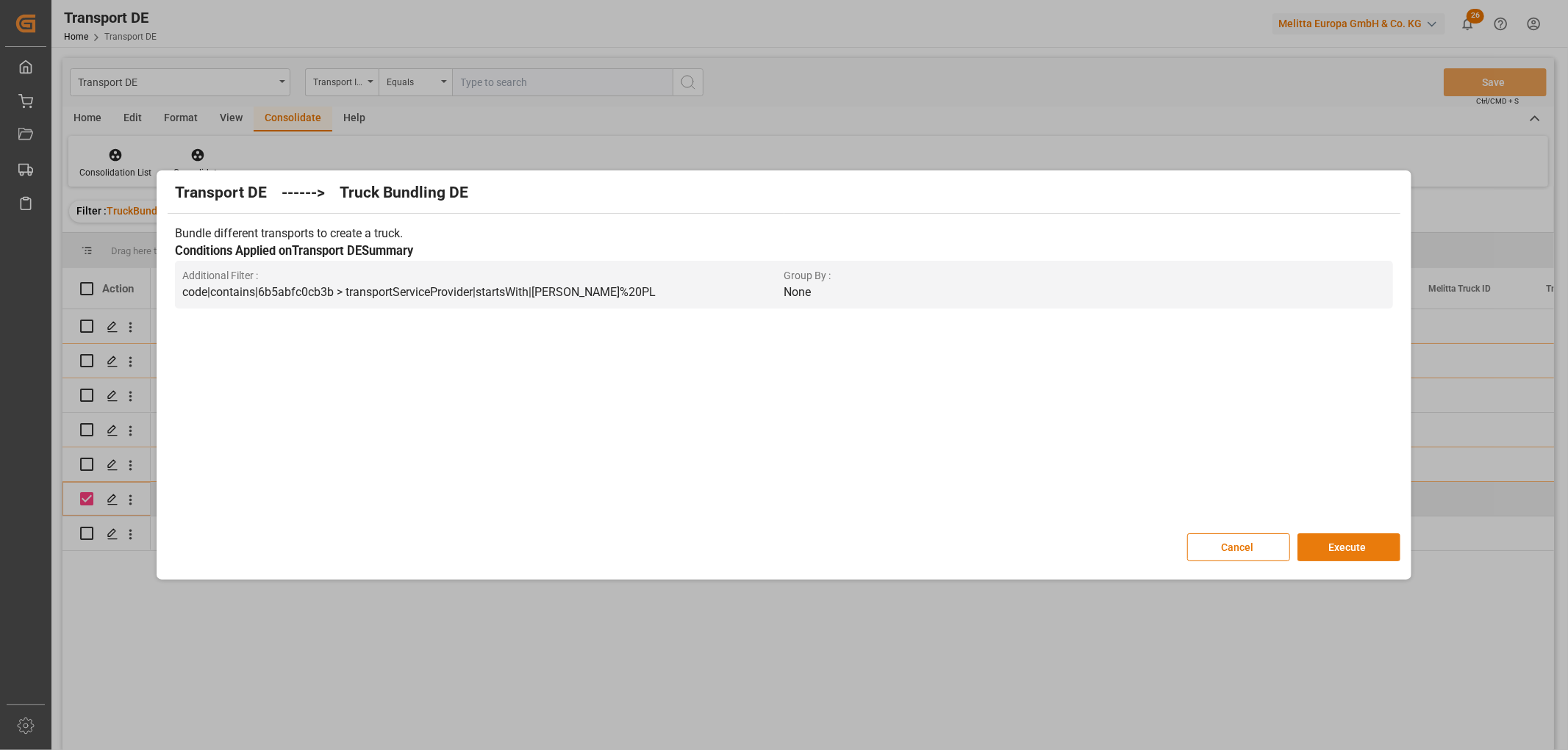
click at [1358, 544] on button "Execute" at bounding box center [1349, 547] width 103 height 28
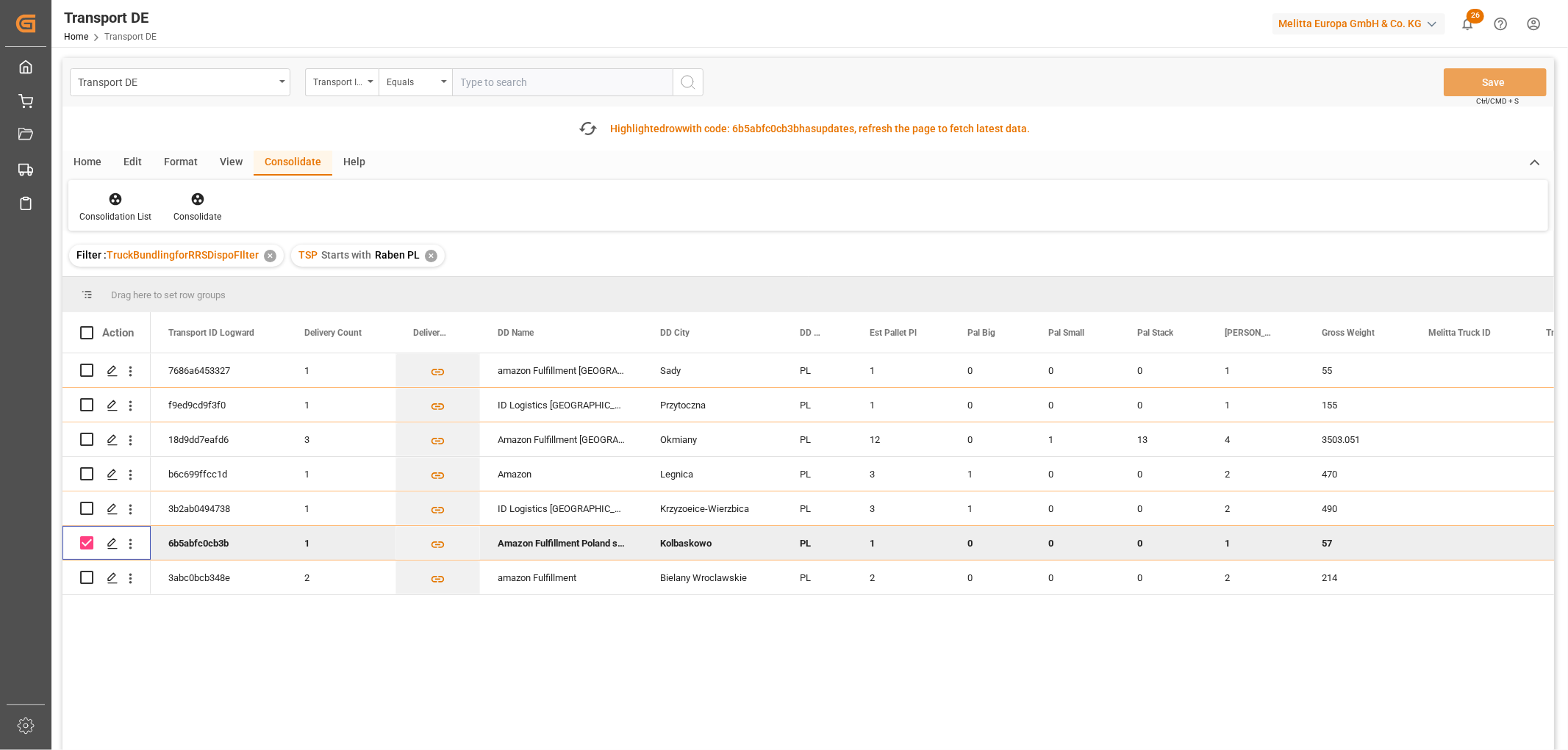
click at [87, 542] on input "Press Space to toggle row selection (checked)" at bounding box center [87, 543] width 13 height 13
checkbox input "false"
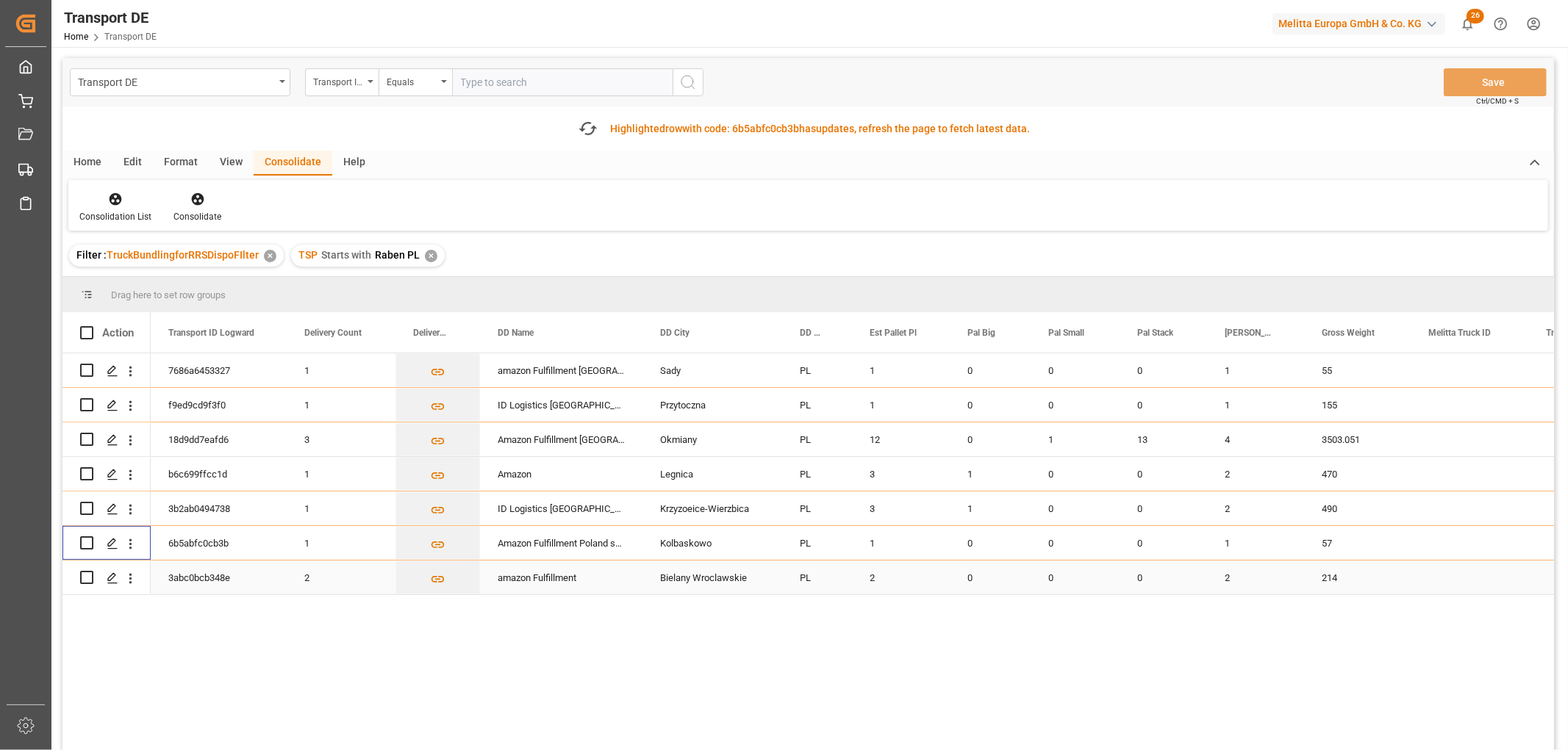
click at [85, 576] on input "Press Space to toggle row selection (unchecked)" at bounding box center [87, 577] width 13 height 13
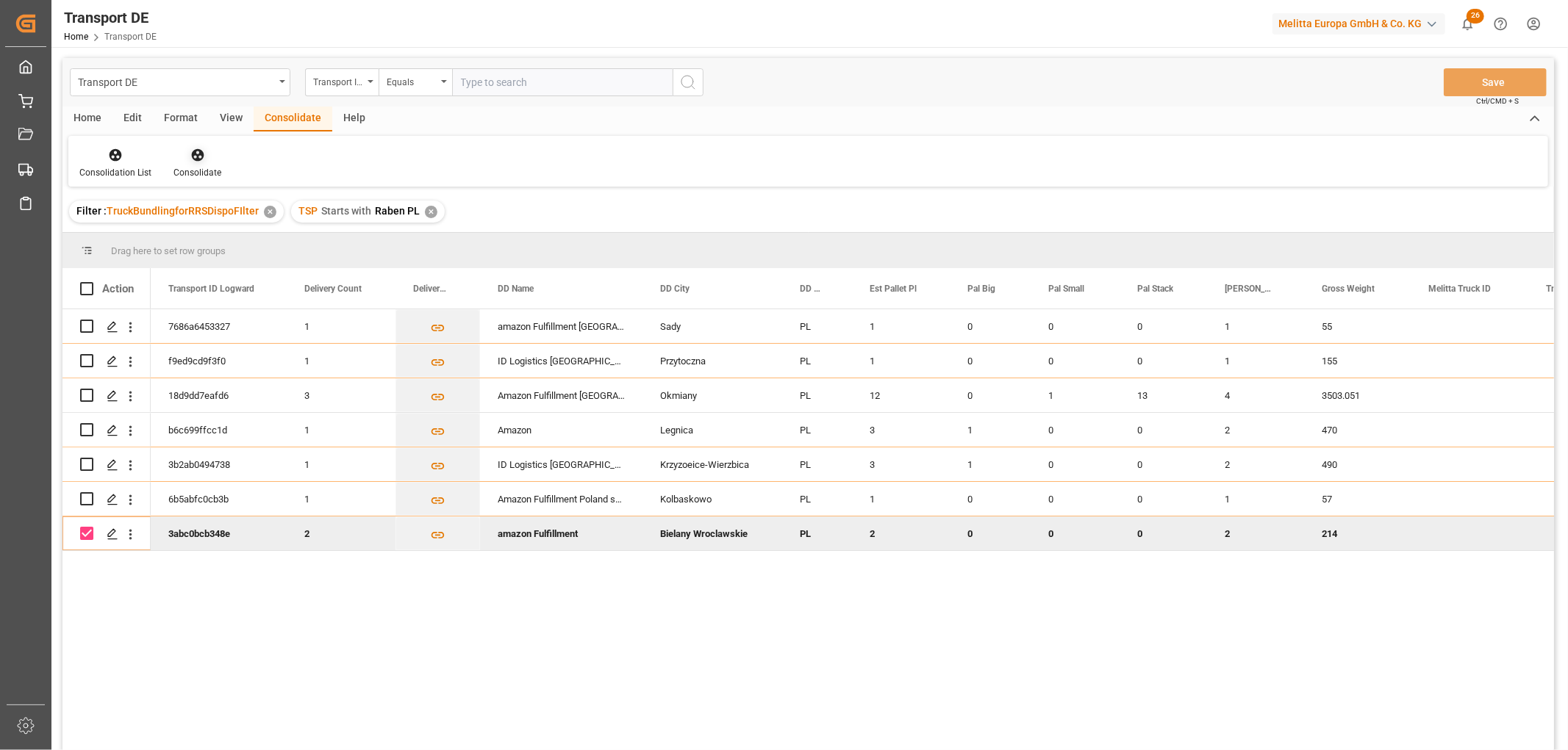
click at [195, 199] on div "Filter : TruckBundlingforRRSDispoFIlter ✕ TSP Starts with Raben PL ✕" at bounding box center [808, 211] width 1491 height 41
click at [195, 155] on icon at bounding box center [197, 155] width 13 height 13
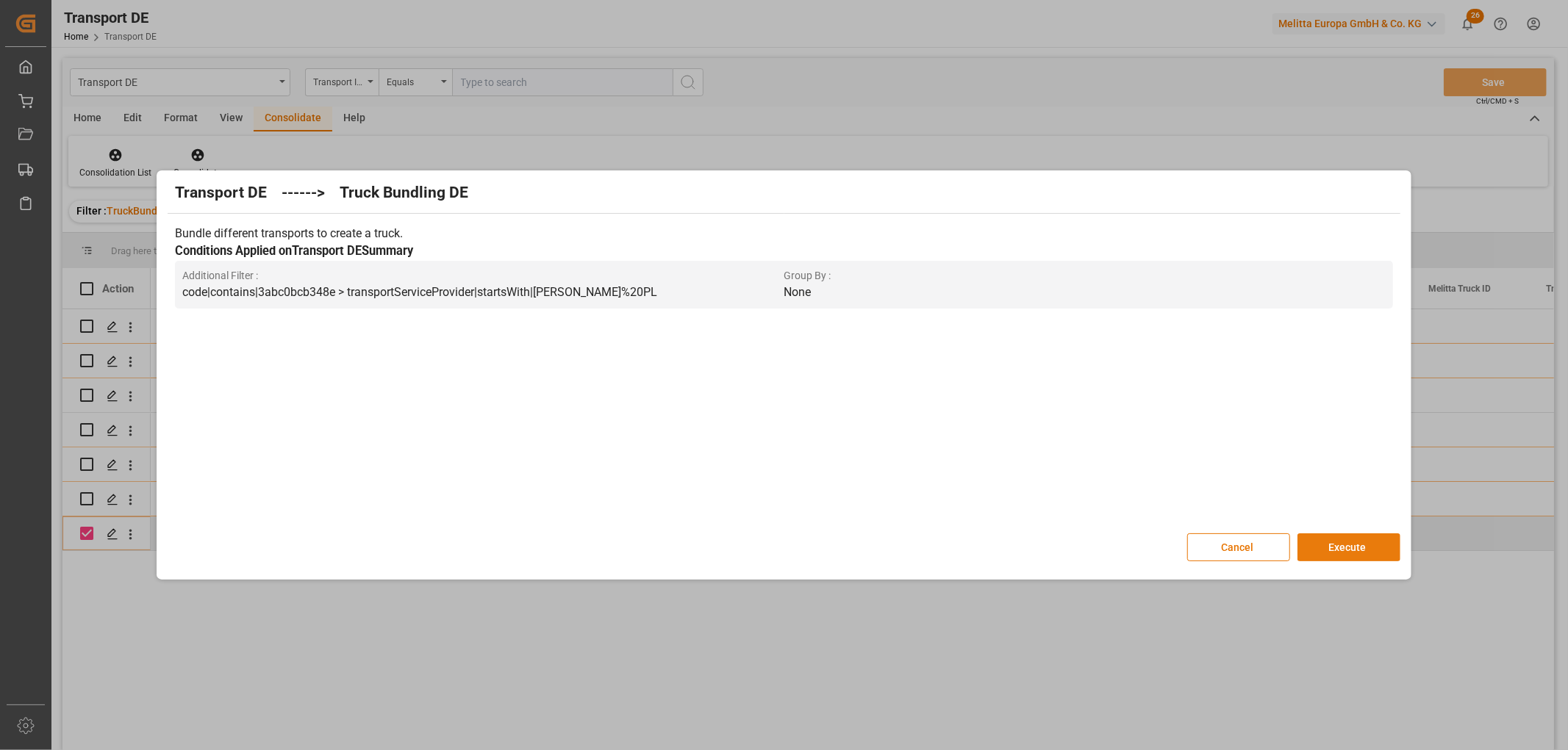
click at [1347, 543] on button "Execute" at bounding box center [1349, 547] width 103 height 28
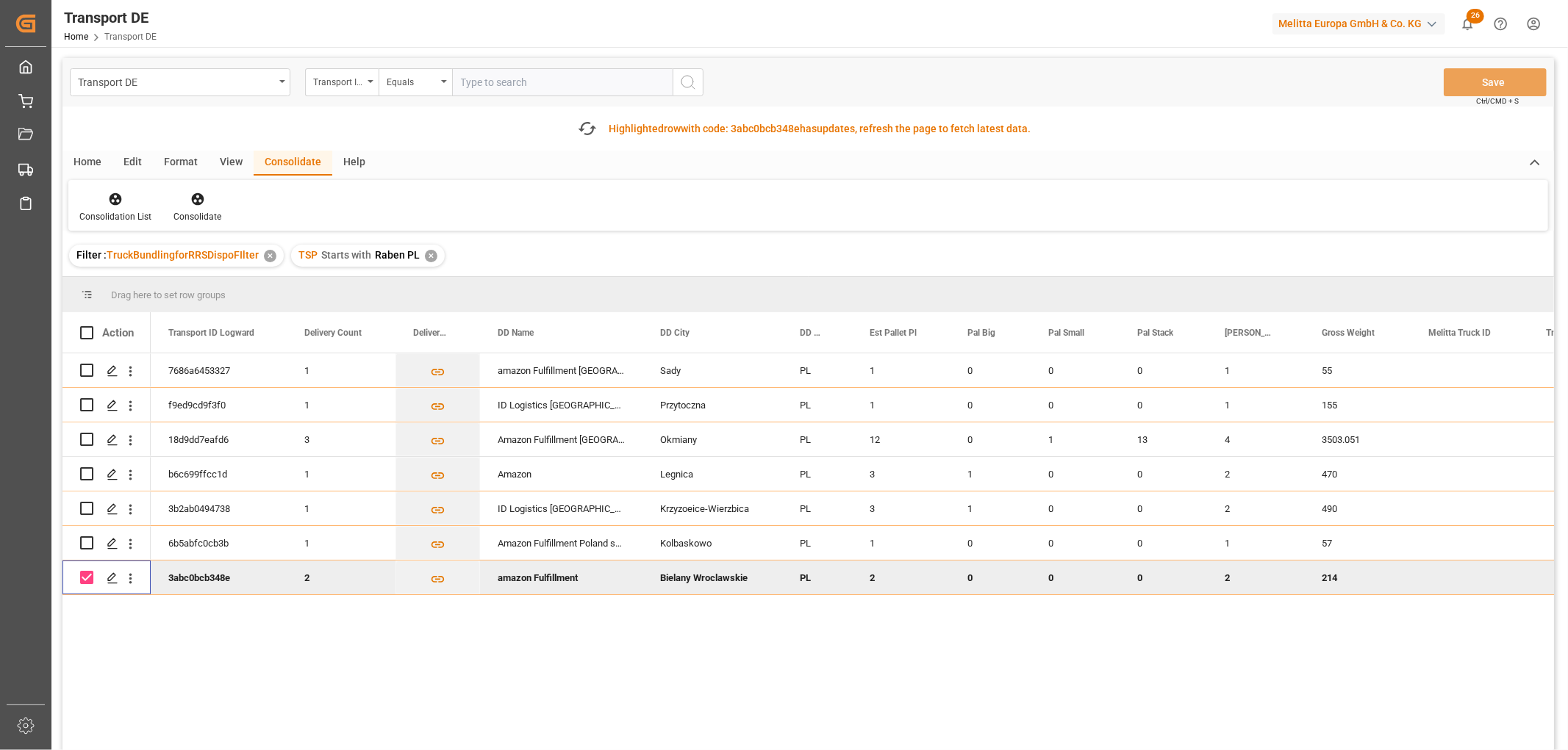
click at [86, 578] on input "Press Space to toggle row selection (checked)" at bounding box center [87, 577] width 13 height 13
checkbox input "false"
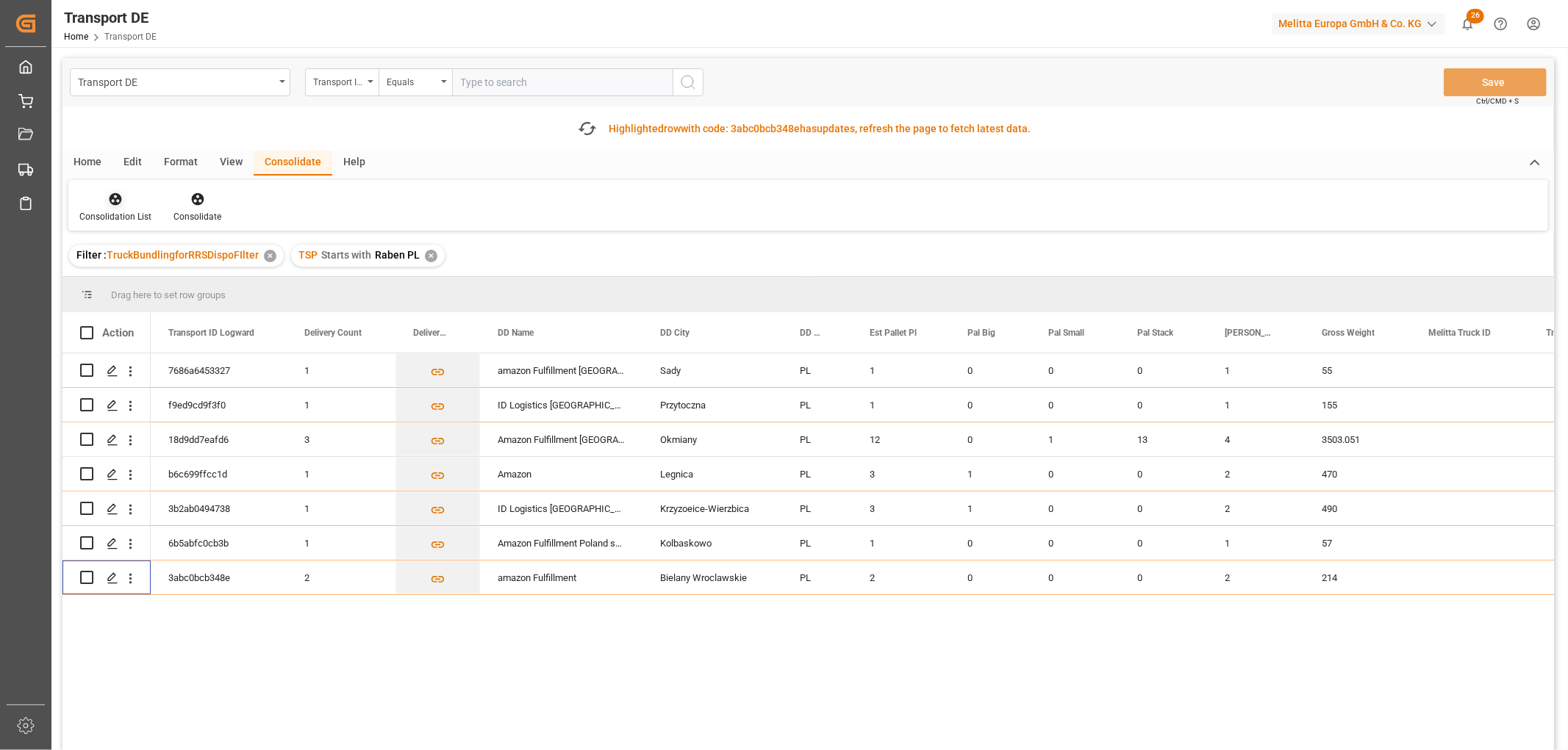
click at [113, 196] on icon at bounding box center [115, 199] width 15 height 15
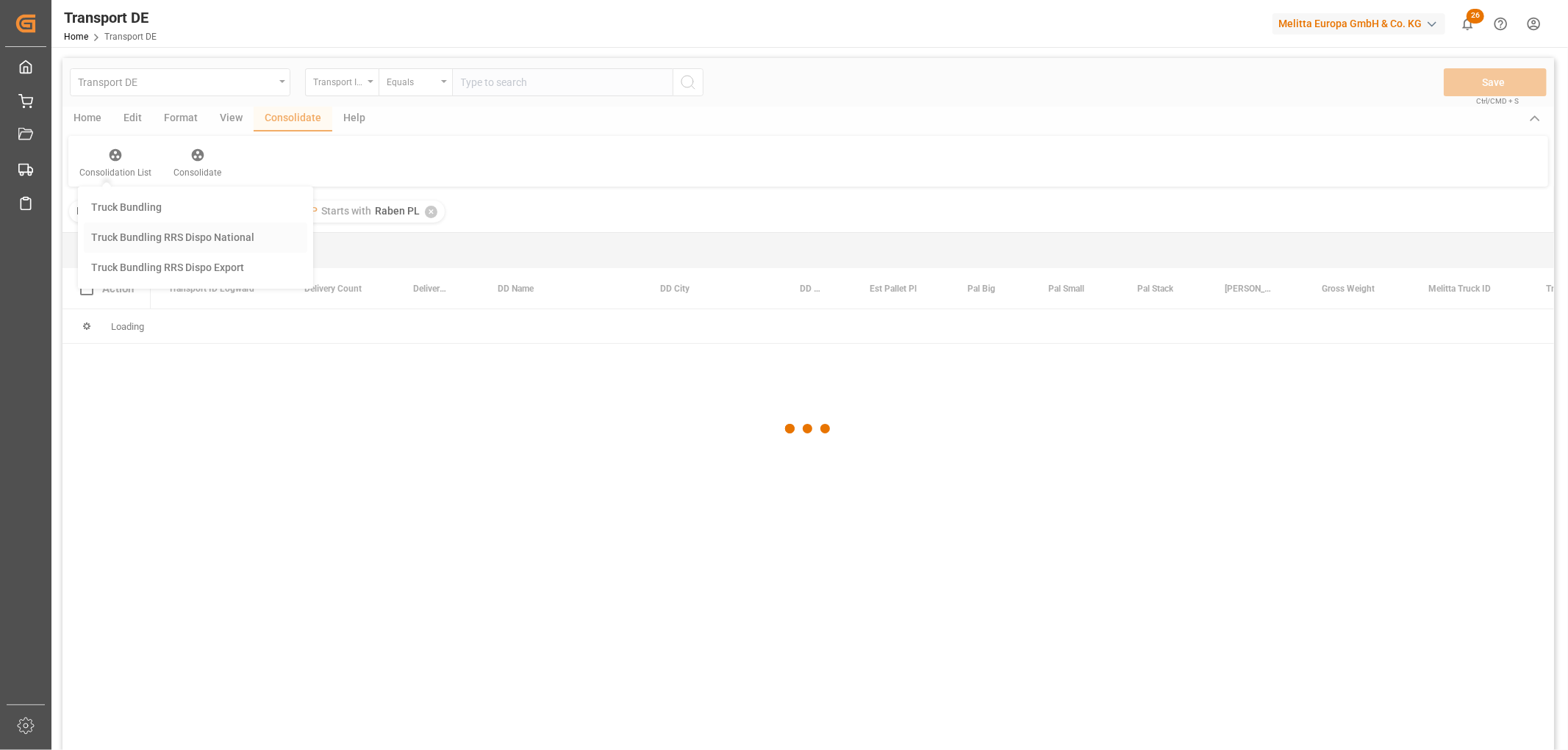
click at [133, 281] on div "Transport DE Transport ID Logward Equals Save Ctrl/CMD + S Home Edit Format Vie…" at bounding box center [808, 424] width 1491 height 731
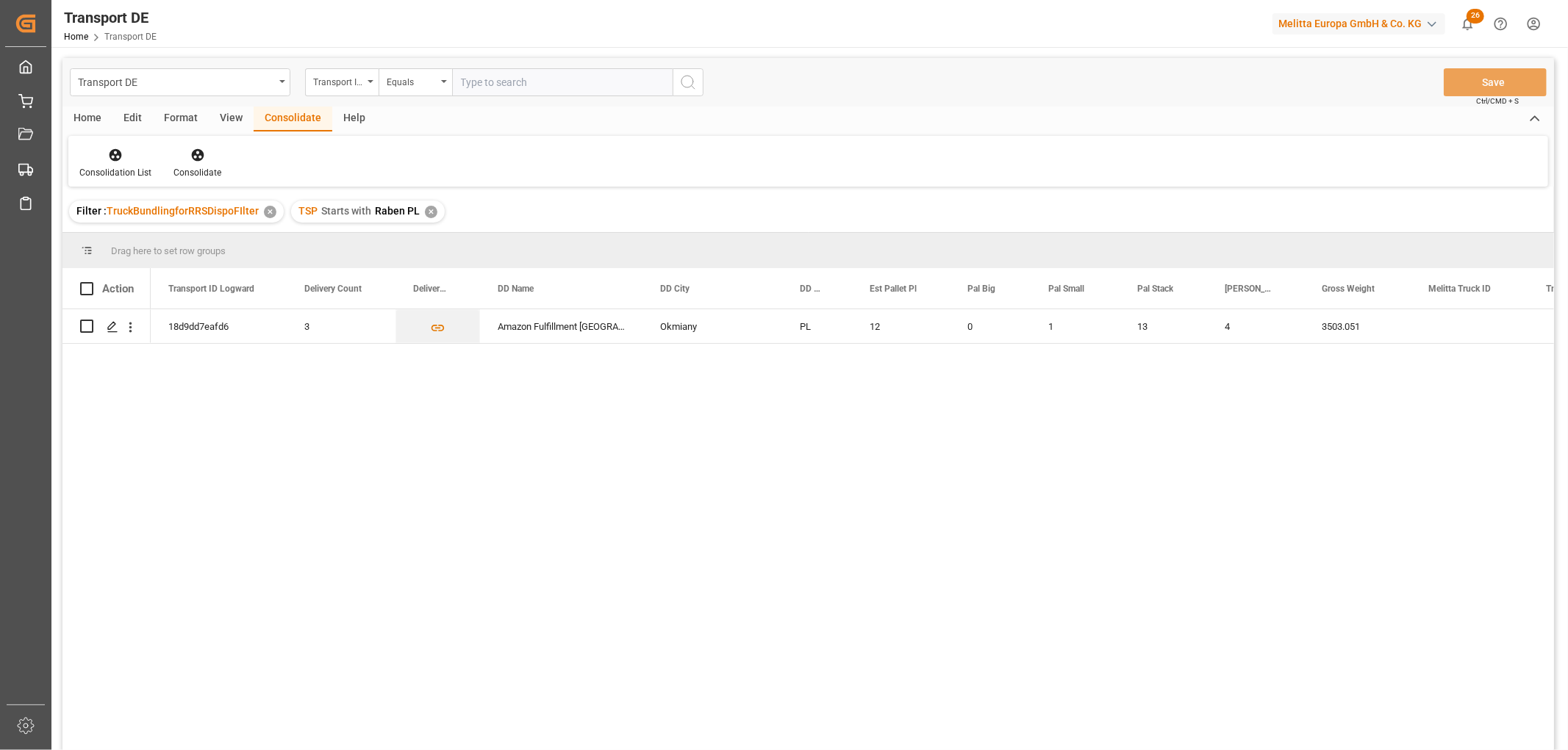
click at [428, 210] on div "✕" at bounding box center [431, 212] width 13 height 13
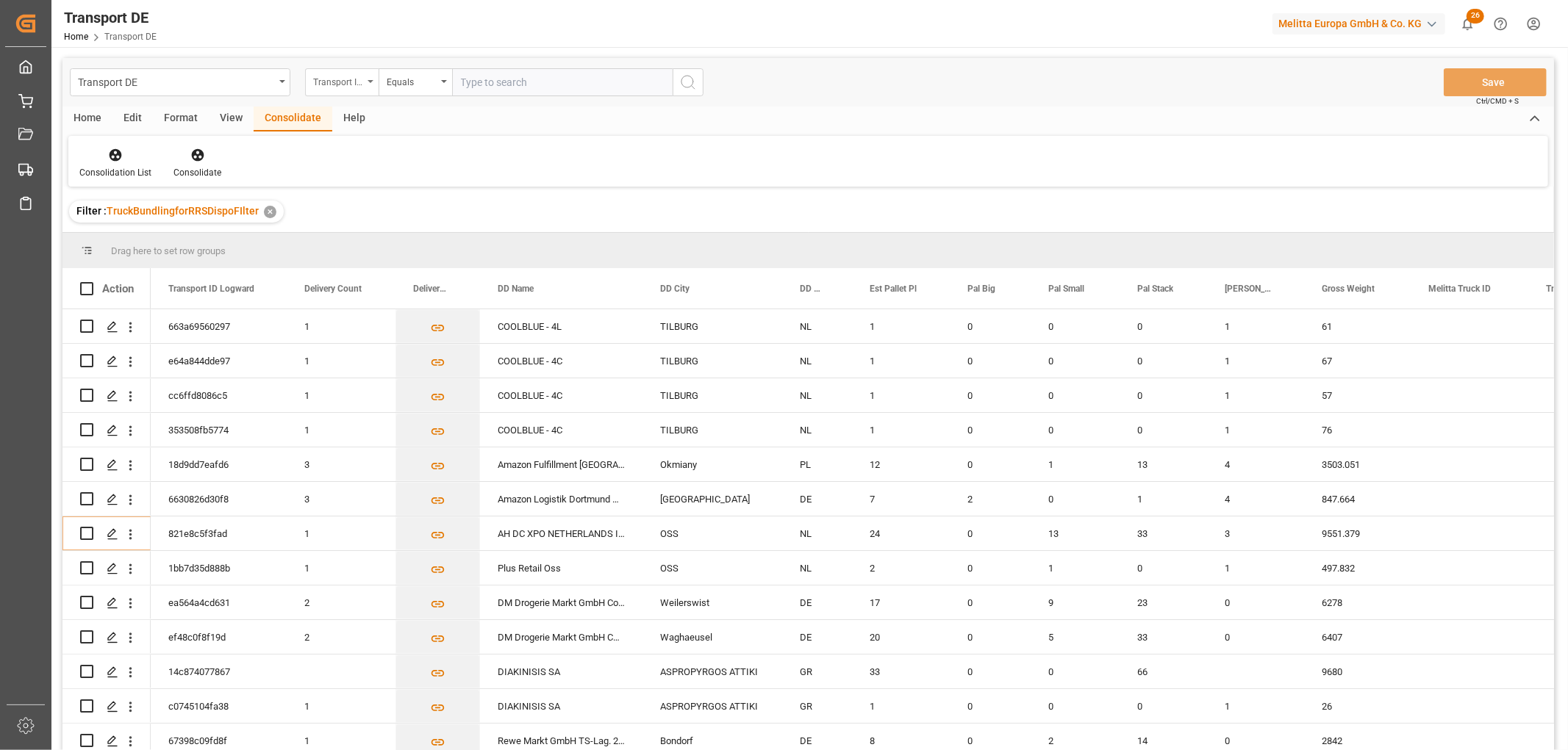
click at [337, 83] on div "Transport ID Logward" at bounding box center [338, 80] width 50 height 17
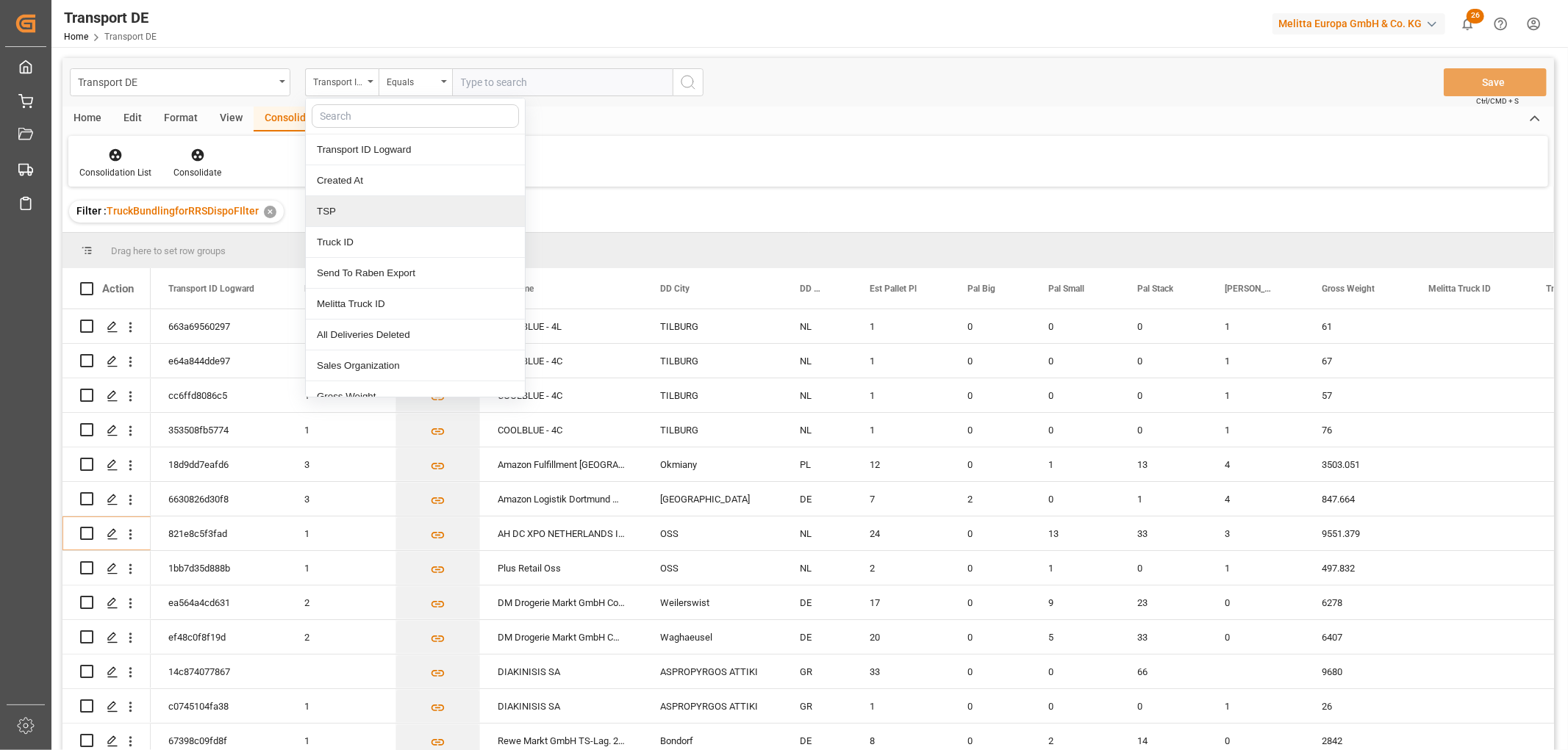
click at [351, 215] on div "TSP" at bounding box center [415, 211] width 219 height 31
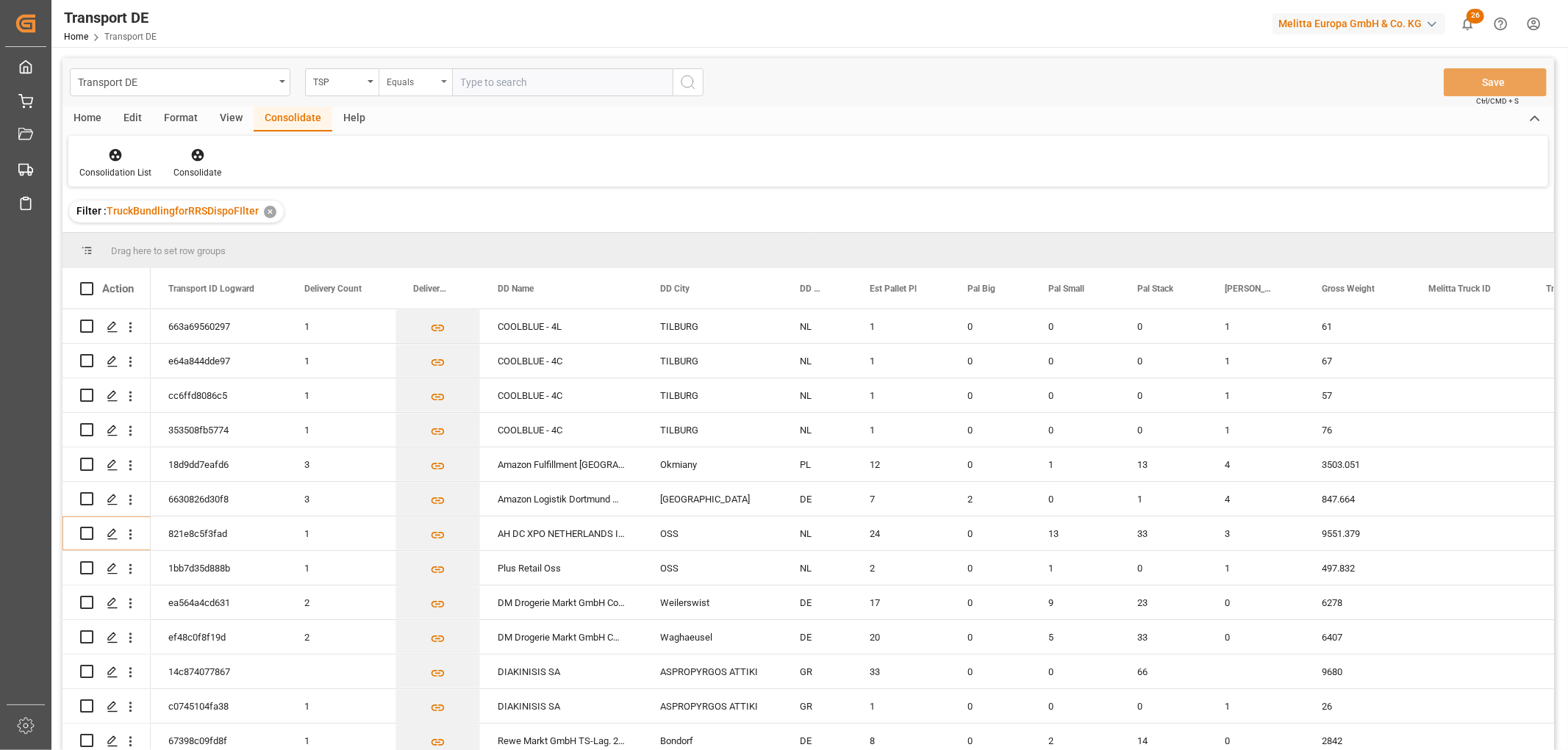
click at [410, 84] on div "Equals" at bounding box center [411, 80] width 50 height 17
click at [423, 239] on div "Starts with" at bounding box center [489, 242] width 219 height 31
click at [490, 83] on input "text" at bounding box center [562, 82] width 220 height 28
type input "Raben PL"
click at [690, 82] on icon "search button" at bounding box center [688, 82] width 17 height 17
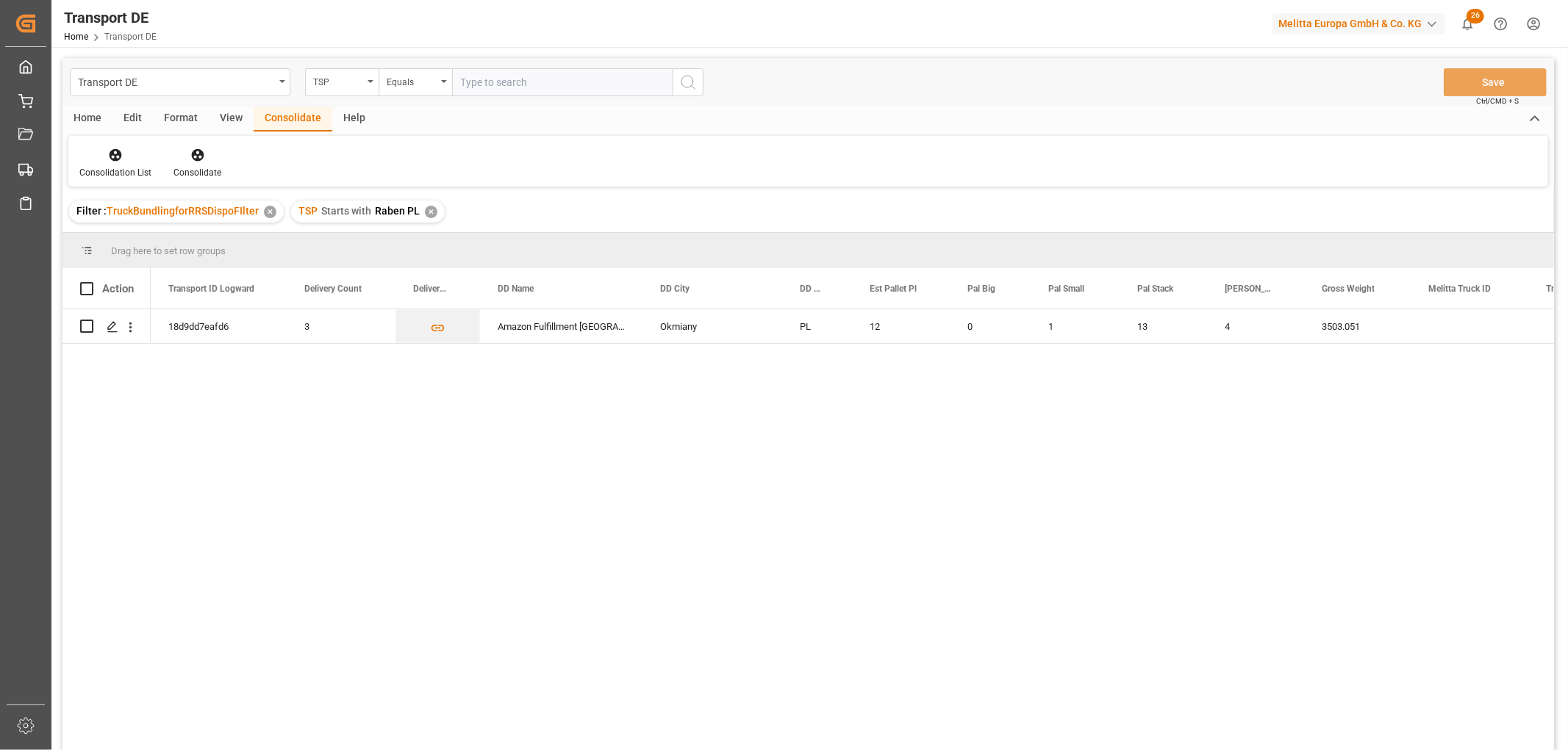
click at [428, 208] on div "✕" at bounding box center [431, 212] width 13 height 13
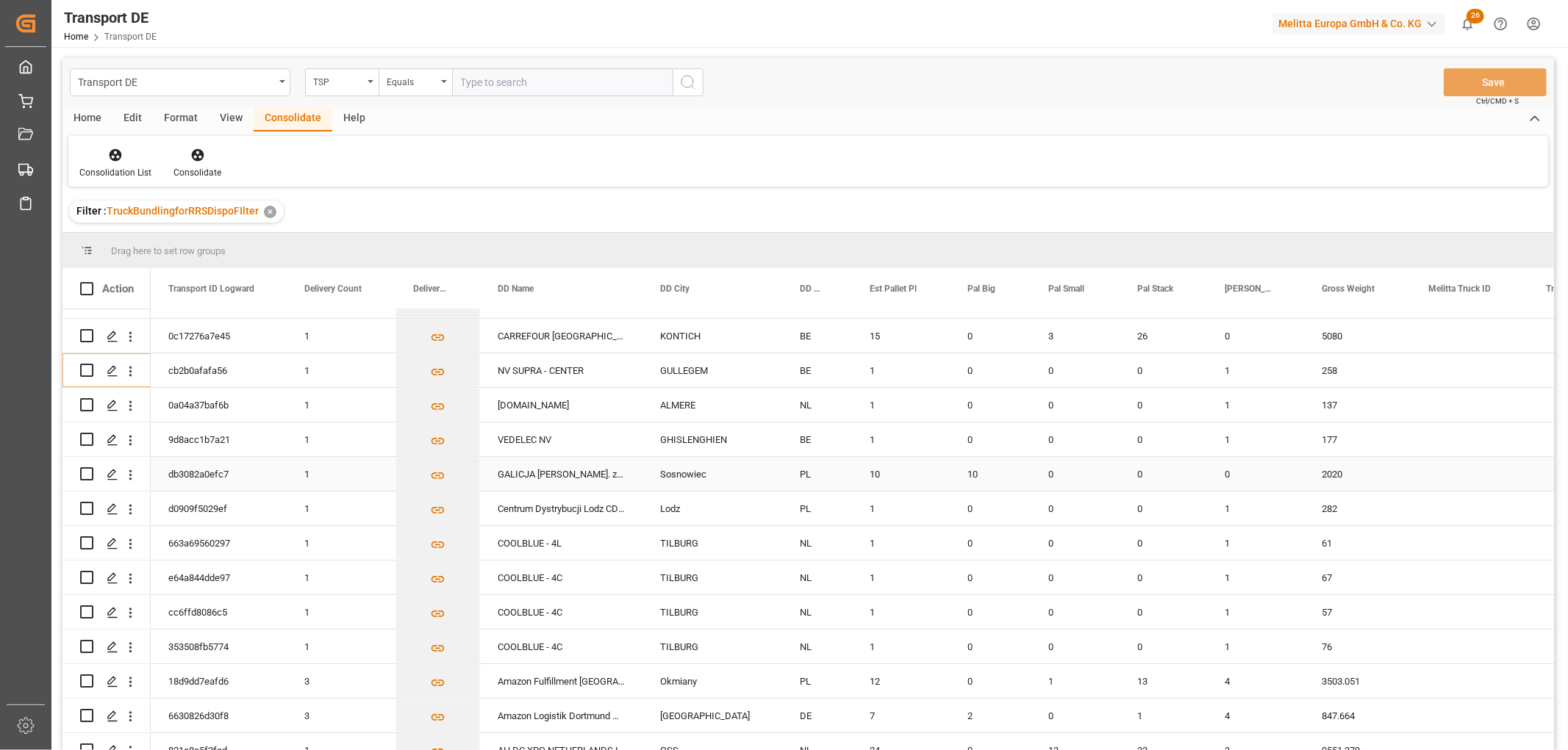
scroll to position [326, 0]
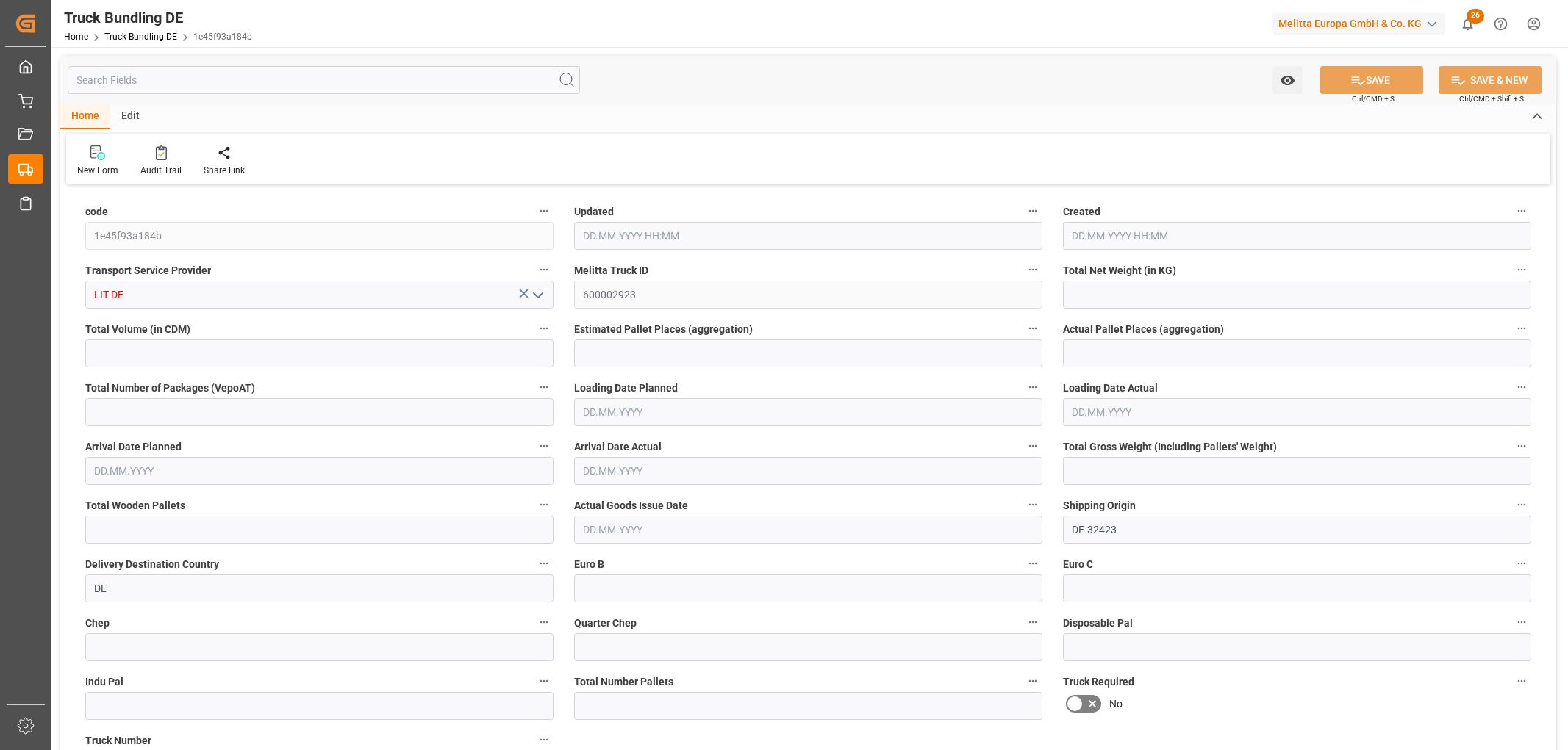
type input "275.313"
type input "3316.188"
type input "3"
type input "0"
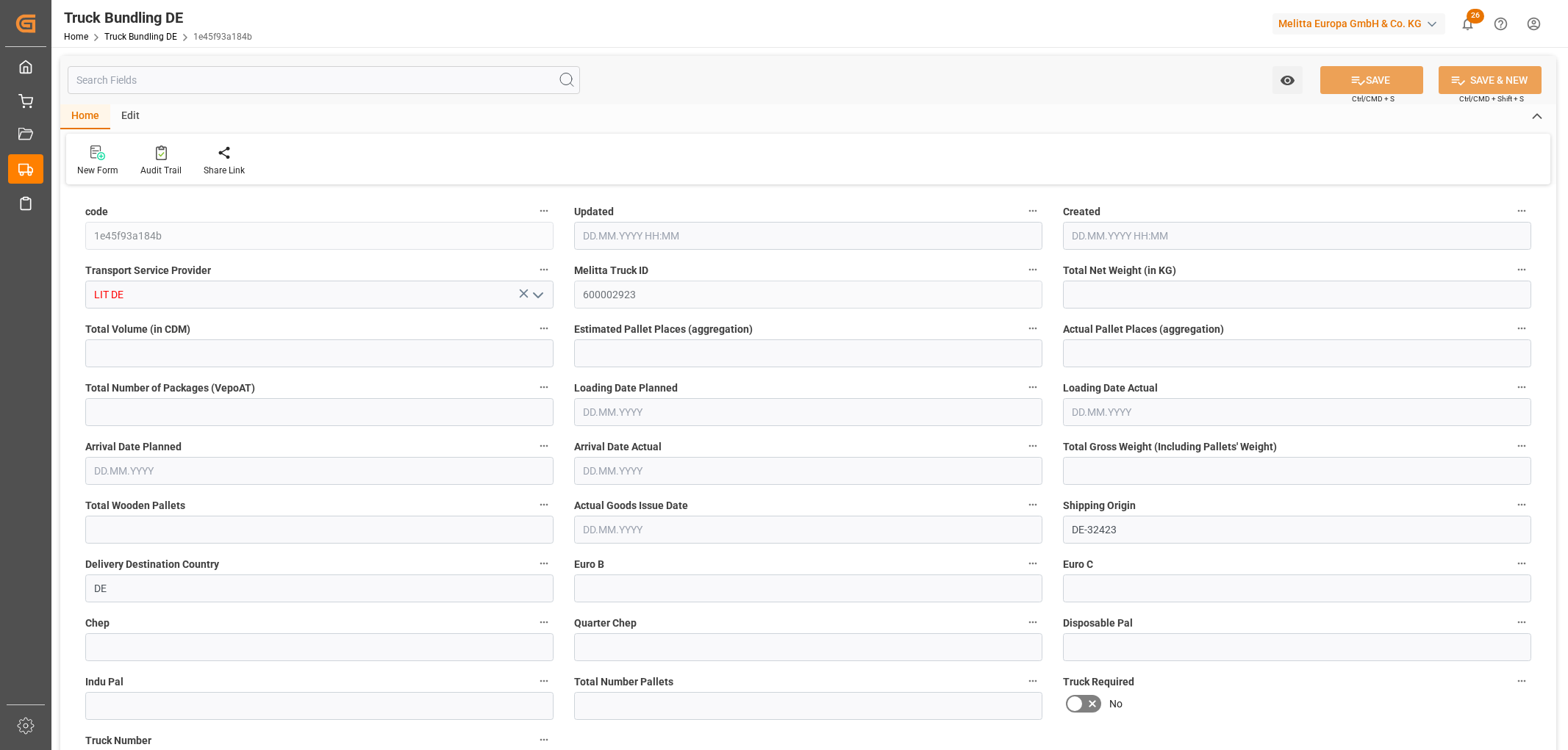
type input "491.376"
type input "4"
type input "0"
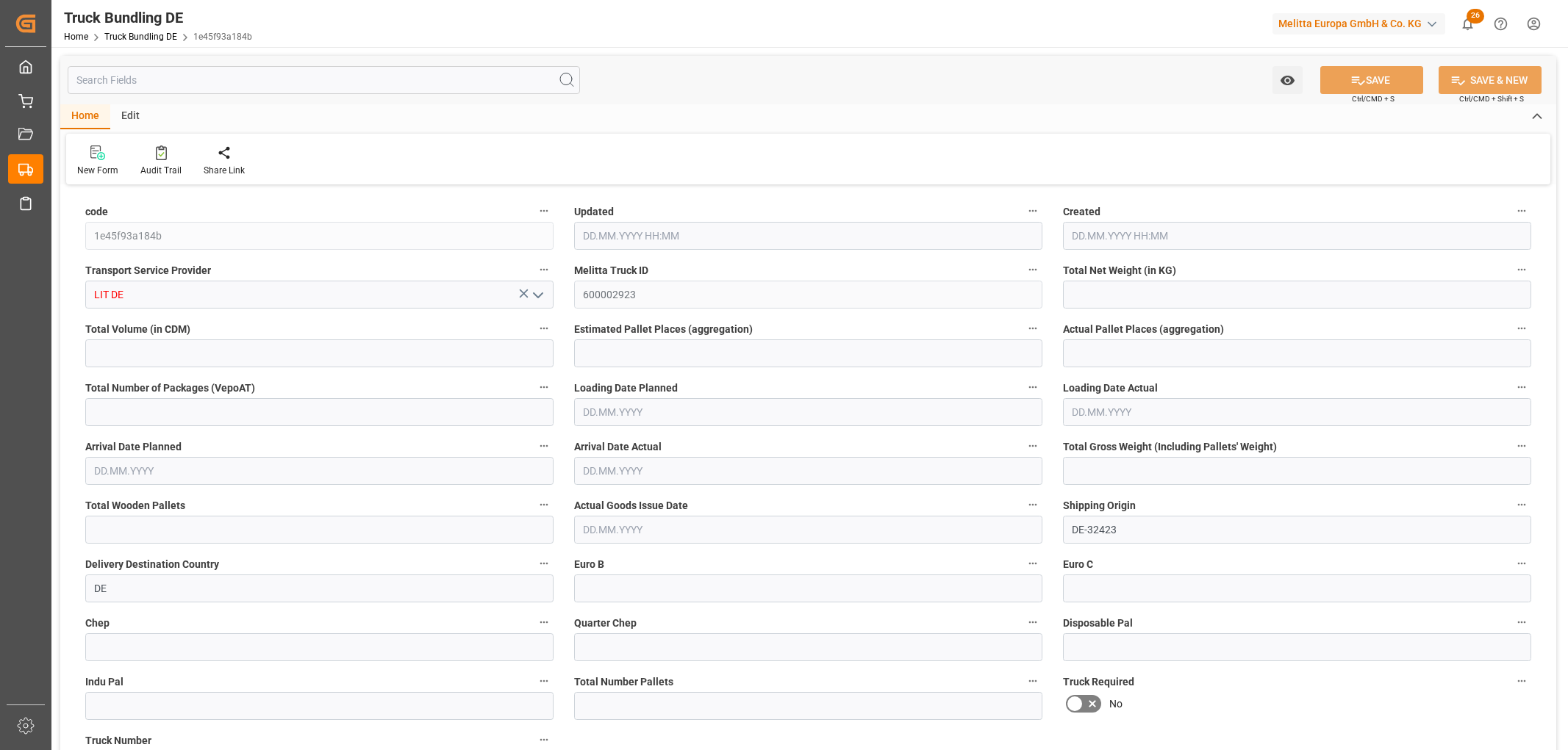
type input "0"
type input "24.09.2025 12:21"
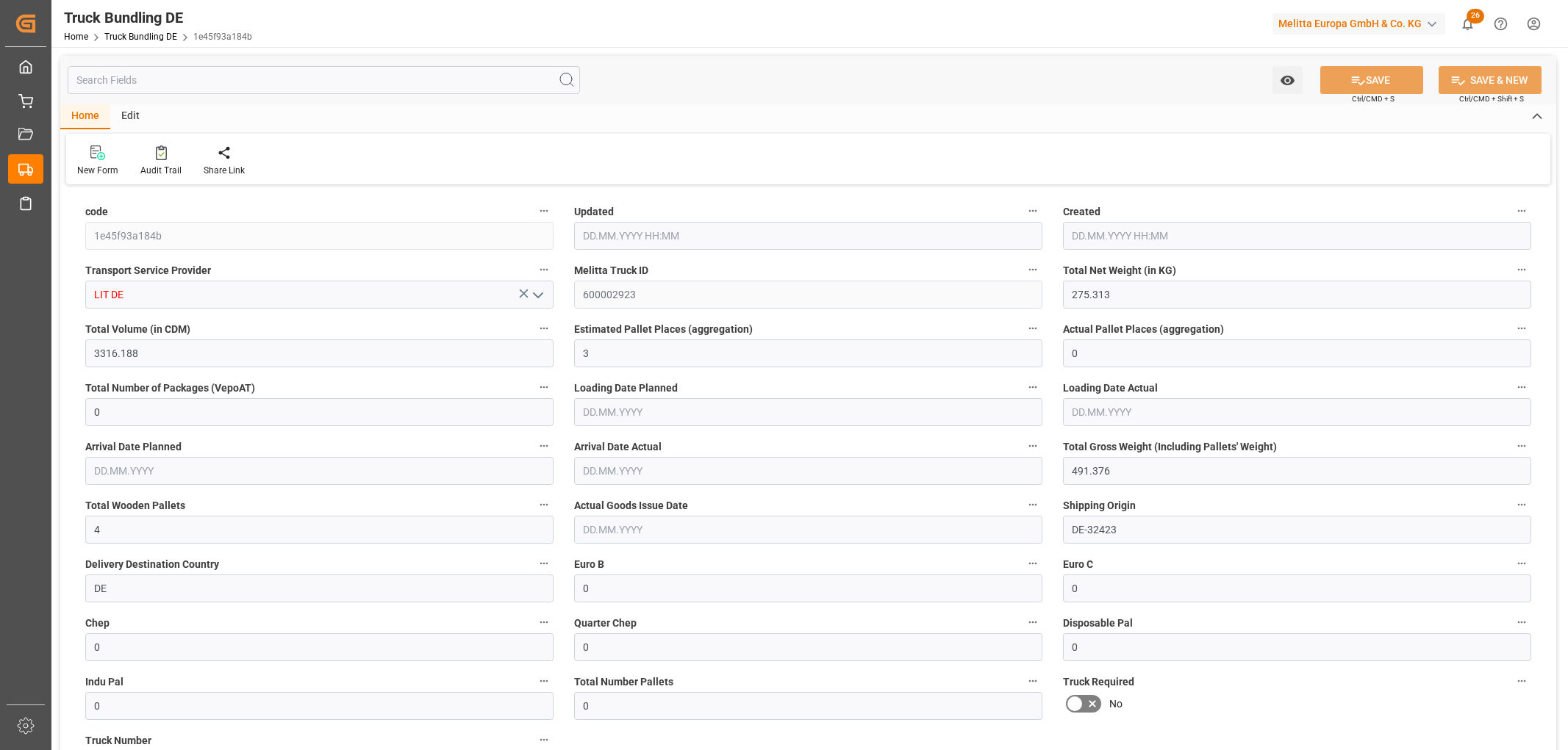
type input "24.09.2025 12:21"
type input "[DATE]"
type input "24.09.2025"
type input "32.764"
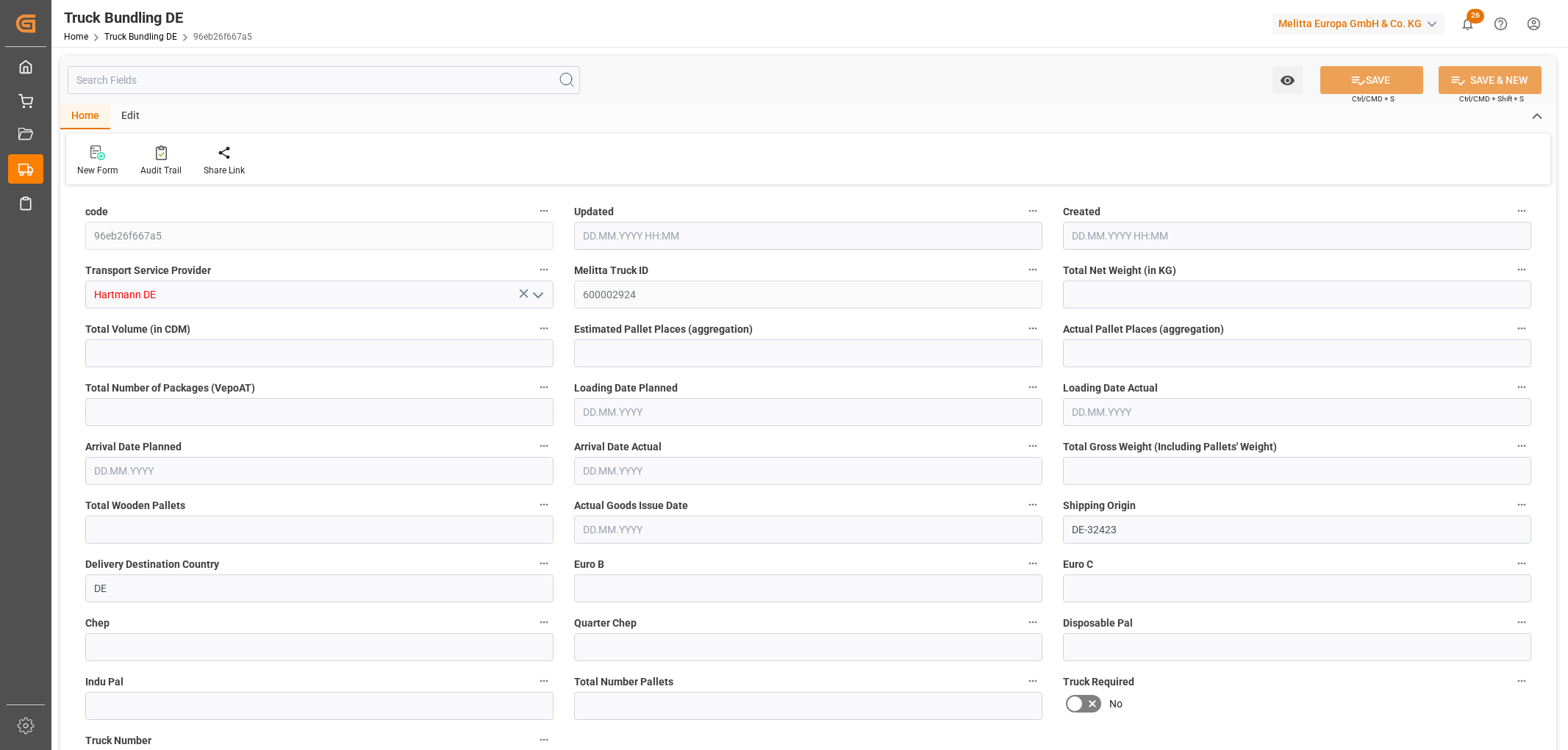
type input "486.064"
type input "1"
type input "0"
type input "65"
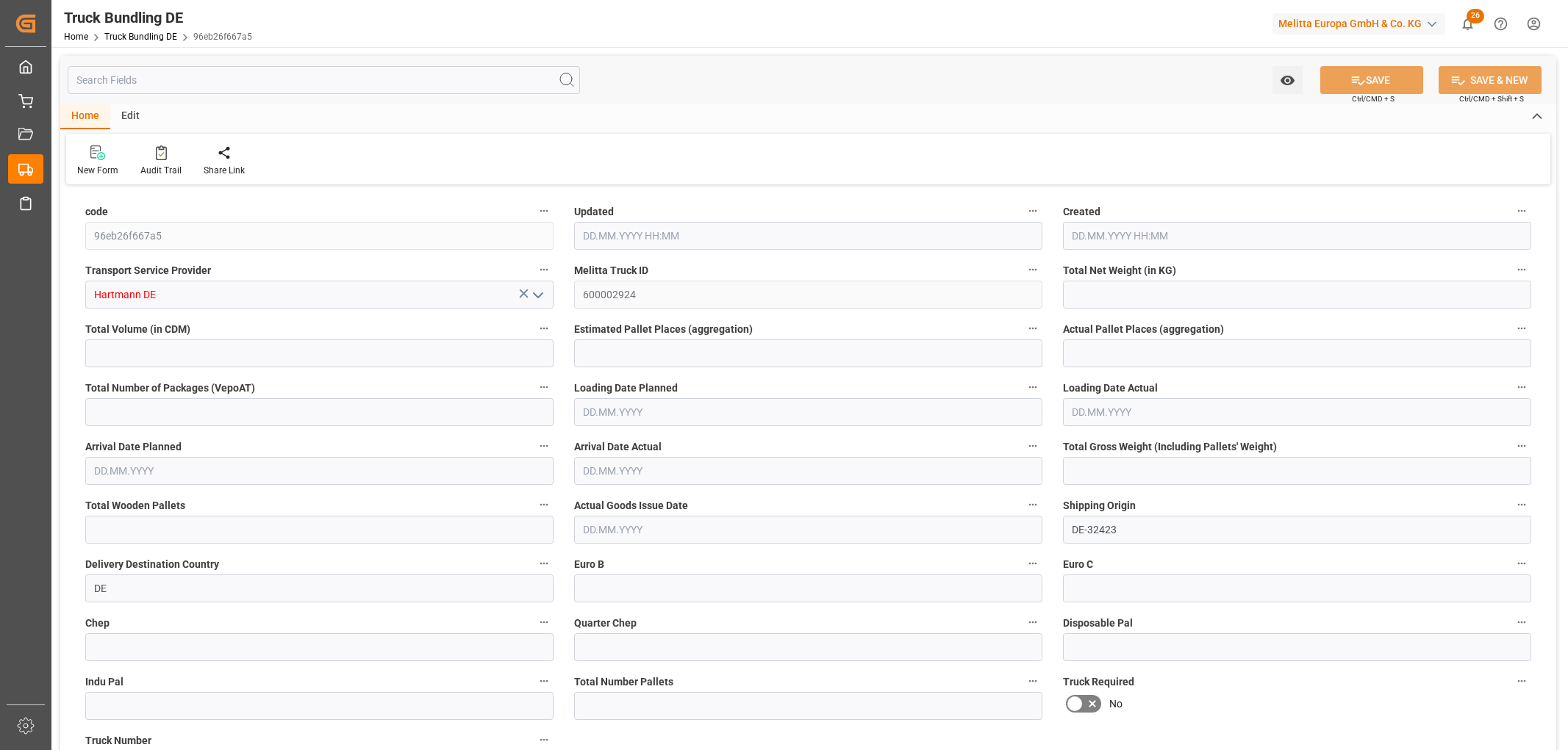
type input "1"
type input "0"
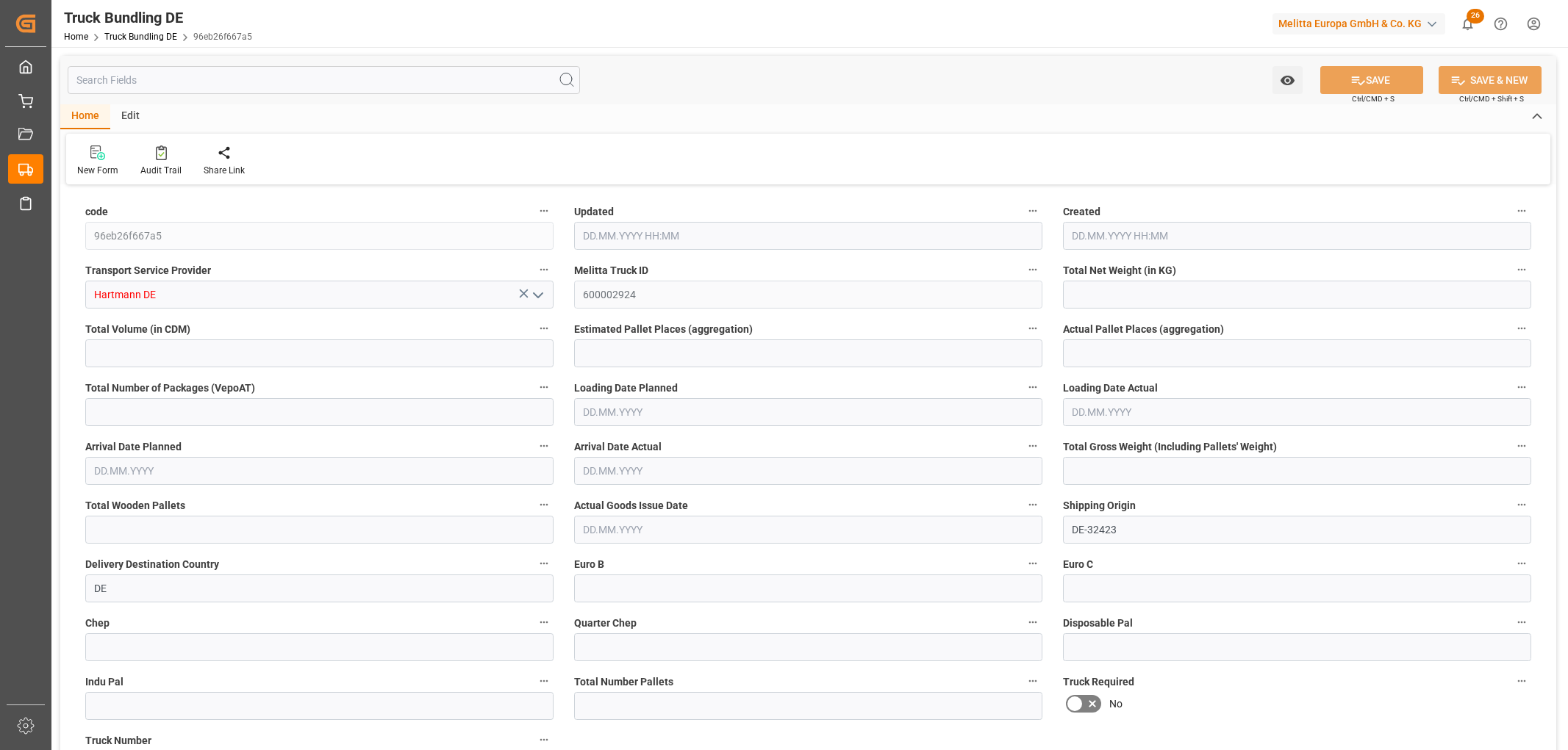
type input "0"
type input "24.09.2025 12:22"
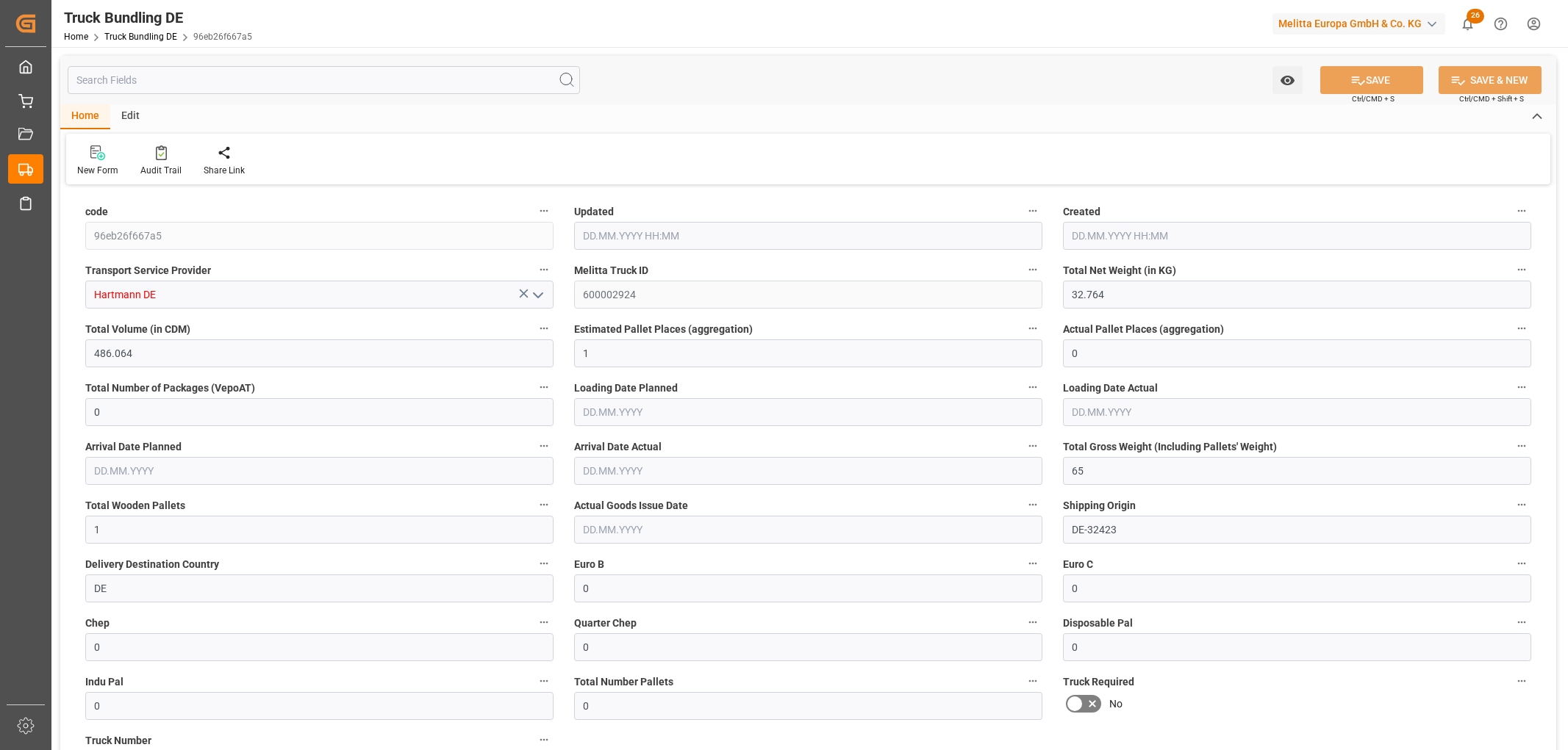
type input "26.09.2025"
type input "[DATE]"
type input "25.003"
type input "367.141"
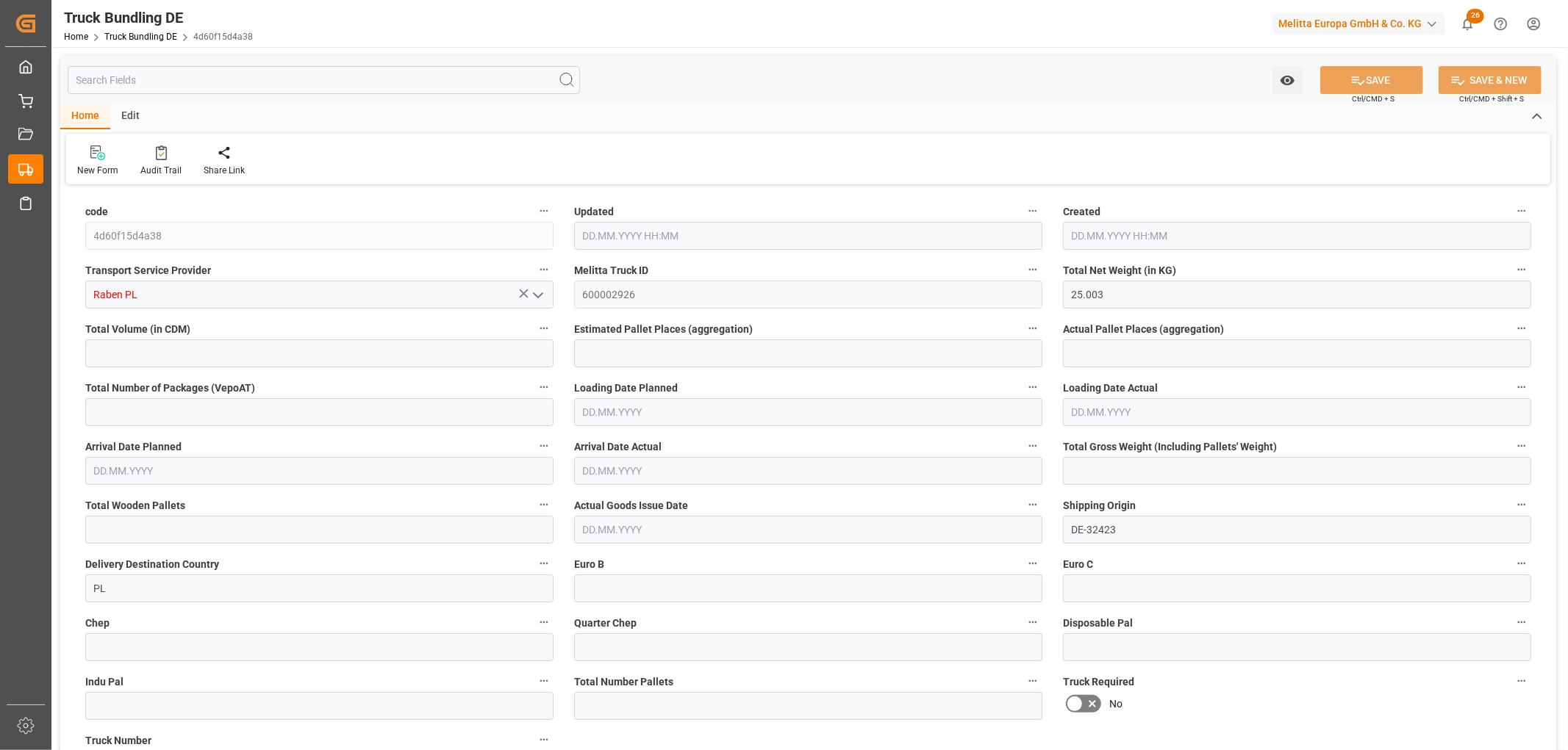
type input "1"
type input "0"
type input "55"
type input "1"
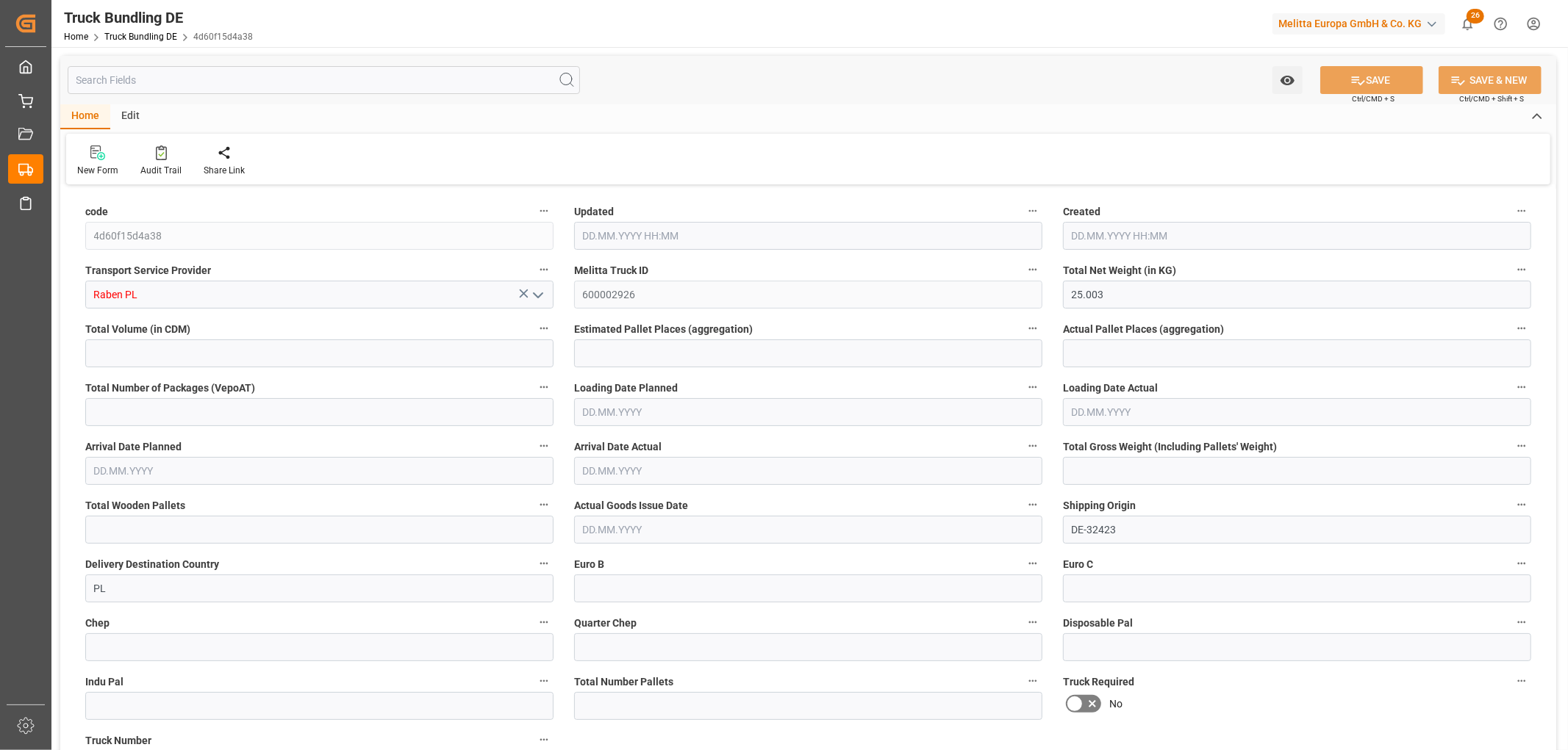
type input "0"
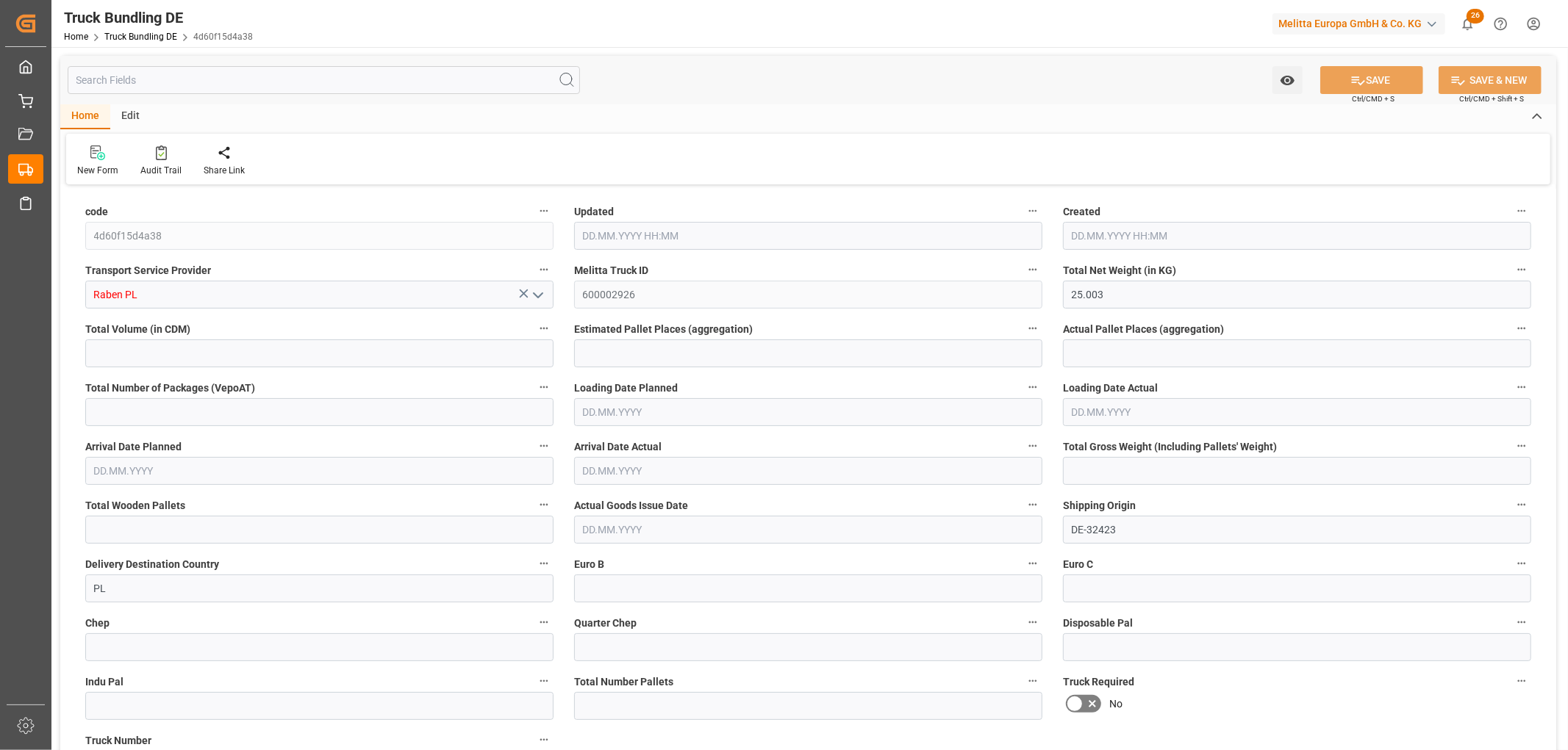
type input "0"
type input "[DATE] 12:27"
type input "[DATE]"
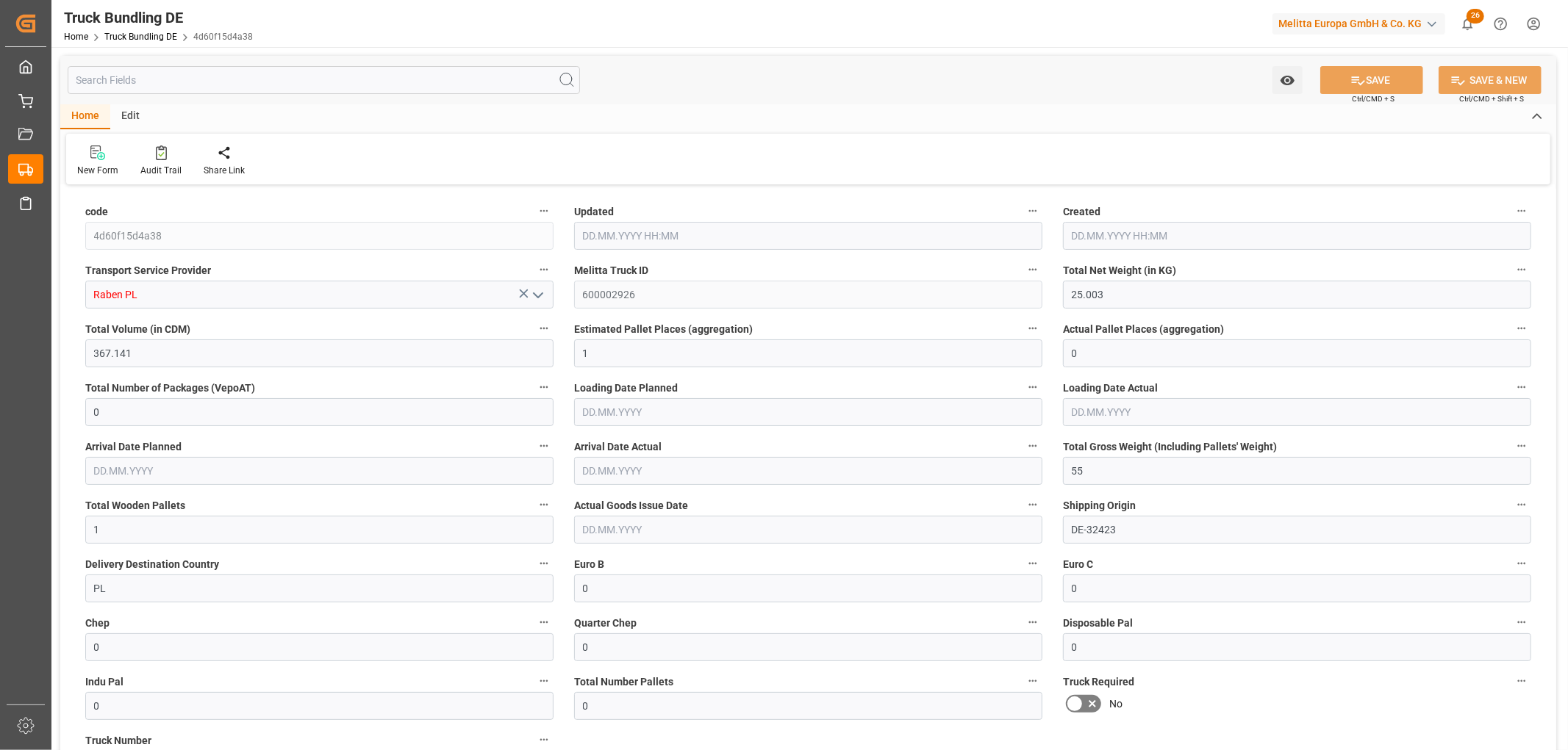
type input "[DATE]"
type input "311.593"
type input "3570.645"
type input "3"
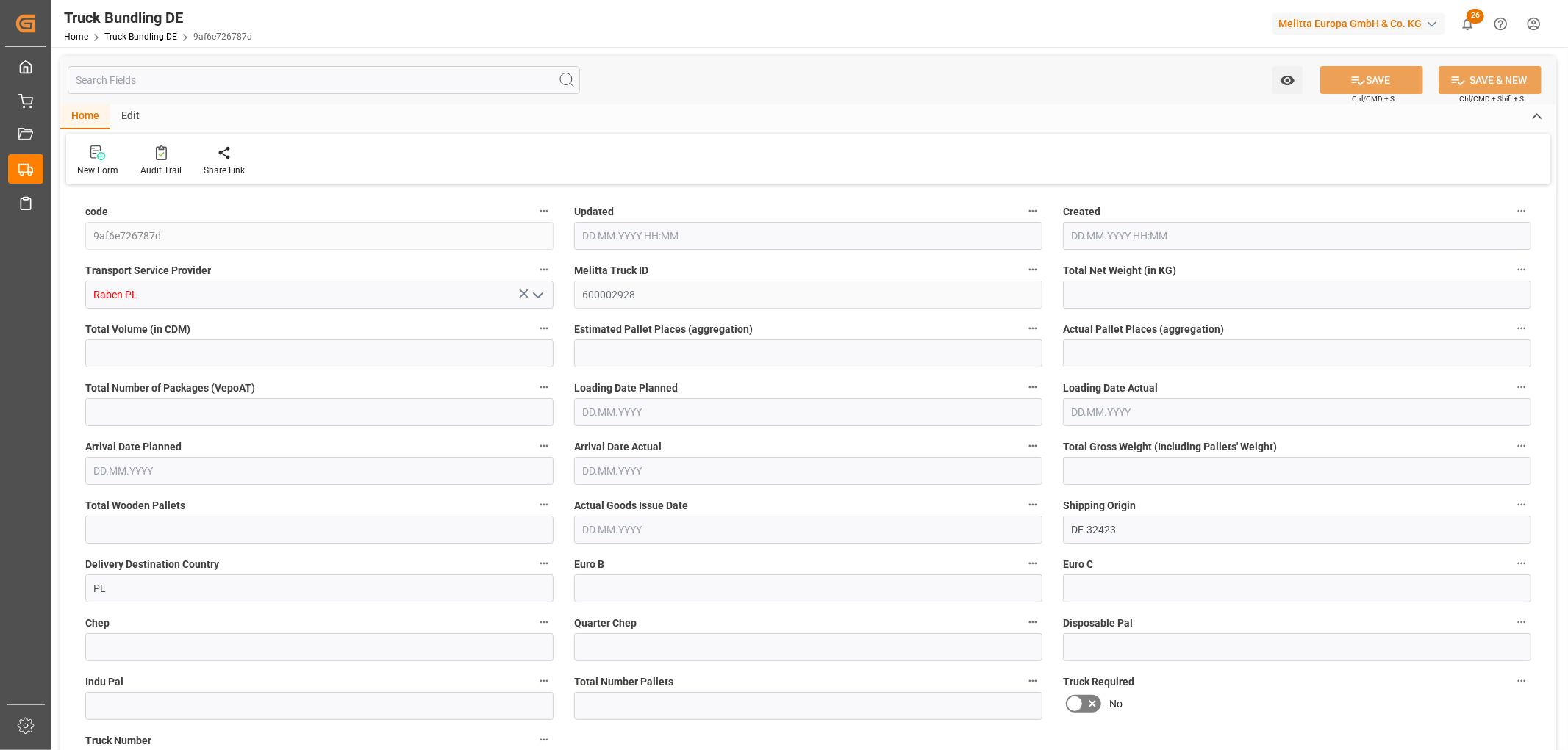
type input "0"
type input "470"
type input "3"
type input "0"
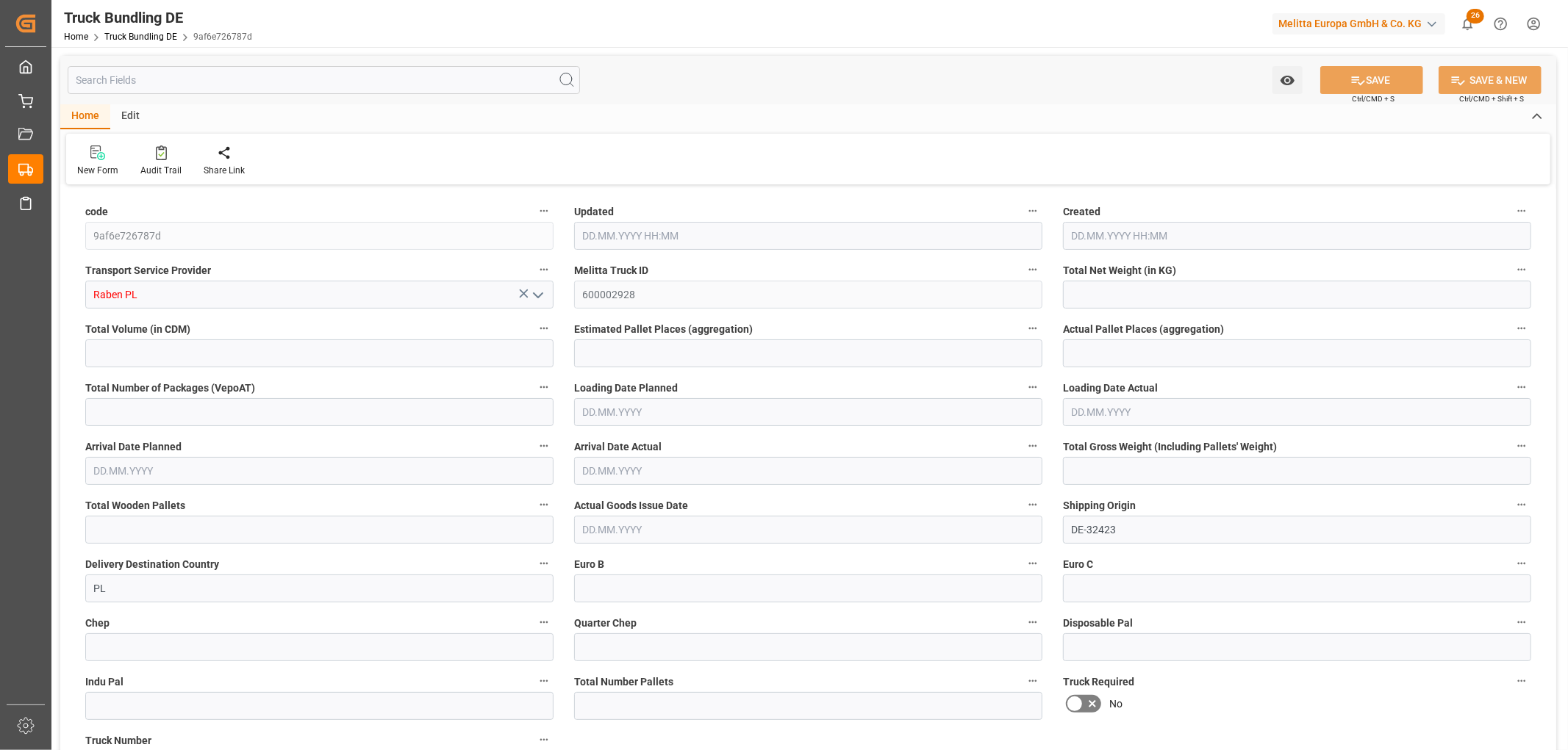
type input "0"
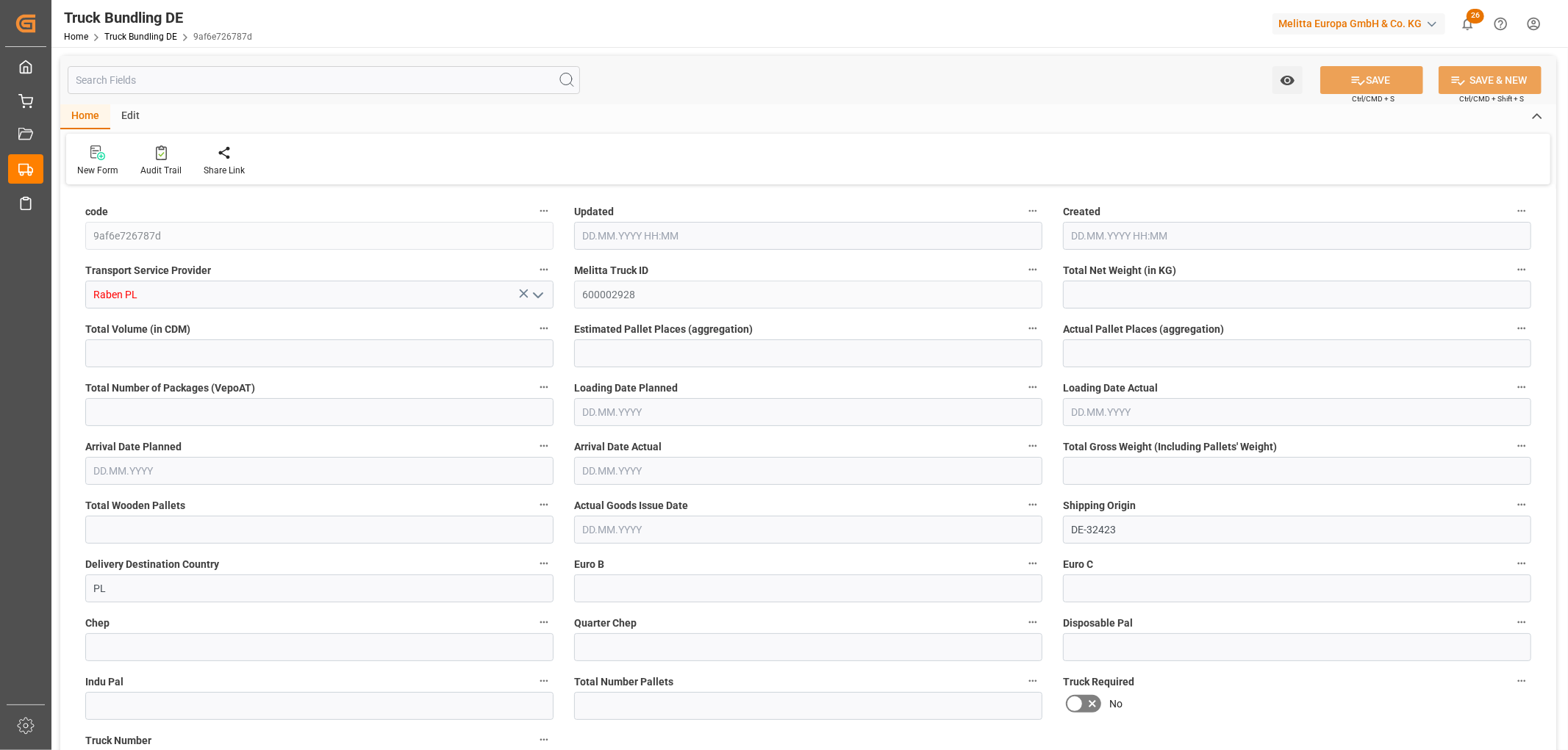
type input "0"
type input "[DATE] 12:27"
type input "[DATE]"
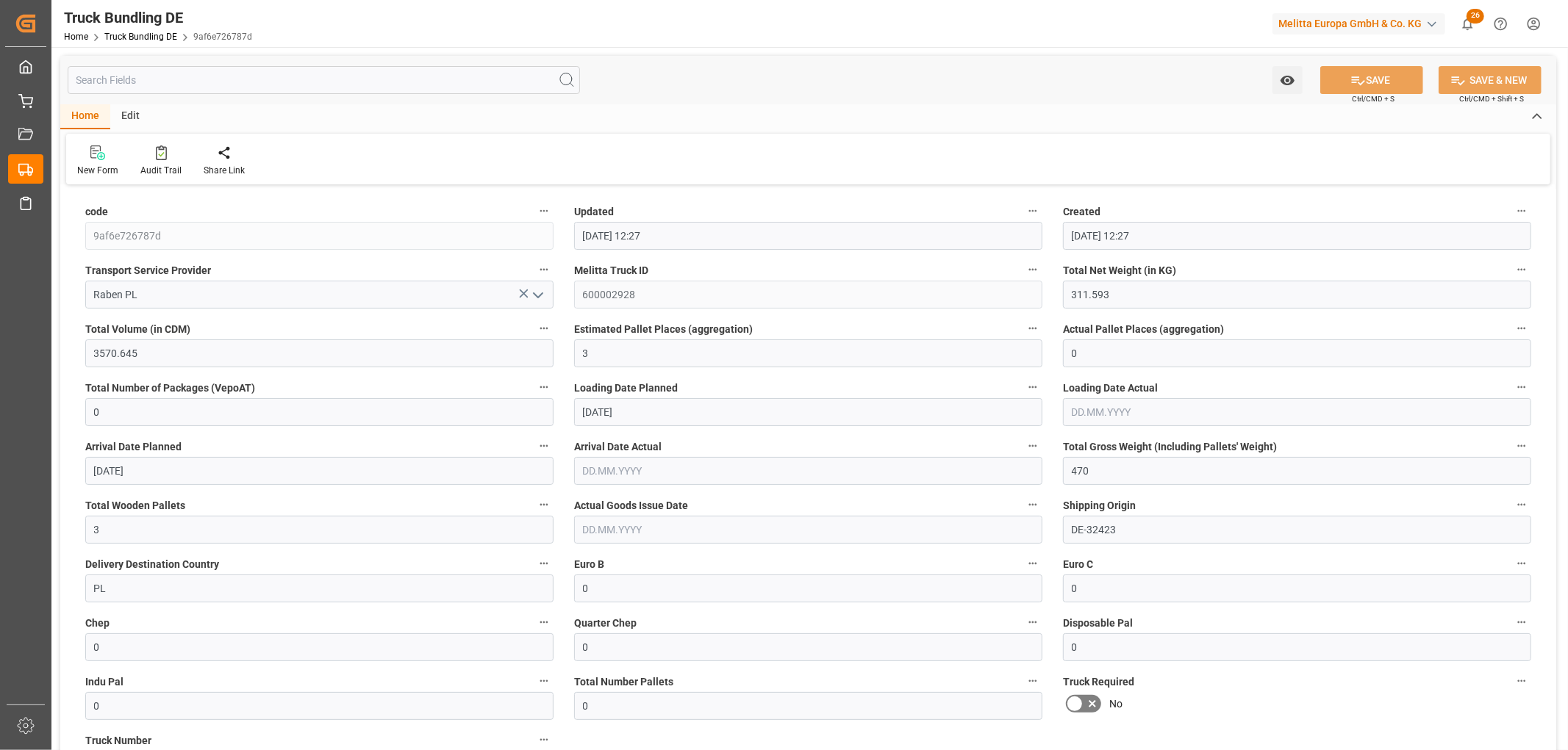
type input "[DATE]"
type input "[DATE] 12:28"
type input "[DATE]"
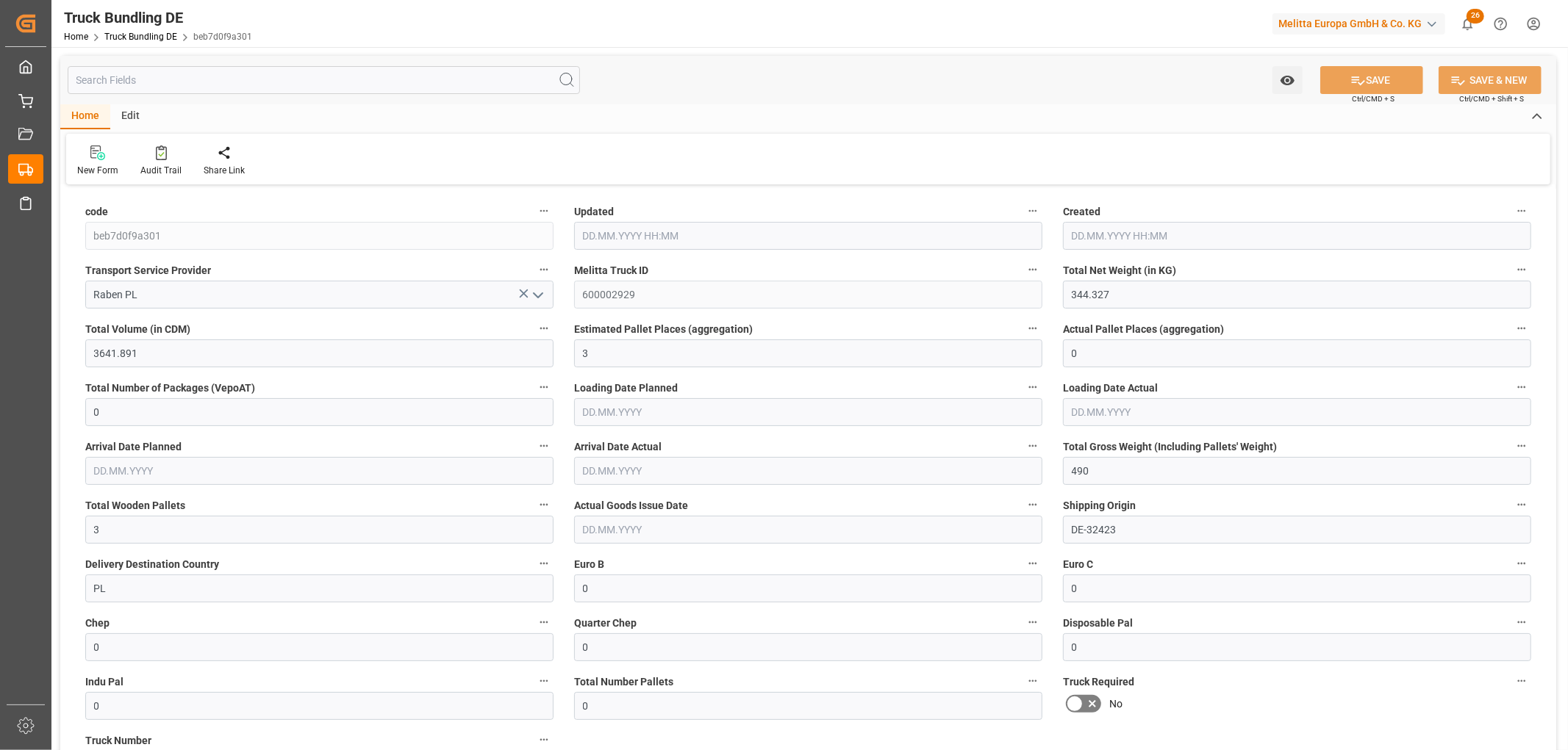
type input "[DATE]"
type input "24.09.2025 12:28"
type input "[DATE]"
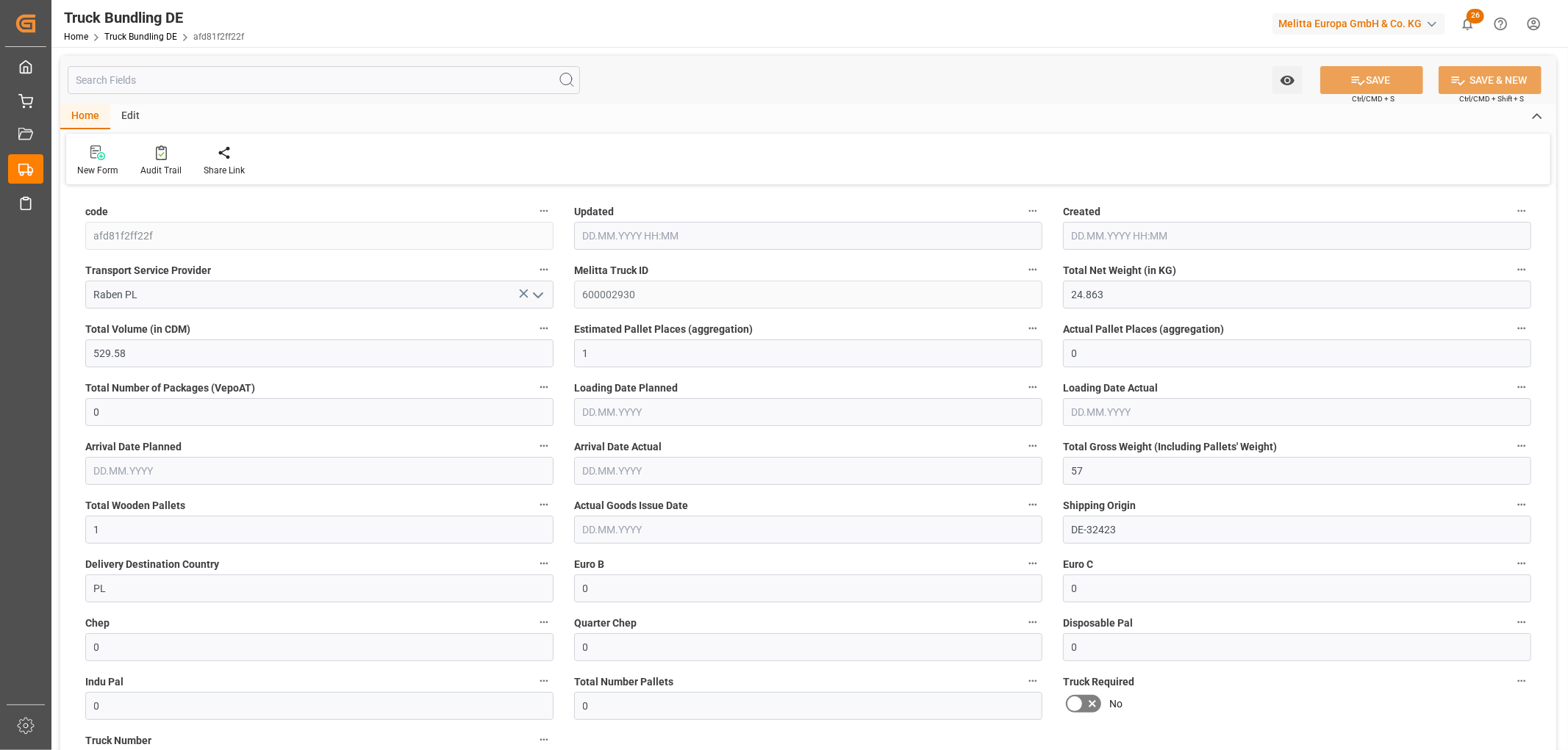
type input "24.09.2025"
type input "136.529"
type input "1018.948"
type input "2"
type input "0"
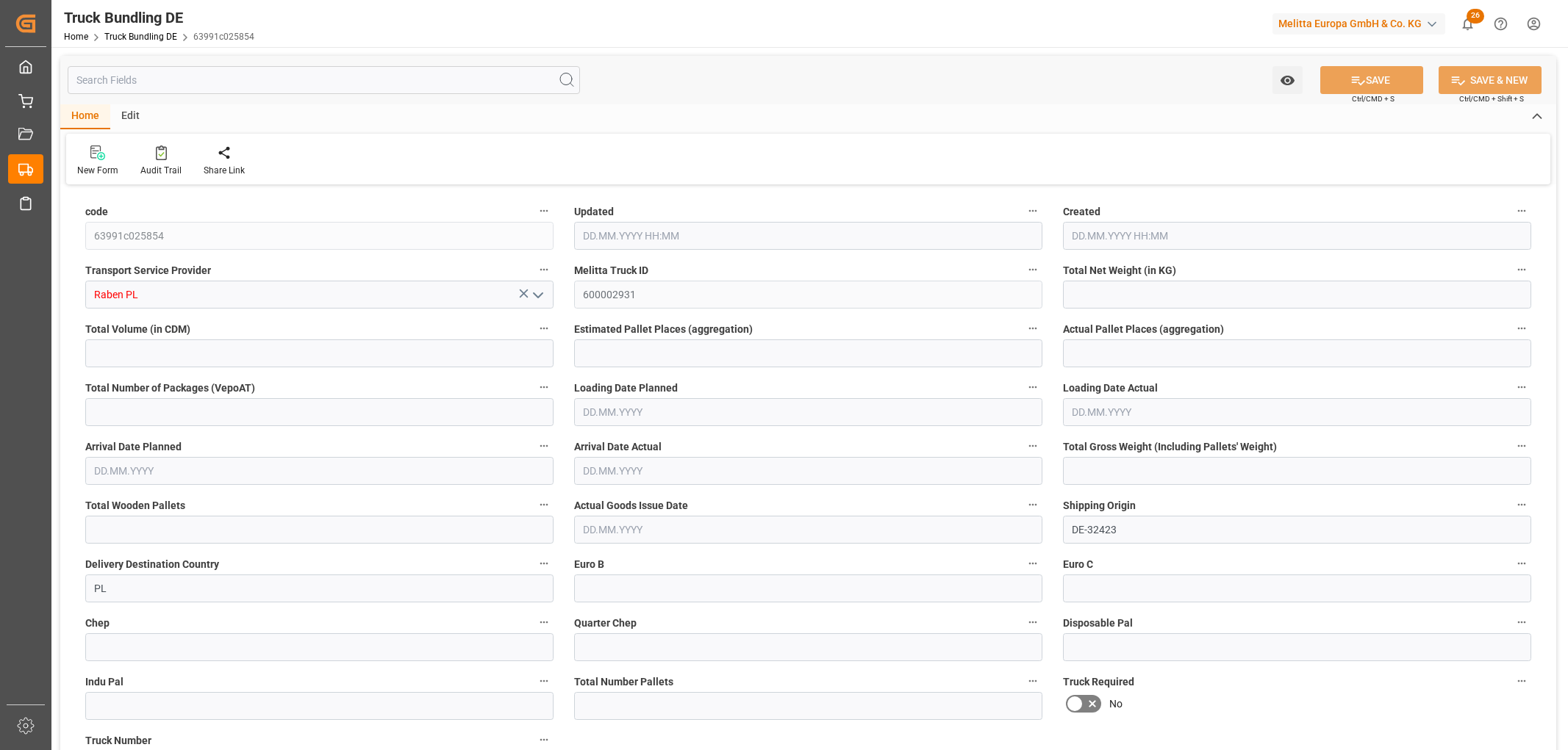
type input "0"
type input "214"
type input "2"
type input "0"
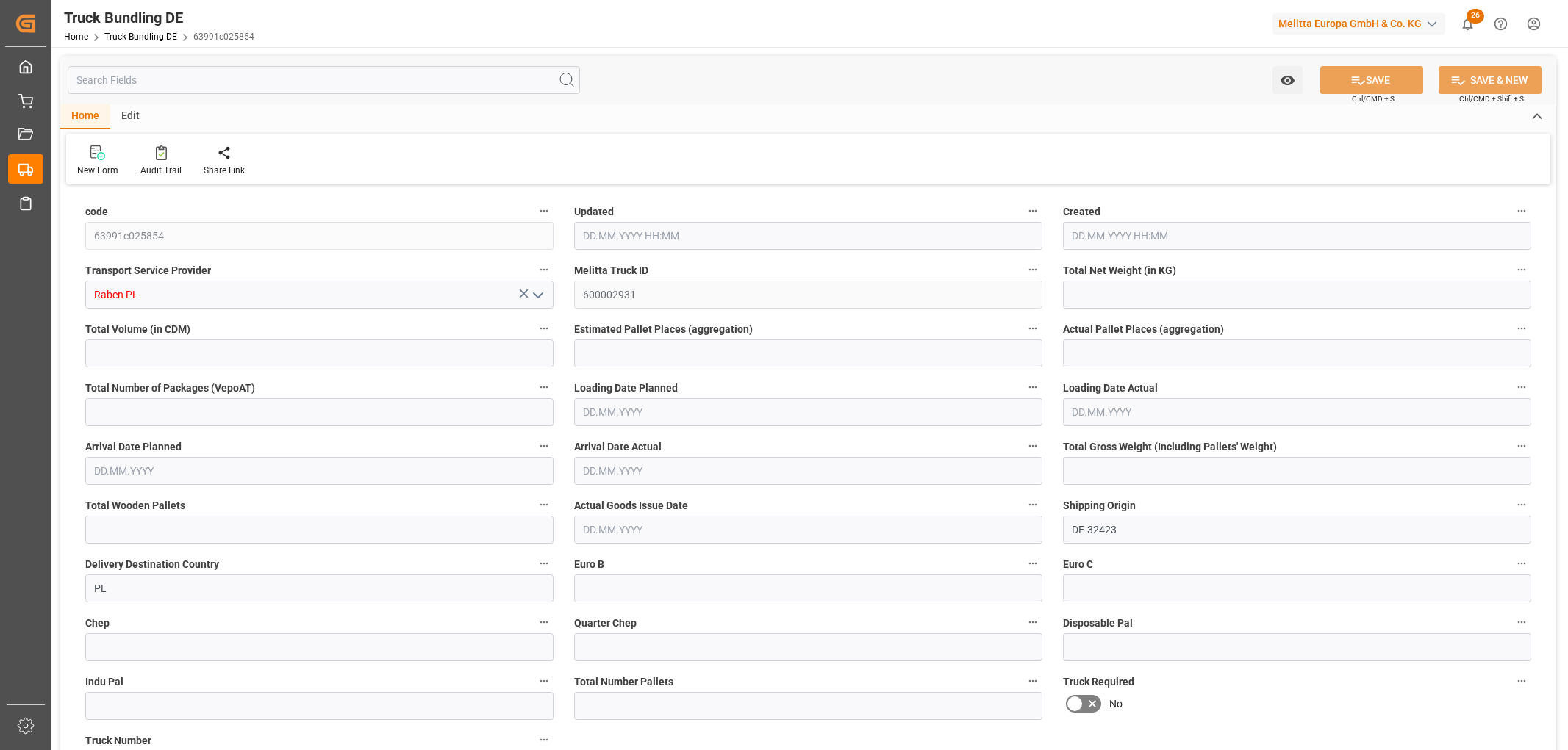
type input "0"
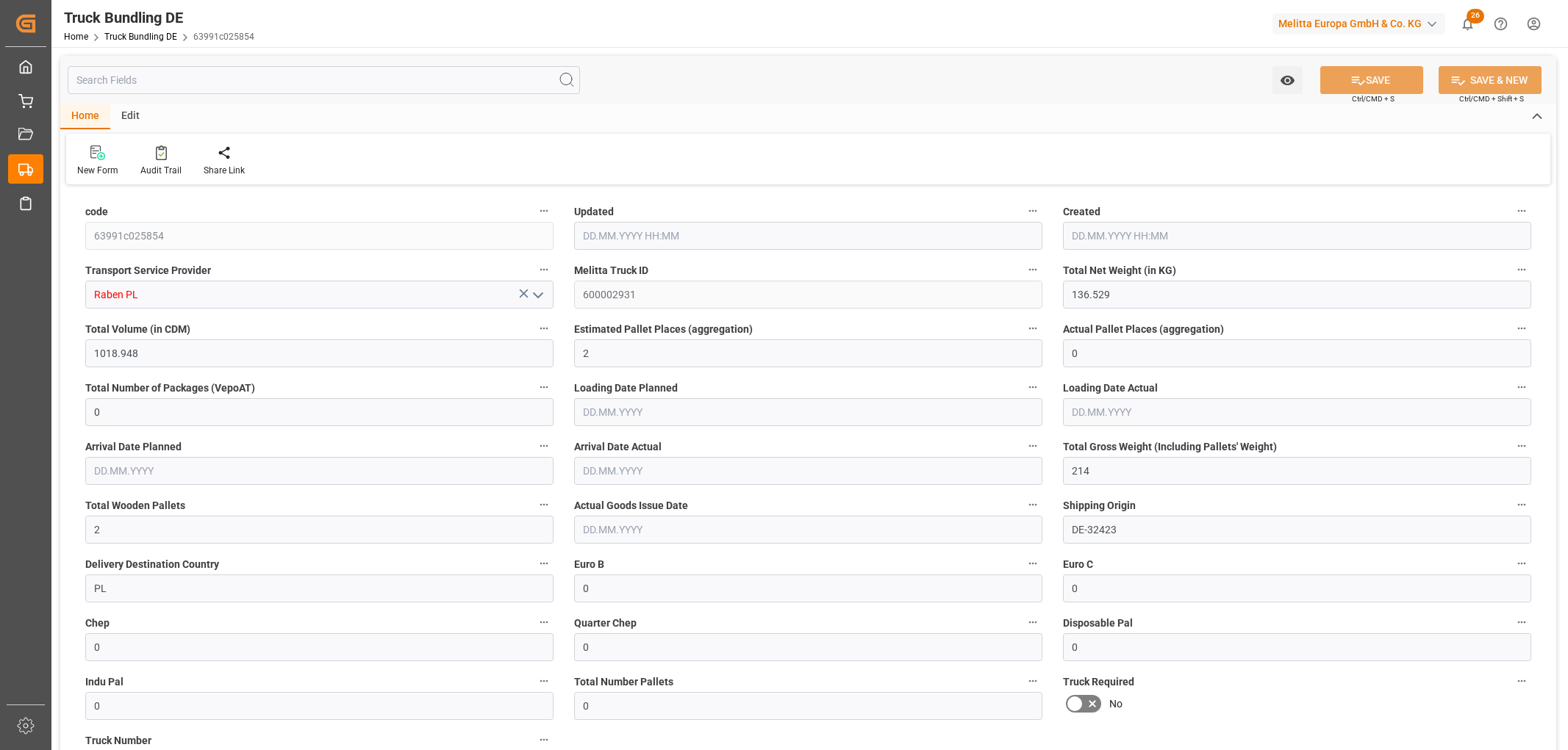
type input "[DATE] 12:29"
type input "[DATE]"
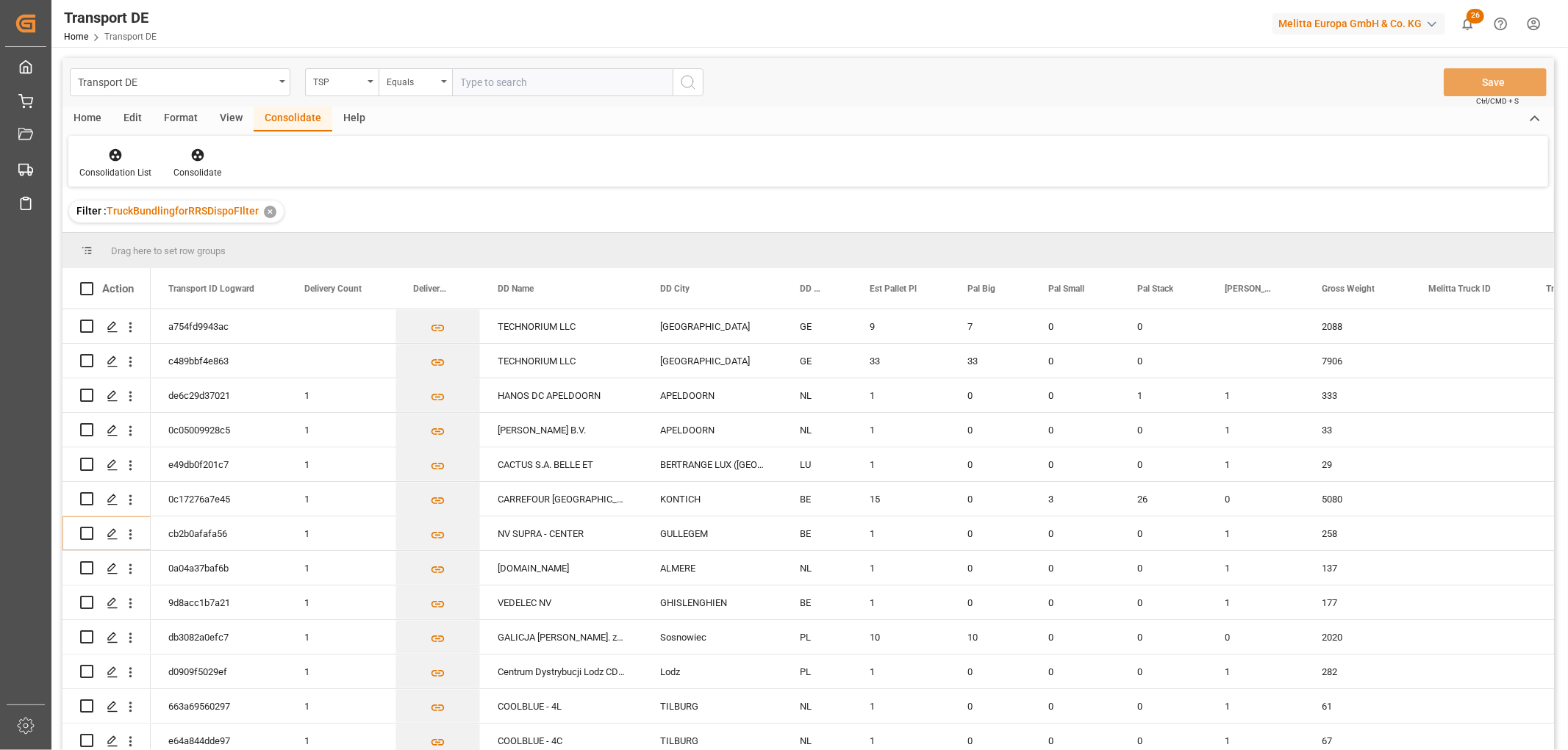
scroll to position [326, 0]
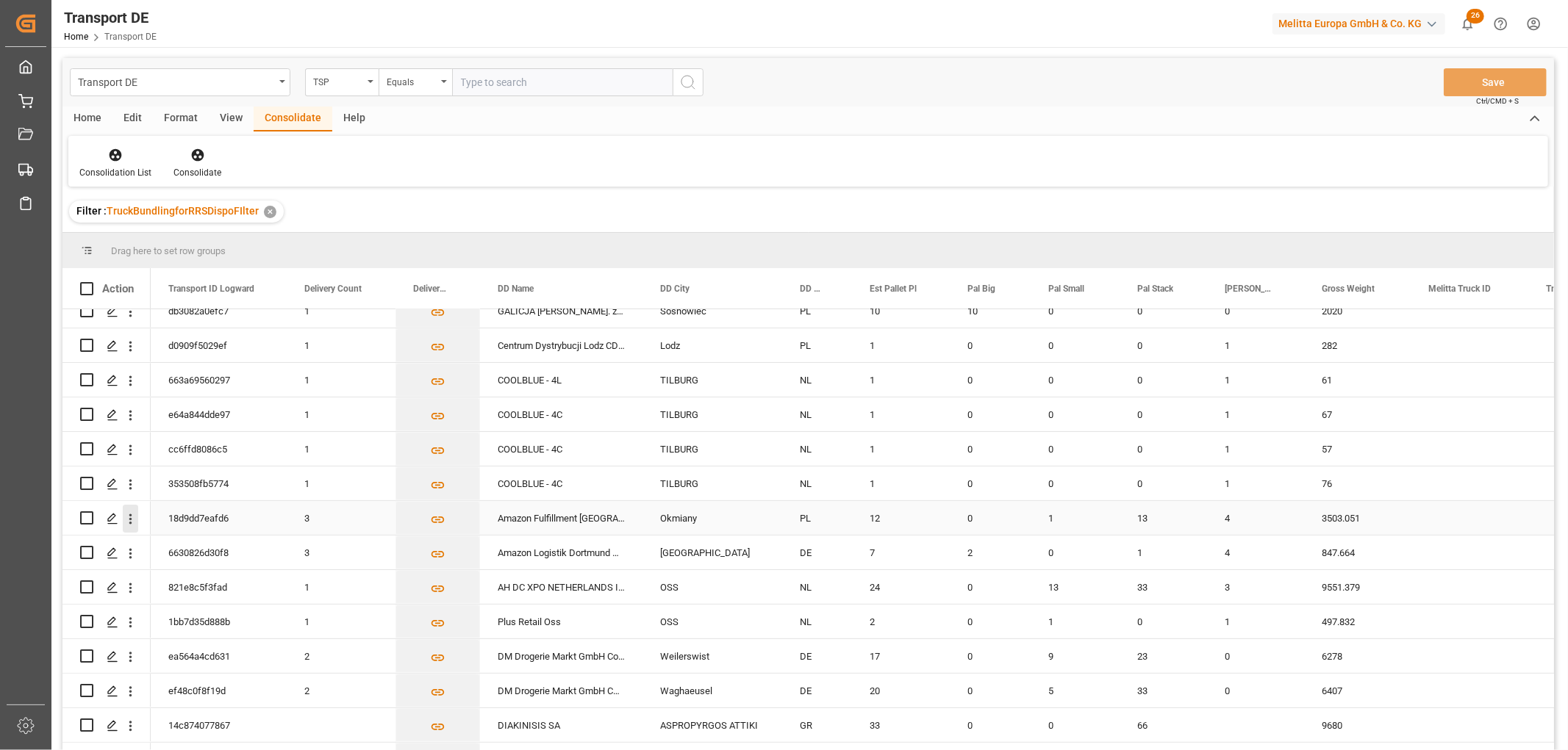
click at [129, 519] on icon "open menu" at bounding box center [131, 518] width 3 height 10
click at [160, 547] on span "Open in new tab" at bounding box center [227, 550] width 134 height 16
click at [113, 515] on icon "Press SPACE to select this row." at bounding box center [112, 518] width 12 height 12
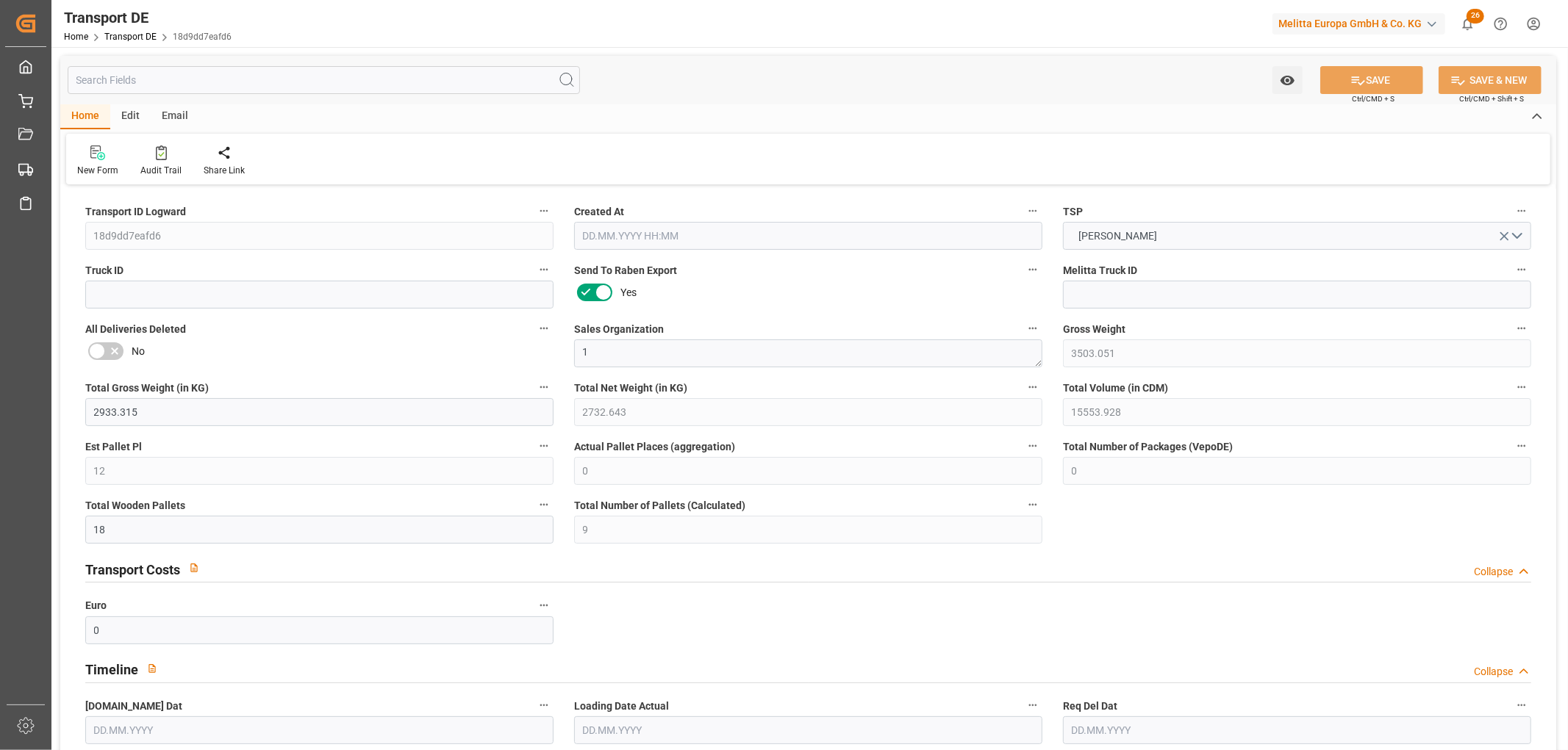
type input "3503.051"
type input "2933.315"
type input "2732.643"
type input "15553.928"
type input "12"
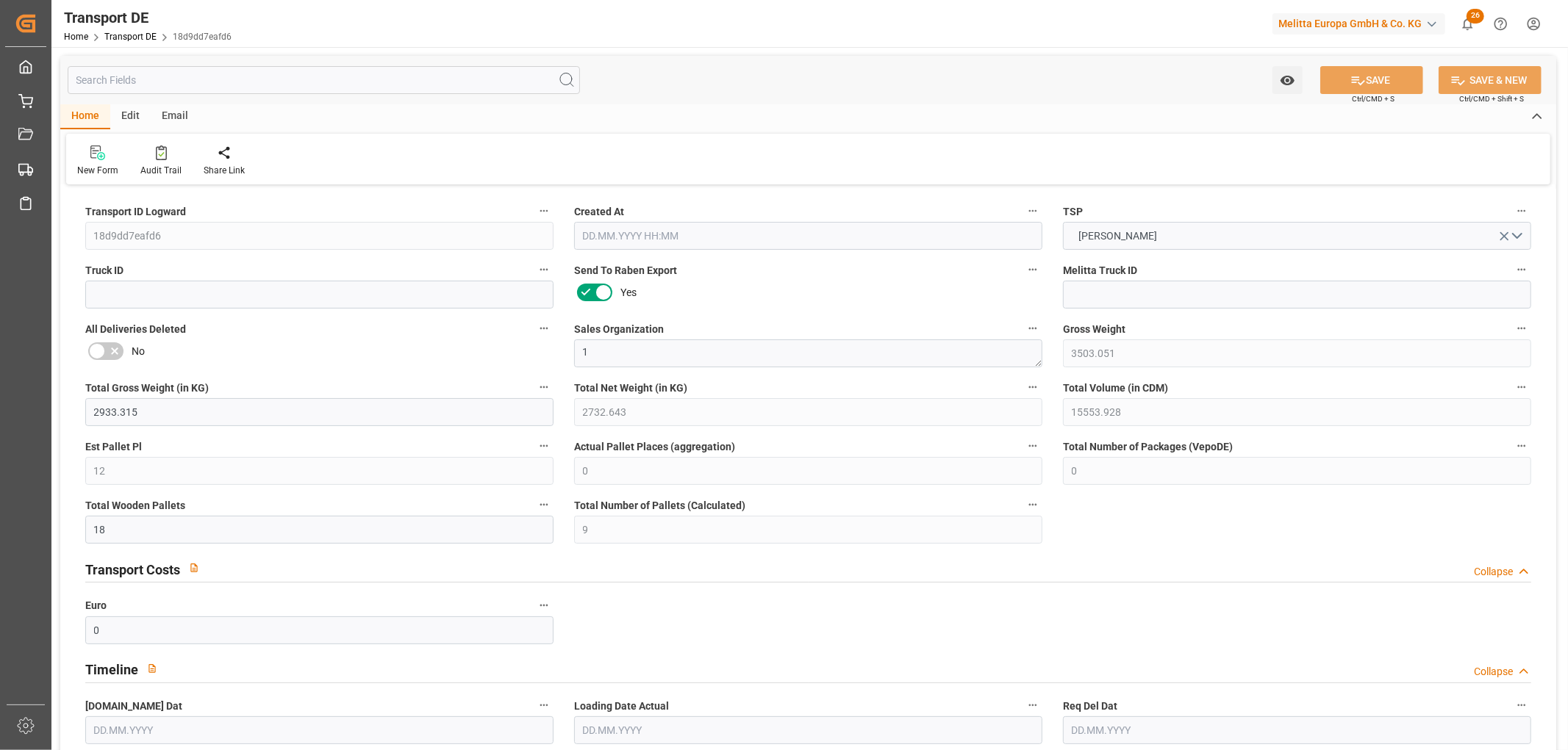
type input "0"
type input "18"
type input "9"
type input "0"
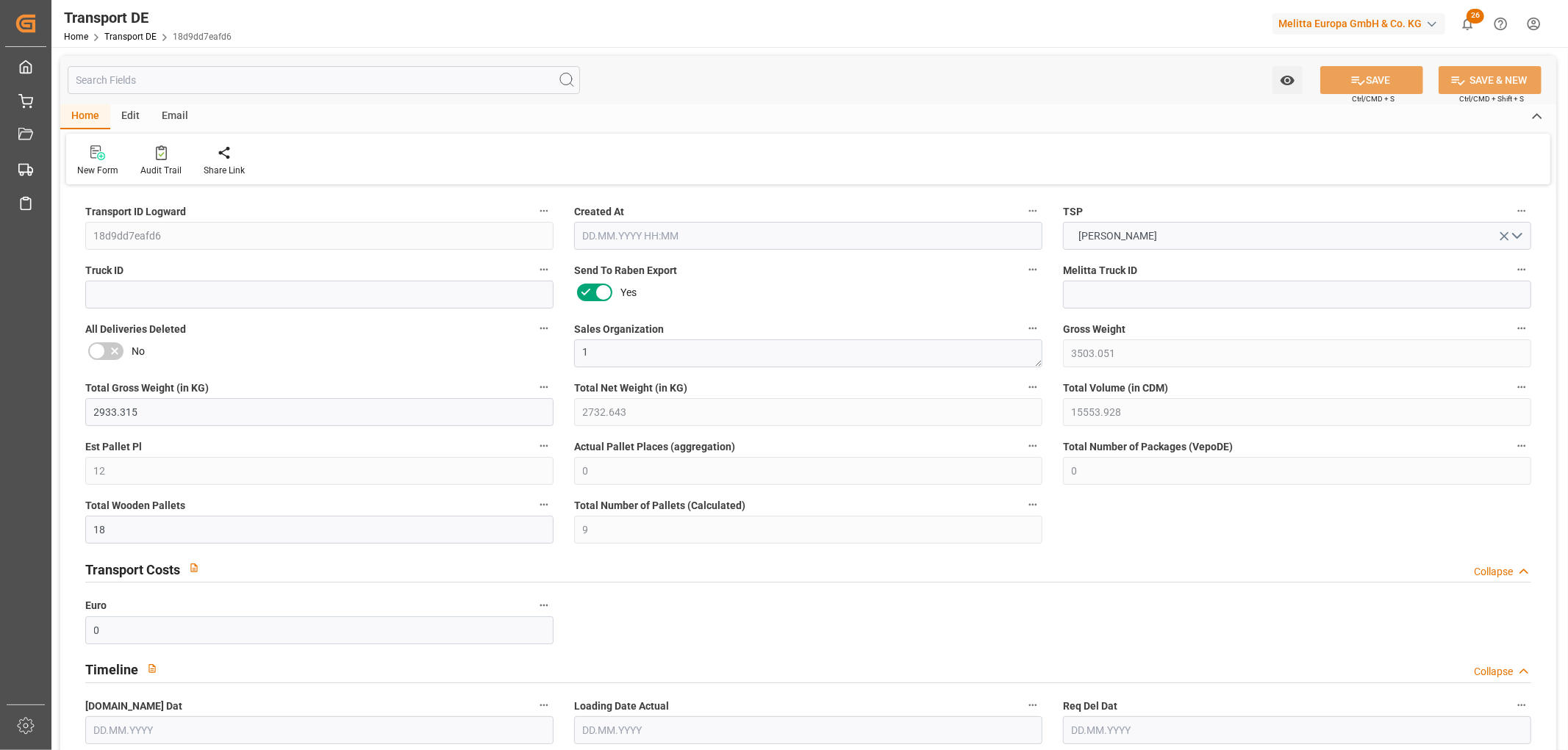
type input "59"
type input "0"
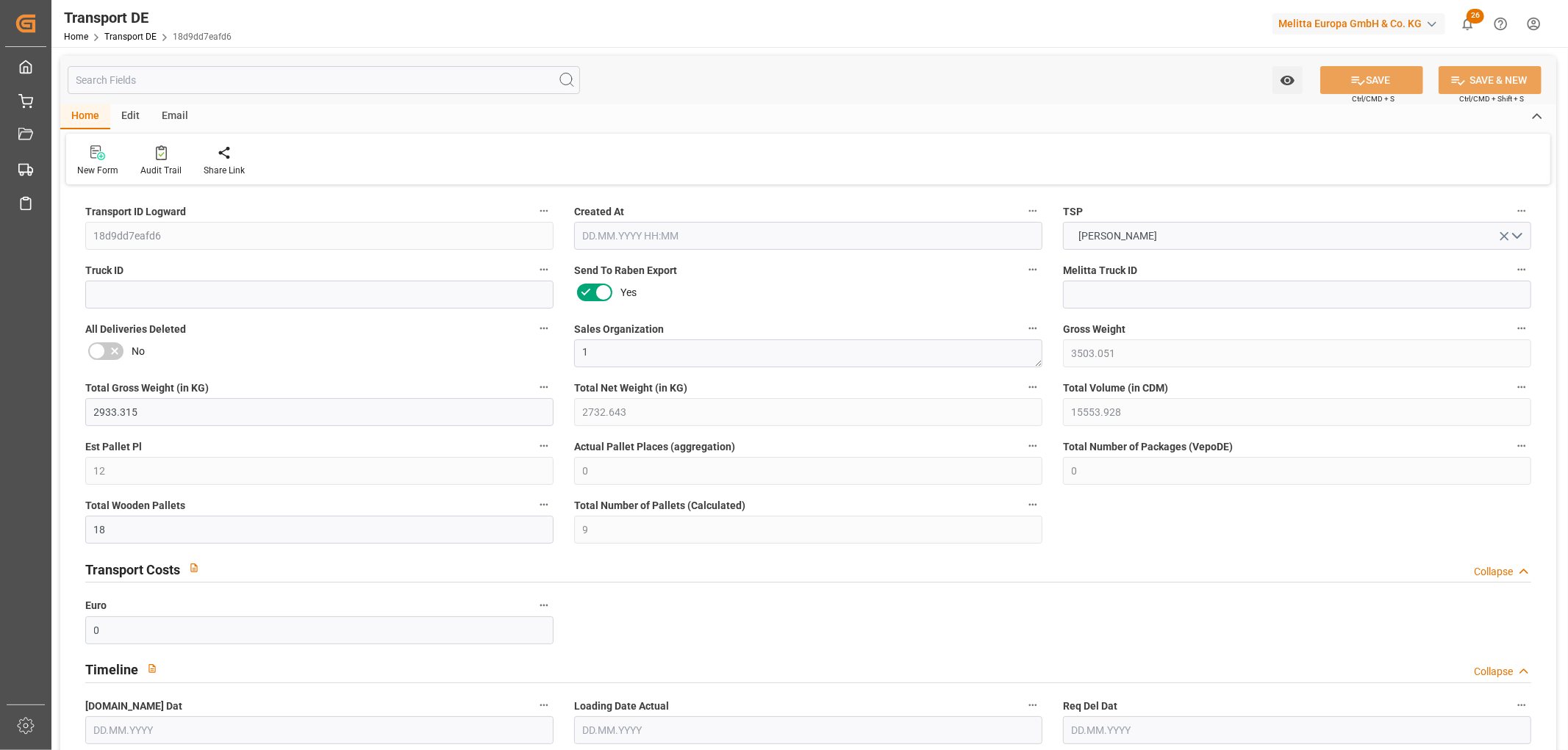
type input "0"
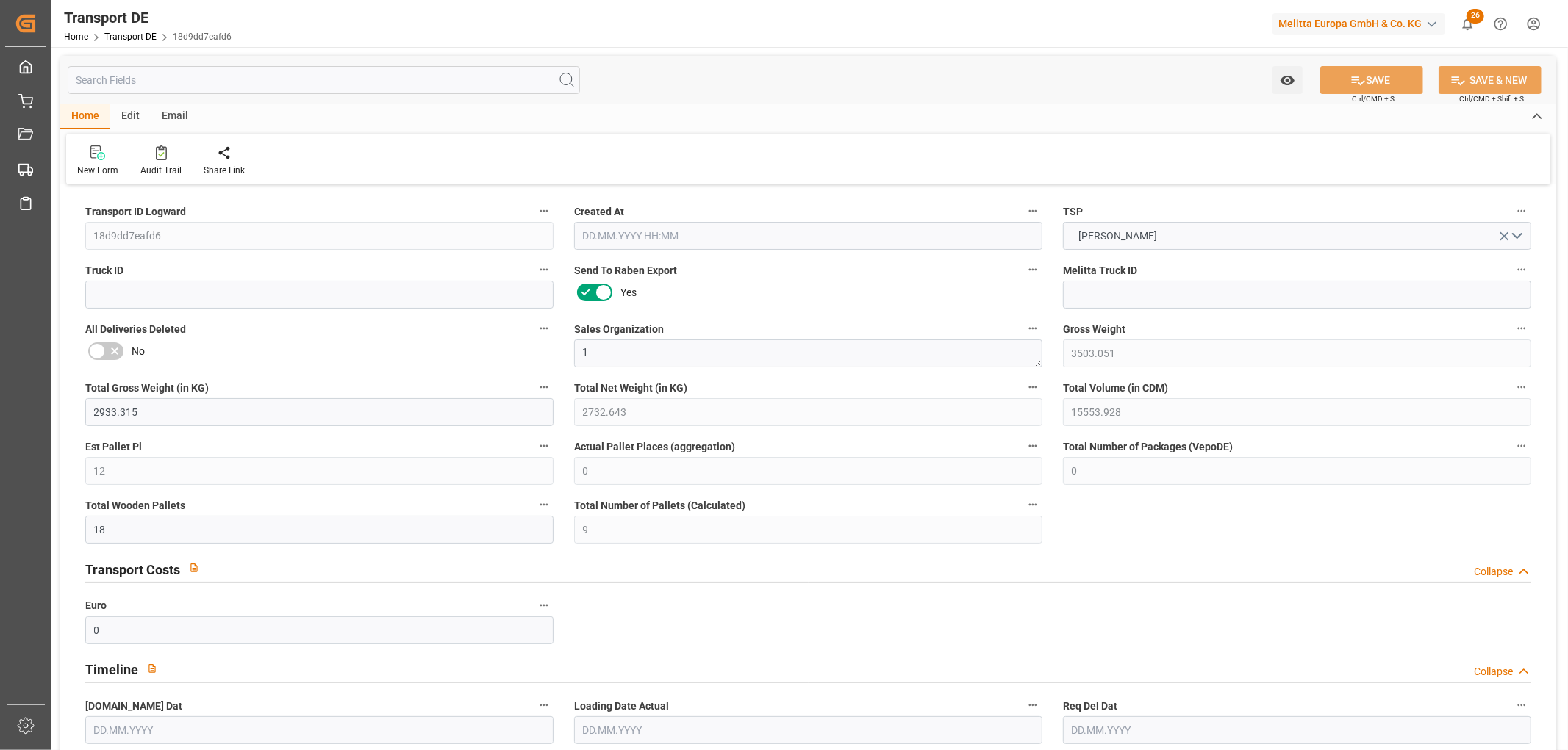
type input "0"
type input "1"
type input "13"
type input "0"
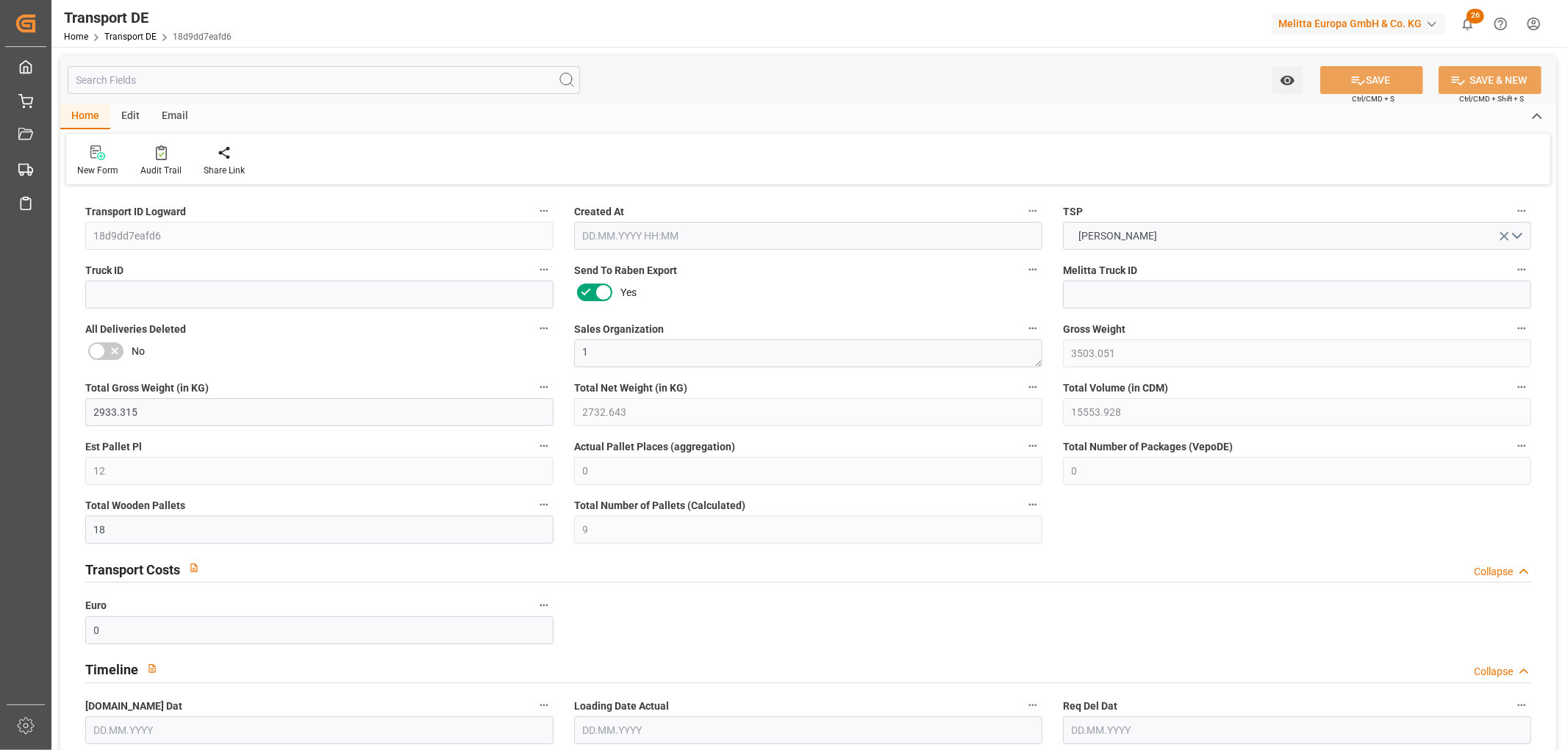
type input "0"
type input "3"
type input "4"
type input "0"
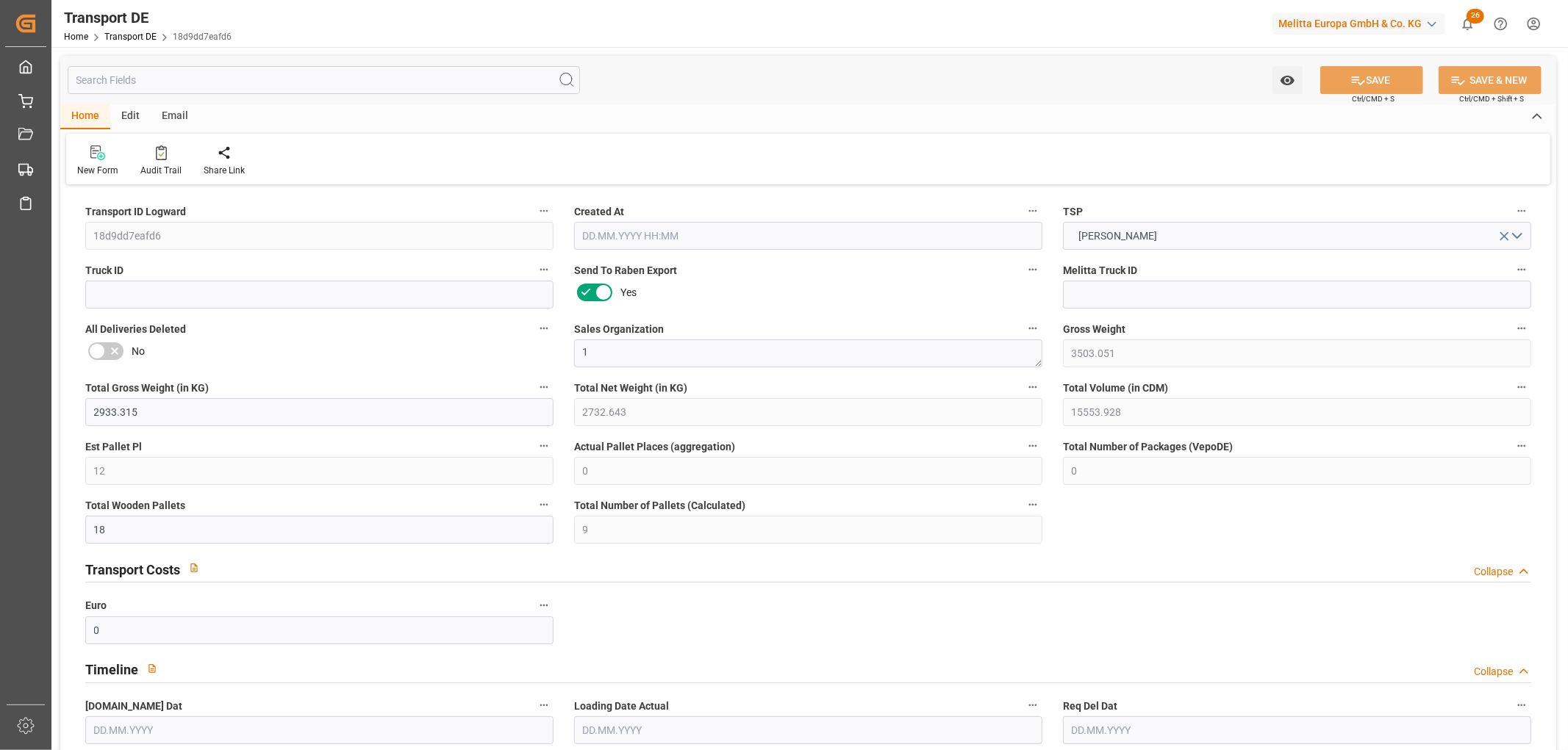
type input "840"
type input "627.576"
type input "415.457"
type input "[DATE] 11:47"
type input "[DATE]"
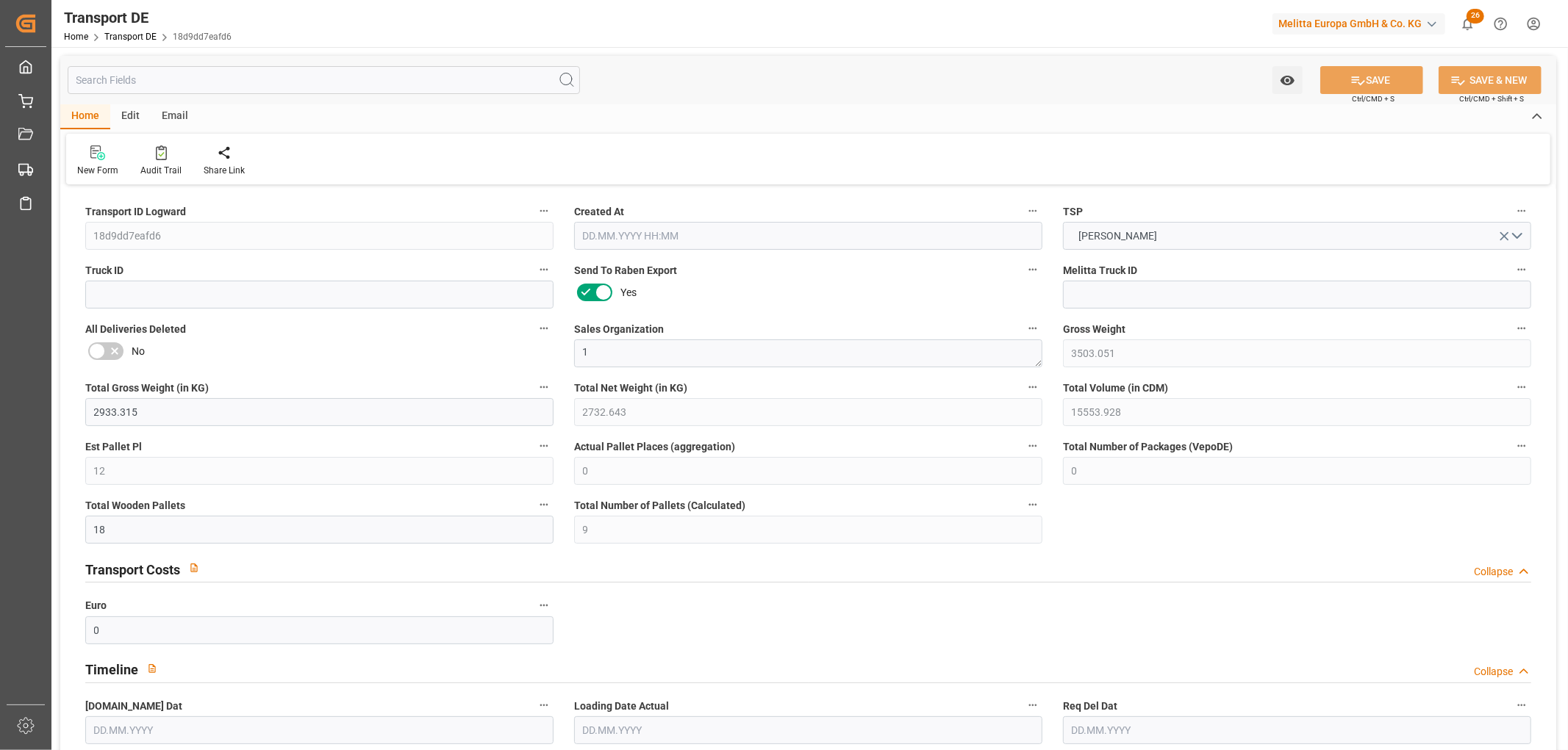
type input "[DATE]"
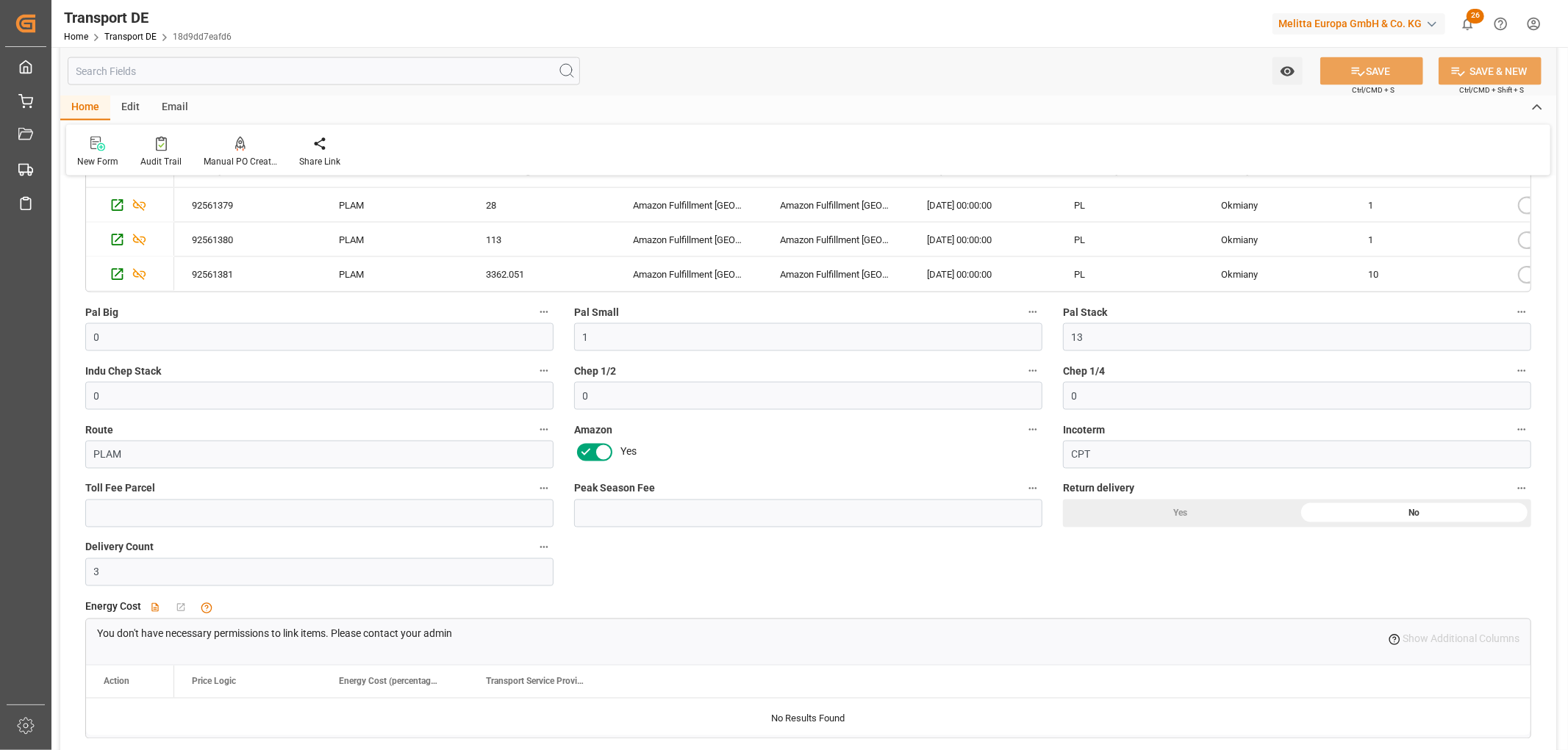
scroll to position [1795, 0]
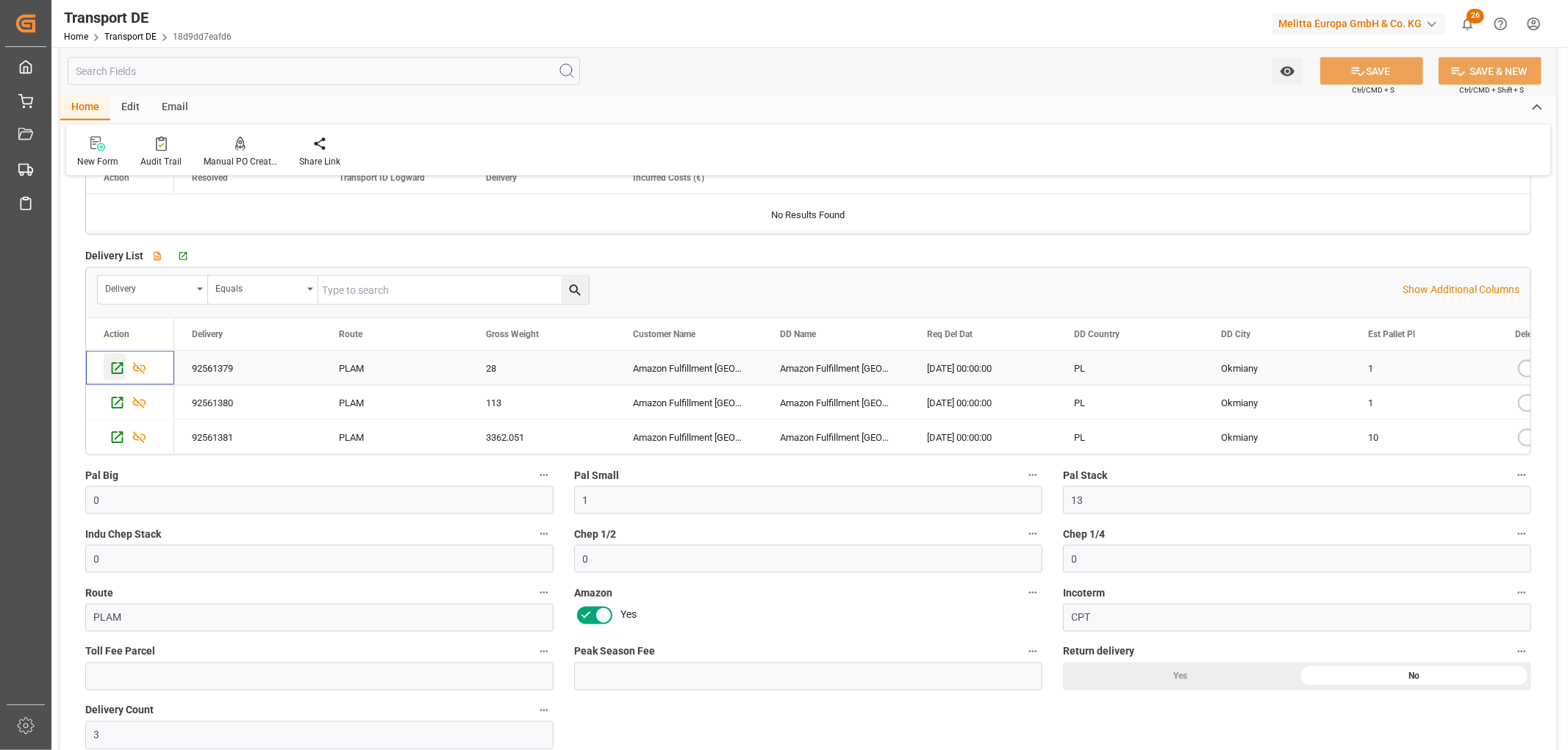
click at [118, 369] on icon "Press SPACE to select this row." at bounding box center [118, 368] width 12 height 12
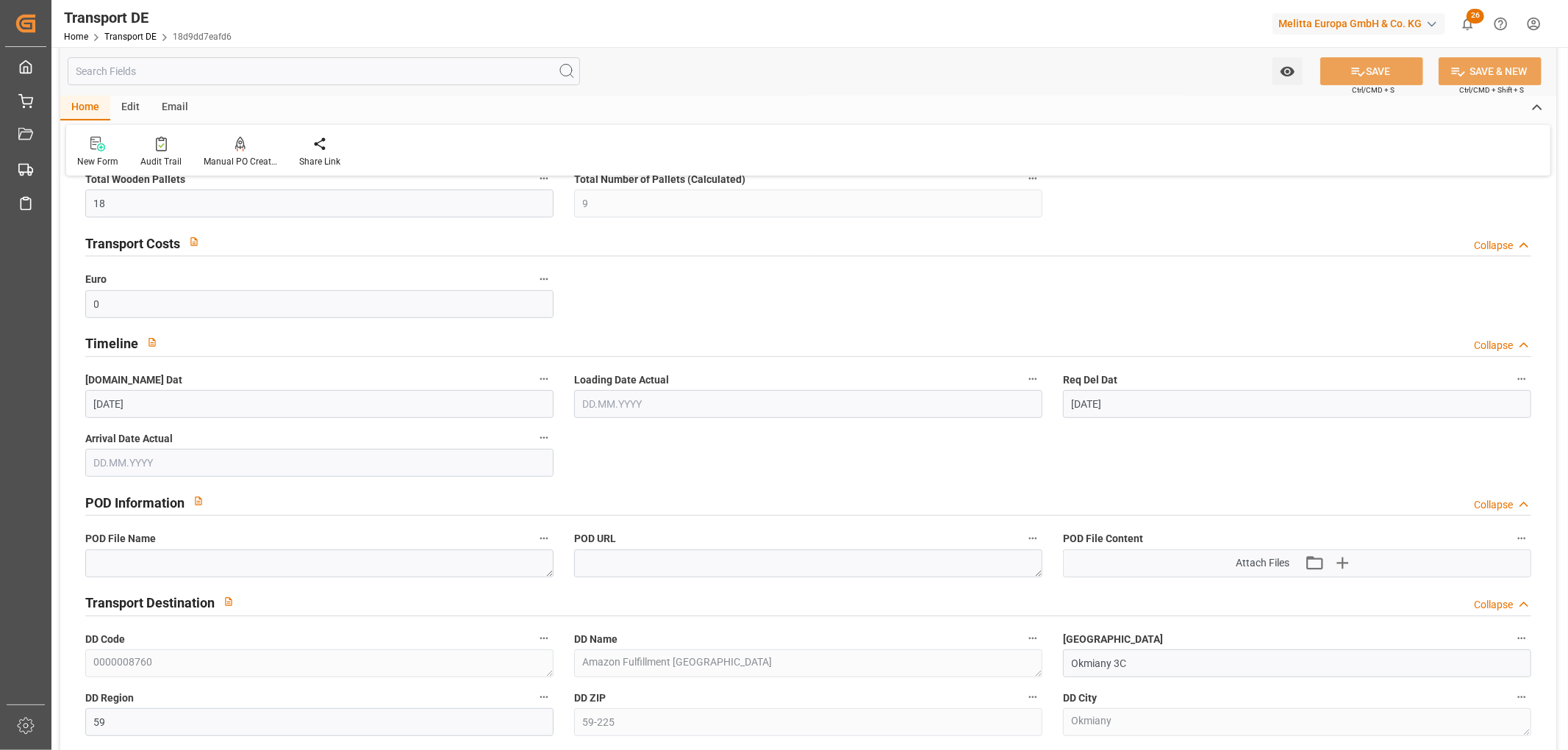
scroll to position [0, 0]
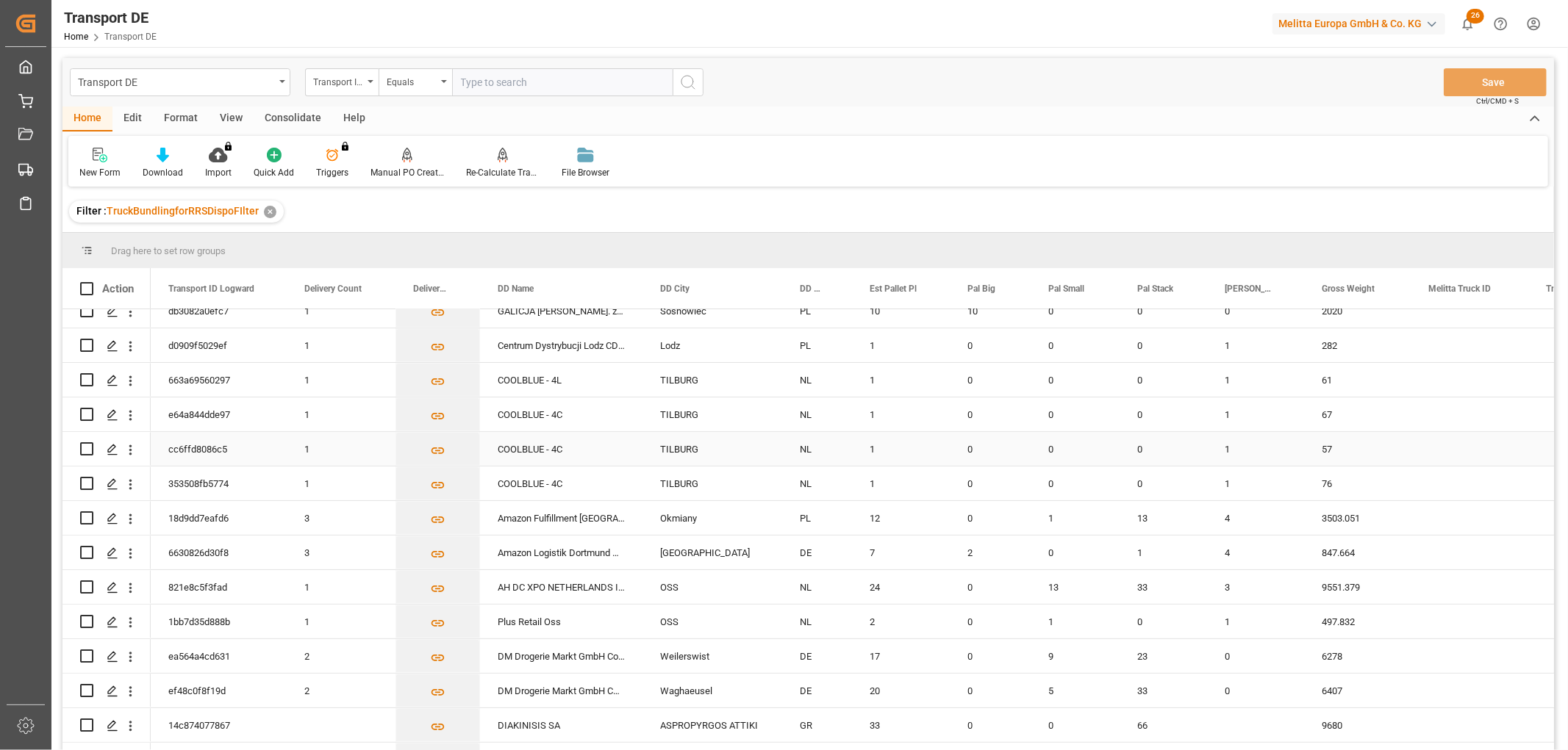
scroll to position [408, 0]
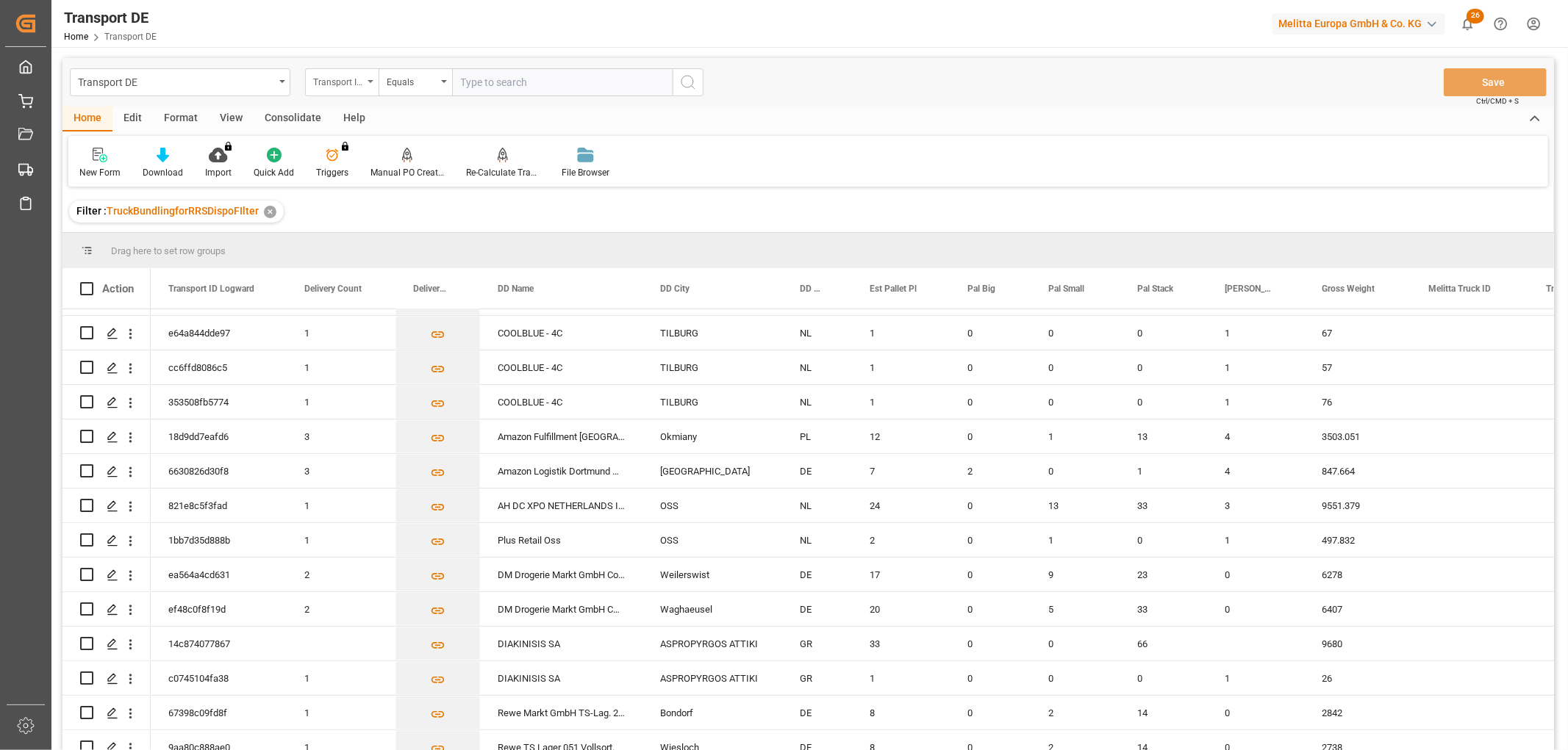
click at [338, 82] on div "Transport ID Logward" at bounding box center [338, 80] width 50 height 17
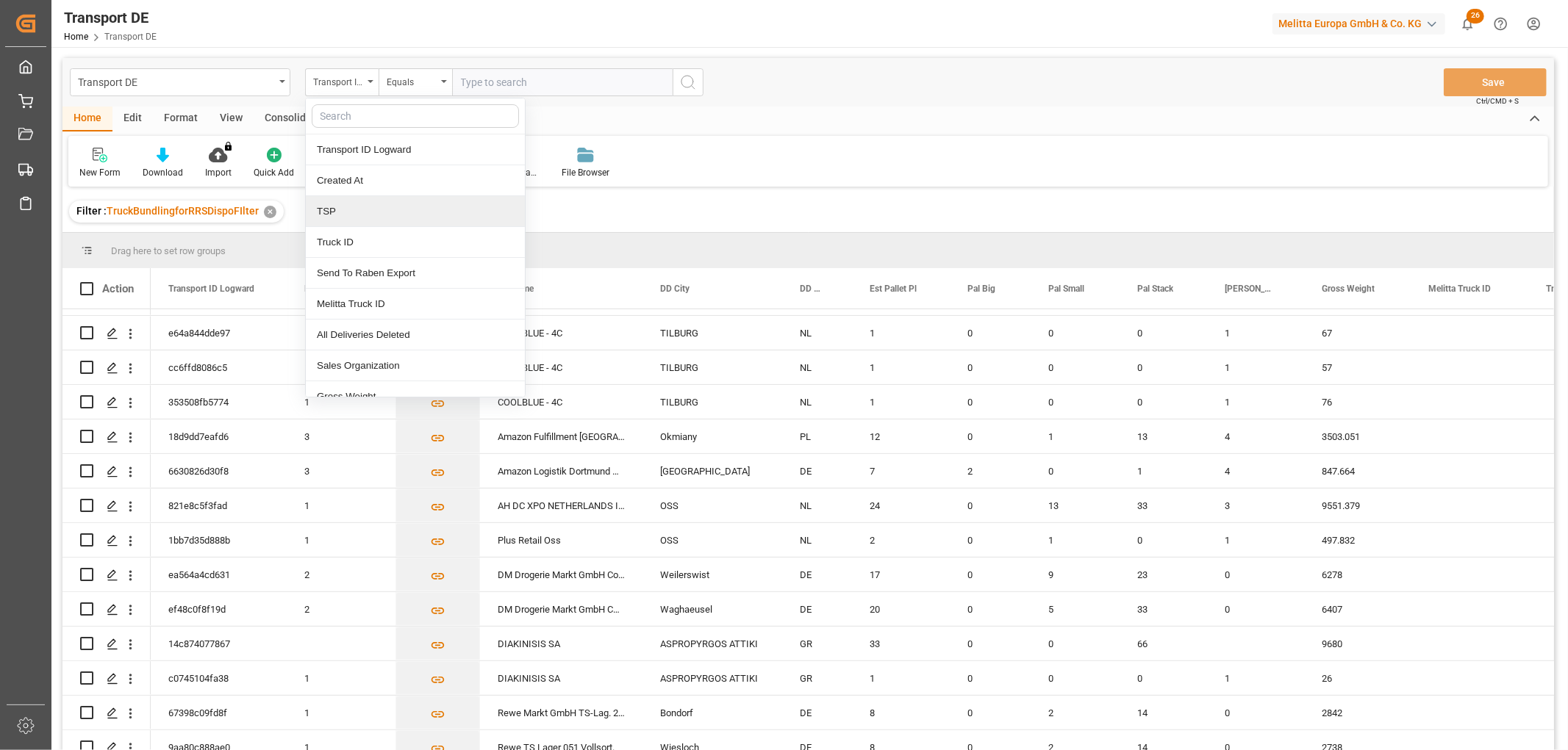
click at [360, 218] on div "TSP" at bounding box center [415, 211] width 219 height 31
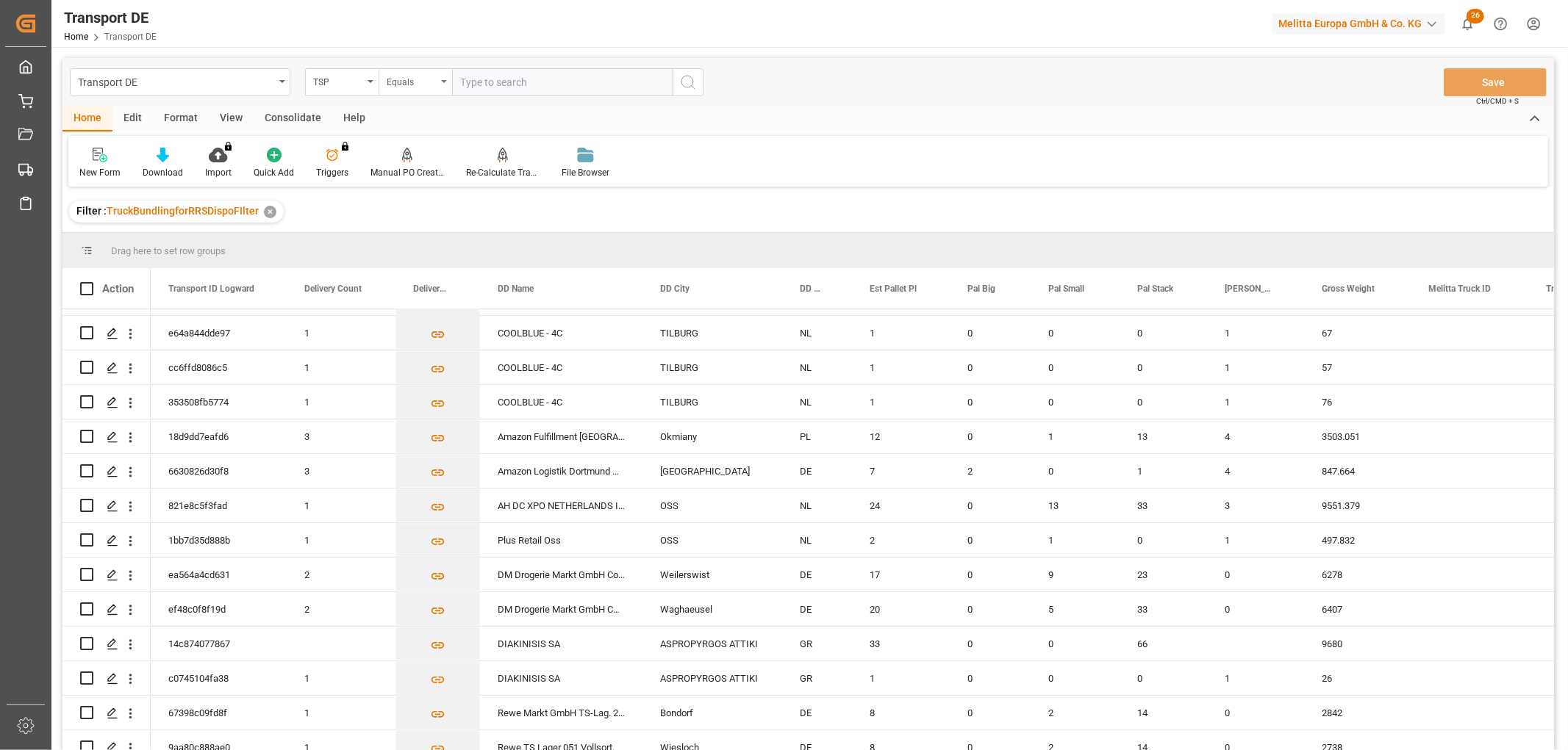
click at [404, 84] on div "Equals" at bounding box center [411, 80] width 50 height 17
click at [421, 235] on div "Starts with" at bounding box center [489, 242] width 219 height 31
click at [468, 81] on input "text" at bounding box center [562, 82] width 220 height 28
type input "Raben PL"
click at [685, 79] on icon "search button" at bounding box center [688, 82] width 17 height 17
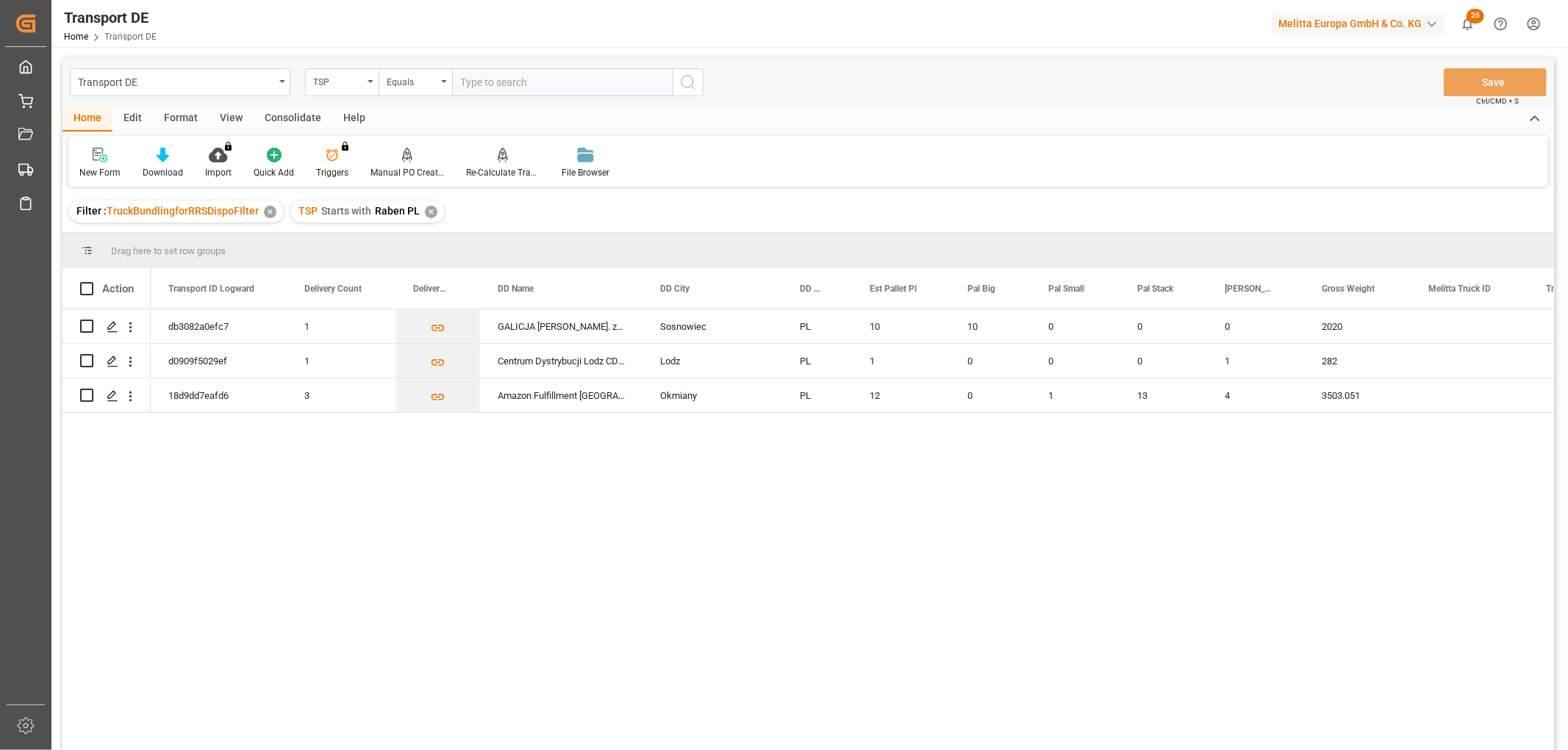
click at [289, 113] on div "Consolidate" at bounding box center [293, 119] width 79 height 25
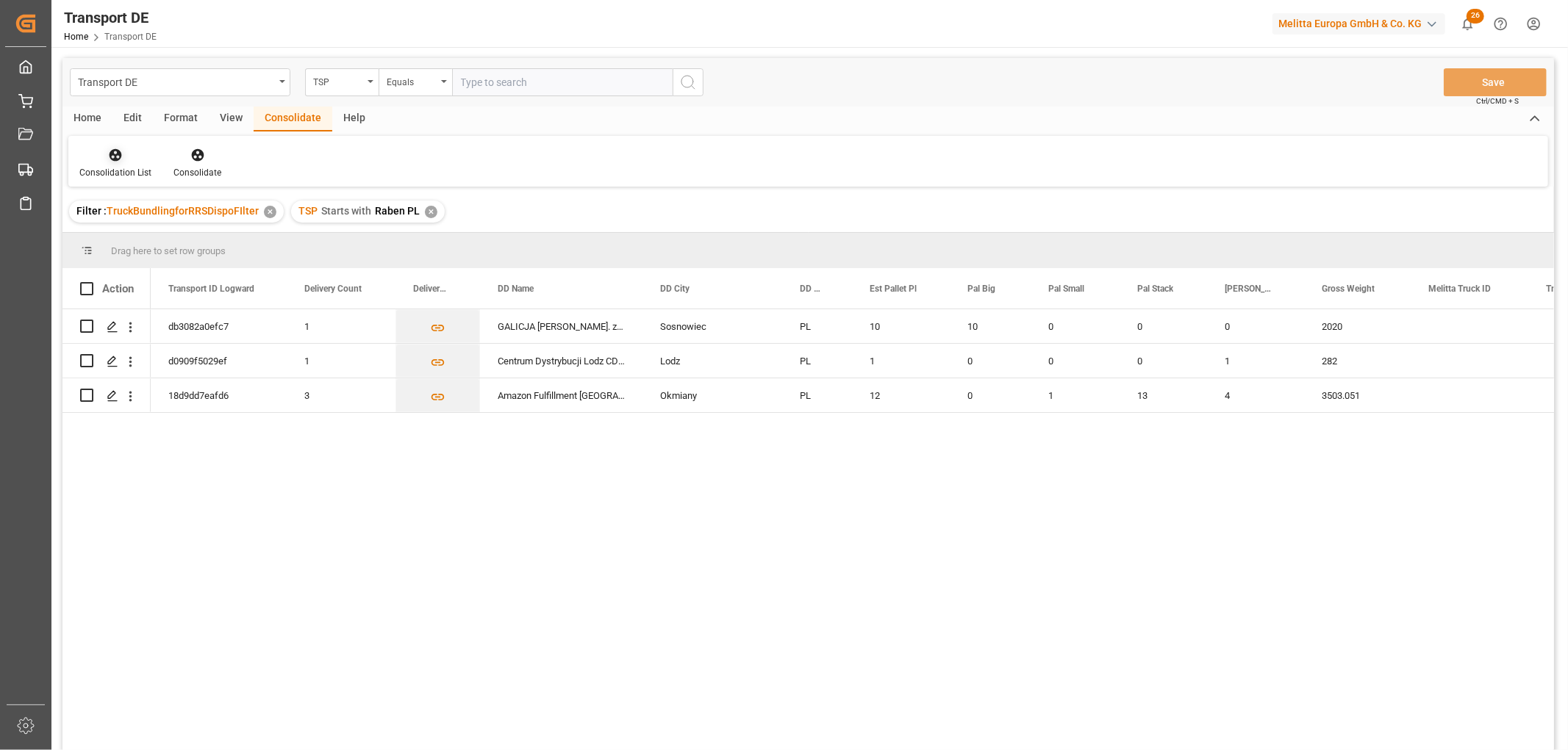
click at [112, 151] on icon at bounding box center [116, 155] width 13 height 13
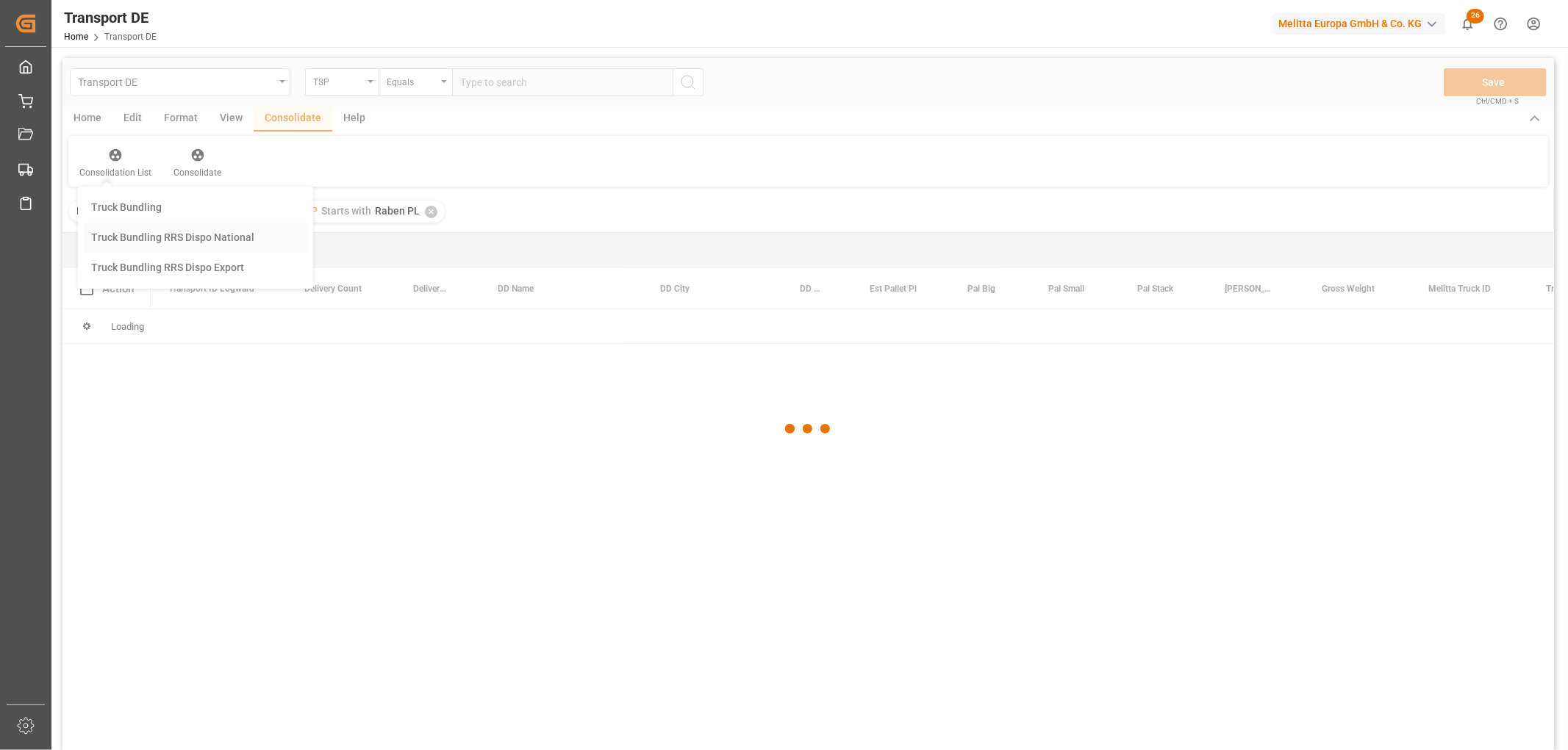
click at [140, 237] on div "Transport DE TSP Equals Save Ctrl/CMD + S Home Edit Format View Consolidate Hel…" at bounding box center [808, 424] width 1491 height 731
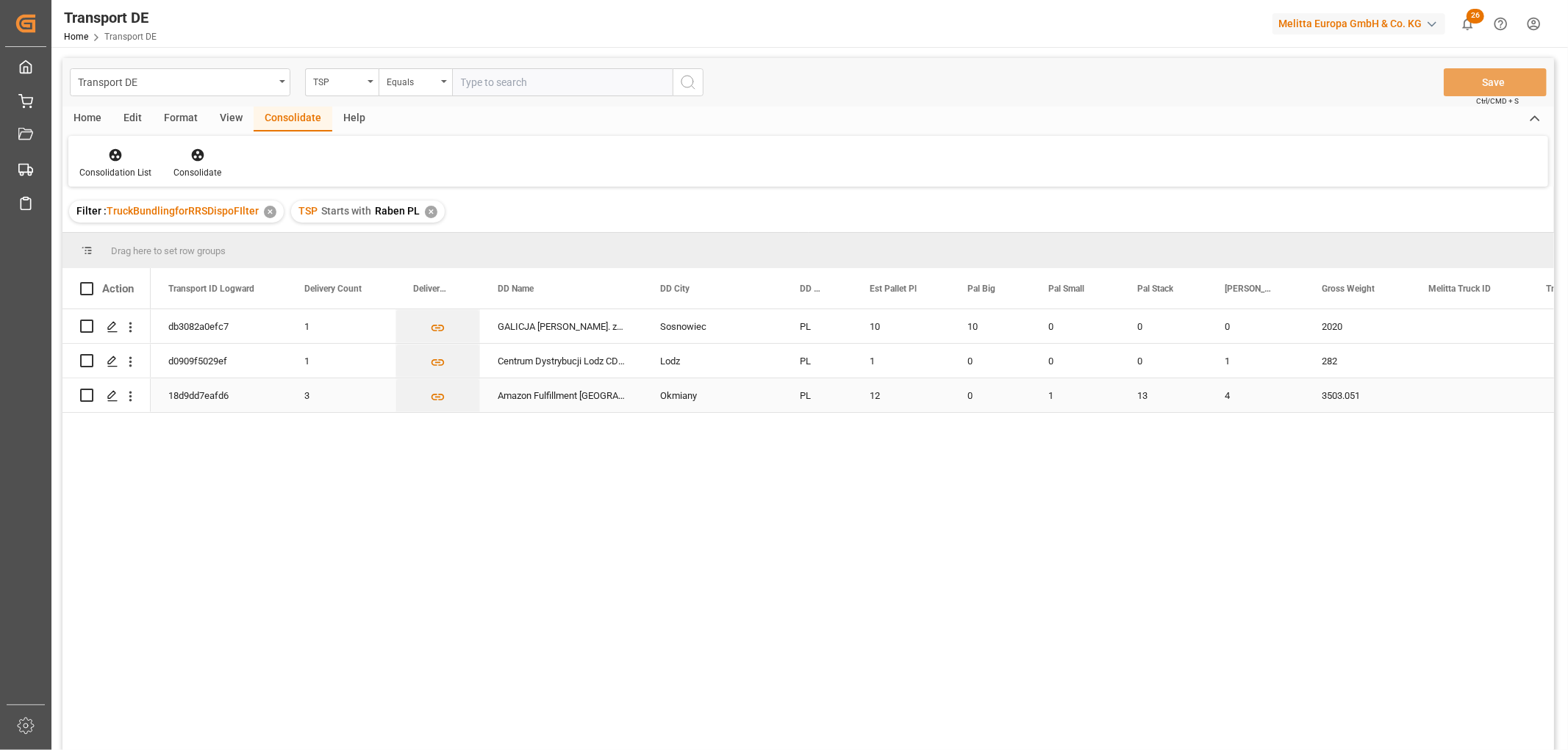
click at [88, 397] on input "Press Space to toggle row selection (unchecked)" at bounding box center [87, 395] width 13 height 13
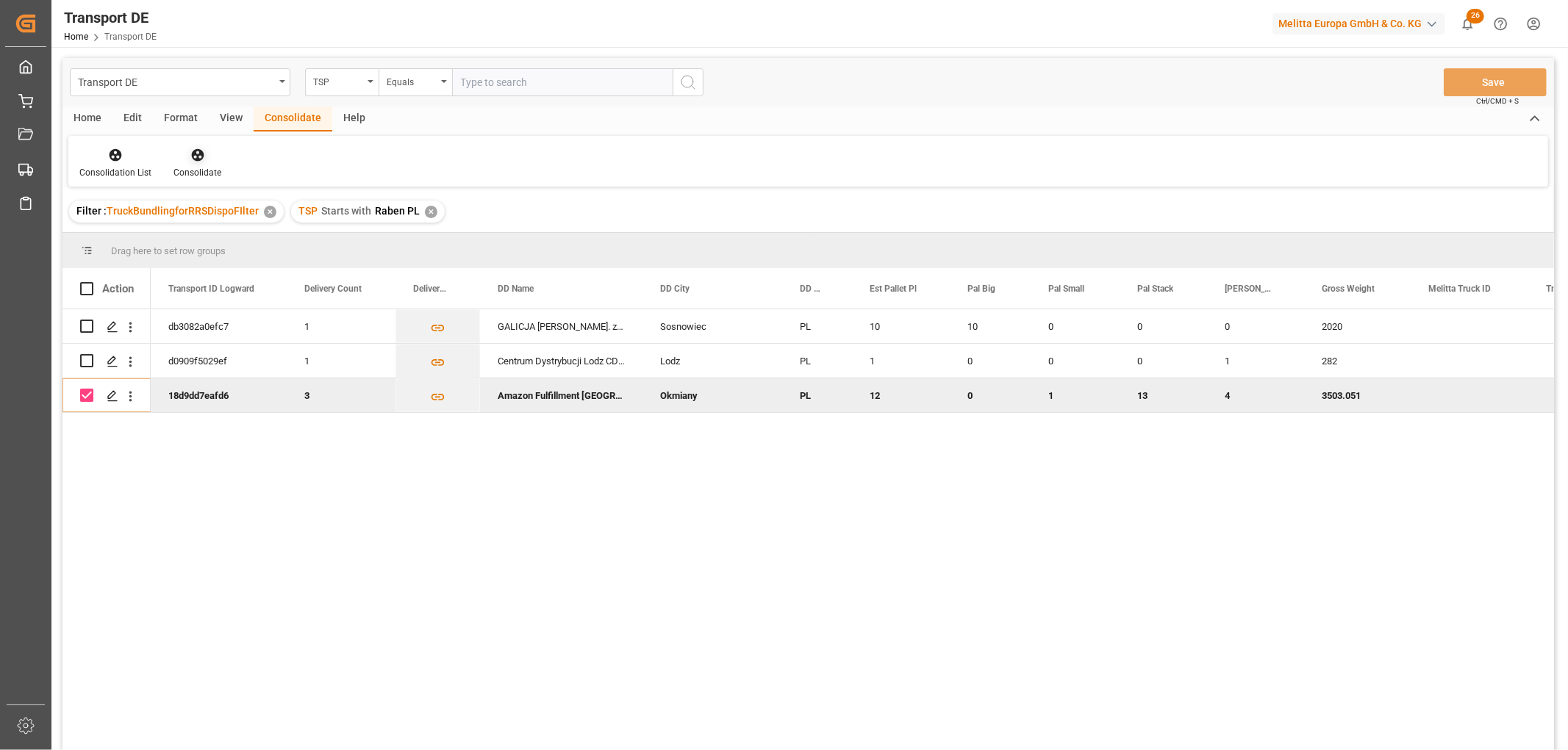
click at [192, 150] on icon at bounding box center [197, 155] width 13 height 13
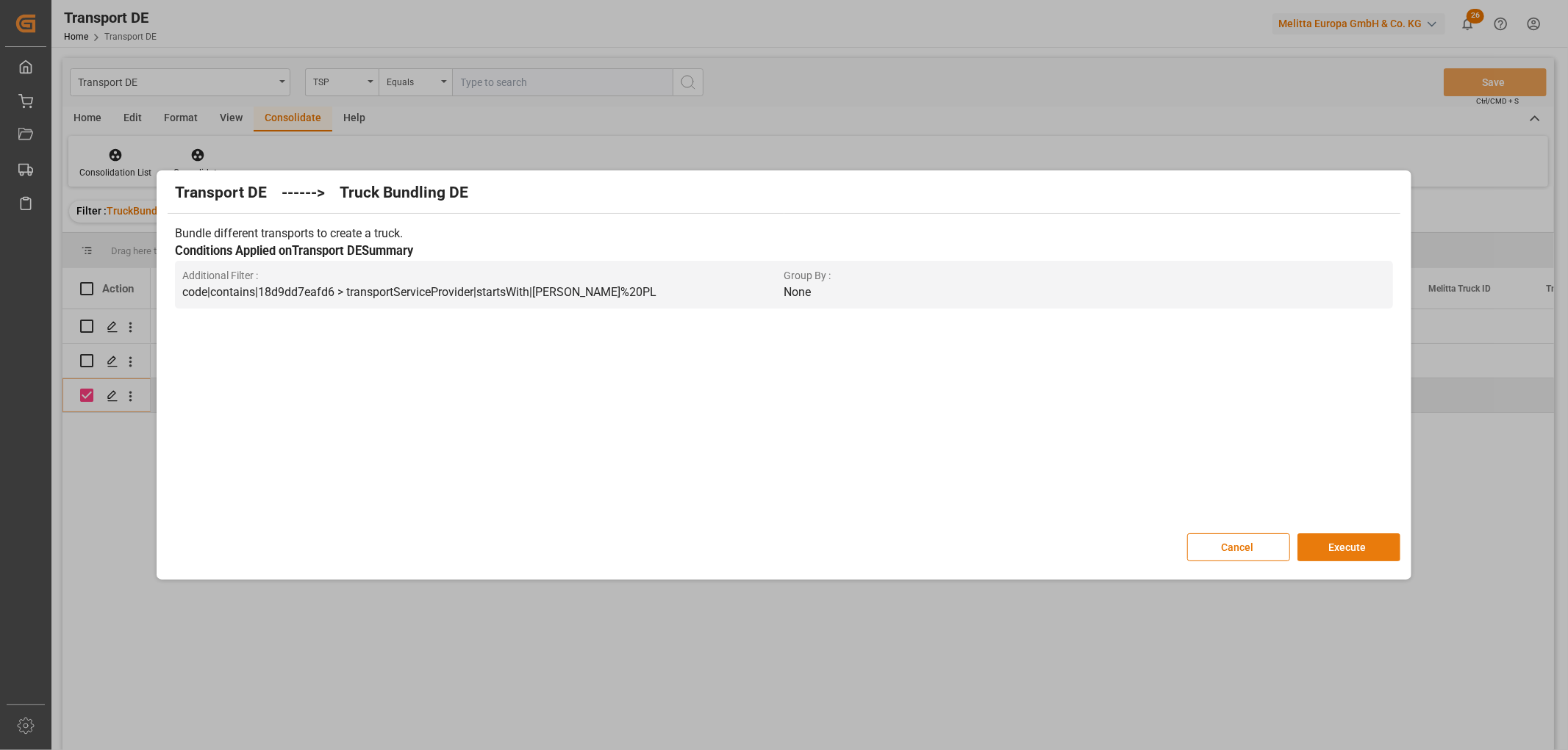
click at [1363, 545] on button "Execute" at bounding box center [1349, 547] width 103 height 28
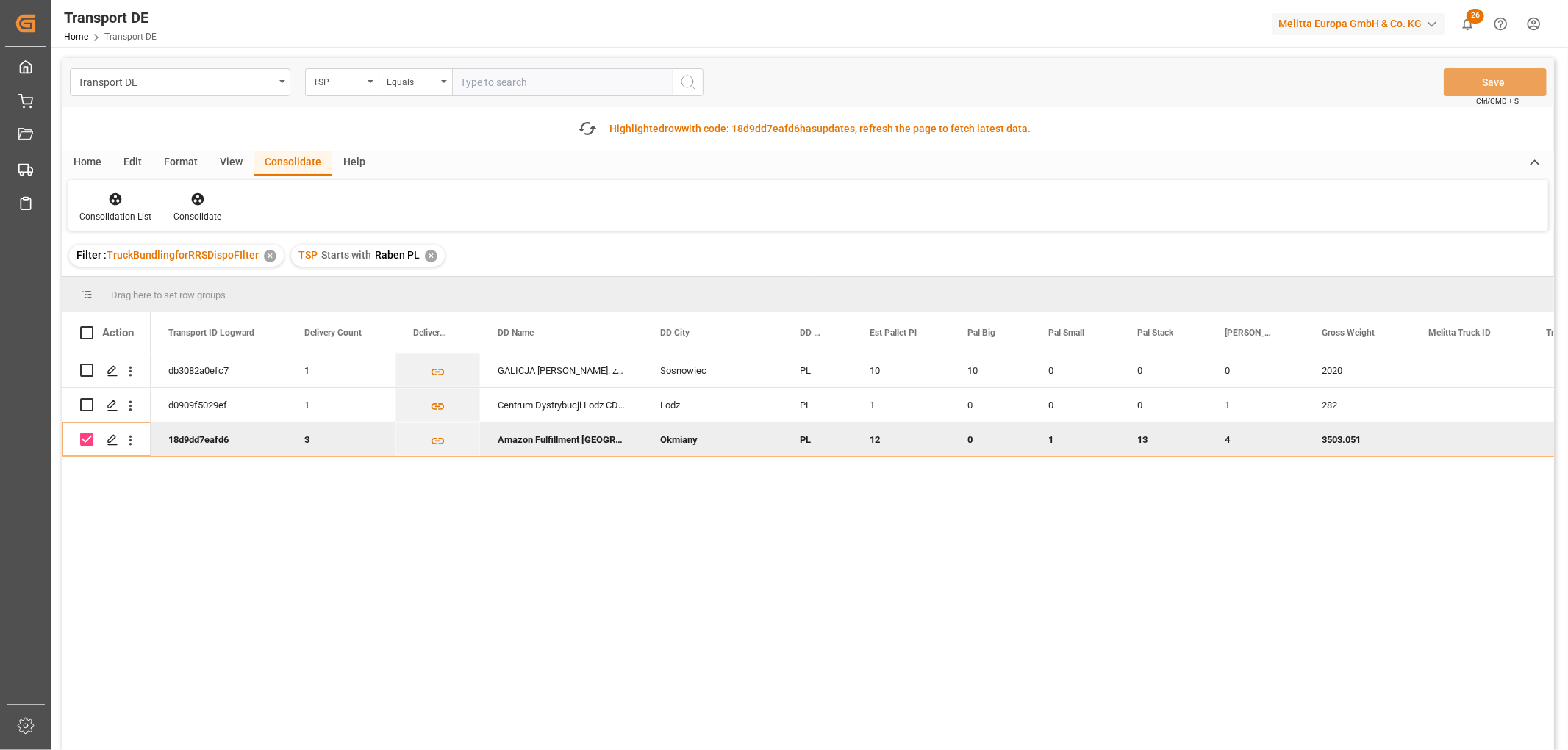
click at [84, 435] on input "Press Space to toggle row selection (checked)" at bounding box center [87, 439] width 13 height 13
checkbox input "false"
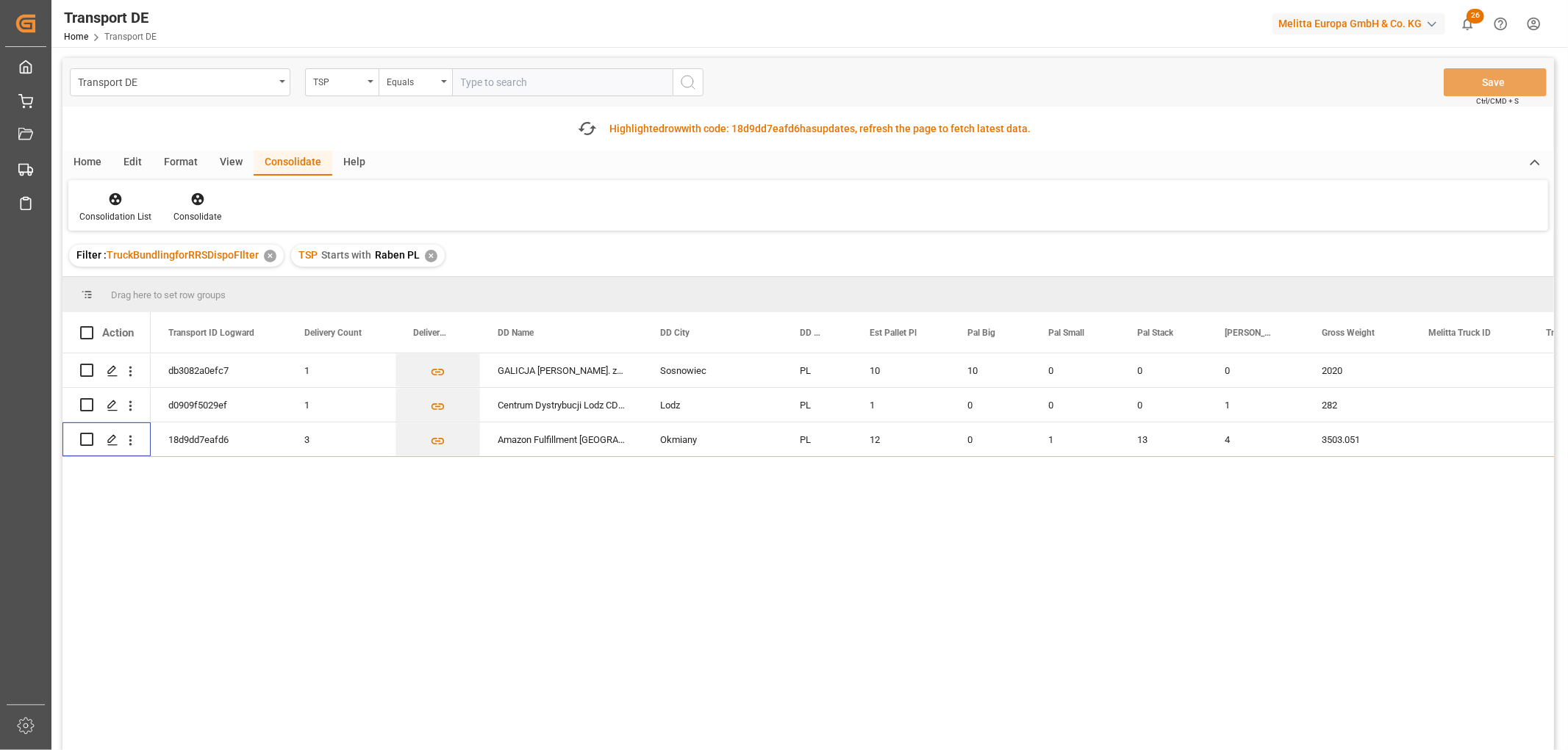
click at [428, 255] on div "✕" at bounding box center [431, 256] width 13 height 13
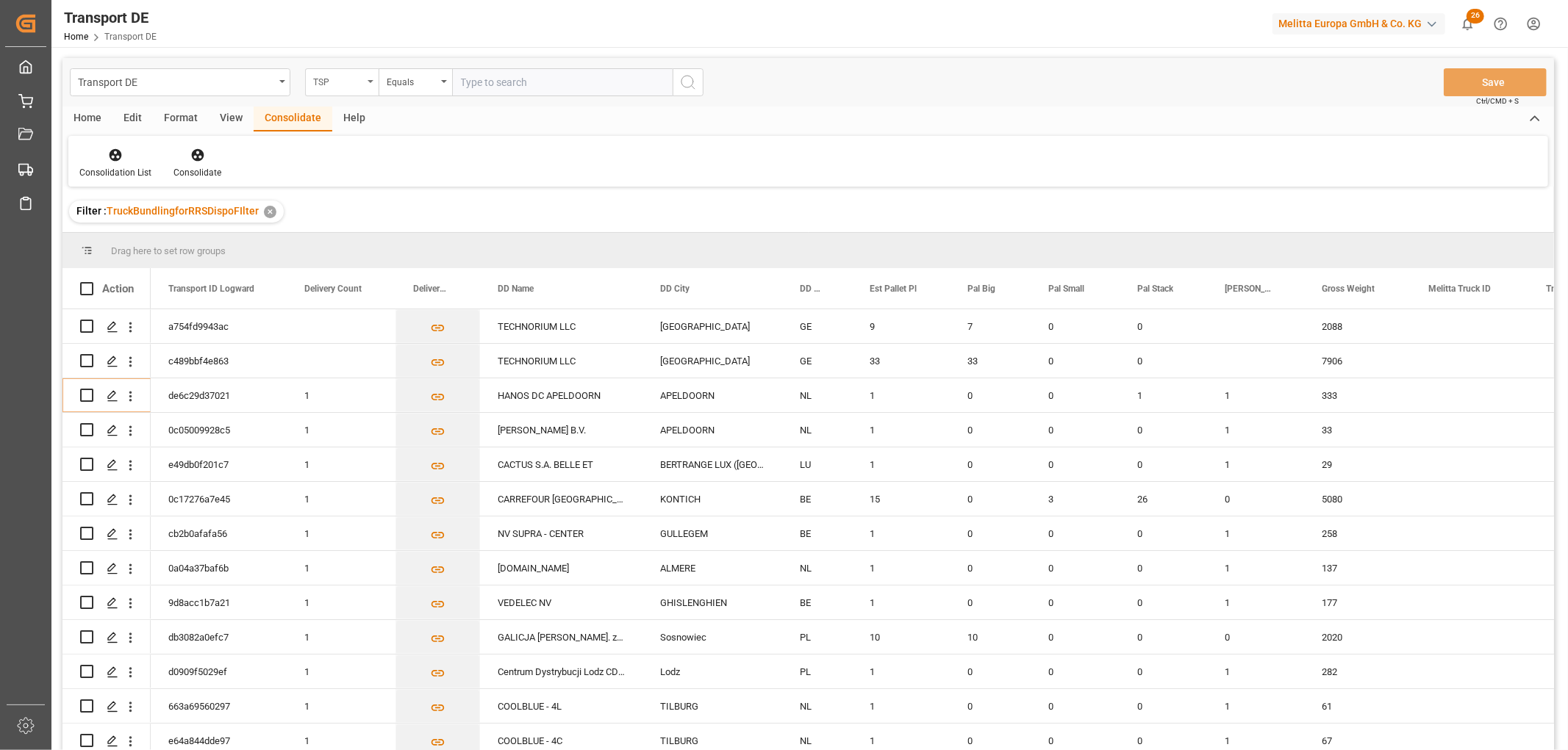
click at [337, 86] on div "TSP" at bounding box center [338, 80] width 50 height 17
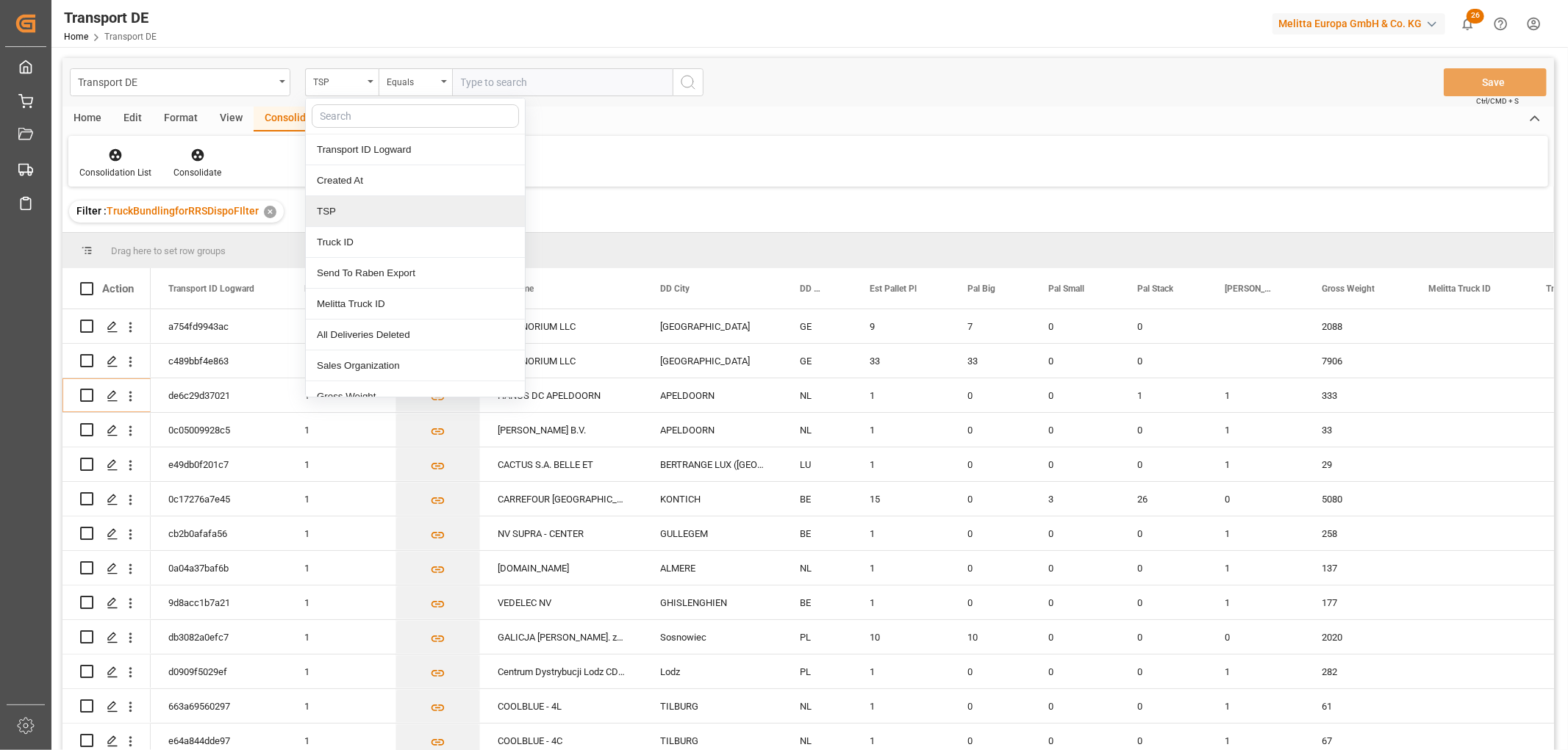
click at [355, 207] on div "TSP" at bounding box center [415, 211] width 219 height 31
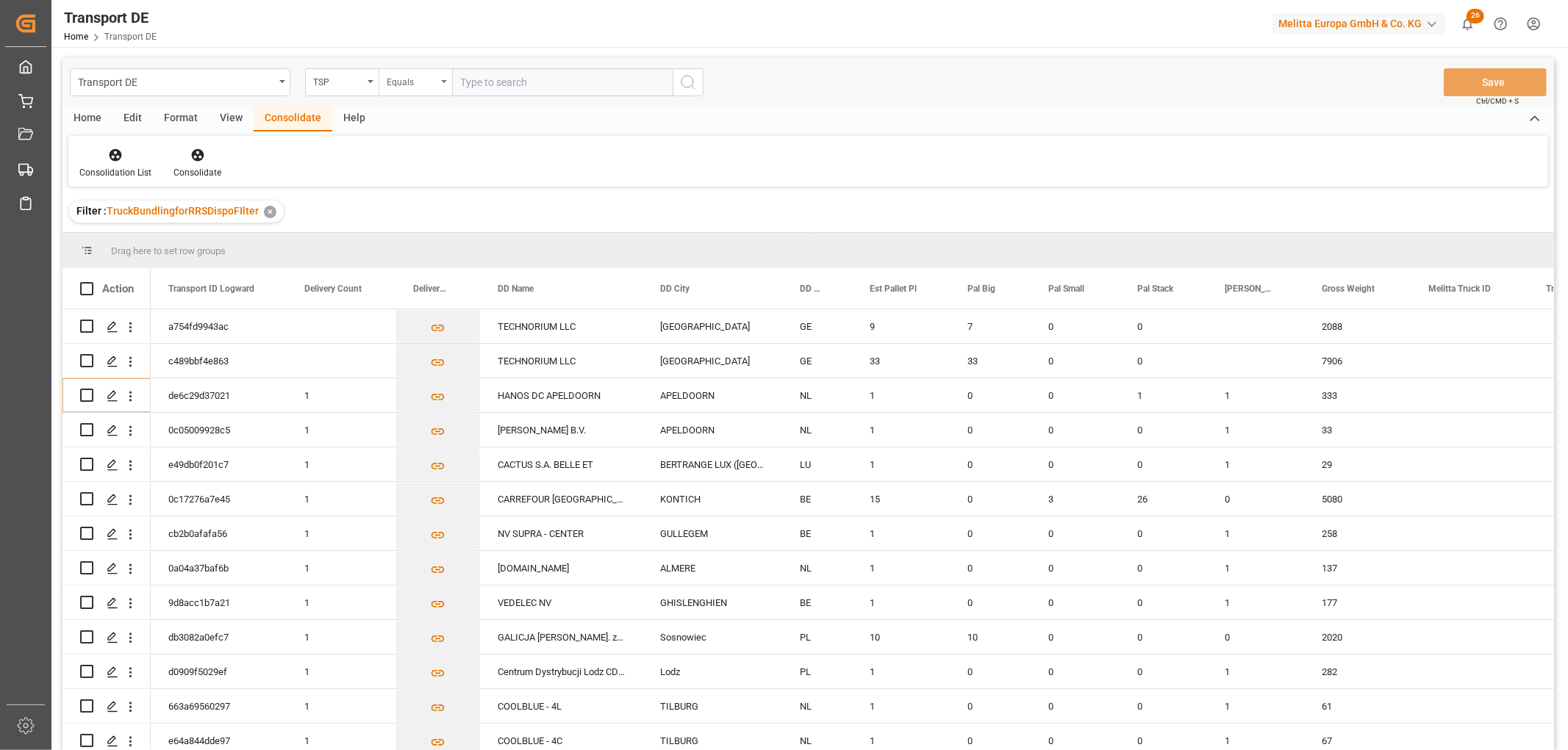
click at [399, 81] on div "Equals" at bounding box center [411, 80] width 50 height 17
click at [423, 241] on div "Starts with" at bounding box center [489, 242] width 219 height 31
click at [467, 78] on input "text" at bounding box center [562, 82] width 220 height 28
type input "Moeller"
click at [691, 84] on icon "search button" at bounding box center [688, 82] width 17 height 17
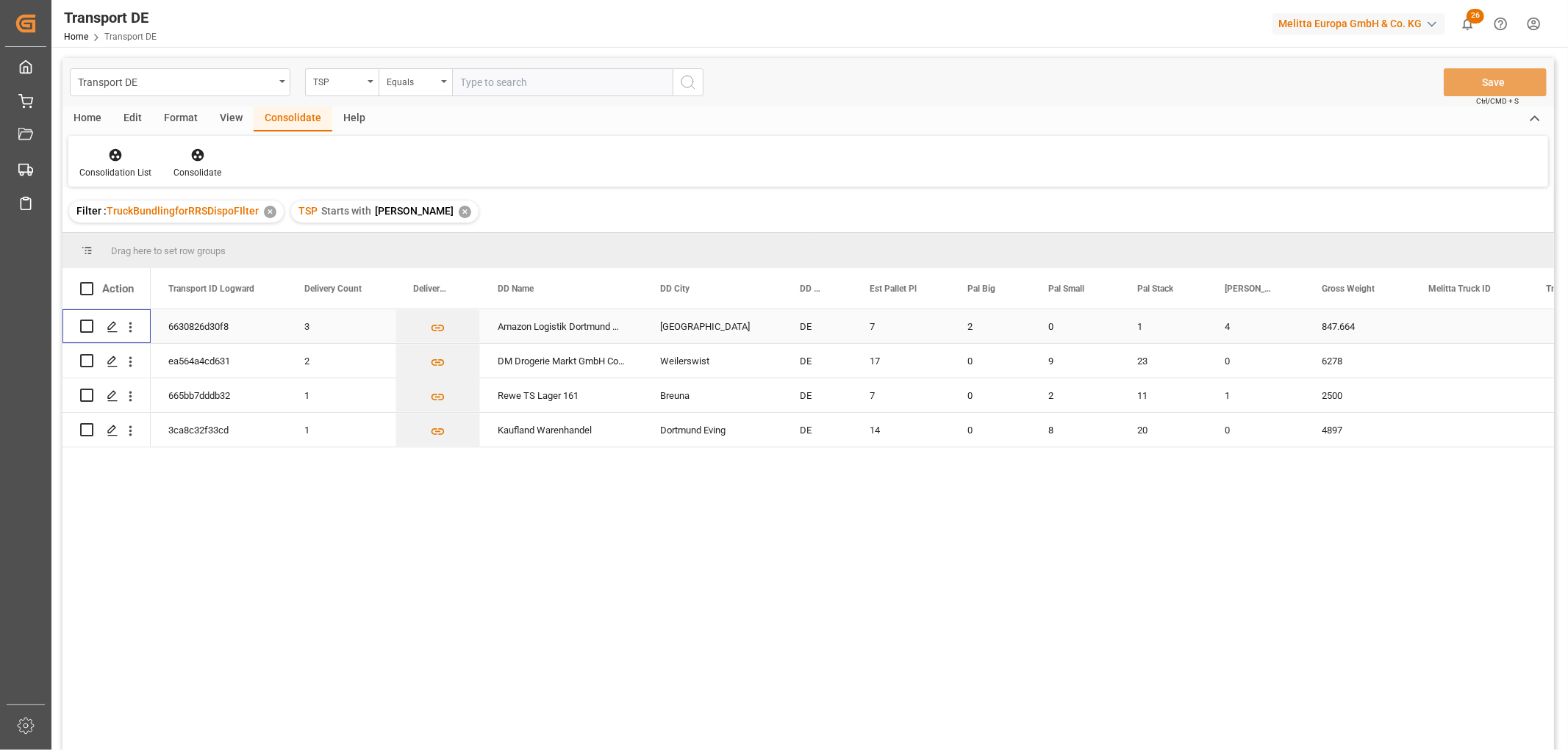
click at [85, 327] on input "Press Space to toggle row selection (unchecked)" at bounding box center [87, 326] width 13 height 13
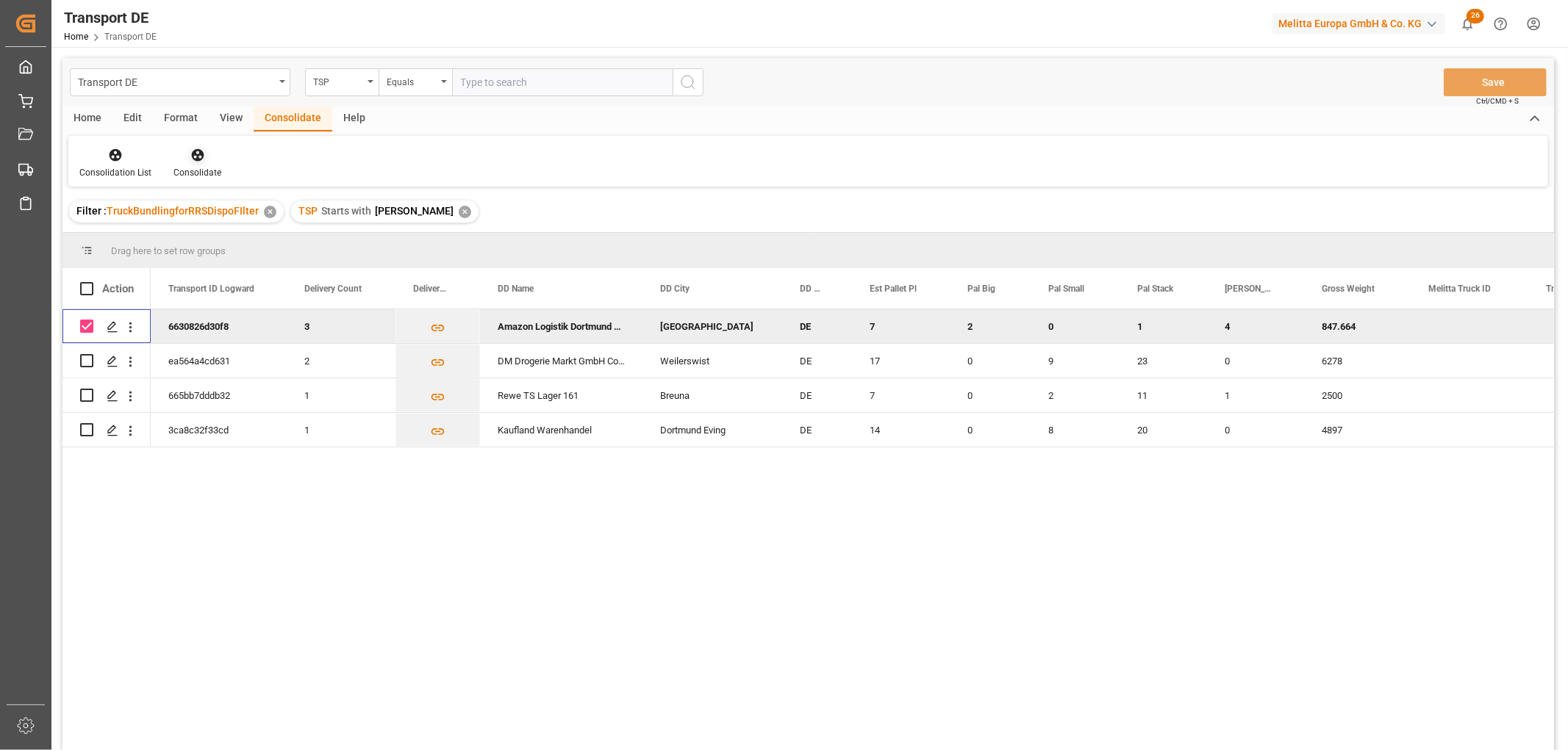
click at [194, 155] on icon at bounding box center [197, 155] width 13 height 13
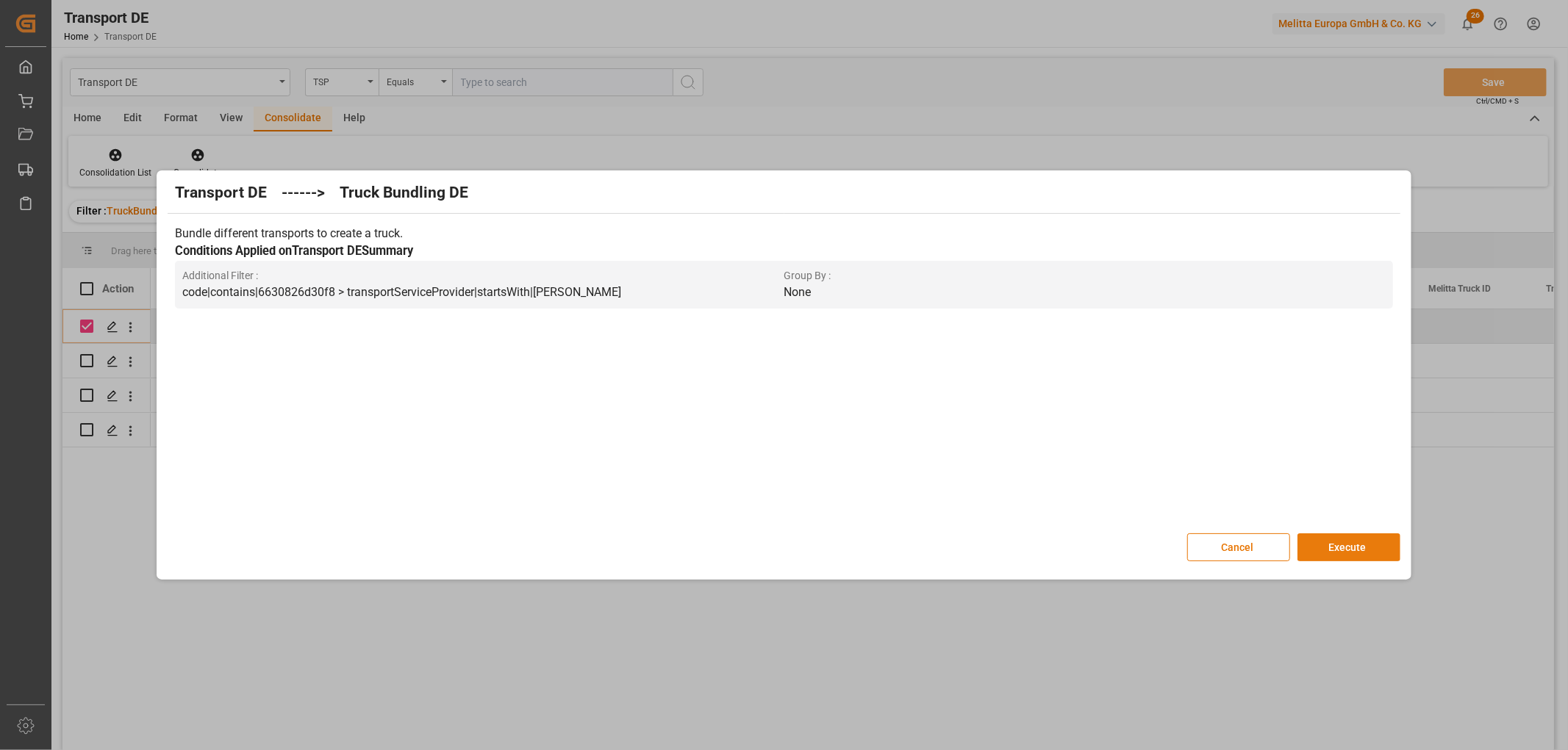
click at [1364, 546] on button "Execute" at bounding box center [1349, 547] width 103 height 28
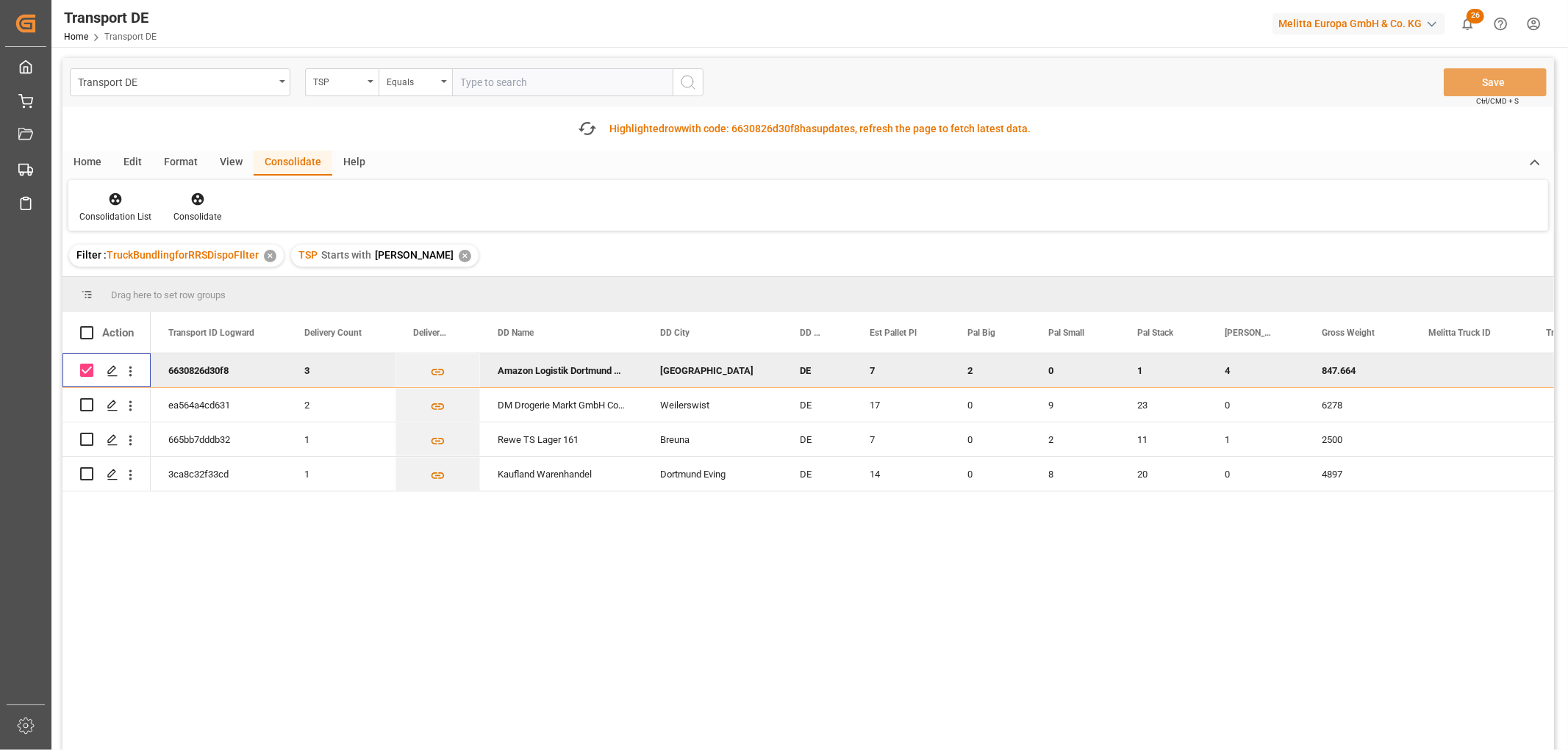
click at [86, 369] on input "Press Space to toggle row selection (checked)" at bounding box center [87, 370] width 13 height 13
checkbox input "false"
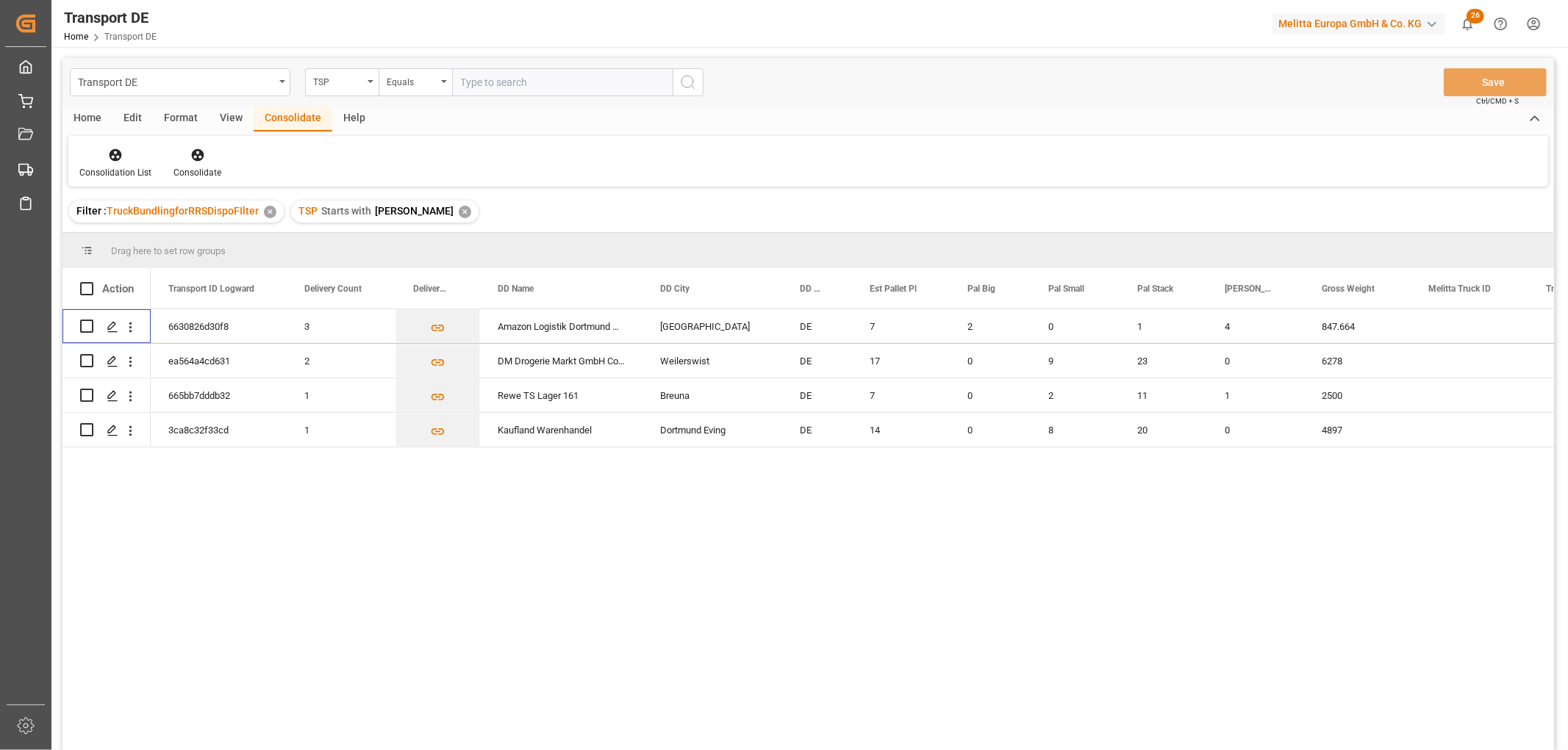
click at [458, 214] on div "✕" at bounding box center [465, 212] width 13 height 13
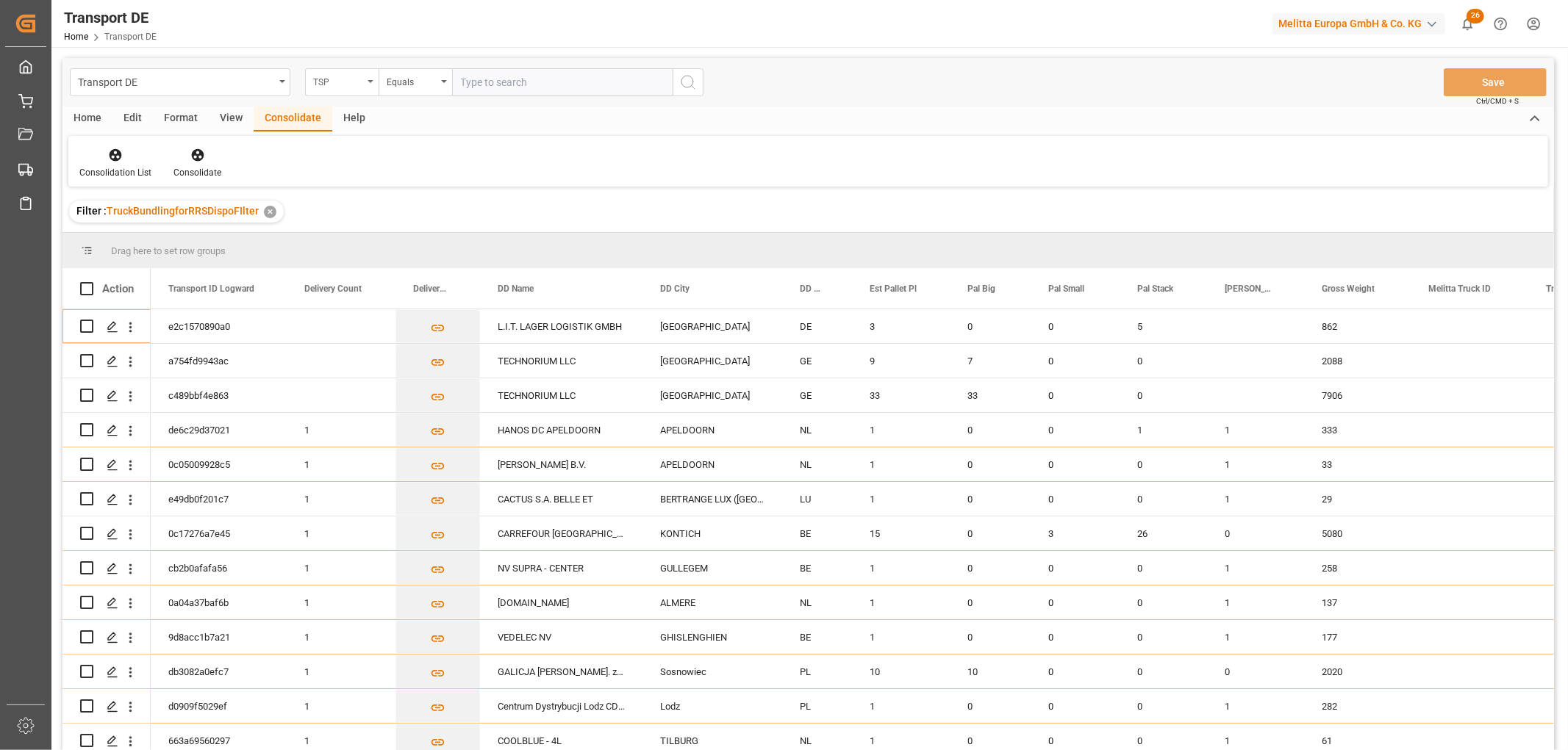
click at [331, 82] on div "TSP" at bounding box center [338, 80] width 50 height 17
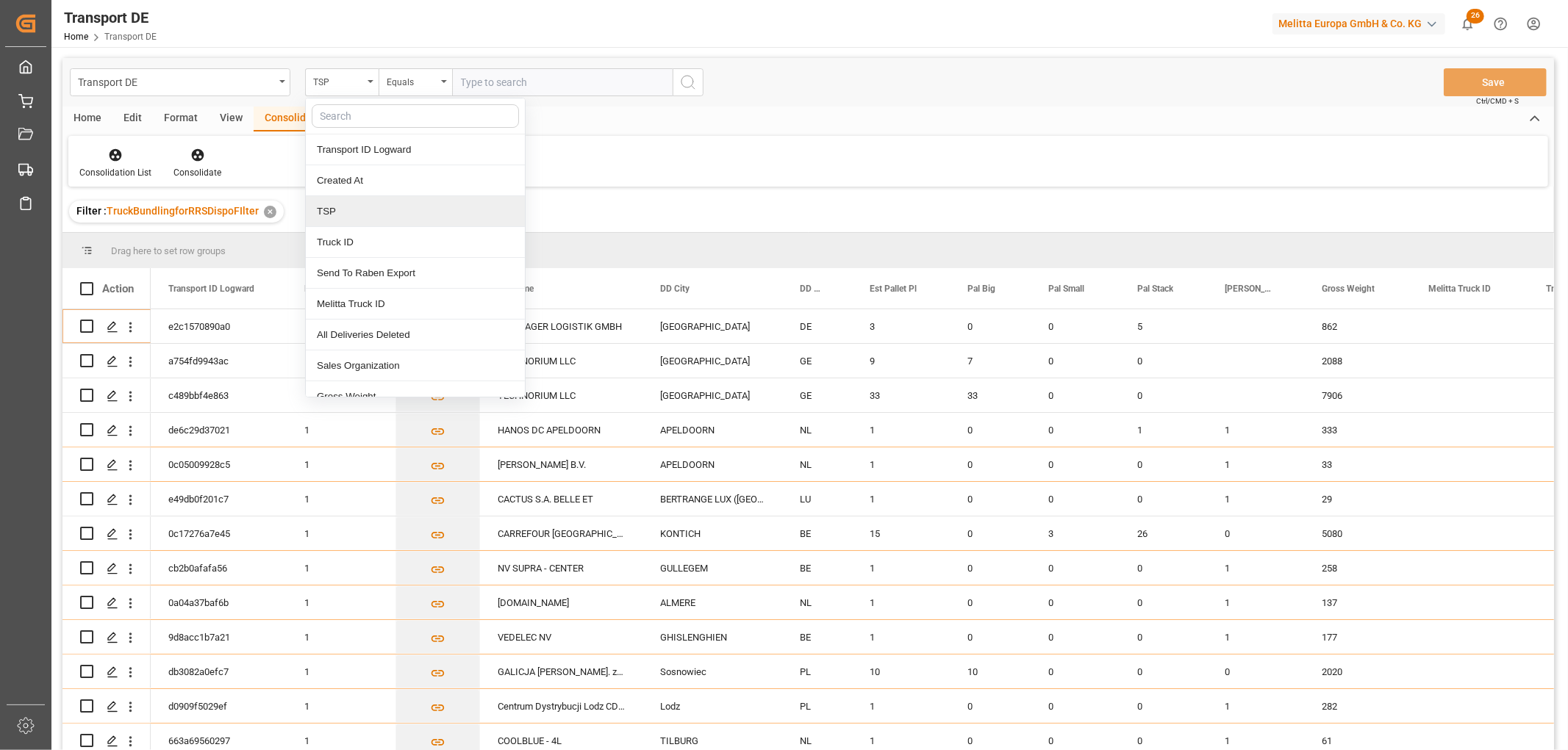
click at [364, 216] on div "TSP" at bounding box center [415, 211] width 219 height 31
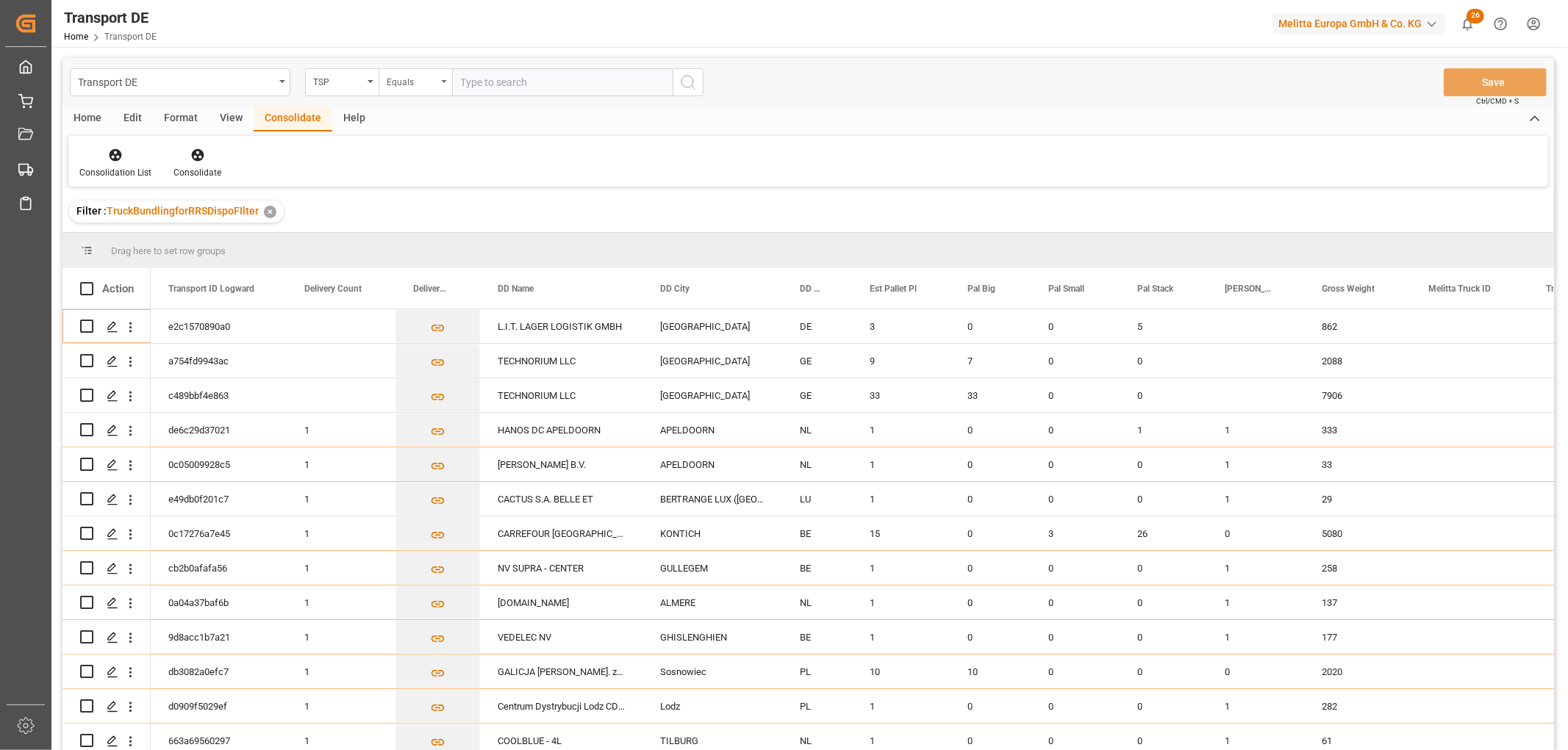
click at [406, 80] on div "Equals" at bounding box center [411, 80] width 50 height 17
drag, startPoint x: 425, startPoint y: 241, endPoint x: 434, endPoint y: 174, distance: 67.6
click at [426, 241] on div "Starts with" at bounding box center [489, 242] width 219 height 31
click at [467, 77] on input "text" at bounding box center [562, 82] width 220 height 28
type input "Self pickup DE"
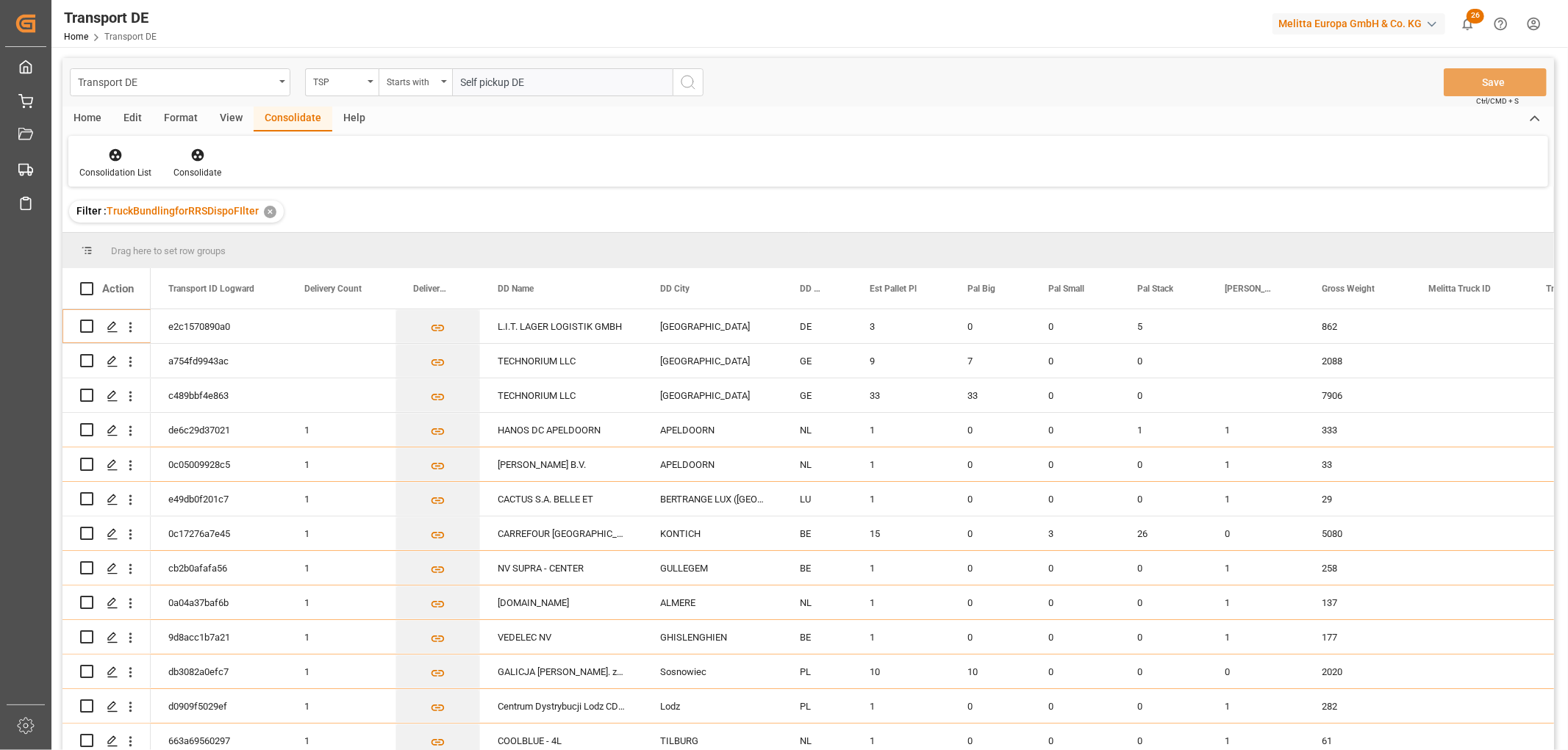
click at [687, 85] on icon "search button" at bounding box center [688, 82] width 17 height 17
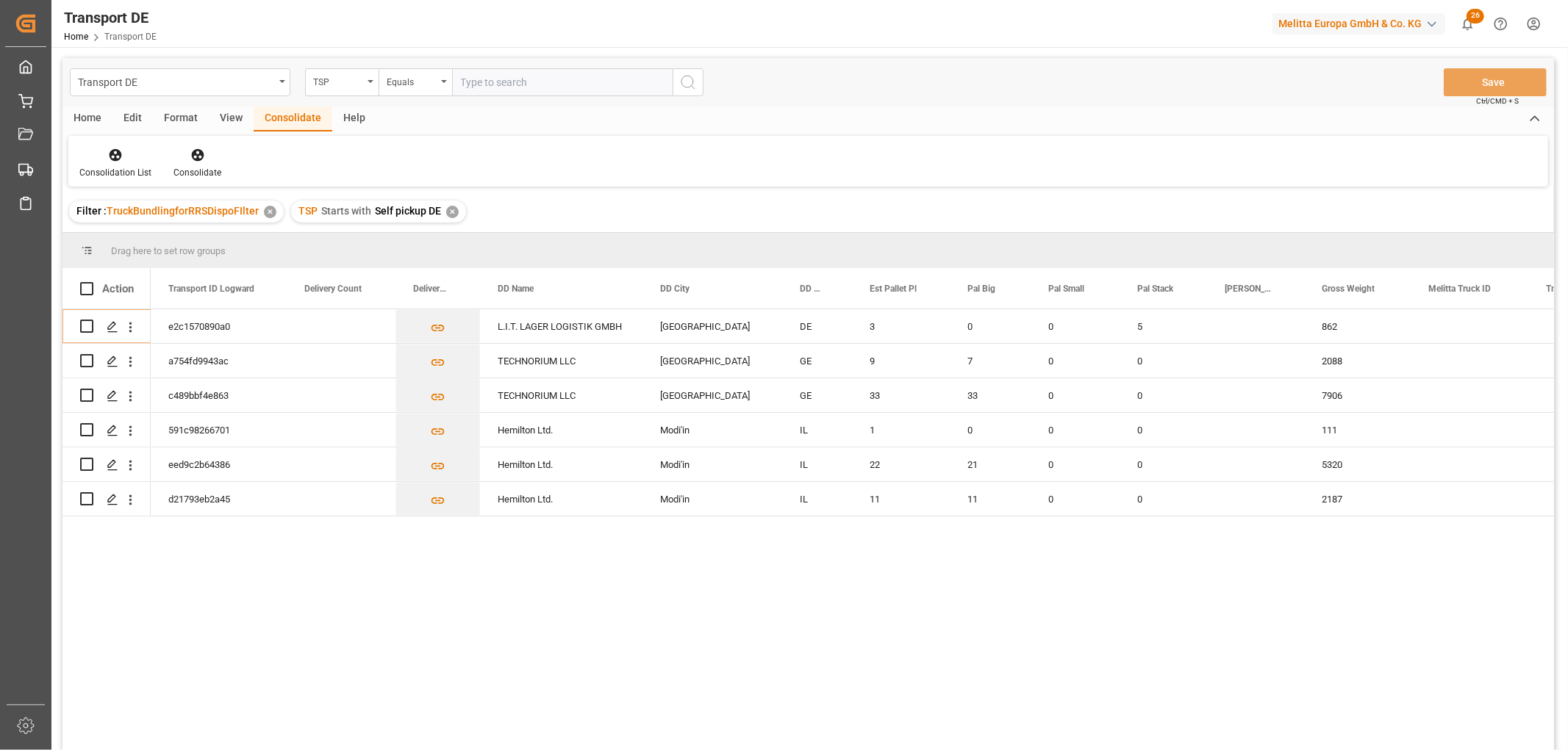
click at [450, 209] on div "✕" at bounding box center [452, 212] width 13 height 13
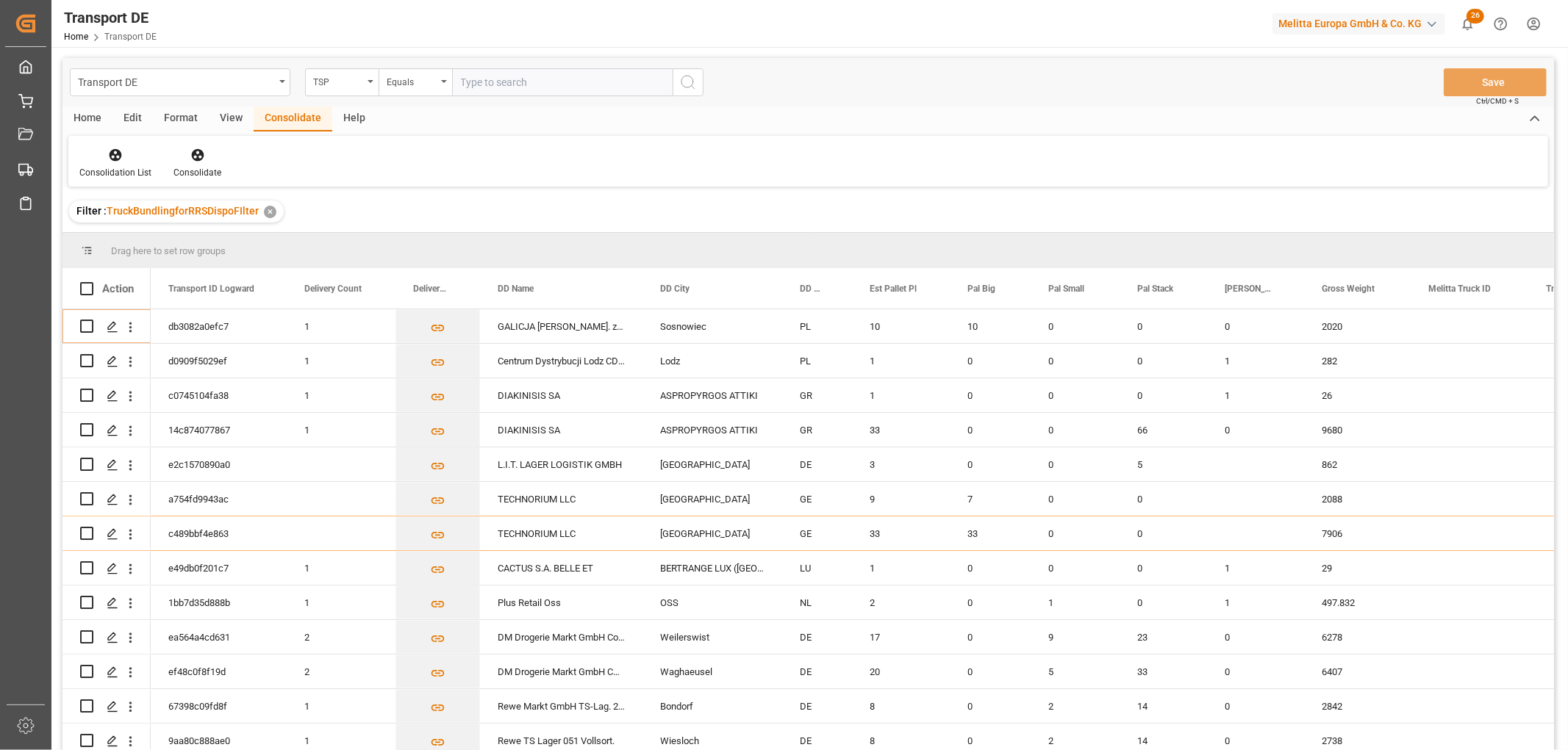
click at [1532, 21] on html "Created by potrace 1.15, written by Peter Selinger 2001-2017 Created by potrace…" at bounding box center [784, 375] width 1568 height 750
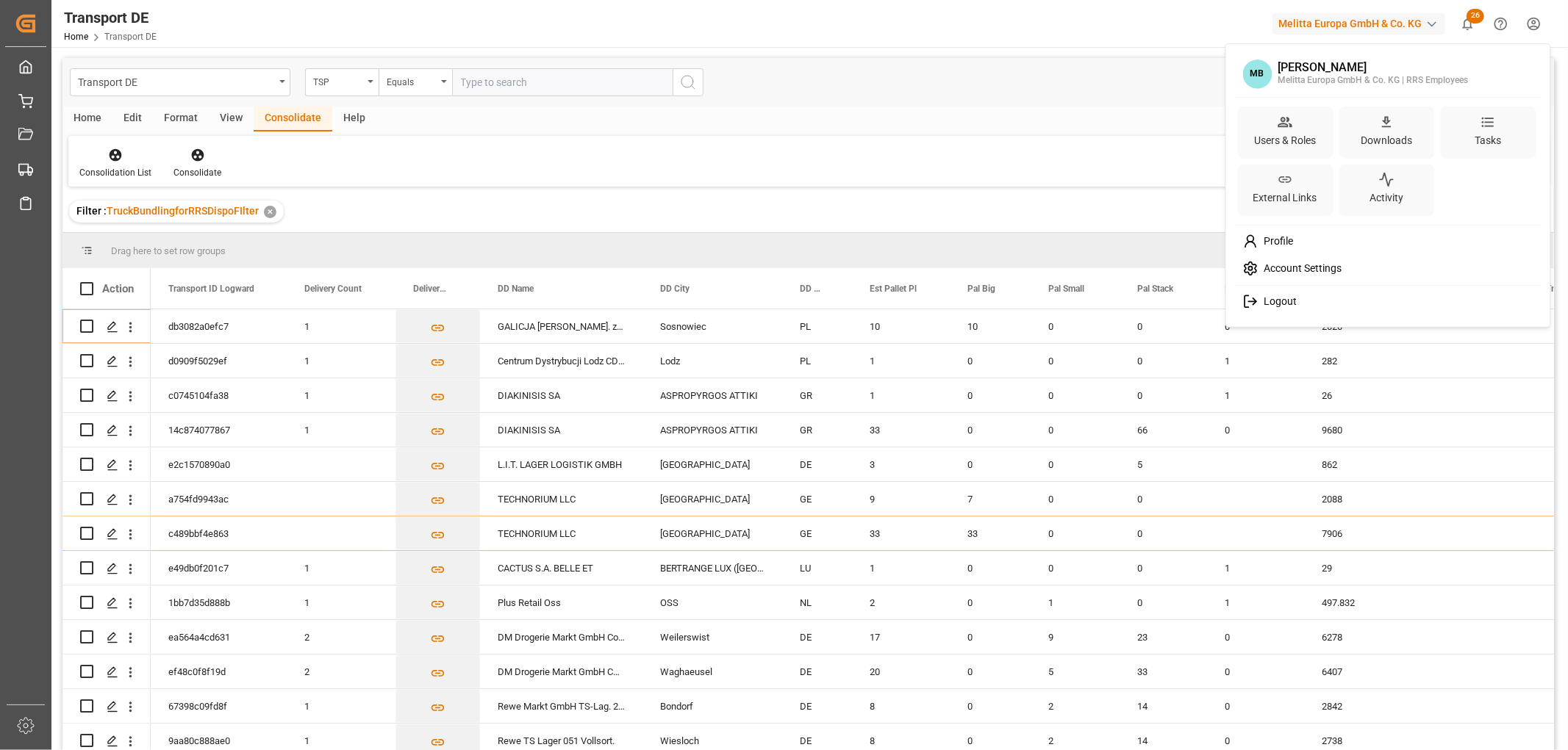
click at [1312, 297] on div "Logout" at bounding box center [1387, 301] width 301 height 27
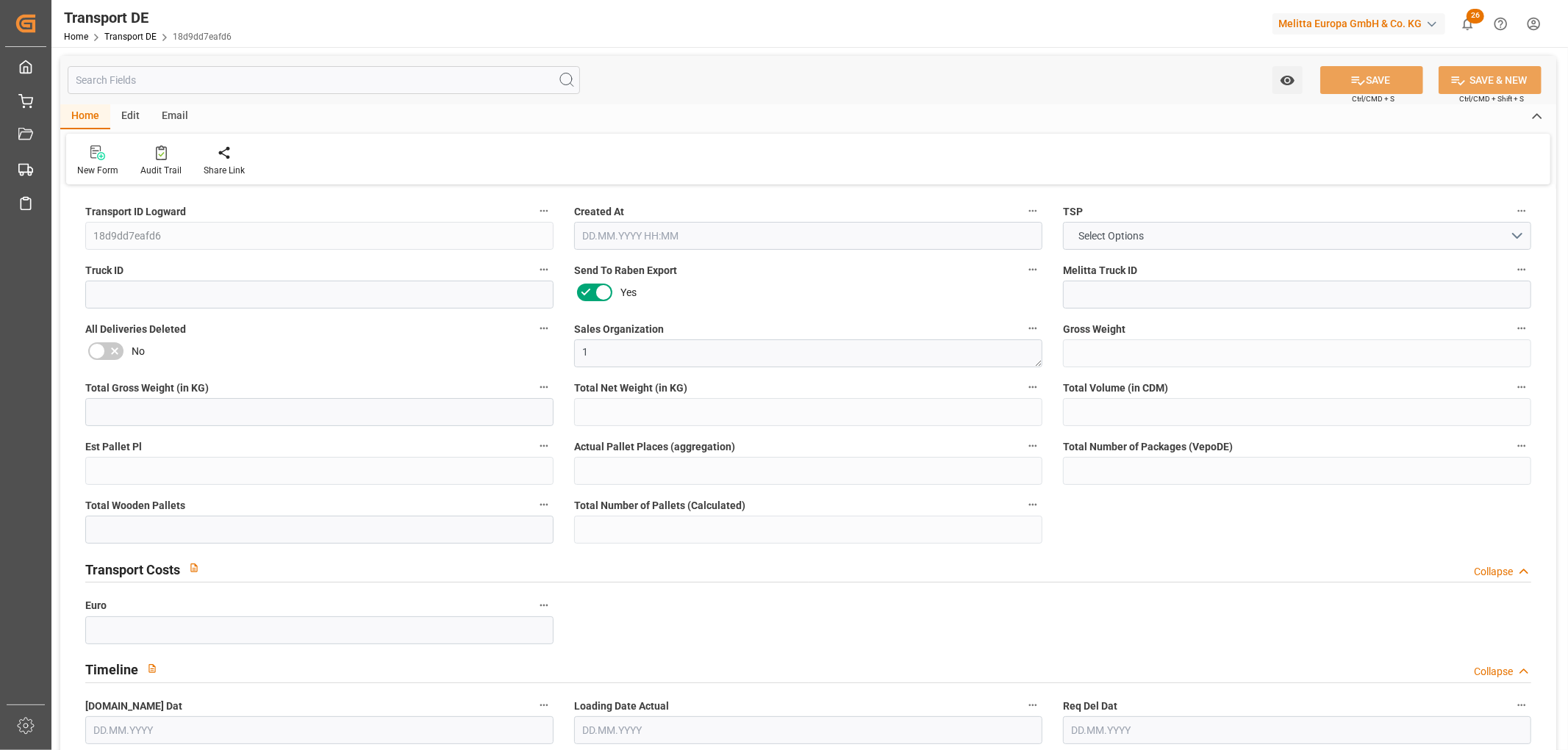
type input "3503.051"
type input "2933.315"
type input "2732.643"
type input "15553.928"
type input "12"
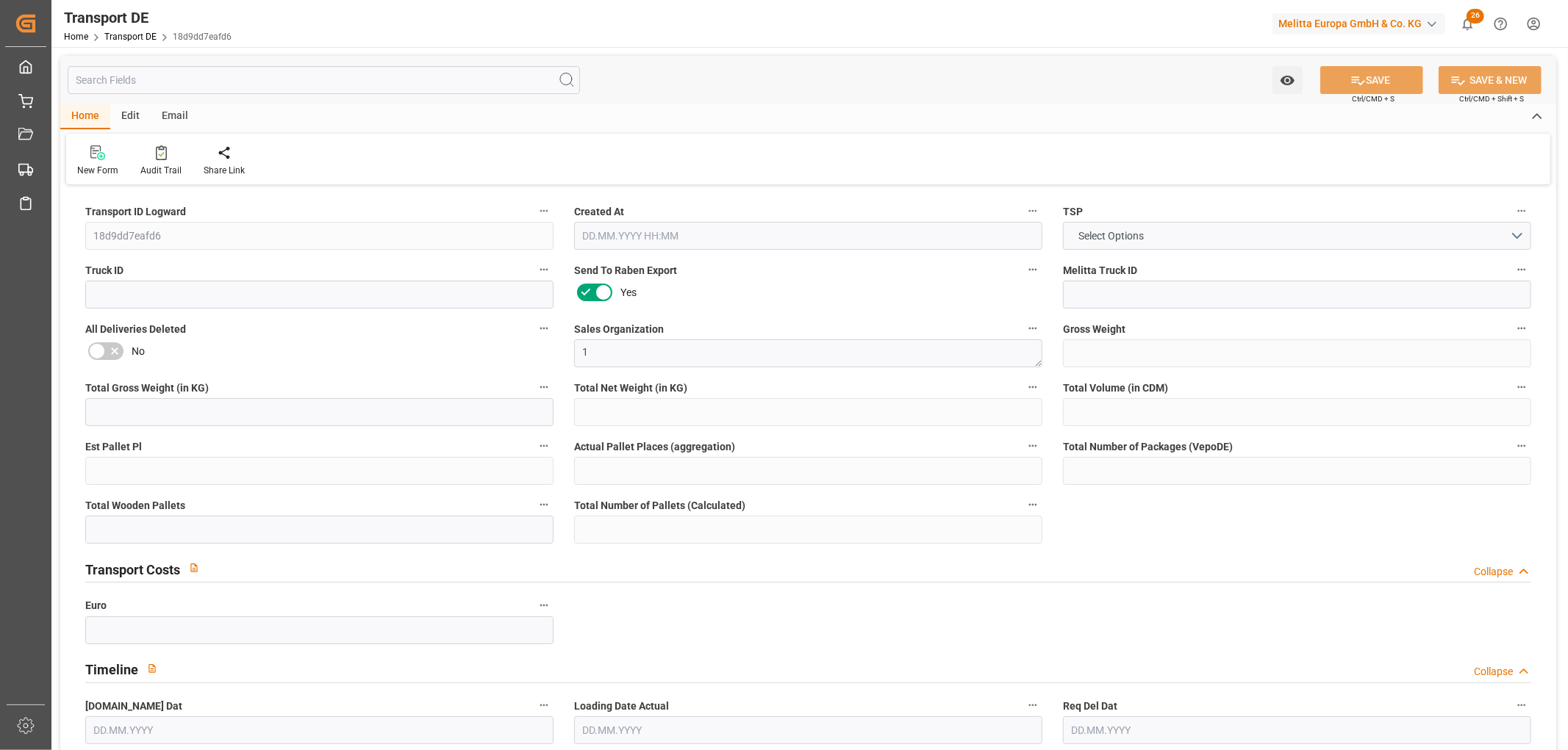
type input "0"
type input "18"
type input "9"
type input "0"
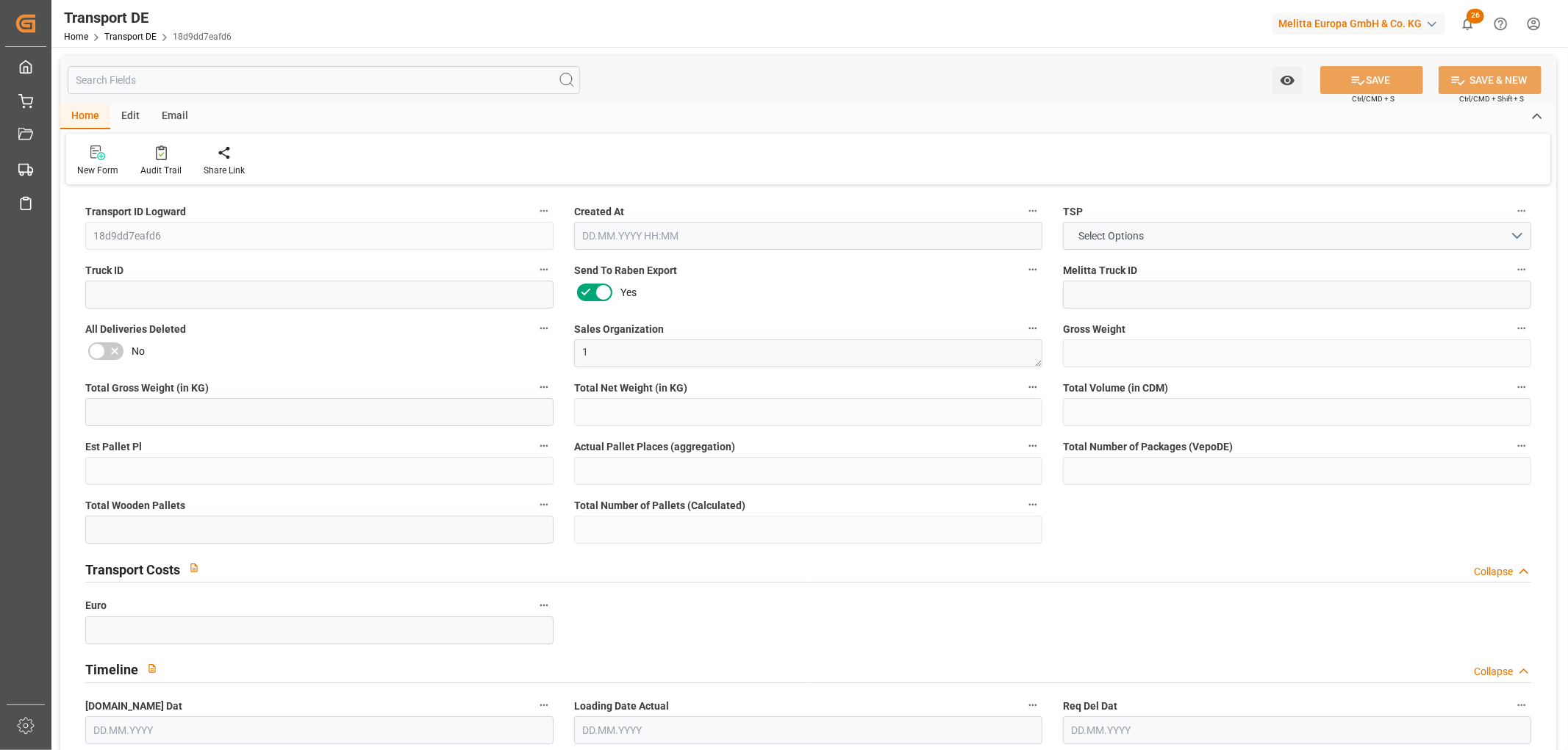
type input "59"
type input "0"
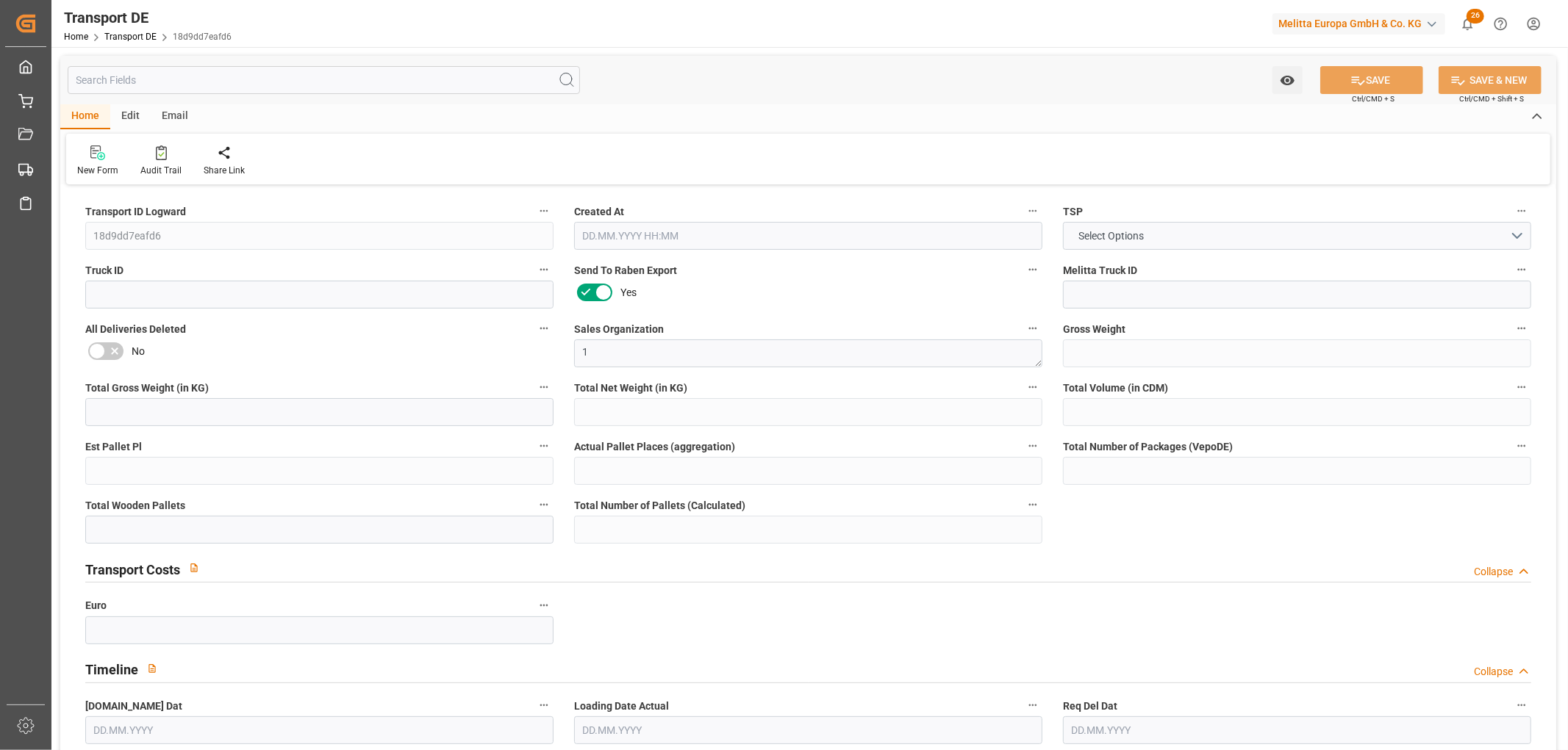
type input "0"
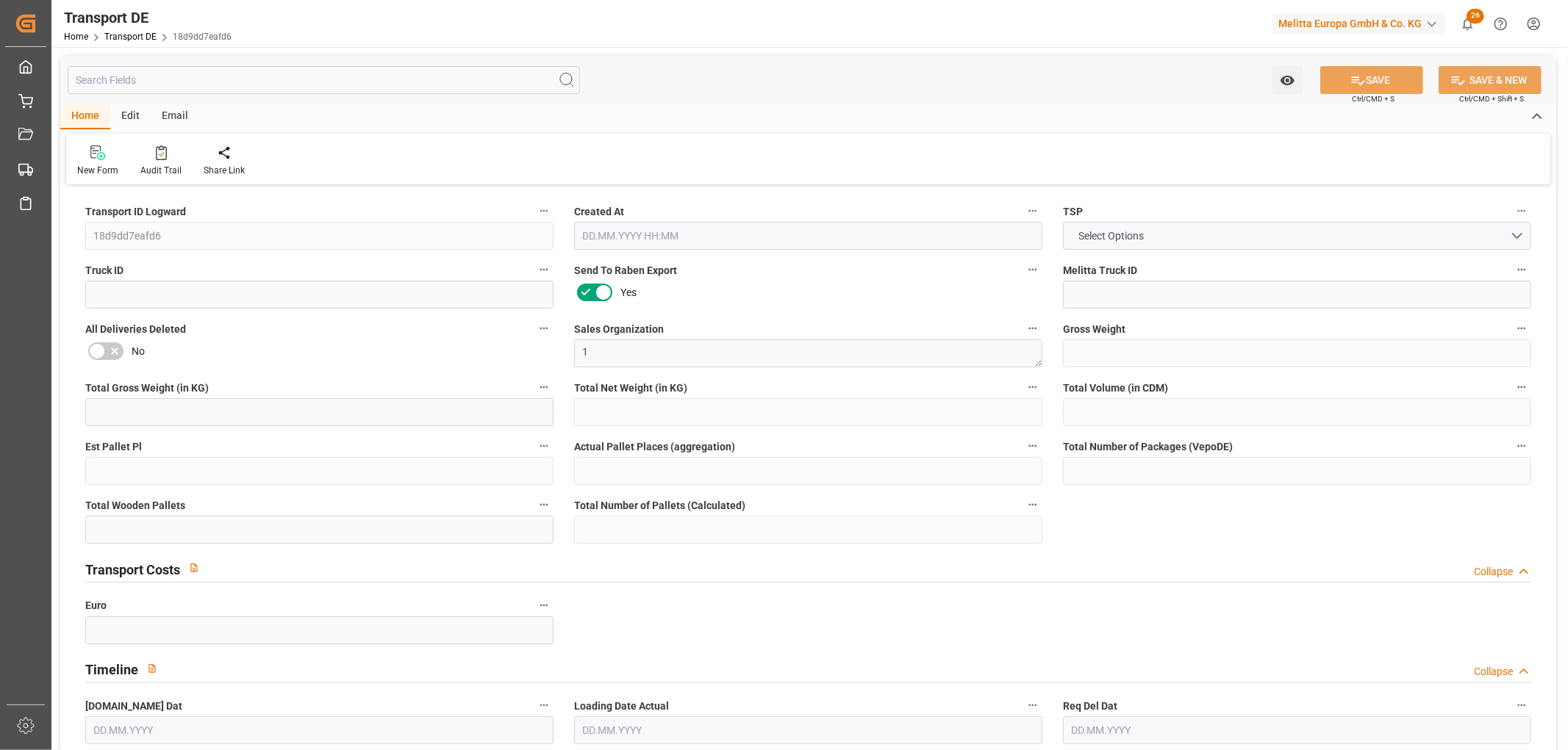
type input "0"
type input "1"
type input "13"
type input "0"
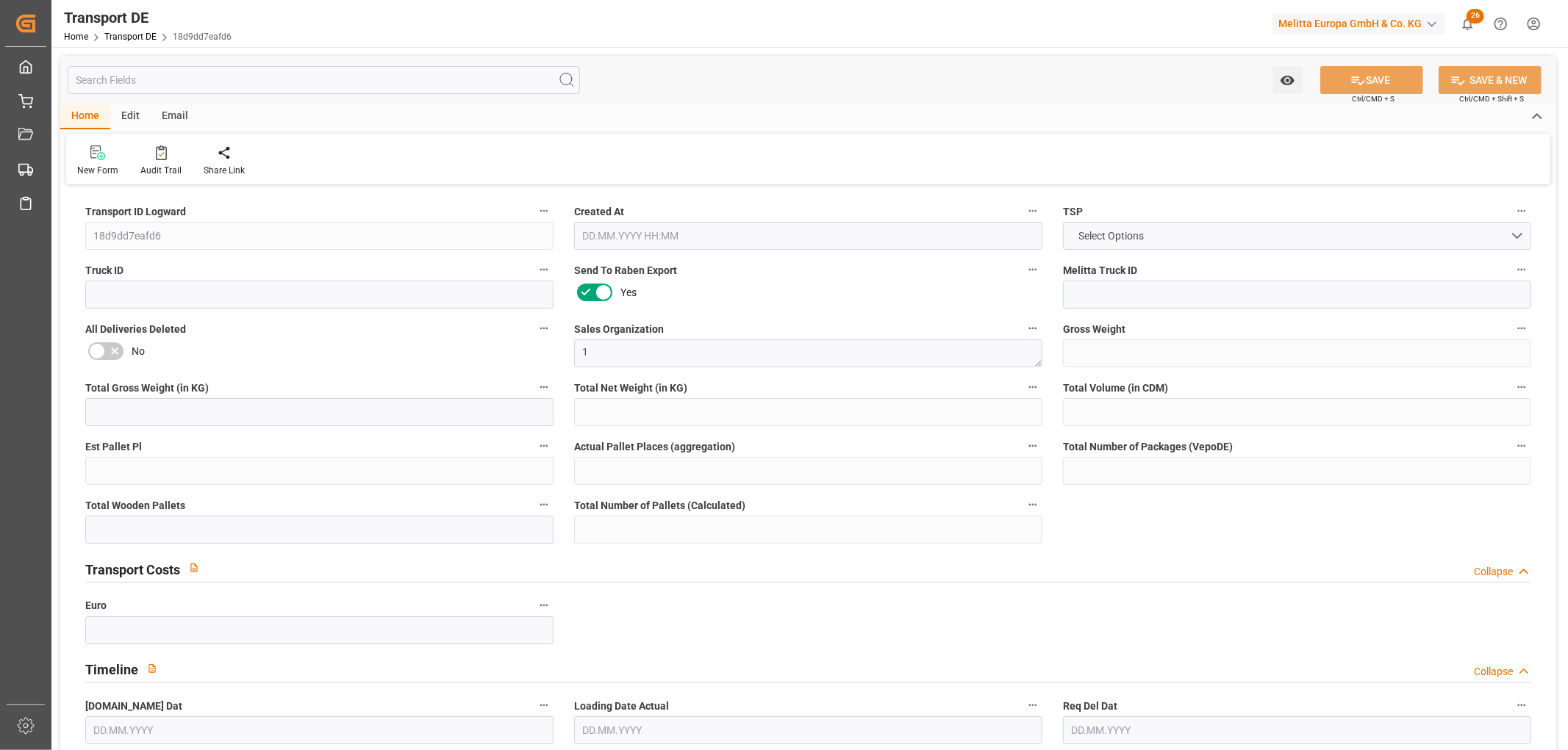
type input "0"
type input "3"
type input "4"
type input "0"
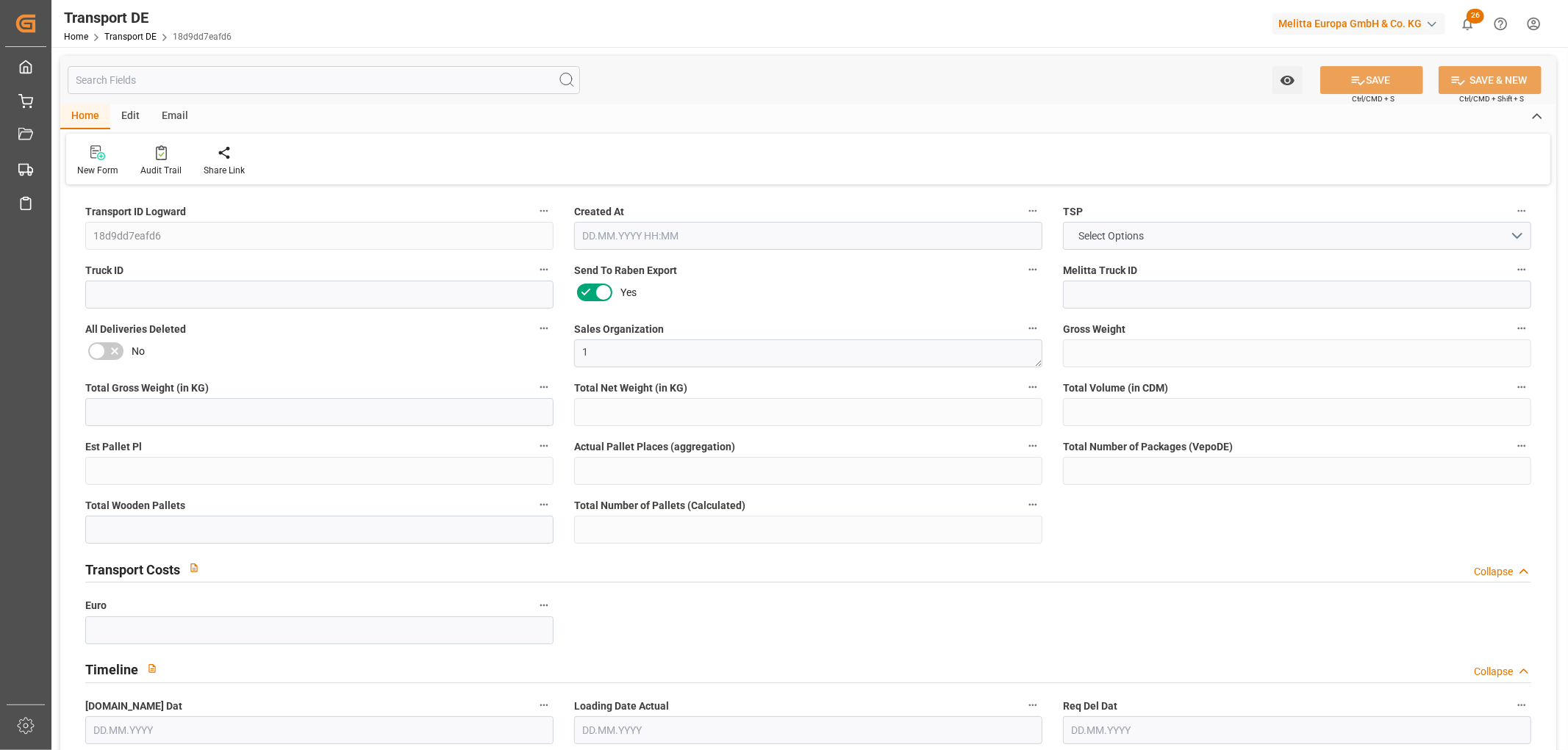
type input "840"
type input "627.576"
type input "415.457"
type input "[DATE] 11:47"
type input "[DATE]"
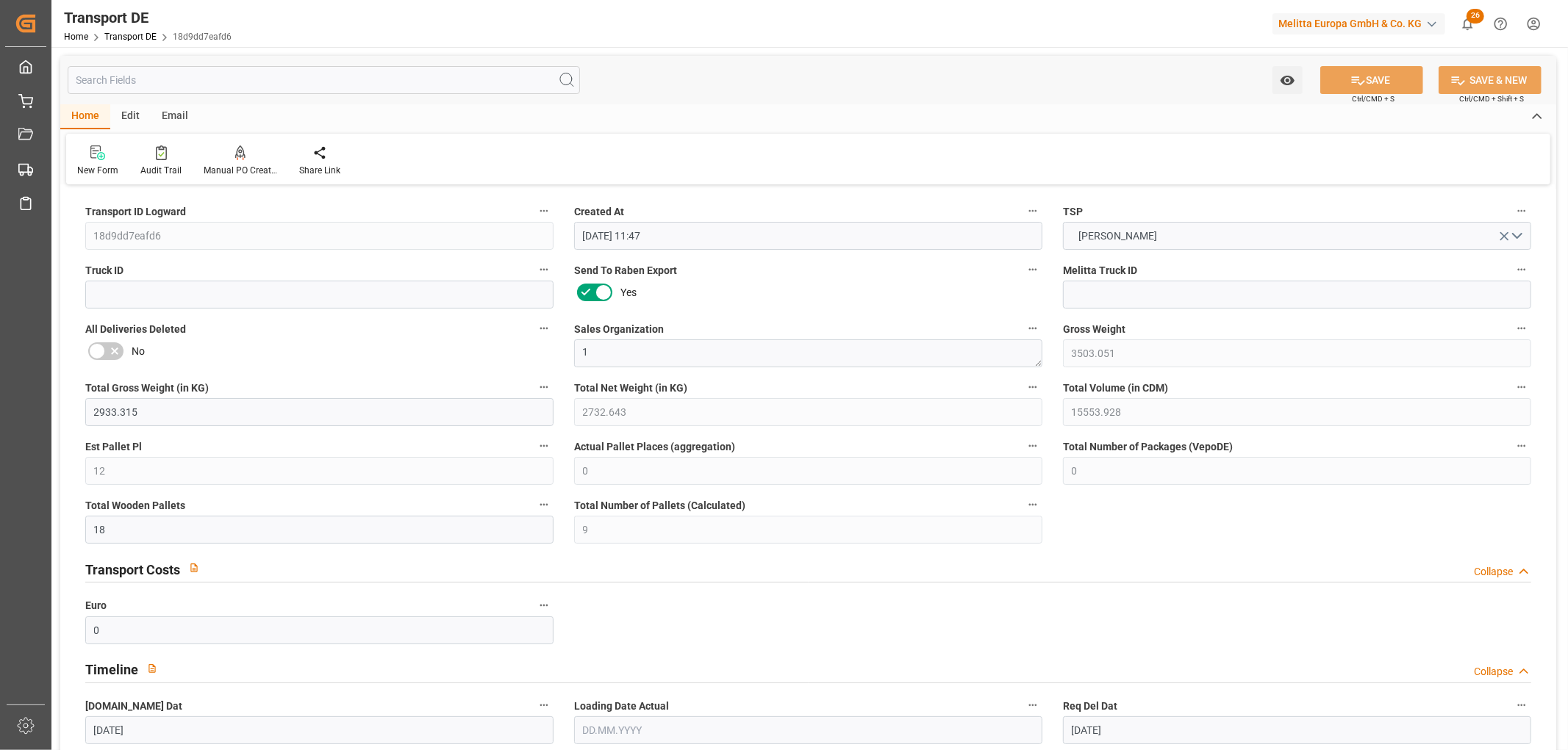
type input "[DATE]"
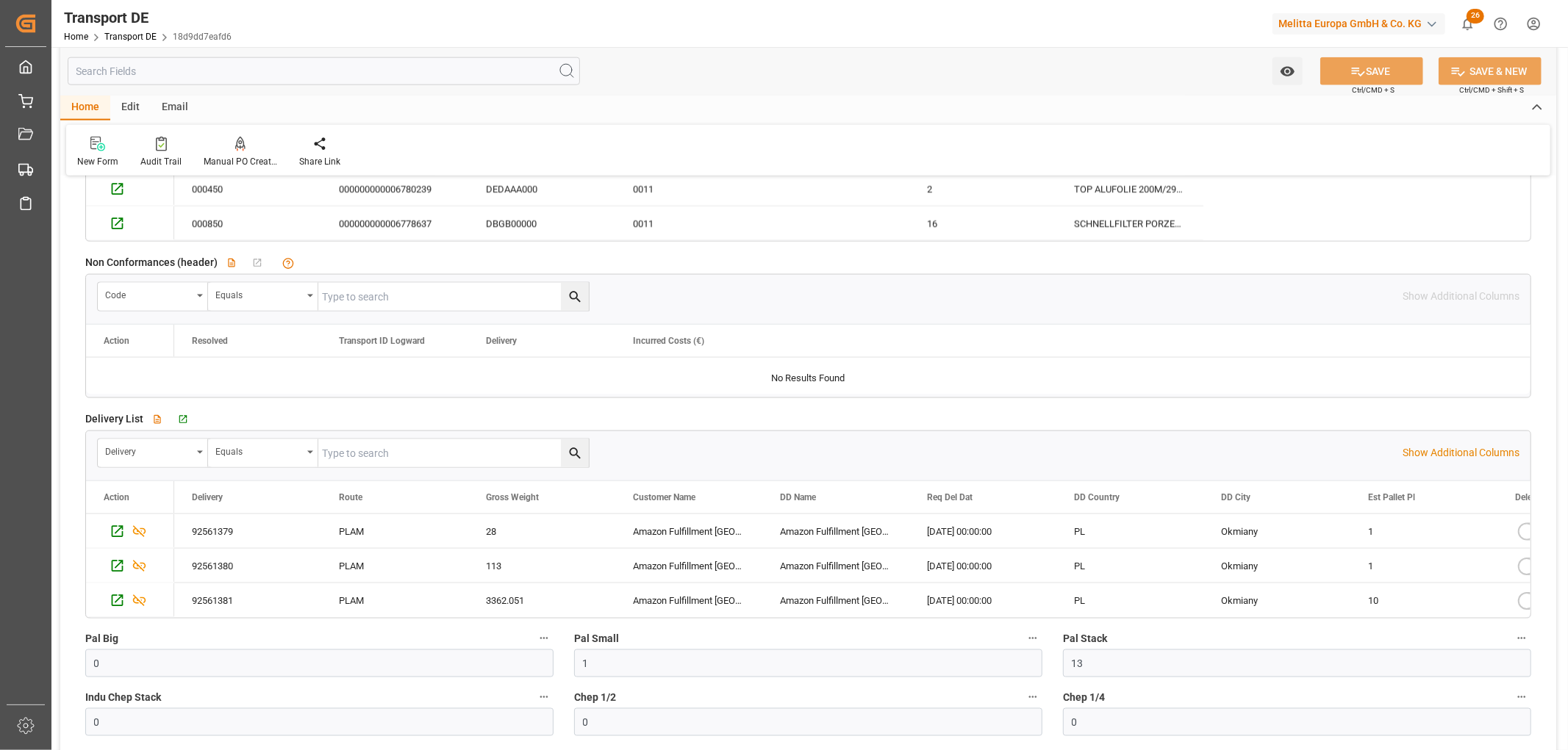
scroll to position [1714, 0]
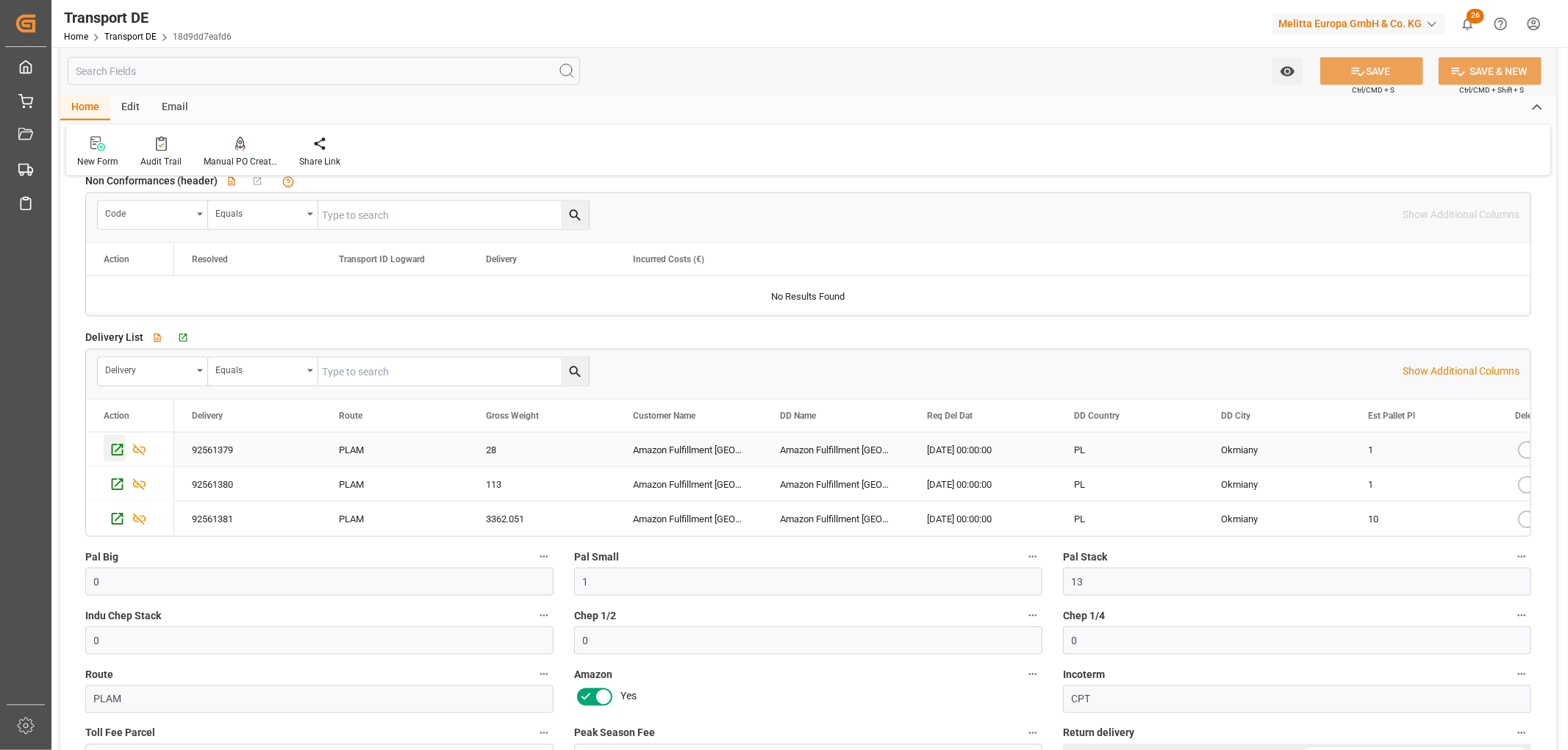
click at [113, 449] on icon "Press SPACE to select this row." at bounding box center [118, 450] width 16 height 16
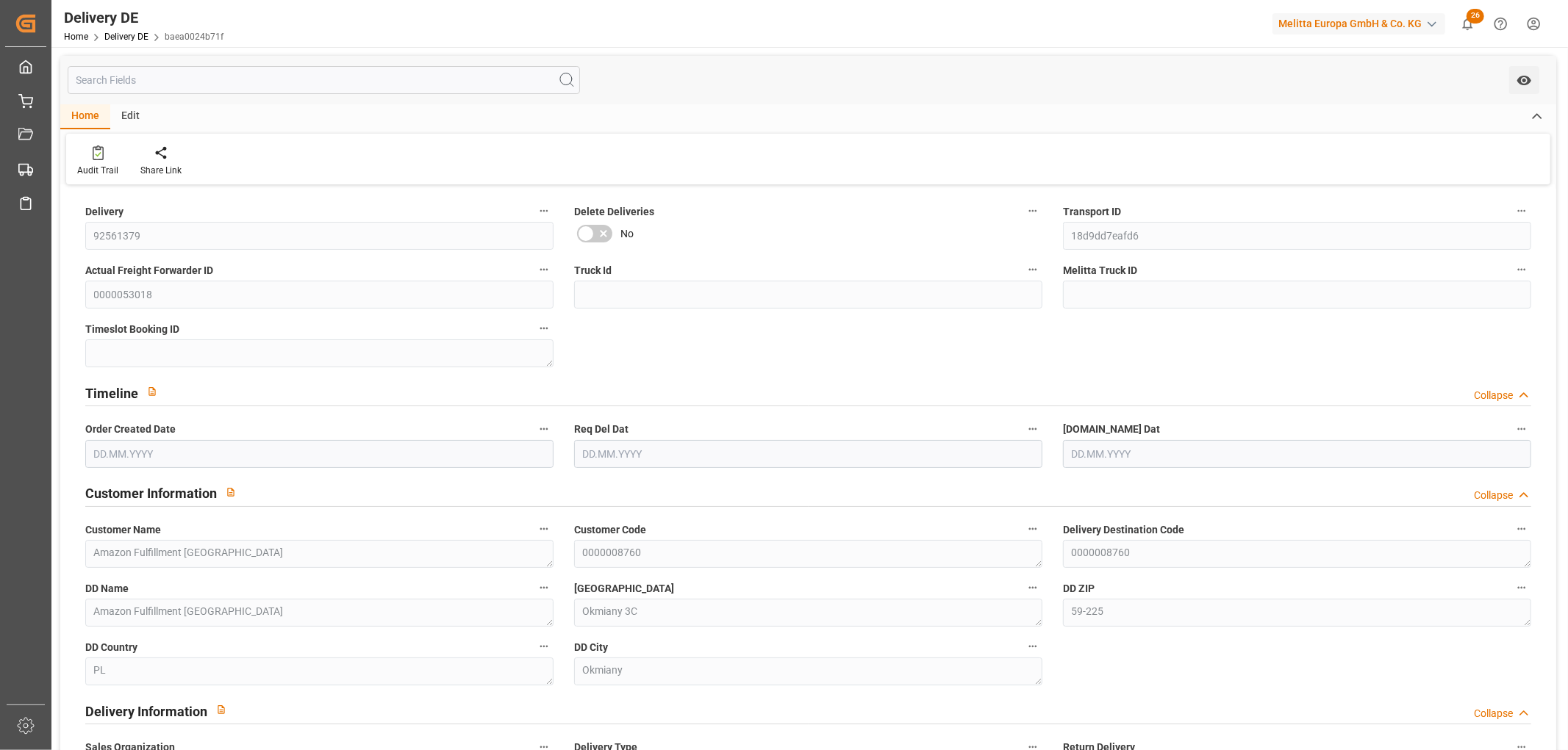
type input "1"
type input "3.338"
type input "28"
type input "177.04"
type input "[DATE]"
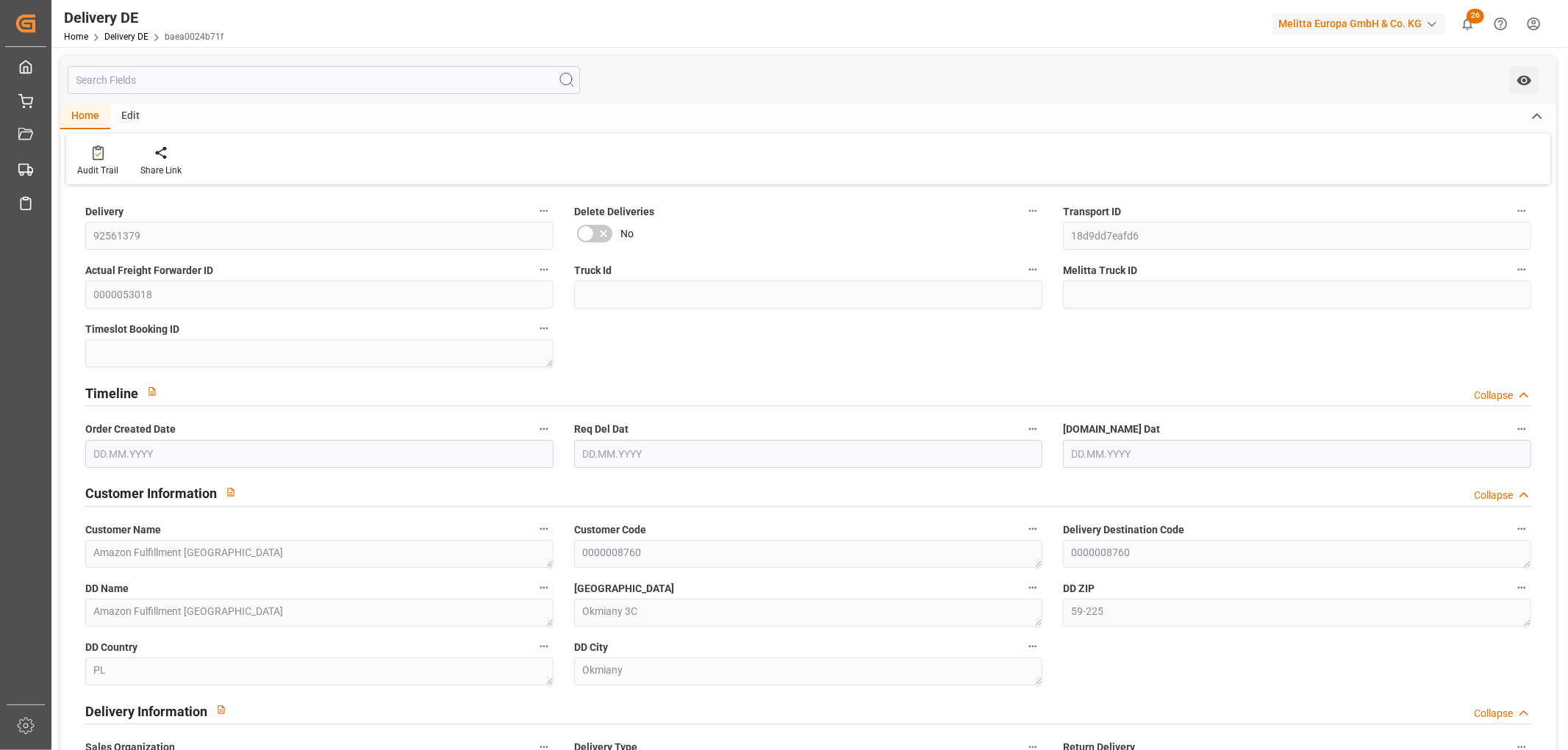
type input "[DATE]"
type input "1"
type input "3.338"
type input "28"
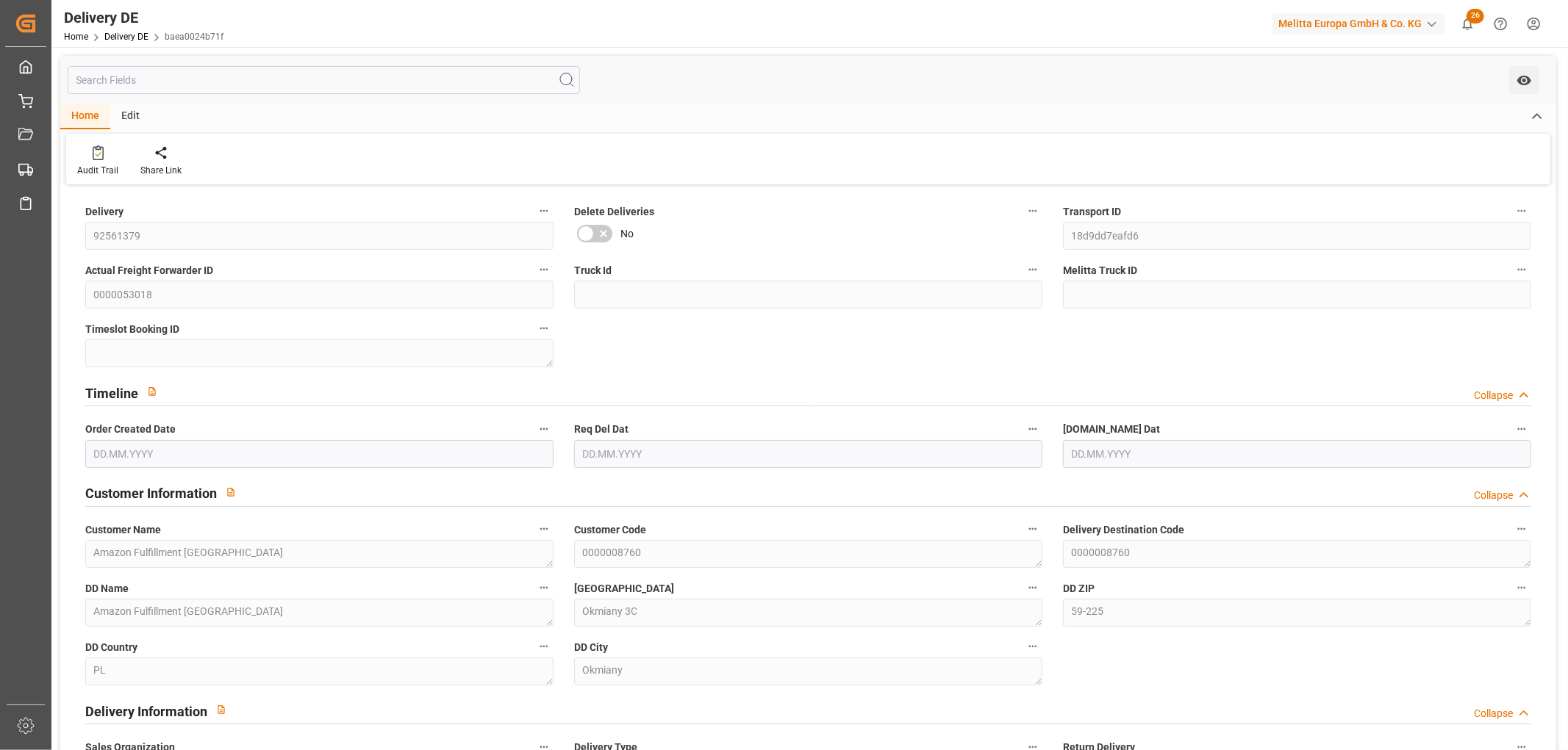
type input "177.04"
type input "[DATE]"
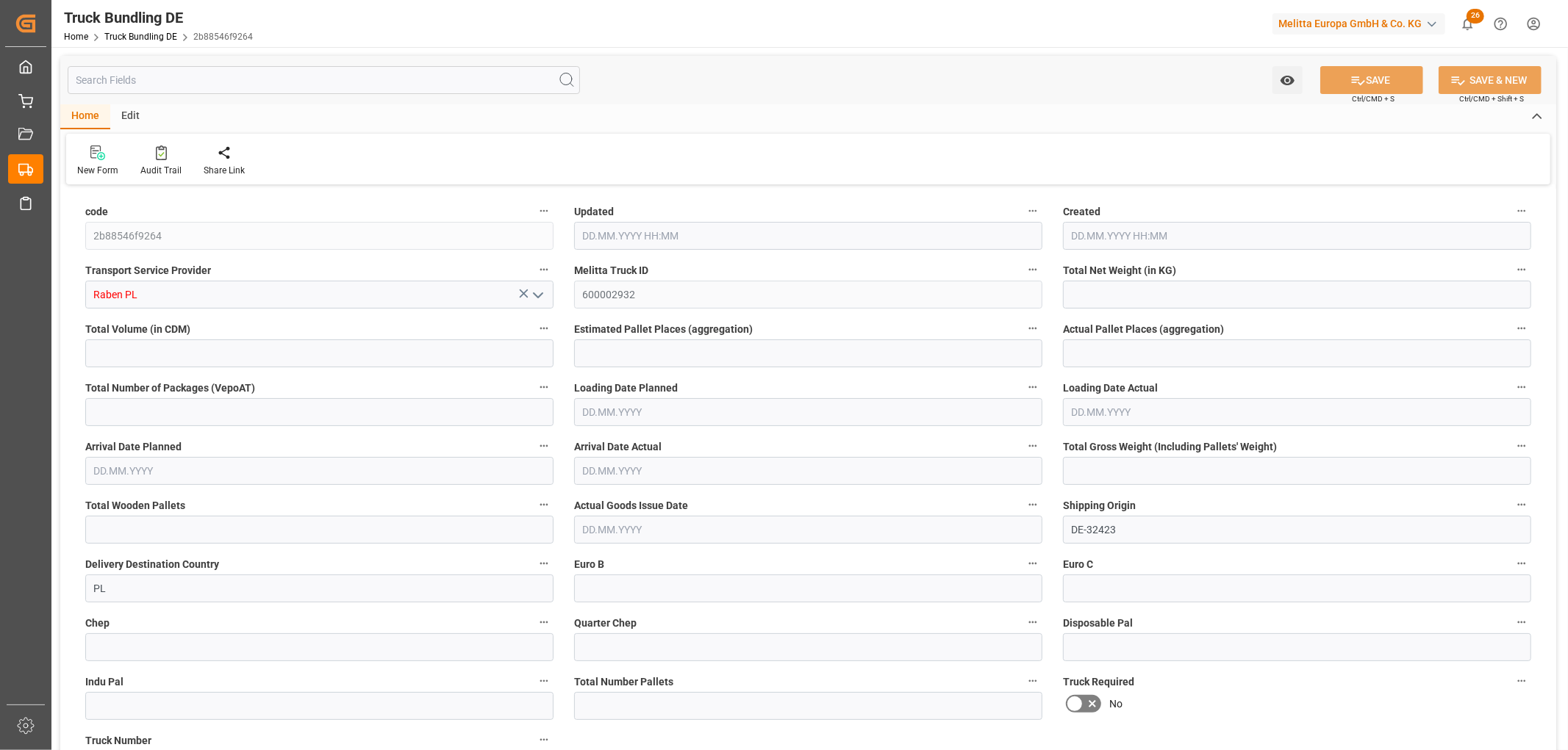
type input "2732.643"
type input "15553.928"
type input "12"
type input "0"
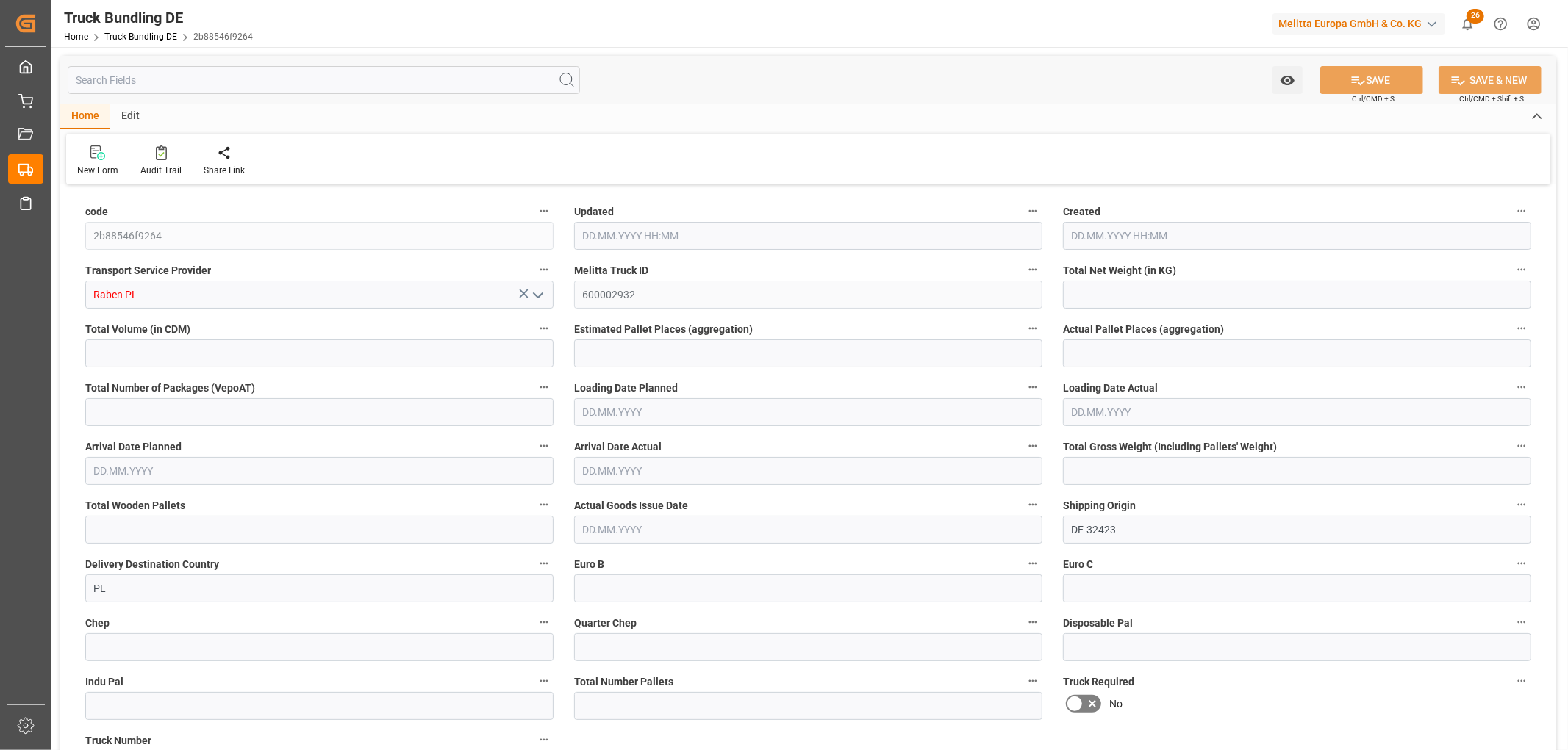
type input "3503.051"
type input "18"
type input "0"
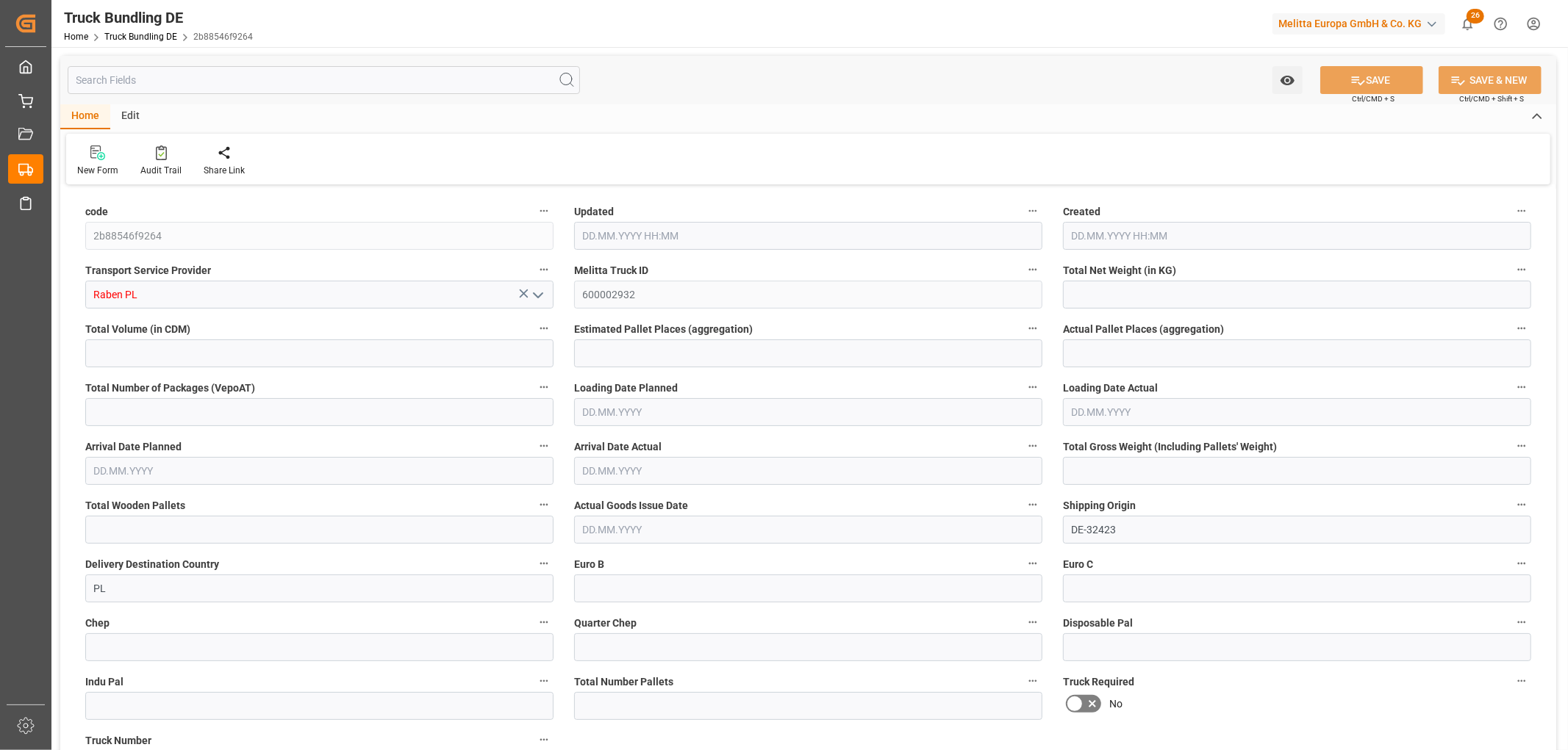
type input "0"
type input "[DATE] 13:17"
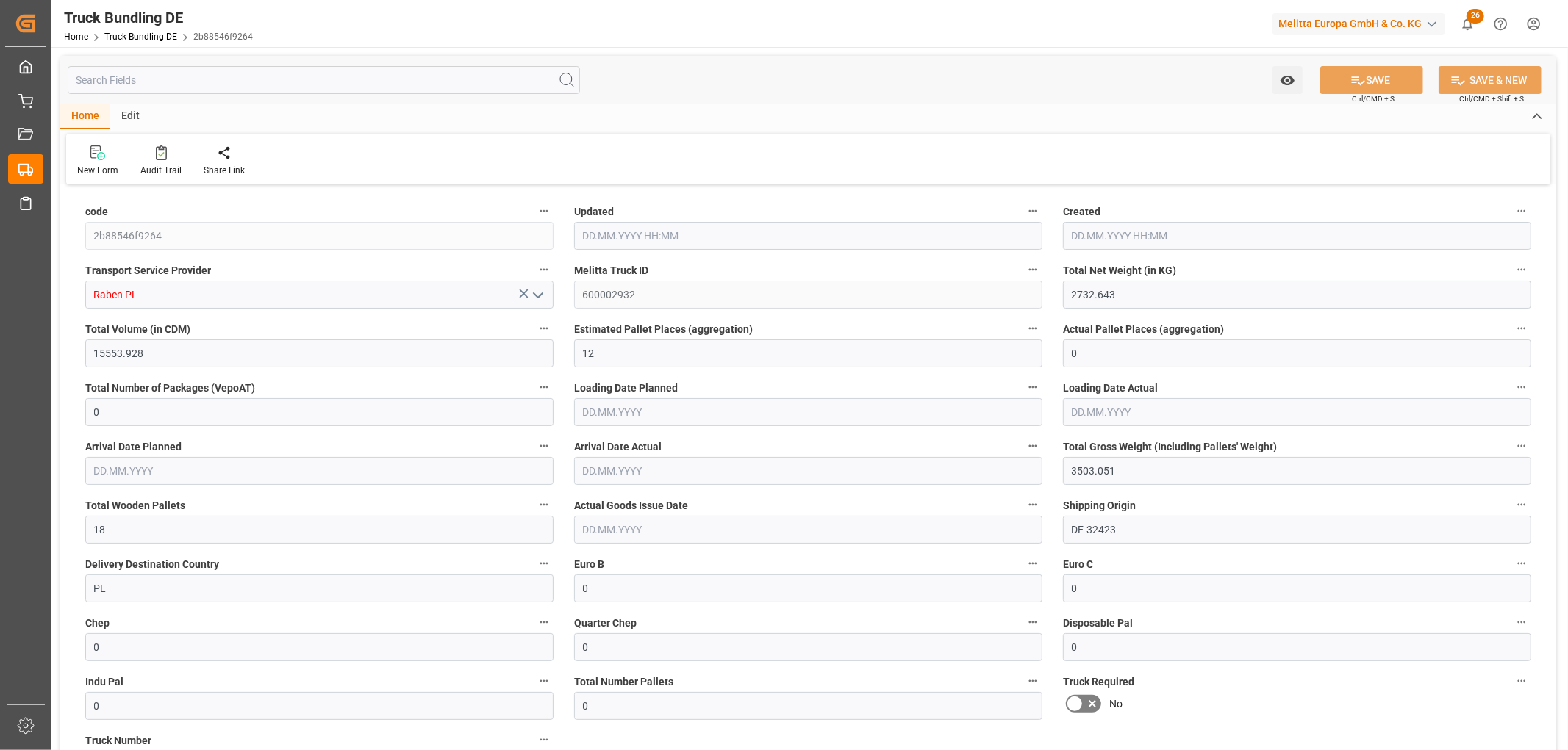
type input "[DATE] 13:16"
type input "[DATE]"
type input "[DATE] 13:17"
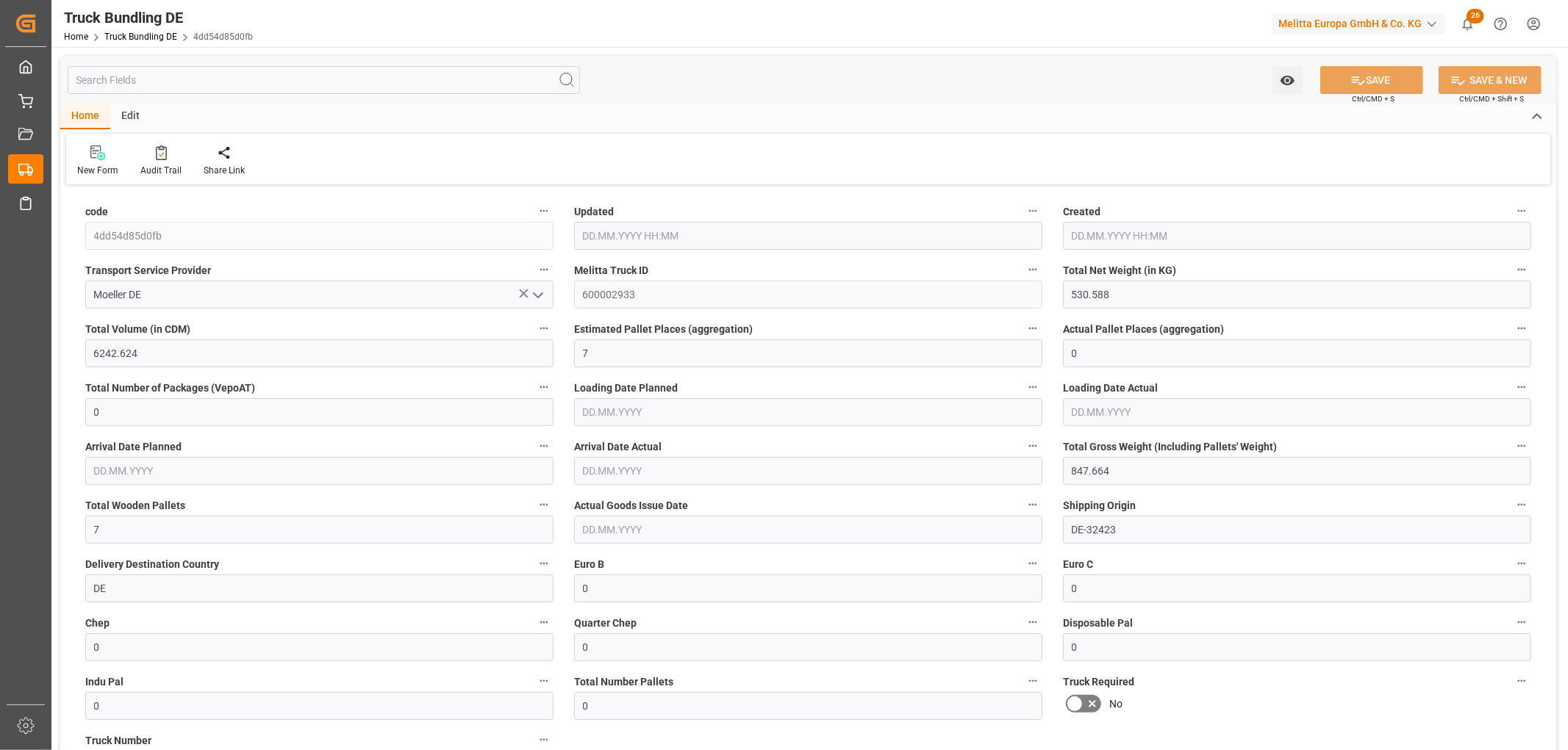
type input "[DATE] 13:17"
type input "[DATE]"
